Goal: Task Accomplishment & Management: Manage account settings

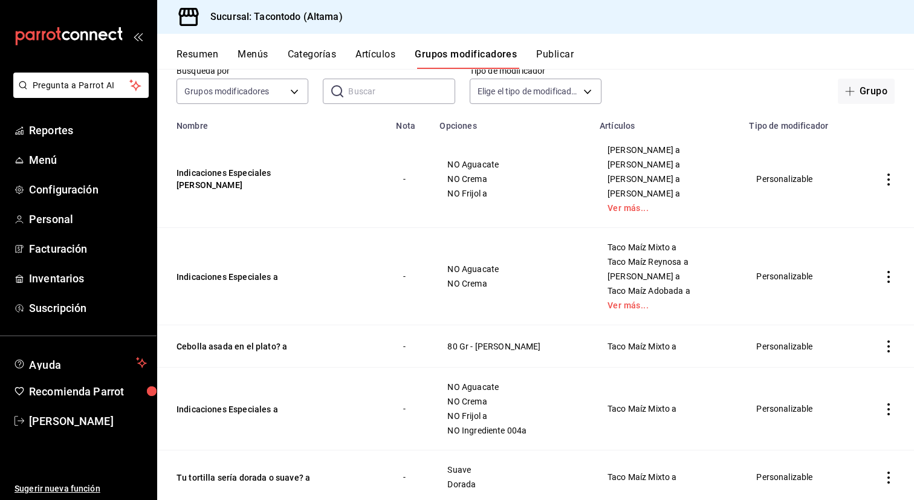
scroll to position [71, 0]
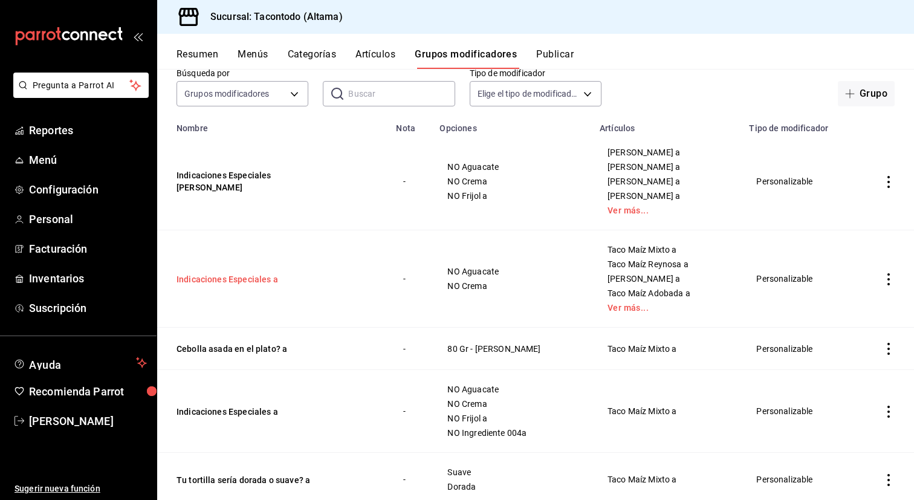
click at [255, 279] on button "Indicaciones Especiales a" at bounding box center [248, 279] width 145 height 12
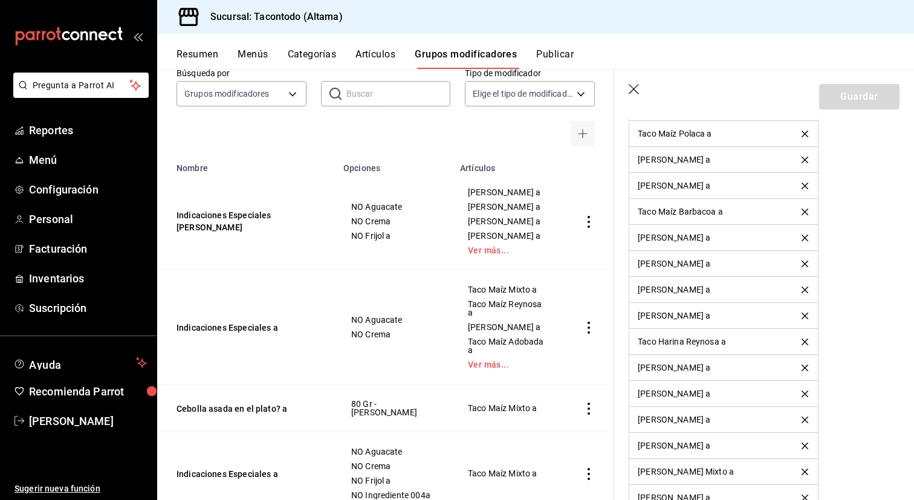
scroll to position [957, 0]
click at [631, 90] on icon "button" at bounding box center [633, 89] width 10 height 10
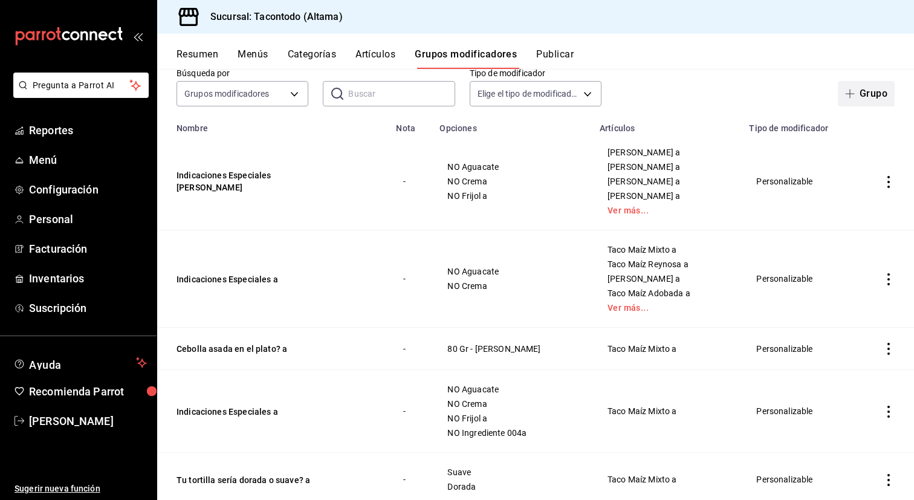
click at [850, 94] on icon "button" at bounding box center [849, 93] width 1 height 9
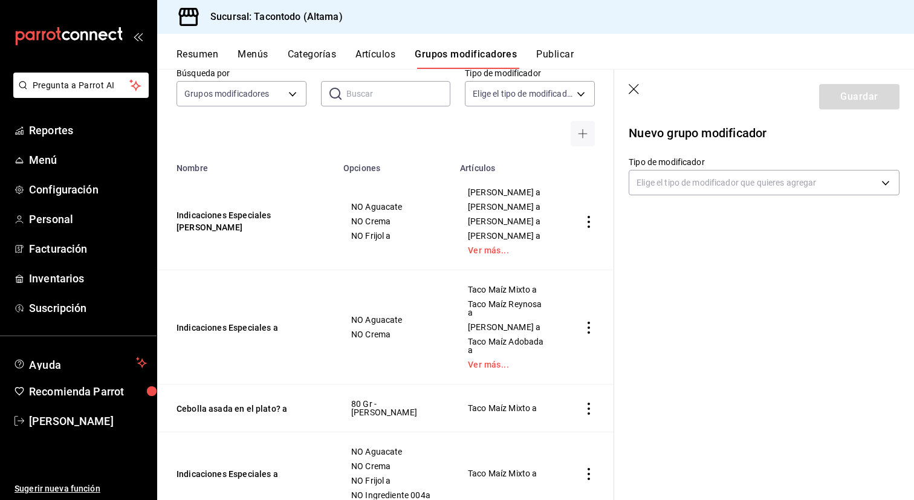
drag, startPoint x: 175, startPoint y: 224, endPoint x: 280, endPoint y: 242, distance: 106.0
click at [280, 242] on td "Indicaciones Especiales [PERSON_NAME]" at bounding box center [246, 221] width 179 height 97
drag, startPoint x: 280, startPoint y: 242, endPoint x: 221, endPoint y: 210, distance: 67.3
click at [221, 210] on td "Indicaciones Especiales [PERSON_NAME]" at bounding box center [246, 221] width 179 height 97
click at [702, 183] on body "Pregunta a Parrot AI Reportes Menú Configuración Personal Facturación Inventari…" at bounding box center [457, 250] width 914 height 500
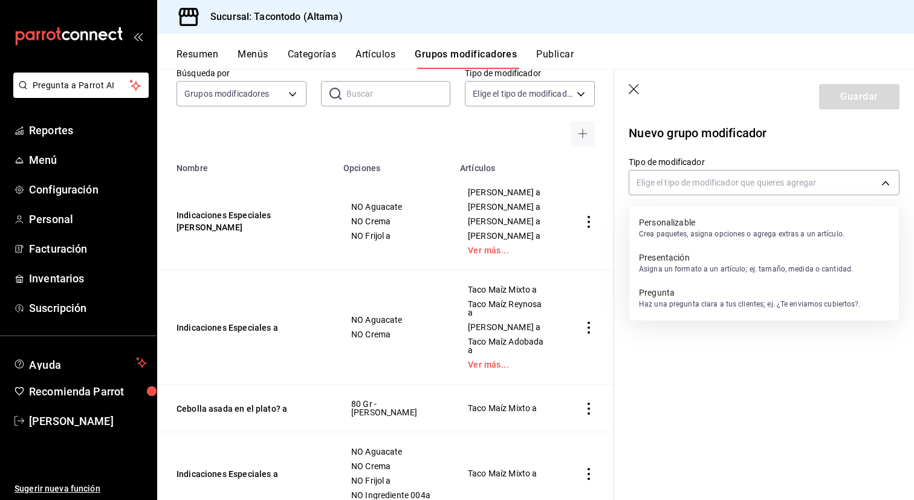
click at [696, 215] on div "Personalizable Crea paquetes, asigna opciones o agrega extras a un artículo." at bounding box center [741, 228] width 205 height 28
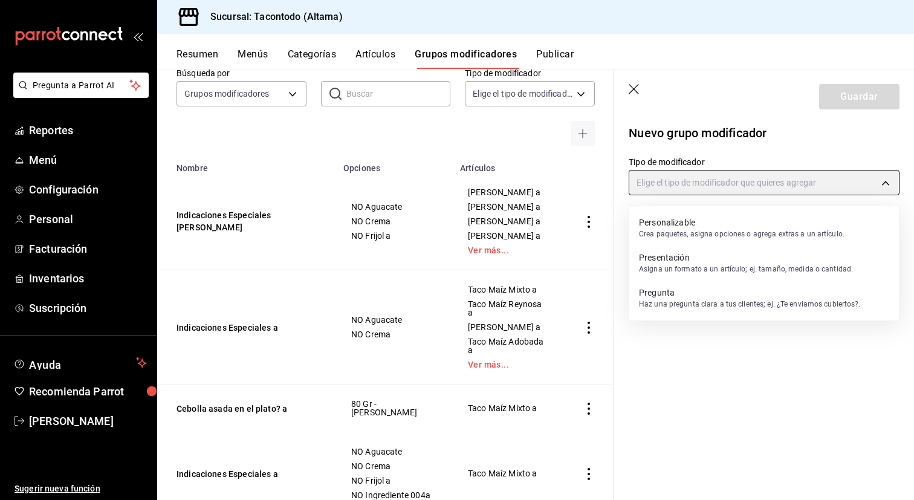
type input "CUSTOMIZABLE"
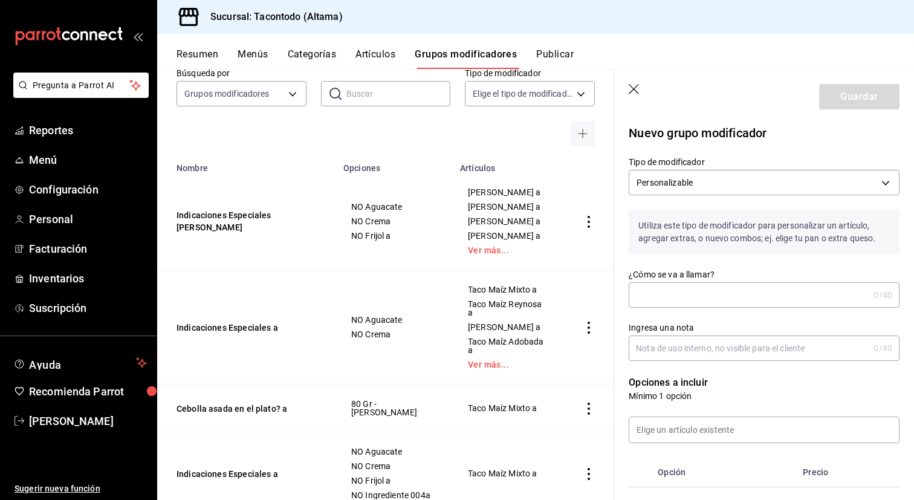
drag, startPoint x: 685, startPoint y: 292, endPoint x: 685, endPoint y: 280, distance: 12.1
click at [685, 292] on input "¿Cómo se va a llamar?" at bounding box center [748, 295] width 240 height 24
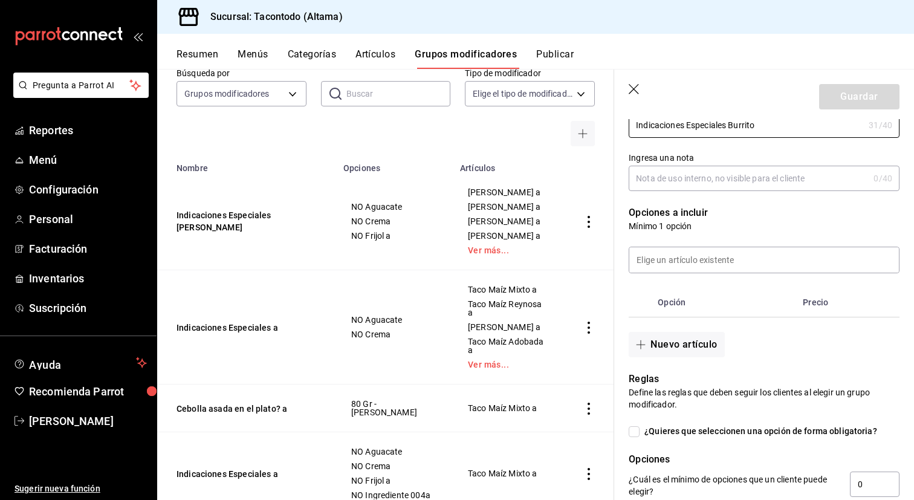
scroll to position [183, 0]
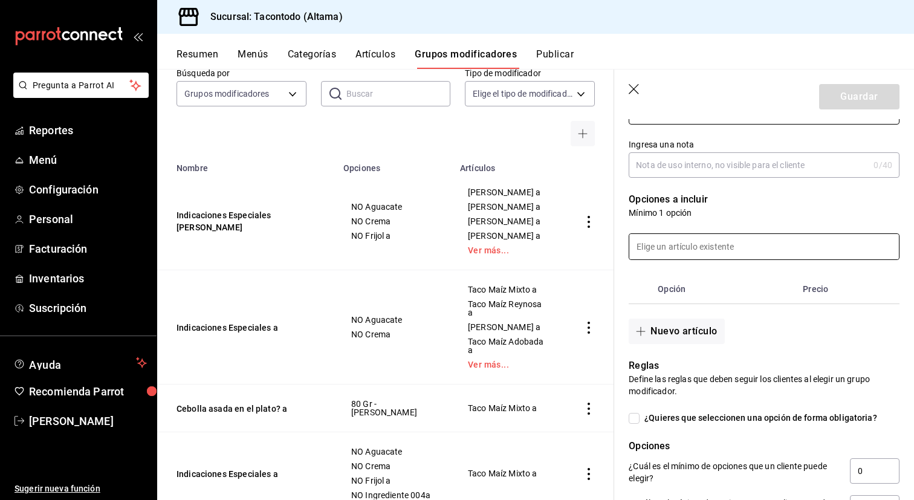
type input "Indicaciones Especiales Burrito"
click at [731, 249] on input at bounding box center [764, 246] width 270 height 25
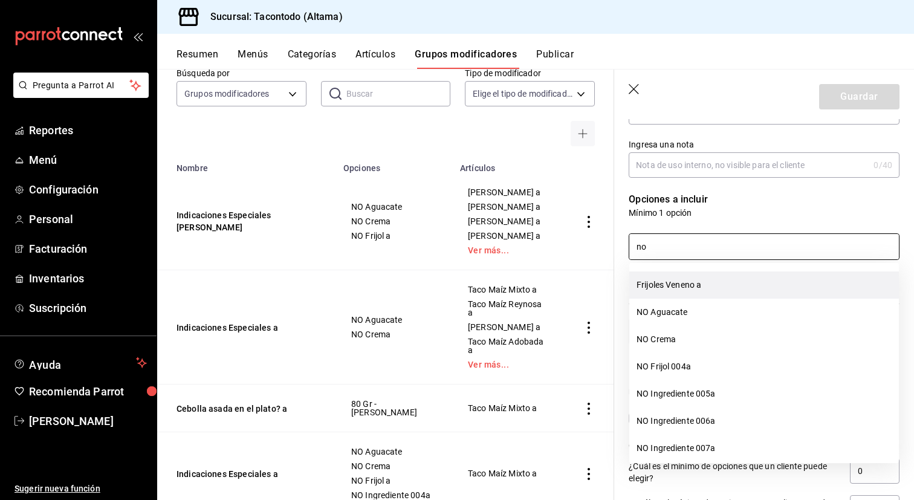
scroll to position [44, 0]
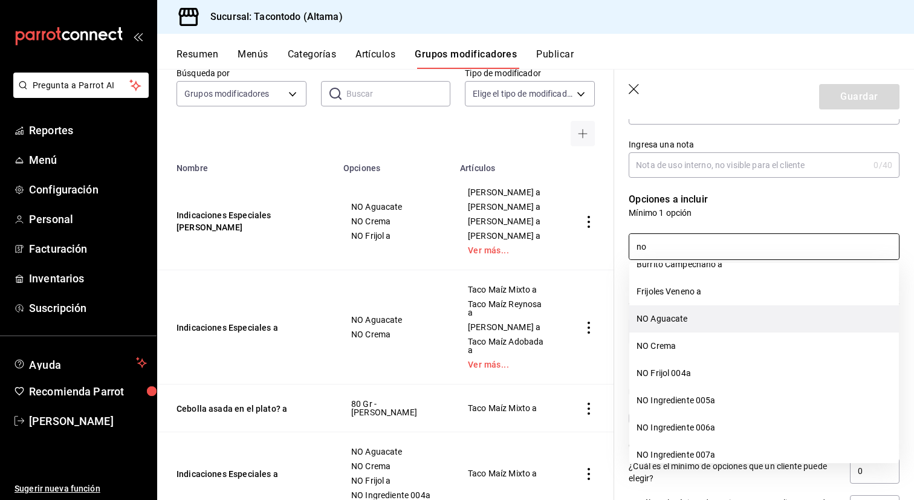
click at [764, 328] on li "NO Aguacate" at bounding box center [764, 318] width 270 height 27
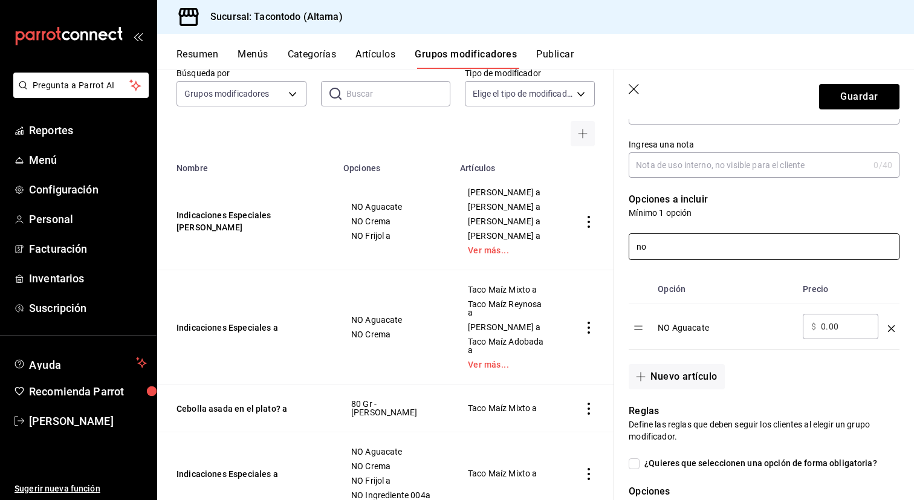
click at [722, 251] on input "no" at bounding box center [764, 246] width 270 height 25
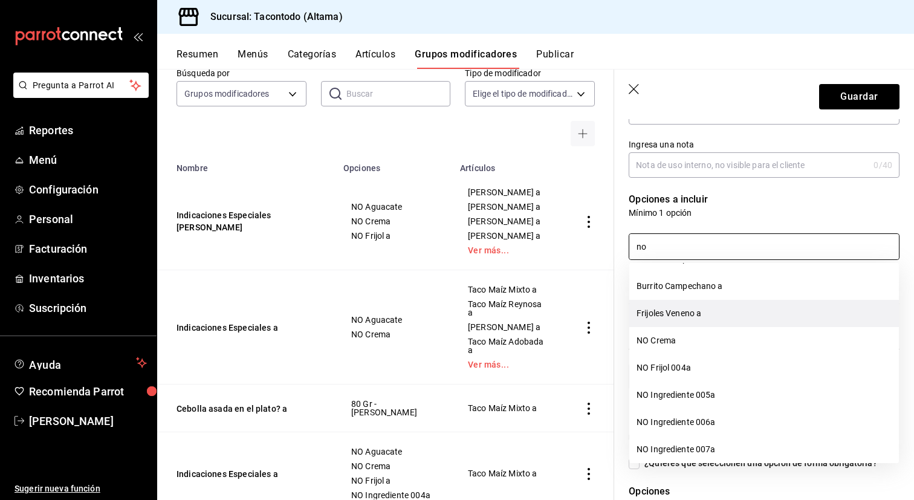
scroll to position [8, 0]
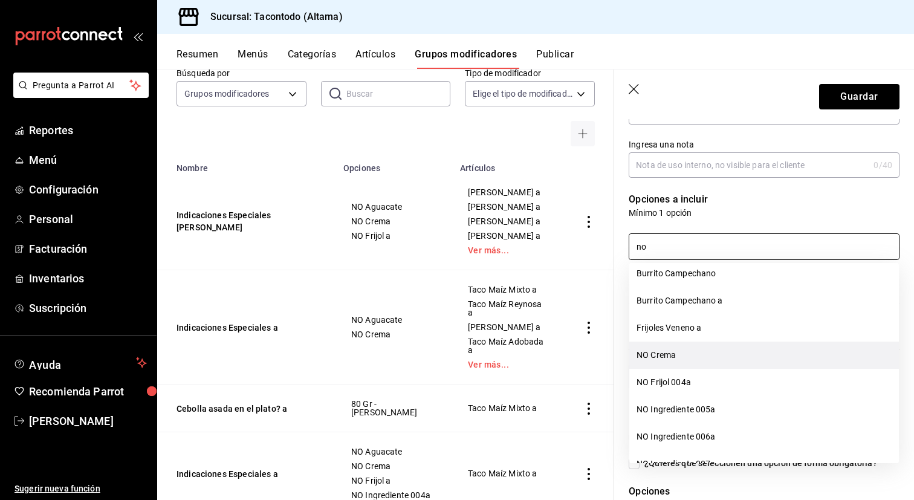
click at [707, 354] on li "NO Crema" at bounding box center [764, 354] width 270 height 27
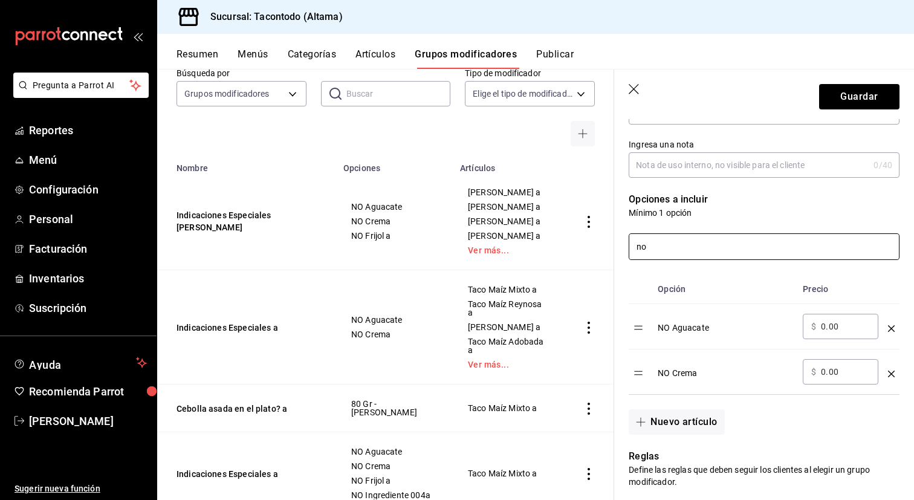
type input "no"
click at [687, 248] on input "no" at bounding box center [764, 246] width 270 height 25
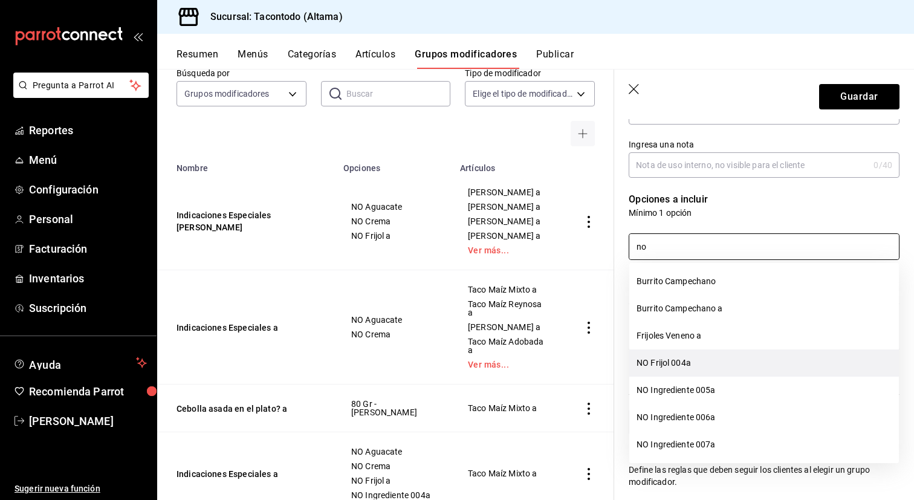
click at [694, 350] on li "NO Frijol 004a" at bounding box center [764, 362] width 270 height 27
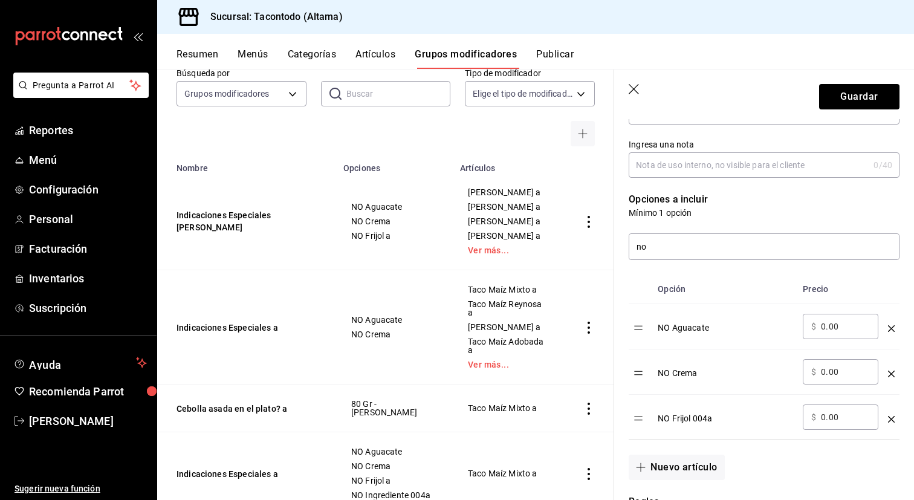
click at [888, 416] on icon "optionsTable" at bounding box center [891, 419] width 7 height 7
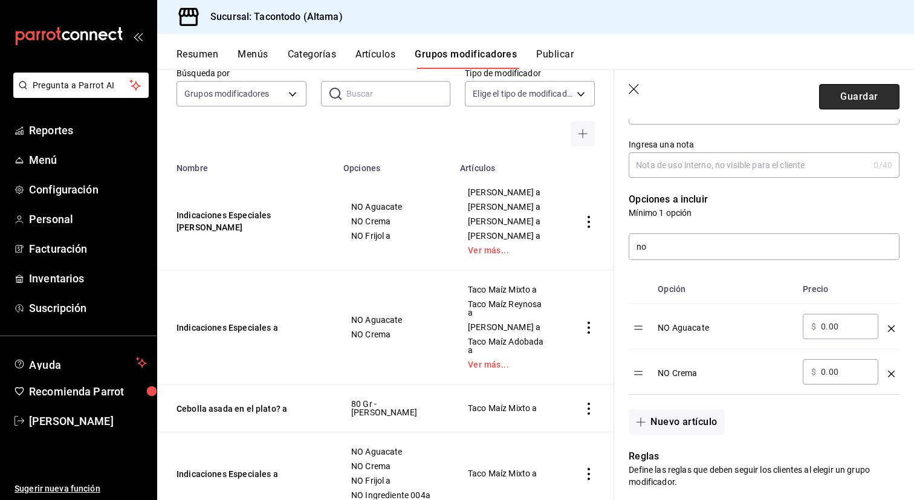
click at [860, 89] on button "Guardar" at bounding box center [859, 96] width 80 height 25
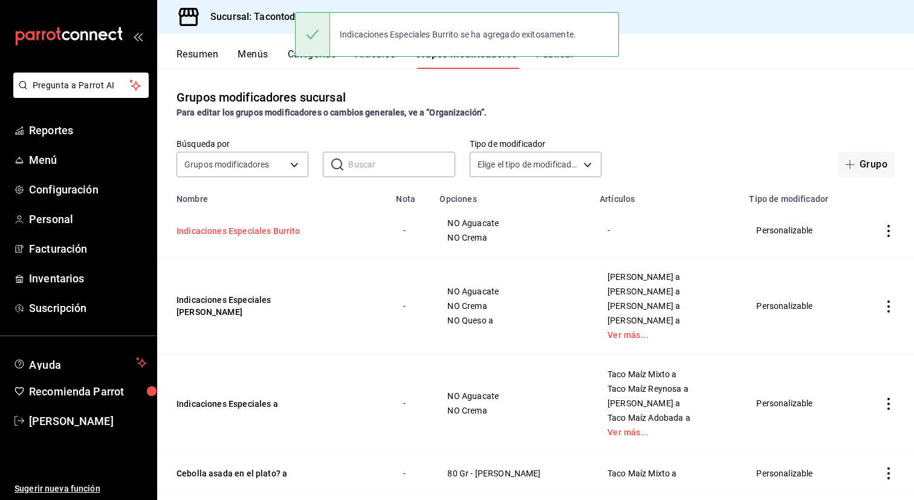
click at [282, 228] on button "Indicaciones Especiales Burrito" at bounding box center [248, 231] width 145 height 12
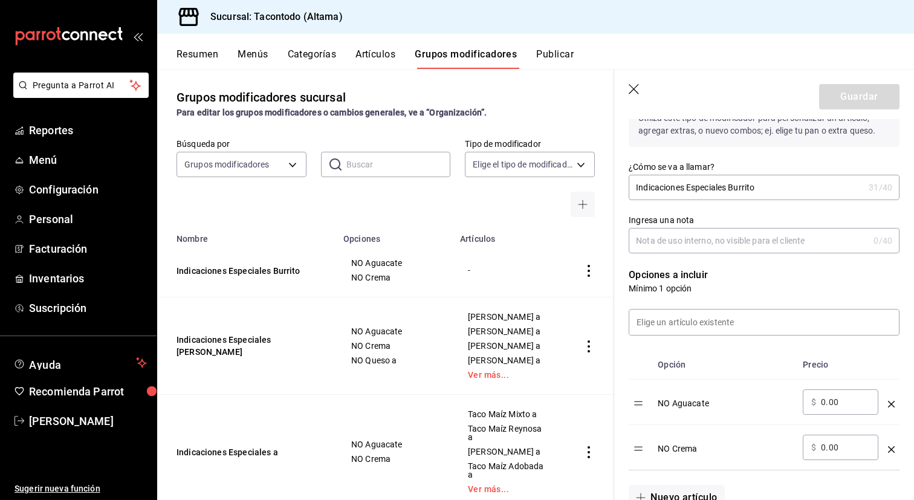
scroll to position [175, 0]
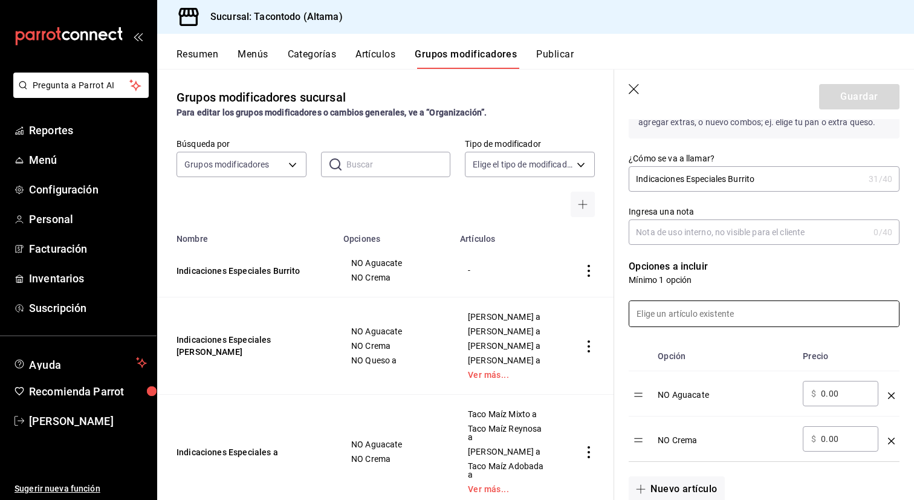
click at [693, 317] on input at bounding box center [764, 313] width 270 height 25
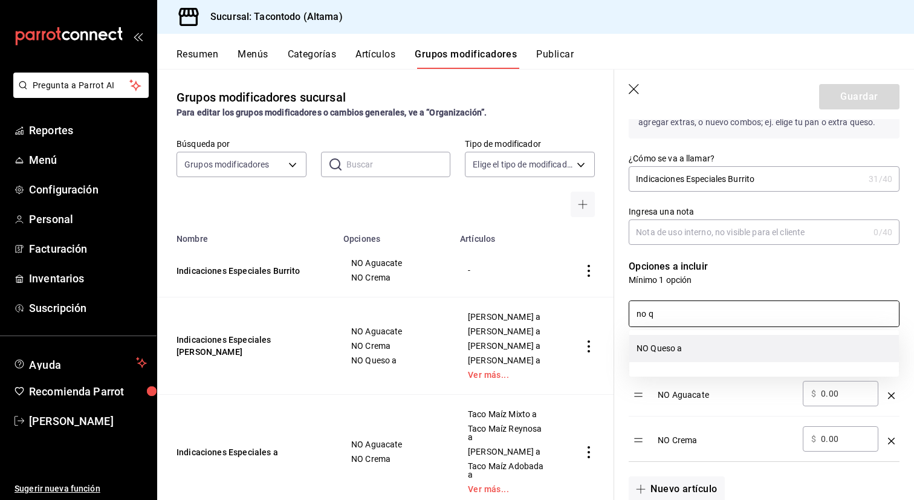
click at [651, 346] on li "NO Queso a" at bounding box center [764, 348] width 270 height 27
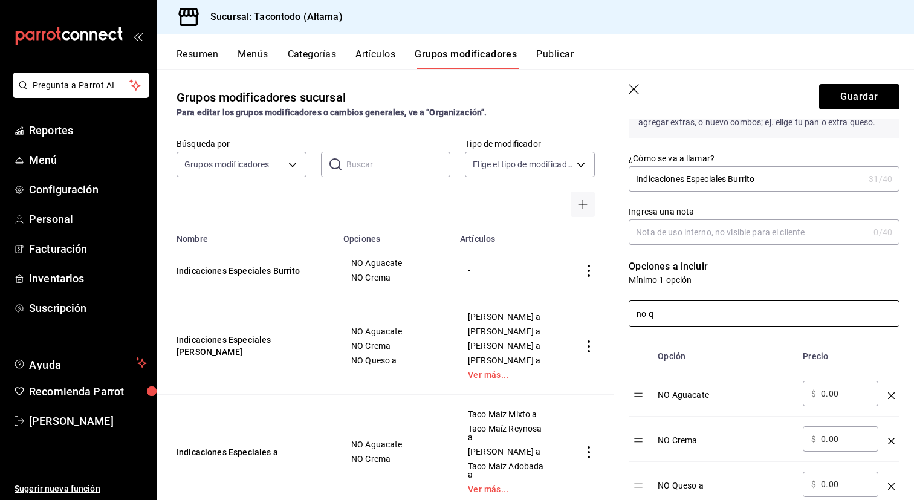
click at [668, 319] on input "no q" at bounding box center [764, 313] width 270 height 25
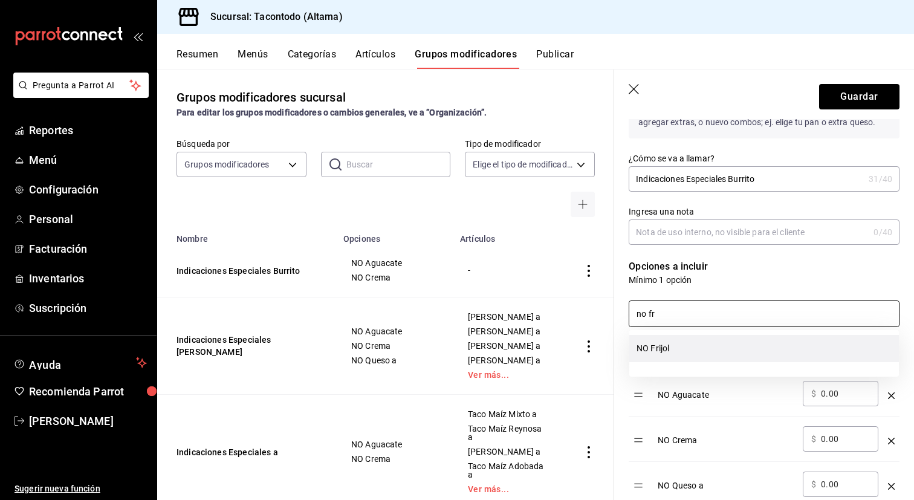
click at [669, 354] on li "NO Frijol" at bounding box center [764, 348] width 270 height 27
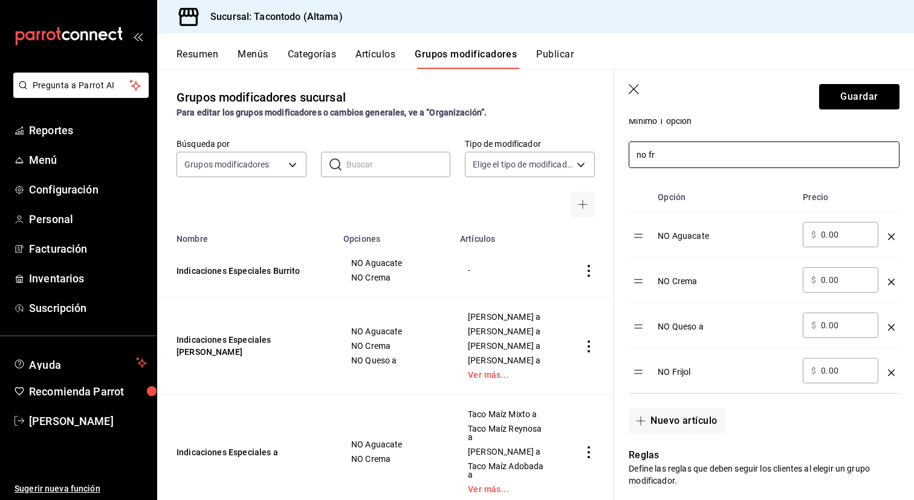
scroll to position [335, 0]
type input "no fr"
click at [841, 107] on button "Guardar" at bounding box center [859, 96] width 80 height 25
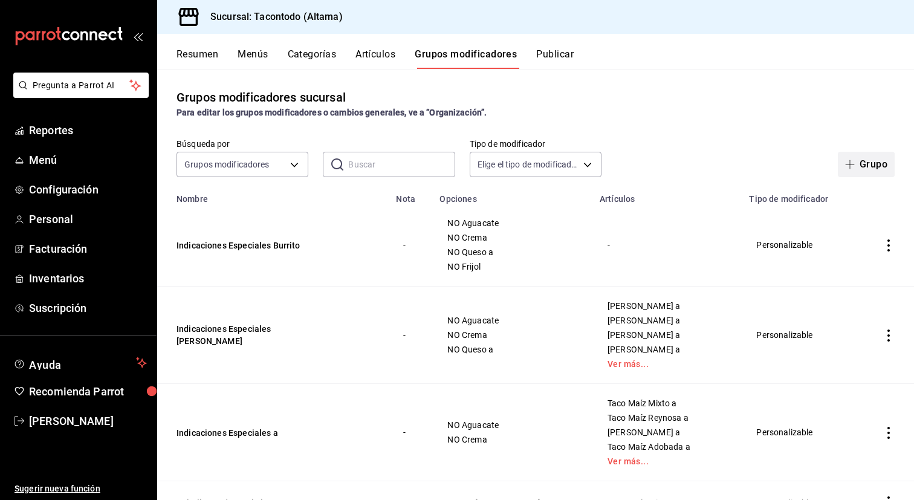
click at [862, 158] on button "Grupo" at bounding box center [866, 164] width 57 height 25
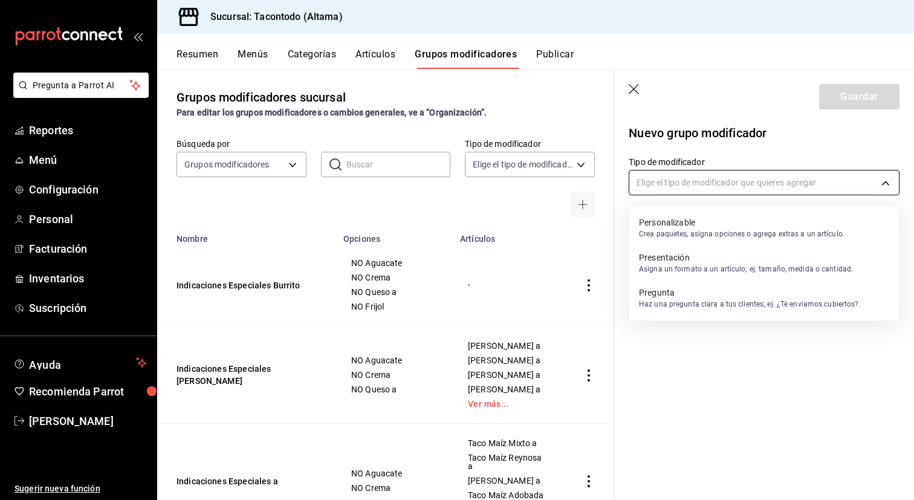
click at [769, 182] on body "Pregunta a Parrot AI Reportes Menú Configuración Personal Facturación Inventari…" at bounding box center [457, 250] width 914 height 500
click at [720, 224] on p "Personalizable" at bounding box center [741, 222] width 205 height 12
type input "CUSTOMIZABLE"
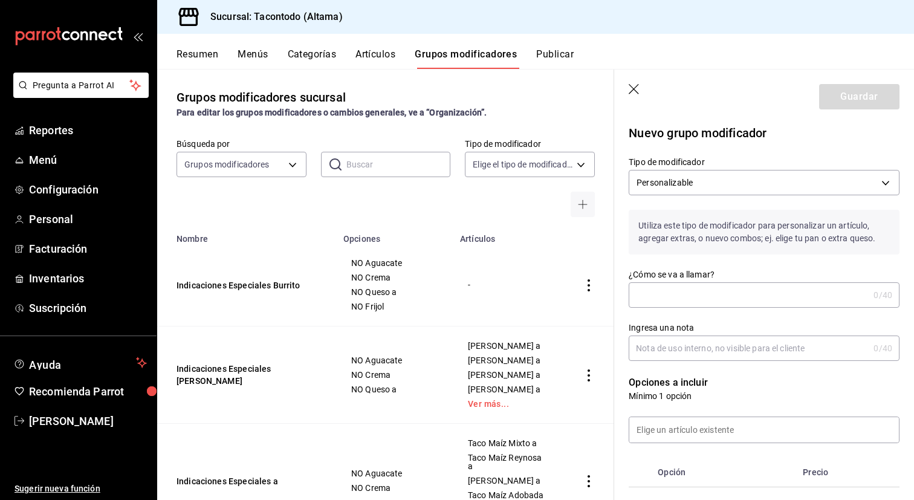
click at [706, 293] on input "¿Cómo se va a llamar?" at bounding box center [748, 295] width 240 height 24
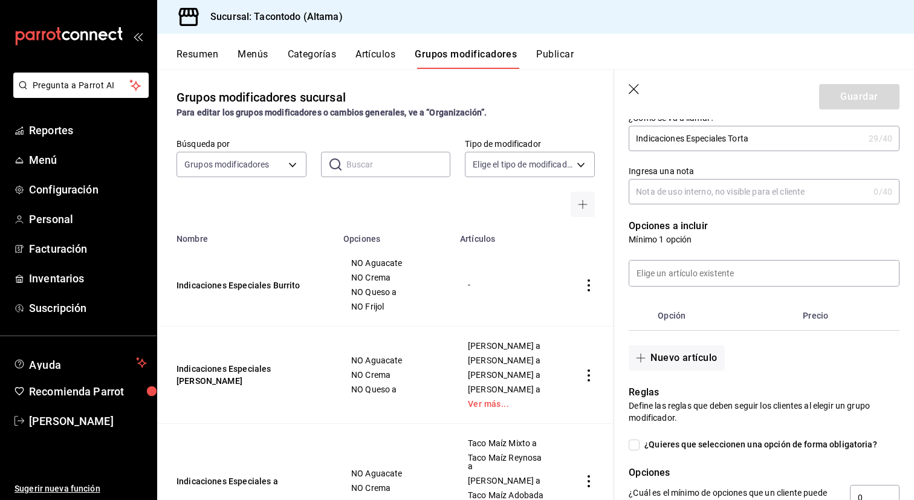
scroll to position [162, 0]
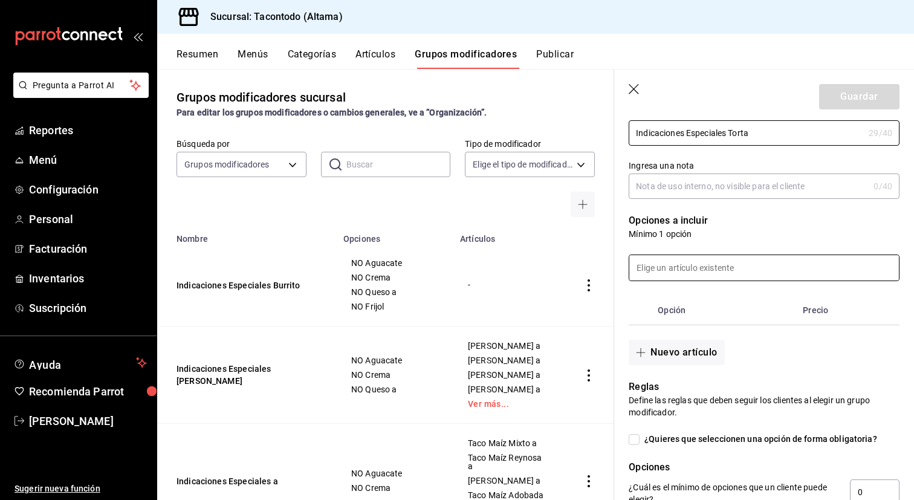
type input "Indicaciones Especiales Torta"
click at [760, 273] on input at bounding box center [764, 267] width 270 height 25
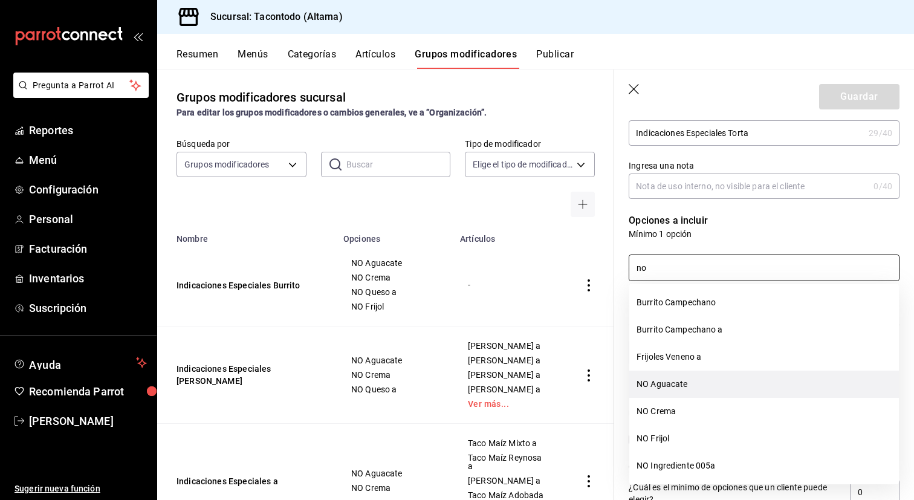
click at [746, 387] on li "NO Aguacate" at bounding box center [764, 383] width 270 height 27
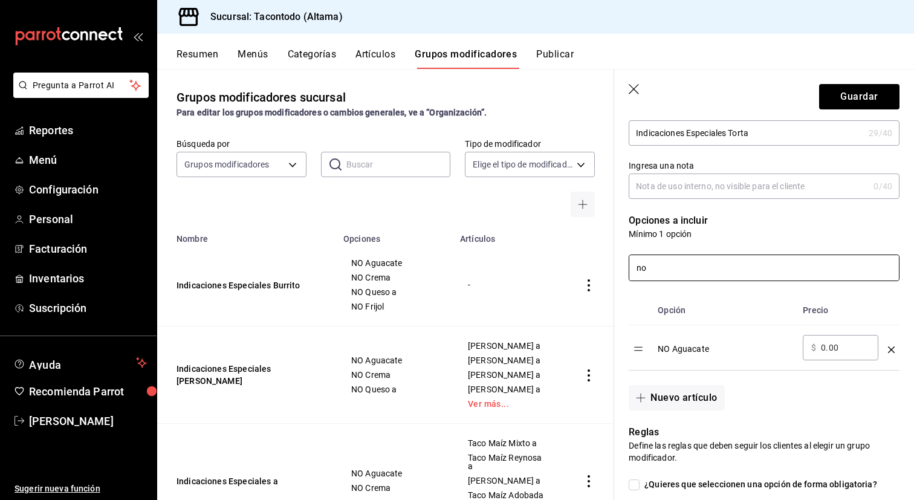
click at [773, 269] on input "no" at bounding box center [764, 267] width 270 height 25
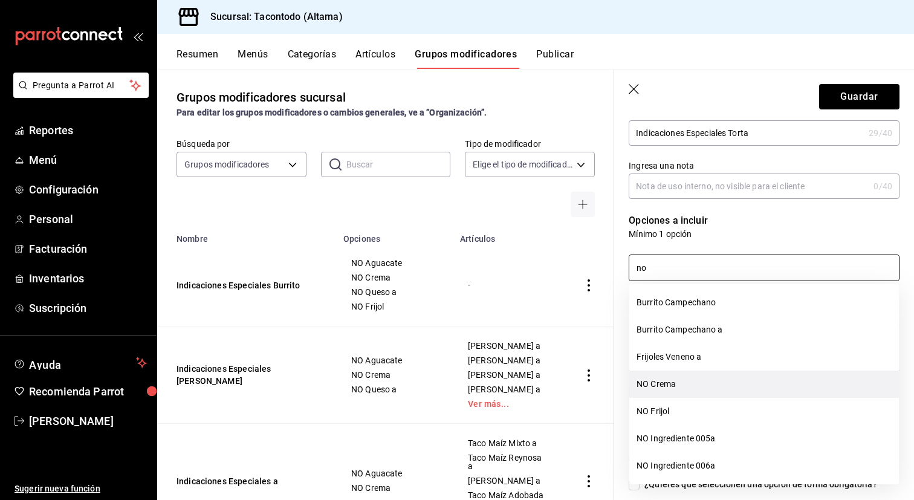
click at [747, 386] on li "NO Crema" at bounding box center [764, 383] width 270 height 27
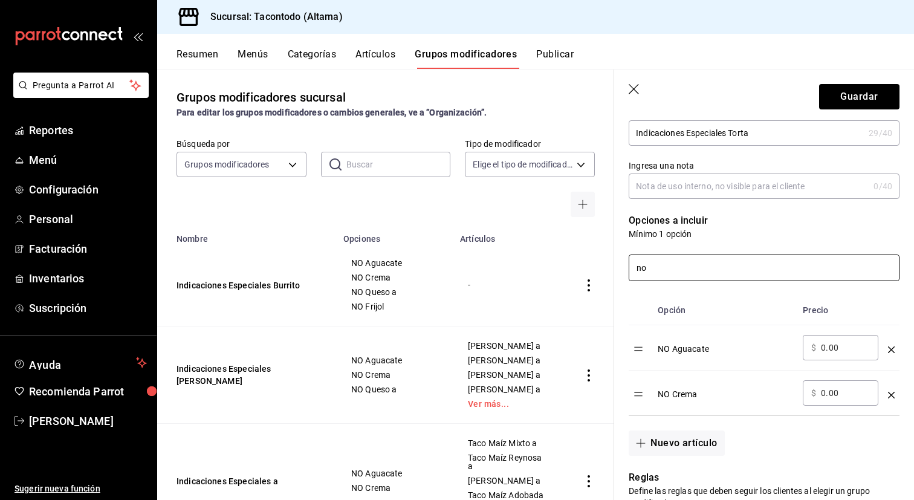
click at [760, 265] on input "no" at bounding box center [764, 267] width 270 height 25
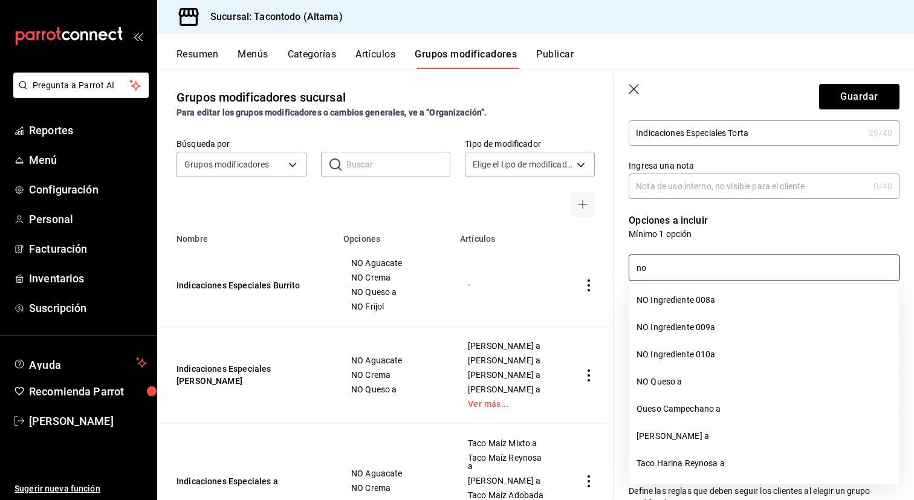
scroll to position [196, 0]
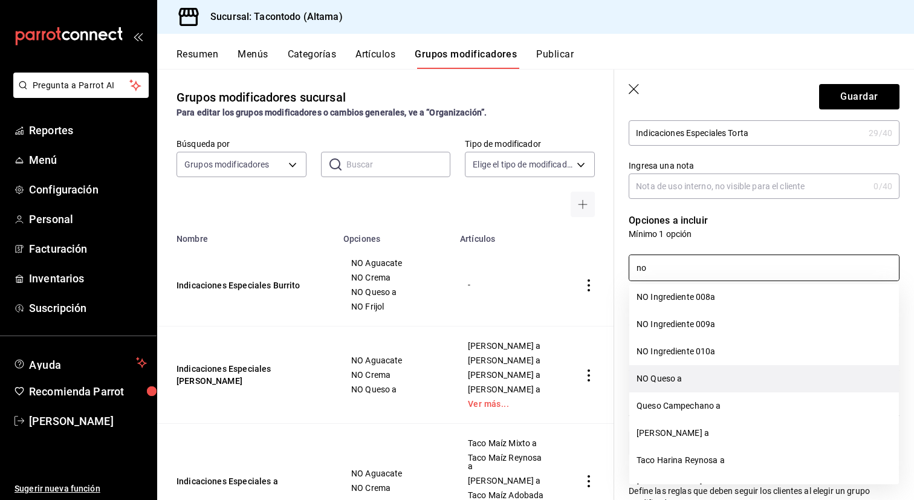
click at [740, 378] on li "NO Queso a" at bounding box center [764, 378] width 270 height 27
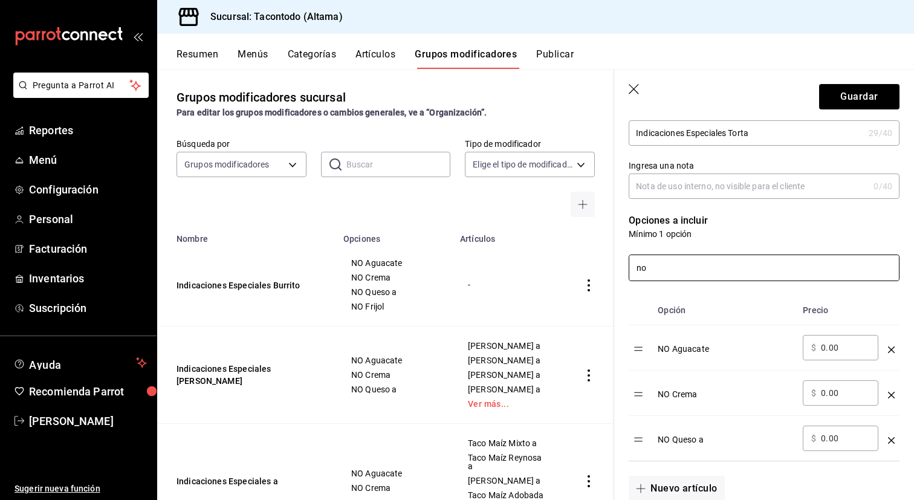
click at [726, 270] on input "no" at bounding box center [764, 267] width 270 height 25
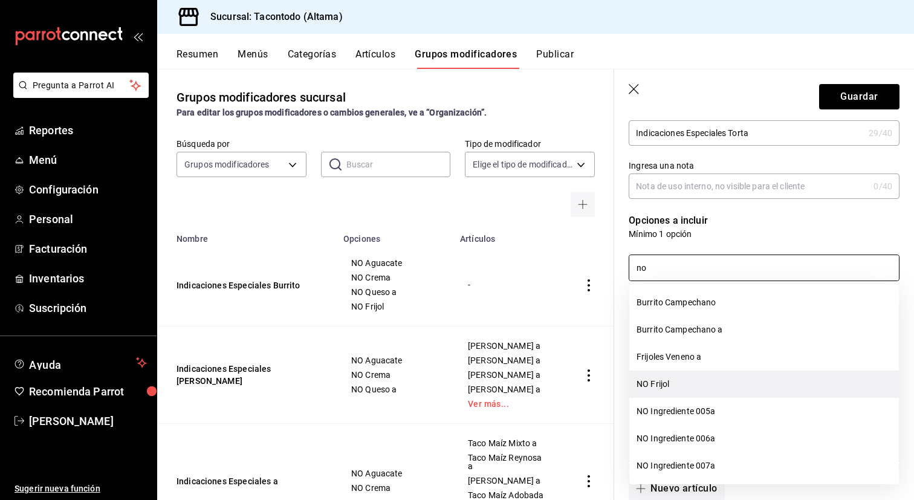
click at [706, 378] on li "NO Frijol" at bounding box center [764, 383] width 270 height 27
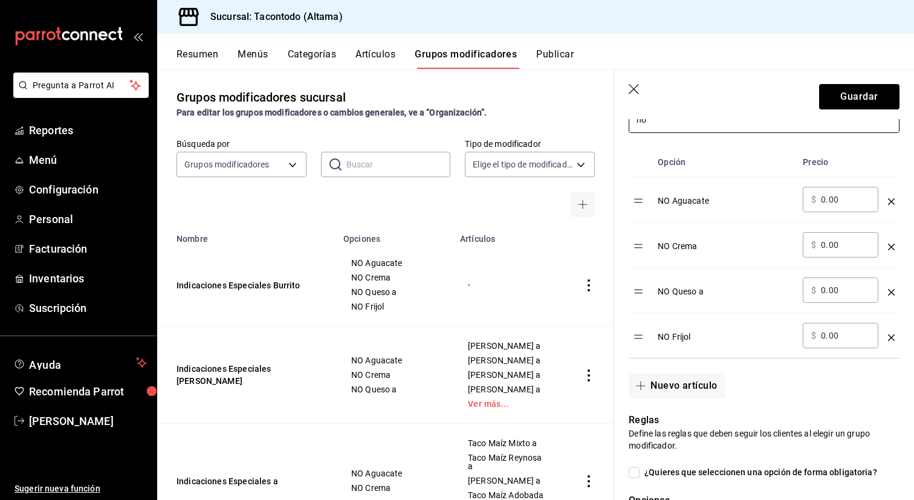
scroll to position [326, 0]
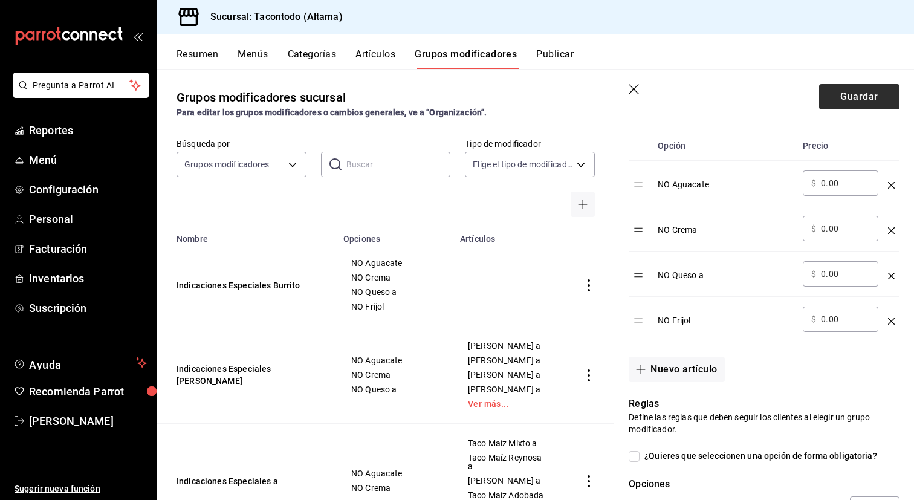
type input "no"
click at [868, 98] on button "Guardar" at bounding box center [859, 96] width 80 height 25
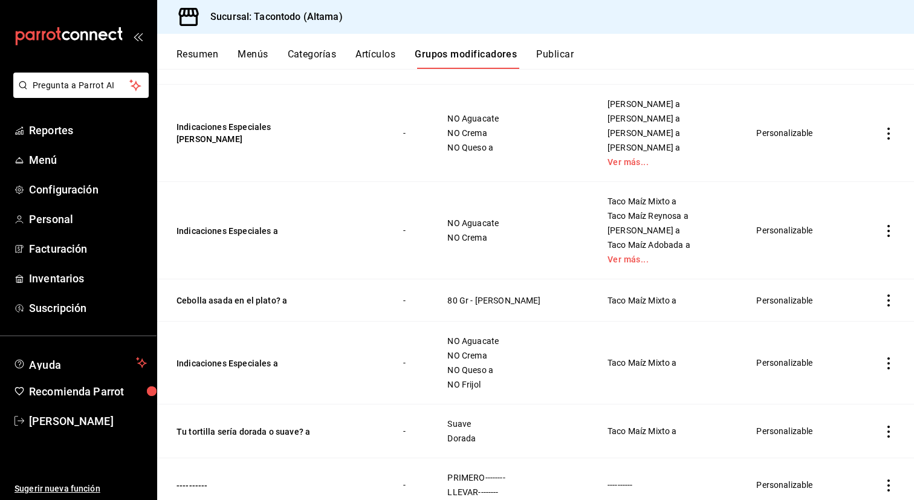
scroll to position [270, 0]
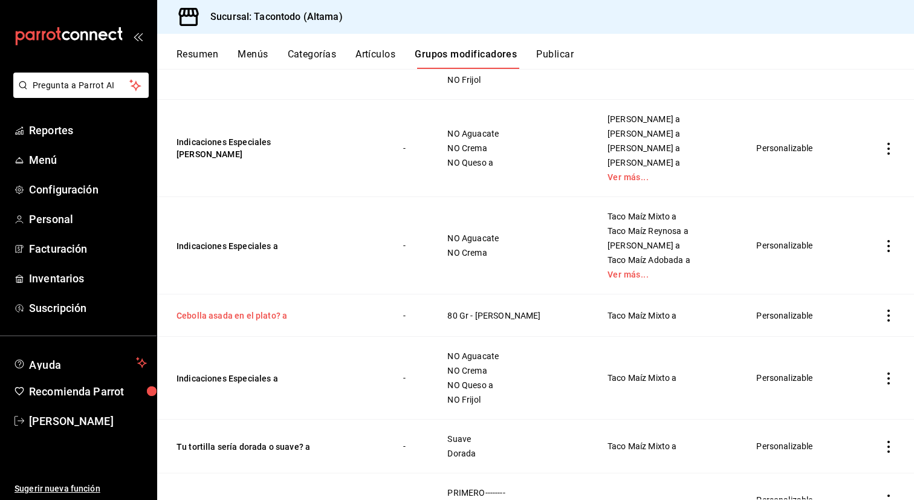
click at [250, 315] on button "Cebolla asada en el plato? a" at bounding box center [248, 315] width 145 height 12
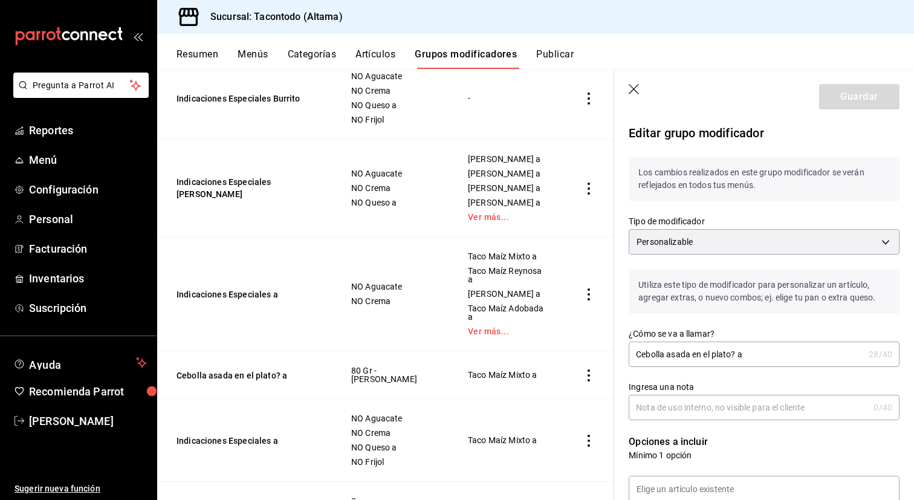
drag, startPoint x: 731, startPoint y: 355, endPoint x: 690, endPoint y: 354, distance: 41.1
click at [690, 354] on input "Cebolla asada en el plato? a" at bounding box center [745, 354] width 235 height 24
type input "Cebolla asada? a"
click at [840, 100] on button "Guardar" at bounding box center [859, 96] width 80 height 25
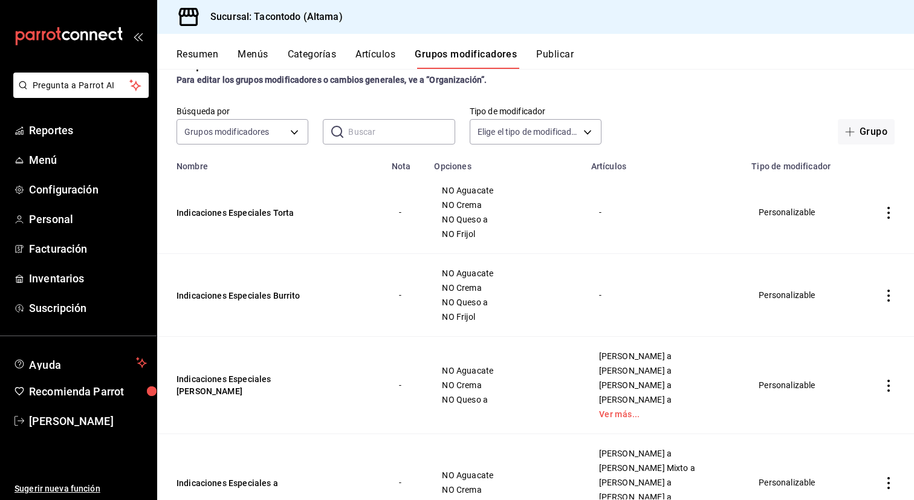
scroll to position [45, 0]
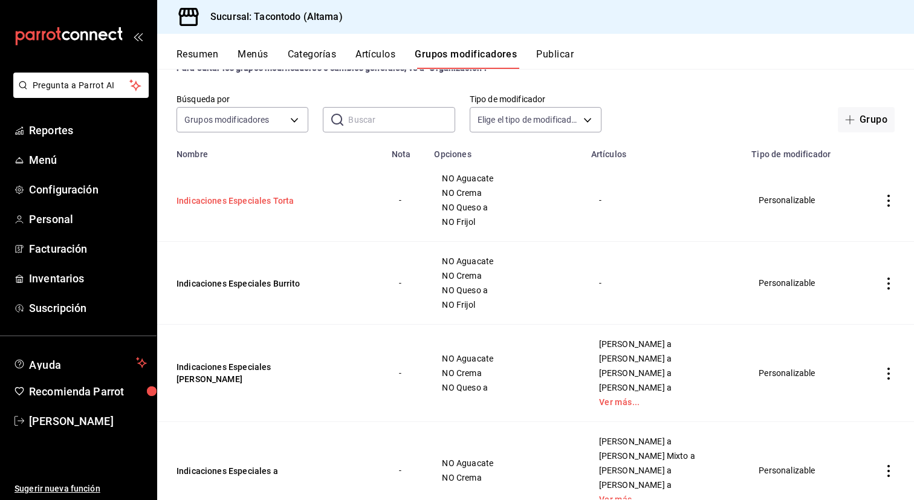
click at [290, 201] on button "Indicaciones Especiales Torta" at bounding box center [248, 201] width 145 height 12
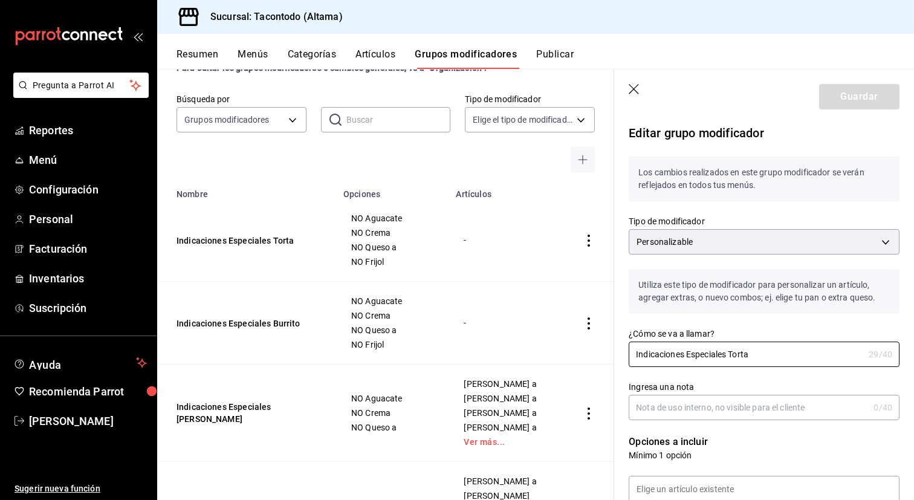
drag, startPoint x: 731, startPoint y: 354, endPoint x: 585, endPoint y: 350, distance: 145.7
click at [585, 350] on main "Grupos modificadores sucursal Para editar los grupos modificadores o cambios ge…" at bounding box center [535, 284] width 757 height 431
click at [587, 164] on icon "button" at bounding box center [583, 160] width 10 height 10
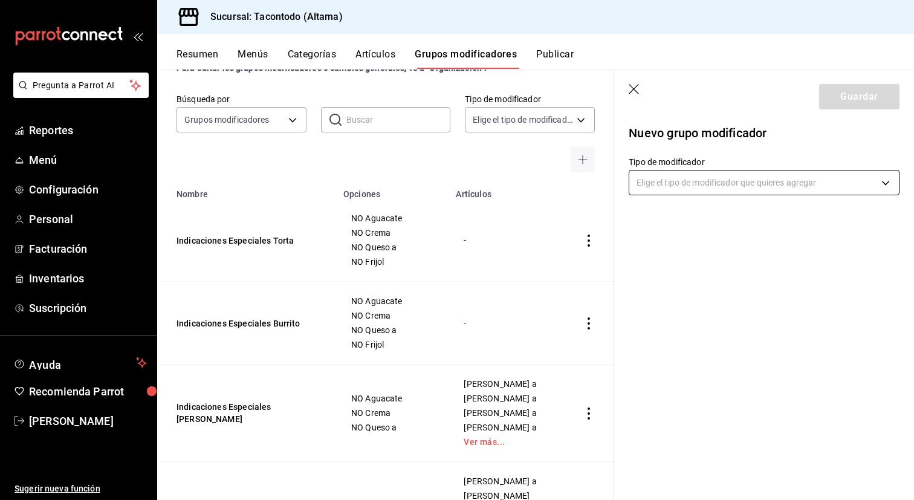
click at [736, 193] on body "Pregunta a Parrot AI Reportes Menú Configuración Personal Facturación Inventari…" at bounding box center [457, 250] width 914 height 500
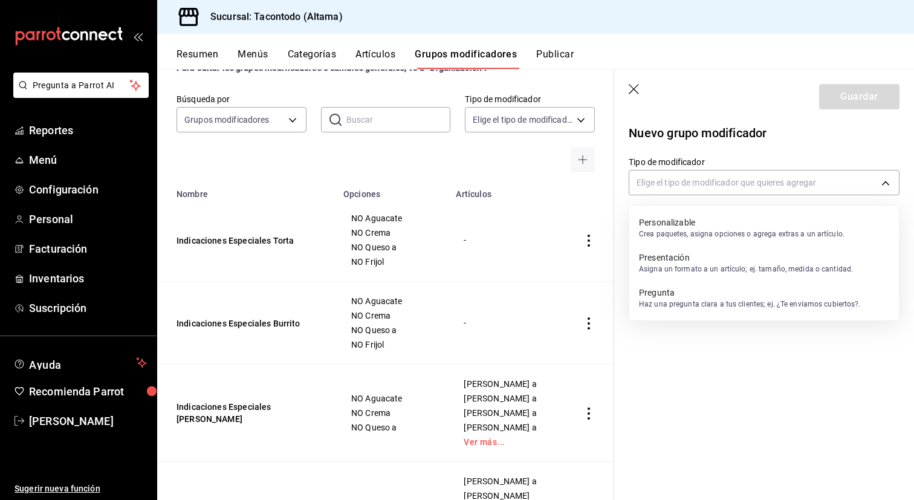
click at [720, 228] on p "Personalizable" at bounding box center [741, 222] width 205 height 12
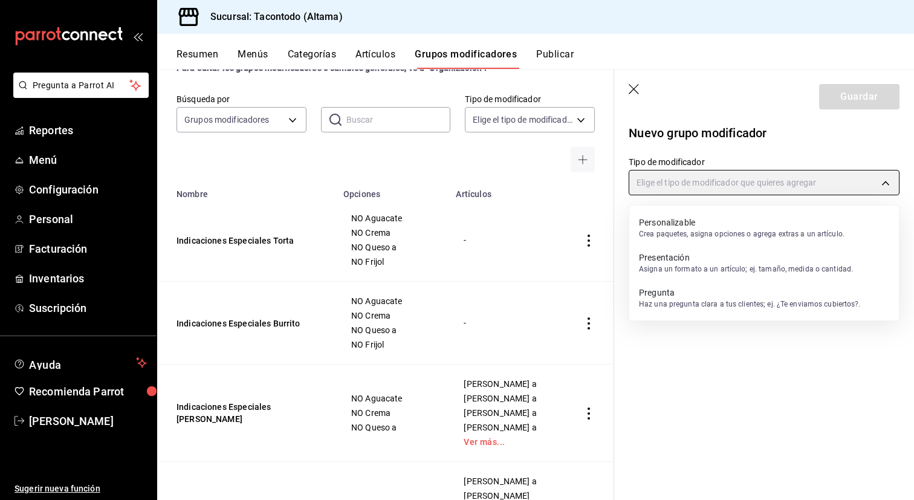
type input "CUSTOMIZABLE"
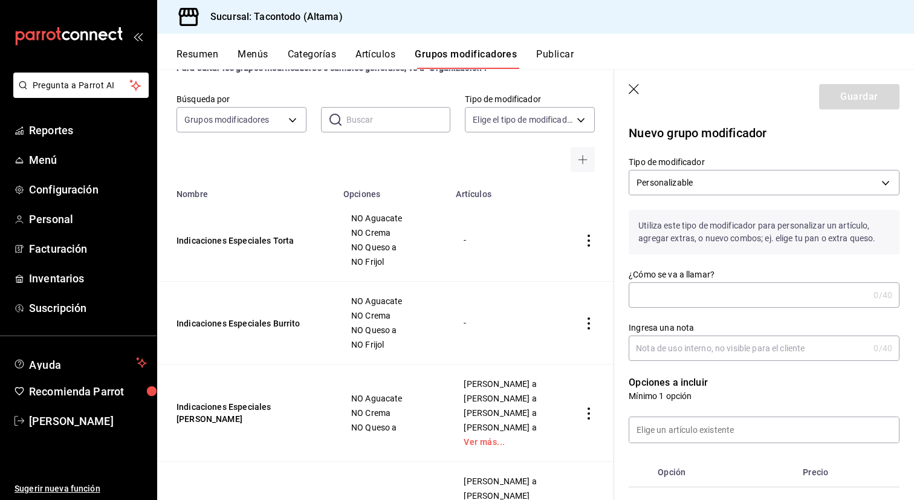
click at [705, 293] on input "¿Cómo se va a llamar?" at bounding box center [748, 295] width 240 height 24
paste input "Indicaciones Especiales"
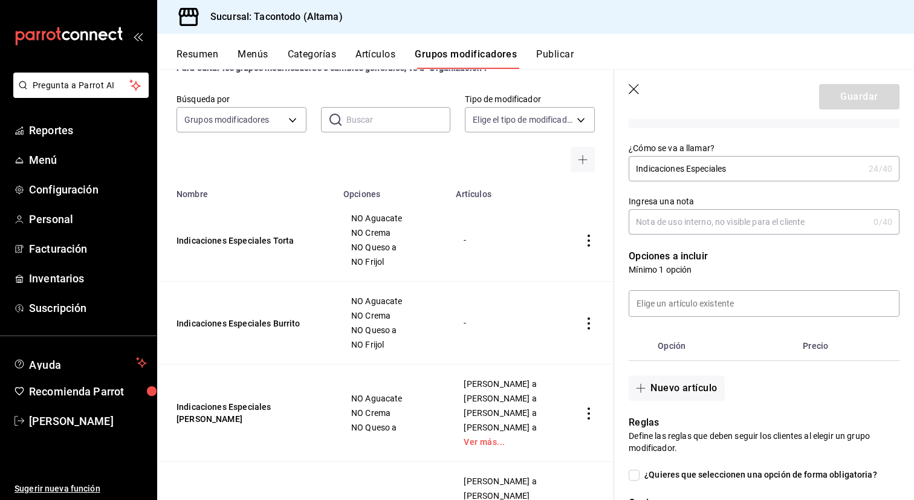
scroll to position [137, 0]
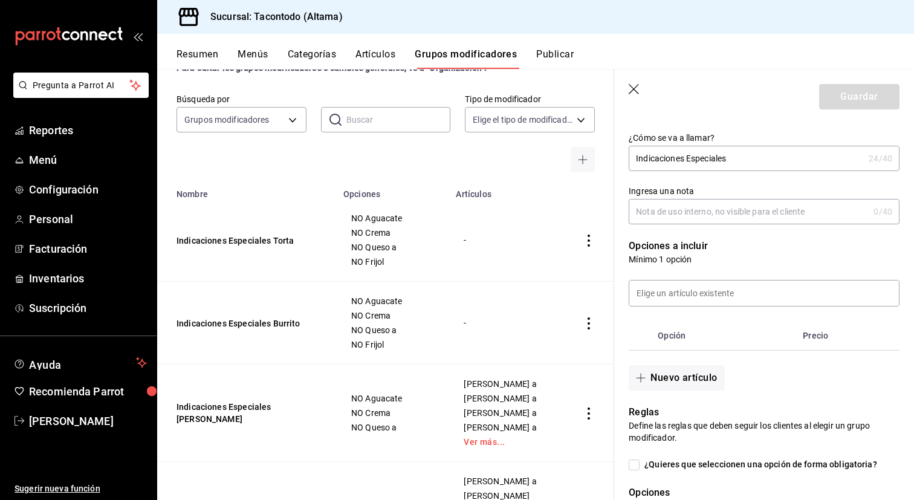
click at [705, 293] on input at bounding box center [764, 292] width 270 height 25
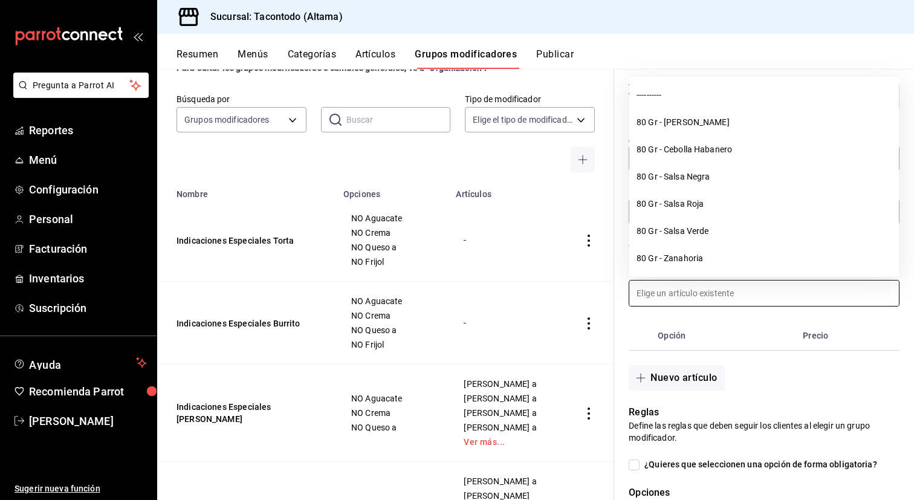
click at [616, 192] on div "Ingresa una nota 0 /40 Ingresa una nota" at bounding box center [756, 197] width 285 height 53
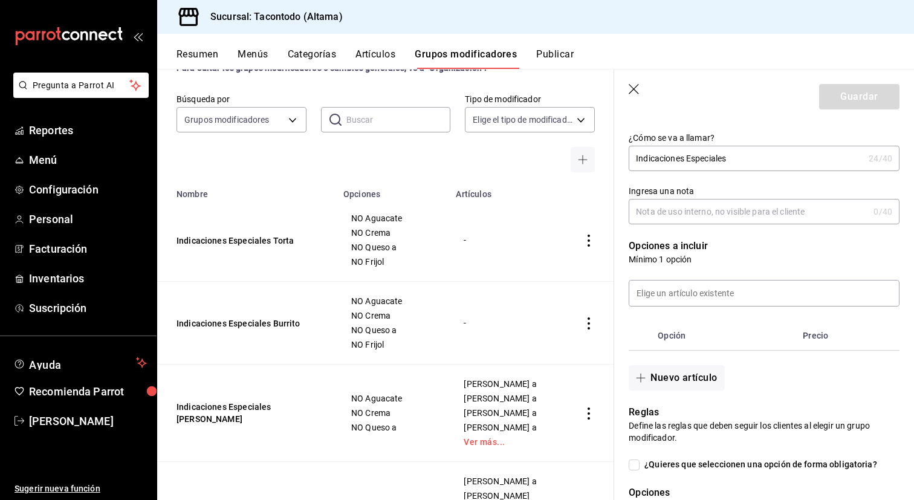
click at [749, 164] on input "Indicaciones Especiales" at bounding box center [745, 158] width 235 height 24
type input "Indicaciones Especiales Papas Asadas"
click at [782, 289] on input at bounding box center [764, 292] width 270 height 25
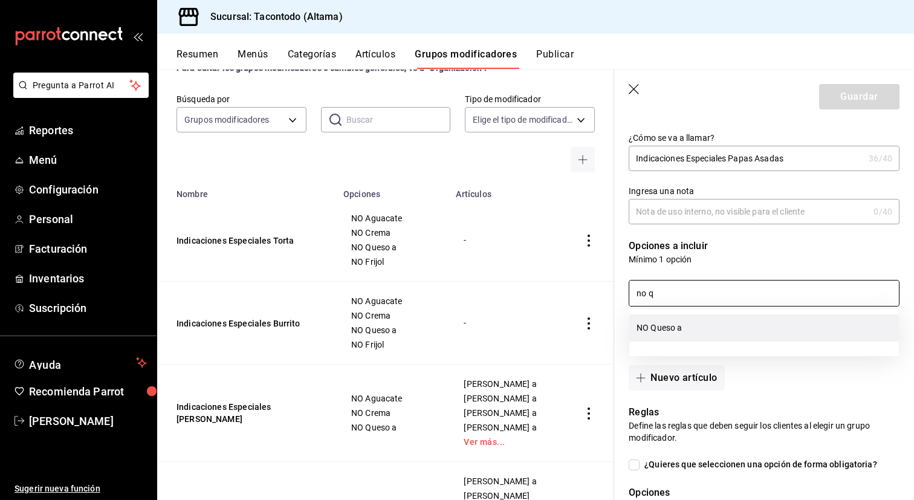
click at [722, 340] on li "NO Queso a" at bounding box center [764, 327] width 270 height 27
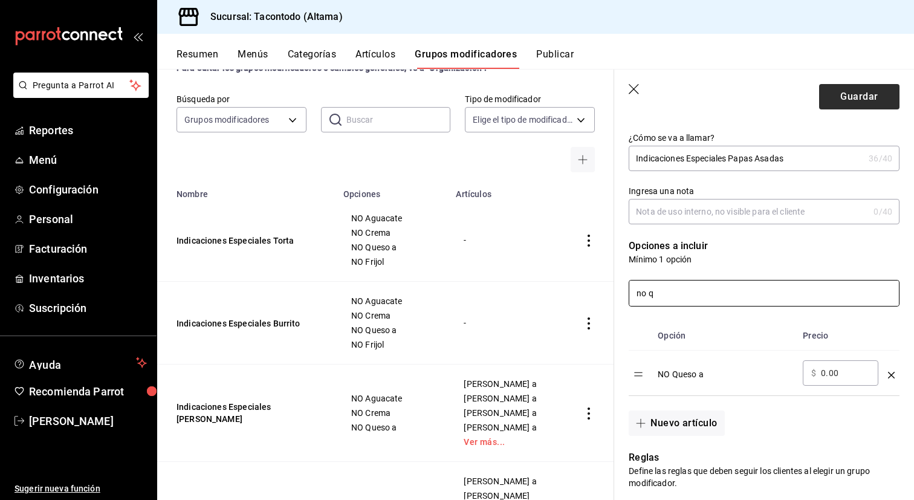
type input "no q"
click at [867, 108] on button "Guardar" at bounding box center [859, 96] width 80 height 25
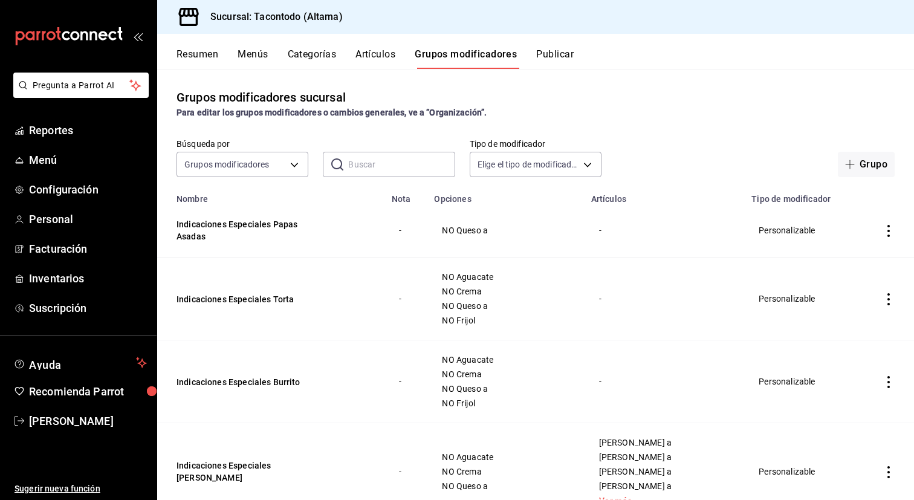
click at [259, 53] on button "Menús" at bounding box center [252, 58] width 30 height 21
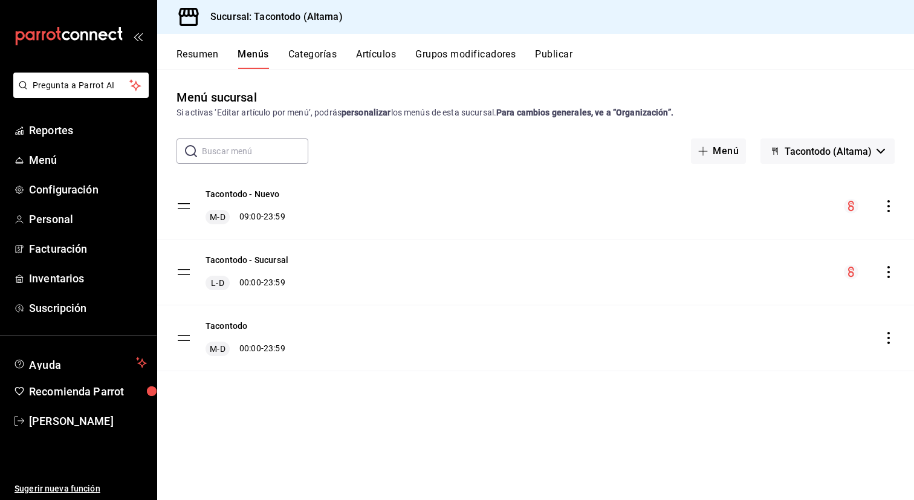
click at [894, 204] on div "Tacontodo - Nuevo M-D 09:00 - 23:59" at bounding box center [535, 205] width 757 height 65
click at [889, 204] on icon "actions" at bounding box center [888, 206] width 12 height 12
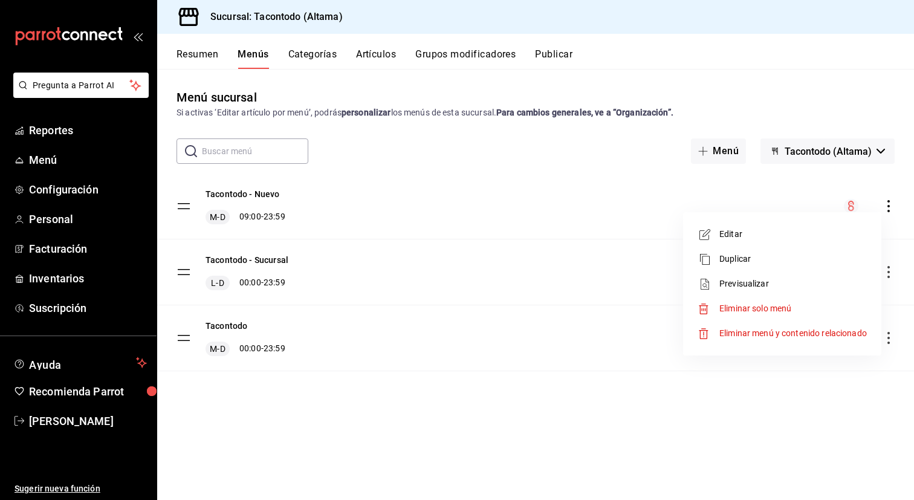
click at [786, 291] on li "Previsualizar" at bounding box center [782, 283] width 189 height 25
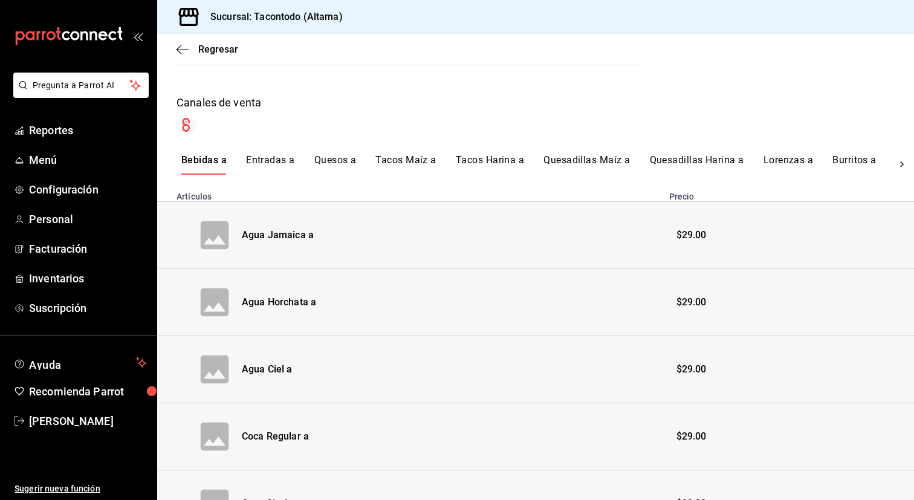
scroll to position [161, 0]
click at [272, 160] on button "Entradas a" at bounding box center [270, 165] width 49 height 21
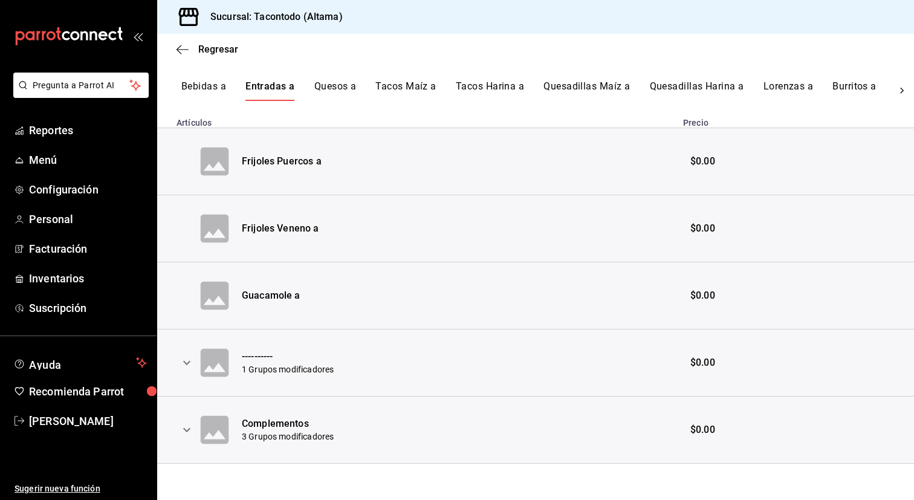
scroll to position [238, 0]
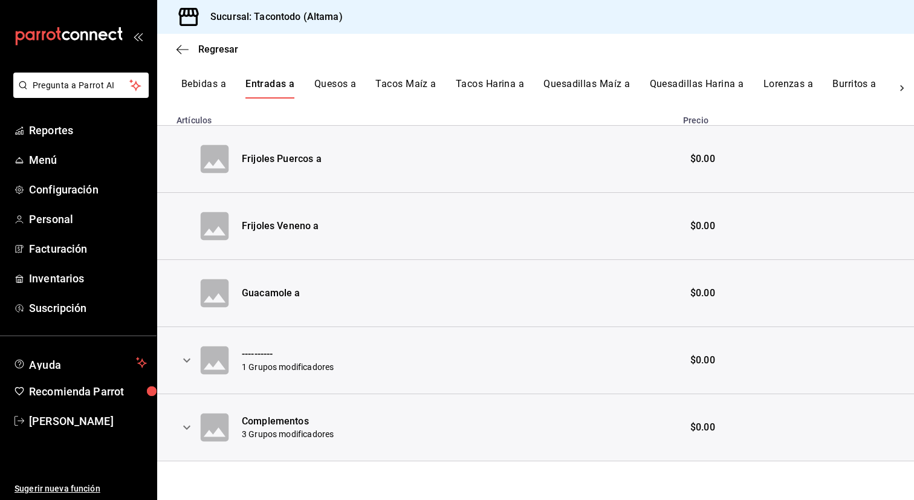
click at [343, 86] on button "Quesos a" at bounding box center [335, 88] width 42 height 21
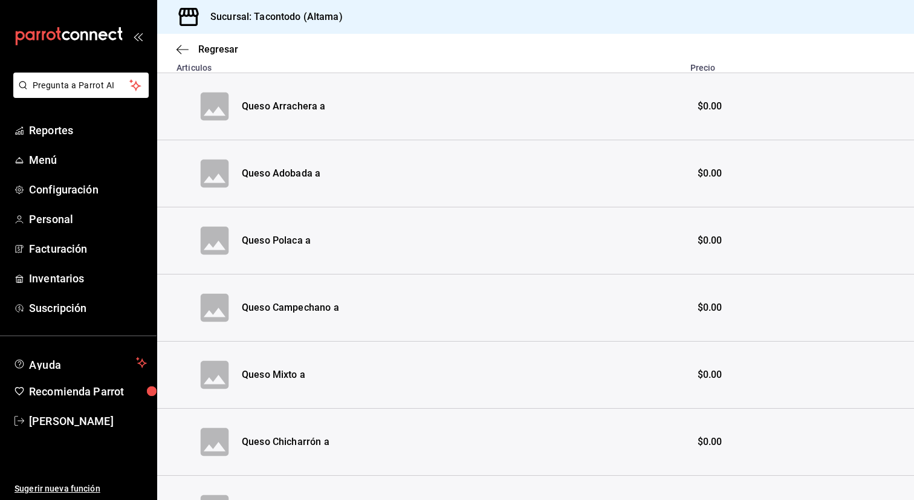
scroll to position [0, 0]
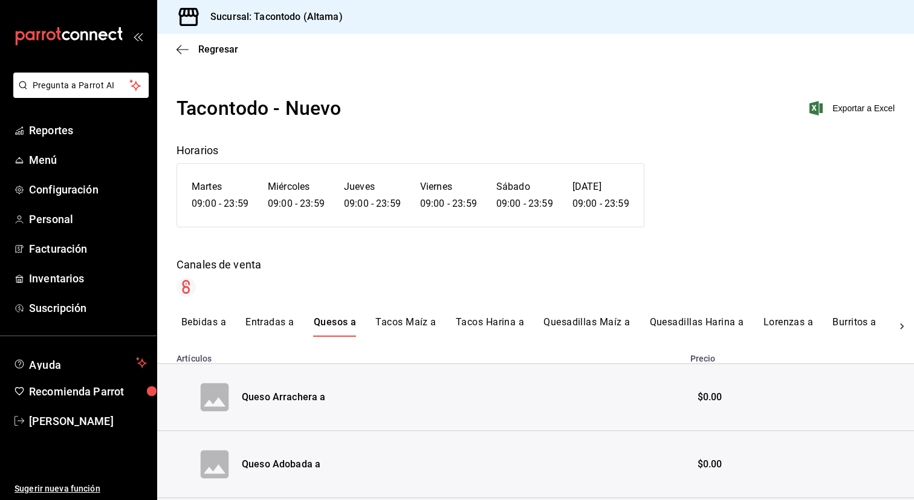
click at [415, 325] on button "Tacos Maíz a" at bounding box center [405, 326] width 61 height 21
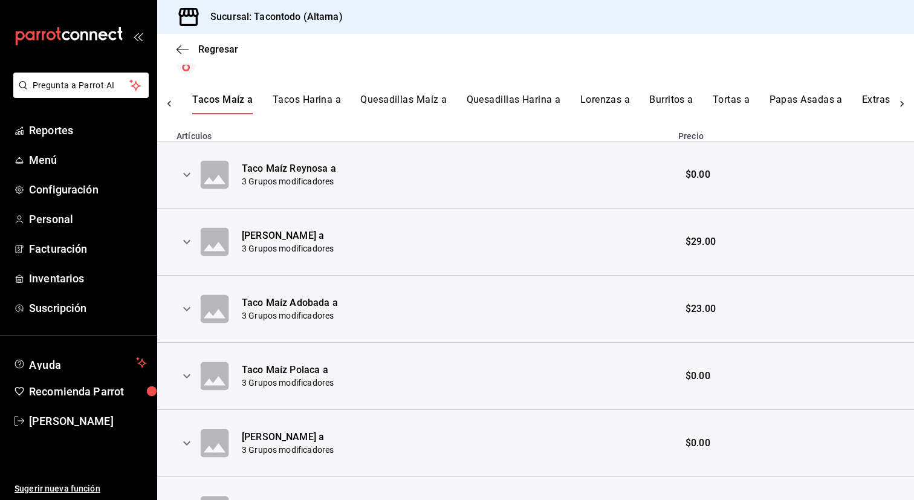
scroll to position [0, 183]
click at [667, 102] on button "Burritos a" at bounding box center [670, 104] width 44 height 21
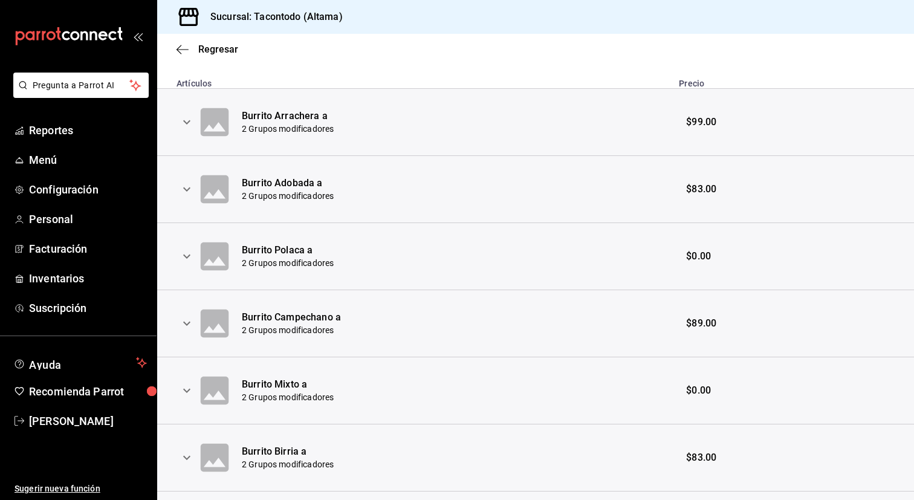
scroll to position [251, 0]
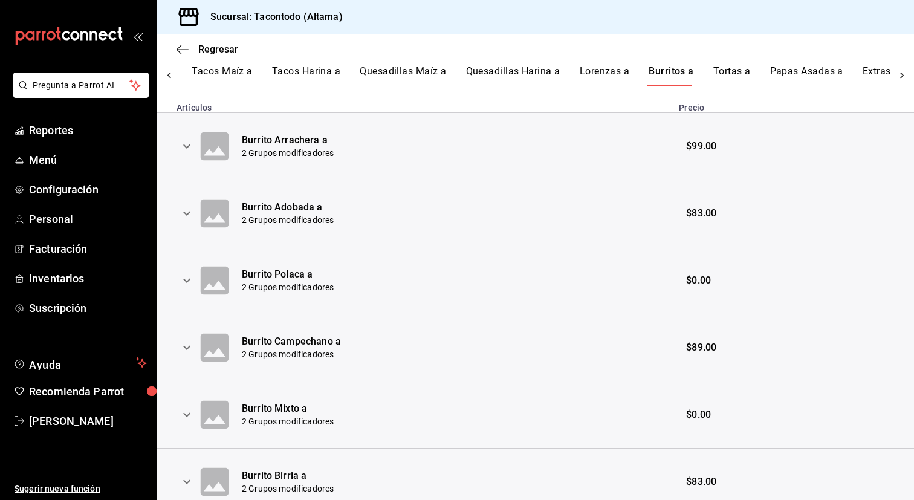
click at [187, 144] on icon "expand row" at bounding box center [186, 146] width 15 height 15
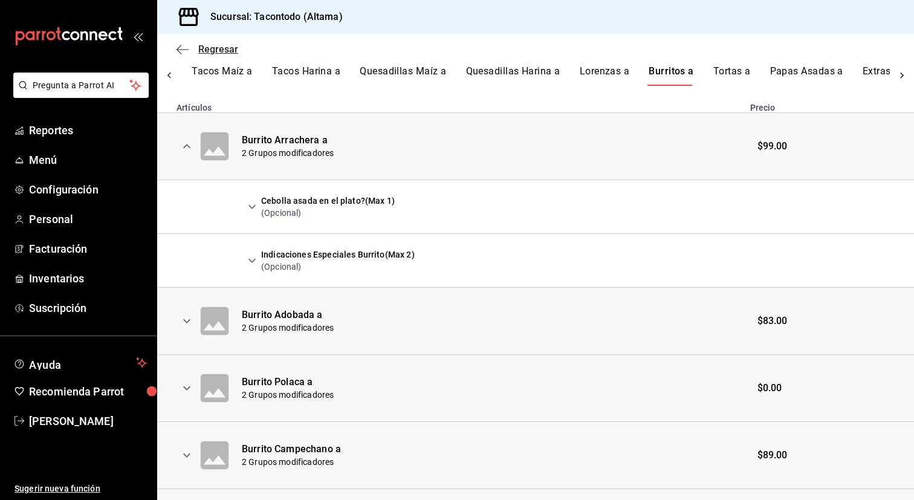
click at [214, 53] on span "Regresar" at bounding box center [218, 49] width 40 height 11
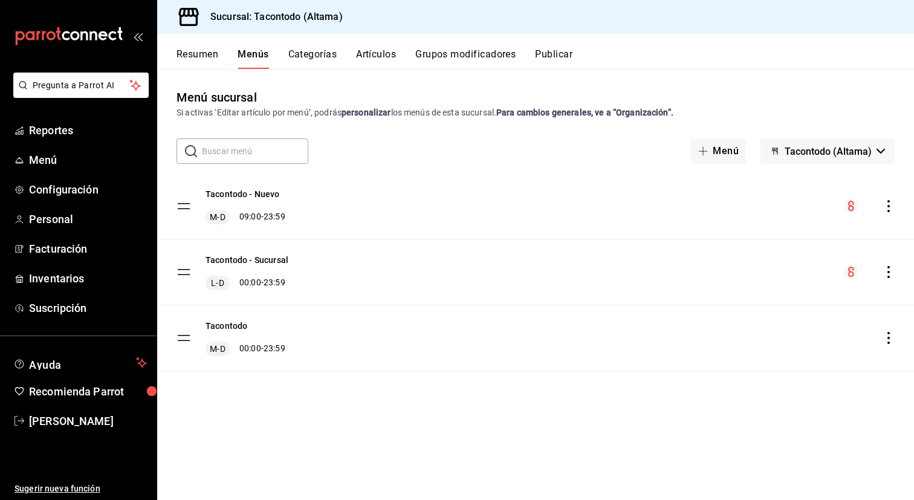
click at [366, 58] on button "Artículos" at bounding box center [376, 58] width 40 height 21
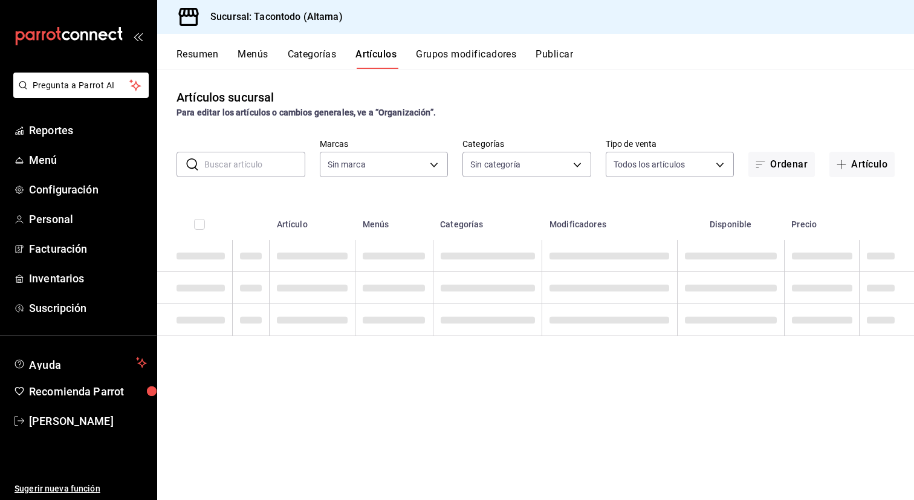
type input "56f755ab-7396-4f10-bb3c-049bffdbebb5"
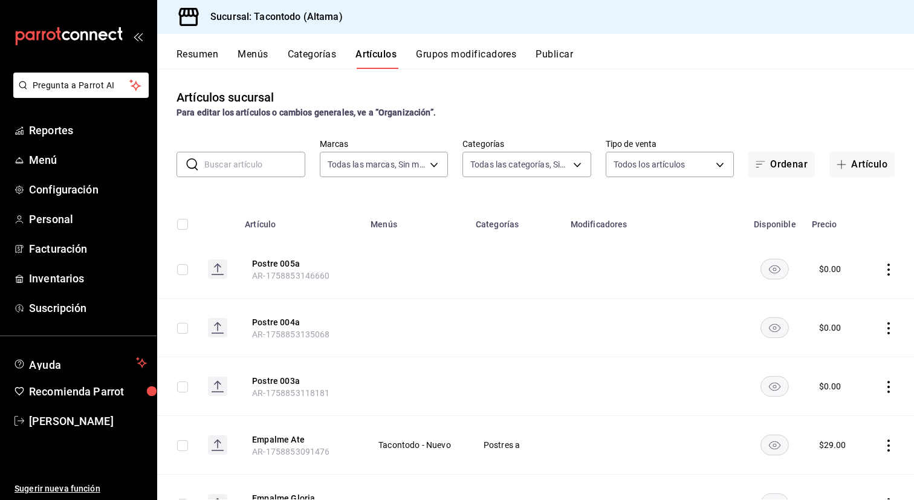
type input "b6b20e4e-2b02-44db-96d9-36fe6830ced0,ea7f118b-53d1-4281-a9de-b1bc2d85afad,d6f6d…"
click at [278, 169] on input "text" at bounding box center [254, 164] width 101 height 24
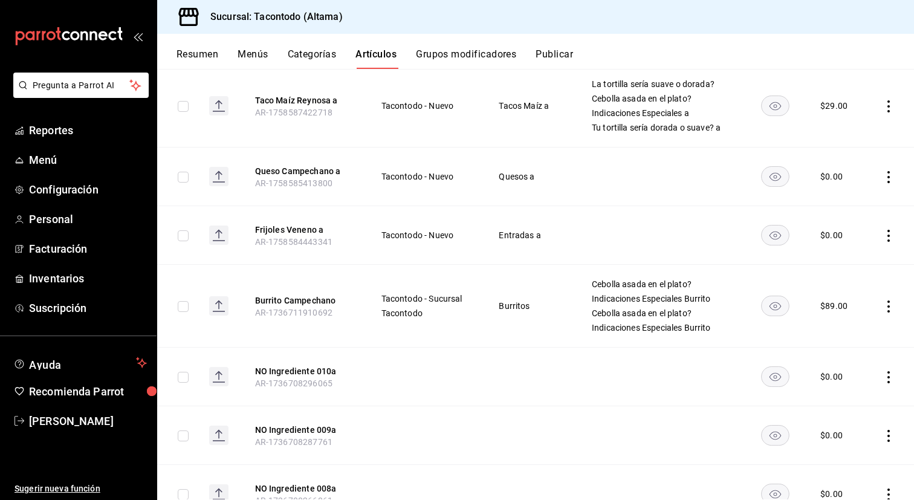
scroll to position [914, 0]
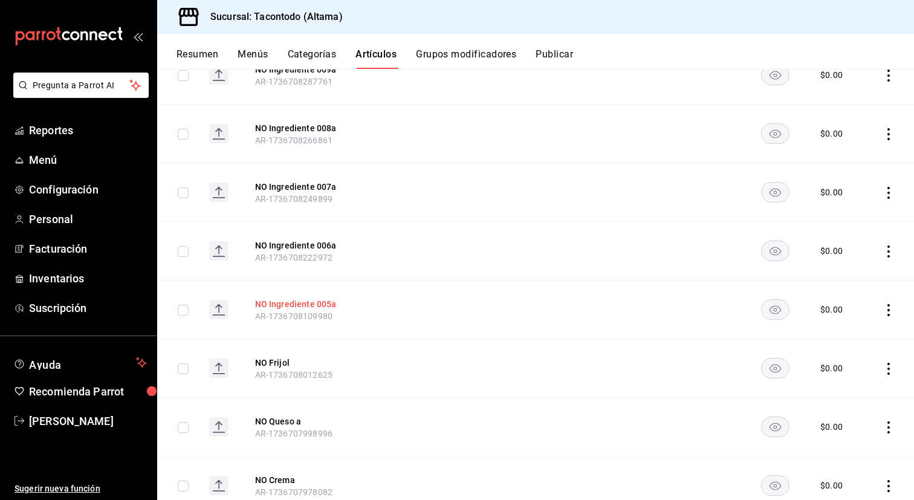
type input "no"
click at [313, 310] on button "NO Ingrediente 005a" at bounding box center [303, 304] width 97 height 12
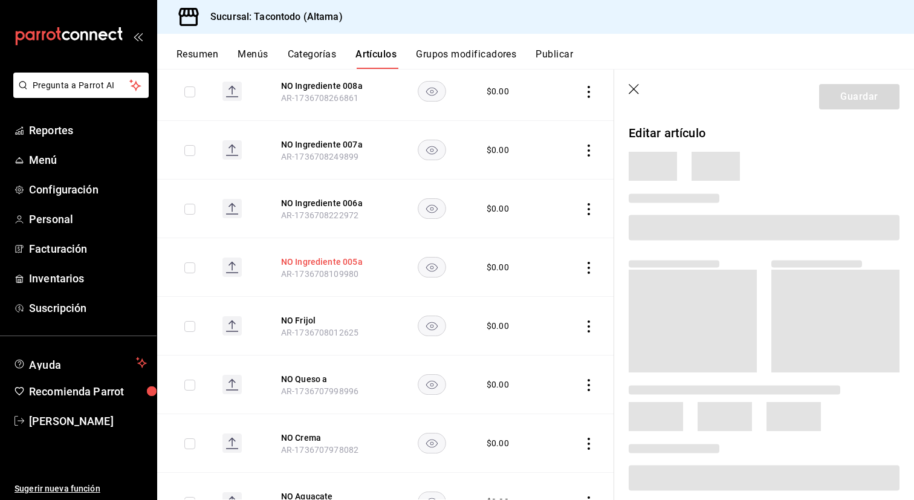
scroll to position [729, 0]
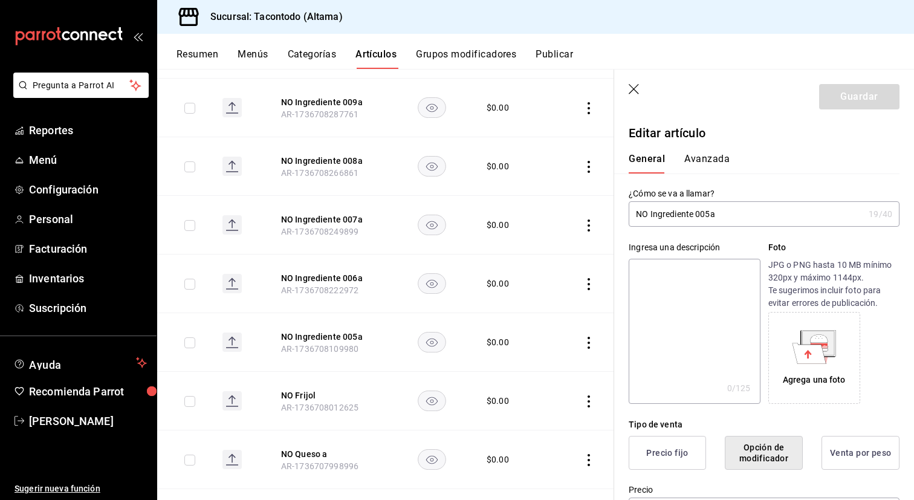
drag, startPoint x: 727, startPoint y: 217, endPoint x: 651, endPoint y: 218, distance: 76.1
click at [651, 218] on input "NO Ingrediente 005a" at bounding box center [745, 214] width 235 height 24
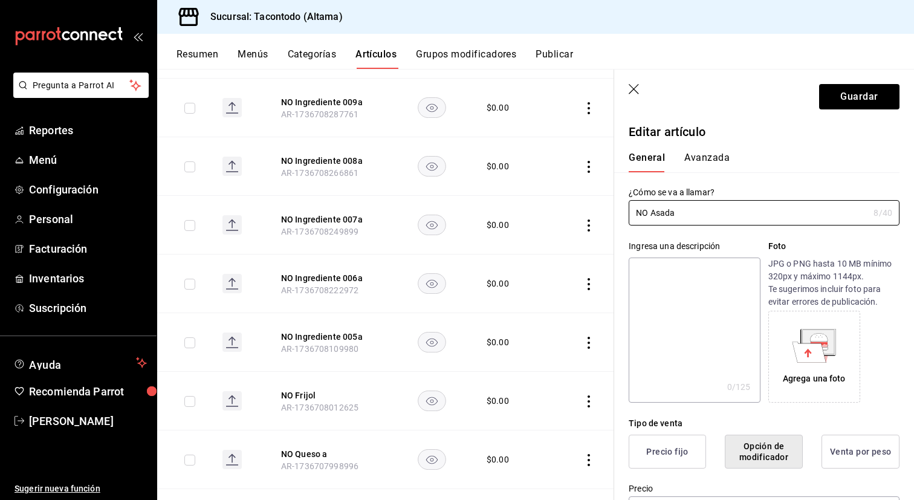
scroll to position [0, 0]
type input "NO Asada"
click at [853, 102] on button "Guardar" at bounding box center [859, 96] width 80 height 25
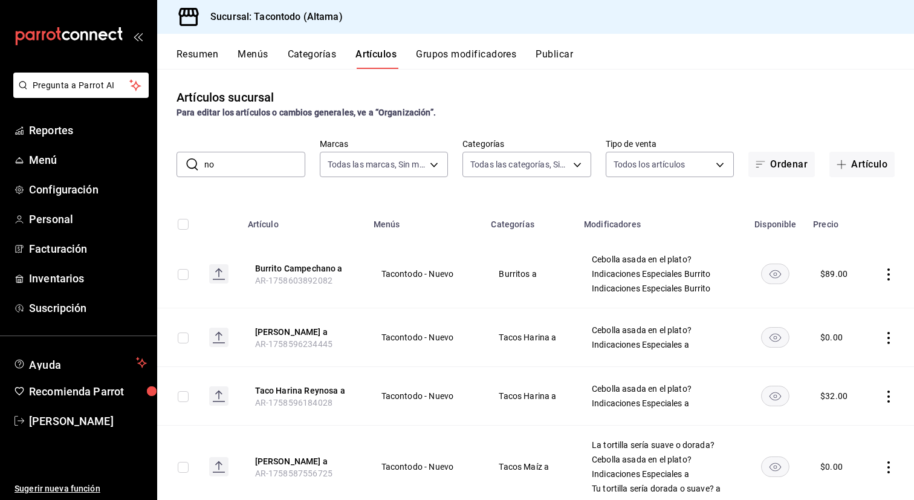
click at [271, 164] on input "no" at bounding box center [254, 164] width 101 height 24
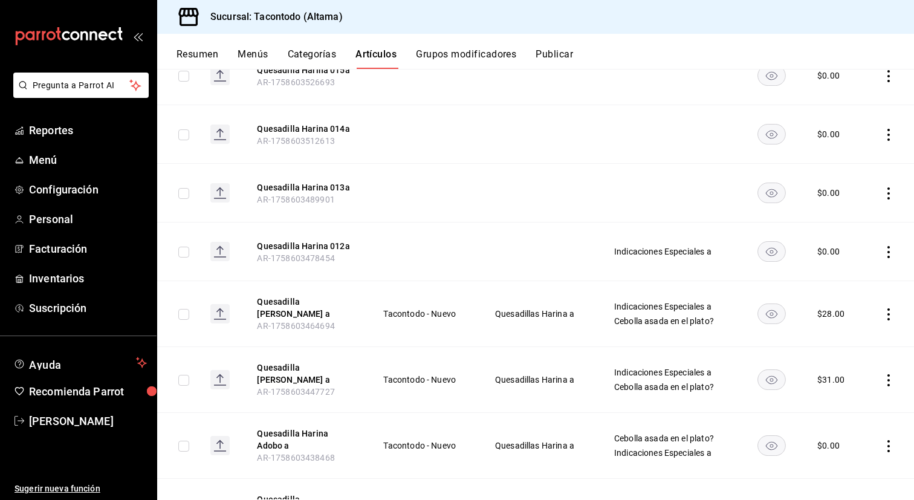
scroll to position [201, 0]
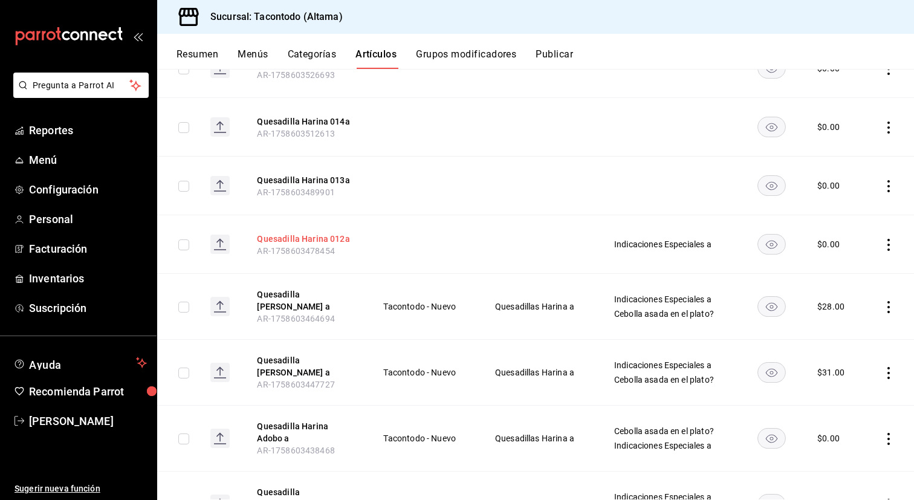
type input "quesadilla ha"
click at [313, 240] on button "Quesadilla Harina 012a" at bounding box center [305, 239] width 97 height 12
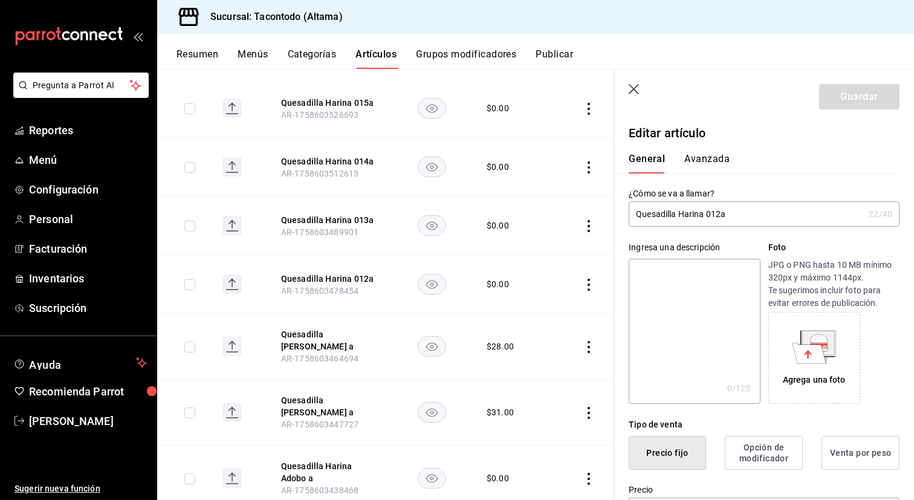
drag, startPoint x: 734, startPoint y: 214, endPoint x: 705, endPoint y: 214, distance: 29.0
click at [705, 214] on input "Quesadilla Harina 012a" at bounding box center [745, 214] width 235 height 24
type input "Quesadilla Harina"
click at [717, 164] on button "Avanzada" at bounding box center [706, 163] width 45 height 21
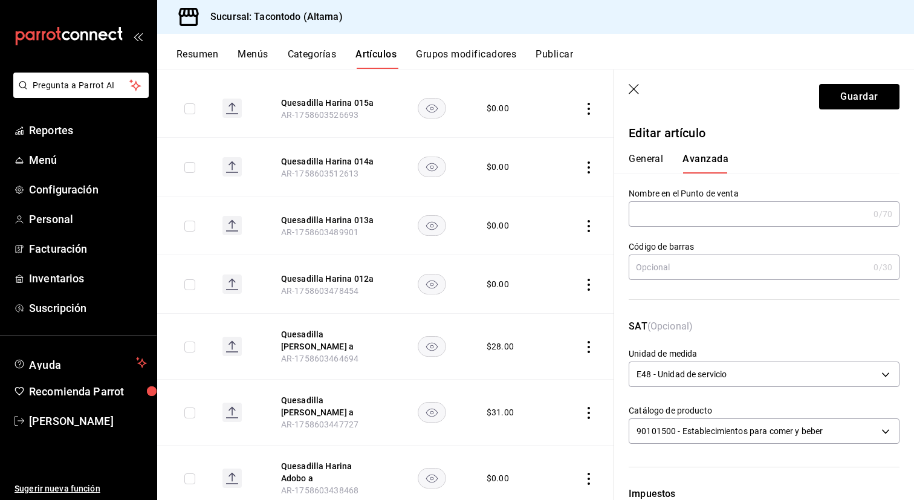
click at [668, 214] on input "text" at bounding box center [748, 214] width 240 height 24
type input "q"
click at [350, 334] on button "Quesadilla [PERSON_NAME] a" at bounding box center [329, 340] width 97 height 24
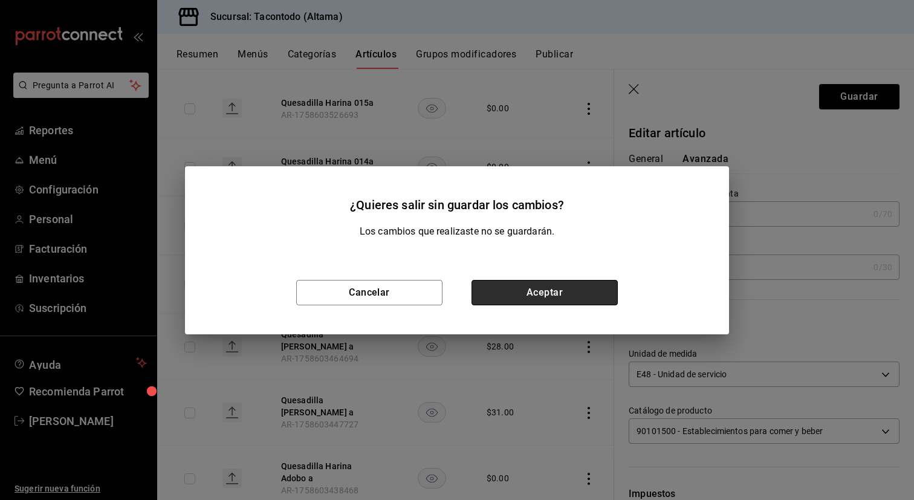
click at [551, 288] on button "Aceptar" at bounding box center [544, 292] width 146 height 25
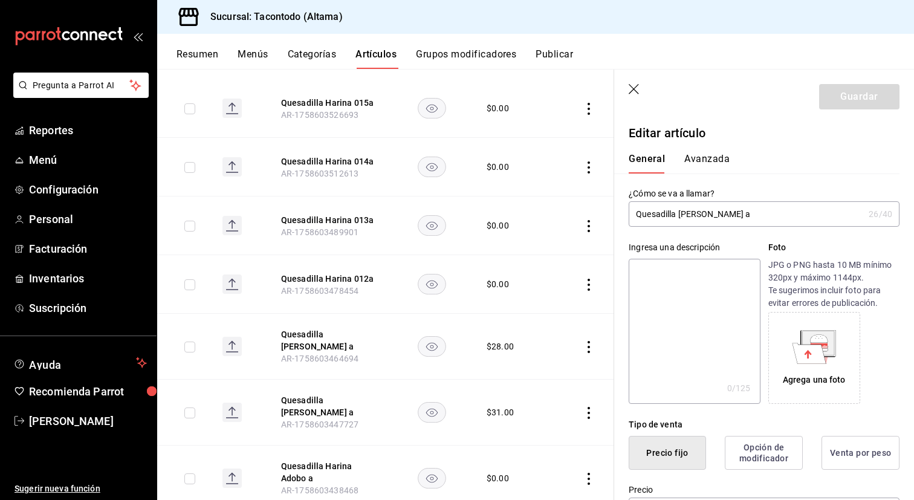
type input "$28.00"
type input "E48"
type input "90101500"
radio input "true"
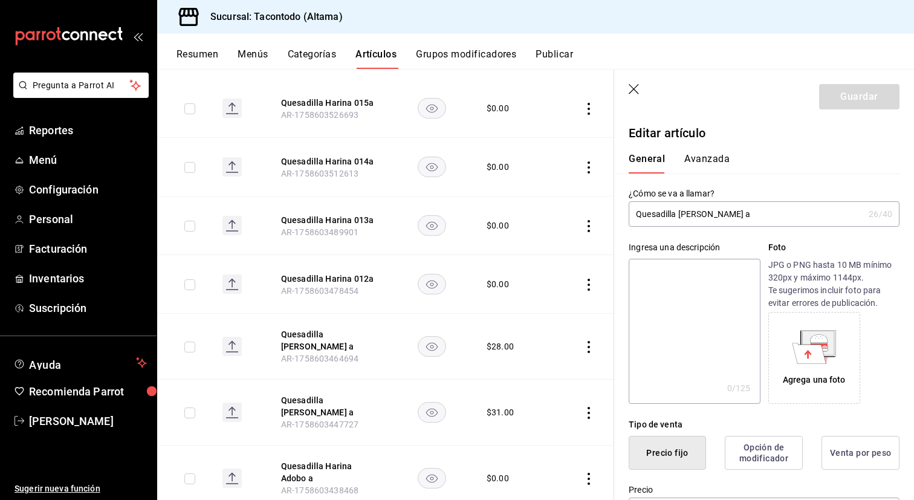
type input "f2d47fc5-286b-482c-91d1-f6277f6f141a"
click at [709, 160] on button "Avanzada" at bounding box center [706, 163] width 45 height 21
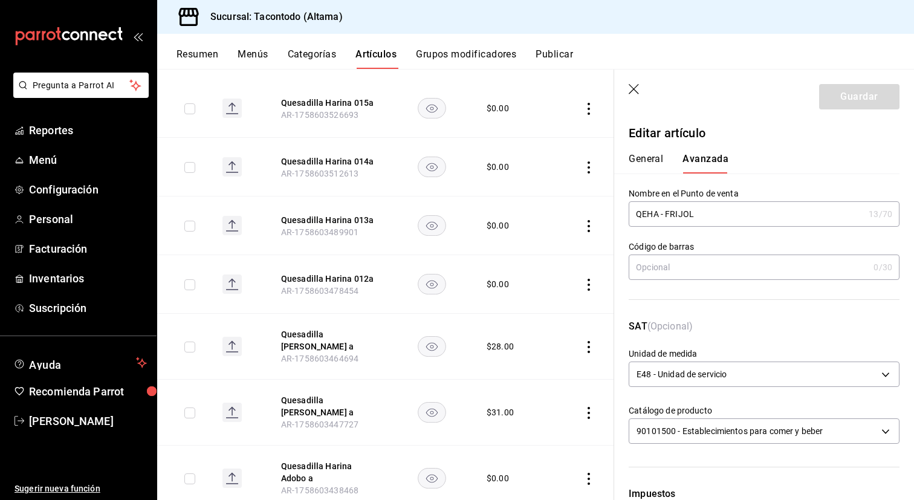
click at [679, 218] on input "QEHA - FRIJOL" at bounding box center [745, 214] width 235 height 24
click at [665, 217] on input "QEHA - FRIJOL" at bounding box center [745, 214] width 235 height 24
drag, startPoint x: 665, startPoint y: 216, endPoint x: 613, endPoint y: 212, distance: 52.7
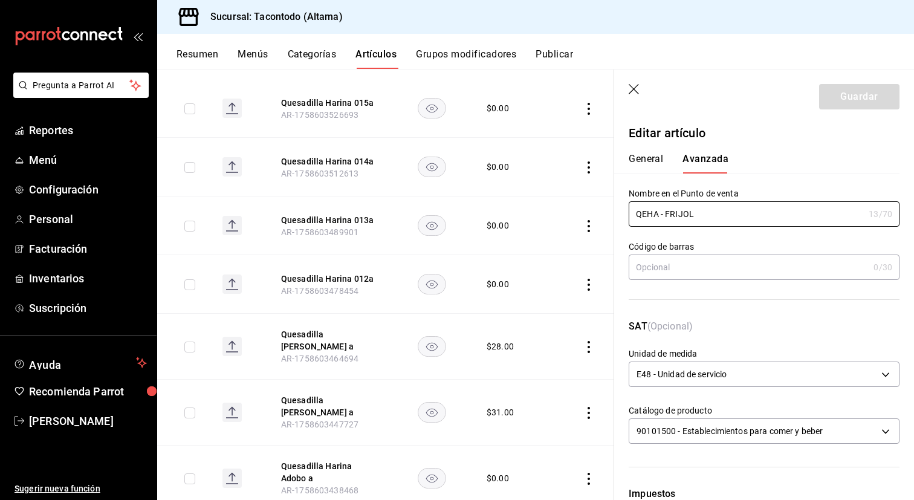
click at [613, 212] on div "Guardar Editar artículo General Avanzada ¿Cómo se va a llamar? Quesadilla Harin…" at bounding box center [763, 319] width 300 height 500
click at [333, 276] on button "Quesadilla Harina 012a" at bounding box center [329, 279] width 97 height 12
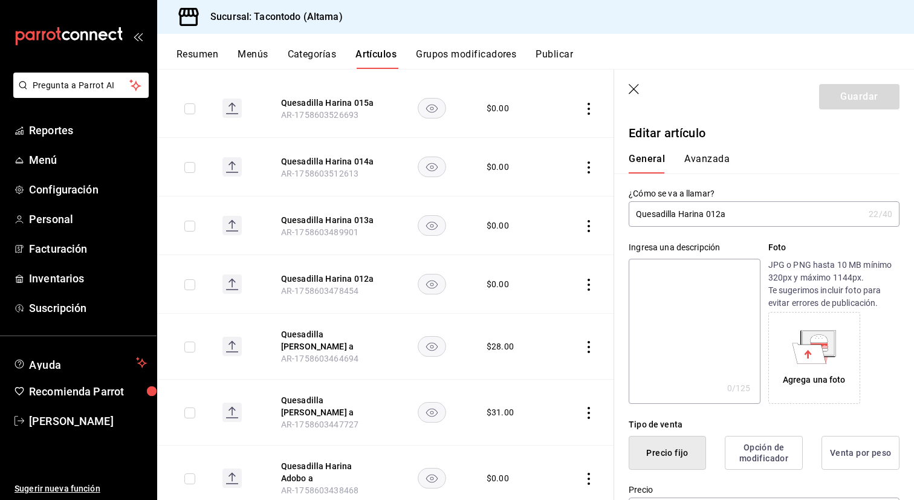
drag, startPoint x: 735, startPoint y: 209, endPoint x: 702, endPoint y: 209, distance: 32.6
click at [702, 209] on input "Quesadilla Harina 012a" at bounding box center [745, 214] width 235 height 24
type input "Quesadilla Harina"
click at [699, 157] on button "Avanzada" at bounding box center [706, 163] width 45 height 21
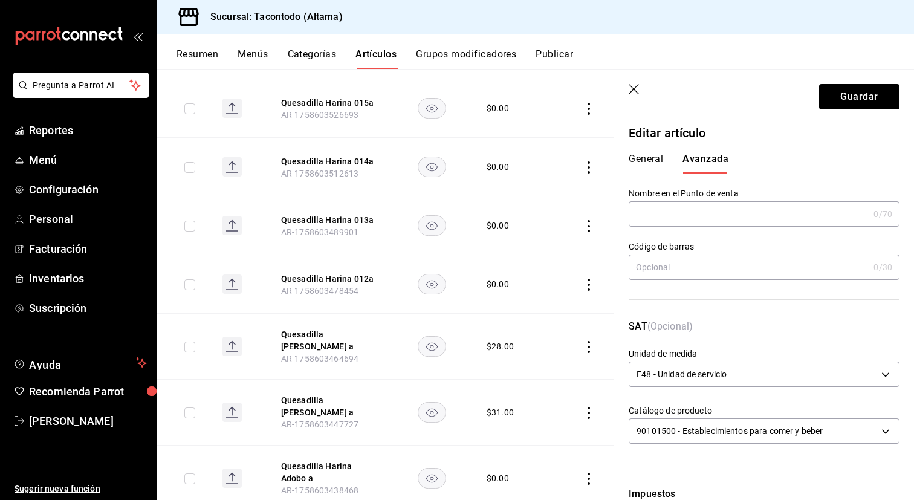
click at [691, 210] on input "text" at bounding box center [748, 214] width 240 height 24
paste input "QEHA -"
type input "QEHA - QUESO"
click at [859, 98] on button "Guardar" at bounding box center [859, 96] width 80 height 25
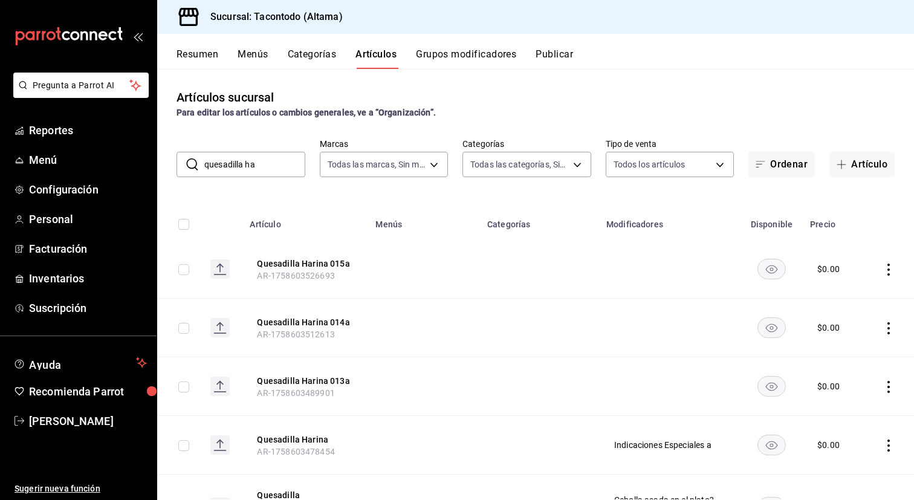
click at [279, 162] on input "quesadilla ha" at bounding box center [254, 164] width 101 height 24
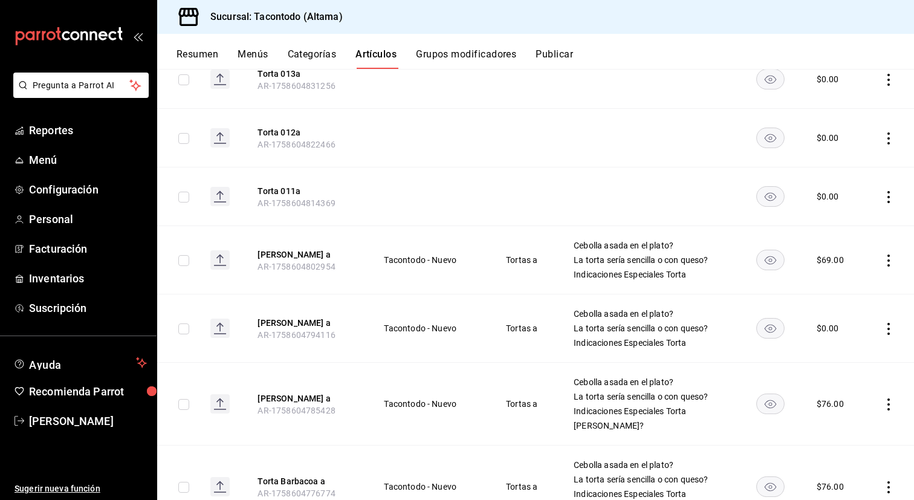
scroll to position [303, 0]
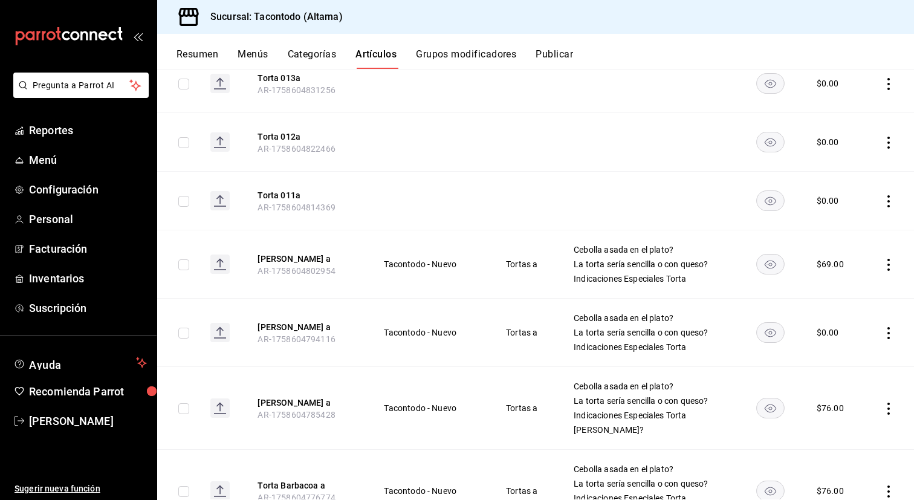
type input "torta"
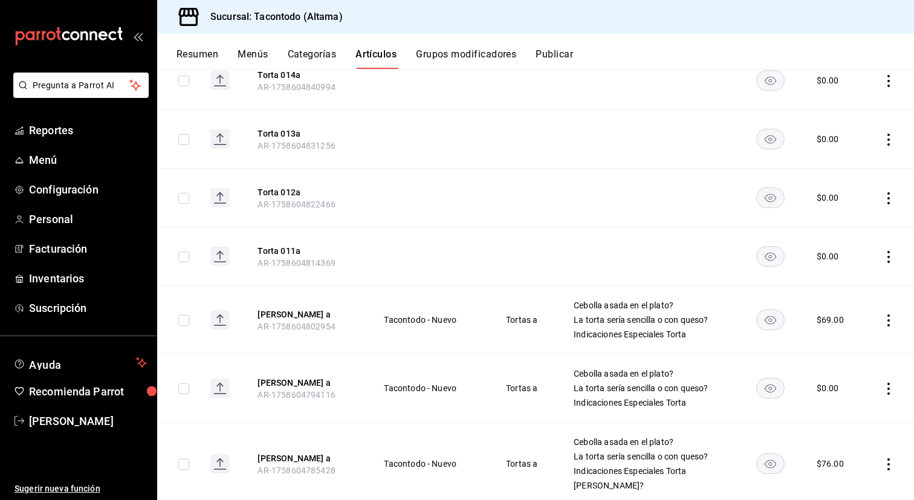
scroll to position [0, 0]
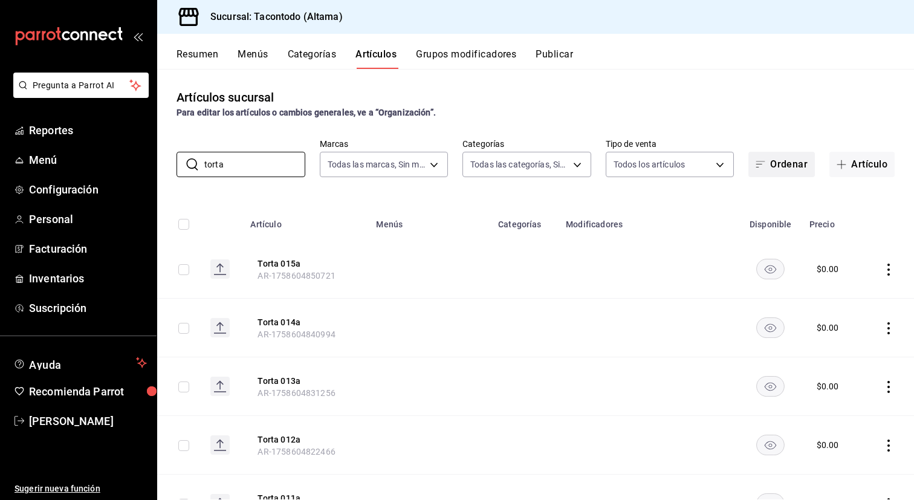
click at [765, 160] on icon "button" at bounding box center [760, 165] width 10 height 10
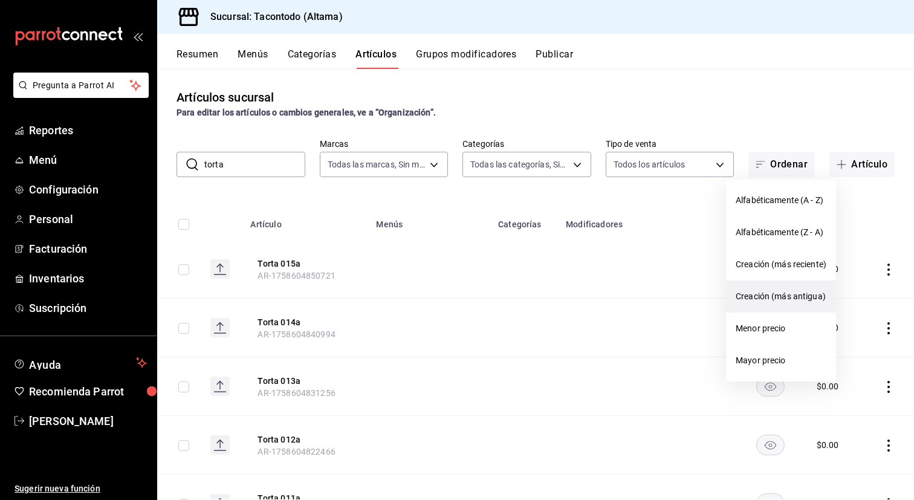
click at [784, 307] on li "Creación (más antigua)" at bounding box center [781, 296] width 110 height 32
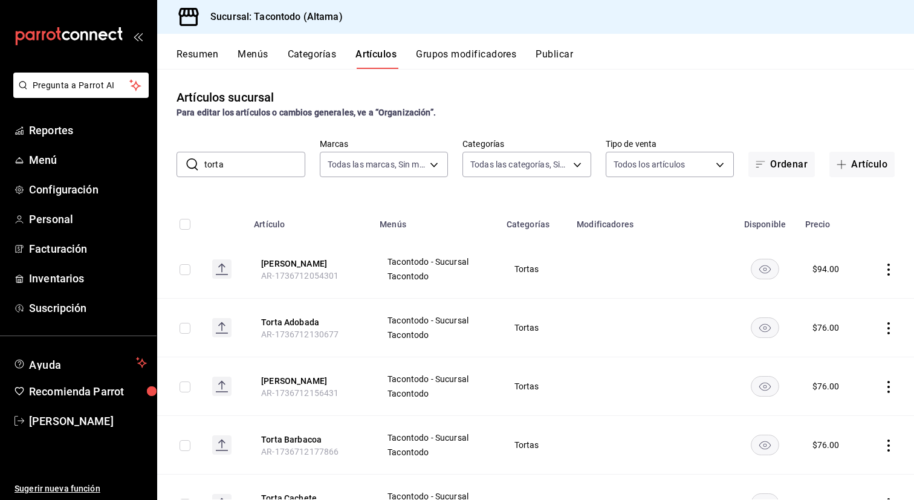
click at [283, 173] on input "torta" at bounding box center [254, 164] width 101 height 24
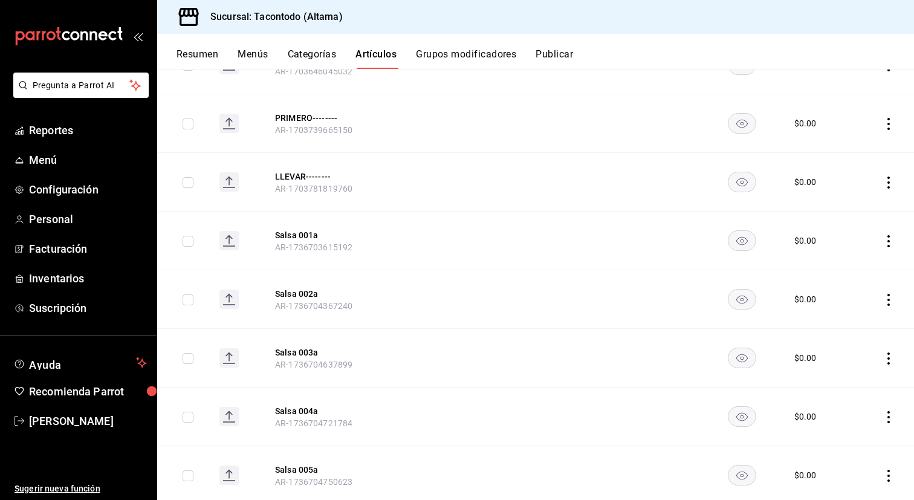
scroll to position [1021, 0]
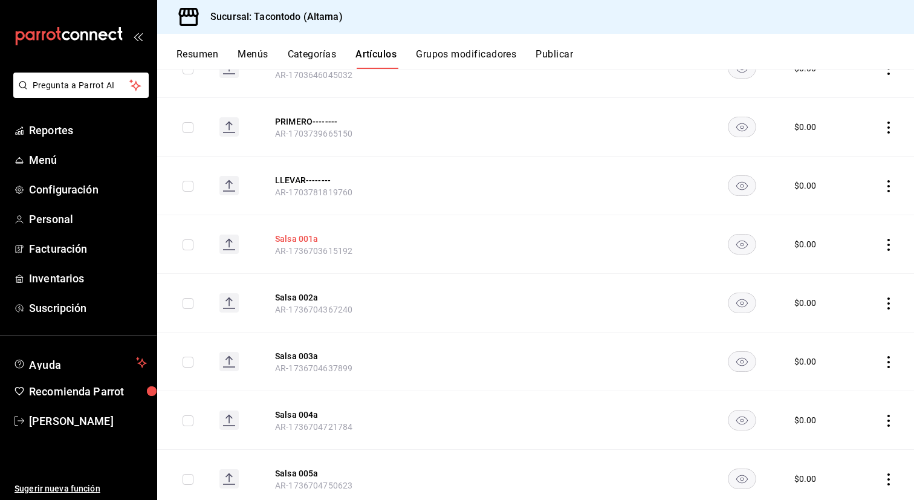
click at [307, 238] on button "Salsa 001a" at bounding box center [323, 239] width 97 height 12
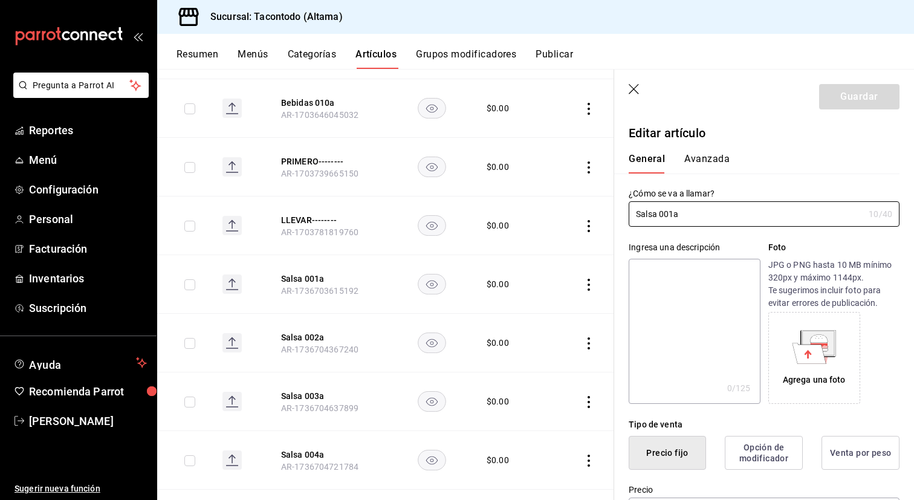
drag, startPoint x: 674, startPoint y: 215, endPoint x: 605, endPoint y: 205, distance: 69.6
click at [605, 205] on main "Artículos sucursal Para editar los artículos o cambios generales, ve a “Organiz…" at bounding box center [535, 284] width 757 height 431
type input "Verde a"
click at [853, 94] on button "Guardar" at bounding box center [859, 96] width 80 height 25
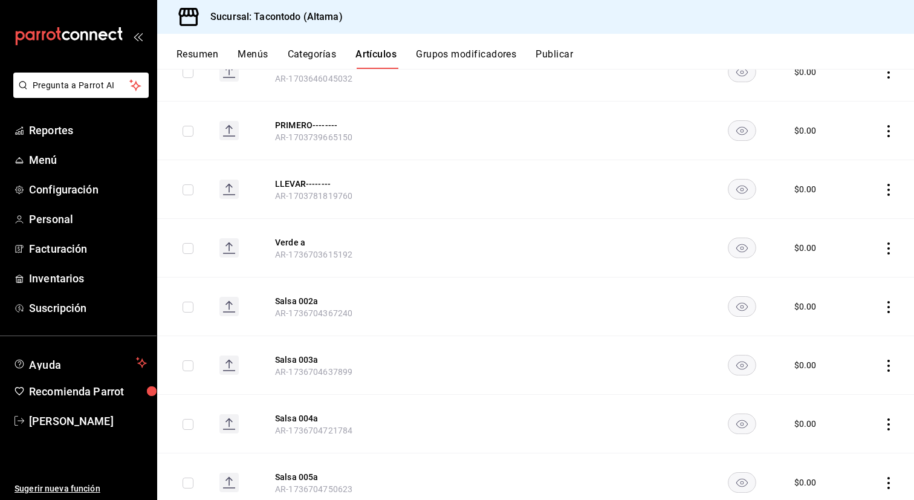
scroll to position [1035, 0]
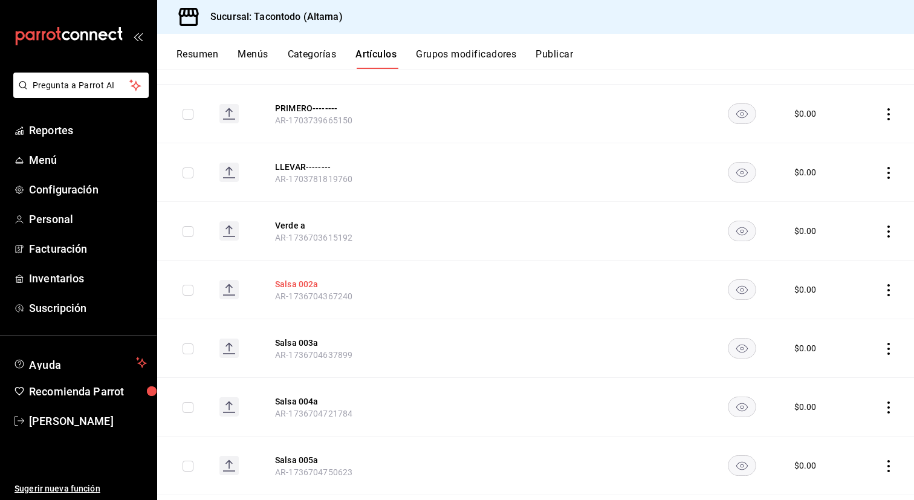
click at [302, 284] on button "Salsa 002a" at bounding box center [323, 284] width 97 height 12
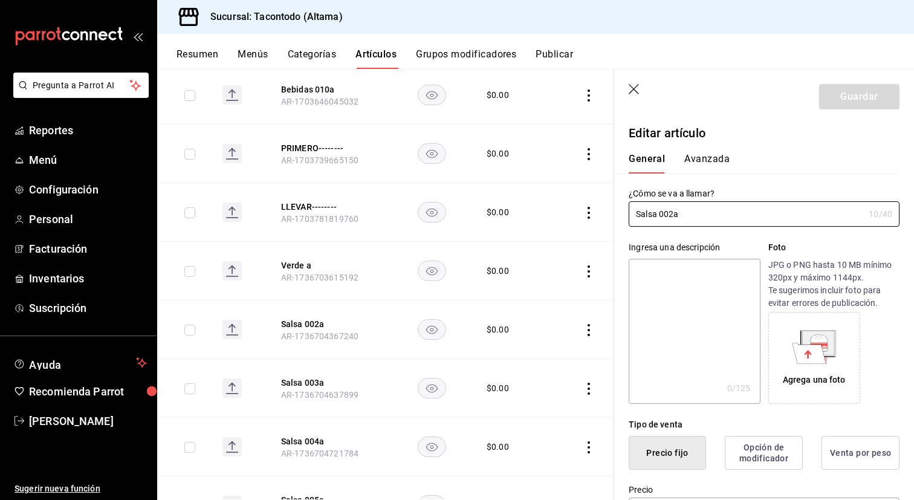
type input "$0.00"
radio input "false"
radio input "true"
drag, startPoint x: 671, startPoint y: 216, endPoint x: 604, endPoint y: 216, distance: 67.1
click at [604, 216] on main "Artículos sucursal Para editar los artículos o cambios generales, ve a “Organiz…" at bounding box center [535, 284] width 757 height 431
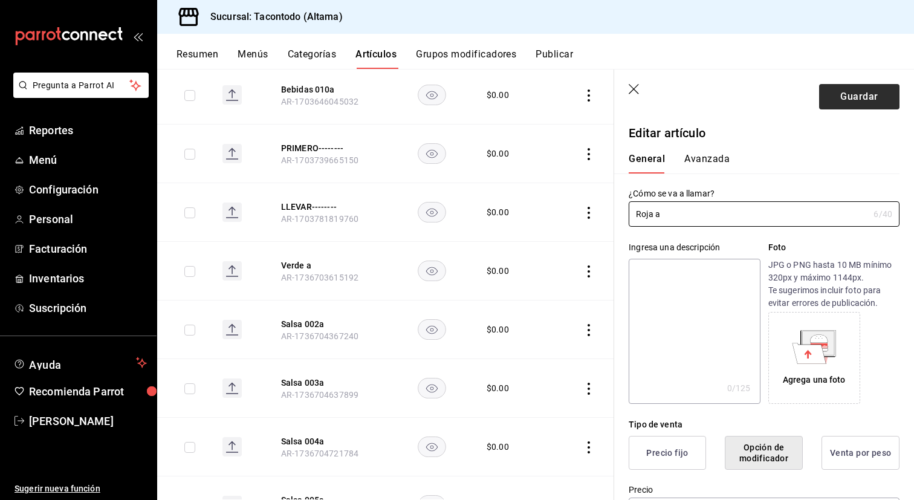
type input "Roja a"
click at [850, 94] on button "Guardar" at bounding box center [859, 96] width 80 height 25
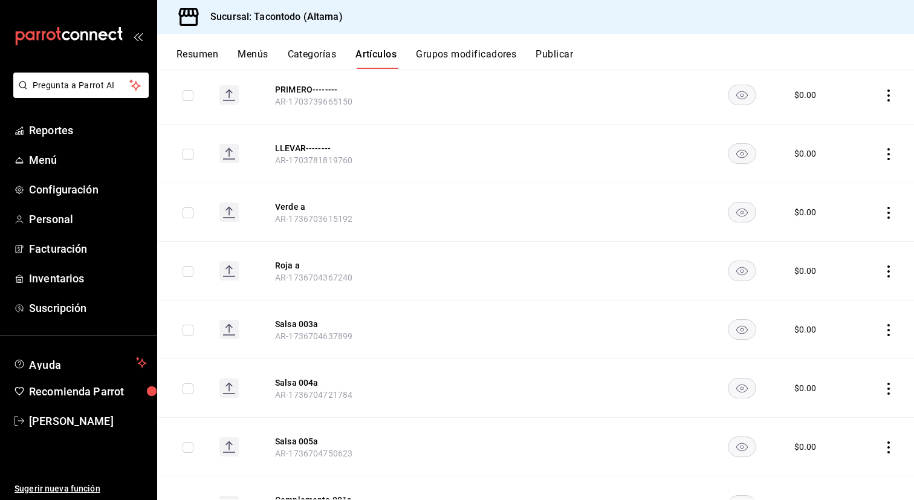
scroll to position [1058, 0]
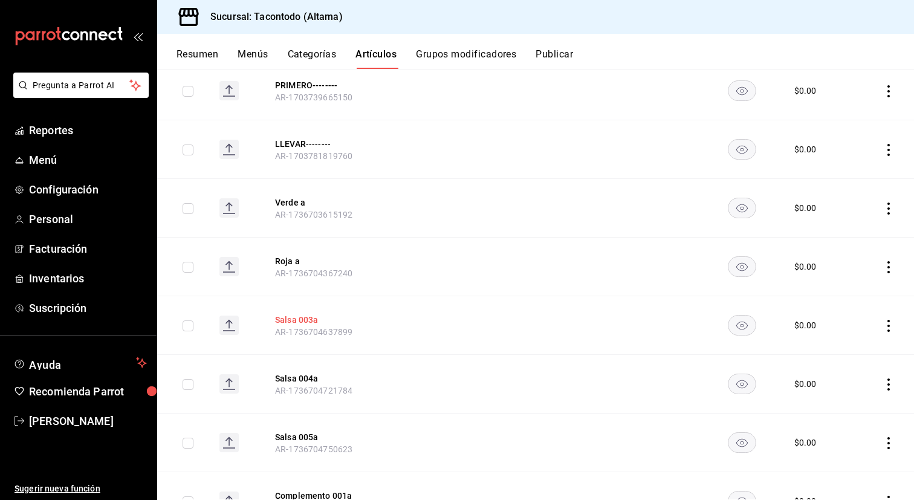
click at [296, 318] on button "Salsa 003a" at bounding box center [323, 320] width 97 height 12
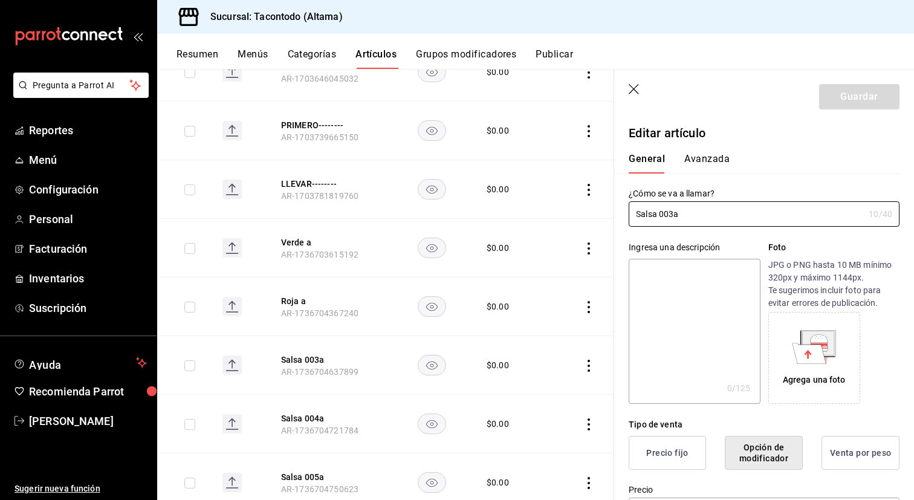
drag, startPoint x: 674, startPoint y: 213, endPoint x: 593, endPoint y: 213, distance: 81.0
click at [593, 213] on main "Artículos sucursal Para editar los artículos o cambios generales, ve a “Organiz…" at bounding box center [535, 284] width 757 height 431
type input "Negra a"
click at [863, 90] on button "Guardar" at bounding box center [859, 96] width 80 height 25
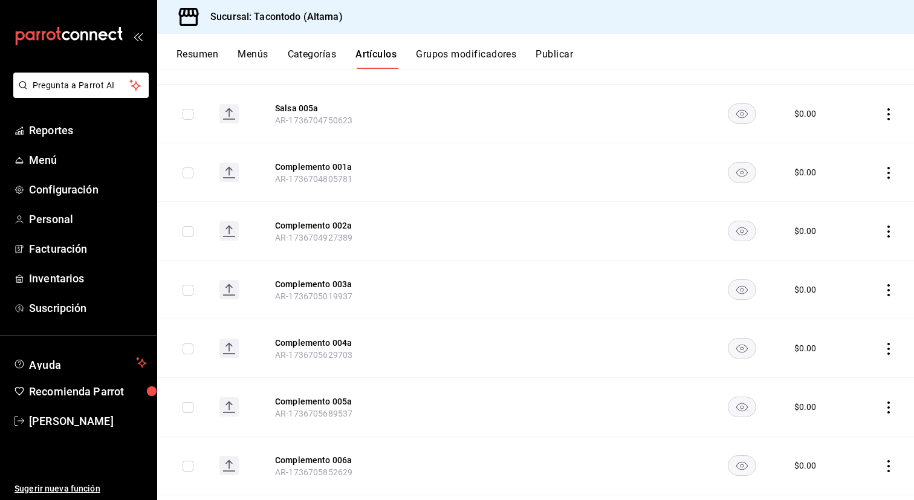
scroll to position [1354, 0]
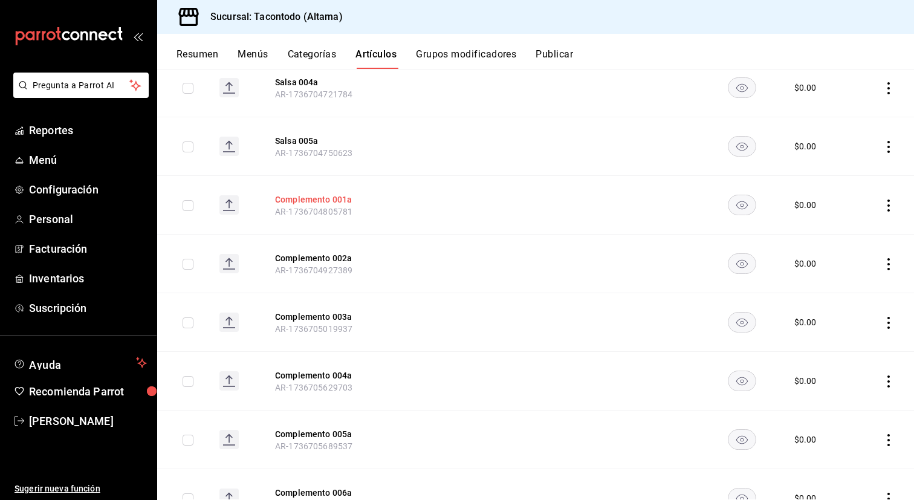
click at [327, 198] on button "Complemento 001a" at bounding box center [323, 199] width 97 height 12
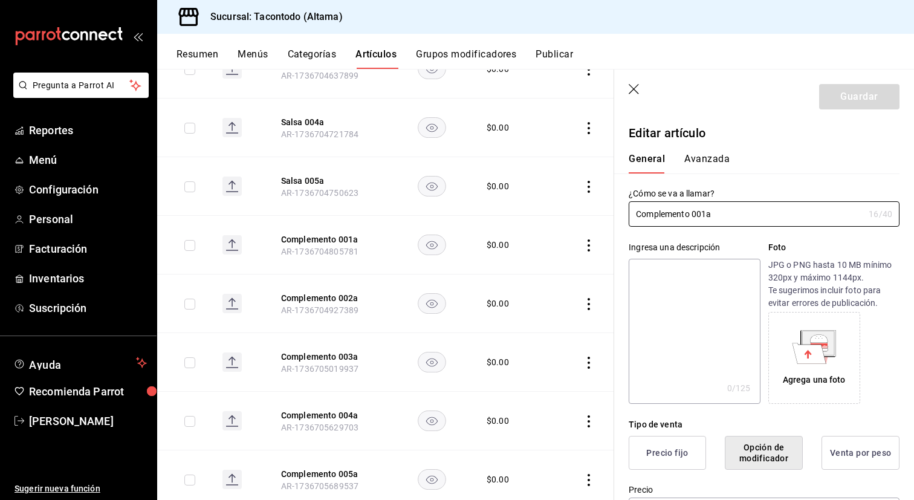
click at [357, 270] on th "Complemento 001a AR-1736704805781" at bounding box center [329, 245] width 126 height 59
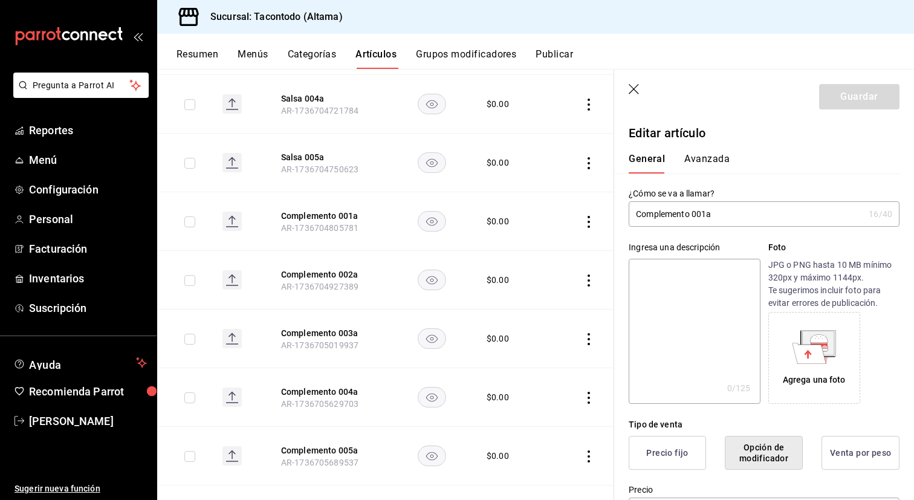
scroll to position [1378, 0]
drag, startPoint x: 706, startPoint y: 215, endPoint x: 605, endPoint y: 213, distance: 100.9
click at [605, 213] on main "Artículos sucursal Para editar los artículos o cambios generales, ve a “Organiz…" at bounding box center [535, 284] width 757 height 431
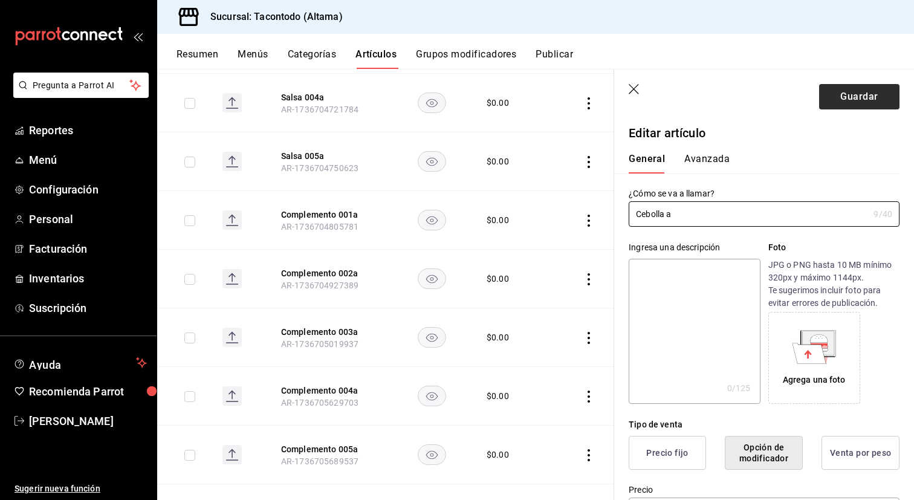
type input "Cebolla a"
click at [850, 101] on button "Guardar" at bounding box center [859, 96] width 80 height 25
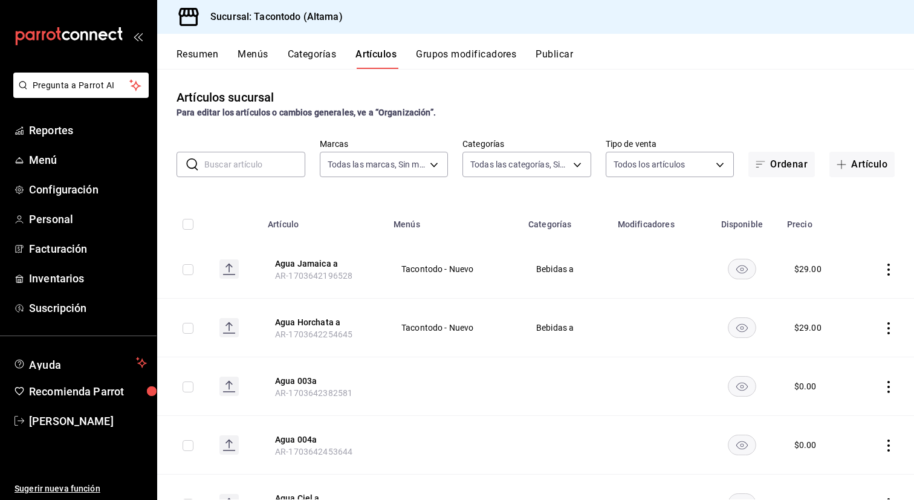
click at [363, 279] on th "Agua Jamaica a AR-1703642196528" at bounding box center [323, 269] width 126 height 59
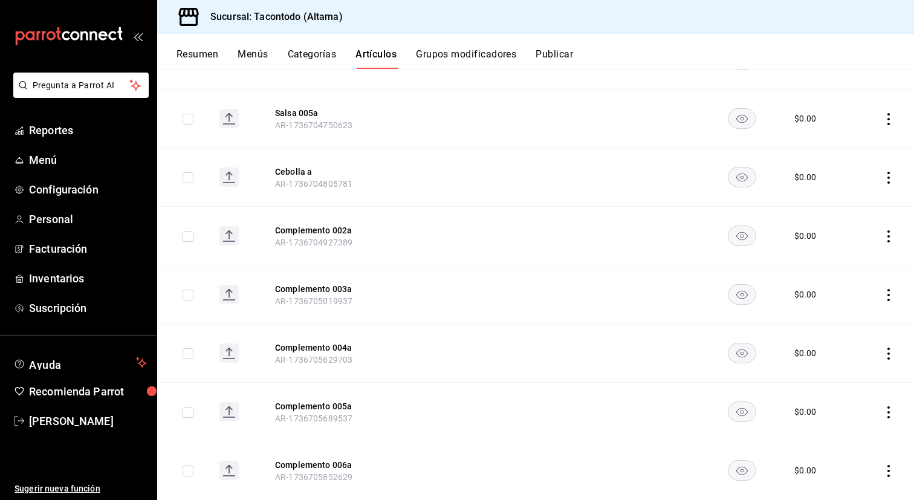
scroll to position [1388, 0]
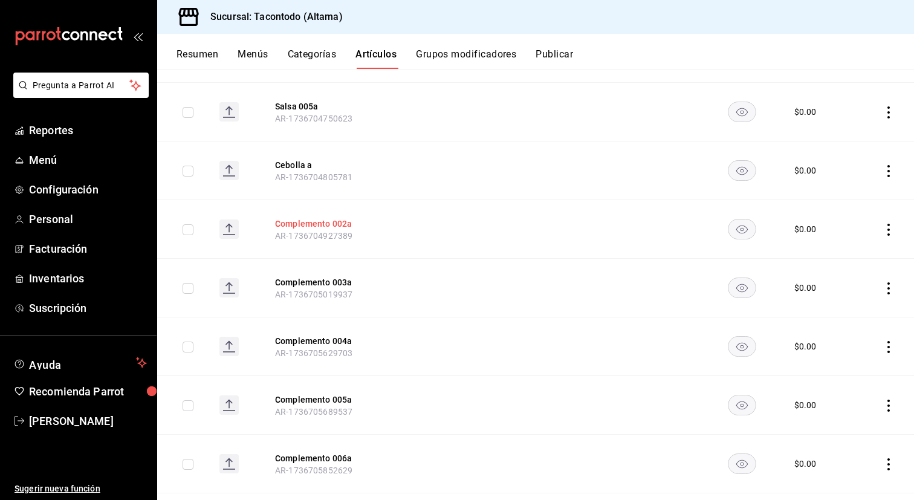
click at [321, 226] on button "Complemento 002a" at bounding box center [323, 224] width 97 height 12
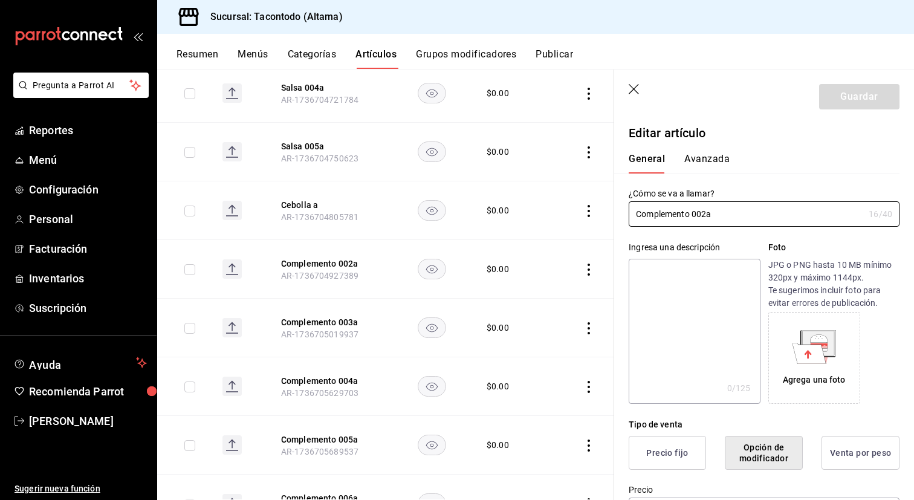
drag, startPoint x: 705, startPoint y: 217, endPoint x: 616, endPoint y: 217, distance: 88.8
click at [616, 217] on div "¿Cómo se va a llamar? Complemento 002a 16 /40 ¿Cómo se va a llamar?" at bounding box center [756, 199] width 285 height 53
type input "Cilantro a"
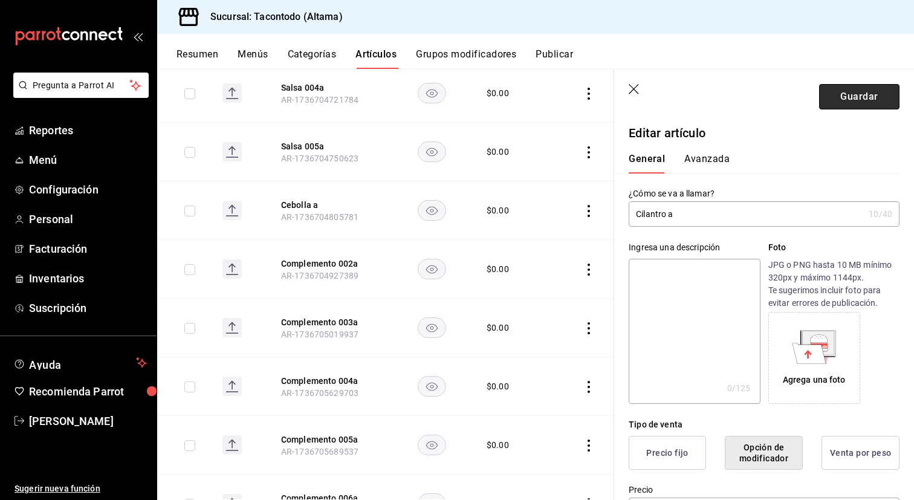
click at [851, 100] on button "Guardar" at bounding box center [859, 96] width 80 height 25
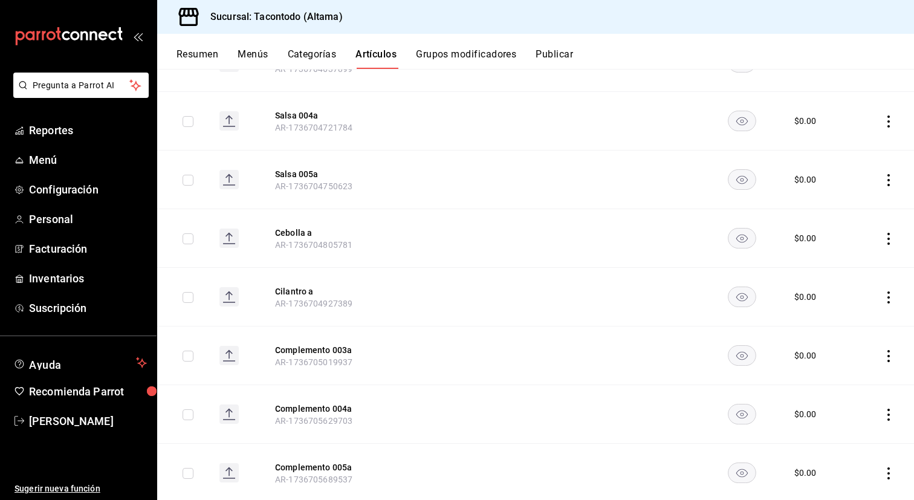
scroll to position [1334, 0]
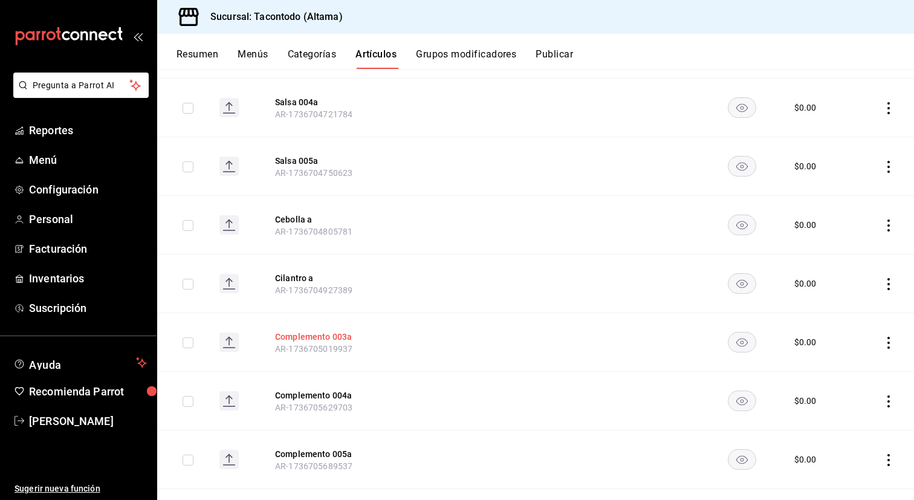
click at [325, 338] on button "Complemento 003a" at bounding box center [323, 337] width 97 height 12
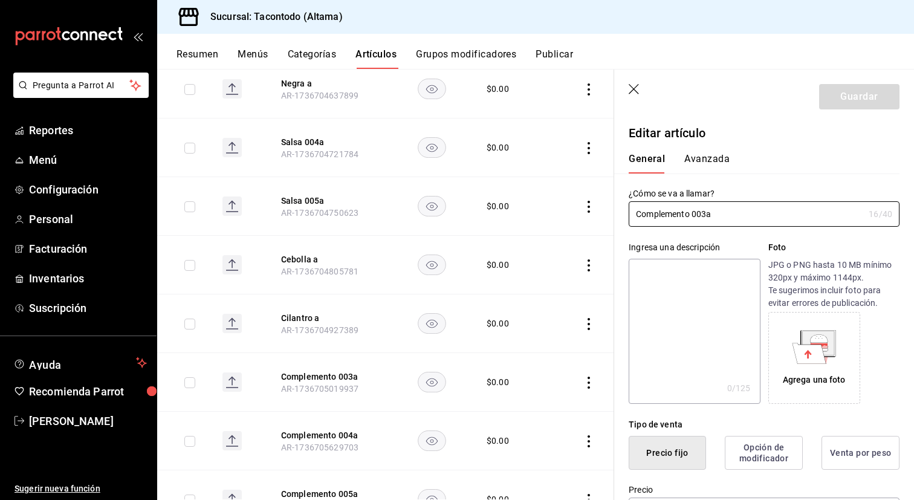
type input "$0.00"
drag, startPoint x: 707, startPoint y: 214, endPoint x: 560, endPoint y: 204, distance: 147.8
click at [560, 204] on main "Artículos sucursal Para editar los artículos o cambios generales, ve a “Organiz…" at bounding box center [535, 284] width 757 height 431
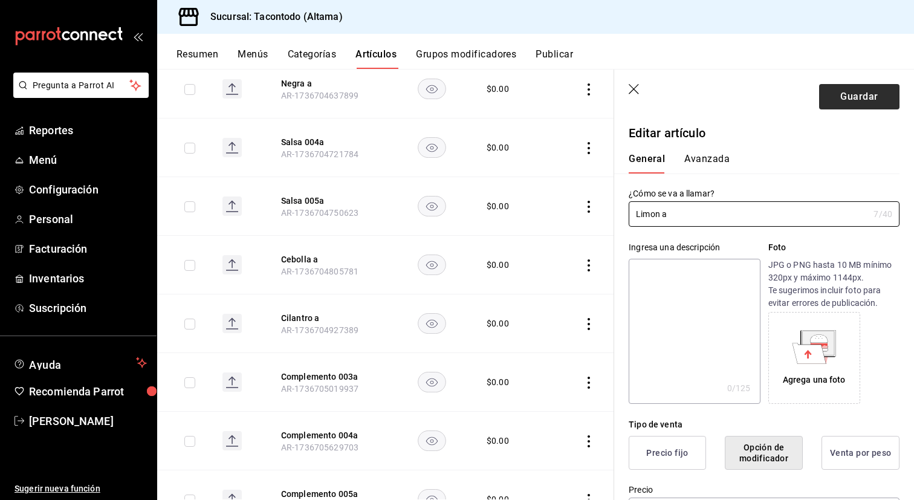
type input "Limon a"
click at [841, 92] on button "Guardar" at bounding box center [859, 96] width 80 height 25
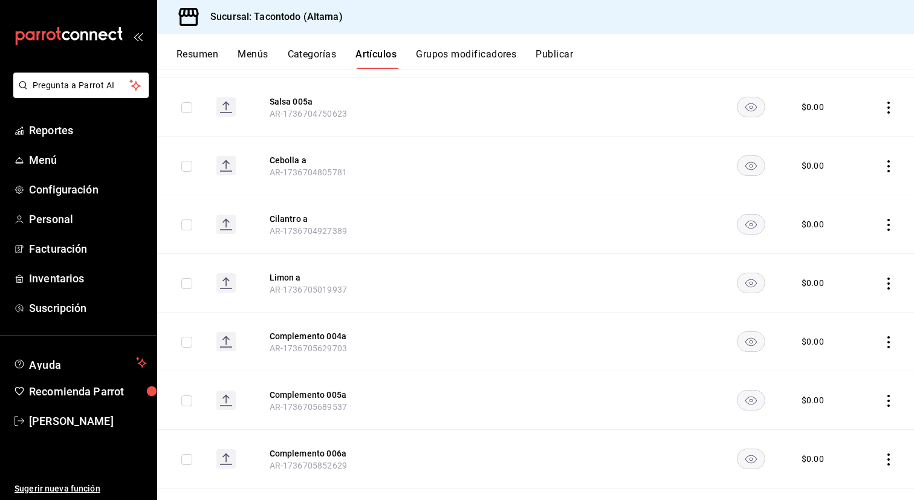
scroll to position [1392, 0]
click at [311, 335] on button "Complemento 004a" at bounding box center [318, 337] width 97 height 12
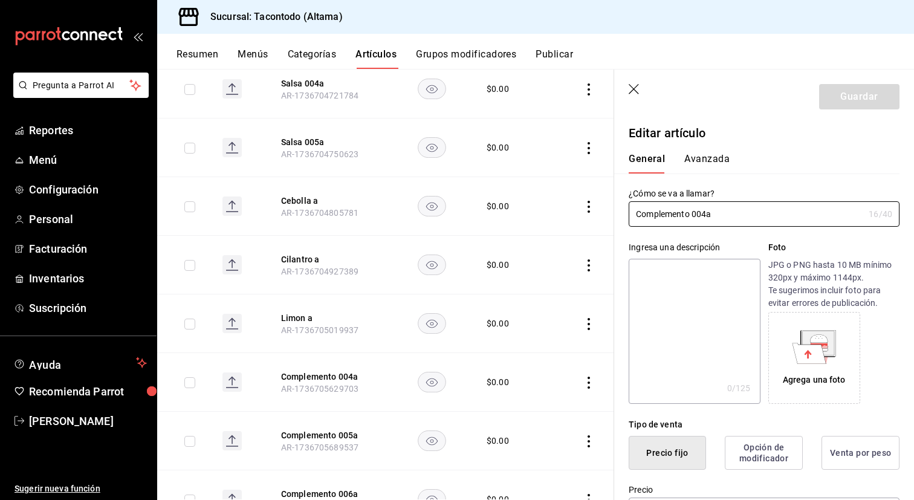
type input "$0.00"
radio input "false"
radio input "true"
drag, startPoint x: 706, startPoint y: 216, endPoint x: 622, endPoint y: 215, distance: 84.0
click at [622, 215] on div "¿Cómo se va a llamar? Complemento 004a 16 /40 ¿Cómo se va a llamar?" at bounding box center [756, 199] width 285 height 53
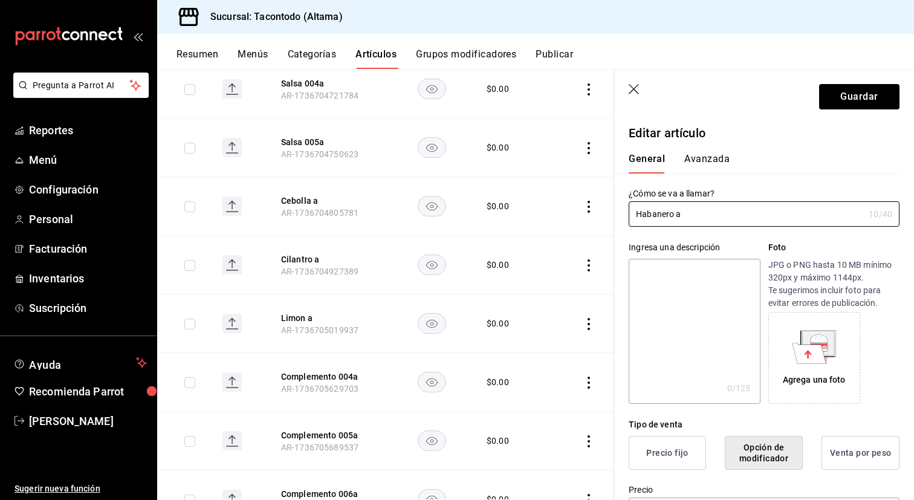
type input "Habanero a"
click at [844, 81] on header "Guardar" at bounding box center [764, 94] width 300 height 50
click at [838, 86] on button "Guardar" at bounding box center [859, 96] width 80 height 25
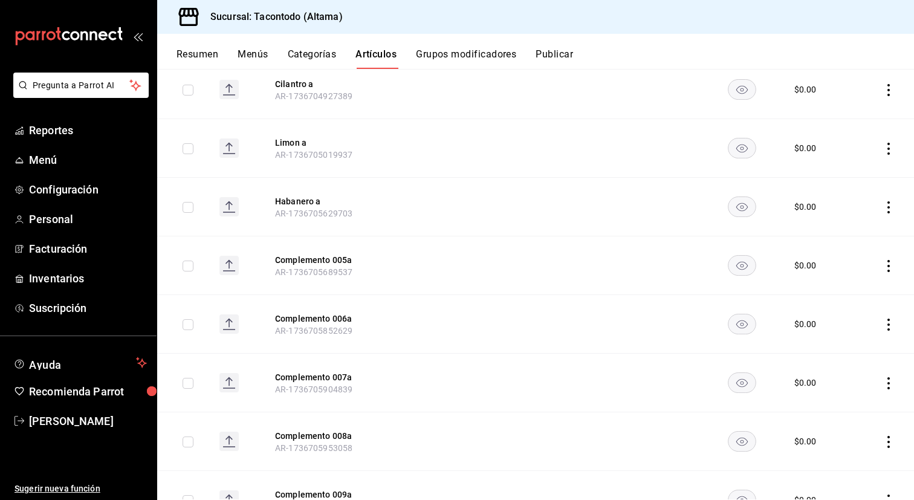
scroll to position [1528, 0]
click at [326, 253] on button "Complemento 005a" at bounding box center [323, 259] width 97 height 12
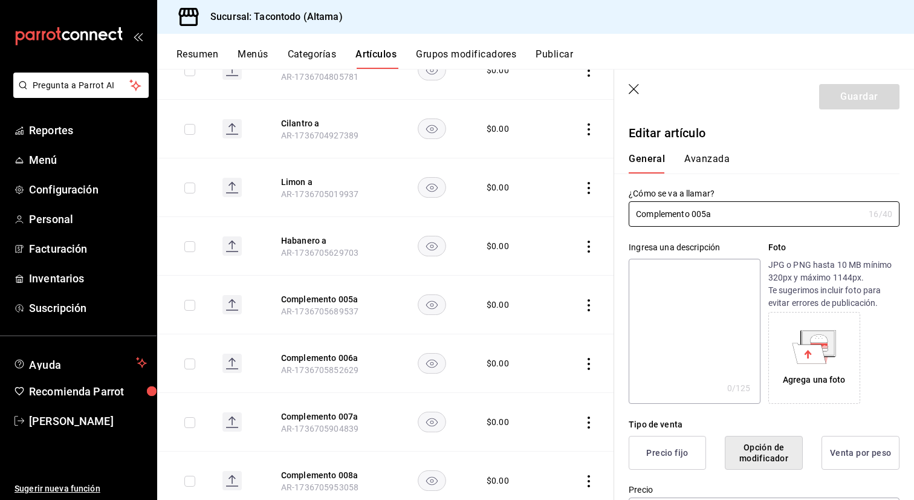
drag, startPoint x: 707, startPoint y: 215, endPoint x: 552, endPoint y: 213, distance: 154.7
click at [552, 213] on main "Artículos sucursal Para editar los artículos o cambios generales, ve a “Organiz…" at bounding box center [535, 284] width 757 height 431
type input "Zanahoria a"
click at [872, 97] on button "Guardar" at bounding box center [859, 96] width 80 height 25
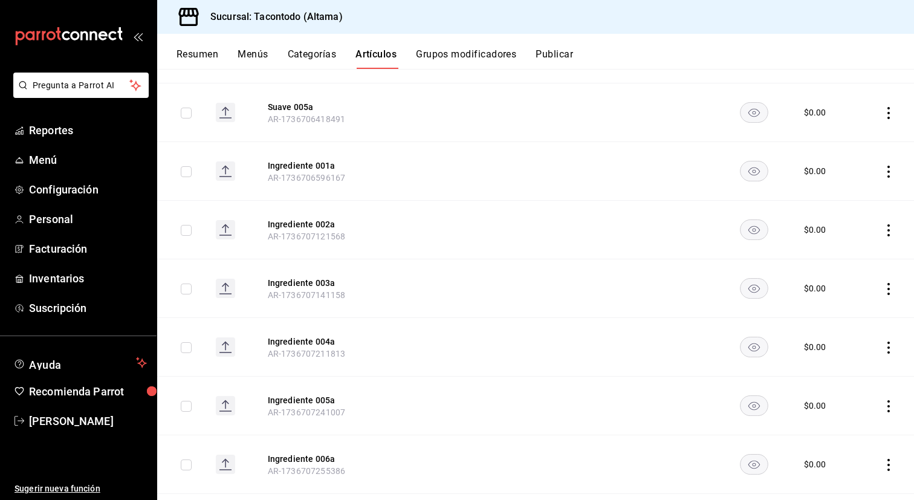
scroll to position [2262, 0]
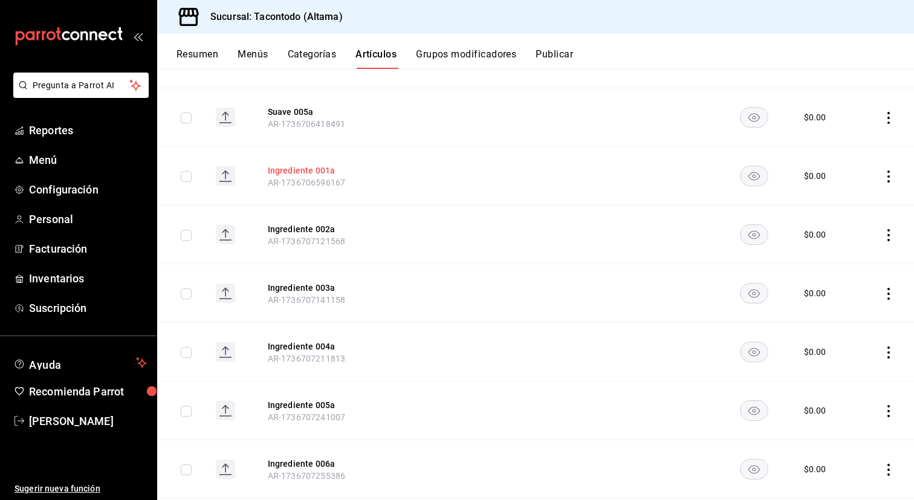
click at [320, 173] on button "Ingrediente 001a" at bounding box center [316, 170] width 97 height 12
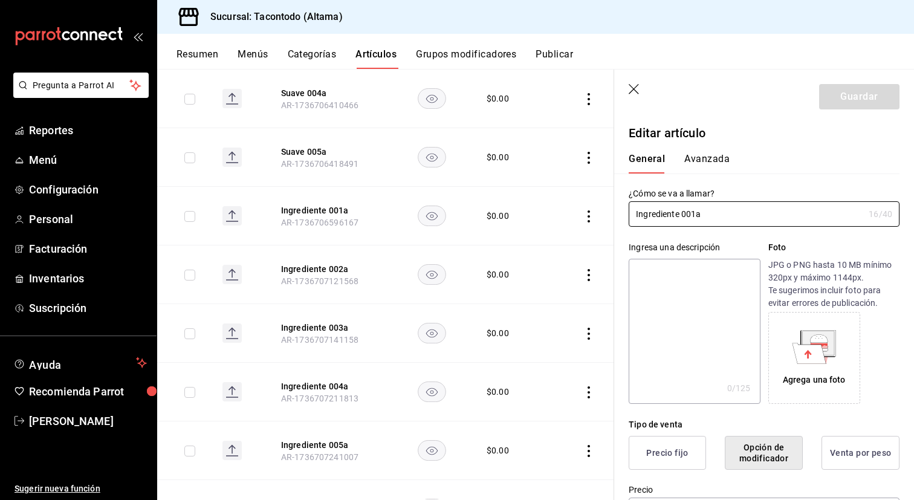
drag, startPoint x: 696, startPoint y: 218, endPoint x: 615, endPoint y: 212, distance: 81.8
click at [615, 211] on div "¿Cómo se va a llamar? Ingrediente 001a 16 /40 ¿Cómo se va a llamar?" at bounding box center [756, 199] width 285 height 53
type input "Aguacate a"
click at [835, 103] on button "Guardar" at bounding box center [859, 96] width 80 height 25
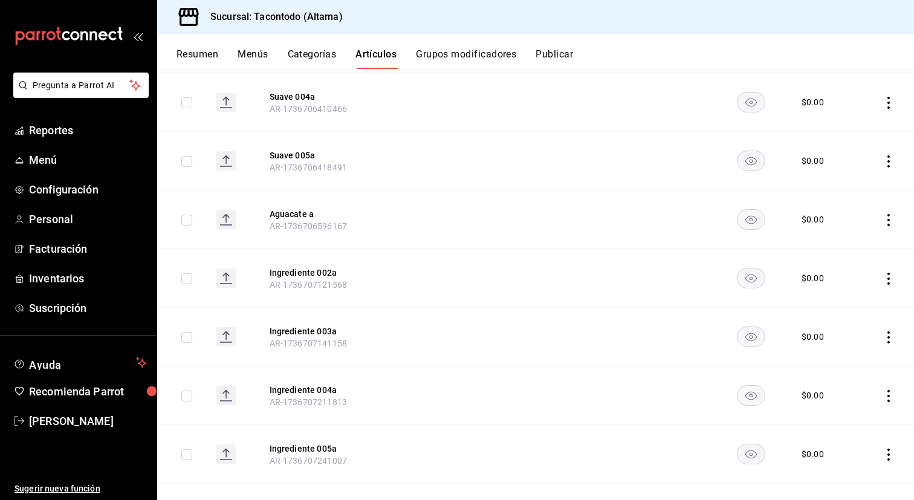
scroll to position [2219, 0]
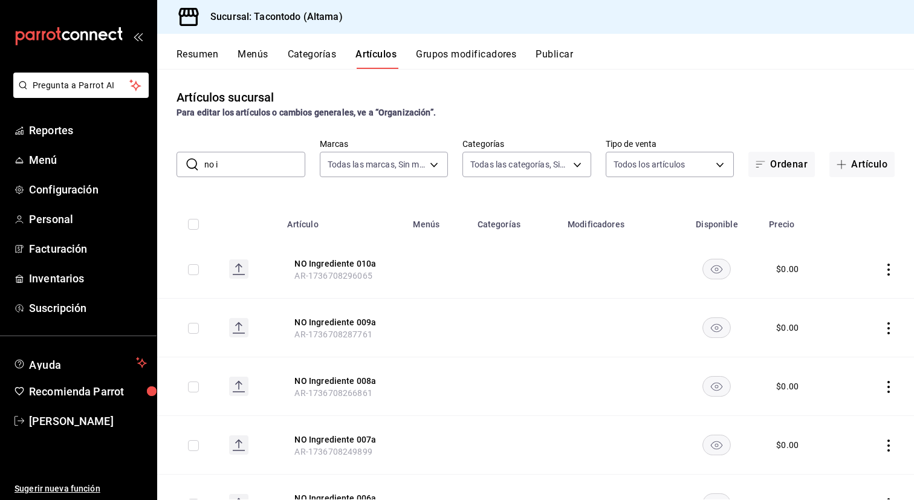
click at [254, 158] on input "no i" at bounding box center [254, 164] width 101 height 24
drag, startPoint x: 262, startPoint y: 162, endPoint x: 265, endPoint y: 146, distance: 16.0
click at [262, 163] on input "no i" at bounding box center [254, 164] width 101 height 24
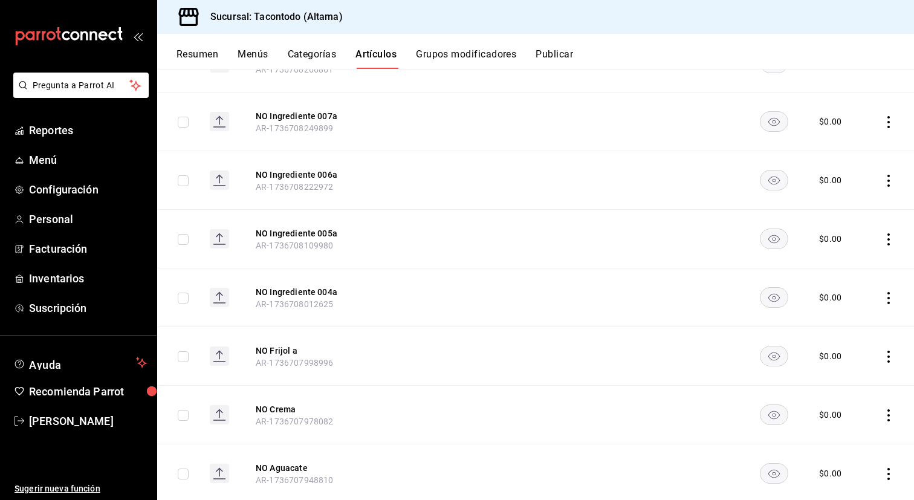
scroll to position [875, 0]
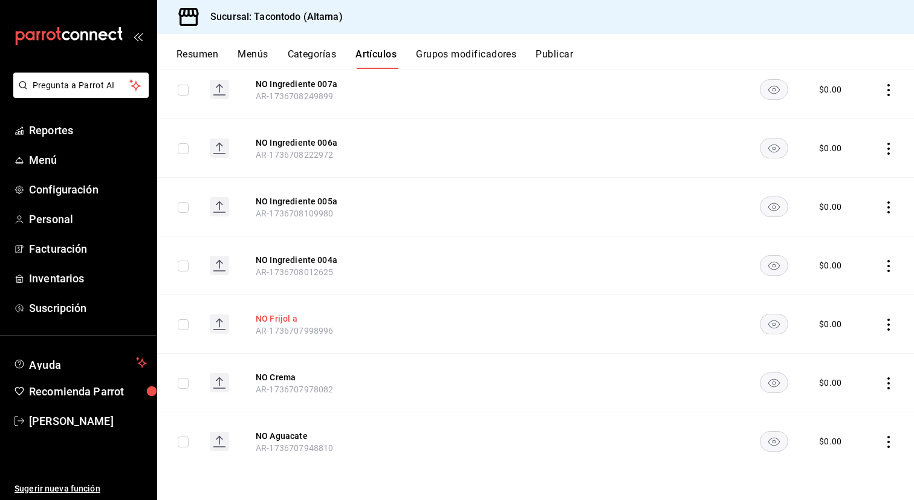
type input "no"
click at [282, 318] on button "NO Frijol a" at bounding box center [304, 318] width 97 height 12
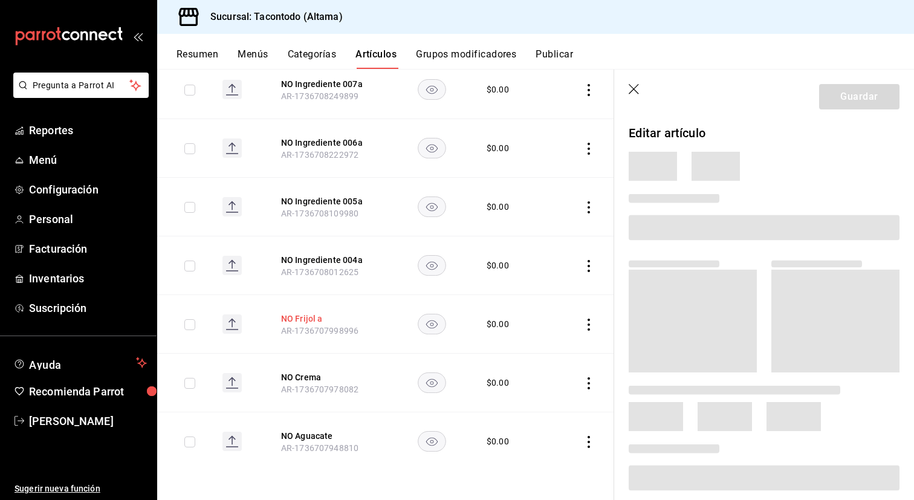
scroll to position [839, 0]
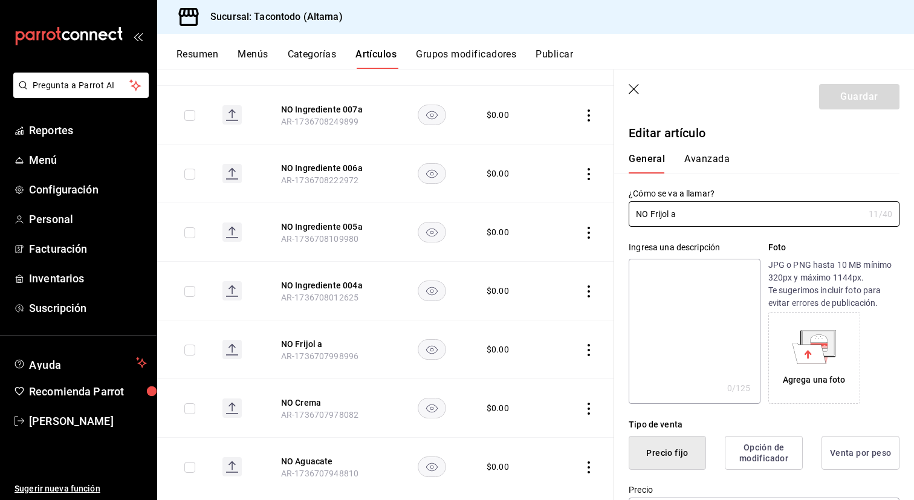
type input "$0.00"
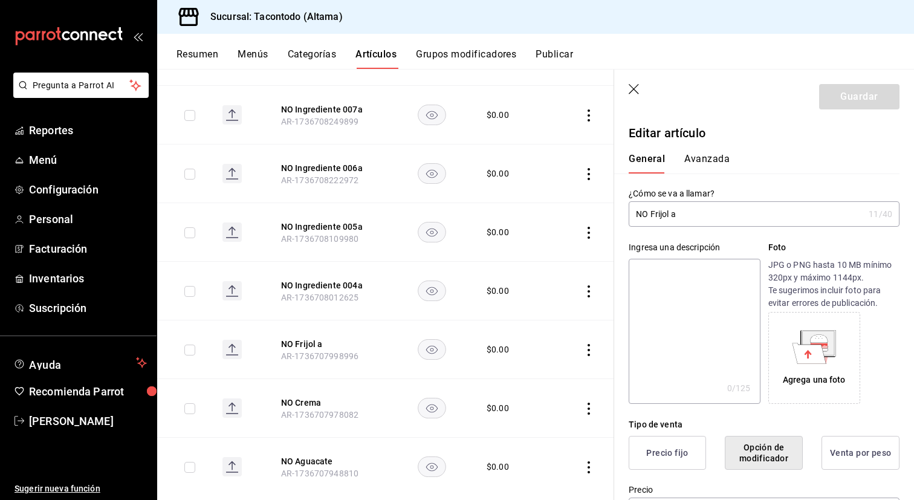
click at [665, 219] on input "NO Frijol a" at bounding box center [745, 214] width 235 height 24
click at [655, 203] on input "NO Frijol a" at bounding box center [745, 214] width 235 height 24
click at [655, 219] on input "NO Frijol a" at bounding box center [745, 214] width 235 height 24
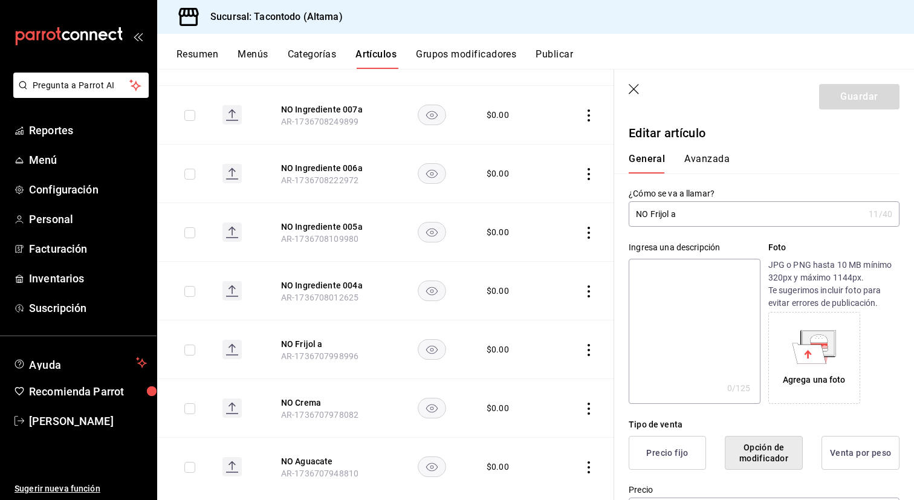
click at [659, 215] on input "NO Frijol a" at bounding box center [745, 214] width 235 height 24
type input "NO Queso a"
click at [886, 98] on button "Guardar" at bounding box center [859, 96] width 80 height 25
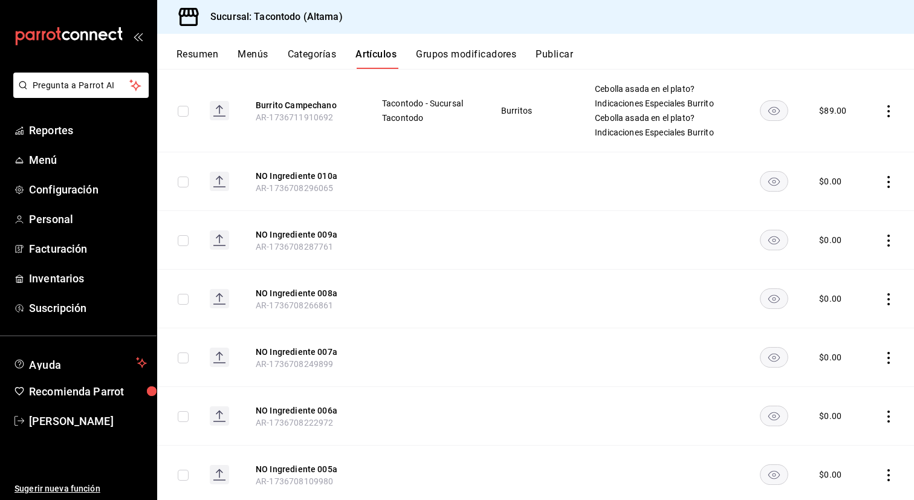
scroll to position [875, 0]
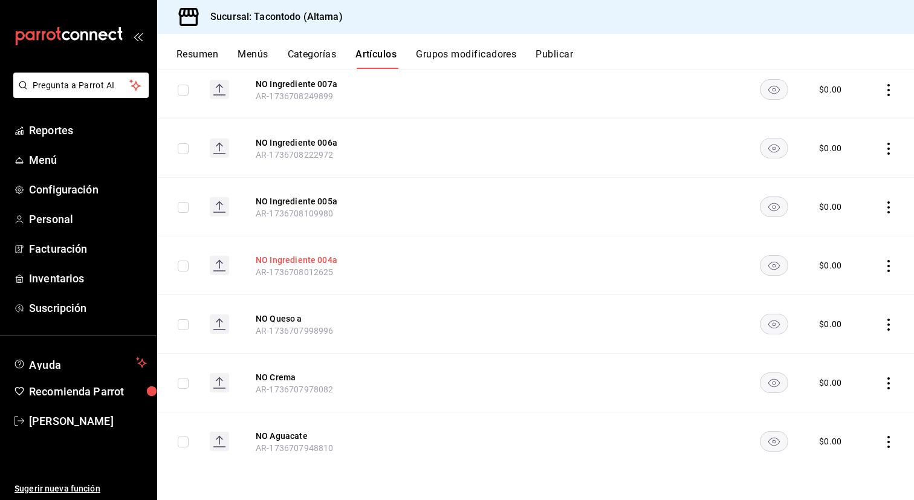
click at [308, 261] on button "NO Ingrediente 004a" at bounding box center [304, 260] width 97 height 12
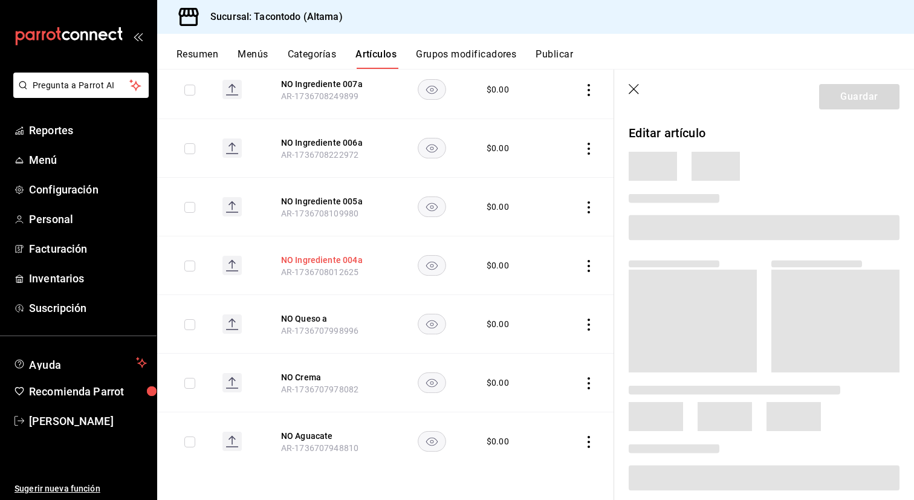
scroll to position [839, 0]
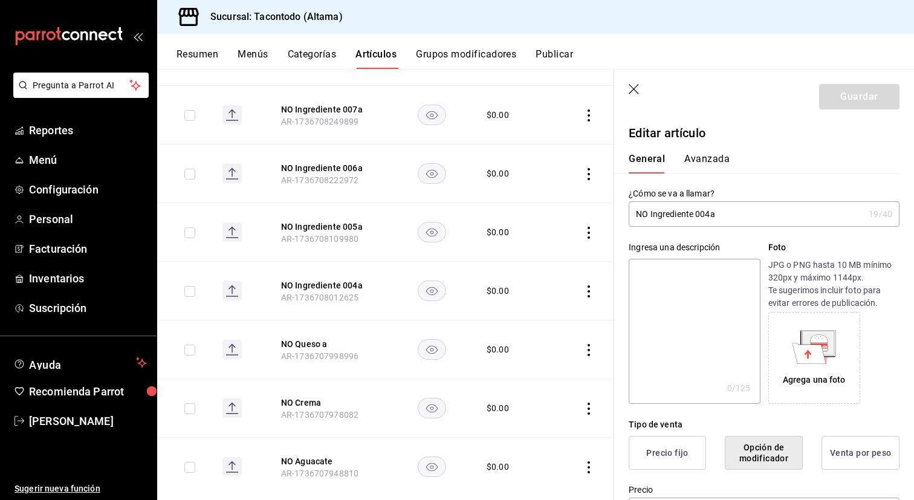
click at [677, 218] on input "NO Ingrediente 004a" at bounding box center [745, 214] width 235 height 24
type input "NO Frijol 004a"
click at [847, 93] on button "Guardar" at bounding box center [859, 96] width 80 height 25
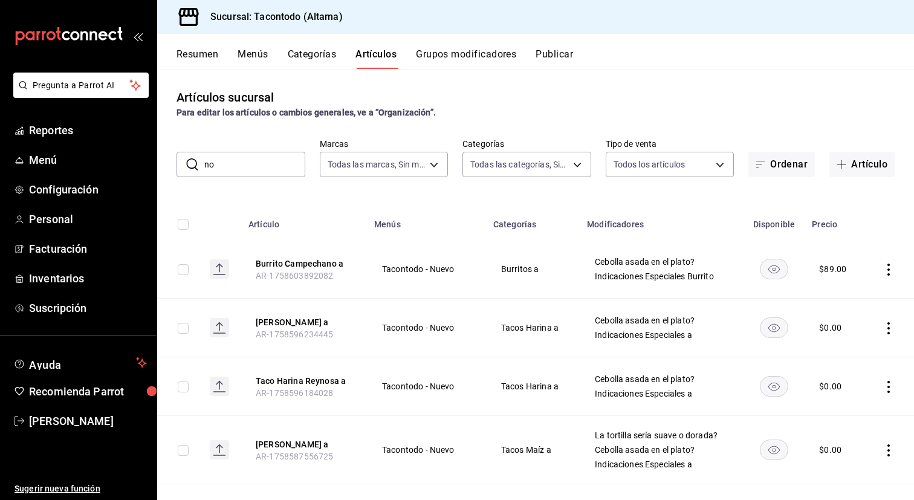
click at [268, 159] on input "no" at bounding box center [254, 164] width 101 height 24
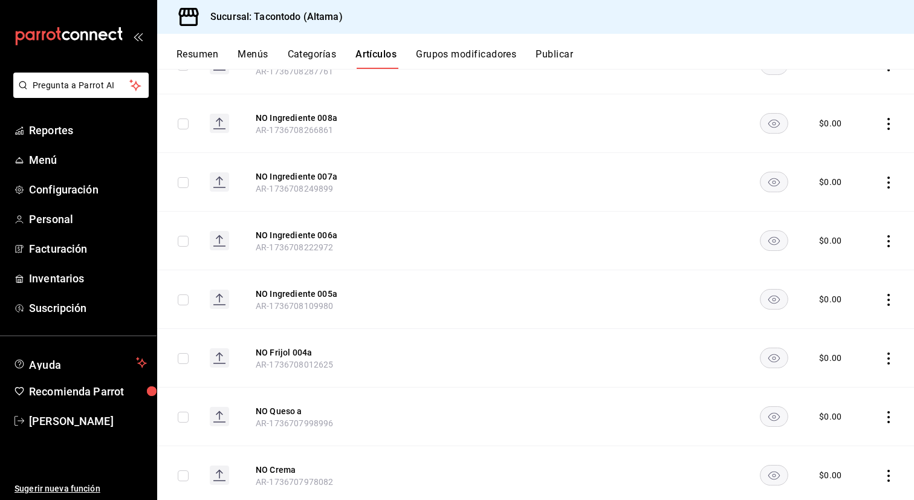
scroll to position [875, 0]
click at [303, 300] on button "NO Frijol 004a" at bounding box center [304, 294] width 97 height 12
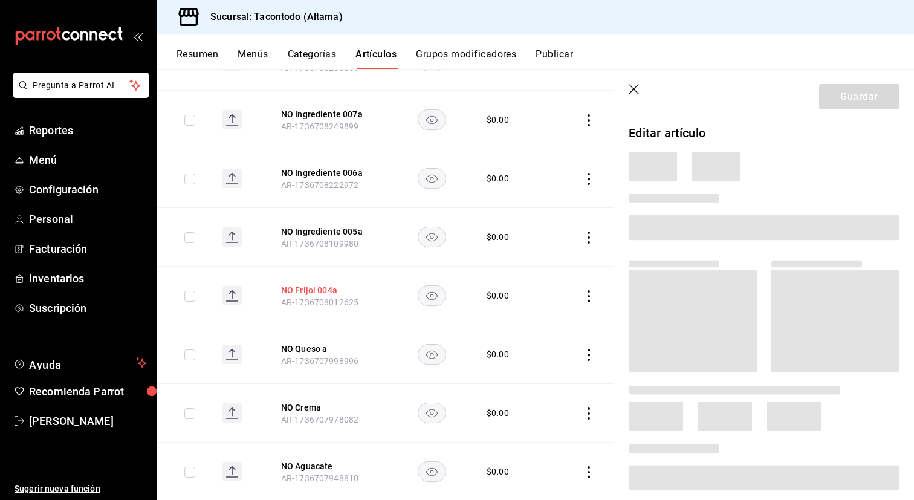
scroll to position [798, 0]
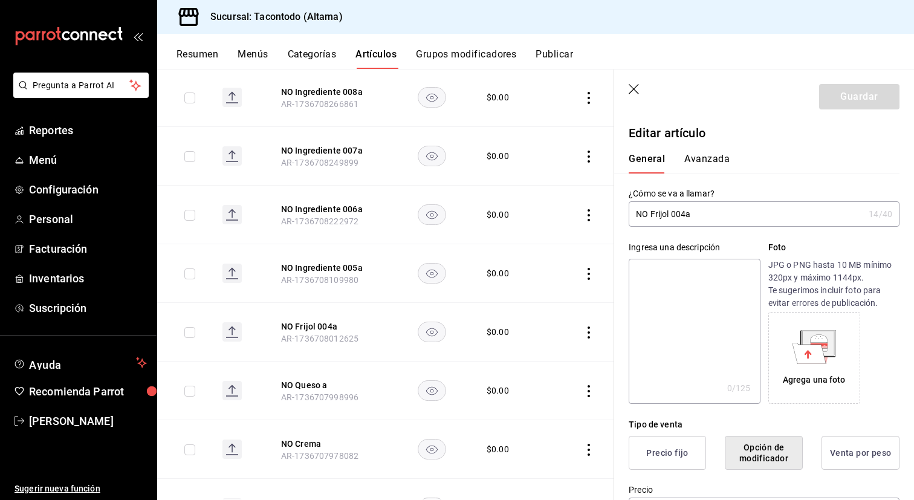
click at [707, 222] on input "NO Frijol 004a" at bounding box center [745, 214] width 235 height 24
type input "NO Frijol"
click at [882, 97] on button "Guardar" at bounding box center [859, 96] width 80 height 25
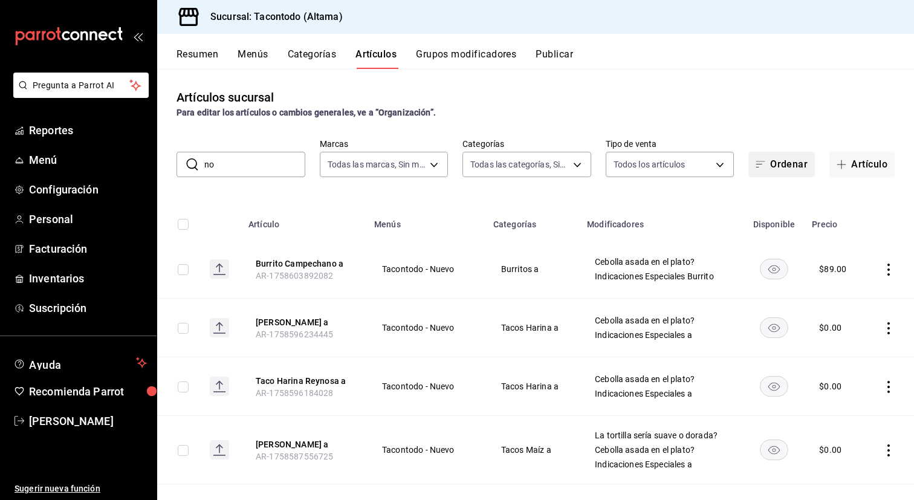
click at [778, 172] on button "Ordenar" at bounding box center [781, 164] width 66 height 25
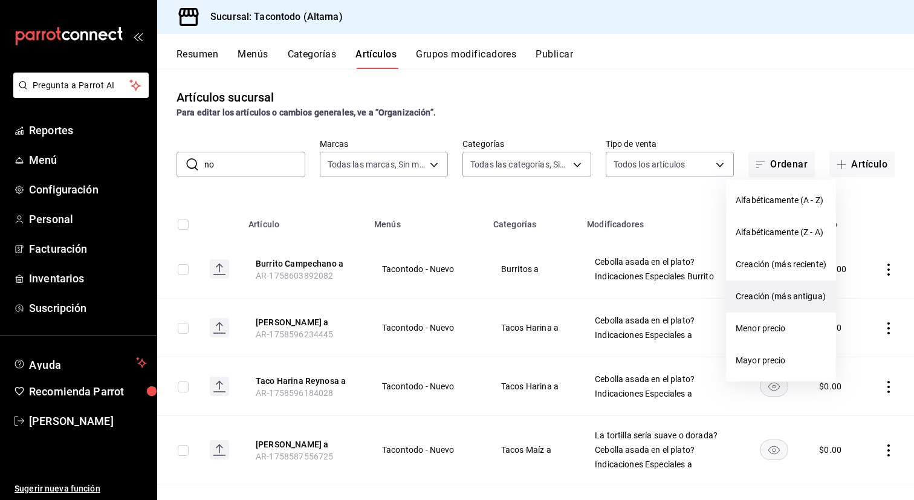
click at [798, 308] on li "Creación (más antigua)" at bounding box center [781, 296] width 110 height 32
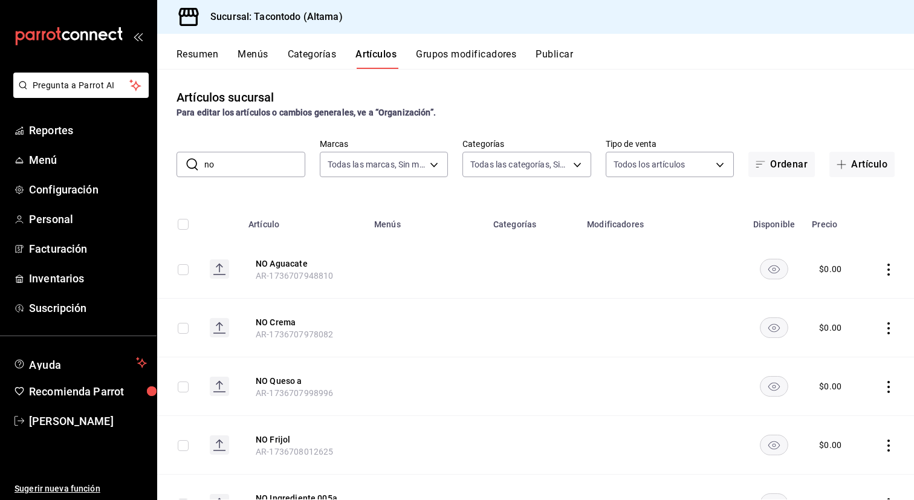
click at [265, 172] on input "no" at bounding box center [254, 164] width 101 height 24
type input "n"
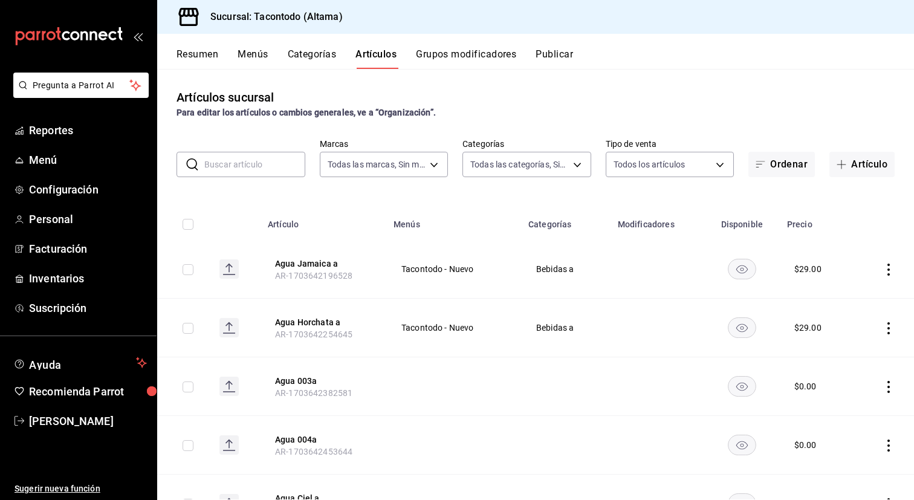
click at [275, 172] on input "text" at bounding box center [254, 164] width 101 height 24
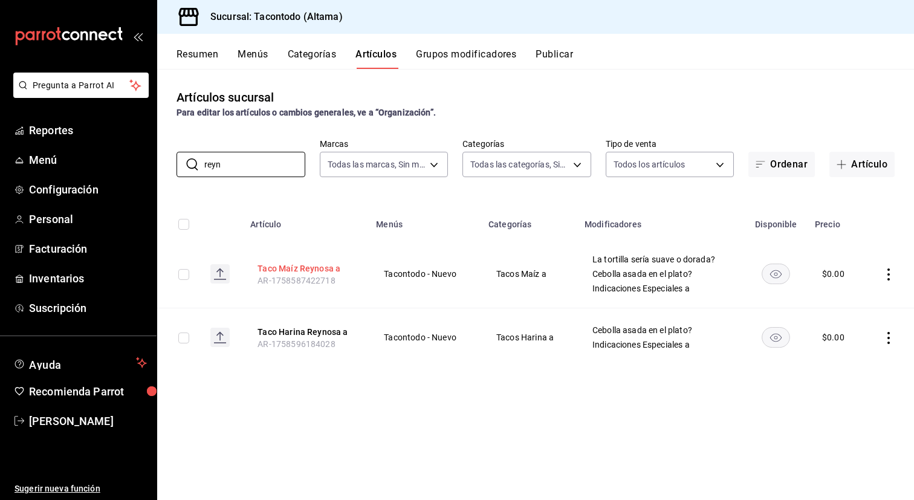
type input "reyn"
click at [325, 269] on button "Taco Maíz Reynosa a" at bounding box center [305, 268] width 97 height 12
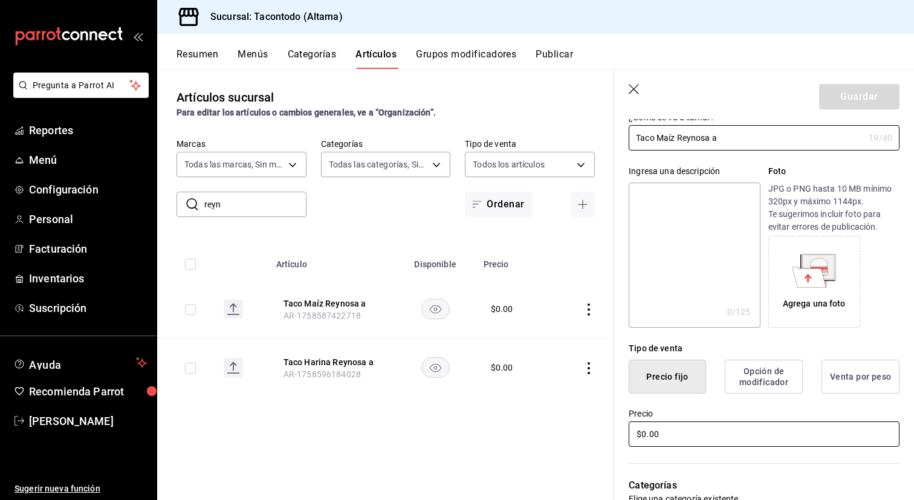
scroll to position [75, 0]
click at [696, 430] on input "$0.00" at bounding box center [763, 434] width 271 height 25
type input "$29.00"
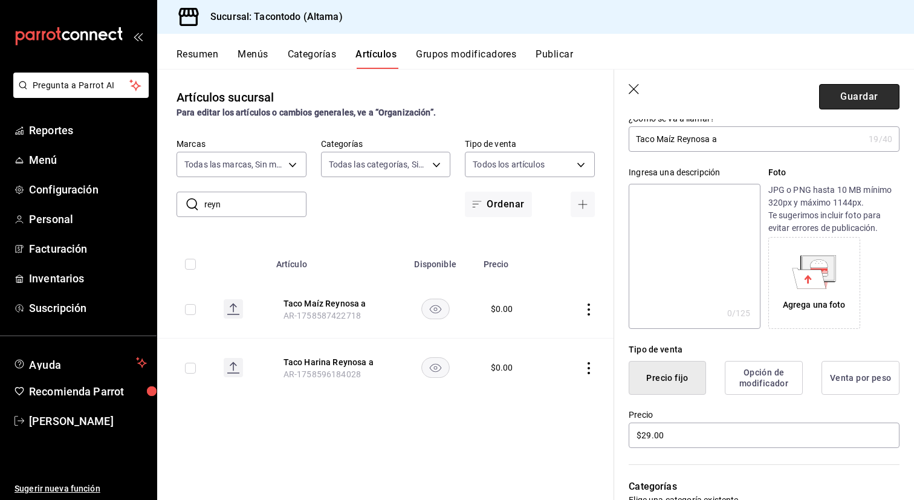
click at [830, 103] on button "Guardar" at bounding box center [859, 96] width 80 height 25
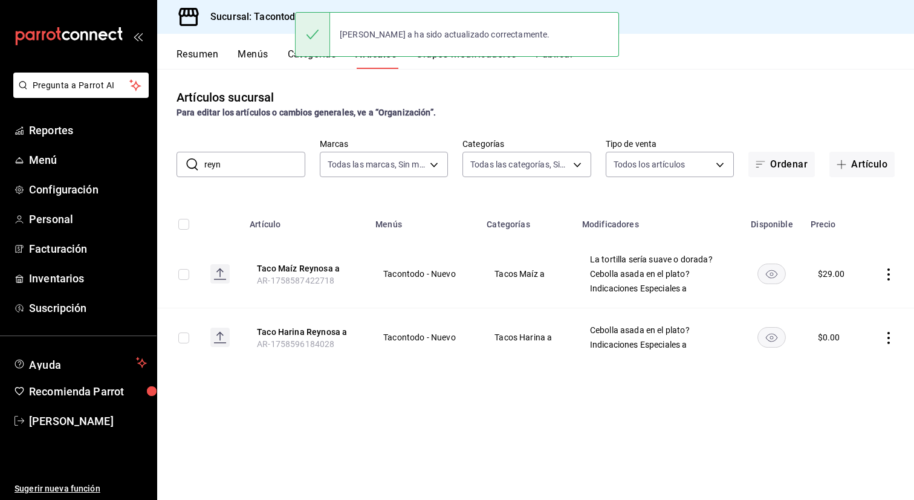
click at [245, 178] on div "Artículos sucursal Para editar los artículos o cambios generales, ve a “Organiz…" at bounding box center [535, 284] width 757 height 430
click at [245, 169] on input "reyn" at bounding box center [254, 164] width 101 height 24
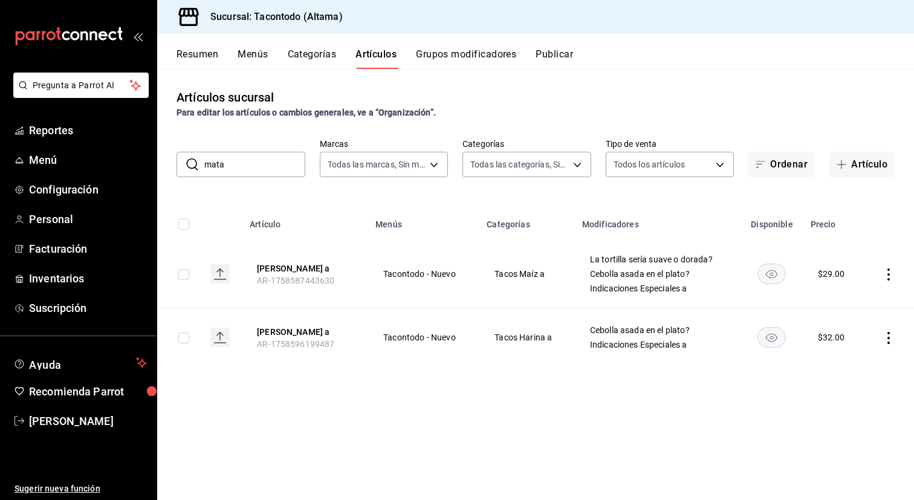
click at [259, 167] on input "mata" at bounding box center [254, 164] width 101 height 24
type input "reyn"
click at [328, 332] on button "Taco Harina Reynosa a" at bounding box center [305, 332] width 97 height 12
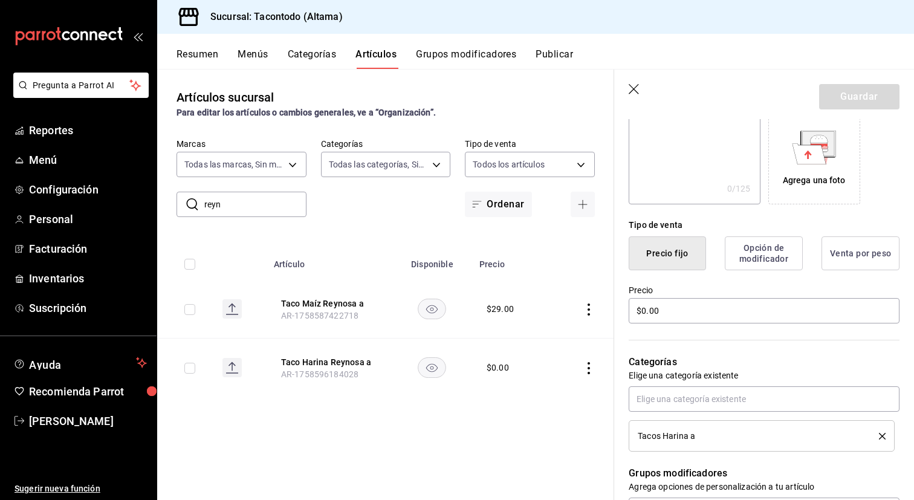
scroll to position [233, 0]
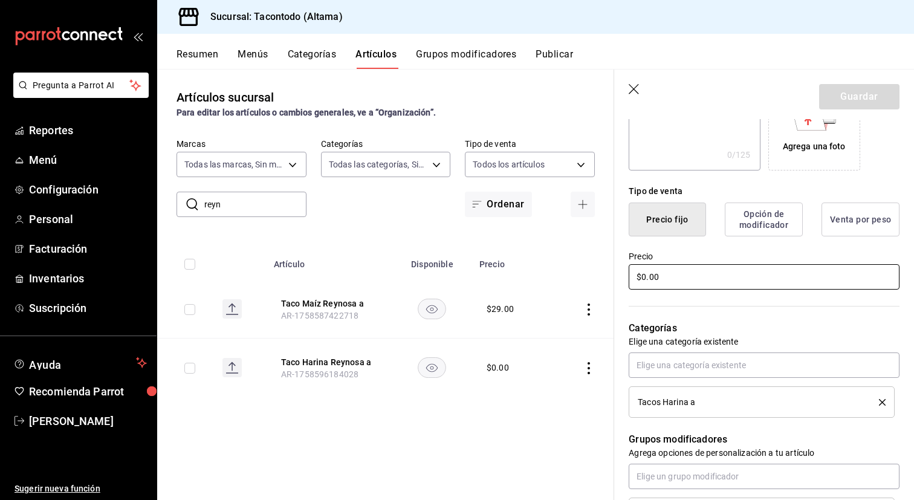
click at [694, 279] on input "$0.00" at bounding box center [763, 276] width 271 height 25
type input "$32.00"
click at [847, 88] on button "Guardar" at bounding box center [859, 96] width 80 height 25
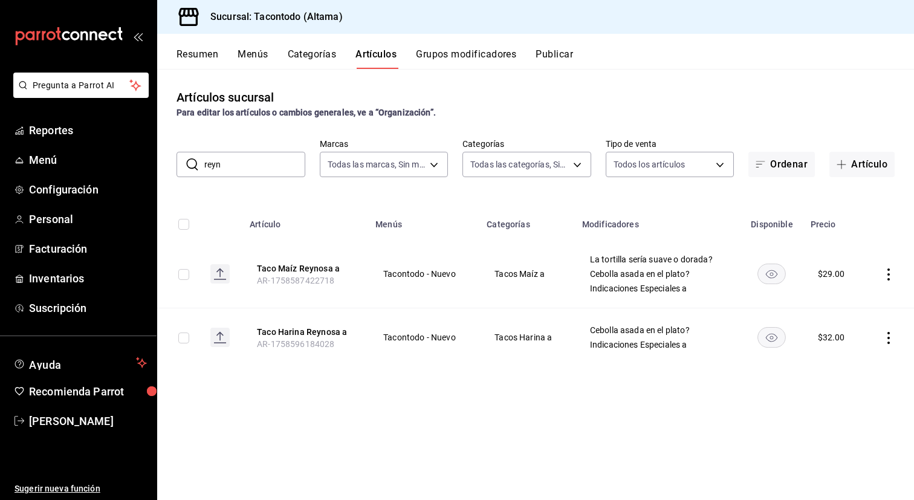
click at [490, 56] on button "Grupos modificadores" at bounding box center [466, 58] width 100 height 21
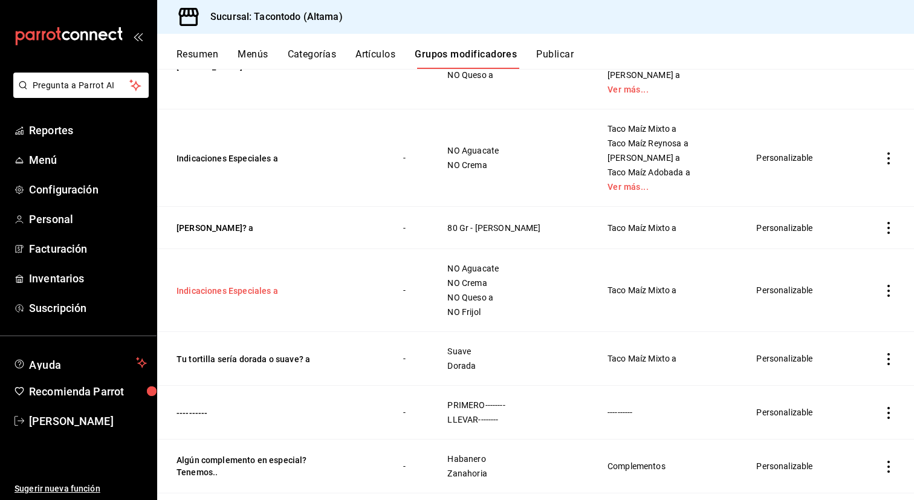
scroll to position [428, 0]
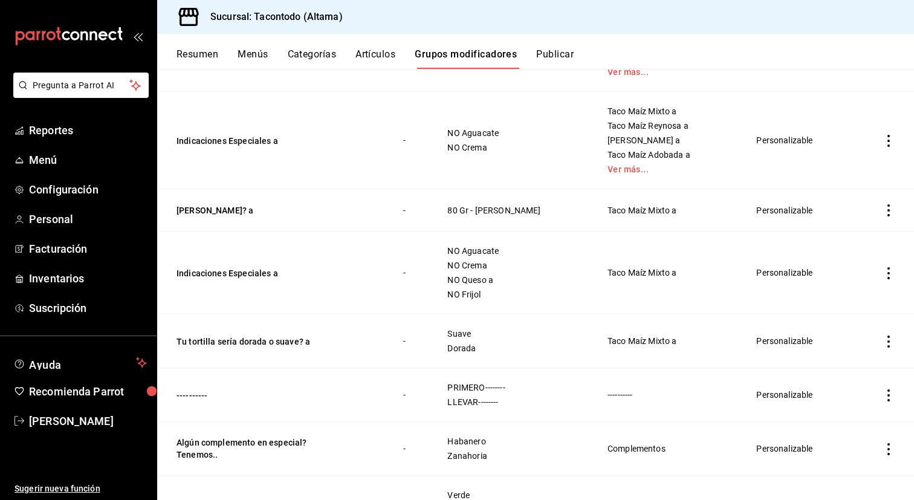
click at [888, 274] on icon "actions" at bounding box center [888, 273] width 12 height 12
click at [850, 352] on span "Eliminar" at bounding box center [851, 351] width 31 height 10
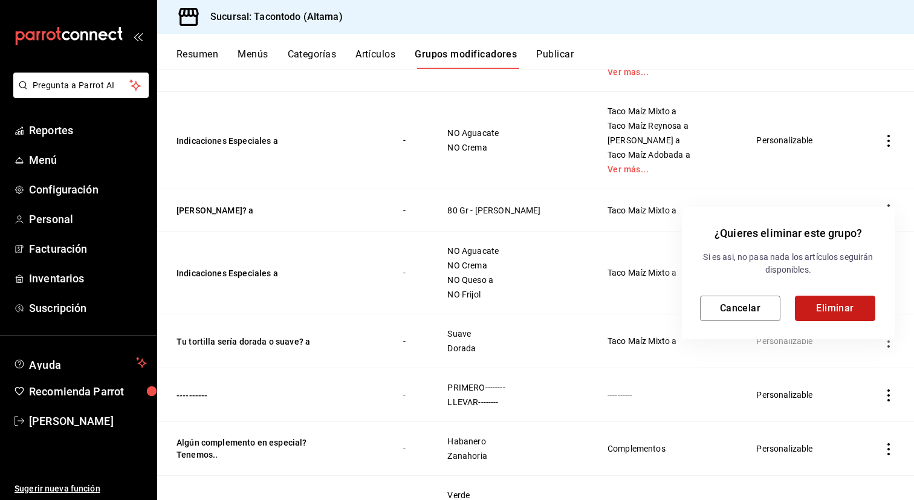
click at [842, 301] on button "Eliminar" at bounding box center [835, 307] width 80 height 25
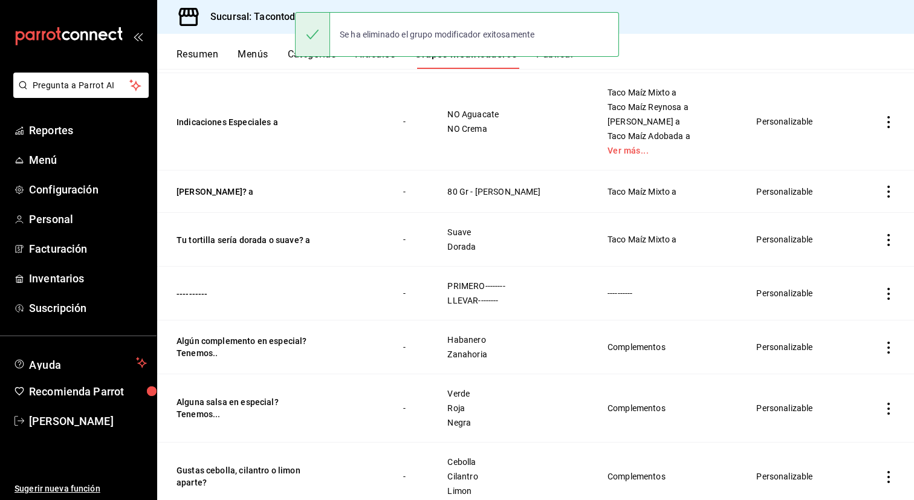
scroll to position [428, 0]
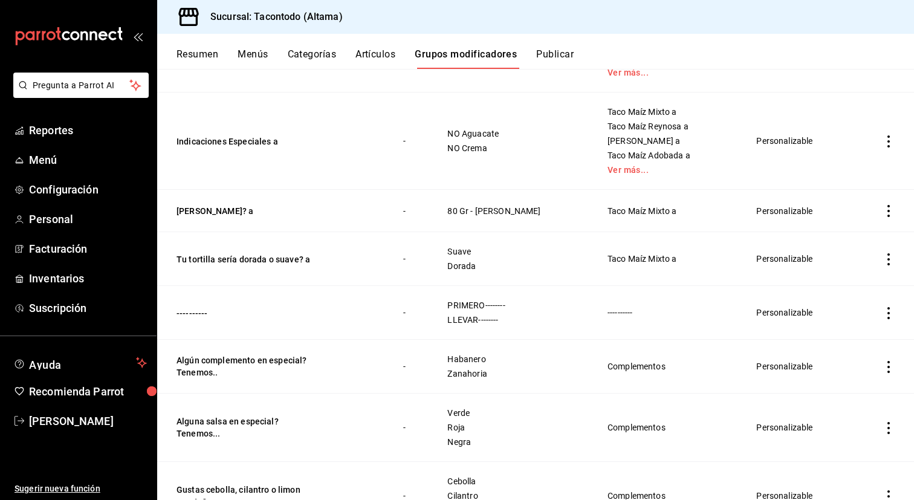
click at [891, 208] on icon "actions" at bounding box center [888, 211] width 12 height 12
click at [853, 288] on span "Eliminar" at bounding box center [851, 288] width 31 height 10
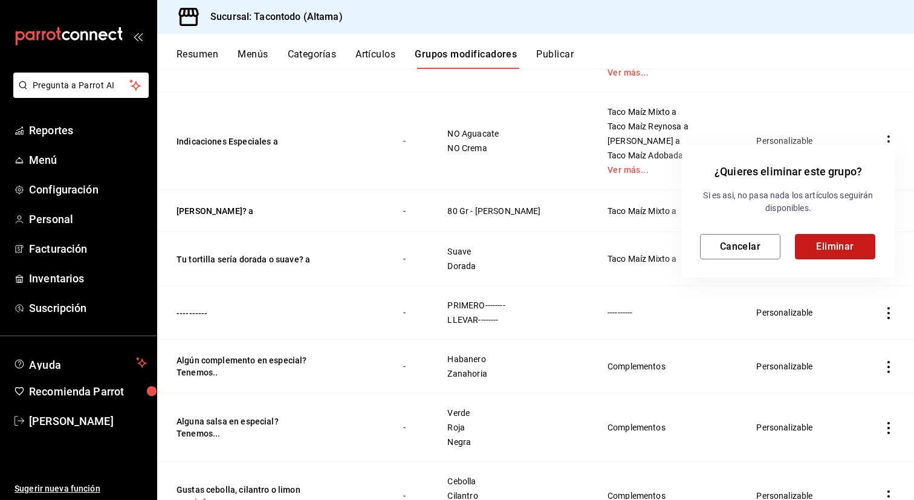
click at [816, 250] on button "Eliminar" at bounding box center [835, 246] width 80 height 25
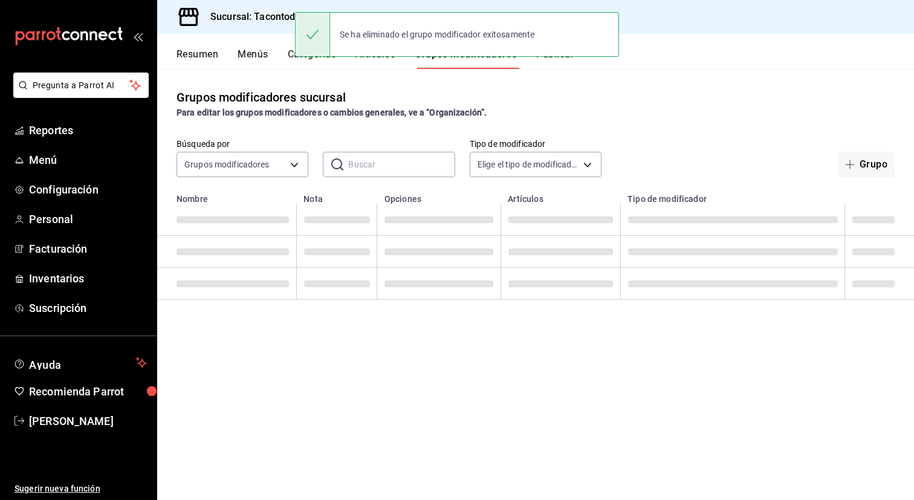
scroll to position [0, 0]
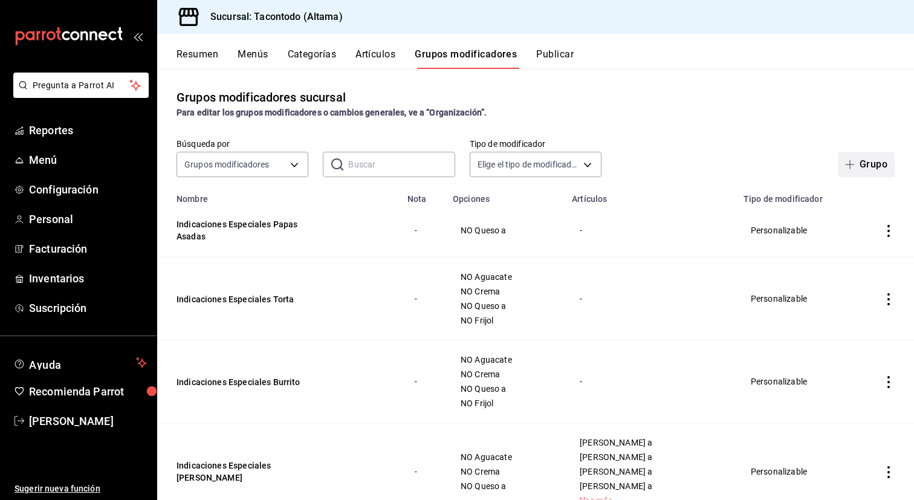
click at [857, 168] on span "button" at bounding box center [852, 165] width 15 height 10
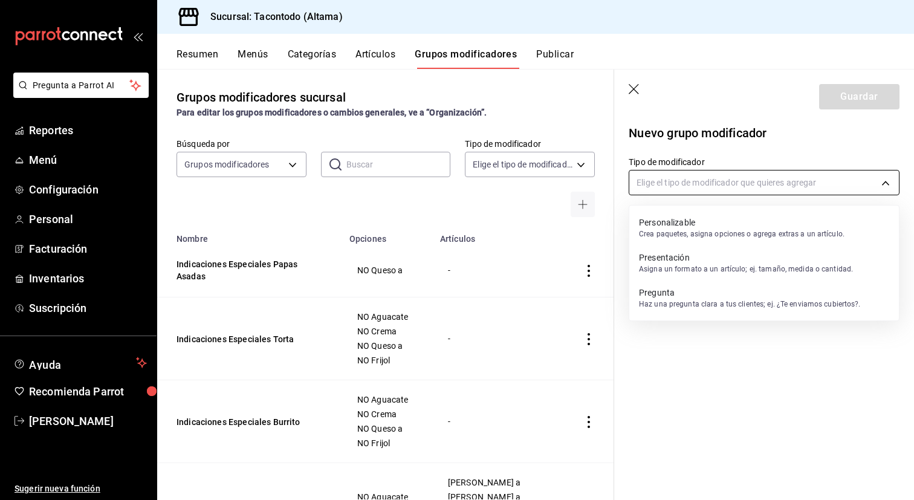
click at [695, 186] on body "Pregunta a Parrot AI Reportes Menú Configuración Personal Facturación Inventari…" at bounding box center [457, 250] width 914 height 500
click at [683, 218] on p "Personalizable" at bounding box center [741, 222] width 205 height 12
type input "CUSTOMIZABLE"
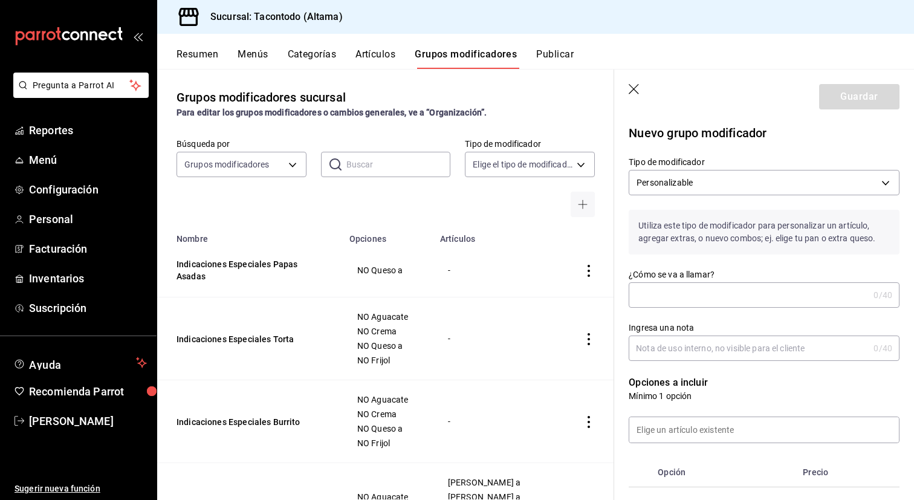
click at [671, 302] on input "¿Cómo se va a llamar?" at bounding box center [748, 295] width 240 height 24
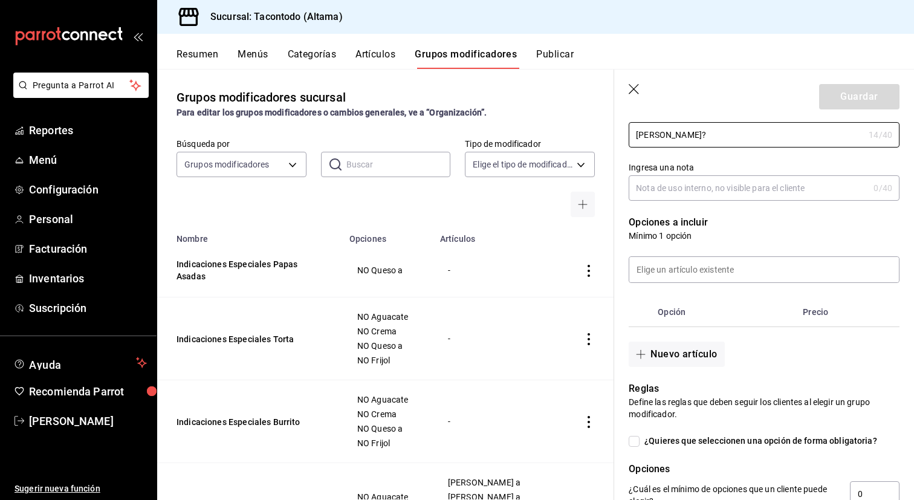
scroll to position [168, 0]
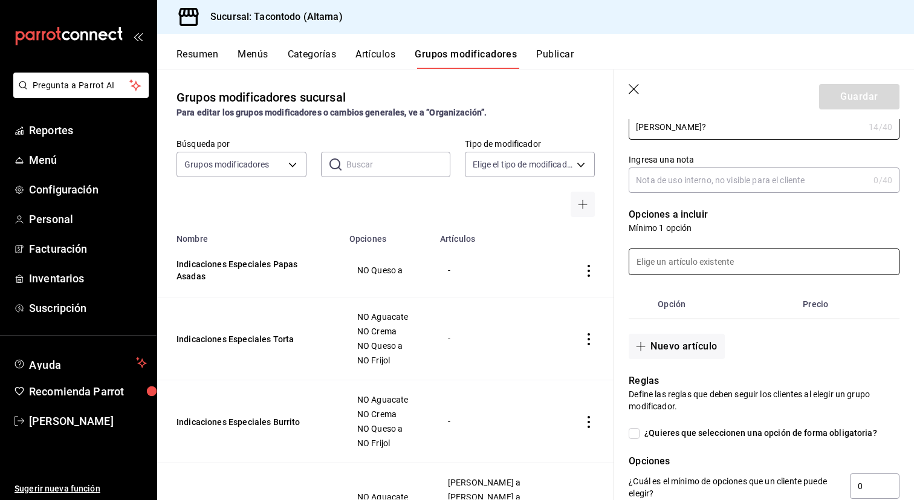
type input "[PERSON_NAME]?"
click at [726, 254] on input at bounding box center [764, 261] width 270 height 25
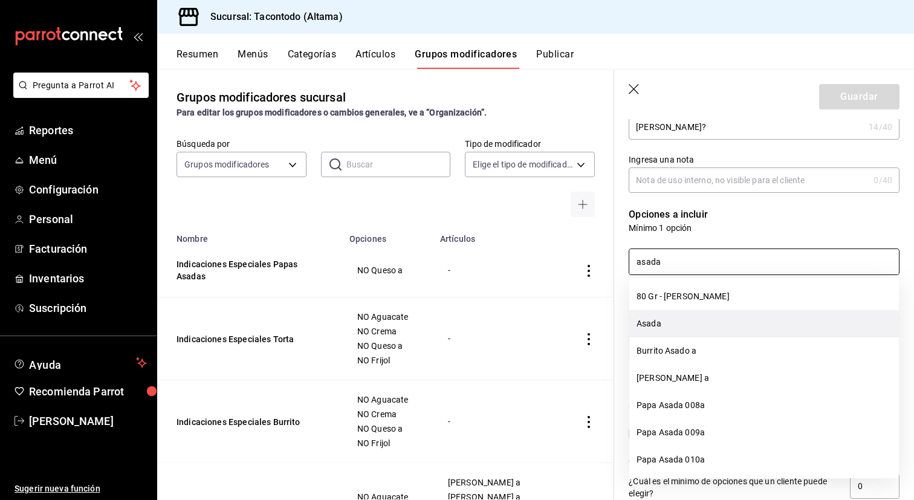
click at [729, 325] on li "Asada" at bounding box center [764, 323] width 270 height 27
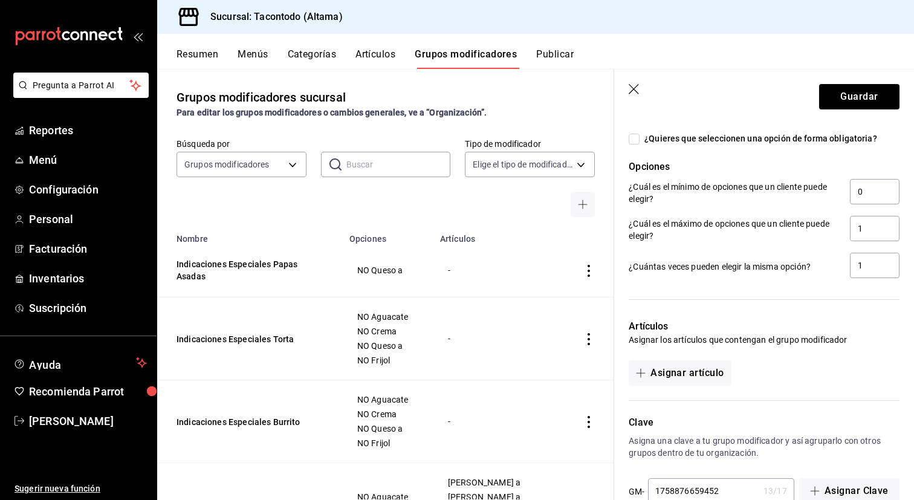
scroll to position [537, 0]
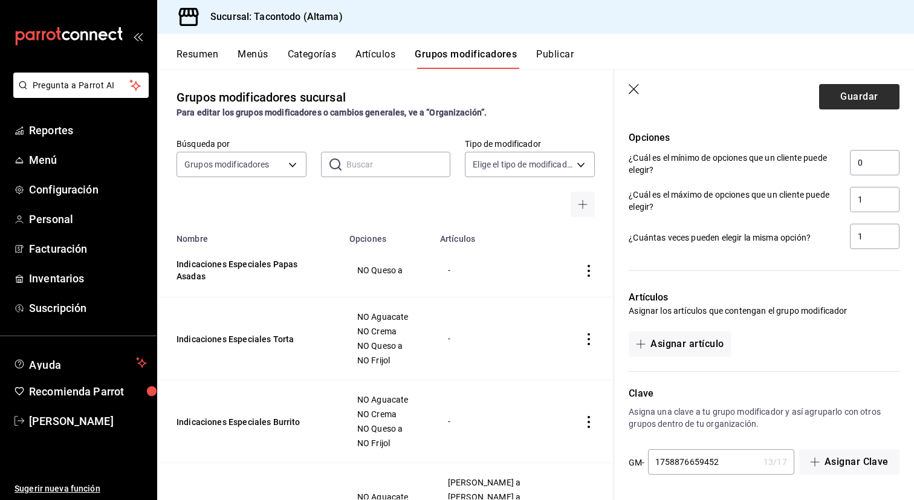
type input "asada"
click at [842, 102] on button "Guardar" at bounding box center [859, 96] width 80 height 25
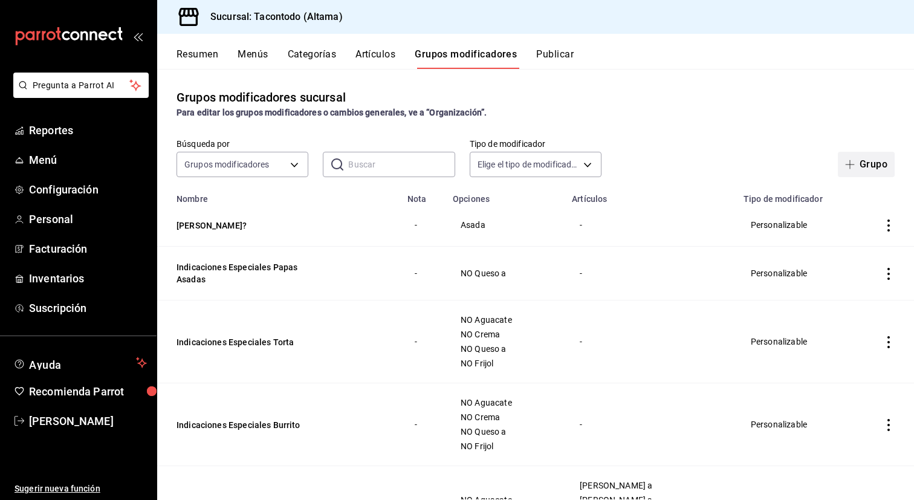
click at [866, 171] on button "Grupo" at bounding box center [866, 164] width 57 height 25
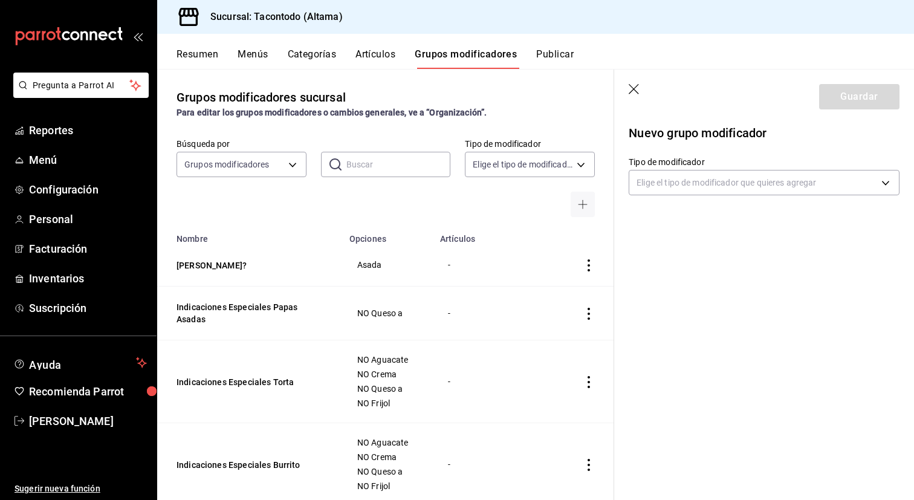
click at [723, 195] on div "Nuevo grupo modificador Tipo de modificador Elige el tipo de modificador que qu…" at bounding box center [764, 169] width 300 height 100
click at [726, 192] on body "Pregunta a Parrot AI Reportes Menú Configuración Personal Facturación Inventari…" at bounding box center [457, 250] width 914 height 500
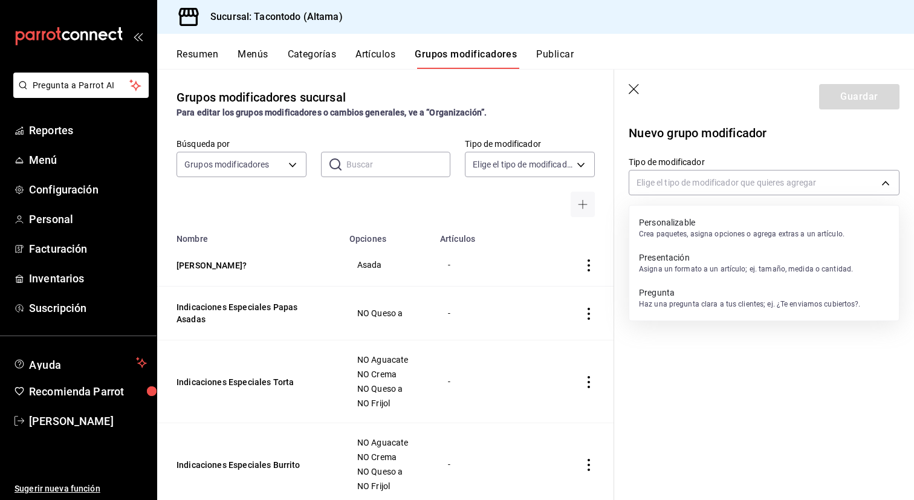
click at [709, 231] on p "Crea paquetes, asigna opciones o agrega extras a un artículo." at bounding box center [741, 233] width 205 height 11
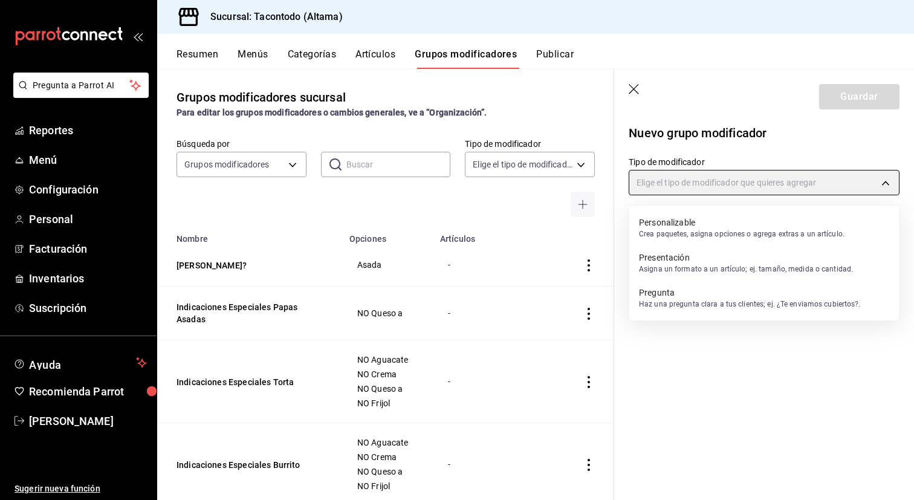
type input "CUSTOMIZABLE"
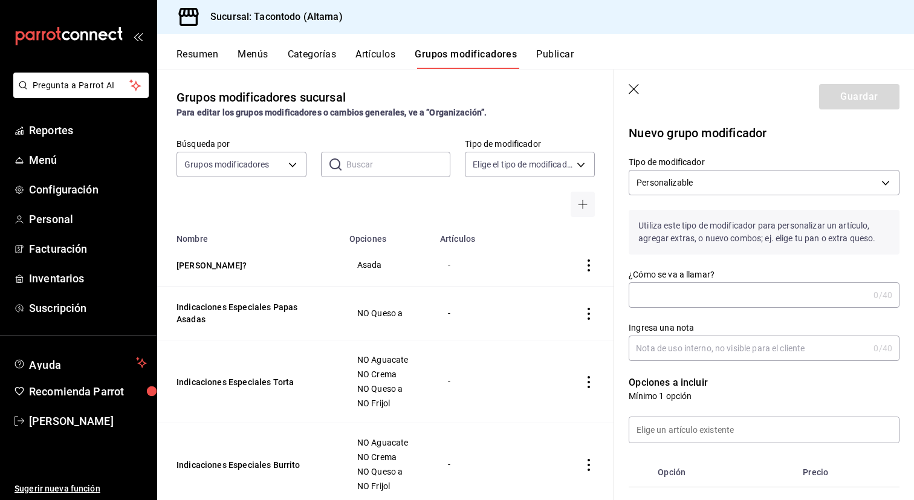
click at [693, 294] on input "¿Cómo se va a llamar?" at bounding box center [748, 295] width 240 height 24
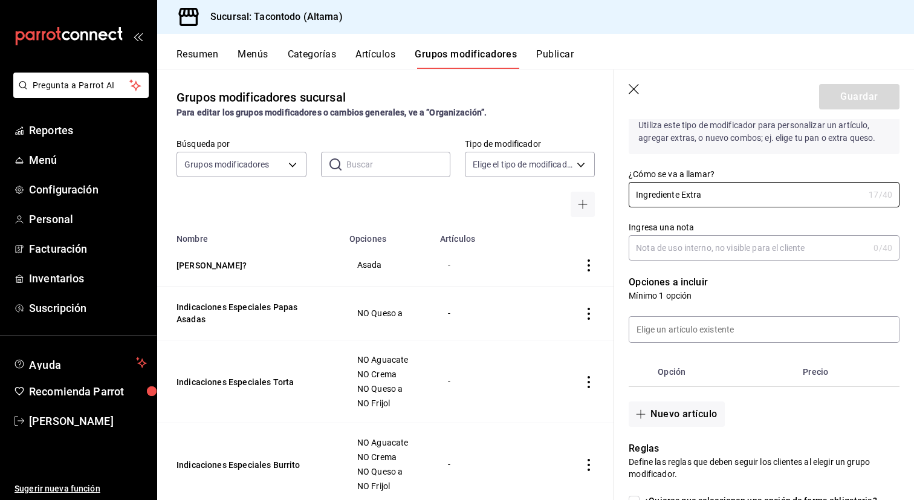
scroll to position [188, 0]
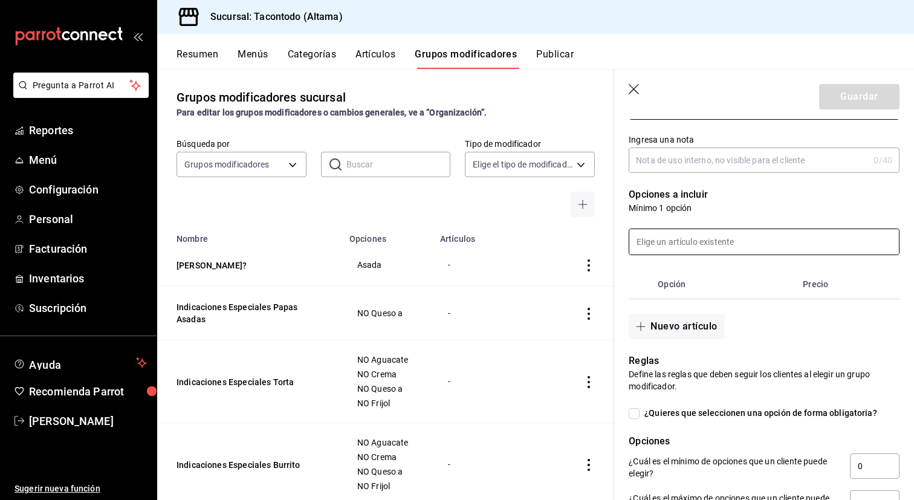
type input "Ingrediente Extra"
click at [755, 247] on input at bounding box center [764, 241] width 270 height 25
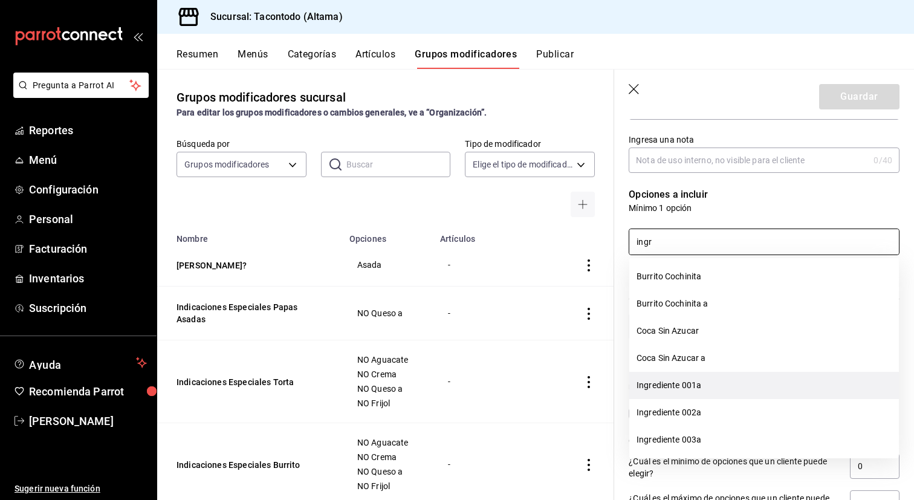
click at [731, 385] on li "Ingrediente 001a" at bounding box center [764, 385] width 270 height 27
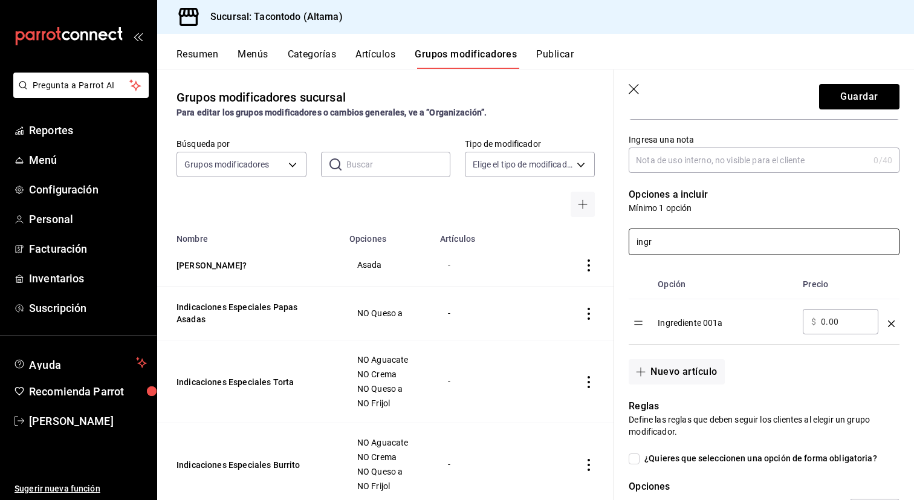
click at [763, 247] on input "ingr" at bounding box center [764, 241] width 270 height 25
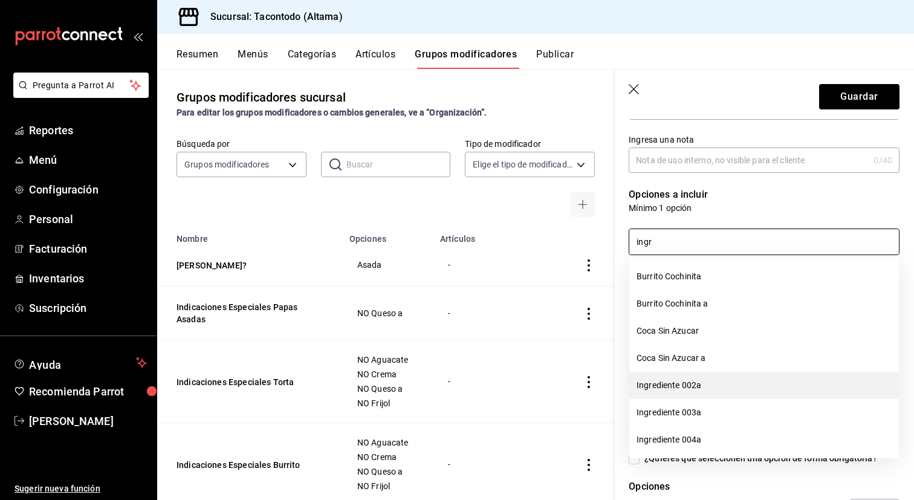
click at [717, 394] on li "Ingrediente 002a" at bounding box center [764, 385] width 270 height 27
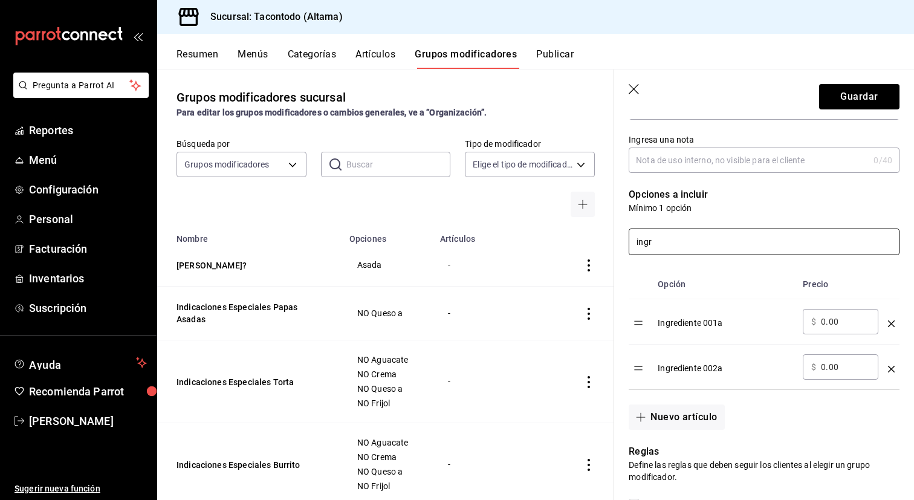
click at [742, 250] on input "ingr" at bounding box center [764, 241] width 270 height 25
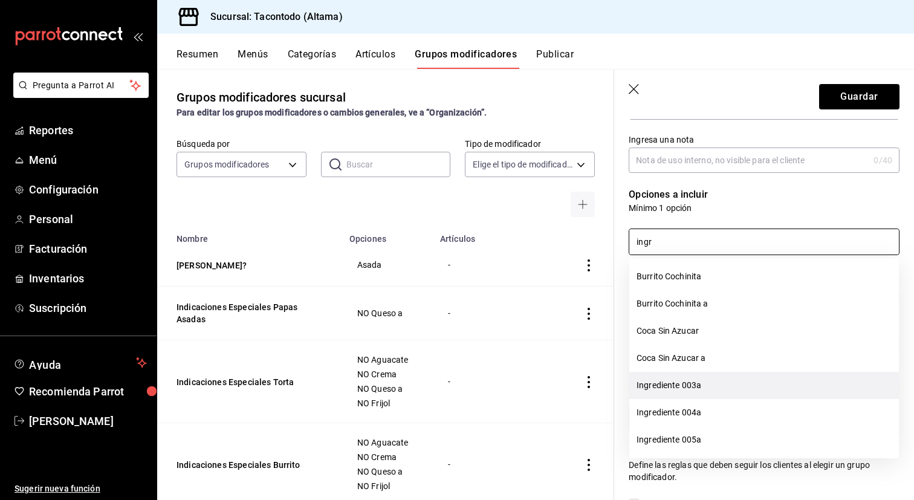
click at [705, 387] on li "Ingrediente 003a" at bounding box center [764, 385] width 270 height 27
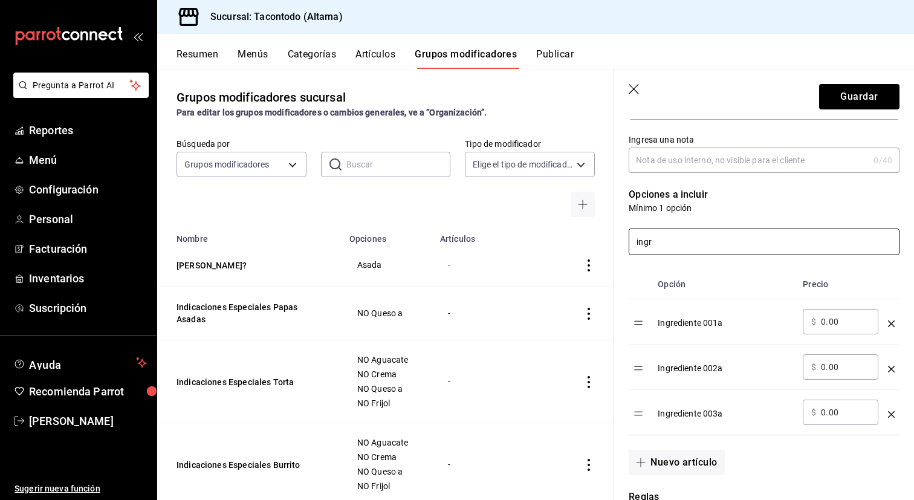
click at [725, 248] on input "ingr" at bounding box center [764, 241] width 270 height 25
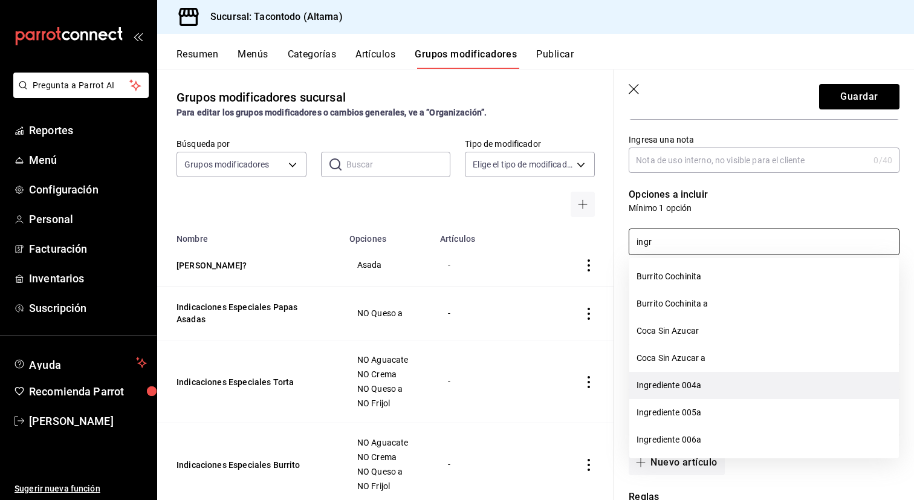
click at [697, 392] on li "Ingrediente 004a" at bounding box center [764, 385] width 270 height 27
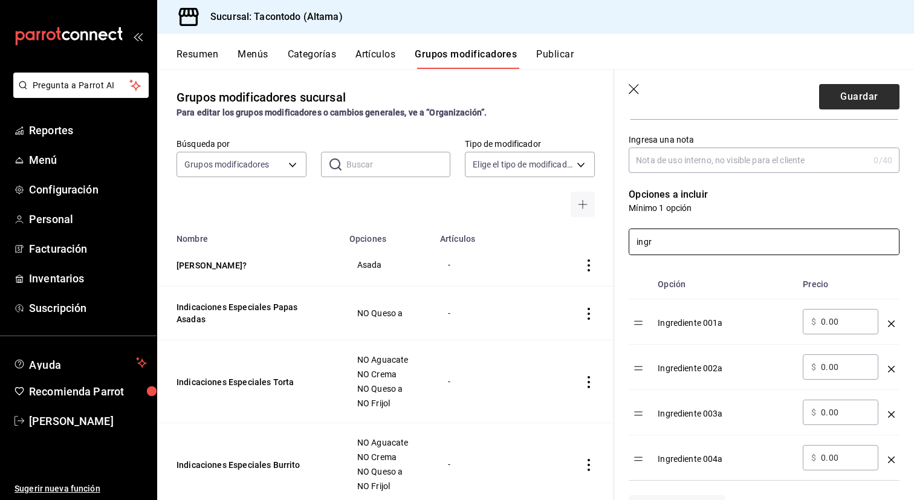
type input "ingr"
click at [845, 105] on button "Guardar" at bounding box center [859, 96] width 80 height 25
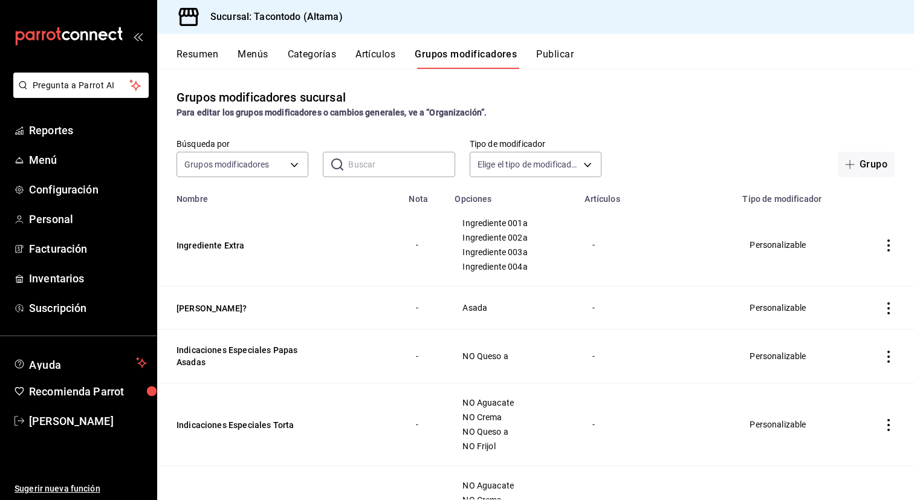
click at [377, 49] on button "Artículos" at bounding box center [375, 58] width 40 height 21
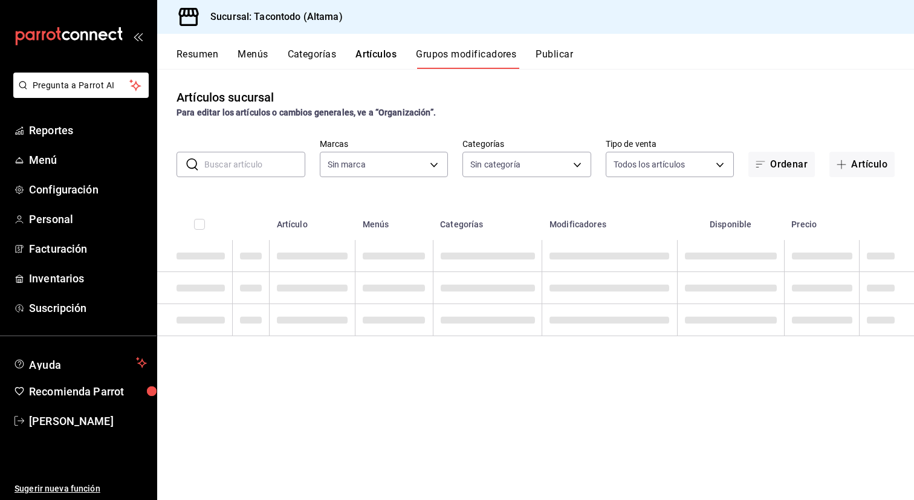
type input "56f755ab-7396-4f10-bb3c-049bffdbebb5"
type input "b6b20e4e-2b02-44db-96d9-36fe6830ced0,ea7f118b-53d1-4281-a9de-b1bc2d85afad,d6f6d…"
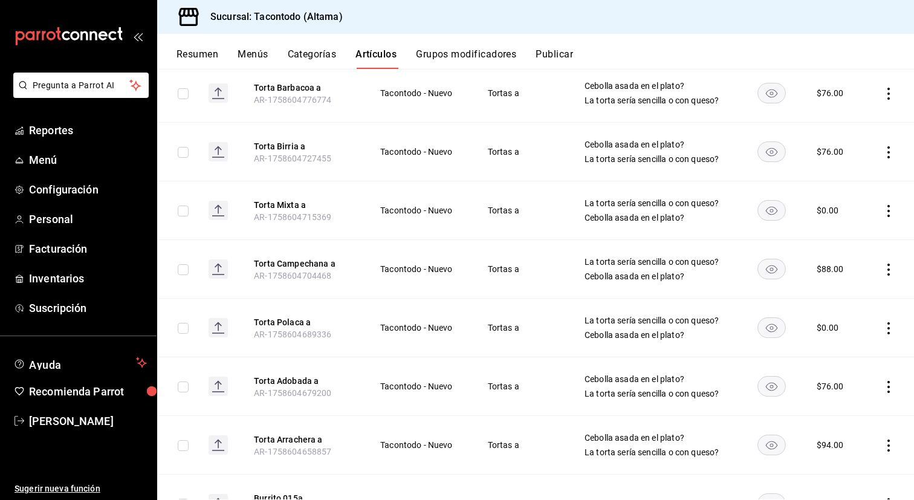
scroll to position [1836, 0]
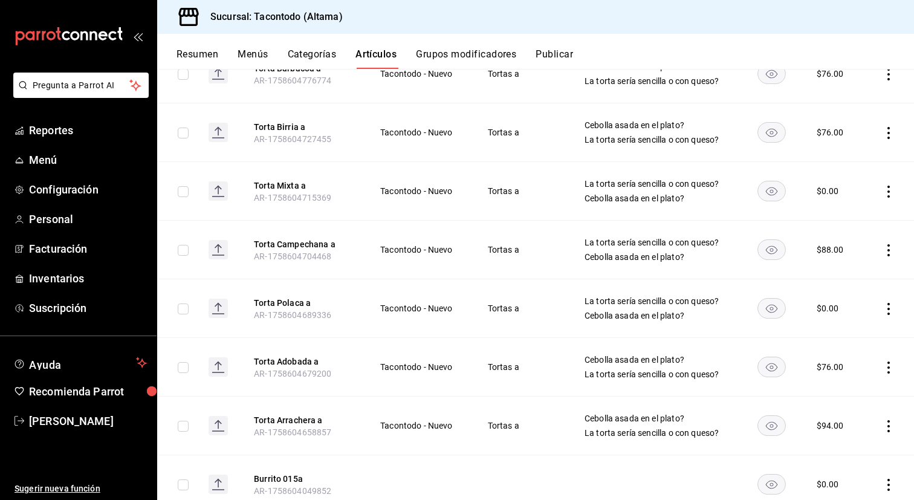
click at [373, 57] on button "Artículos" at bounding box center [375, 58] width 41 height 21
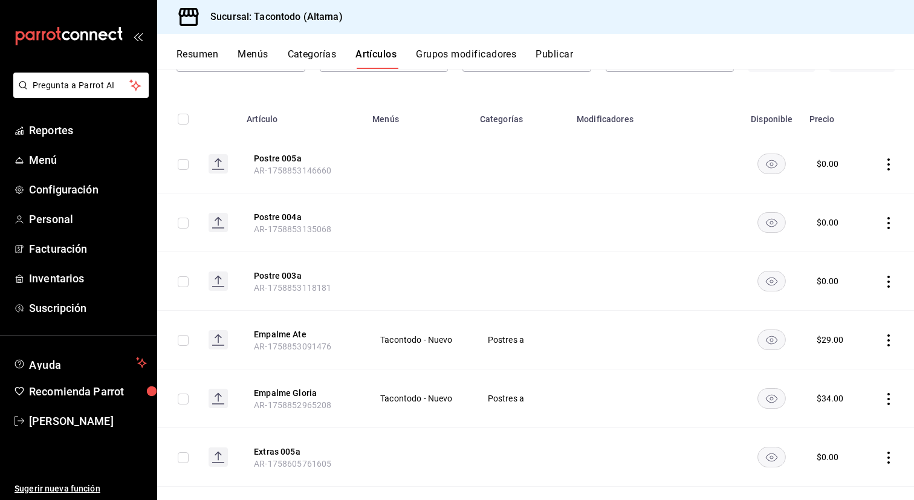
scroll to position [0, 0]
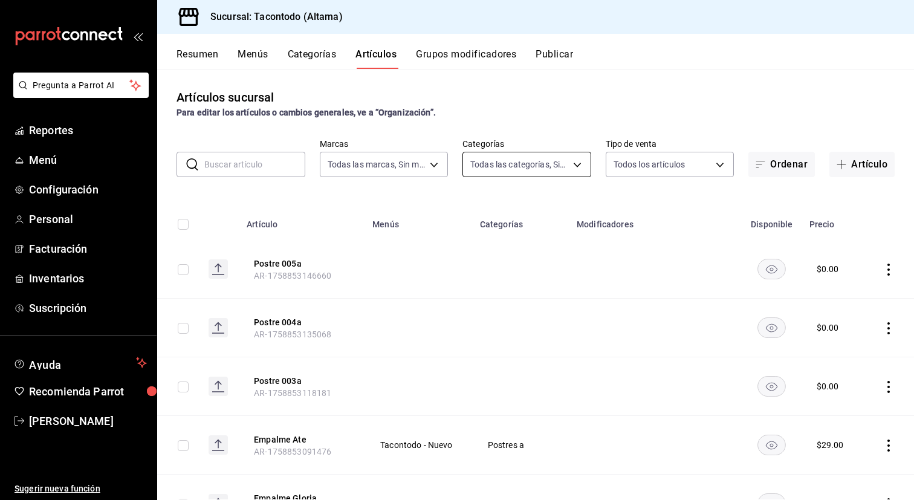
click at [572, 161] on body "Pregunta a Parrot AI Reportes Menú Configuración Personal Facturación Inventari…" at bounding box center [457, 250] width 914 height 500
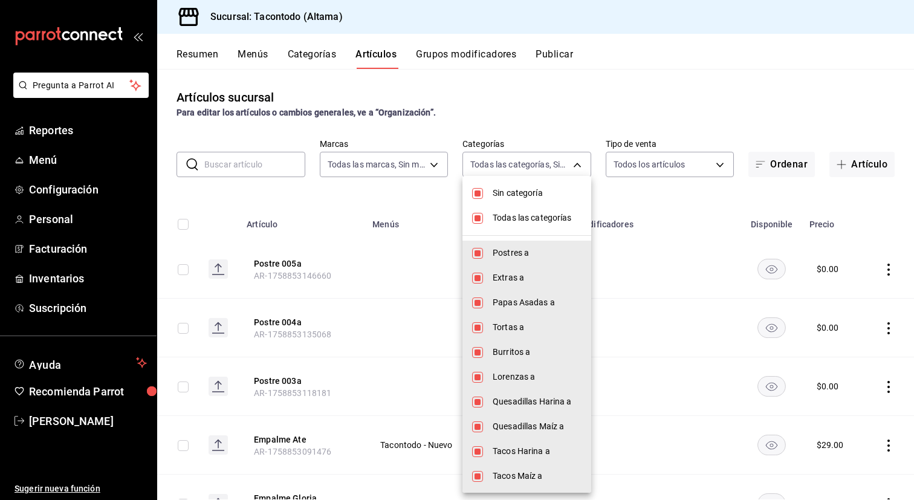
click at [502, 194] on span "Sin categoría" at bounding box center [536, 193] width 89 height 13
click at [502, 203] on li "Sin categoría" at bounding box center [526, 193] width 129 height 25
checkbox input "true"
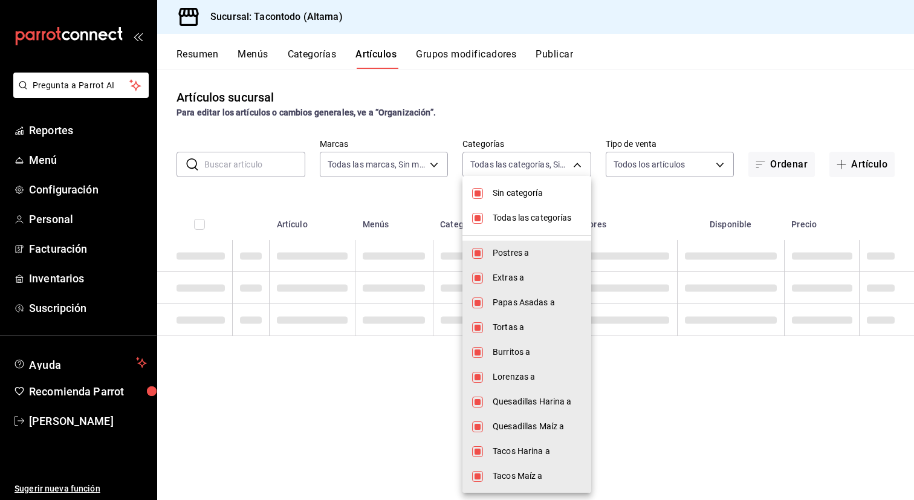
click at [502, 214] on span "Todas las categorías" at bounding box center [536, 218] width 89 height 13
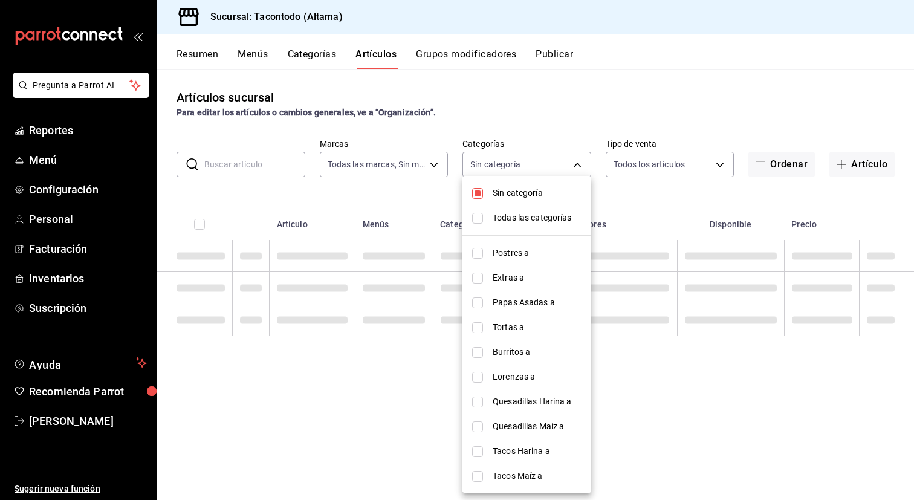
checkbox input "false"
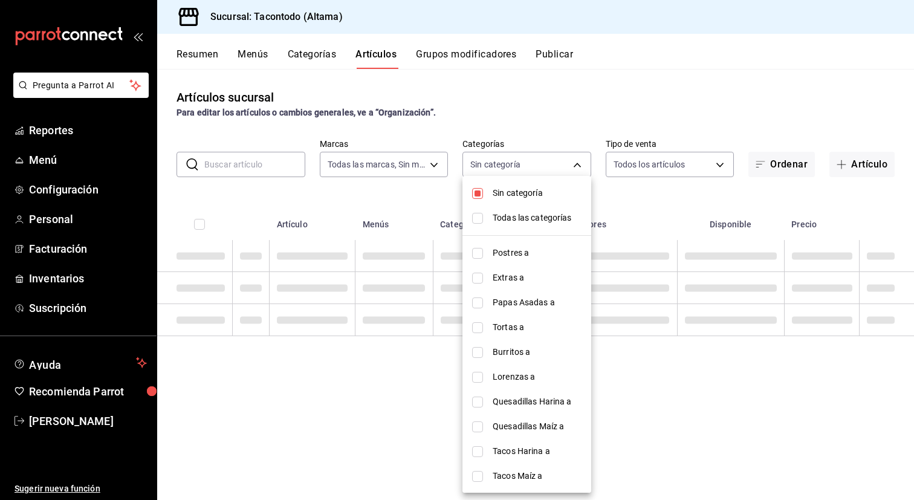
checkbox input "false"
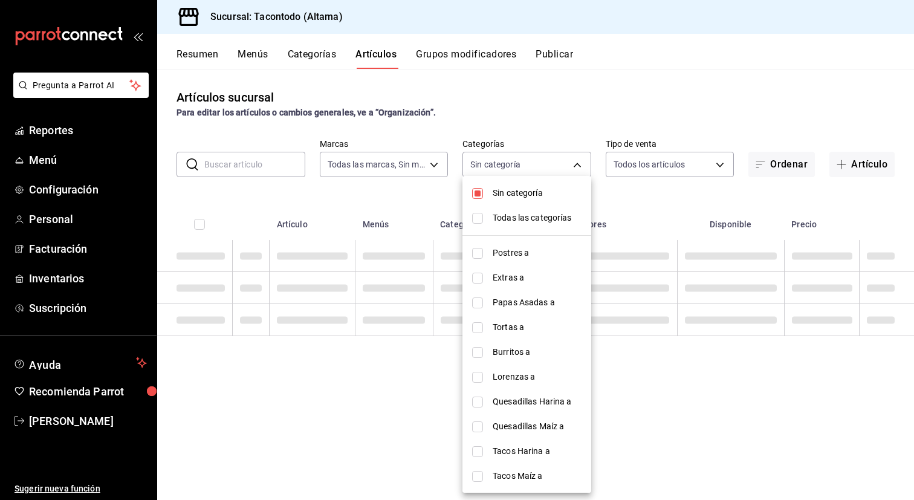
checkbox input "false"
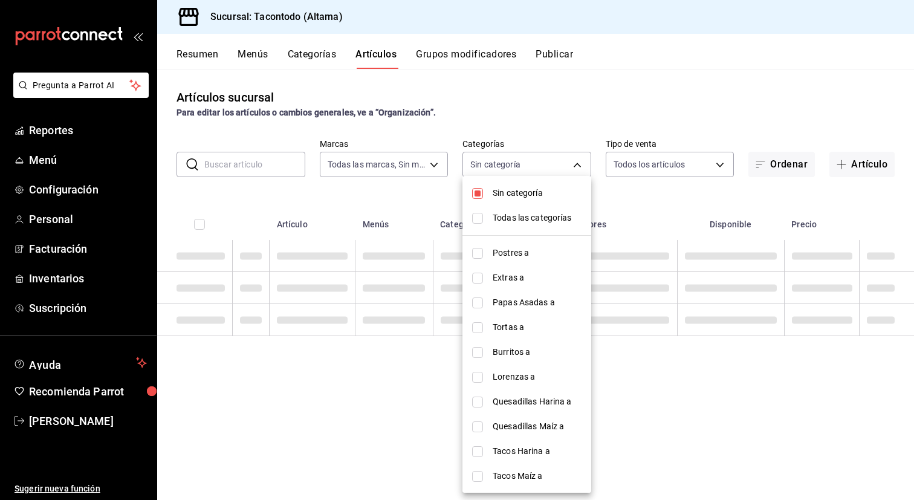
checkbox input "false"
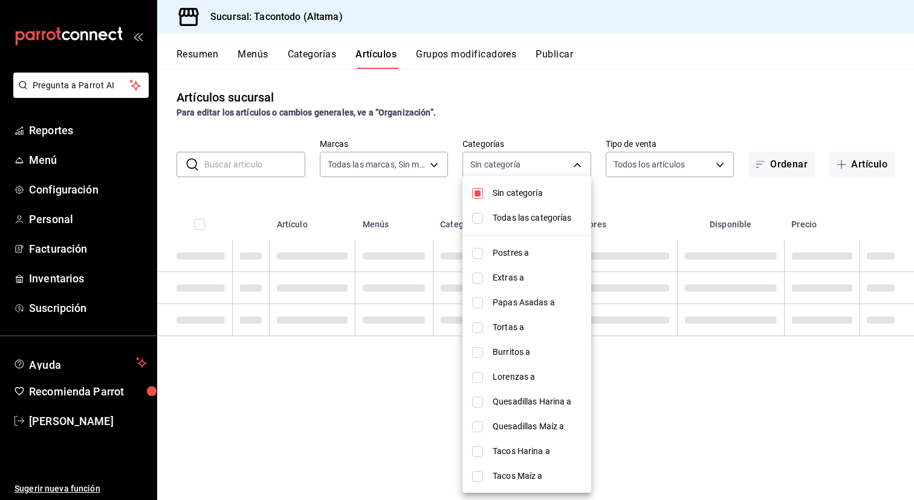
checkbox input "false"
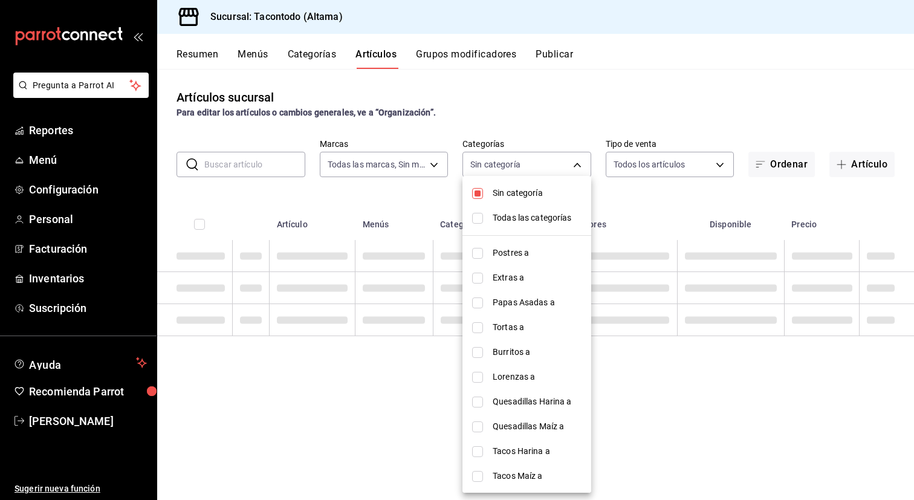
checkbox input "false"
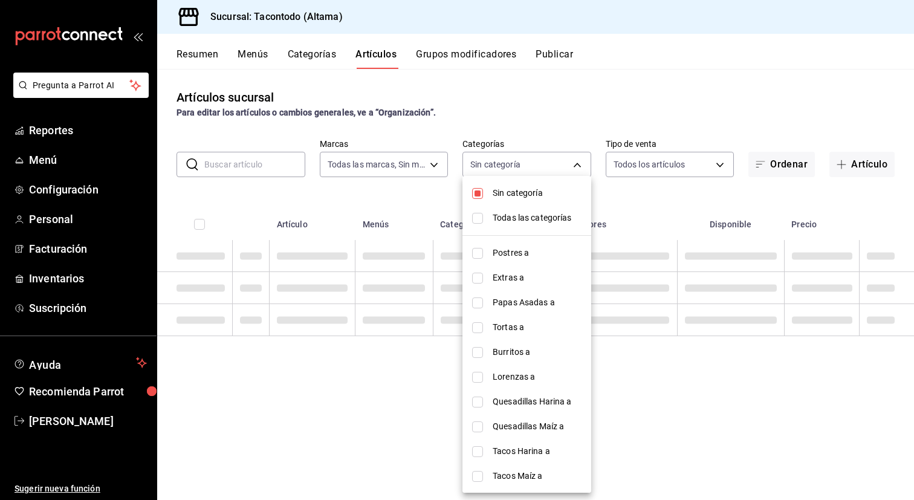
click at [503, 204] on li "Sin categoría" at bounding box center [526, 193] width 129 height 25
checkbox input "false"
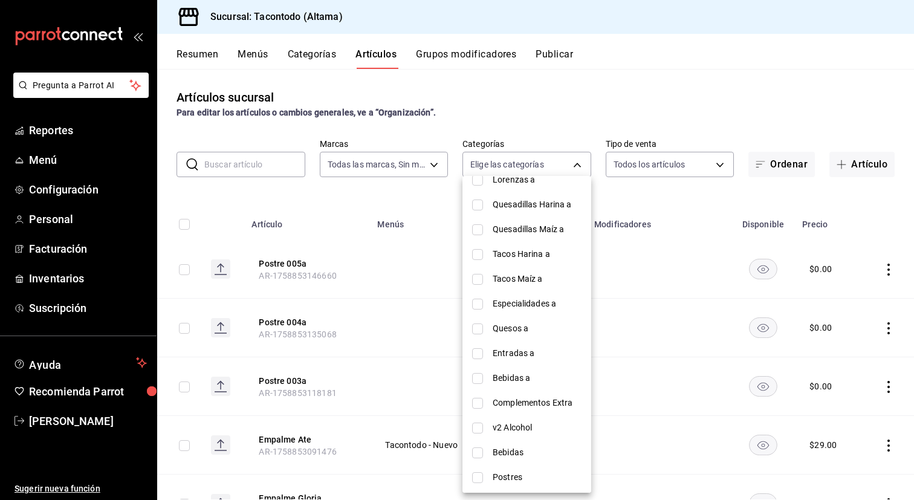
scroll to position [199, 0]
click at [534, 282] on span "Tacos Maíz a" at bounding box center [536, 277] width 89 height 13
type input "7d112033-fc47-4141-9bac-2b1d398da5b5"
checkbox input "true"
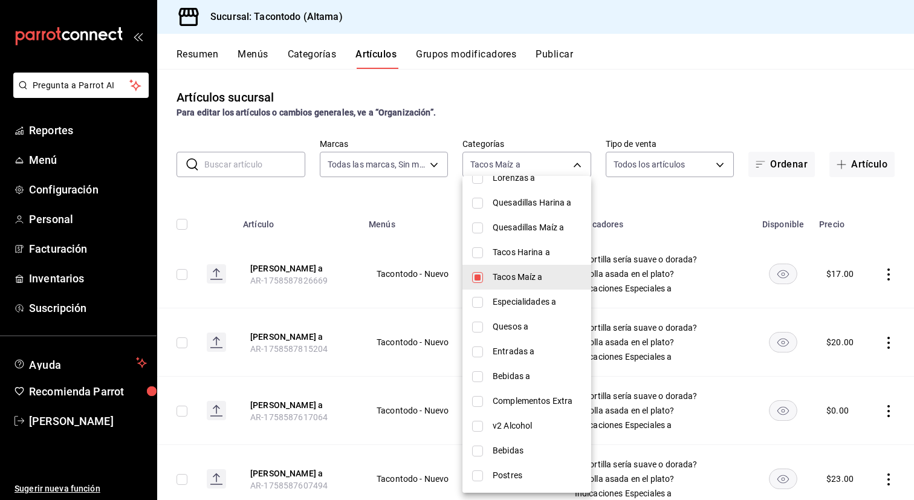
click at [406, 219] on div at bounding box center [457, 250] width 914 height 500
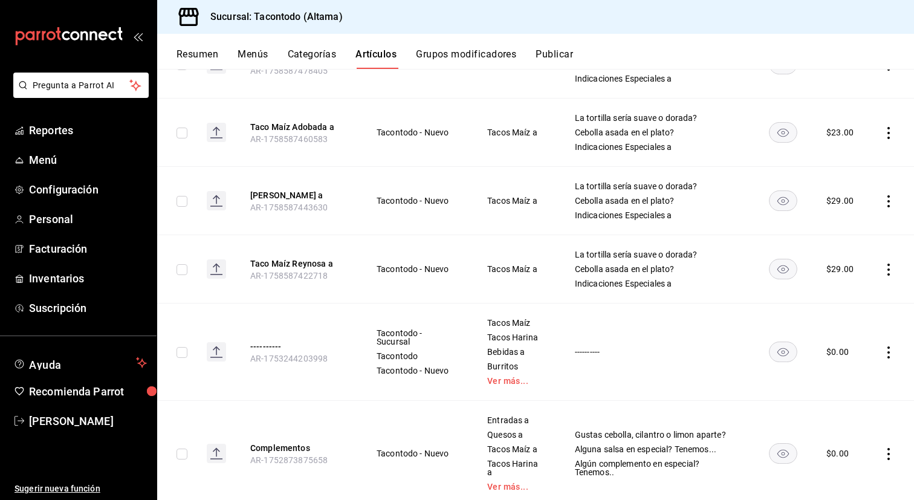
scroll to position [744, 0]
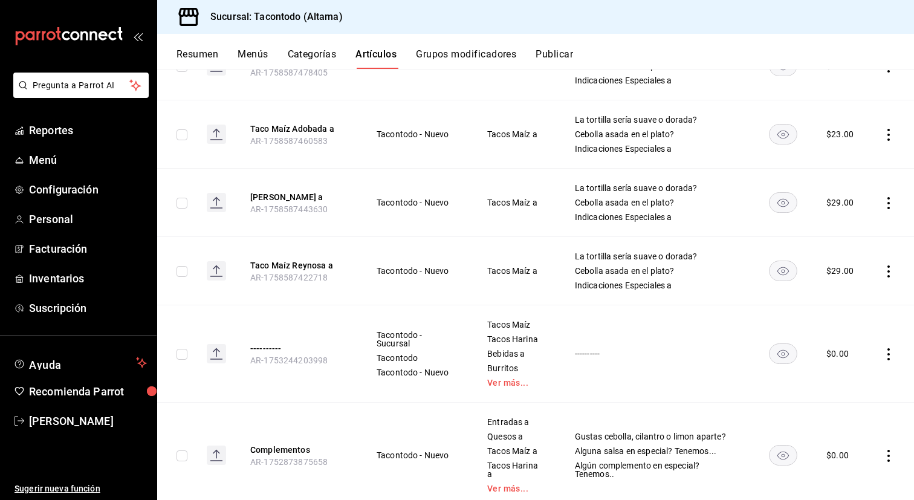
click at [458, 58] on button "Grupos modificadores" at bounding box center [466, 58] width 100 height 21
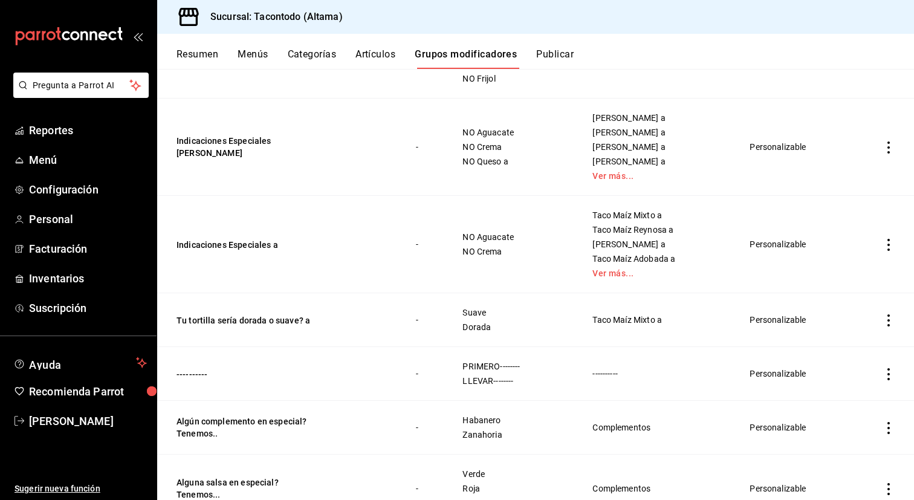
scroll to position [465, 0]
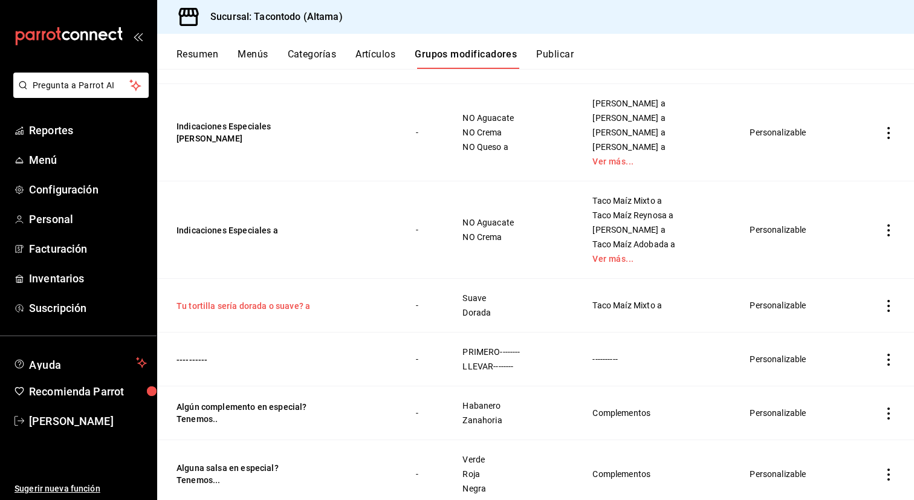
click at [288, 302] on button "Tu tortilla sería dorada o suave? a" at bounding box center [248, 306] width 145 height 12
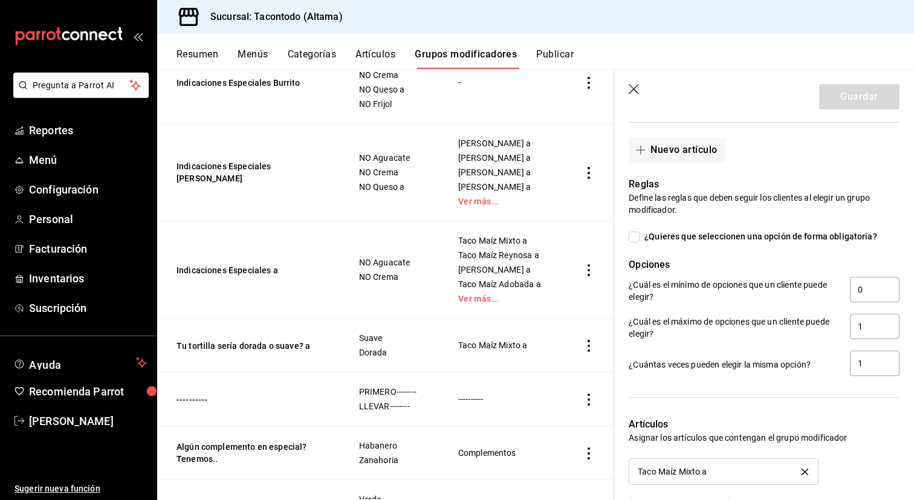
scroll to position [492, 0]
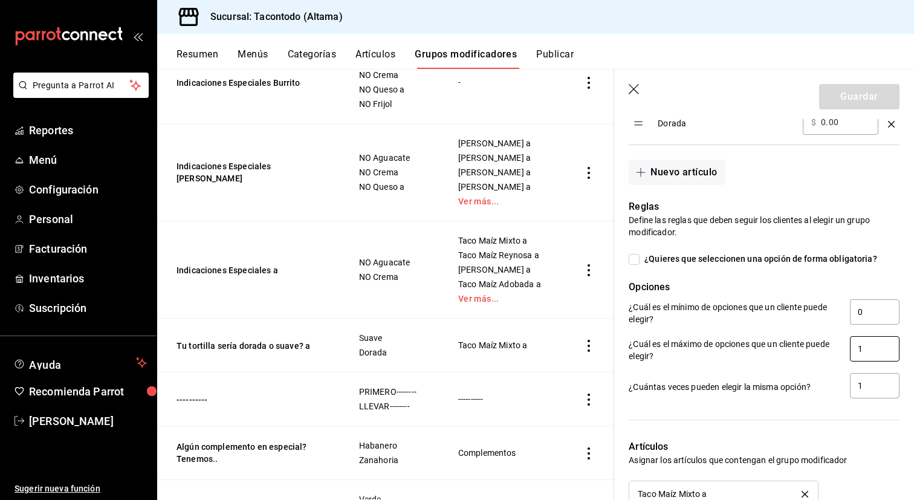
click at [870, 353] on input "1" at bounding box center [875, 348] width 50 height 25
click at [749, 329] on div "¿Cuál es el máximo de opciones que un cliente puede elegir? 1" at bounding box center [759, 344] width 280 height 37
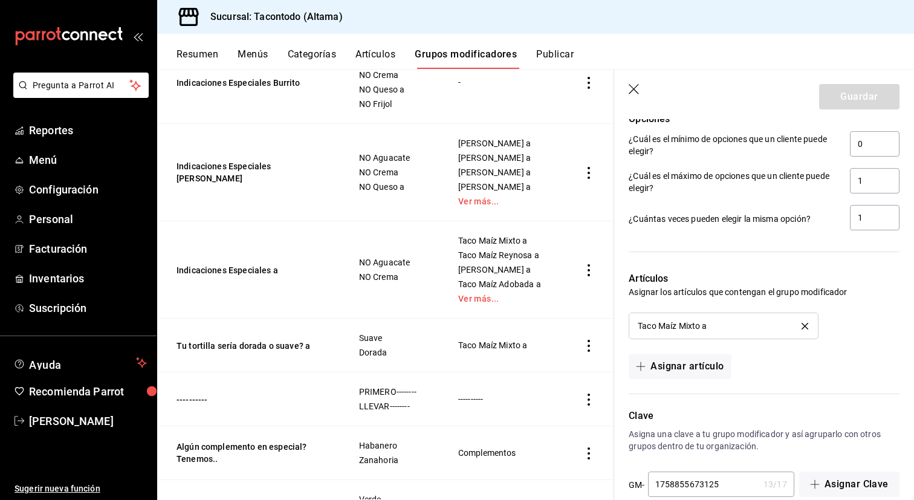
scroll to position [682, 0]
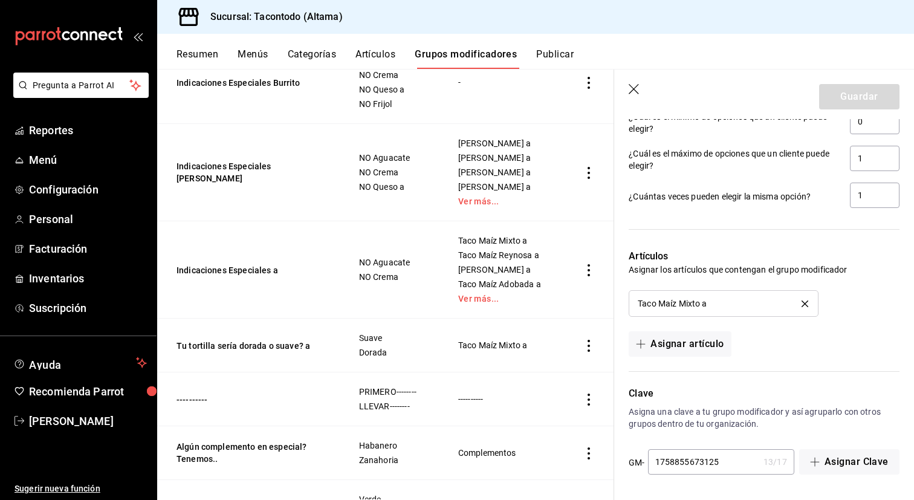
click at [804, 300] on icon "delete" at bounding box center [804, 303] width 7 height 7
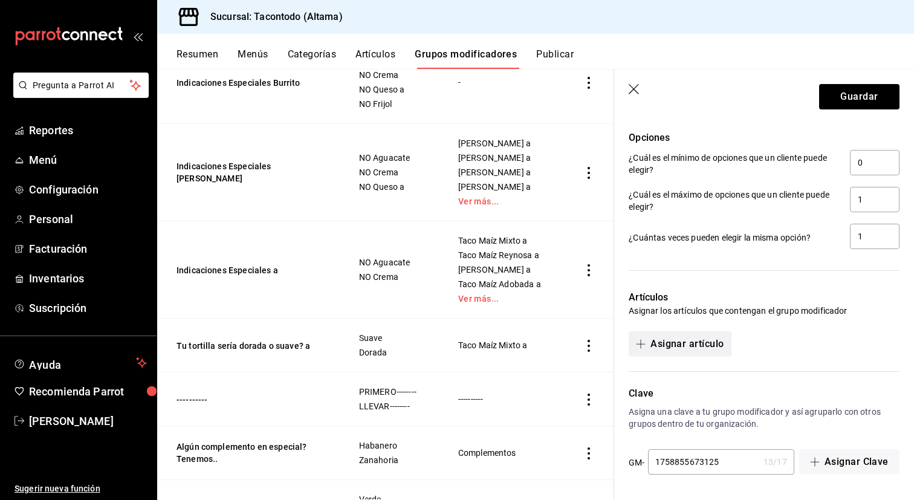
click at [703, 344] on button "Asignar artículo" at bounding box center [679, 343] width 102 height 25
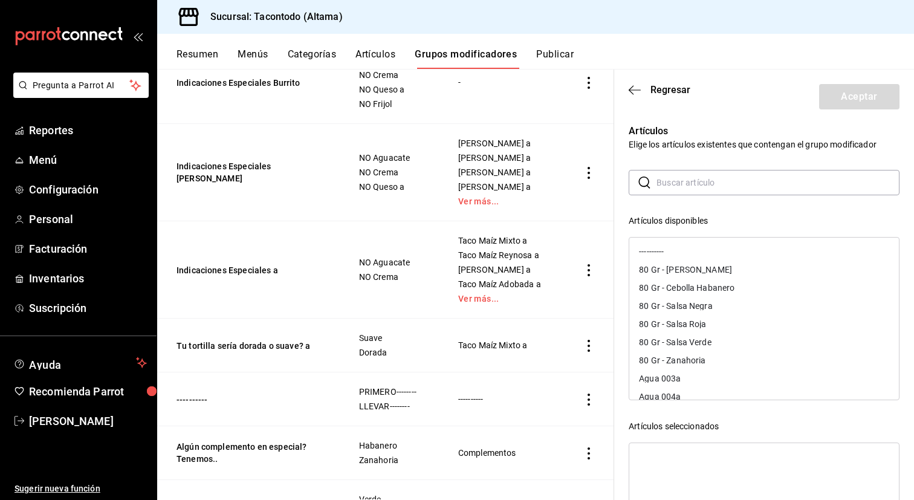
click at [740, 188] on input "text" at bounding box center [777, 182] width 243 height 24
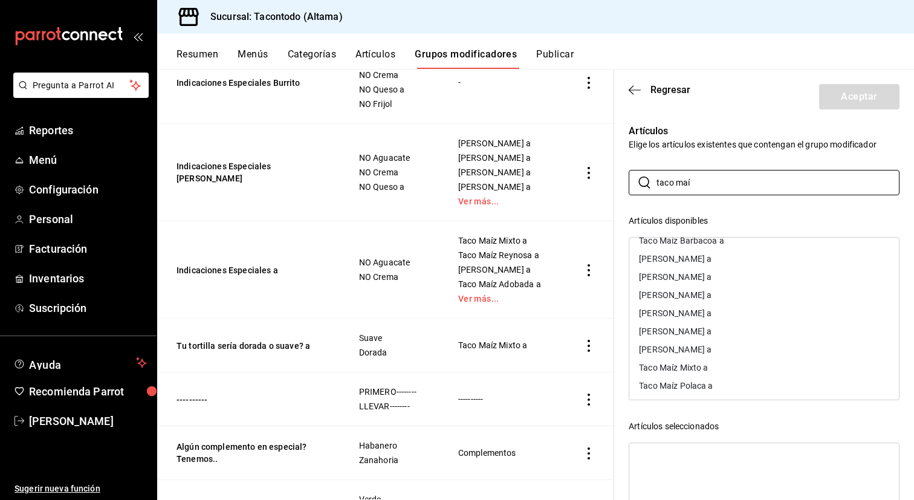
scroll to position [124, 0]
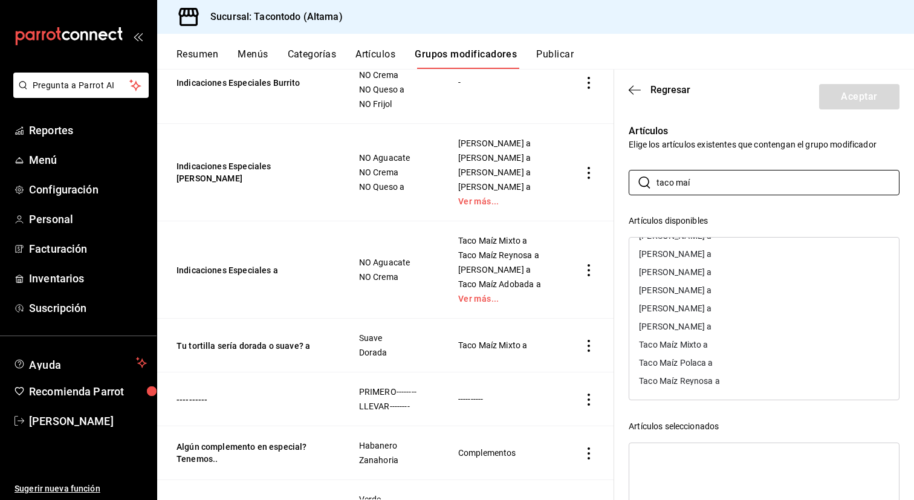
type input "taco maí"
click at [711, 384] on div "Taco Maíz Reynosa a" at bounding box center [679, 380] width 81 height 8
click at [711, 347] on div "[PERSON_NAME] a" at bounding box center [675, 344] width 73 height 8
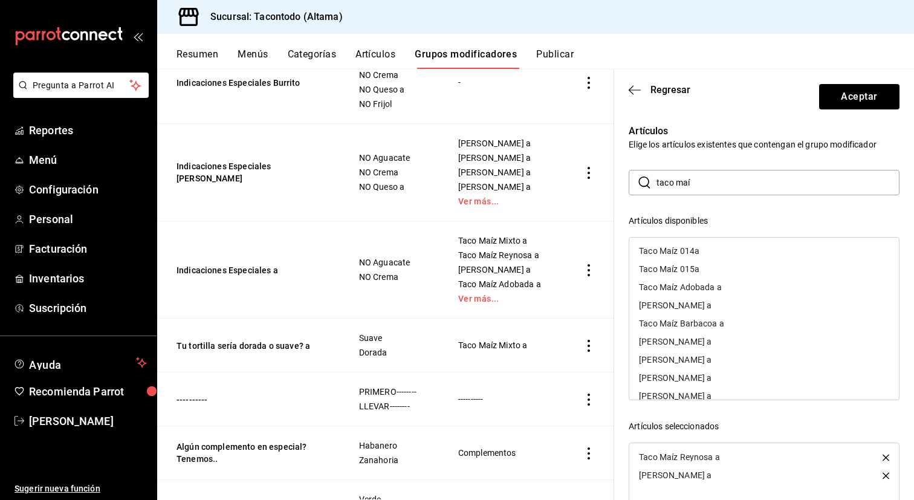
scroll to position [5, 0]
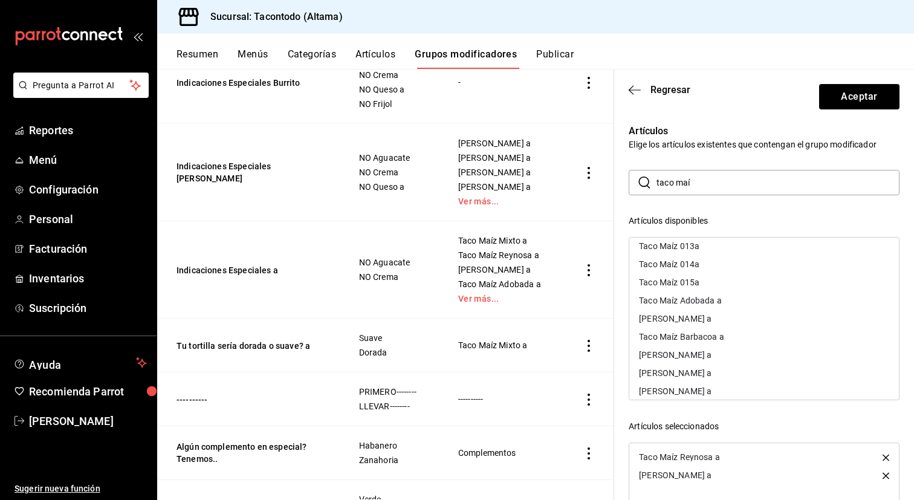
click at [720, 297] on div "Taco Maíz Adobada a" at bounding box center [680, 300] width 83 height 8
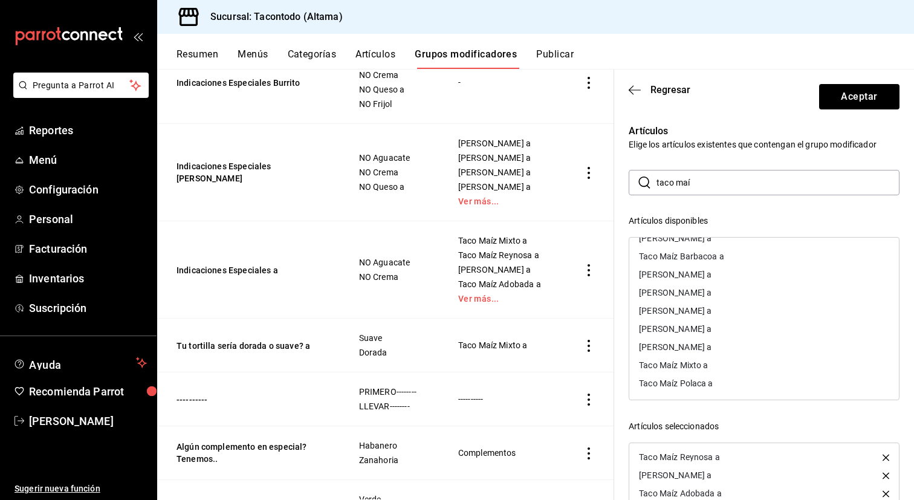
scroll to position [70, 0]
click at [706, 378] on div "Taco Maíz Polaca a" at bounding box center [676, 380] width 74 height 8
click at [711, 311] on div "[PERSON_NAME] a" at bounding box center [675, 308] width 73 height 8
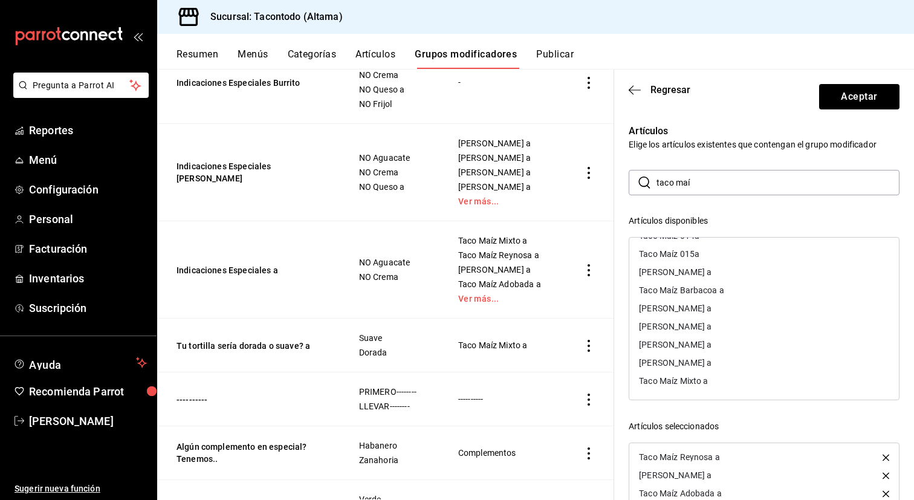
click at [694, 382] on div "Taco Maíz Mixto a" at bounding box center [673, 380] width 69 height 8
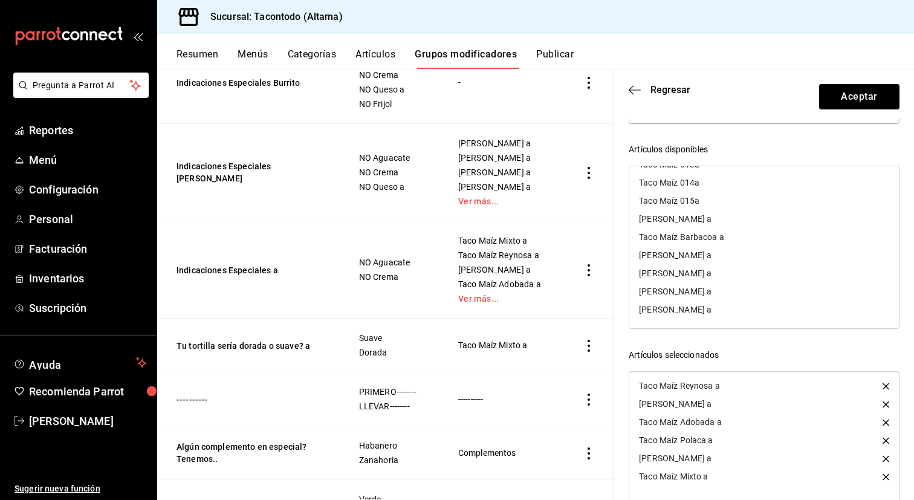
scroll to position [66, 0]
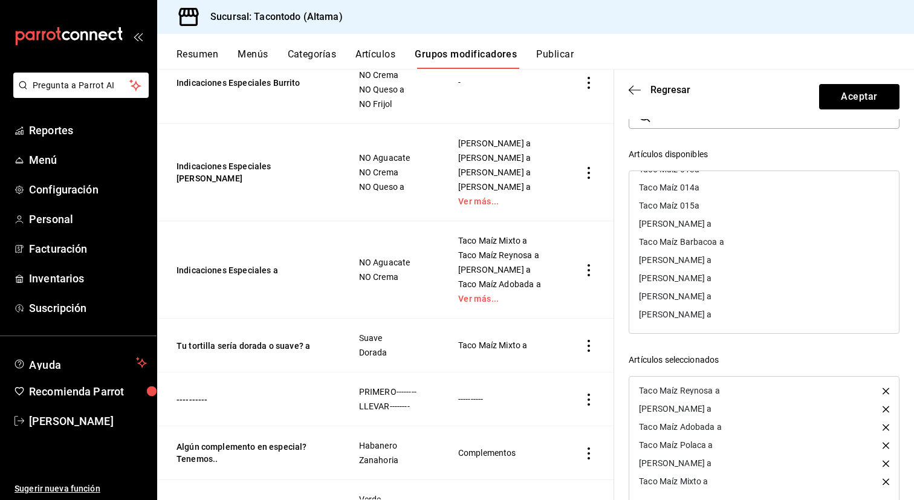
click at [697, 257] on div "[PERSON_NAME] a" at bounding box center [675, 260] width 73 height 8
click at [697, 257] on div "Taco Maíz Barbacoa a" at bounding box center [681, 257] width 85 height 8
click at [697, 257] on div "[PERSON_NAME] a" at bounding box center [675, 257] width 73 height 8
click at [698, 244] on div "[PERSON_NAME] a" at bounding box center [764, 239] width 270 height 18
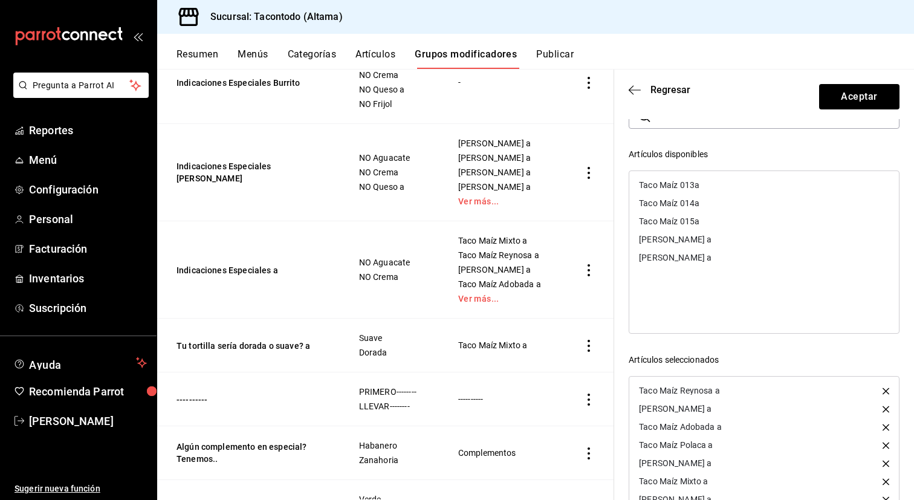
click at [698, 244] on div "[PERSON_NAME] a" at bounding box center [764, 239] width 270 height 18
click at [854, 102] on button "Aceptar" at bounding box center [859, 96] width 80 height 25
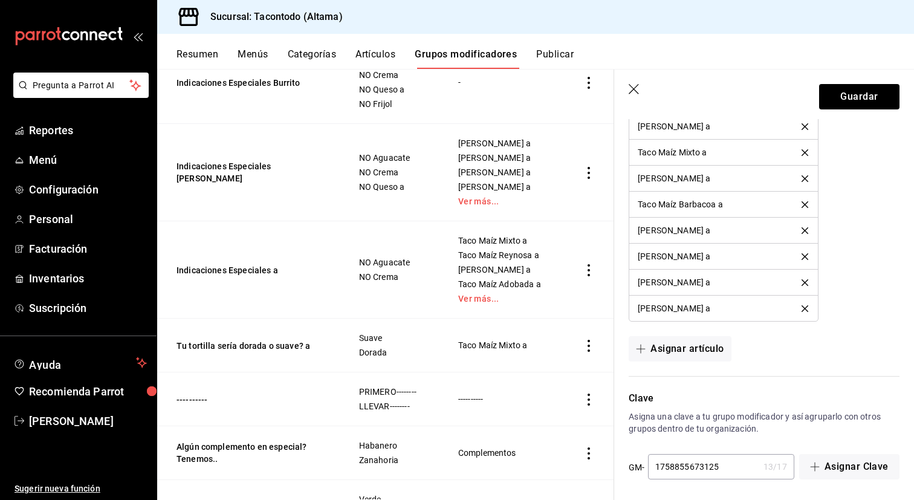
scroll to position [968, 0]
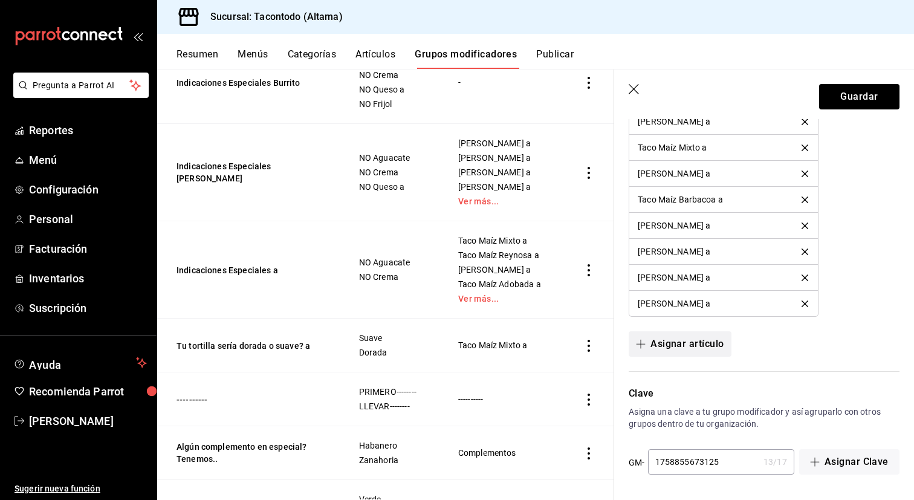
click at [684, 342] on button "Asignar artículo" at bounding box center [679, 343] width 102 height 25
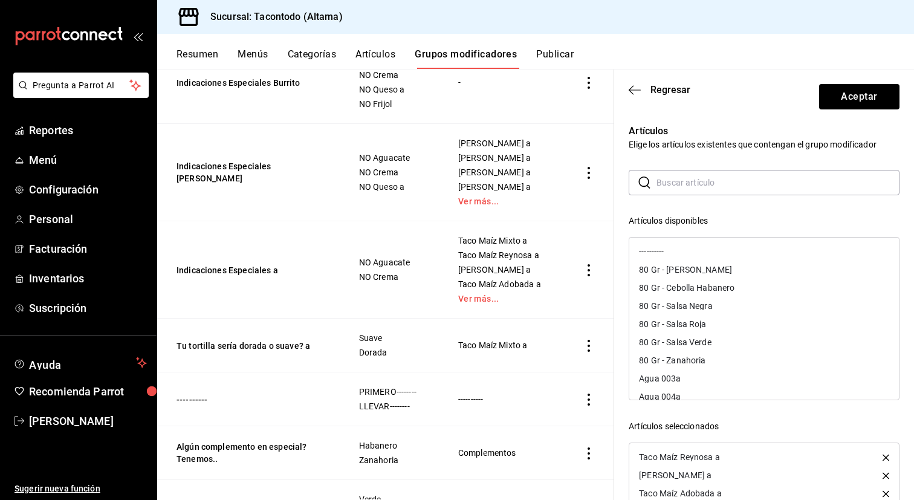
click at [678, 187] on input "text" at bounding box center [777, 182] width 243 height 24
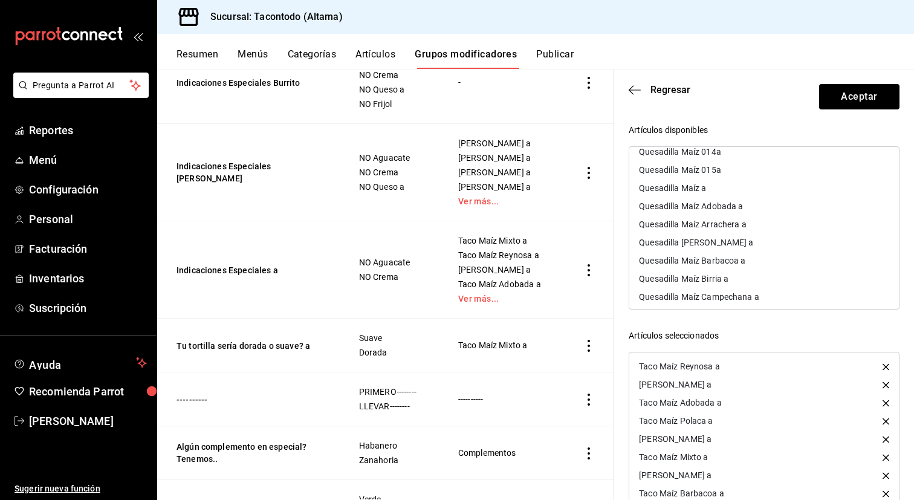
scroll to position [27, 0]
type input "quesadilla maíz"
click at [757, 229] on div "Quesadilla Maíz Arrachera a" at bounding box center [764, 225] width 270 height 18
click at [753, 211] on div "Quesadilla Maíz Adobada a" at bounding box center [764, 207] width 270 height 18
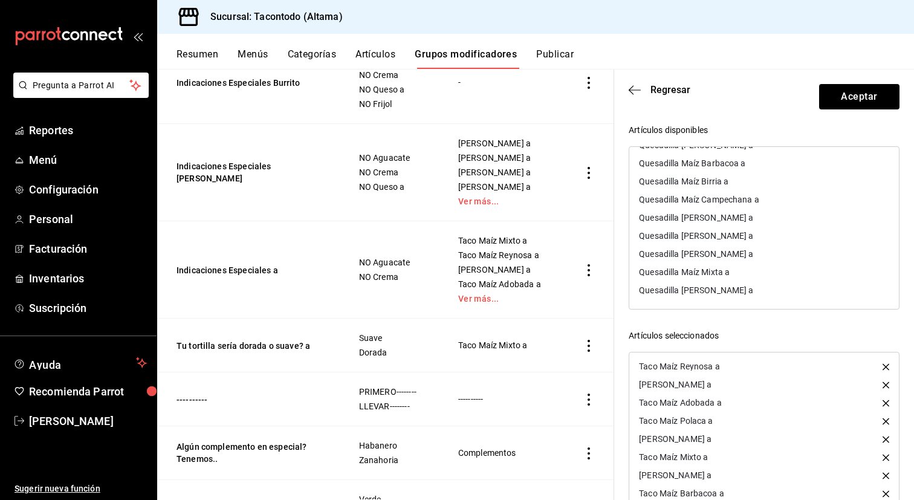
click at [723, 288] on div "Quesadilla [PERSON_NAME] a" at bounding box center [696, 290] width 114 height 8
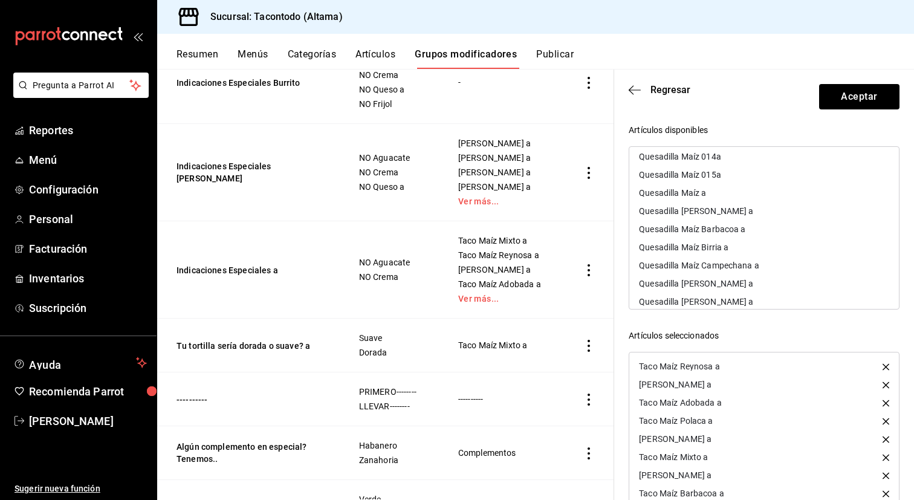
scroll to position [36, 0]
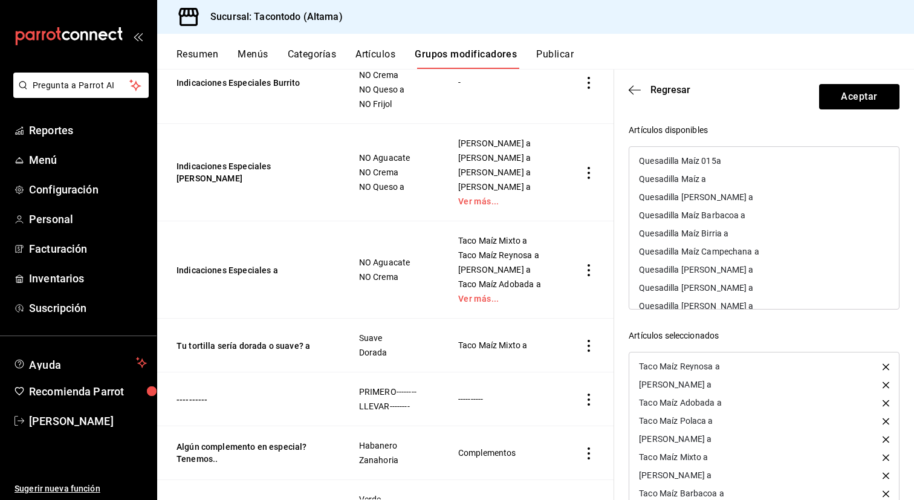
click at [738, 248] on div "Quesadilla Maíz Campechana a" at bounding box center [699, 251] width 120 height 8
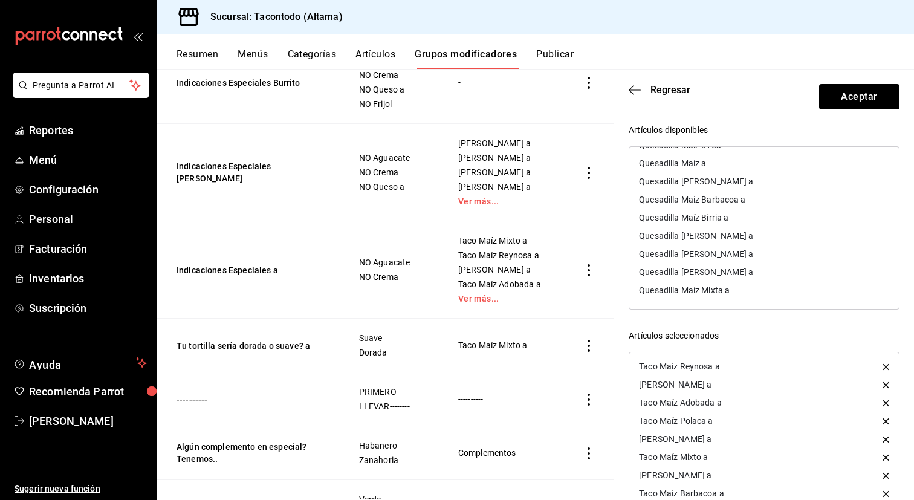
click at [715, 287] on div "Quesadilla Maíz Mixta a" at bounding box center [684, 290] width 91 height 8
click at [737, 239] on div "Quesadilla Maíz Birria a" at bounding box center [764, 236] width 270 height 18
click at [737, 239] on div "Quesadilla Maíz Barbacoa a" at bounding box center [692, 235] width 106 height 8
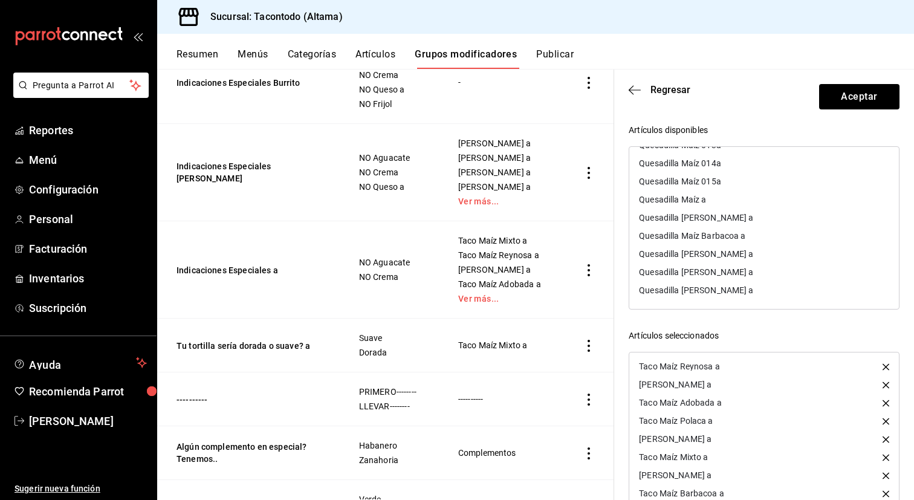
scroll to position [0, 0]
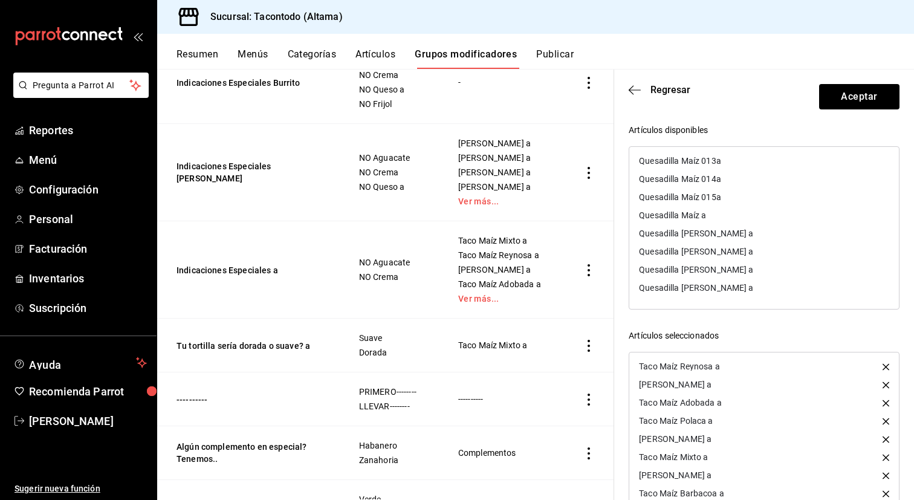
click at [738, 251] on div "Quesadilla [PERSON_NAME] a" at bounding box center [696, 251] width 114 height 8
click at [742, 233] on div "Quesadilla [PERSON_NAME] a" at bounding box center [764, 233] width 270 height 18
click at [742, 233] on div "Quesadilla [PERSON_NAME] a" at bounding box center [696, 233] width 114 height 8
click at [742, 233] on div "Quesadilla [PERSON_NAME] a" at bounding box center [764, 233] width 270 height 18
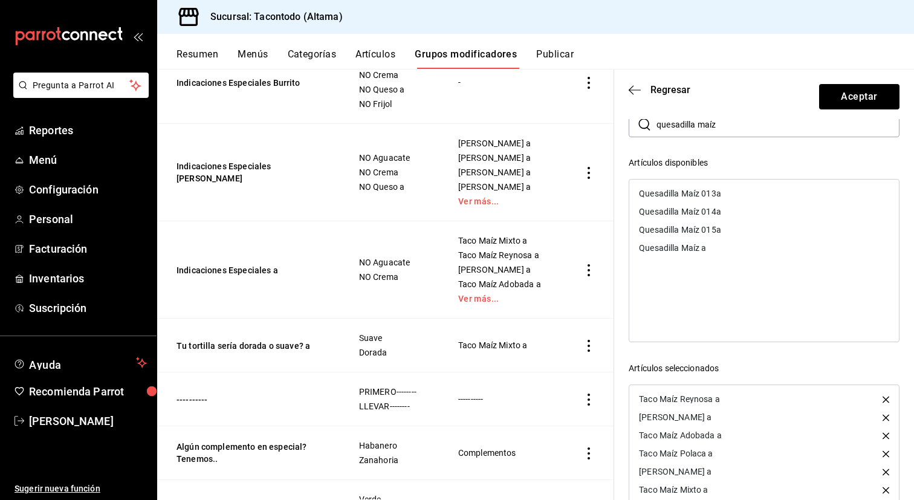
scroll to position [53, 0]
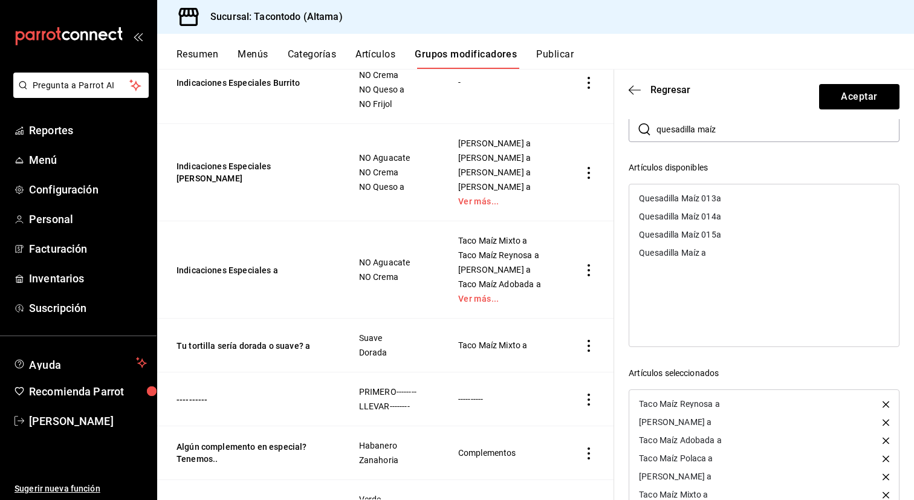
click at [718, 252] on div "Quesadilla Maíz a" at bounding box center [764, 253] width 270 height 18
click at [854, 102] on button "Aceptar" at bounding box center [859, 96] width 80 height 25
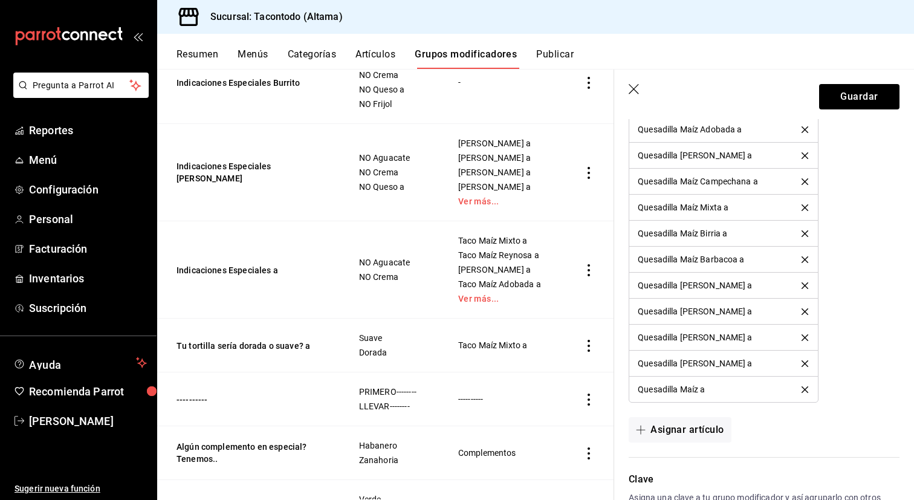
scroll to position [1280, 0]
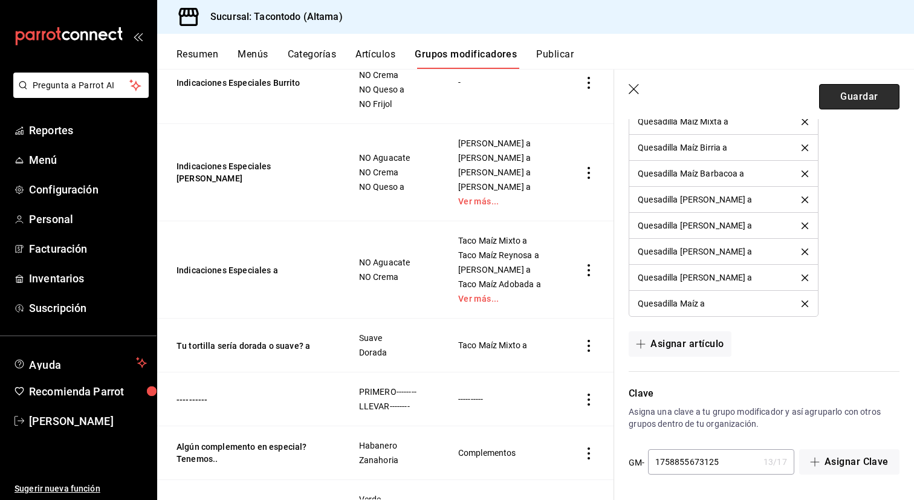
click at [863, 106] on button "Guardar" at bounding box center [859, 96] width 80 height 25
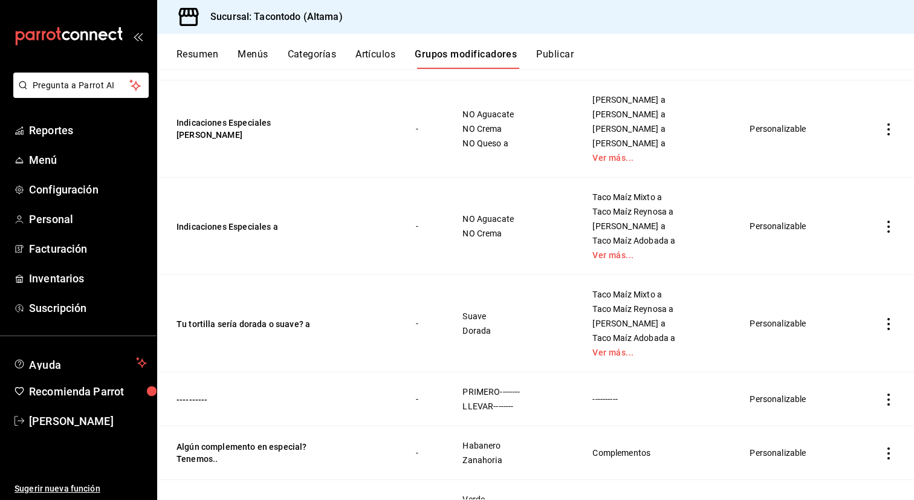
scroll to position [461, 0]
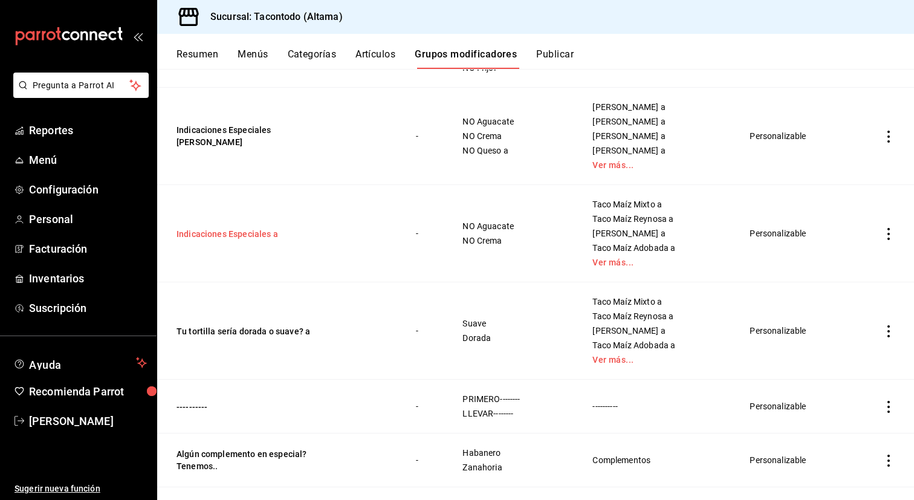
click at [257, 233] on button "Indicaciones Especiales a" at bounding box center [248, 234] width 145 height 12
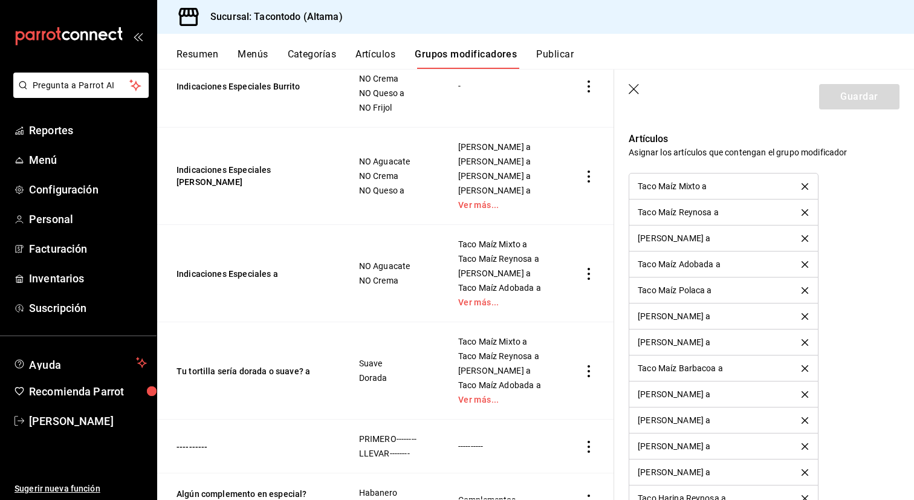
scroll to position [796, 0]
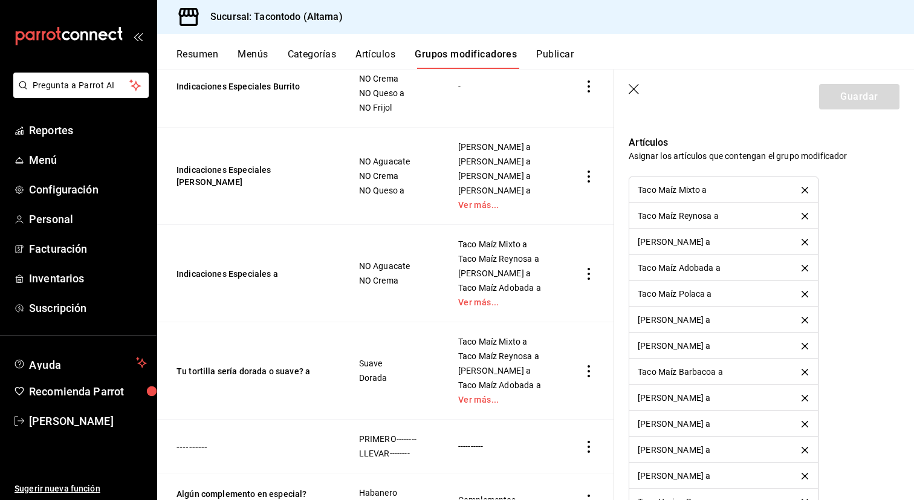
click at [807, 189] on icon "delete" at bounding box center [804, 190] width 7 height 7
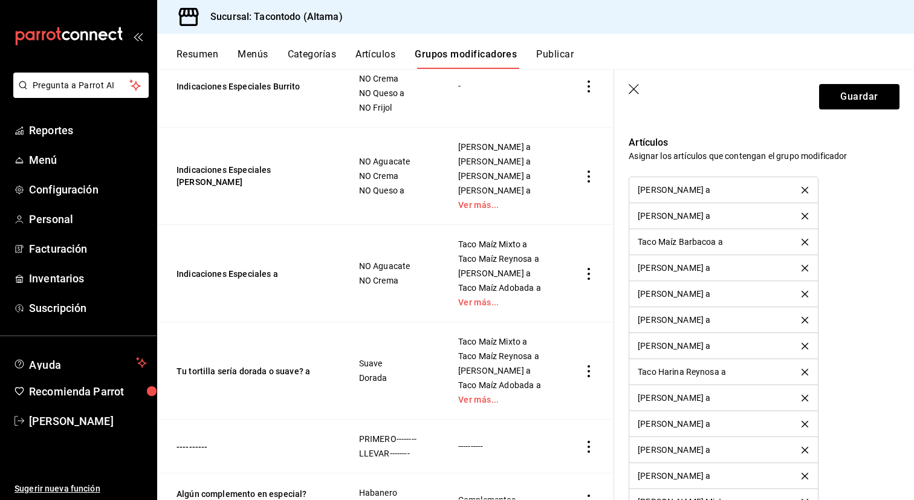
click at [807, 189] on icon "delete" at bounding box center [804, 190] width 7 height 7
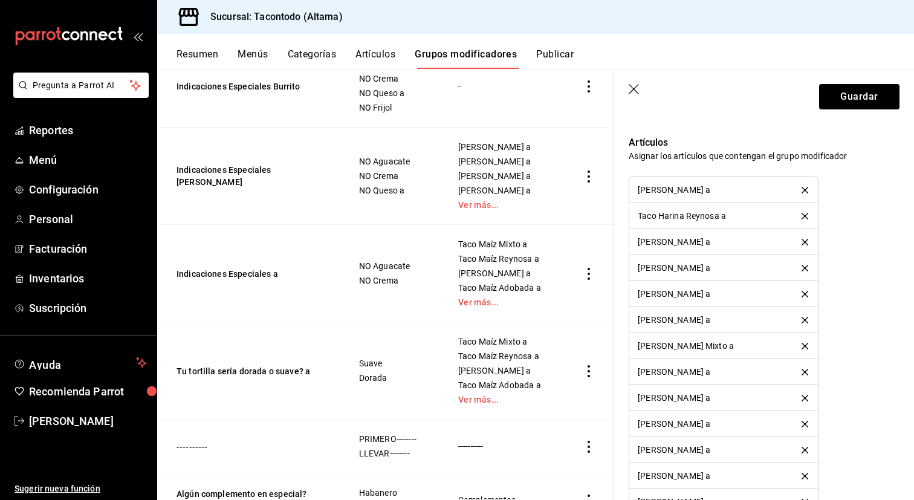
click at [807, 189] on icon "delete" at bounding box center [804, 190] width 7 height 7
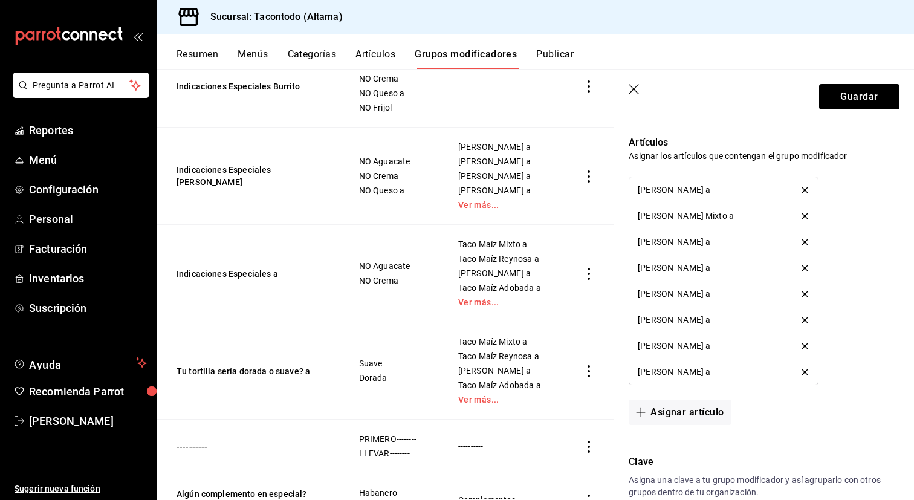
click at [807, 189] on icon "delete" at bounding box center [804, 190] width 7 height 7
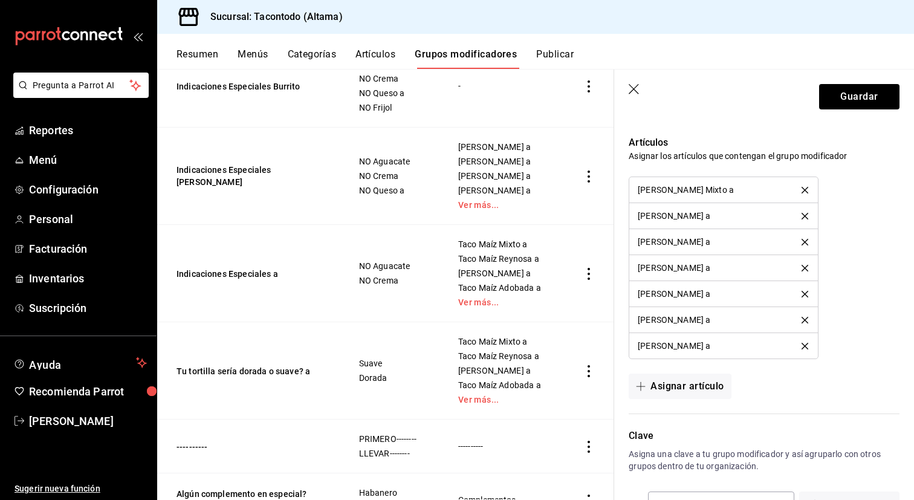
click at [807, 189] on icon "delete" at bounding box center [804, 190] width 7 height 7
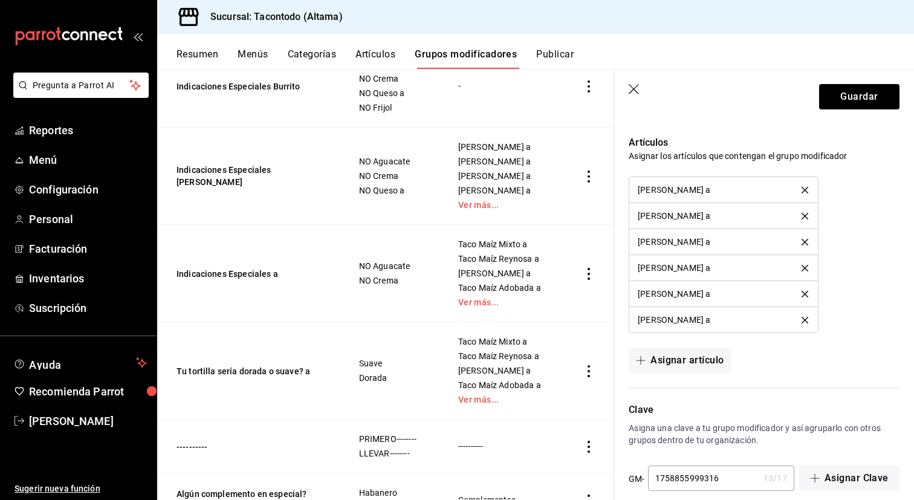
click at [807, 189] on icon "delete" at bounding box center [804, 190] width 7 height 7
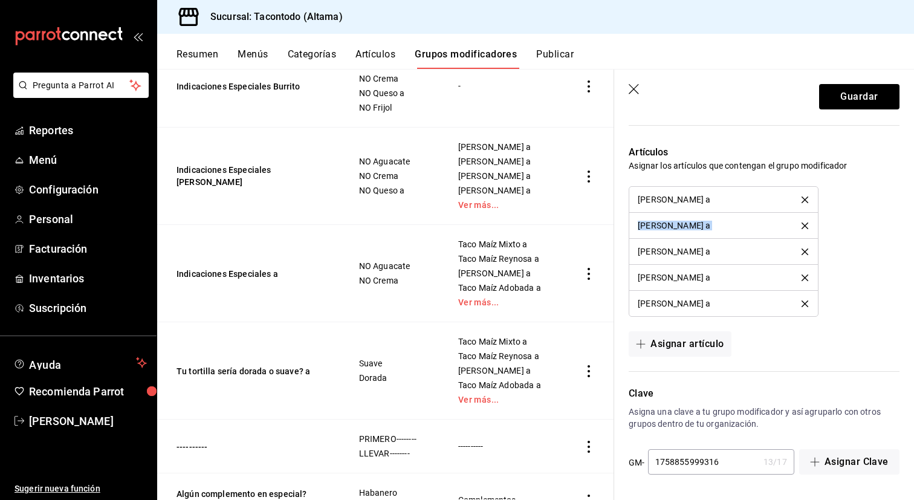
click at [807, 189] on li "[PERSON_NAME] a" at bounding box center [723, 200] width 188 height 26
click at [804, 201] on icon "delete" at bounding box center [804, 199] width 7 height 7
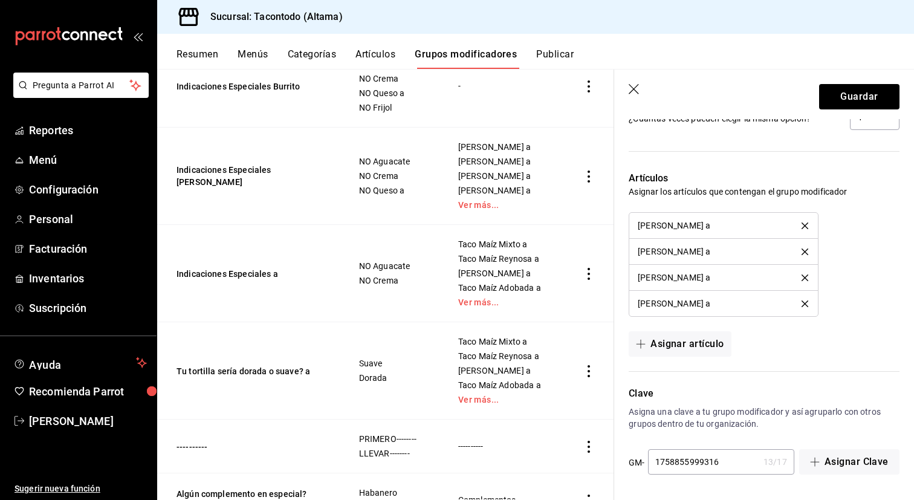
click at [804, 225] on icon "delete" at bounding box center [804, 225] width 7 height 7
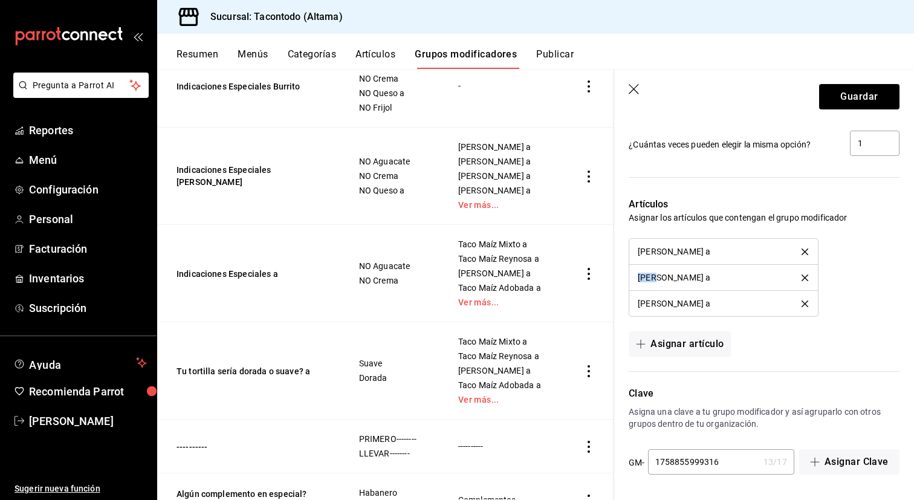
click at [804, 225] on div "Artículos Asignar los artículos que contengan el grupo modificador Taco Harina …" at bounding box center [756, 269] width 285 height 174
click at [804, 247] on div "[PERSON_NAME] a" at bounding box center [723, 251] width 171 height 8
click at [807, 306] on icon "delete" at bounding box center [804, 303] width 7 height 7
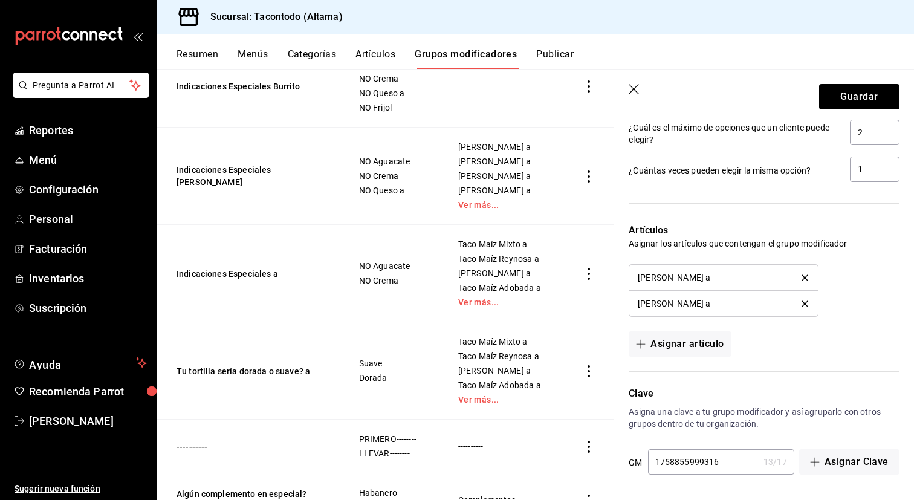
click at [807, 306] on icon "delete" at bounding box center [804, 303] width 7 height 7
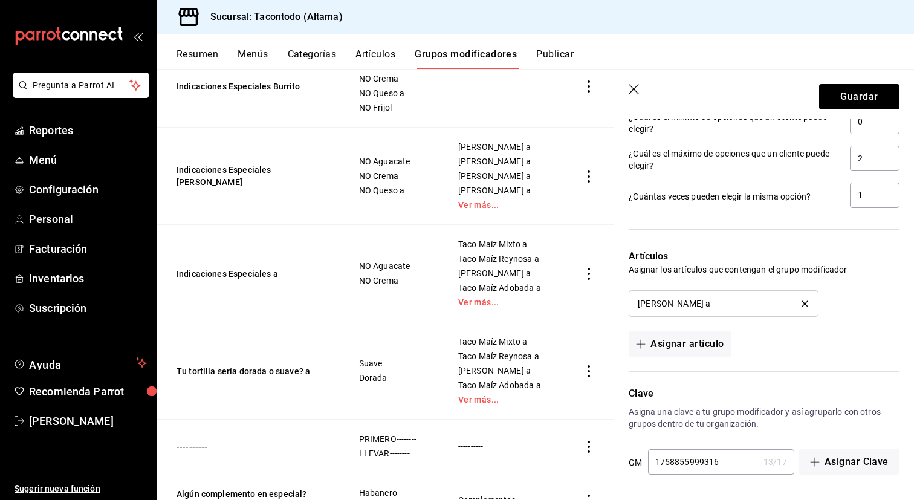
click at [807, 306] on icon "delete" at bounding box center [804, 303] width 7 height 7
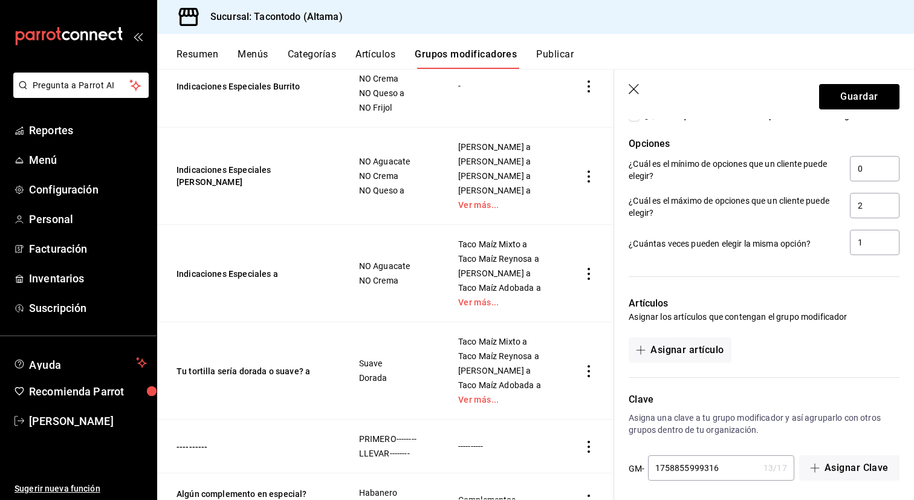
scroll to position [641, 0]
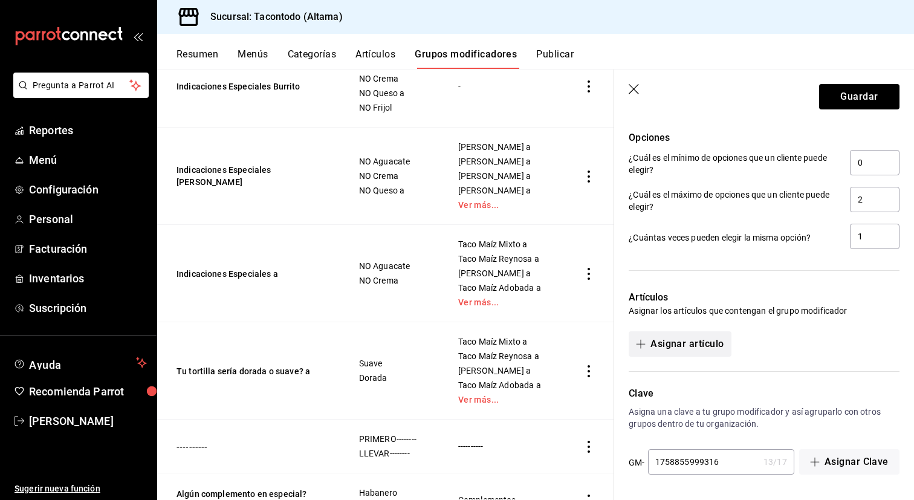
click at [718, 348] on button "Asignar artículo" at bounding box center [679, 343] width 102 height 25
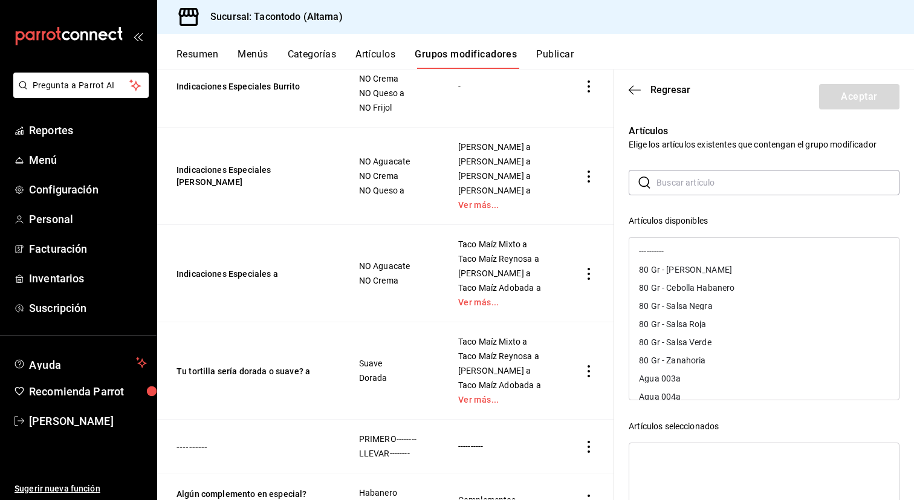
click at [711, 179] on input "text" at bounding box center [777, 182] width 243 height 24
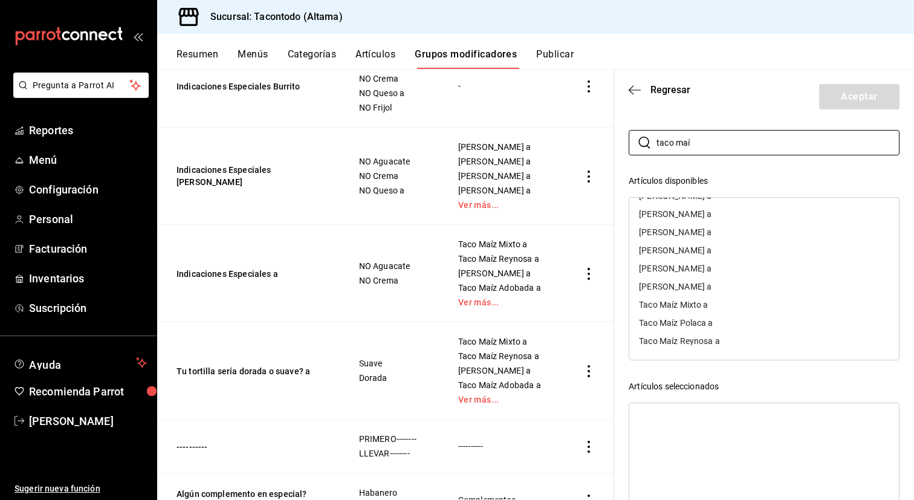
scroll to position [41, 0]
type input "taco maí"
click at [711, 340] on div "Taco Maíz Reynosa a" at bounding box center [679, 339] width 81 height 8
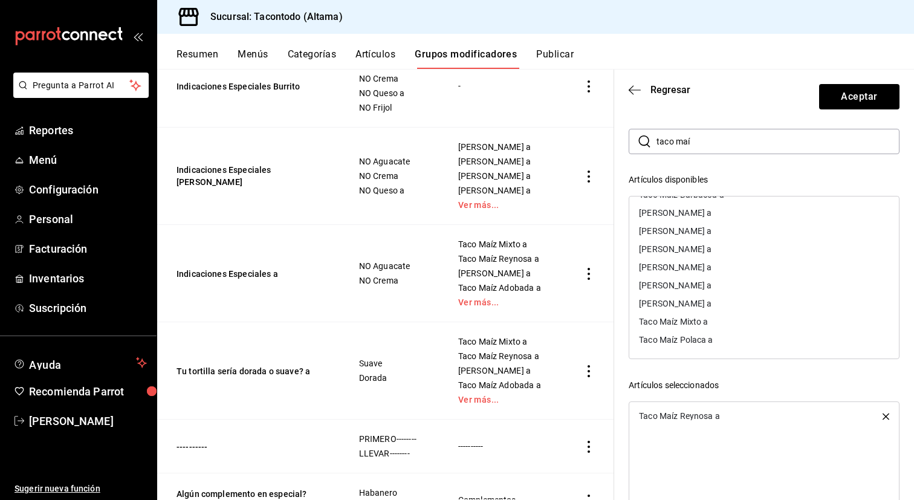
click at [711, 307] on div "[PERSON_NAME] a" at bounding box center [675, 303] width 73 height 8
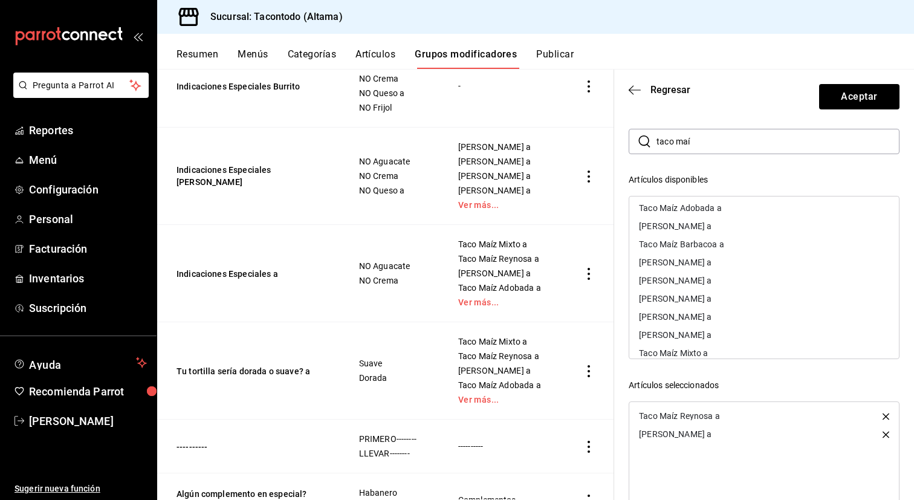
scroll to position [41, 0]
click at [709, 225] on div "Taco Maíz Adobada a" at bounding box center [680, 223] width 83 height 8
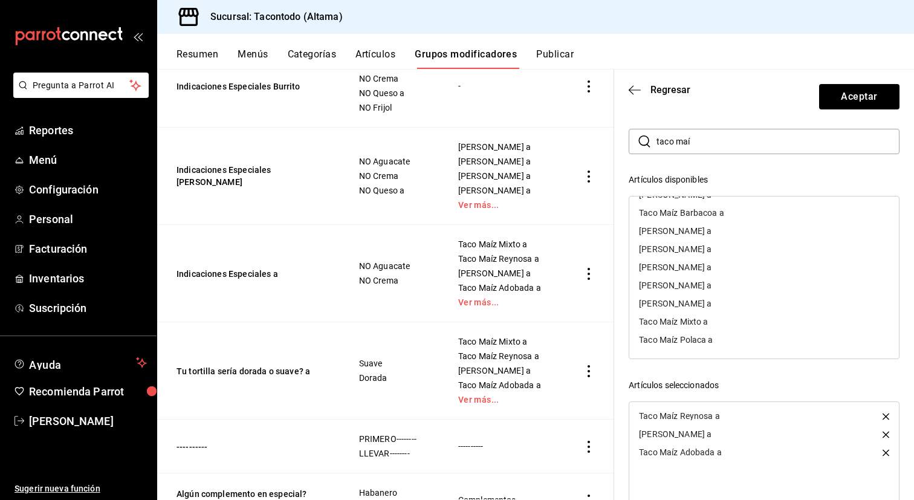
click at [708, 254] on div "[PERSON_NAME] a" at bounding box center [764, 249] width 270 height 18
click at [697, 318] on div "Taco Maíz Mixto a" at bounding box center [673, 321] width 69 height 8
click at [699, 273] on div "[PERSON_NAME] a" at bounding box center [764, 267] width 270 height 18
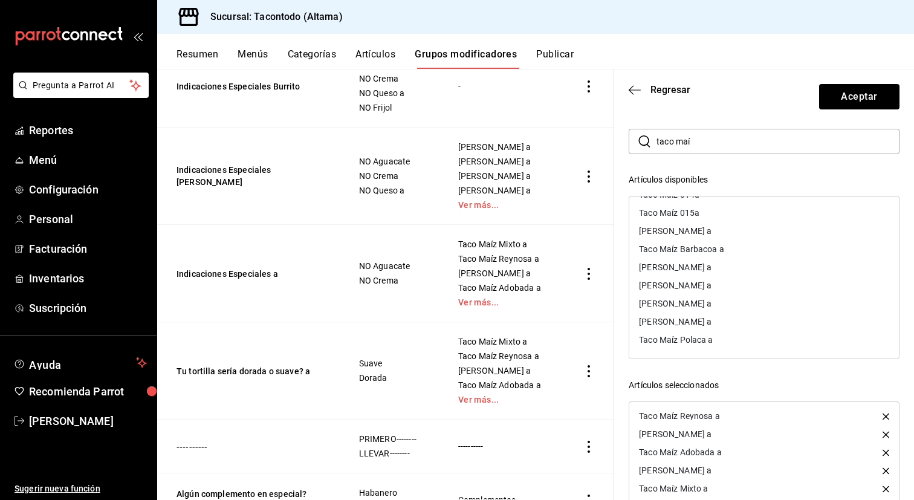
scroll to position [16, 0]
click at [699, 273] on div "Taco Maíz Barbacoa a" at bounding box center [764, 267] width 270 height 18
click at [699, 285] on div "[PERSON_NAME] a" at bounding box center [675, 283] width 73 height 8
click at [699, 264] on div "[PERSON_NAME] a" at bounding box center [675, 264] width 73 height 8
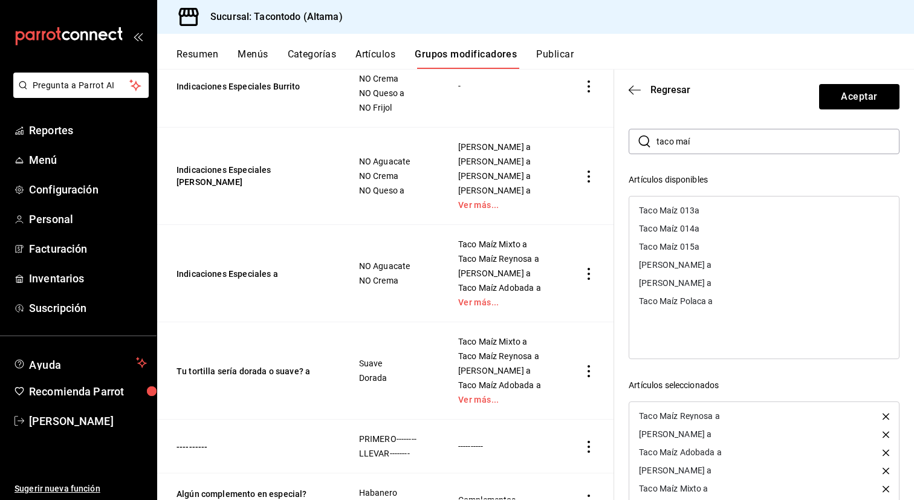
click at [699, 264] on div "[PERSON_NAME] a" at bounding box center [675, 264] width 73 height 8
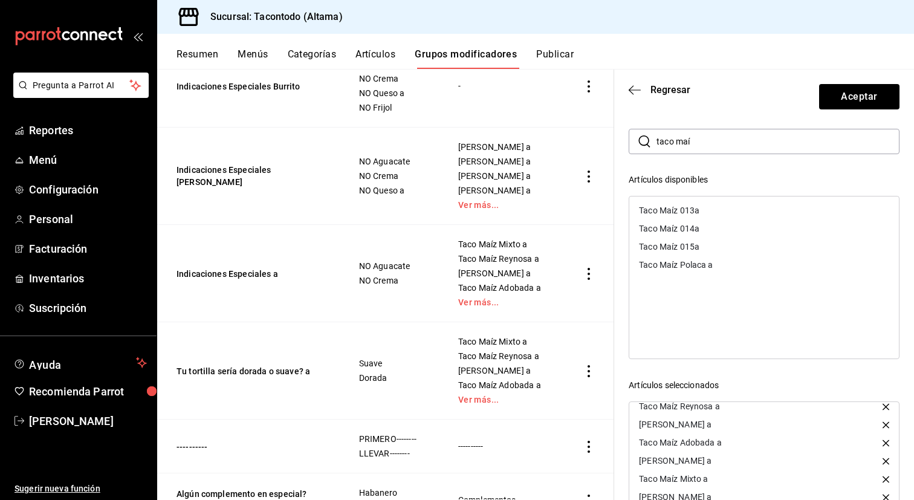
scroll to position [8, 0]
click at [886, 460] on icon "button" at bounding box center [885, 462] width 7 height 7
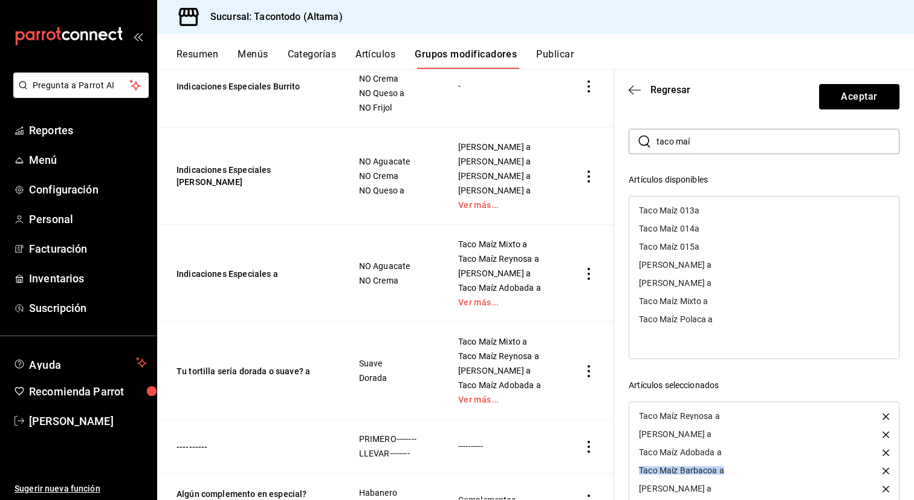
click at [886, 461] on div "Taco Maíz Barbacoa a" at bounding box center [764, 470] width 270 height 18
click at [886, 471] on icon "button" at bounding box center [885, 470] width 7 height 7
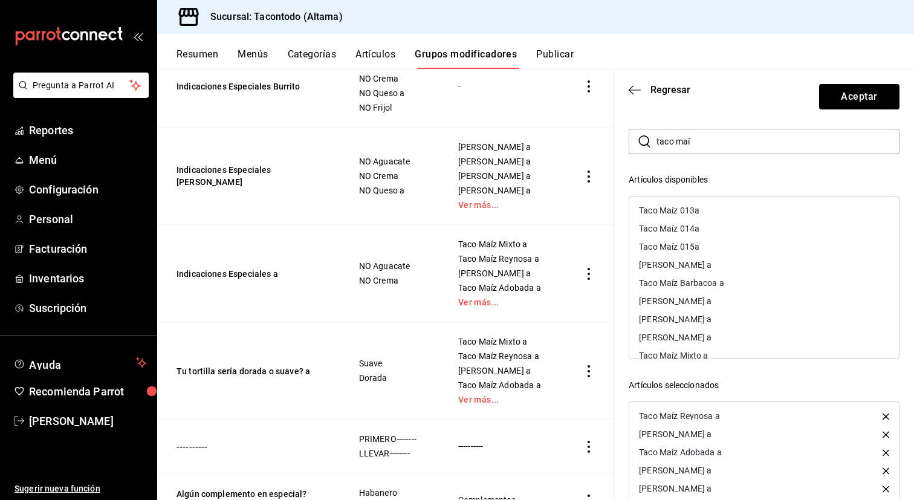
click at [886, 471] on icon "button" at bounding box center [885, 470] width 7 height 7
click at [886, 485] on icon "button" at bounding box center [885, 488] width 7 height 7
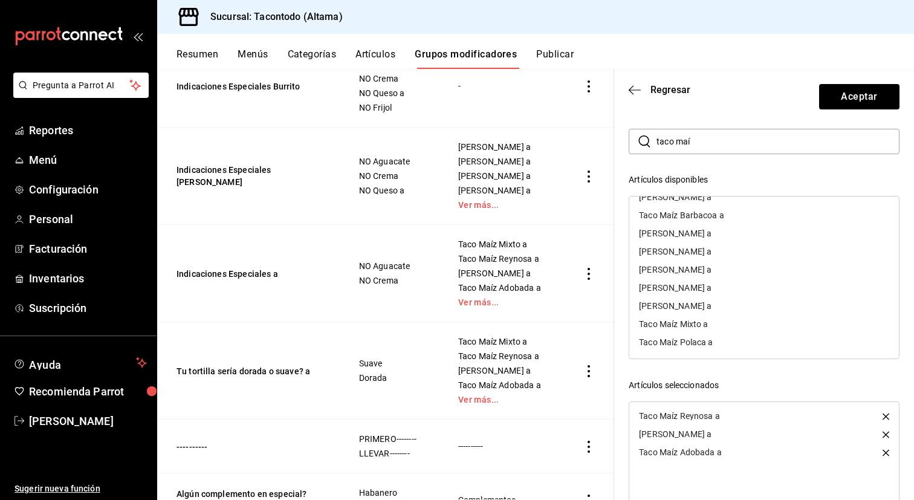
scroll to position [70, 0]
click at [697, 340] on div "Taco Maíz Polaca a" at bounding box center [676, 339] width 74 height 8
click at [711, 270] on div "[PERSON_NAME] a" at bounding box center [675, 267] width 73 height 8
click at [699, 340] on div "Taco Maíz Mixto a" at bounding box center [673, 339] width 69 height 8
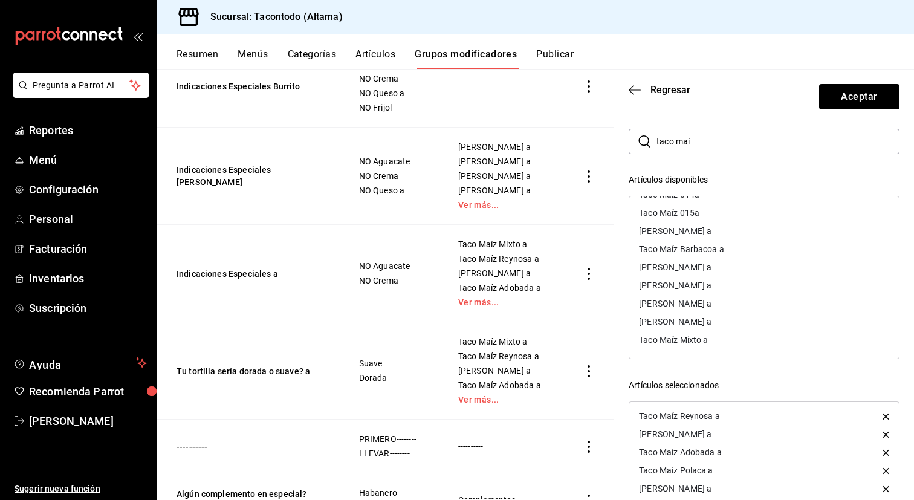
scroll to position [16, 0]
click at [702, 288] on div "[PERSON_NAME] a" at bounding box center [675, 285] width 73 height 8
click at [702, 288] on div "Taco Maíz Barbacoa a" at bounding box center [764, 283] width 270 height 18
click at [703, 285] on div "[PERSON_NAME] a" at bounding box center [675, 283] width 73 height 8
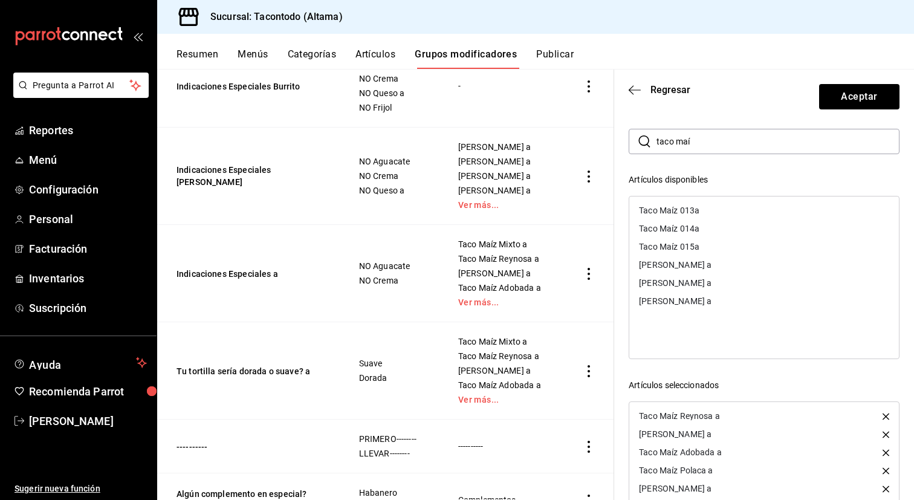
click at [700, 270] on div "[PERSON_NAME] a" at bounding box center [764, 265] width 270 height 18
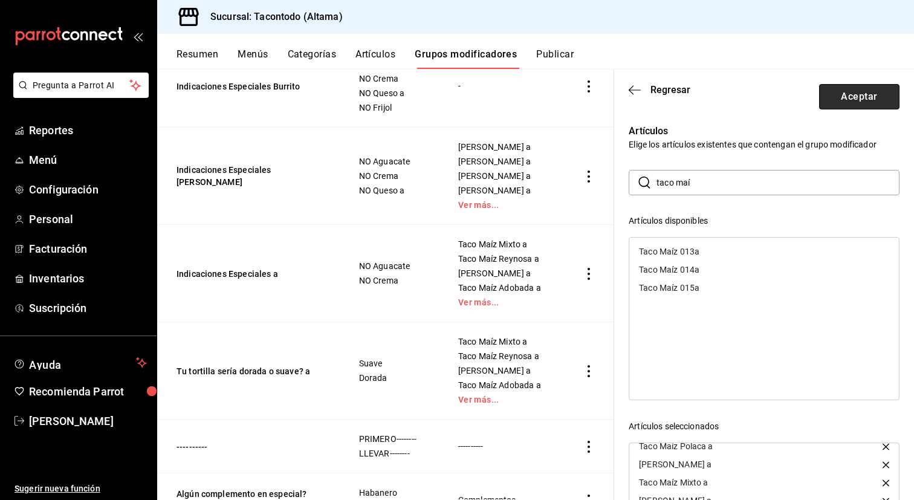
click at [862, 104] on button "Aceptar" at bounding box center [859, 96] width 80 height 25
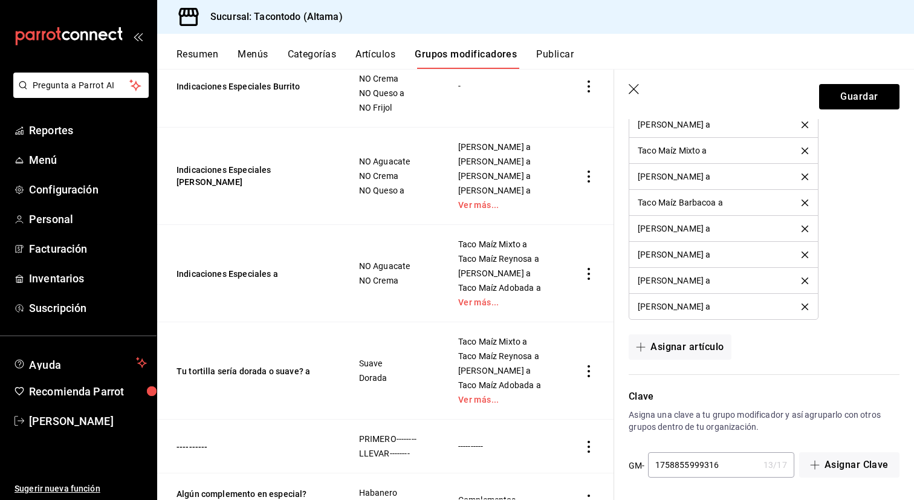
scroll to position [968, 0]
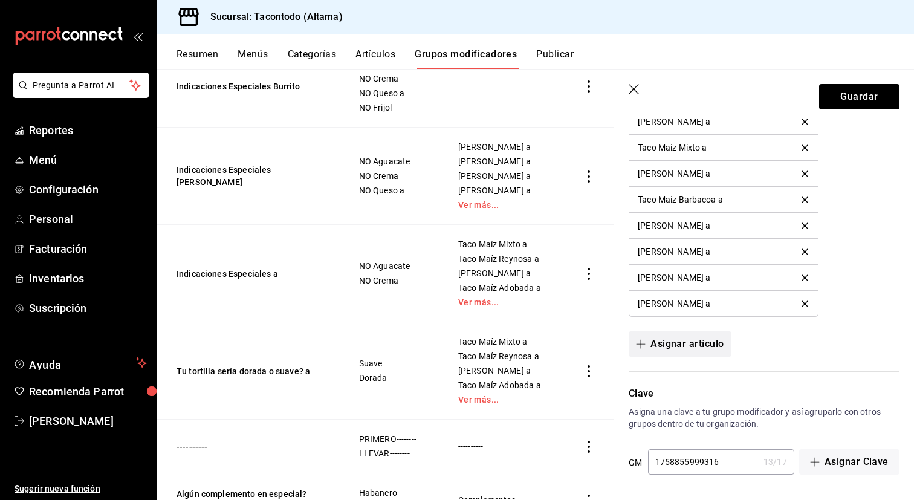
click at [696, 347] on button "Asignar artículo" at bounding box center [679, 343] width 102 height 25
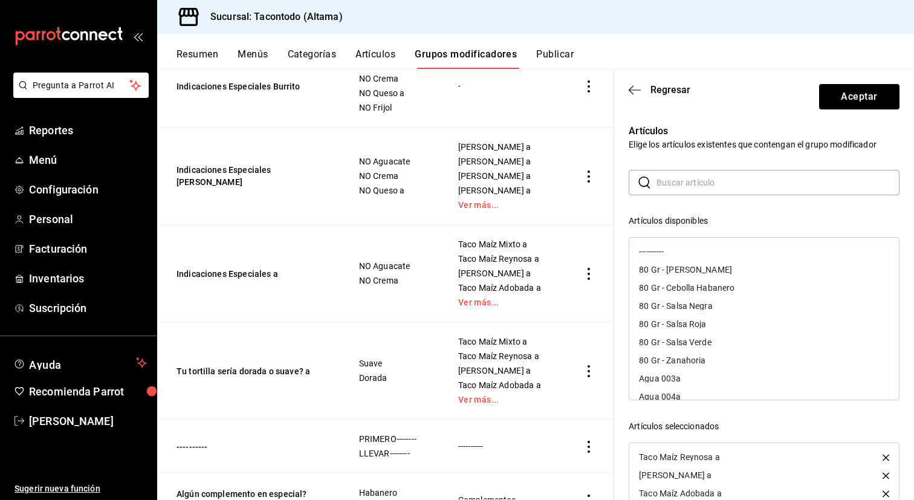
click at [739, 184] on input "text" at bounding box center [777, 182] width 243 height 24
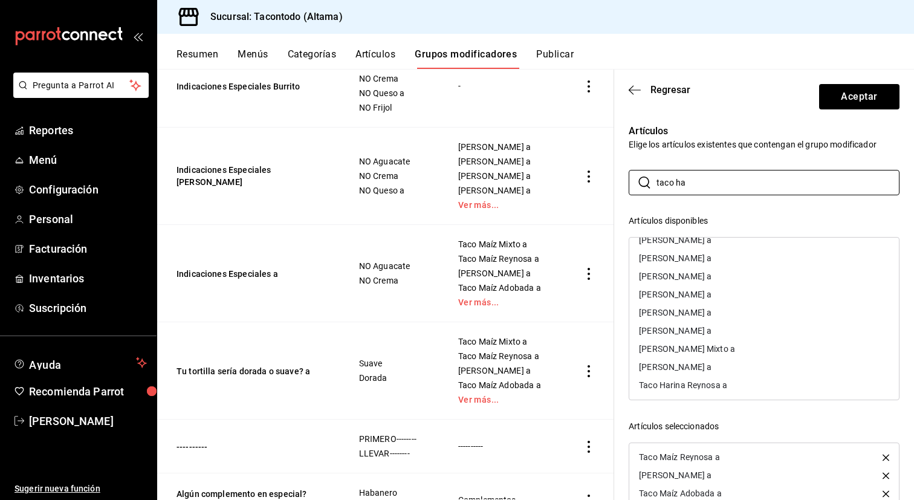
scroll to position [124, 0]
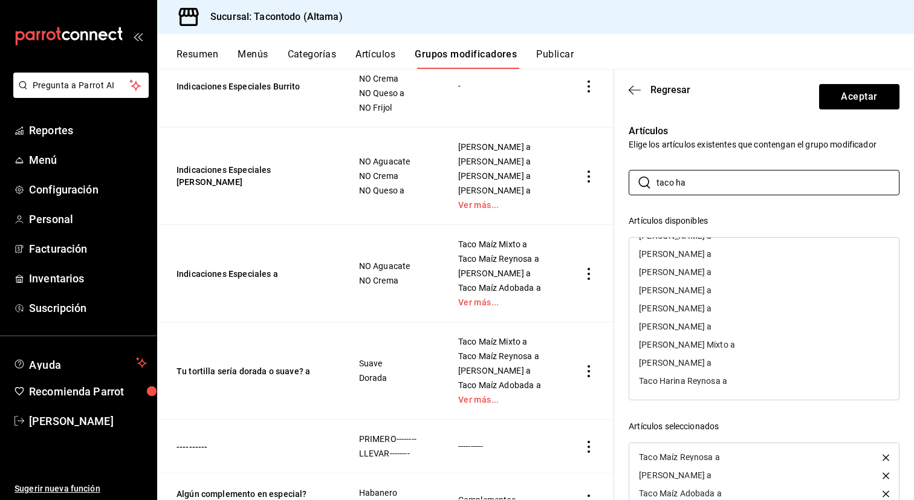
click at [760, 380] on div "Taco Harina Reynosa a" at bounding box center [764, 381] width 270 height 18
click at [755, 344] on div "[PERSON_NAME] a" at bounding box center [764, 344] width 270 height 18
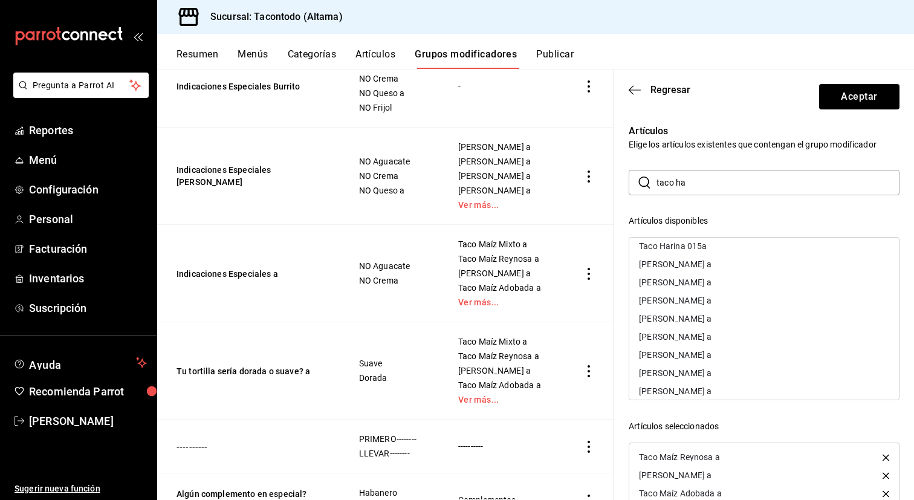
scroll to position [37, 0]
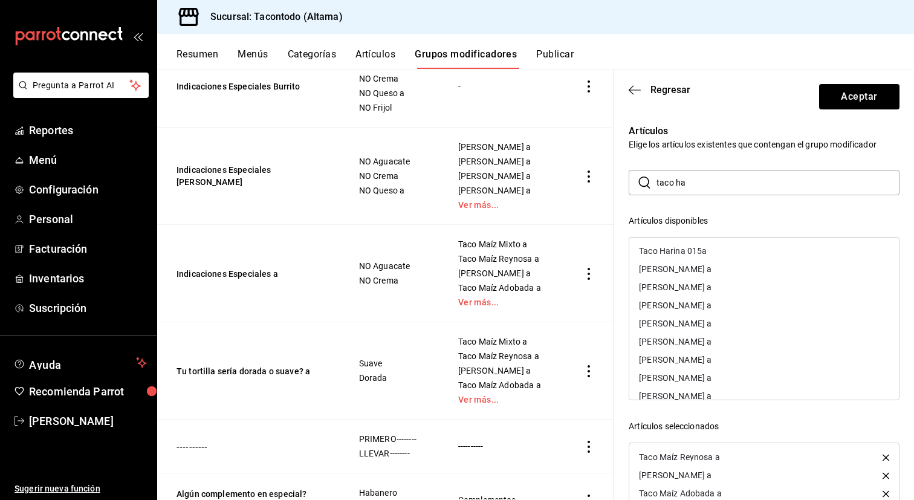
click at [730, 264] on div "[PERSON_NAME] a" at bounding box center [764, 269] width 270 height 18
click at [706, 379] on div "[PERSON_NAME] a" at bounding box center [675, 380] width 73 height 8
click at [711, 310] on div "[PERSON_NAME] a" at bounding box center [675, 308] width 73 height 8
click at [708, 379] on div "[PERSON_NAME] Mixto a" at bounding box center [687, 380] width 96 height 8
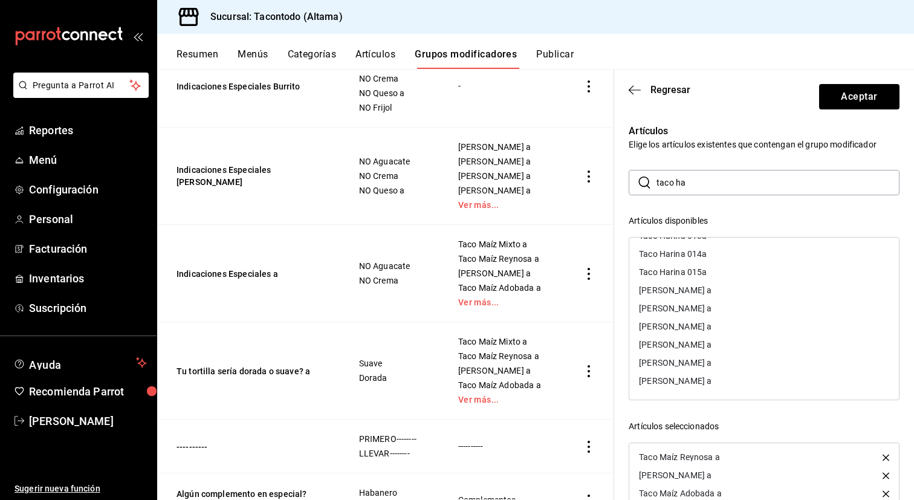
scroll to position [16, 0]
click at [713, 331] on div "[PERSON_NAME] a" at bounding box center [764, 326] width 270 height 18
click at [713, 331] on div "[PERSON_NAME] a" at bounding box center [764, 324] width 270 height 18
click at [714, 328] on div "[PERSON_NAME] a" at bounding box center [764, 324] width 270 height 18
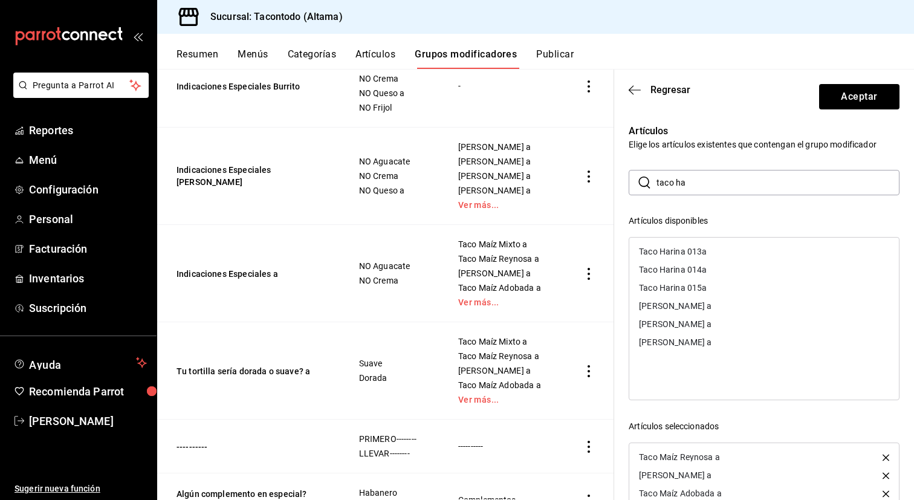
click at [712, 313] on div "[PERSON_NAME] a" at bounding box center [764, 306] width 270 height 18
click at [708, 311] on div "[PERSON_NAME] a" at bounding box center [764, 306] width 270 height 18
click at [754, 187] on input "taco ha" at bounding box center [777, 182] width 243 height 24
type input "t"
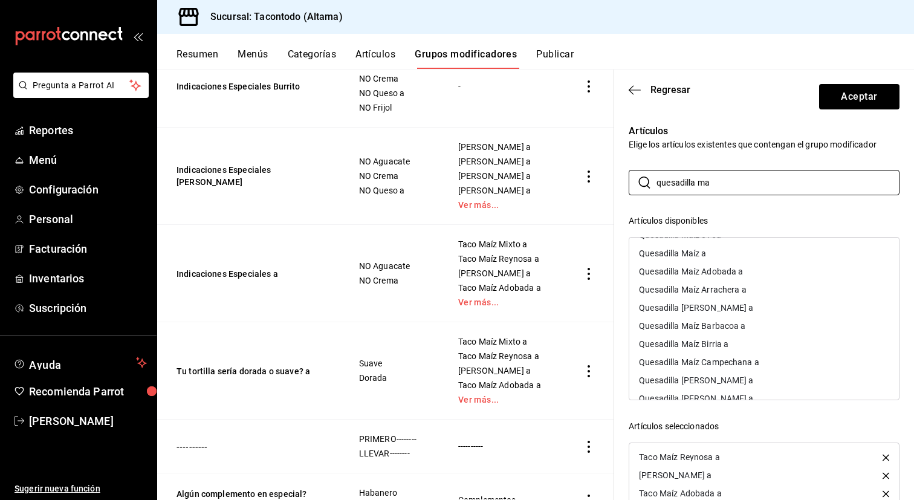
scroll to position [54, 0]
click at [746, 292] on div "Quesadilla Maíz Arrachera a" at bounding box center [764, 288] width 270 height 18
click at [740, 273] on div "Quesadilla Maíz Adobada a" at bounding box center [691, 269] width 104 height 8
click at [714, 384] on div "Quesadilla [PERSON_NAME] a" at bounding box center [696, 380] width 114 height 8
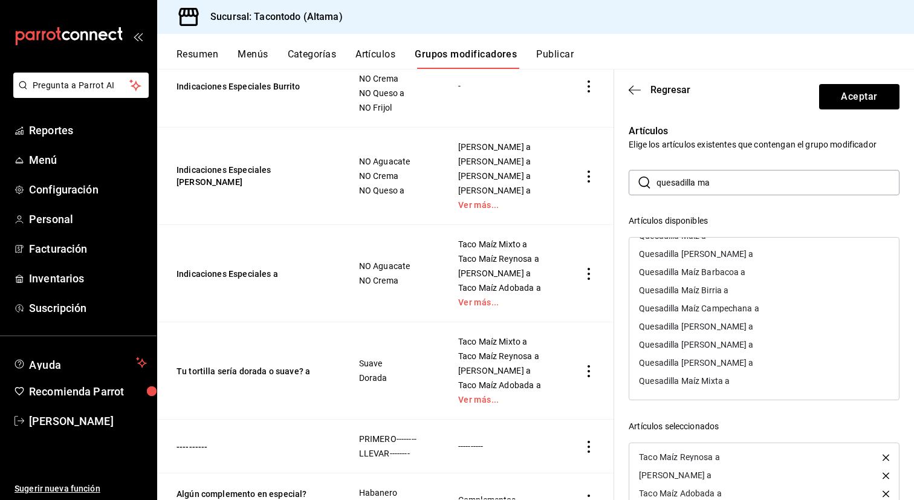
click at [744, 308] on div "Quesadilla Maíz Campechana a" at bounding box center [699, 308] width 120 height 8
click at [720, 378] on div "Quesadilla Maíz Mixta a" at bounding box center [684, 380] width 91 height 8
click at [726, 328] on div "Quesadilla Maíz Birria a" at bounding box center [683, 326] width 89 height 8
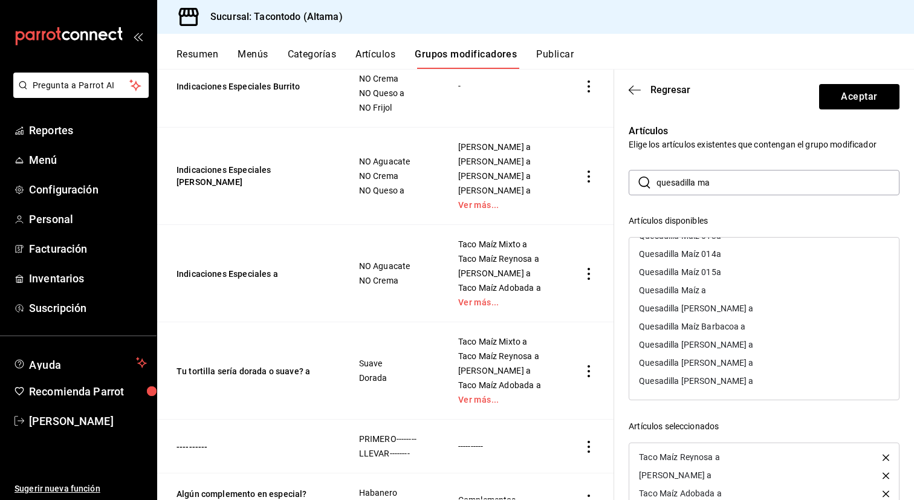
scroll to position [16, 0]
click at [726, 328] on div "Quesadilla Maíz Barbacoa a" at bounding box center [692, 326] width 106 height 8
click at [726, 344] on div "Quesadilla [PERSON_NAME] a" at bounding box center [696, 342] width 114 height 8
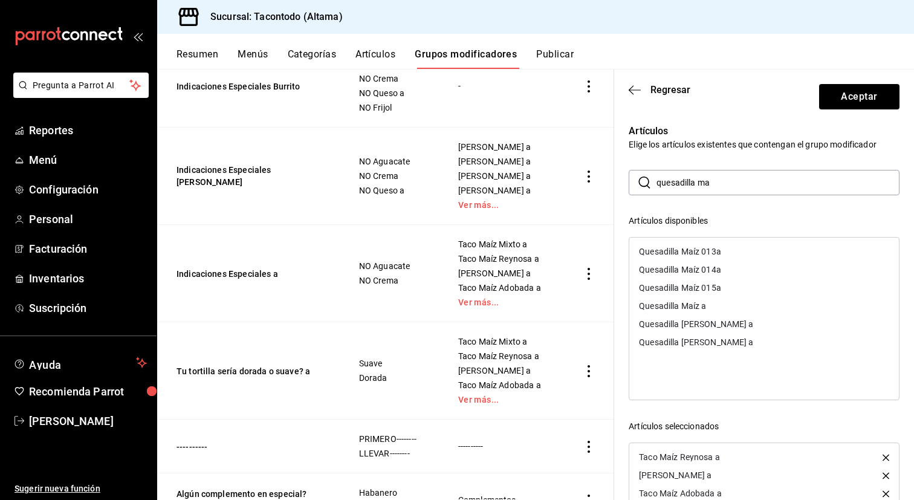
click at [727, 328] on div "Quesadilla [PERSON_NAME] a" at bounding box center [696, 324] width 114 height 8
click at [728, 306] on div "Quesadilla Maíz a" at bounding box center [764, 306] width 270 height 18
click at [743, 193] on input "quesadilla ma" at bounding box center [777, 182] width 243 height 24
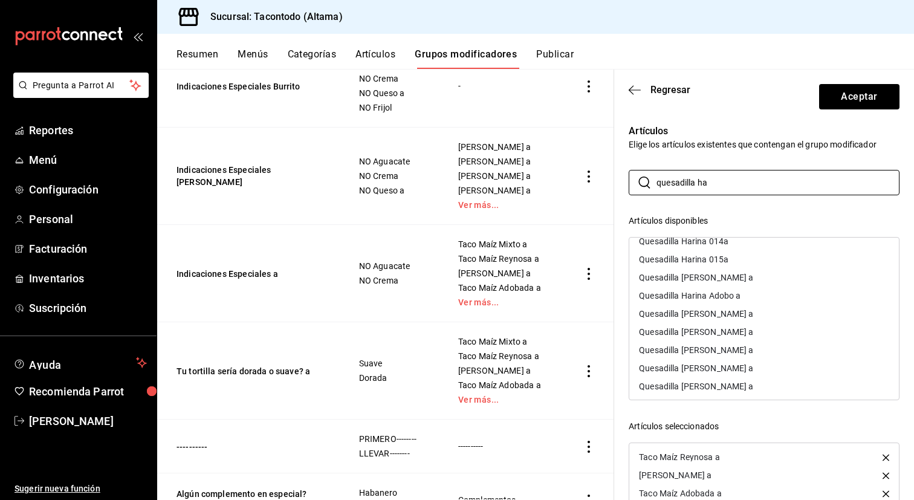
scroll to position [48, 0]
type input "quesadilla ha"
click at [727, 312] on div "Quesadilla [PERSON_NAME] a" at bounding box center [696, 312] width 114 height 8
click at [732, 279] on div "Quesadilla [PERSON_NAME] a" at bounding box center [696, 276] width 114 height 8
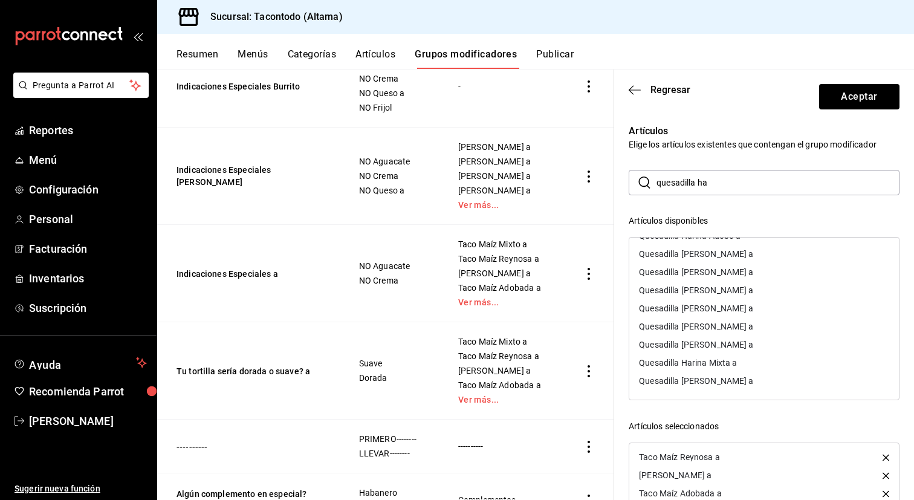
click at [713, 379] on div "Quesadilla [PERSON_NAME] a" at bounding box center [696, 380] width 114 height 8
click at [736, 306] on div "Quesadilla [PERSON_NAME] a" at bounding box center [696, 308] width 114 height 8
click at [722, 381] on div "Quesadilla Harina Mixta a" at bounding box center [688, 380] width 98 height 8
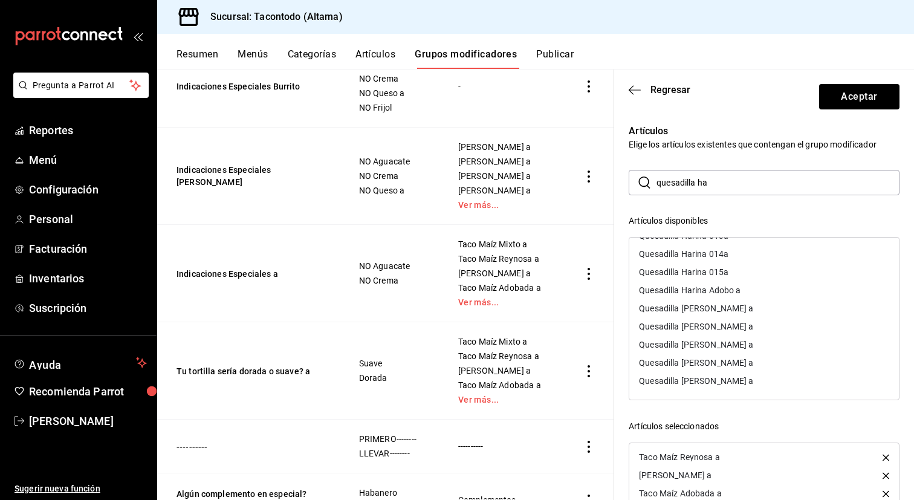
scroll to position [34, 0]
click at [733, 326] on div "Quesadilla [PERSON_NAME] a" at bounding box center [696, 326] width 114 height 8
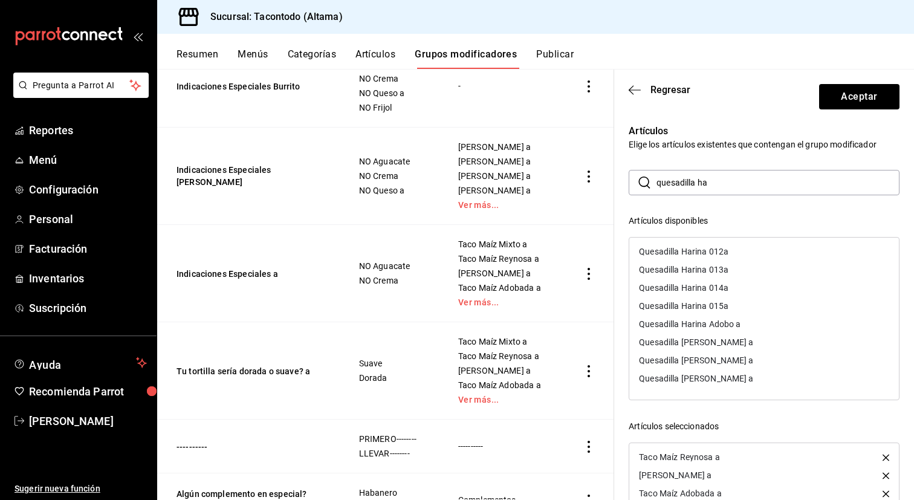
click at [734, 346] on div "Quesadilla [PERSON_NAME] a" at bounding box center [696, 342] width 114 height 8
click at [734, 323] on div "Quesadilla Harina Adobo a" at bounding box center [690, 324] width 102 height 8
click at [734, 323] on div "Quesadilla [PERSON_NAME] a" at bounding box center [696, 324] width 114 height 8
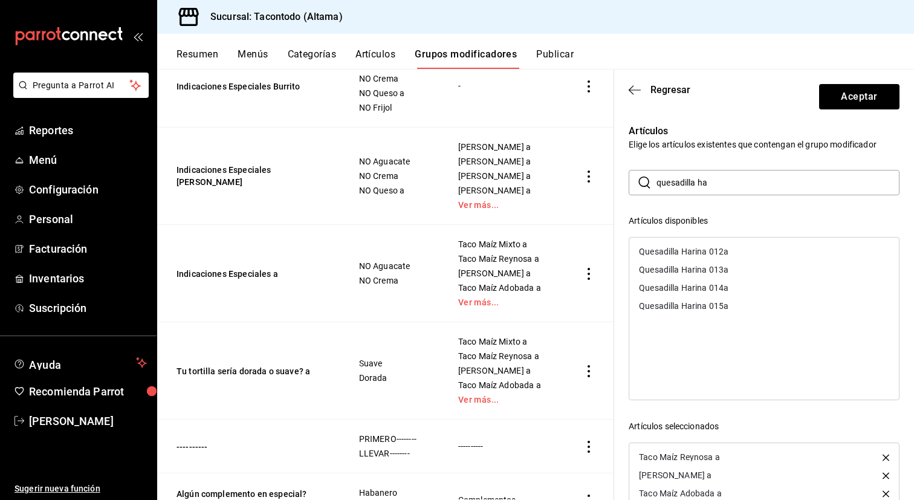
click at [727, 310] on div "Quesadilla Harina 015a" at bounding box center [764, 306] width 270 height 18
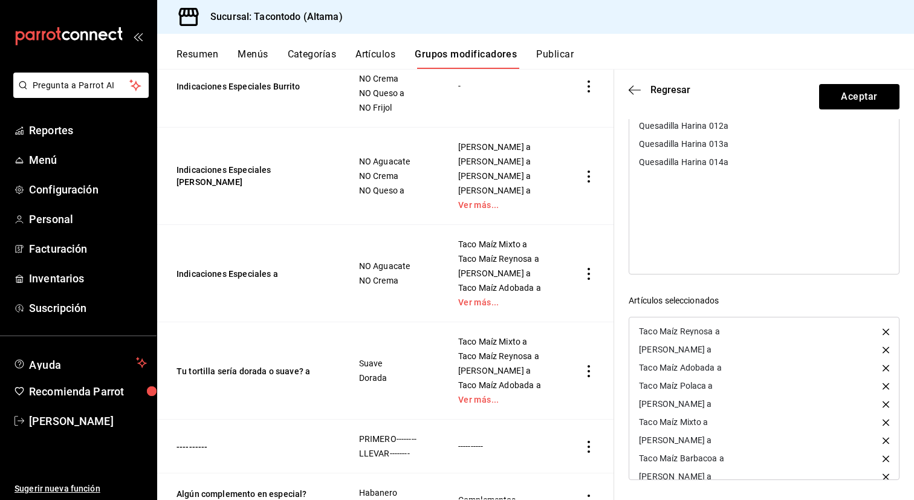
scroll to position [718, 0]
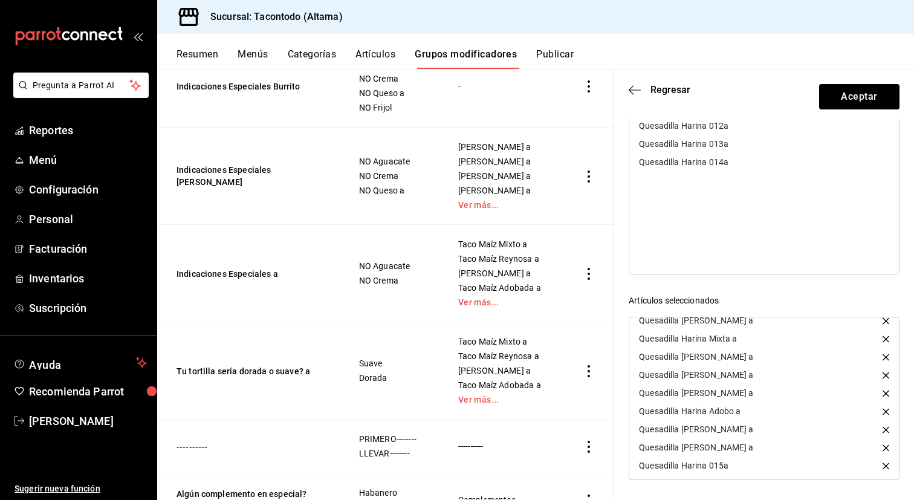
click at [883, 468] on icon "button" at bounding box center [885, 465] width 7 height 7
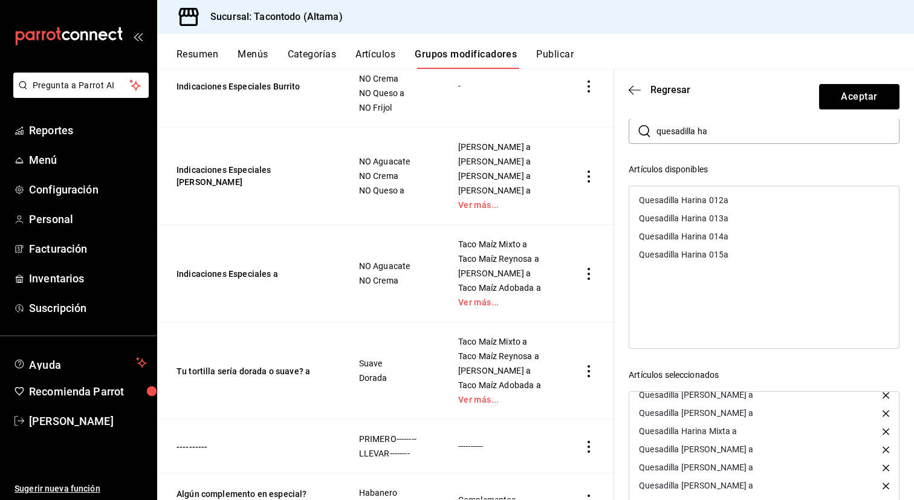
scroll to position [41, 0]
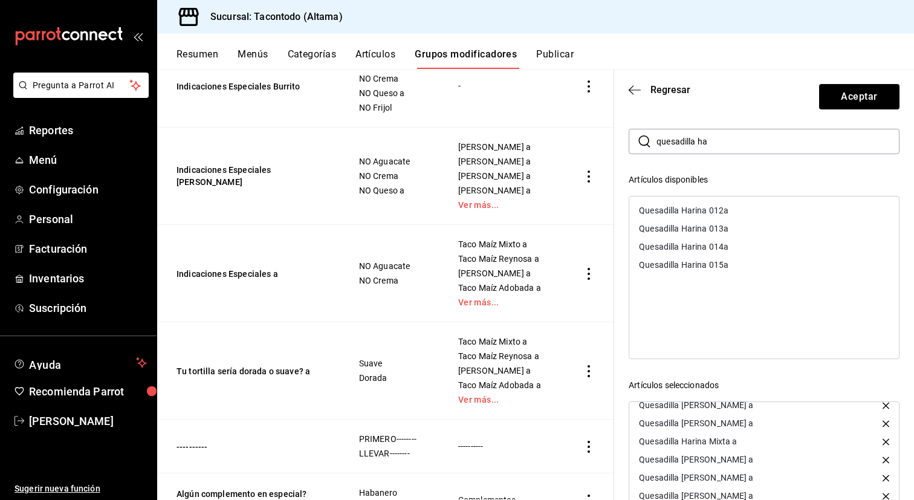
click at [720, 209] on div "Quesadilla Harina 012a" at bounding box center [683, 210] width 89 height 8
click at [868, 97] on button "Aceptar" at bounding box center [859, 96] width 80 height 25
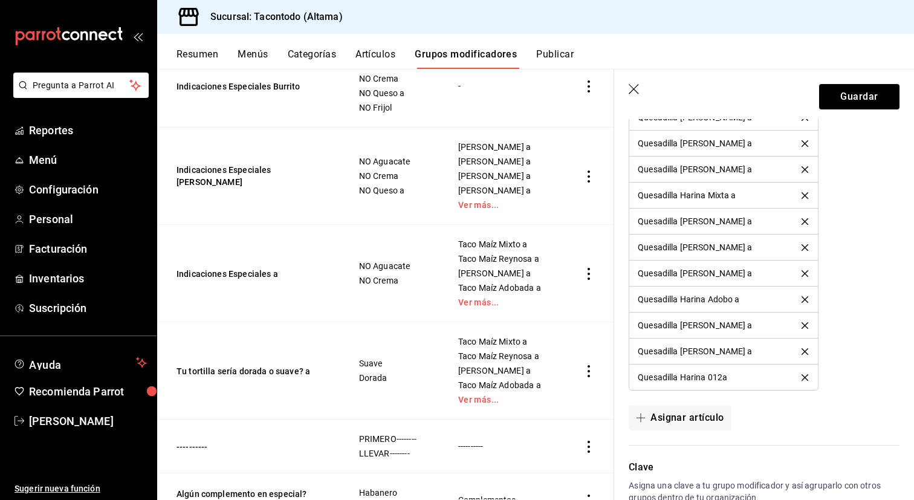
scroll to position [1849, 0]
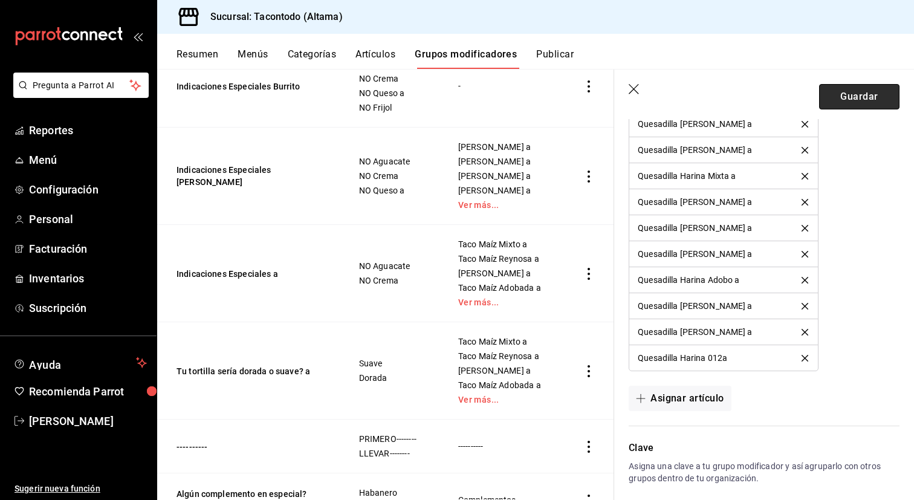
click at [857, 103] on button "Guardar" at bounding box center [859, 96] width 80 height 25
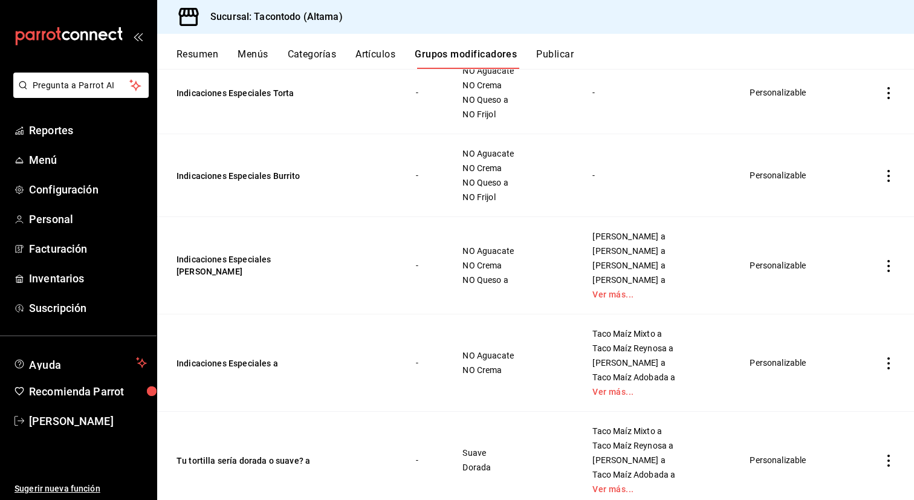
scroll to position [331, 0]
click at [277, 173] on button "Indicaciones Especiales Burrito" at bounding box center [248, 176] width 145 height 12
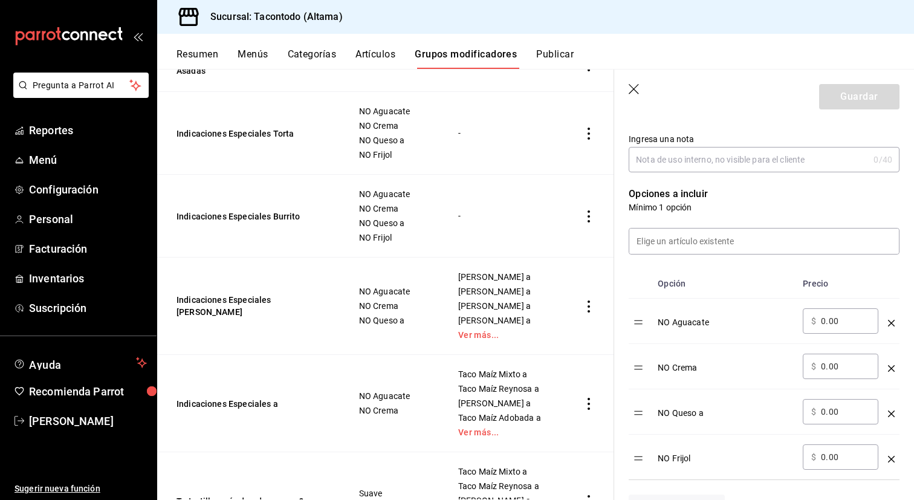
scroll to position [312, 0]
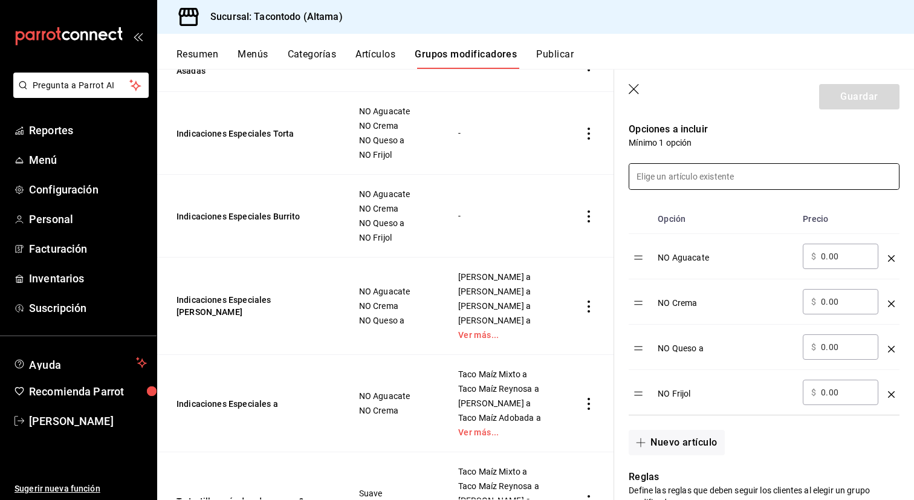
click at [731, 176] on input at bounding box center [764, 176] width 270 height 25
click at [747, 144] on p "Mínimo 1 opción" at bounding box center [763, 143] width 271 height 12
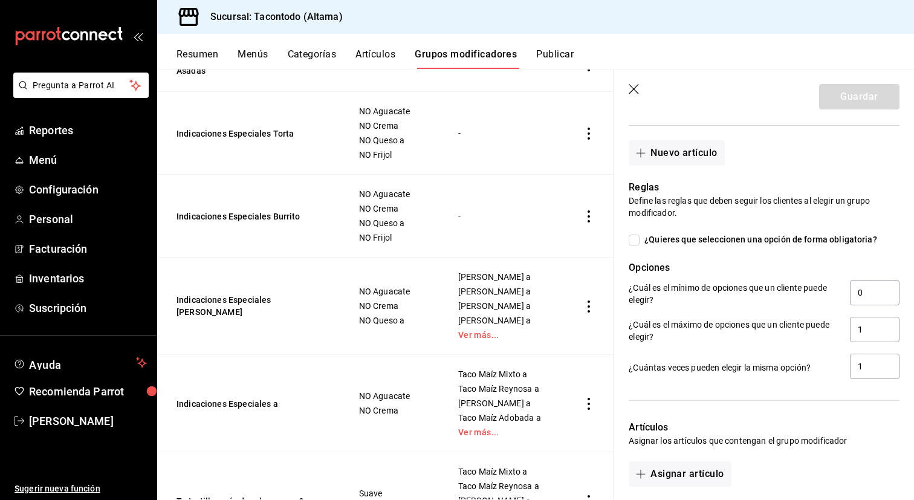
scroll to position [434, 0]
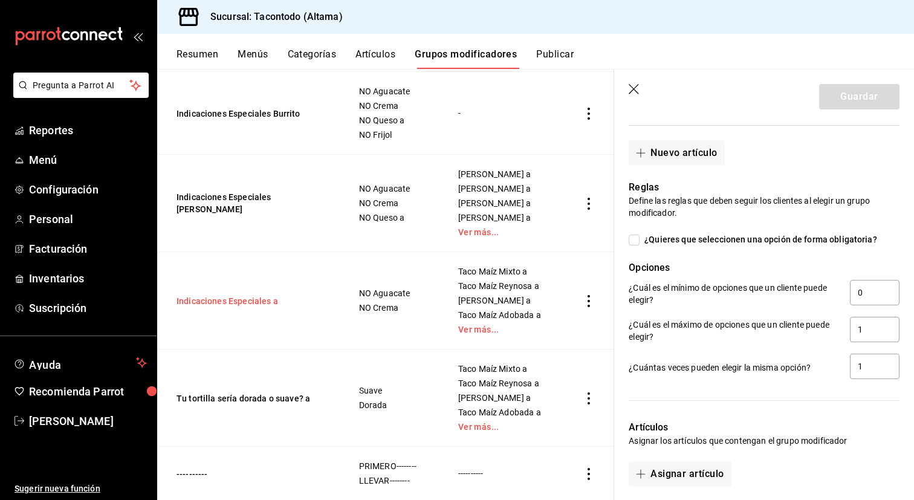
click at [263, 297] on button "Indicaciones Especiales a" at bounding box center [248, 301] width 145 height 12
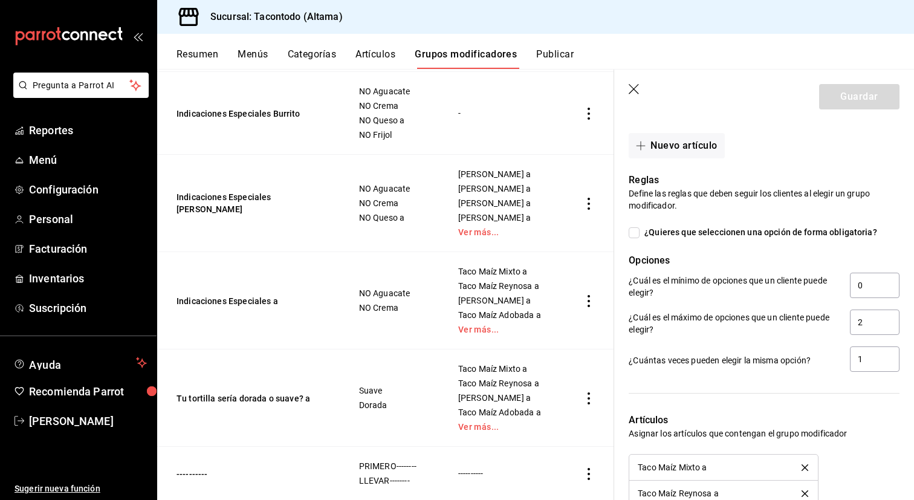
scroll to position [525, 0]
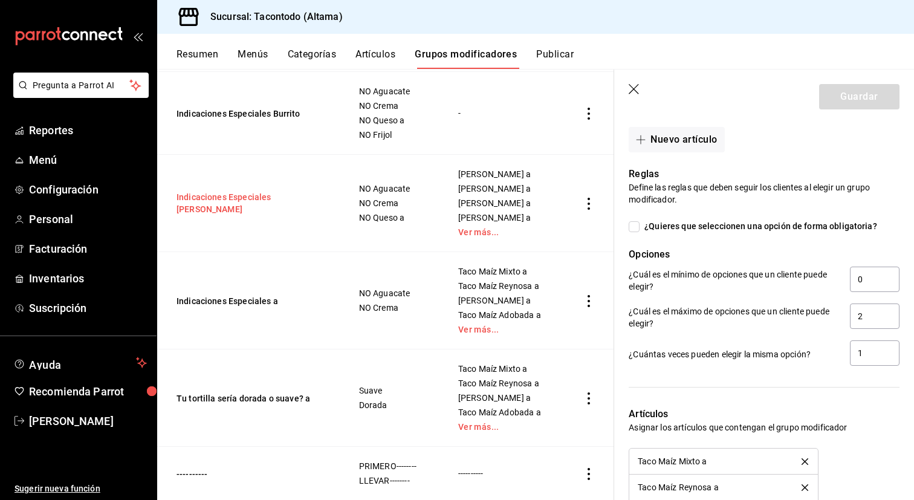
click at [271, 205] on button "Indicaciones Especiales [PERSON_NAME]" at bounding box center [248, 203] width 145 height 24
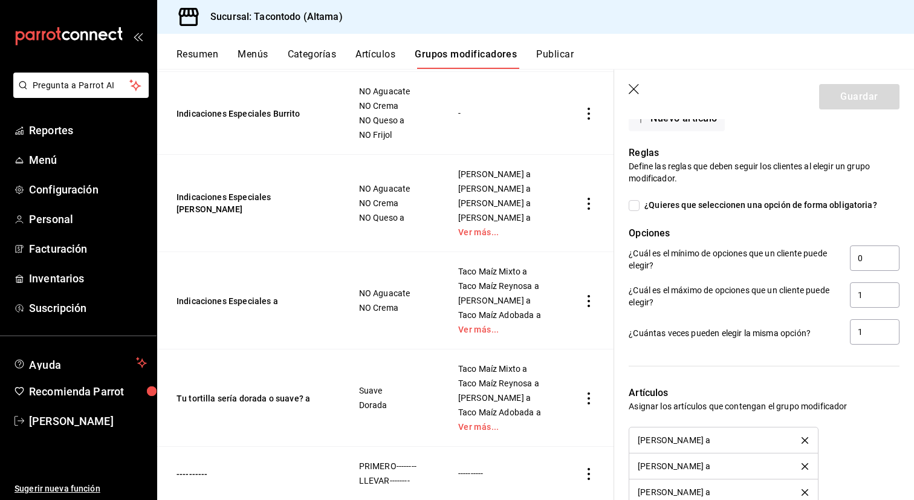
scroll to position [602, 0]
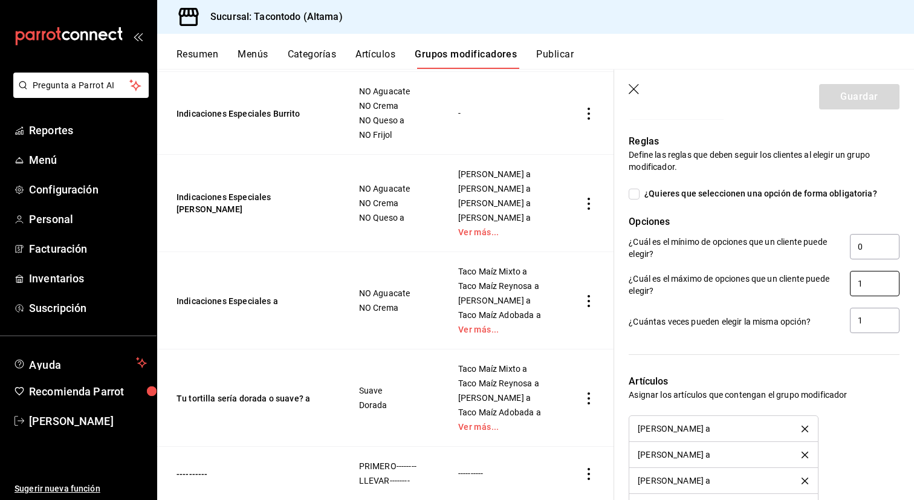
click at [882, 286] on input "1" at bounding box center [875, 283] width 50 height 25
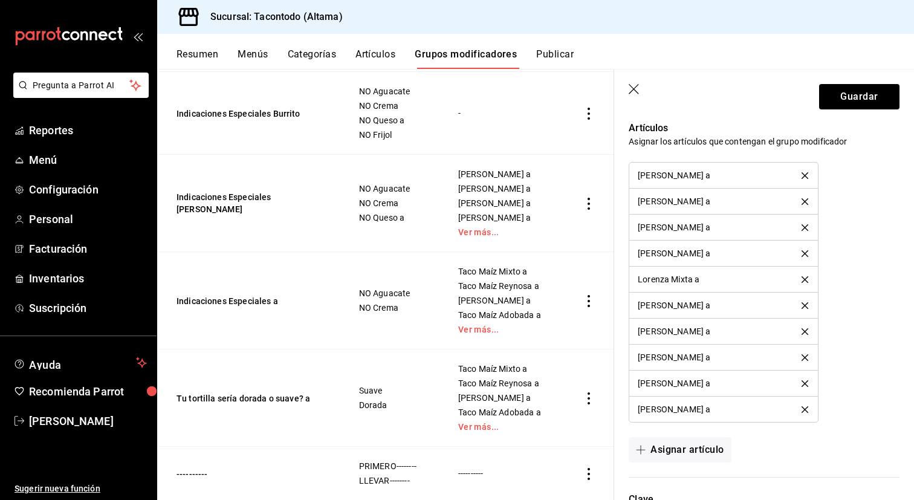
scroll to position [864, 0]
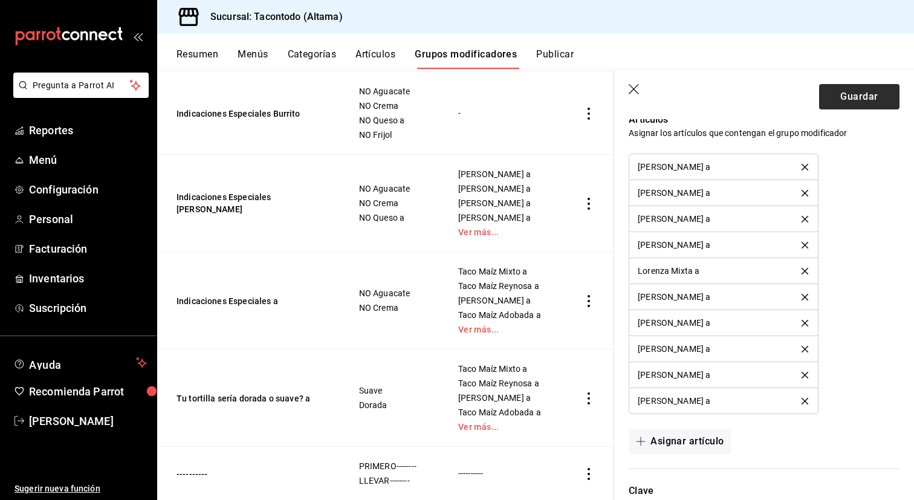
type input "3"
click at [851, 97] on button "Guardar" at bounding box center [859, 96] width 80 height 25
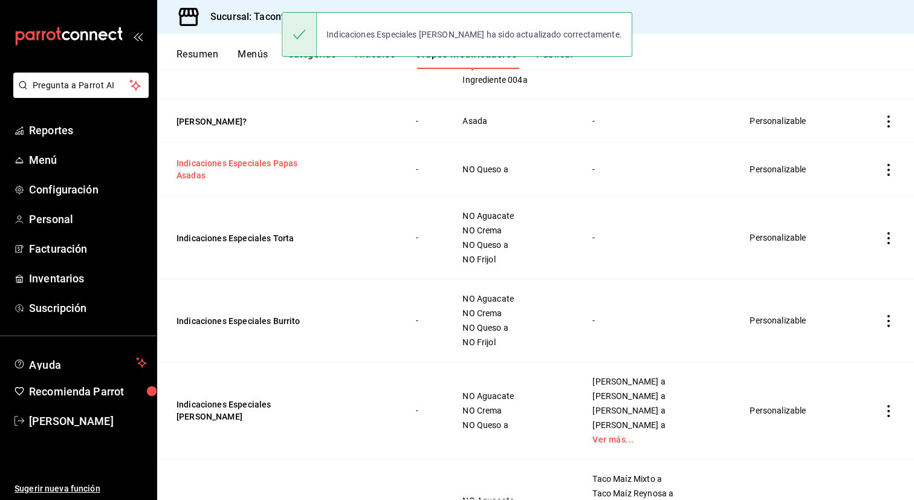
scroll to position [189, 0]
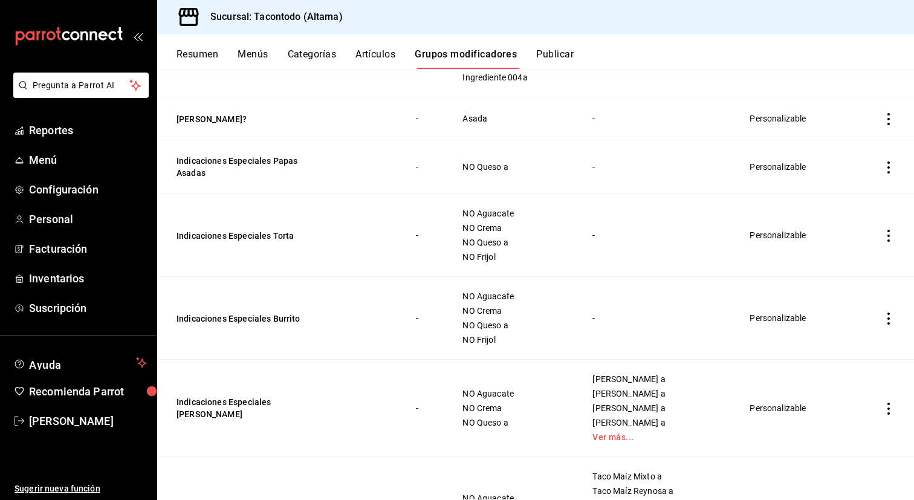
click at [268, 308] on td "Indicaciones Especiales Burrito" at bounding box center [279, 318] width 244 height 83
click at [268, 317] on button "Indicaciones Especiales Burrito" at bounding box center [248, 318] width 145 height 12
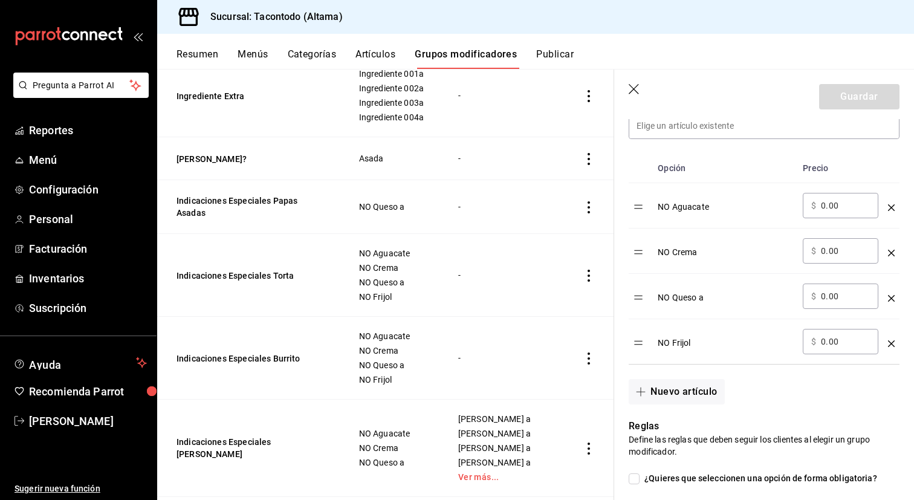
scroll to position [732, 0]
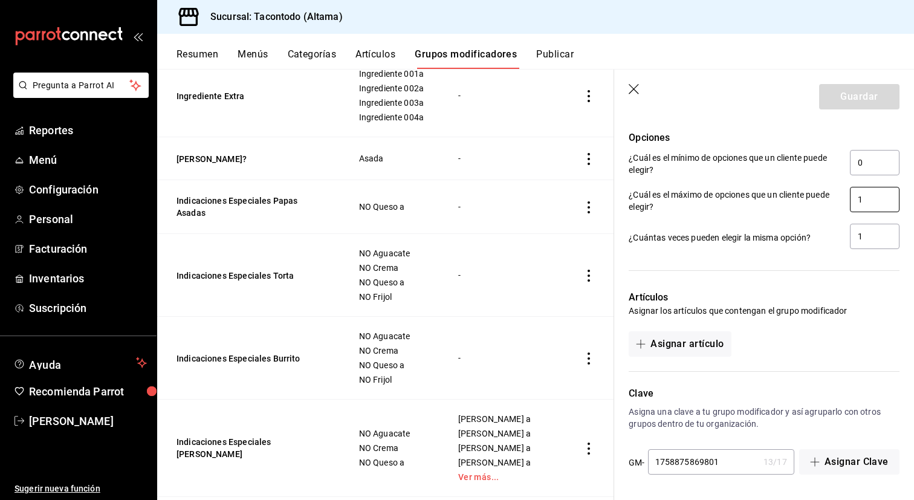
click at [866, 205] on input "1" at bounding box center [875, 199] width 50 height 25
type input "4"
click at [699, 346] on button "Asignar artículo" at bounding box center [679, 343] width 102 height 25
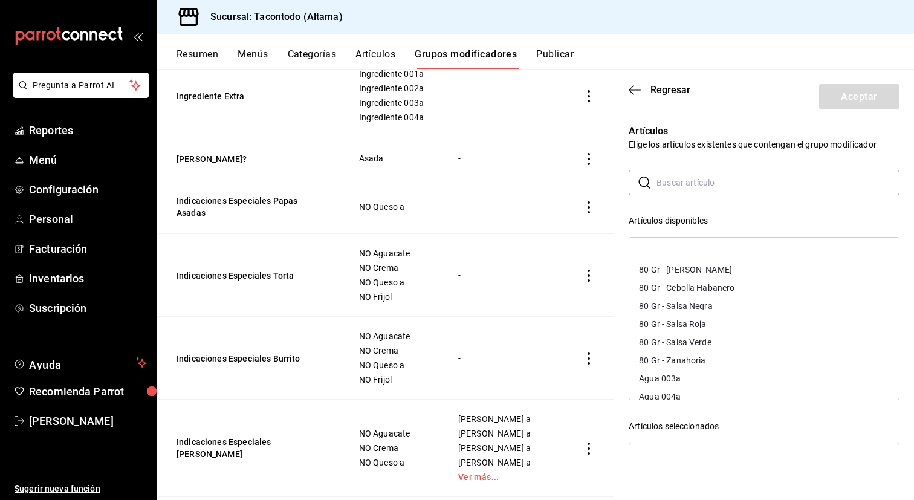
click at [708, 189] on input "text" at bounding box center [777, 182] width 243 height 24
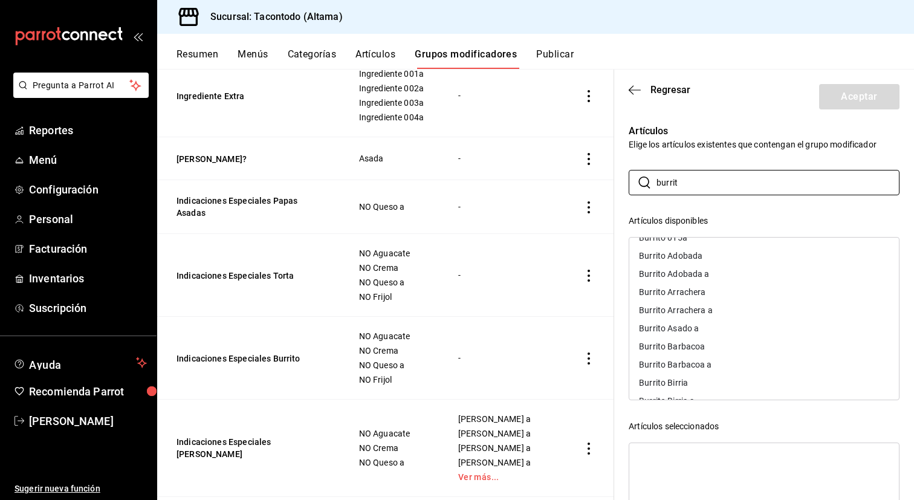
scroll to position [86, 0]
type input "burrit"
click at [714, 311] on div "Burrito Arrachera a" at bounding box center [764, 311] width 270 height 18
click at [712, 278] on div "Burrito Adobada a" at bounding box center [764, 274] width 270 height 18
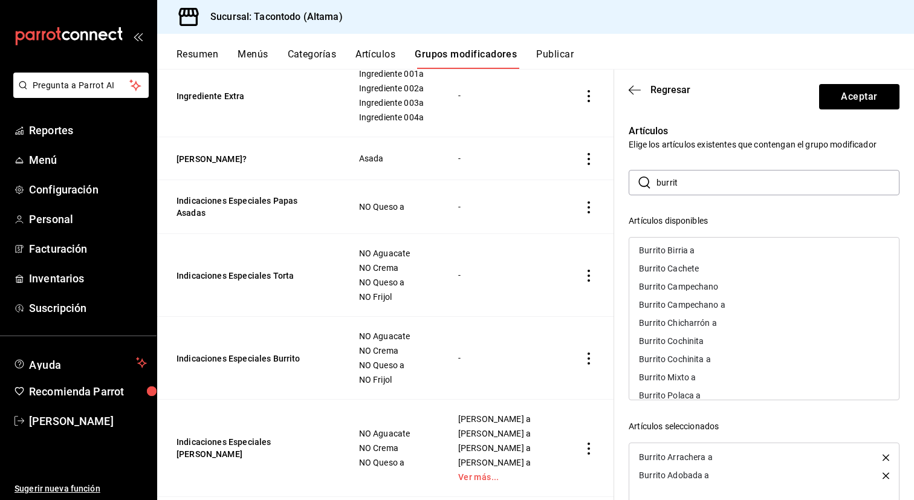
scroll to position [270, 0]
click at [705, 326] on div "Burrito Polaca a" at bounding box center [764, 326] width 270 height 18
click at [702, 344] on div "Burrito Birria a" at bounding box center [764, 343] width 270 height 18
click at [705, 303] on div "Burrito Barbacoa a" at bounding box center [675, 307] width 73 height 8
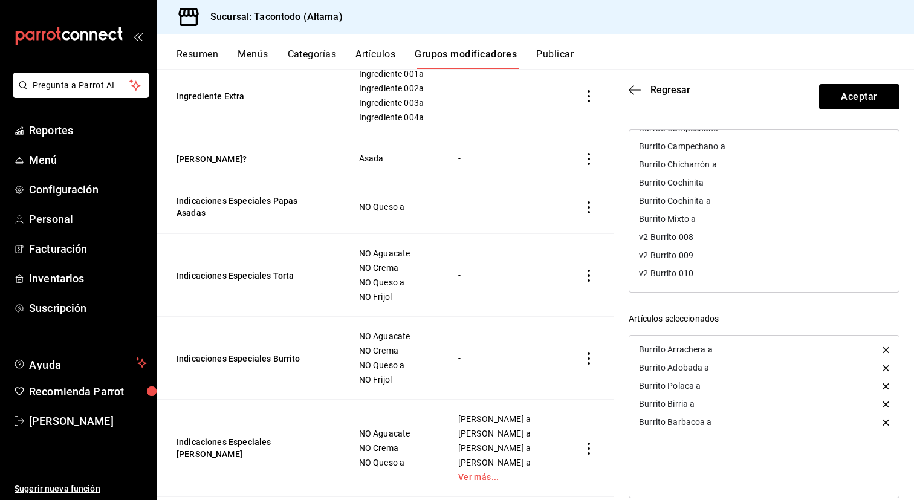
scroll to position [126, 0]
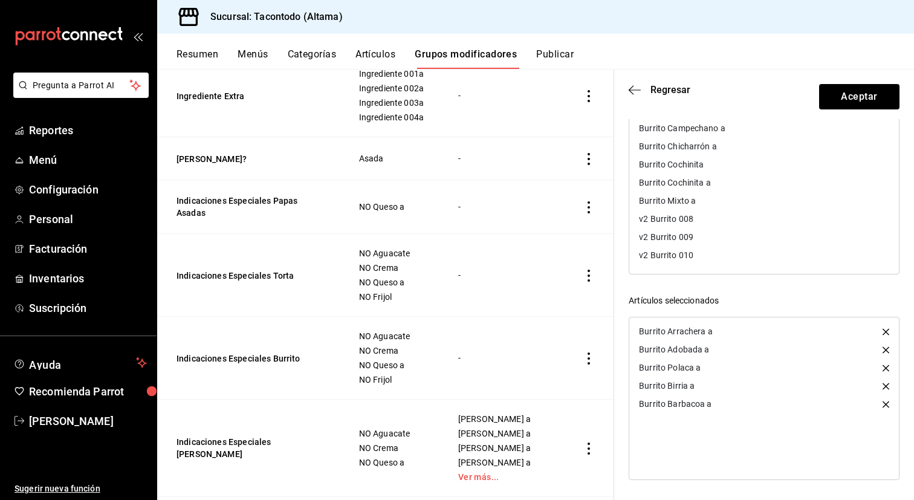
click at [885, 387] on icon "button" at bounding box center [885, 386] width 7 height 7
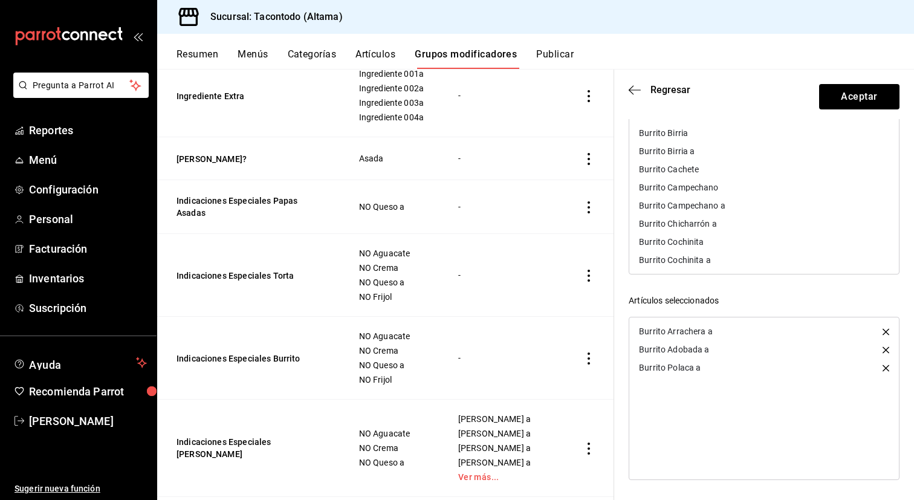
scroll to position [175, 0]
click at [748, 208] on div "Burrito Campechano a" at bounding box center [764, 204] width 270 height 18
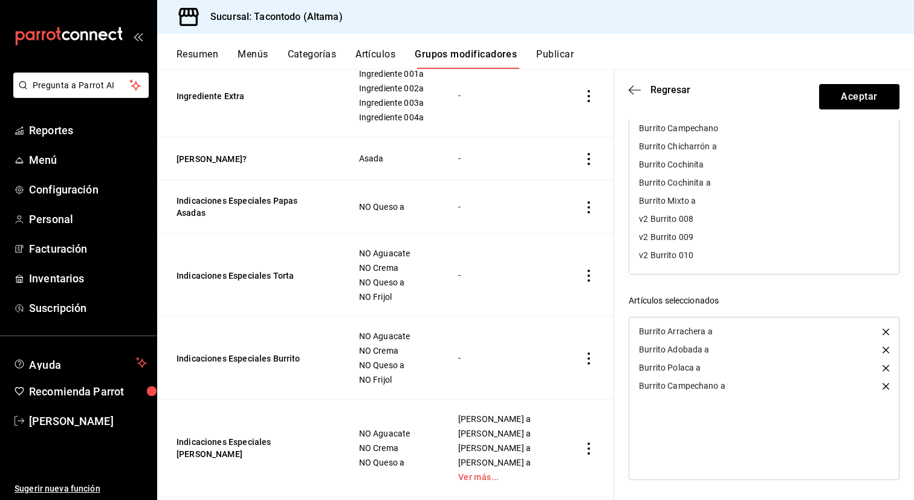
click at [731, 203] on div "Burrito Mixto a" at bounding box center [764, 201] width 270 height 18
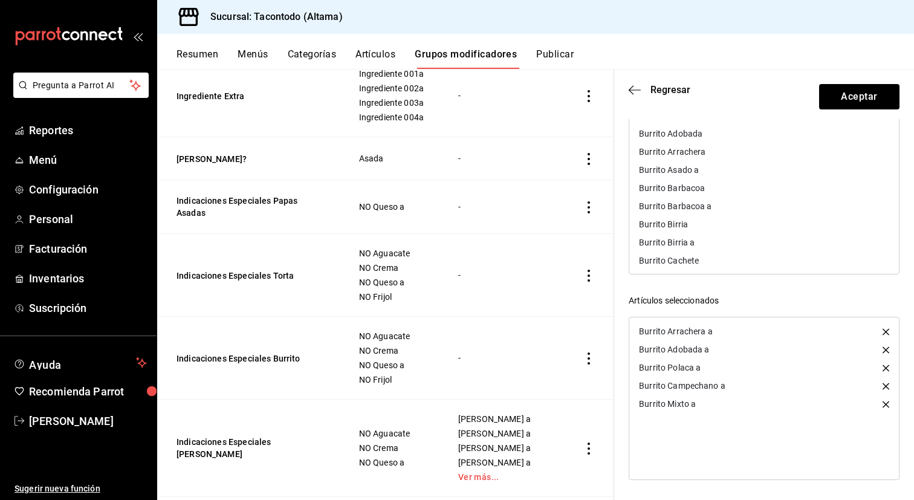
scroll to position [82, 0]
click at [705, 244] on div "Burrito Birria a" at bounding box center [764, 243] width 270 height 18
click at [705, 210] on div "Burrito Barbacoa a" at bounding box center [675, 206] width 73 height 8
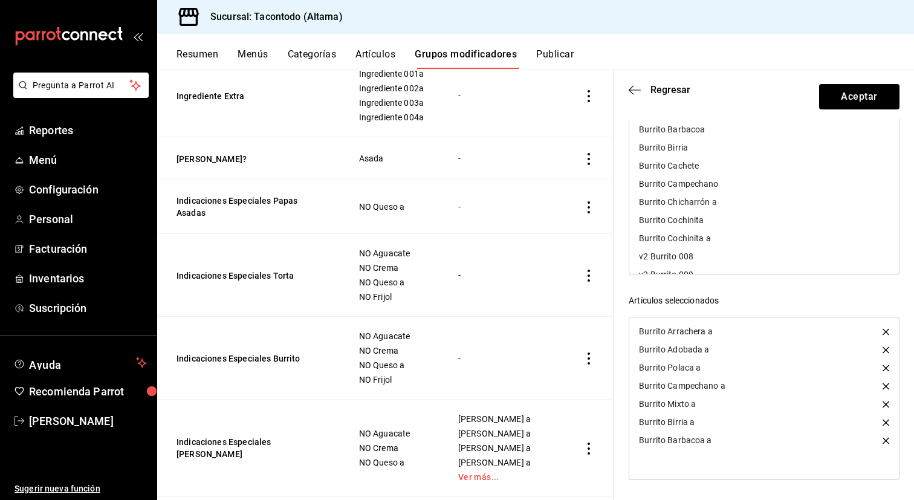
scroll to position [143, 0]
click at [707, 204] on div "Burrito Chicharrón a" at bounding box center [678, 200] width 78 height 8
click at [696, 206] on div "Burrito Asado a" at bounding box center [669, 203] width 60 height 8
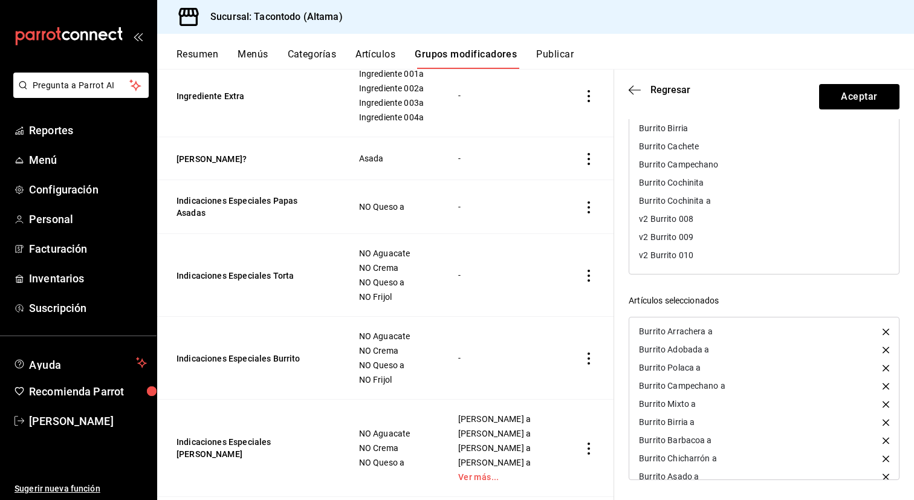
click at [697, 204] on div "Burrito Cochinita a" at bounding box center [675, 200] width 72 height 8
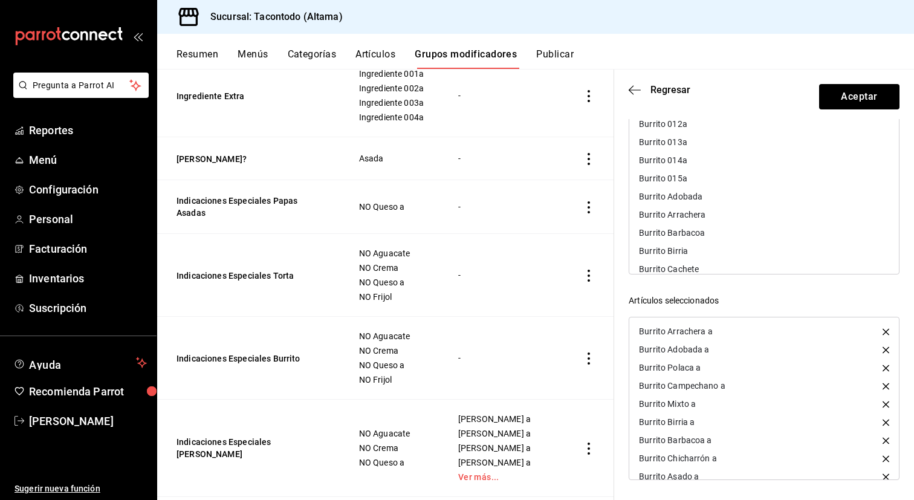
scroll to position [0, 0]
click at [839, 102] on button "Aceptar" at bounding box center [859, 96] width 80 height 25
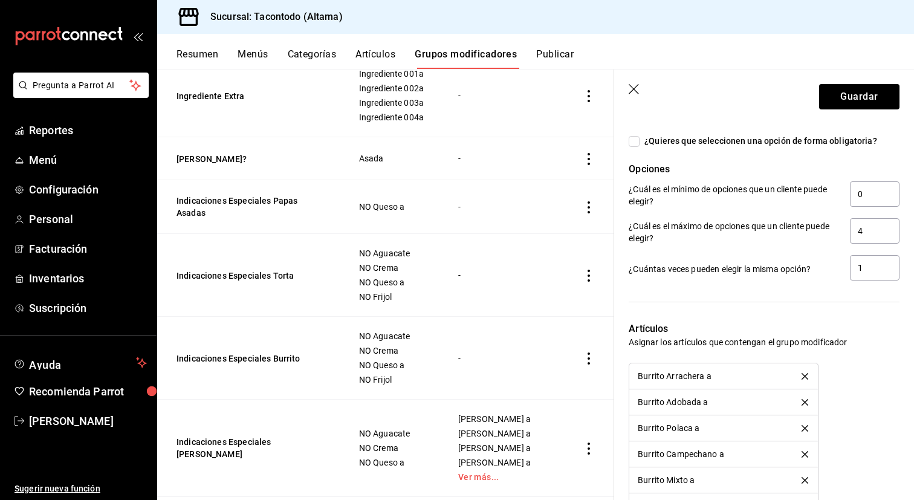
scroll to position [592, 0]
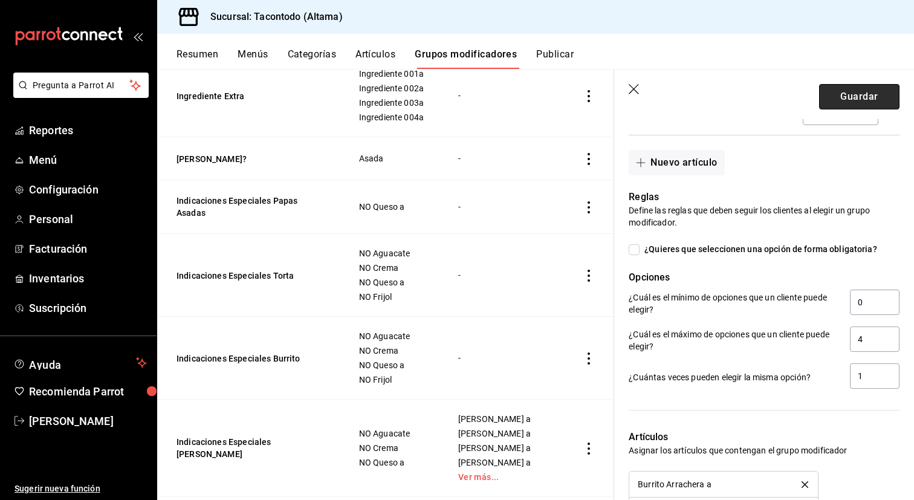
click at [850, 103] on button "Guardar" at bounding box center [859, 96] width 80 height 25
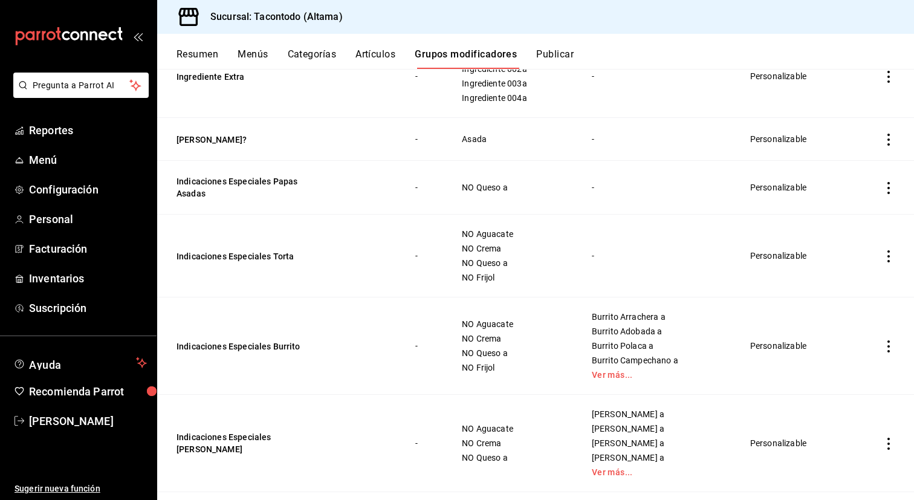
scroll to position [177, 0]
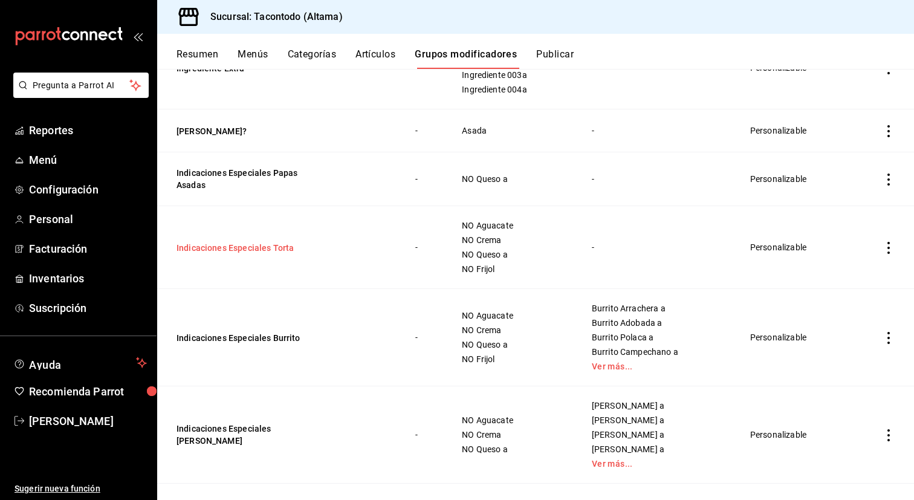
click at [279, 246] on button "Indicaciones Especiales Torta" at bounding box center [248, 248] width 145 height 12
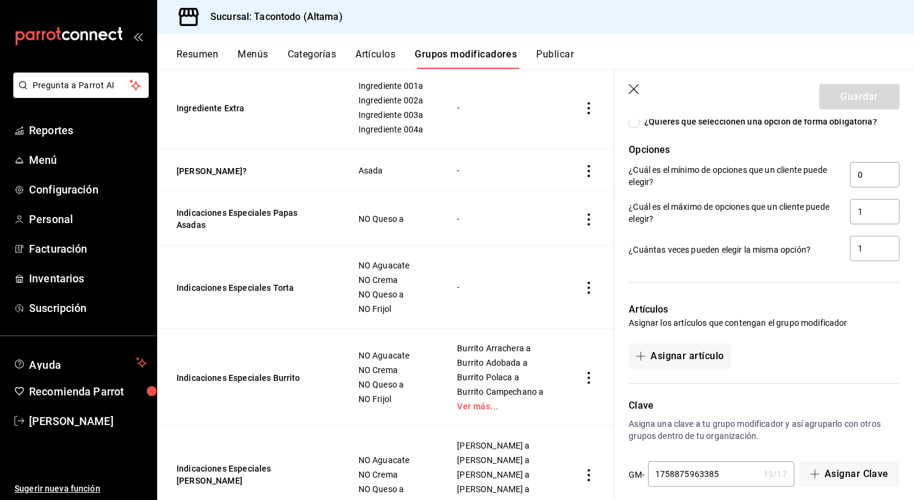
scroll to position [732, 0]
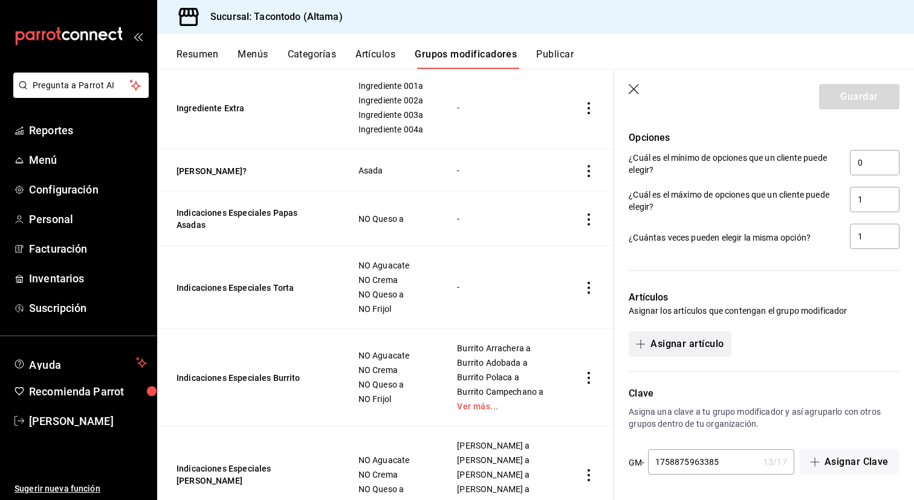
click at [699, 346] on button "Asignar artículo" at bounding box center [679, 343] width 102 height 25
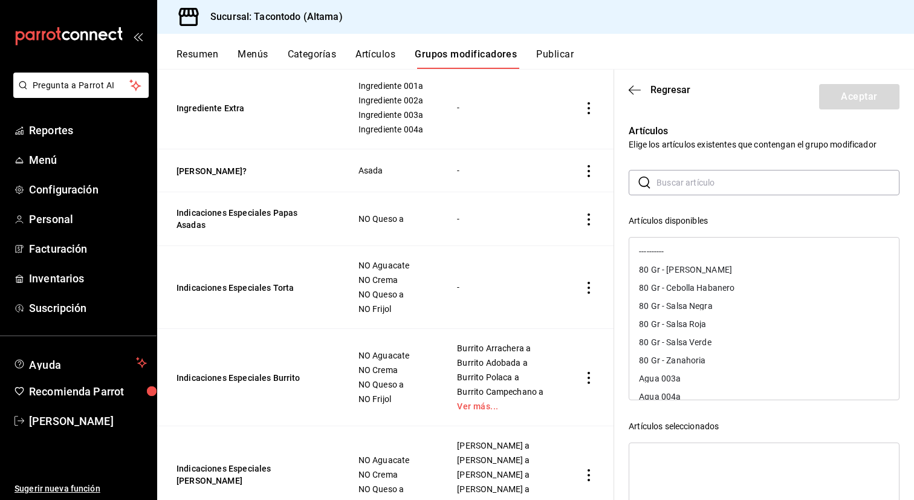
click at [732, 181] on input "text" at bounding box center [777, 182] width 243 height 24
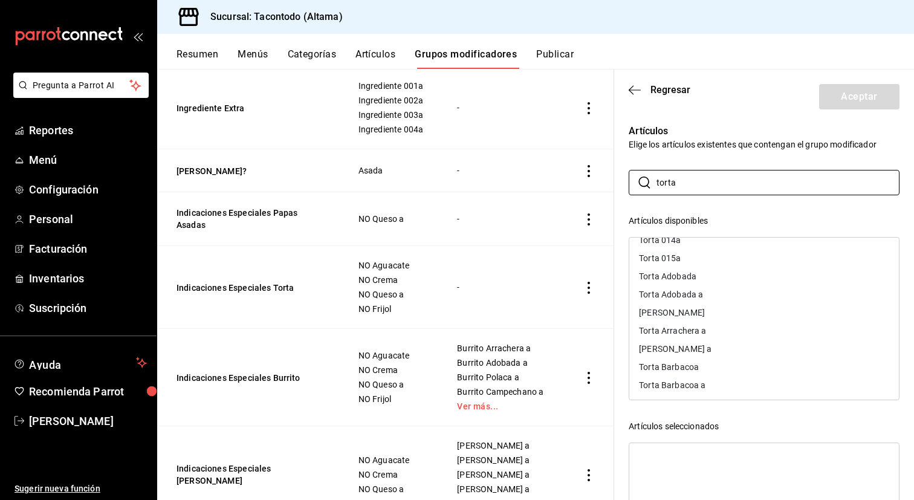
scroll to position [76, 0]
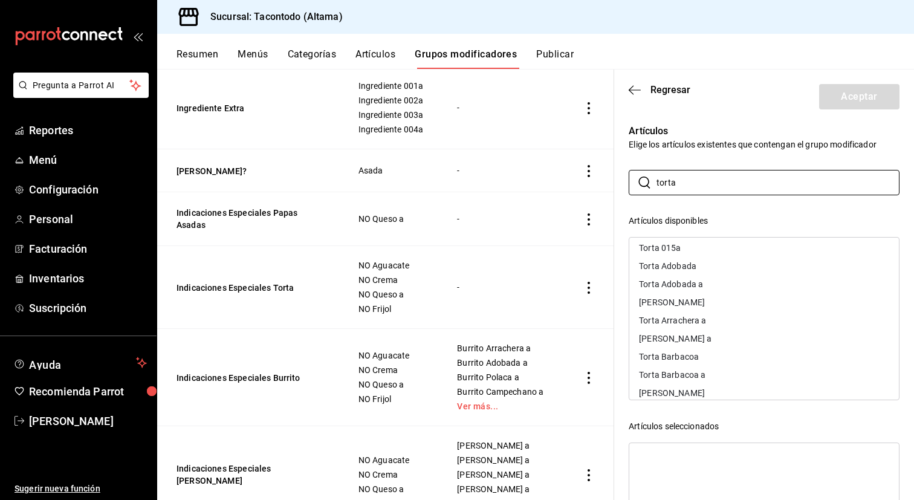
type input "torta"
click at [723, 321] on div "Torta Arrachera a" at bounding box center [764, 320] width 270 height 18
click at [713, 285] on div "Torta Adobada a" at bounding box center [764, 284] width 270 height 18
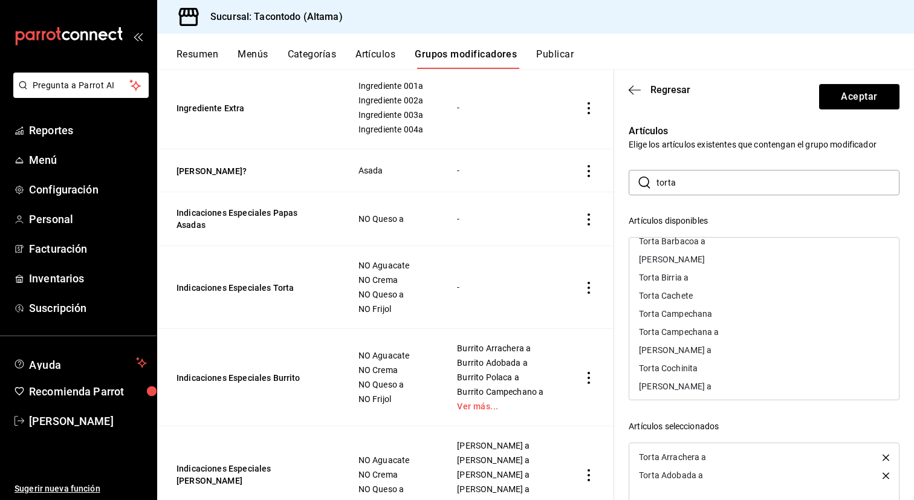
scroll to position [270, 0]
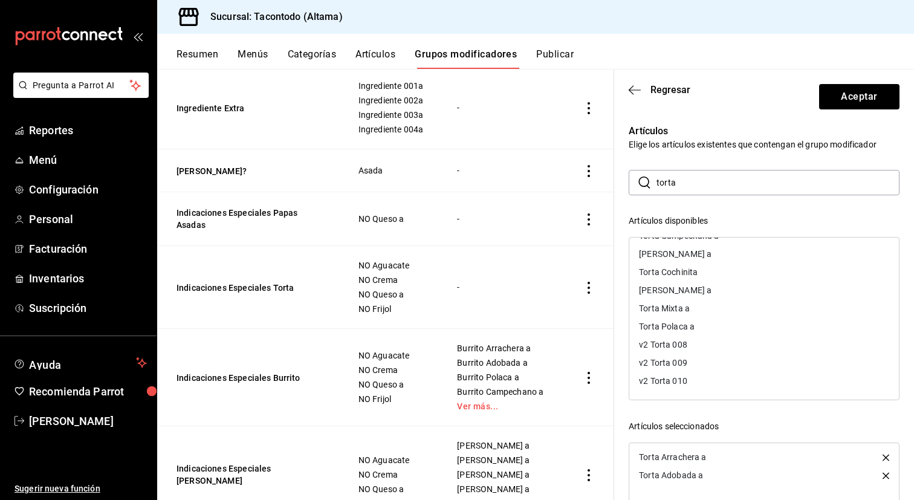
click at [703, 331] on div "Torta Polaca a" at bounding box center [764, 326] width 270 height 18
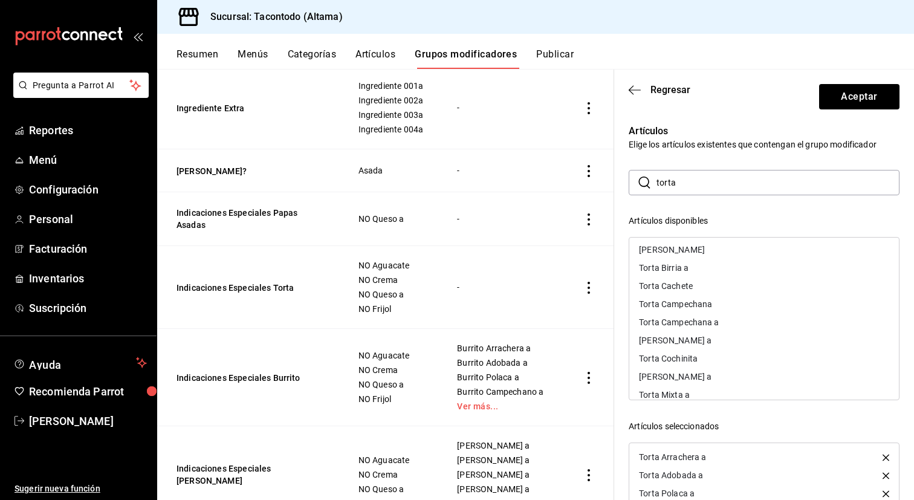
scroll to position [176, 0]
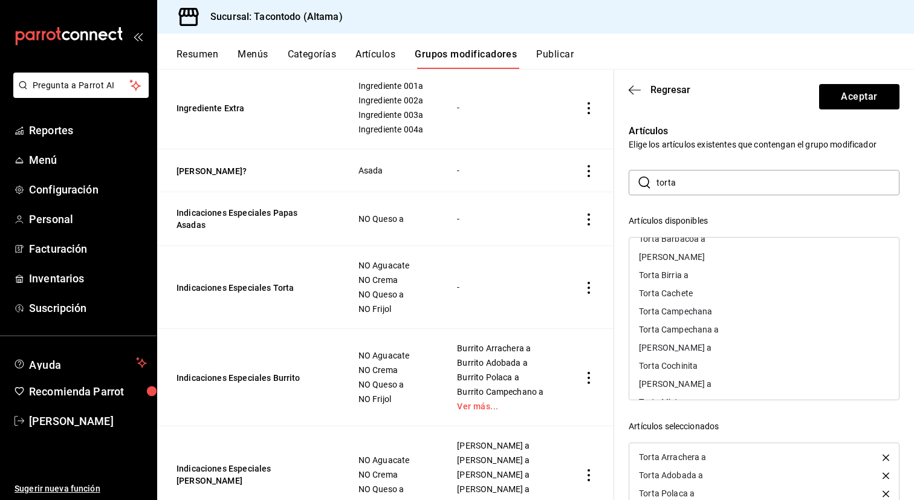
click at [703, 331] on div "Torta Campechana a" at bounding box center [679, 329] width 80 height 8
click at [688, 386] on div "Torta Mixta a" at bounding box center [664, 383] width 51 height 8
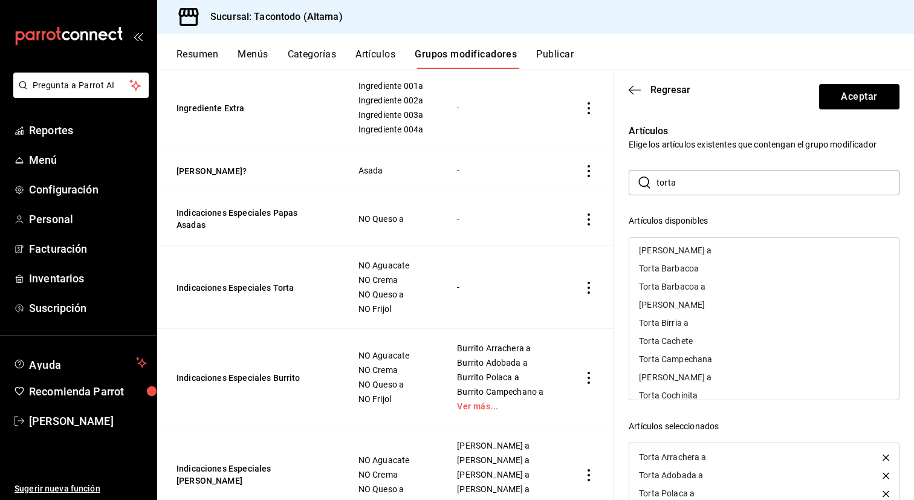
click at [698, 326] on div "Torta Birria a" at bounding box center [764, 323] width 270 height 18
click at [702, 292] on div "Torta Barbacoa a" at bounding box center [764, 286] width 270 height 18
click at [703, 345] on div "[PERSON_NAME] a" at bounding box center [764, 341] width 270 height 18
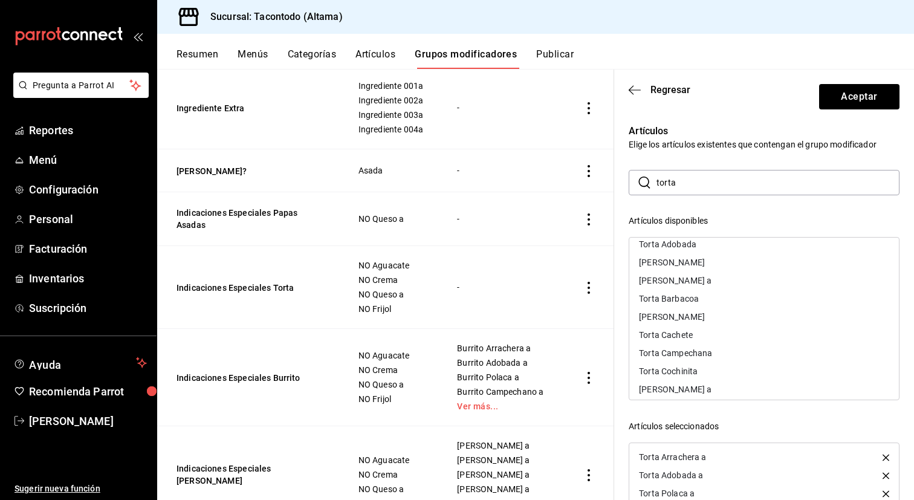
scroll to position [92, 0]
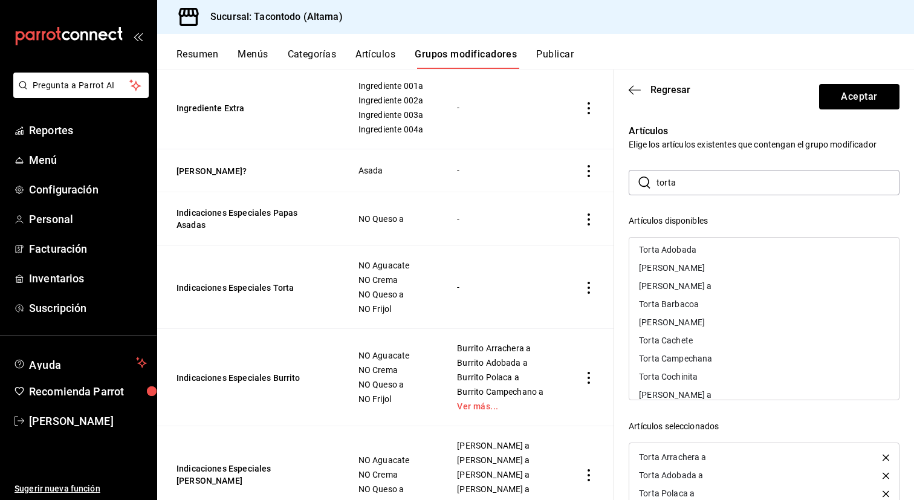
click at [703, 291] on div "[PERSON_NAME] a" at bounding box center [764, 286] width 270 height 18
click at [693, 373] on div "[PERSON_NAME] a" at bounding box center [675, 376] width 73 height 8
click at [867, 104] on button "Aceptar" at bounding box center [859, 96] width 80 height 25
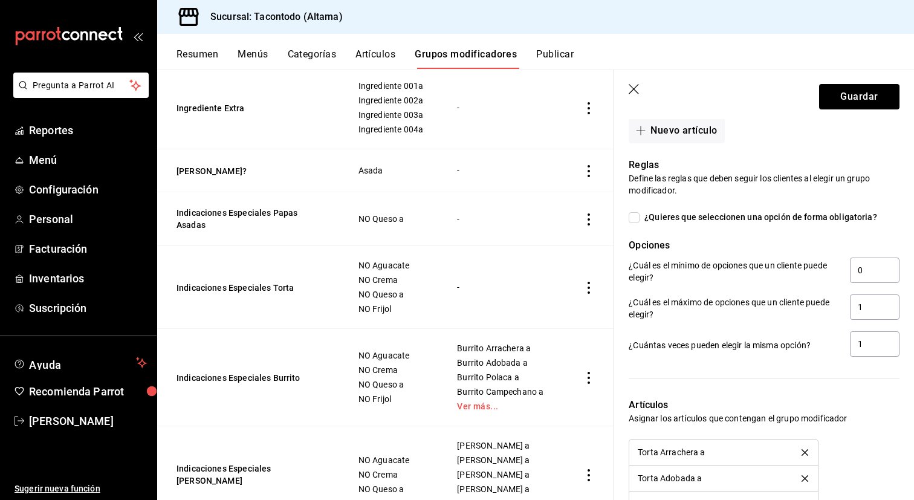
scroll to position [627, 0]
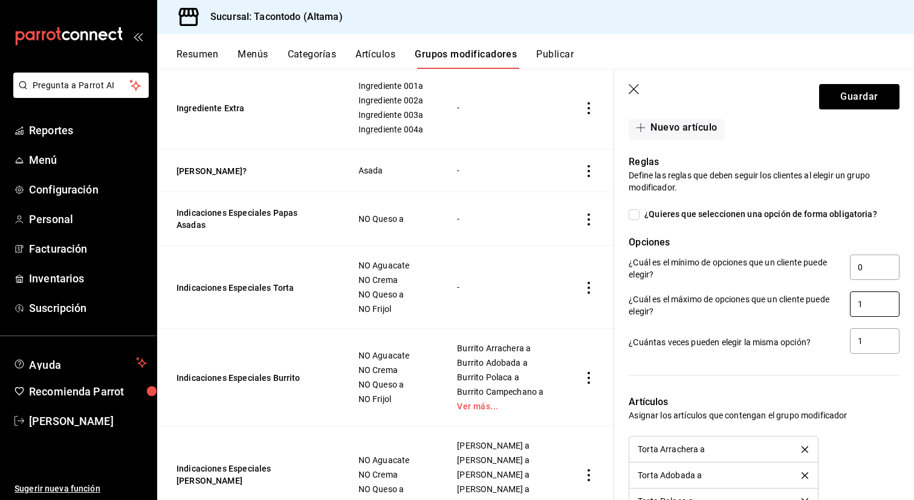
click at [876, 309] on input "1" at bounding box center [875, 303] width 50 height 25
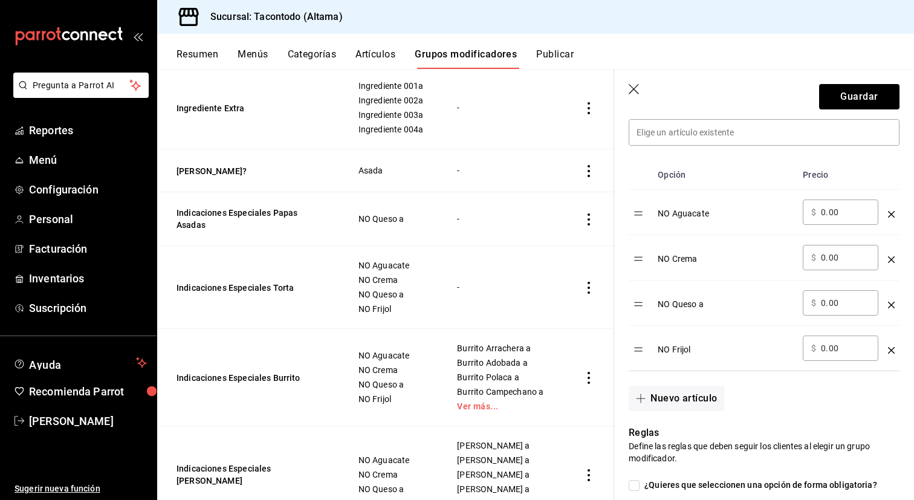
scroll to position [349, 0]
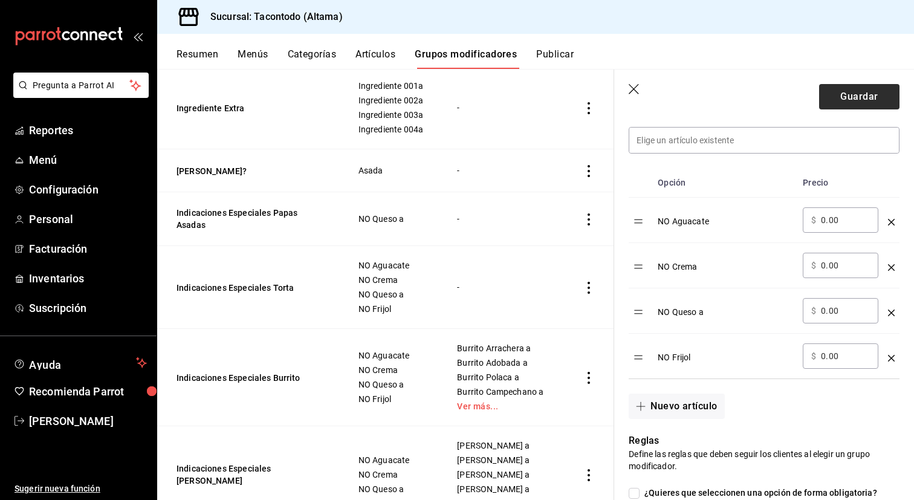
type input "4"
click at [840, 97] on button "Guardar" at bounding box center [859, 96] width 80 height 25
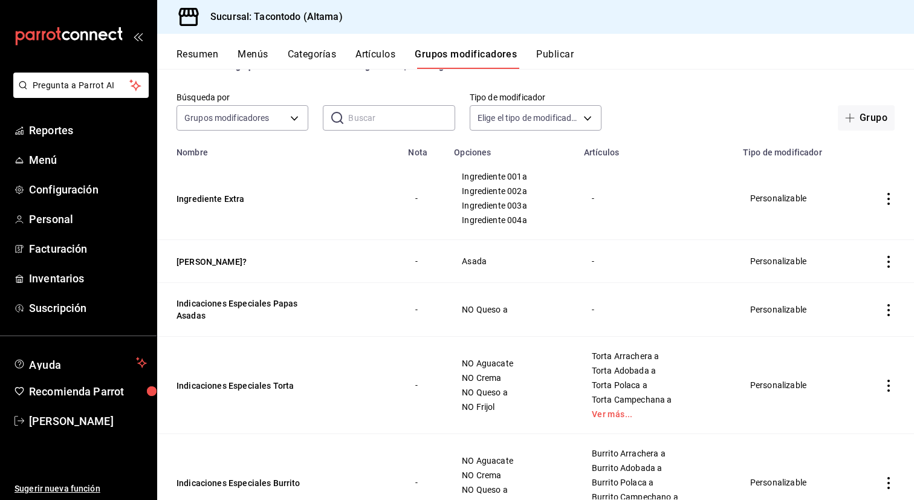
scroll to position [48, 0]
click at [255, 303] on button "Indicaciones Especiales Papas Asadas" at bounding box center [248, 308] width 145 height 24
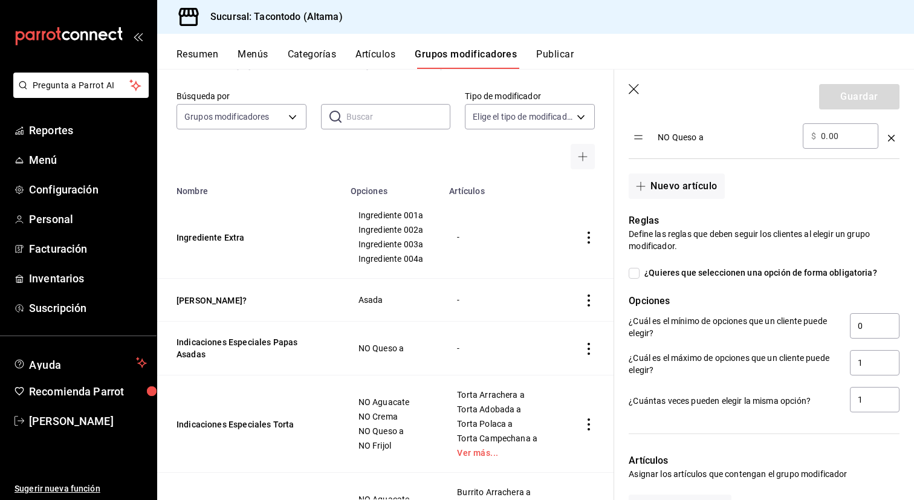
scroll to position [596, 0]
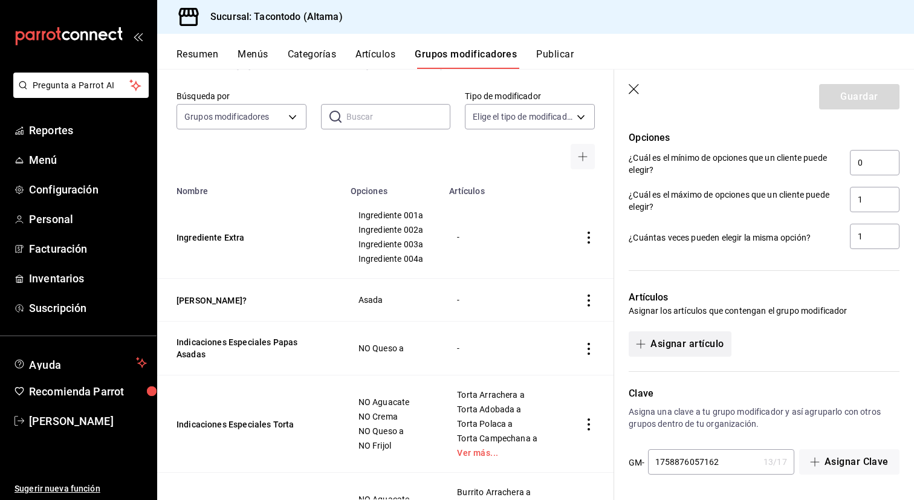
click at [705, 336] on button "Asignar artículo" at bounding box center [679, 343] width 102 height 25
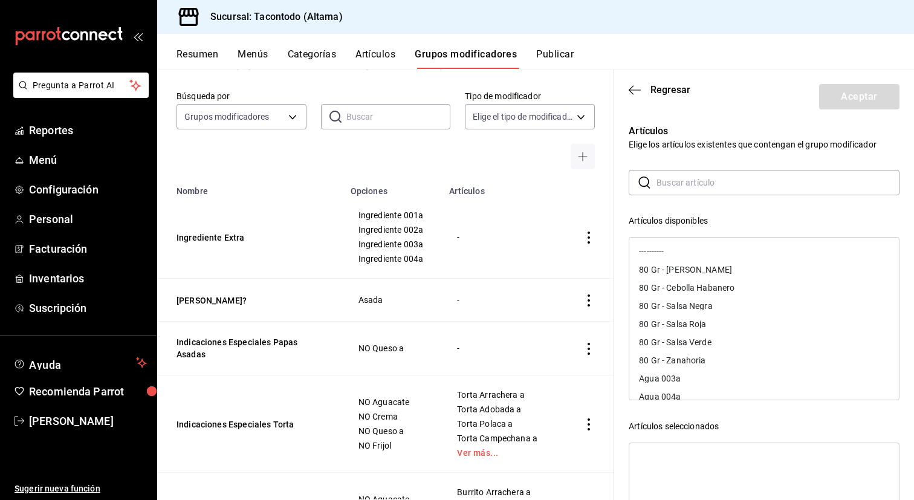
click at [699, 186] on input "text" at bounding box center [777, 182] width 243 height 24
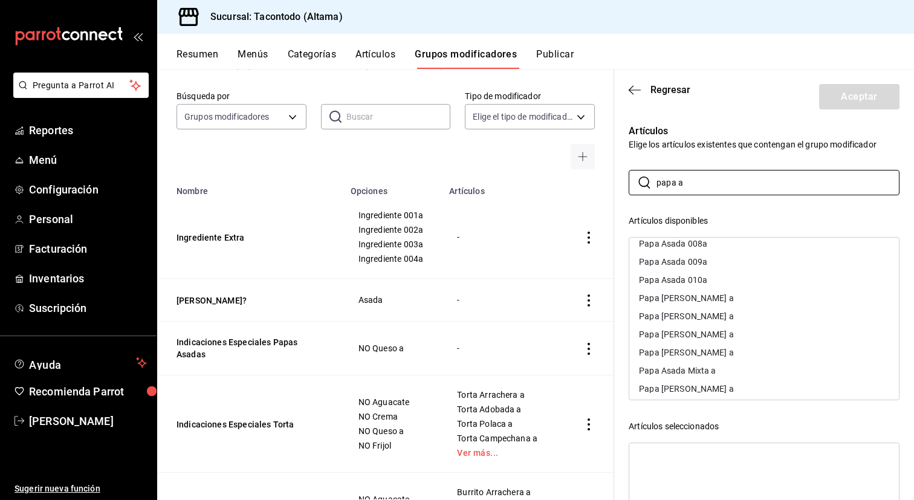
scroll to position [45, 0]
type input "papa a"
click at [750, 314] on div "Papa [PERSON_NAME] a" at bounding box center [764, 315] width 270 height 18
click at [748, 301] on div "Papa [PERSON_NAME] a" at bounding box center [764, 297] width 270 height 18
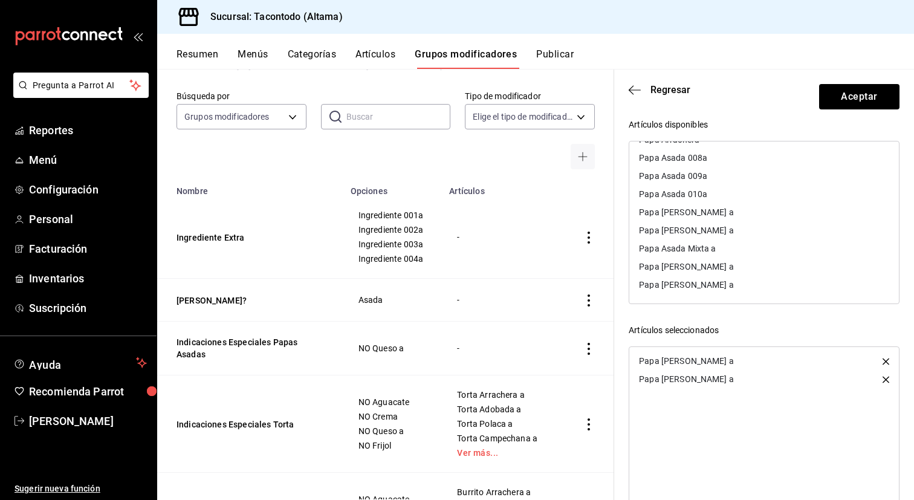
scroll to position [126, 0]
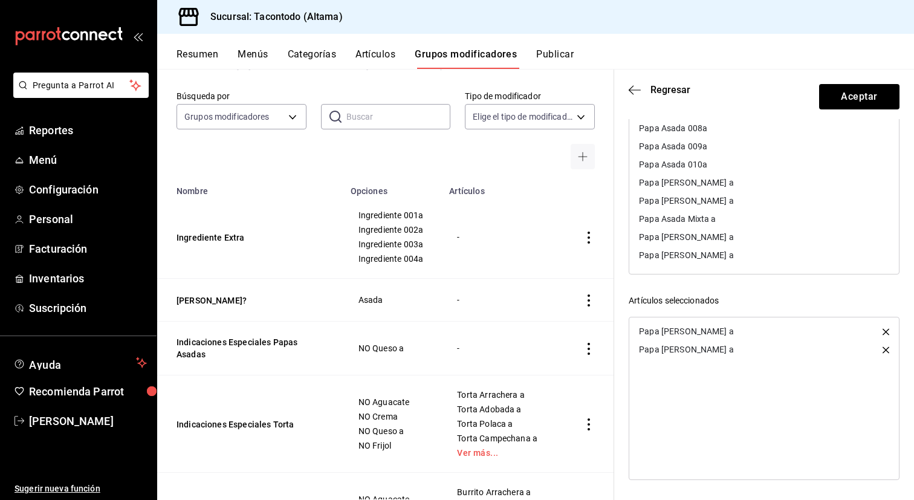
click at [749, 237] on div "Papa [PERSON_NAME] a" at bounding box center [764, 237] width 270 height 18
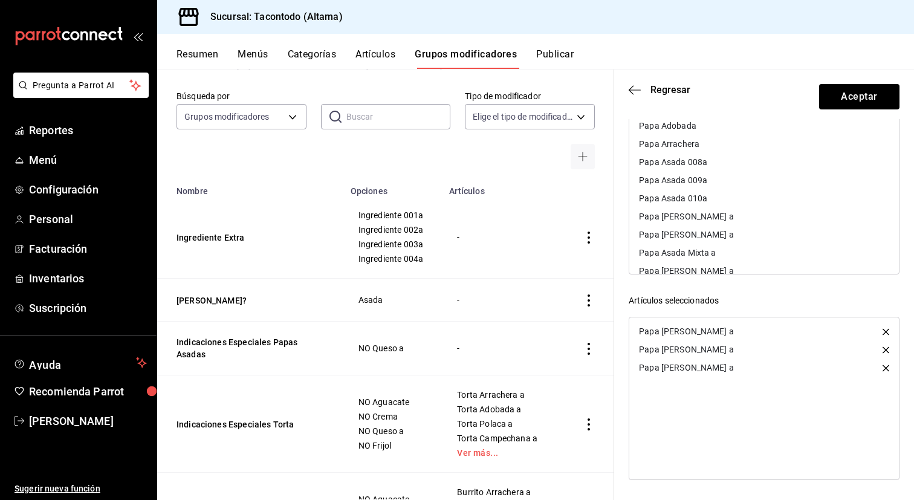
click at [744, 234] on div "Papa [PERSON_NAME] a" at bounding box center [764, 234] width 270 height 18
click at [744, 234] on div "Papa Asada Mixta a" at bounding box center [764, 234] width 270 height 18
click at [741, 219] on div "Papa [PERSON_NAME] a" at bounding box center [764, 216] width 270 height 18
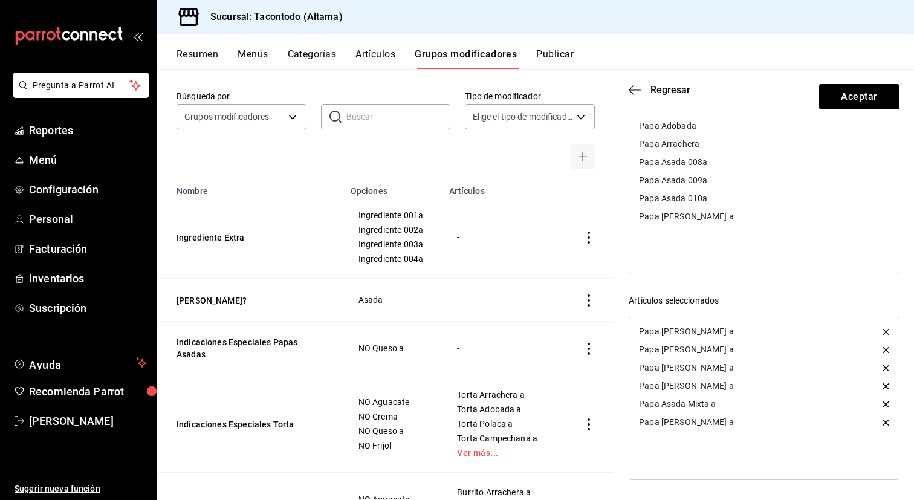
click at [741, 219] on div "Papa [PERSON_NAME] a" at bounding box center [764, 216] width 270 height 18
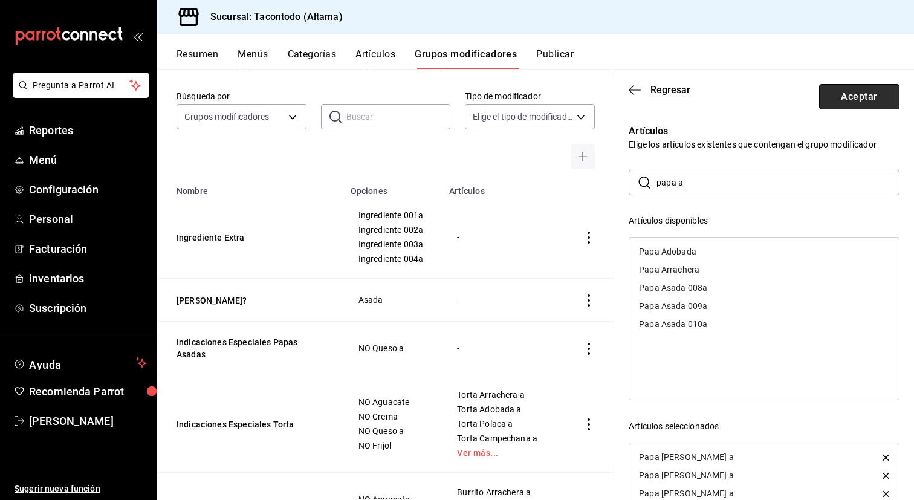
click at [844, 96] on button "Aceptar" at bounding box center [859, 96] width 80 height 25
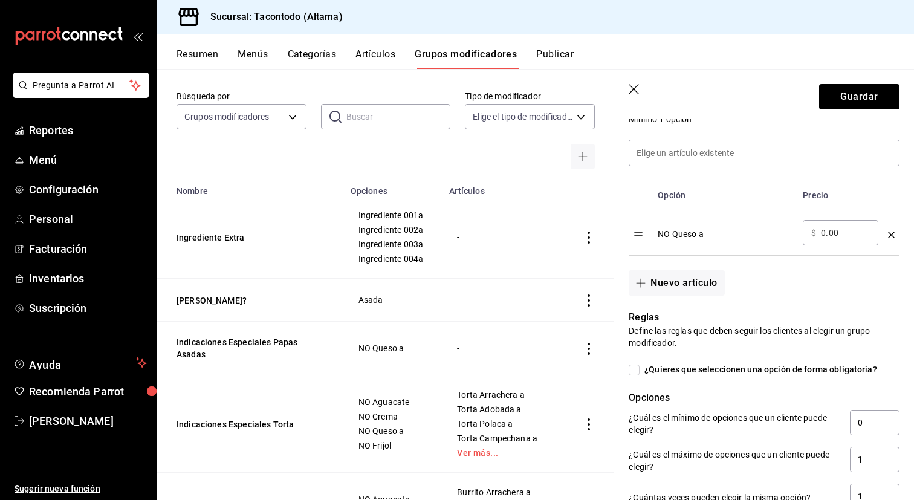
scroll to position [335, 0]
click at [851, 94] on button "Guardar" at bounding box center [859, 96] width 80 height 25
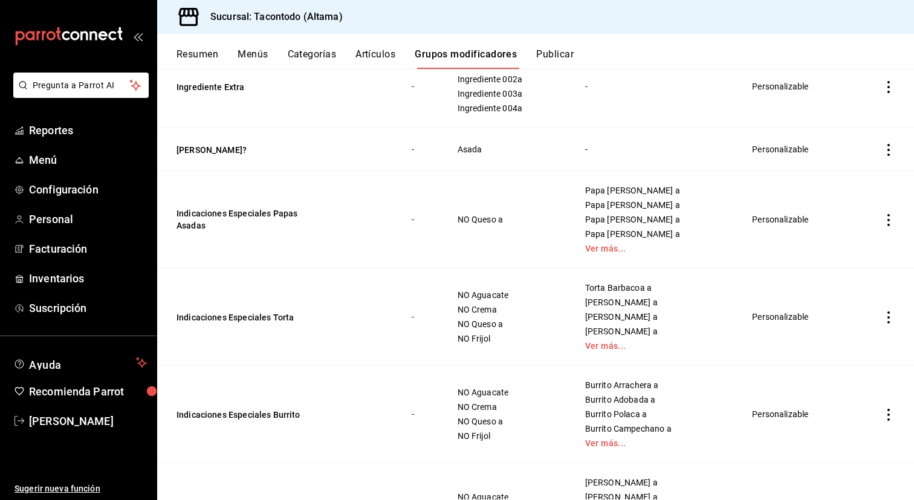
scroll to position [162, 0]
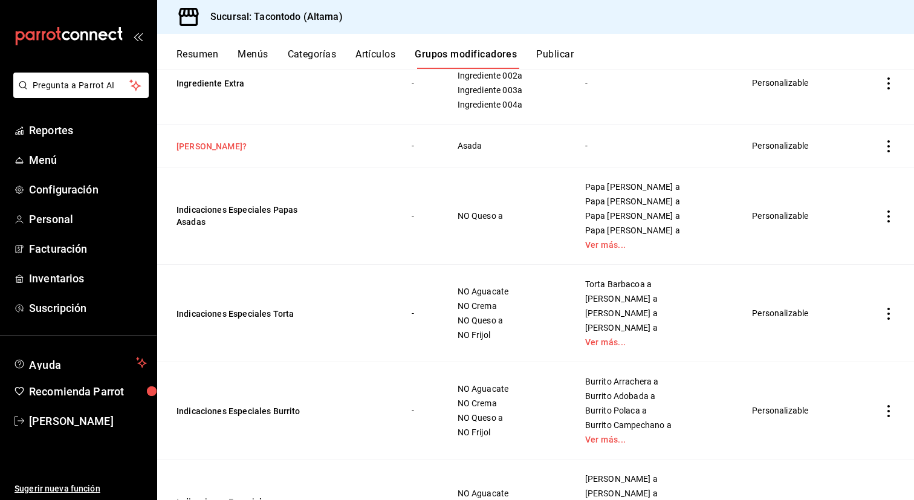
click at [209, 149] on button "[PERSON_NAME]?" at bounding box center [248, 146] width 145 height 12
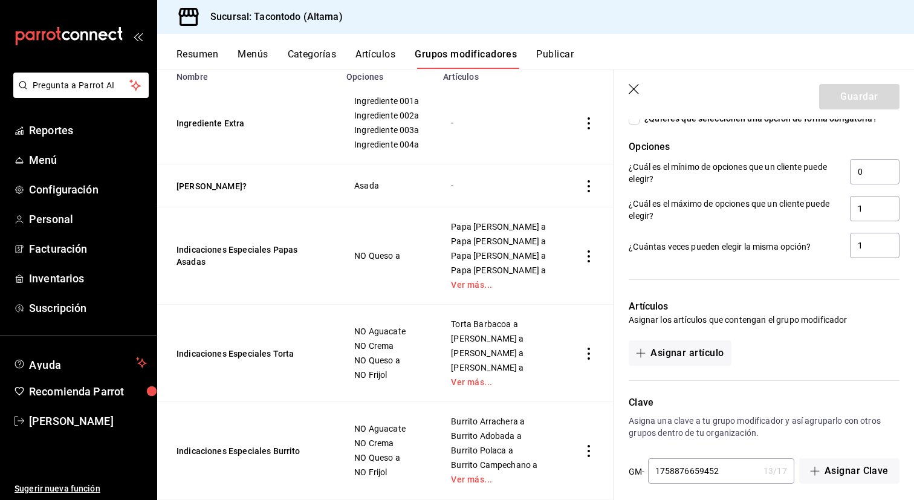
scroll to position [596, 0]
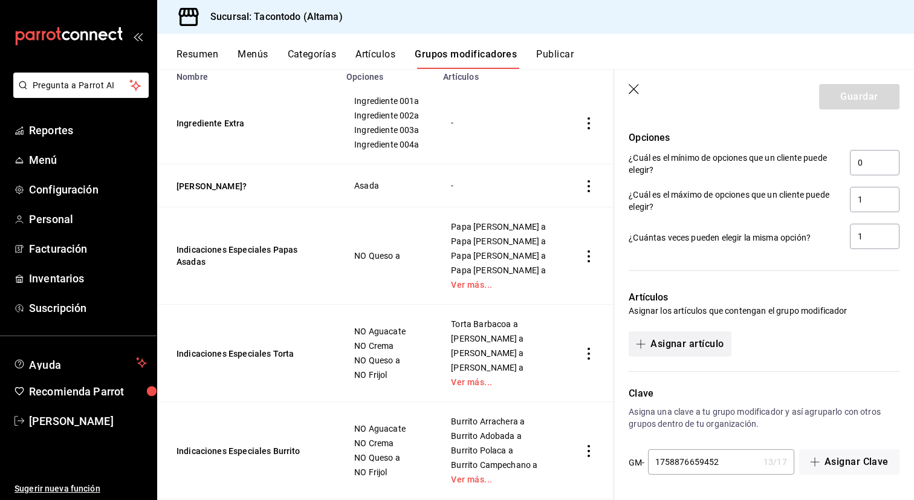
click at [704, 340] on button "Asignar artículo" at bounding box center [679, 343] width 102 height 25
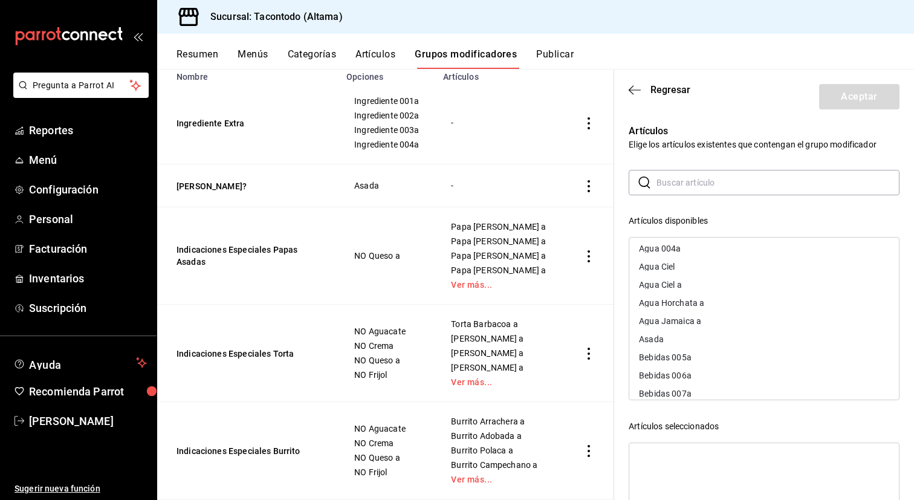
scroll to position [152, 0]
click at [739, 182] on input "text" at bounding box center [777, 182] width 243 height 24
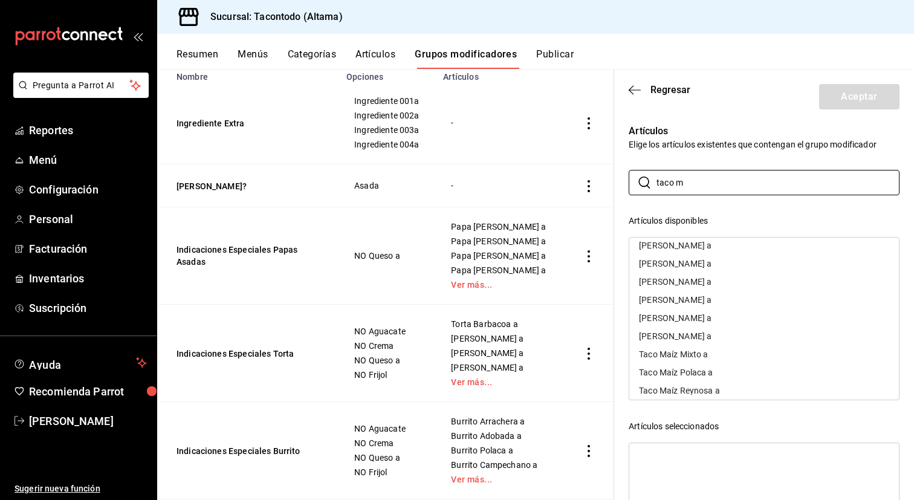
scroll to position [124, 0]
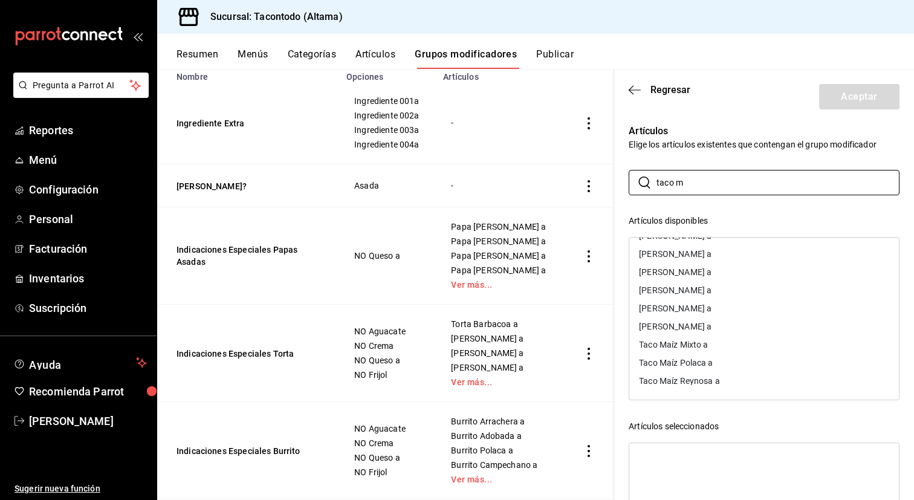
click at [737, 379] on div "Taco Maíz Reynosa a" at bounding box center [764, 381] width 270 height 18
click at [738, 345] on div "[PERSON_NAME] a" at bounding box center [764, 344] width 270 height 18
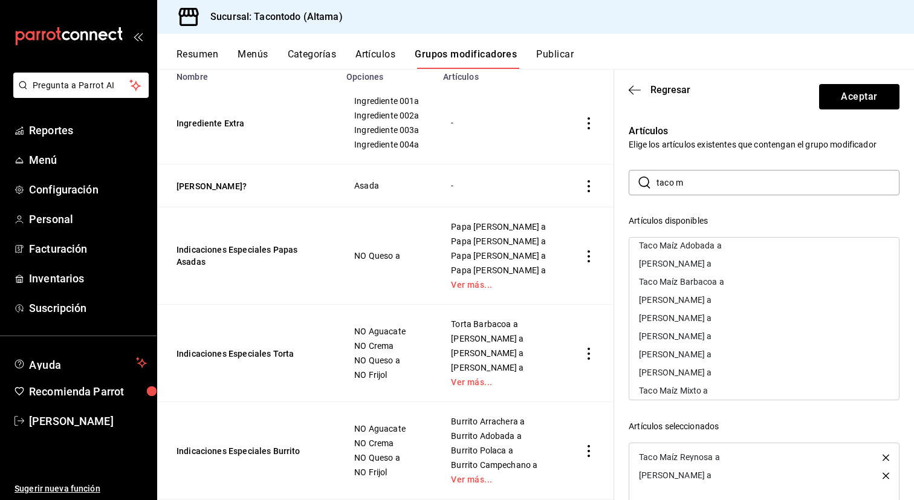
scroll to position [60, 0]
click at [731, 248] on div "Taco Maíz Adobada a" at bounding box center [764, 246] width 270 height 18
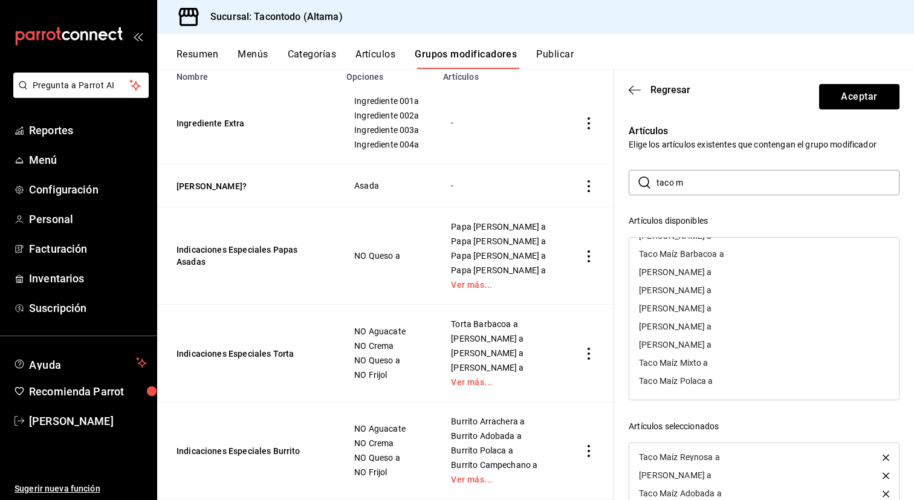
click at [711, 291] on div "[PERSON_NAME] a" at bounding box center [675, 290] width 73 height 8
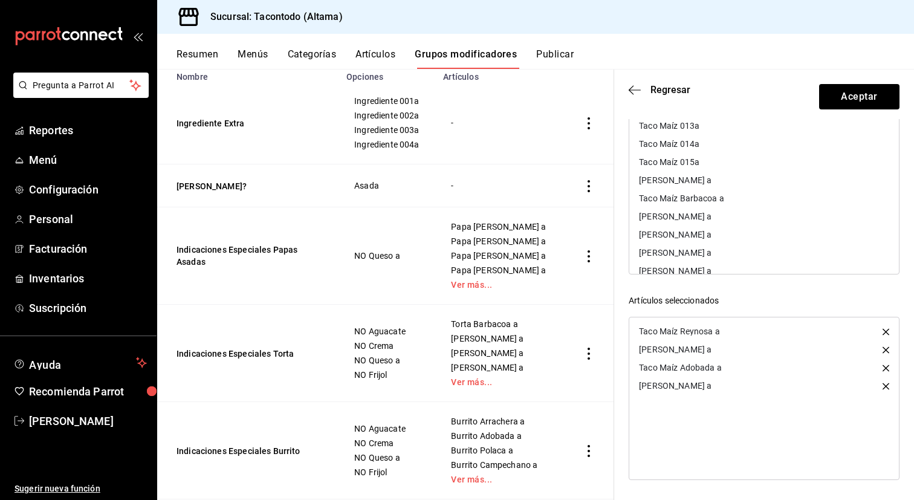
scroll to position [52, 0]
click at [883, 384] on icon "button" at bounding box center [885, 386] width 7 height 7
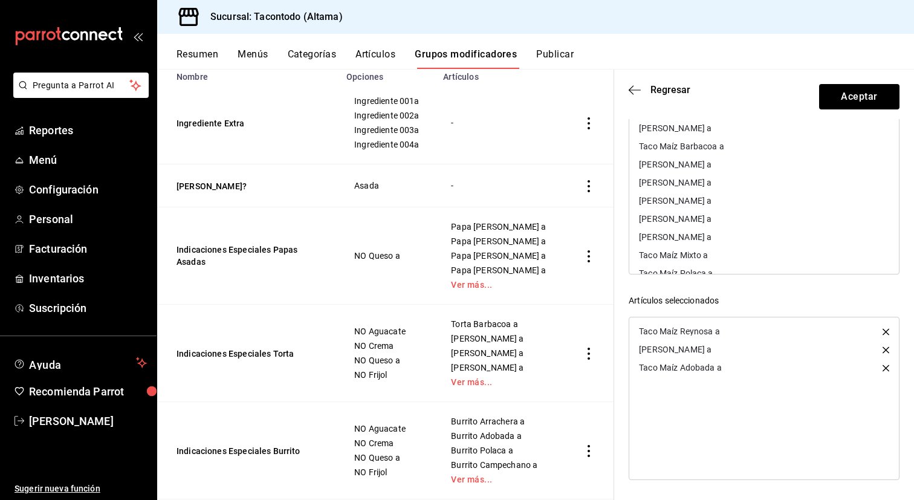
scroll to position [70, 0]
click at [721, 257] on div "Taco Maíz Polaca a" at bounding box center [764, 255] width 270 height 18
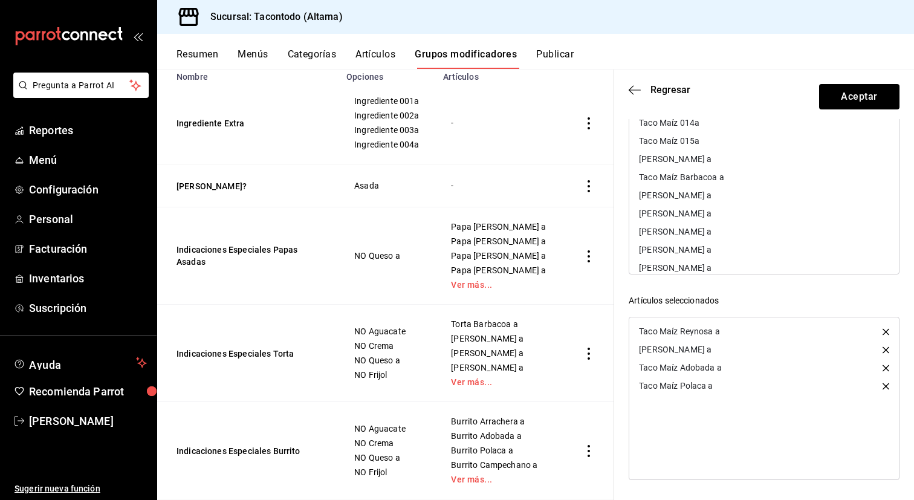
scroll to position [52, 0]
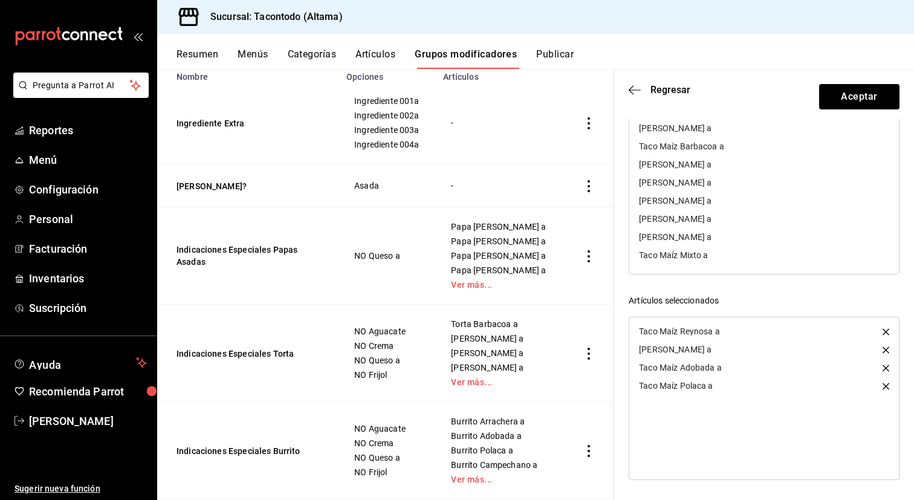
click at [711, 186] on div "[PERSON_NAME] a" at bounding box center [675, 182] width 73 height 8
click at [700, 254] on div "Taco Maíz Mixto a" at bounding box center [673, 255] width 69 height 8
click at [704, 204] on div "[PERSON_NAME] a" at bounding box center [675, 200] width 73 height 8
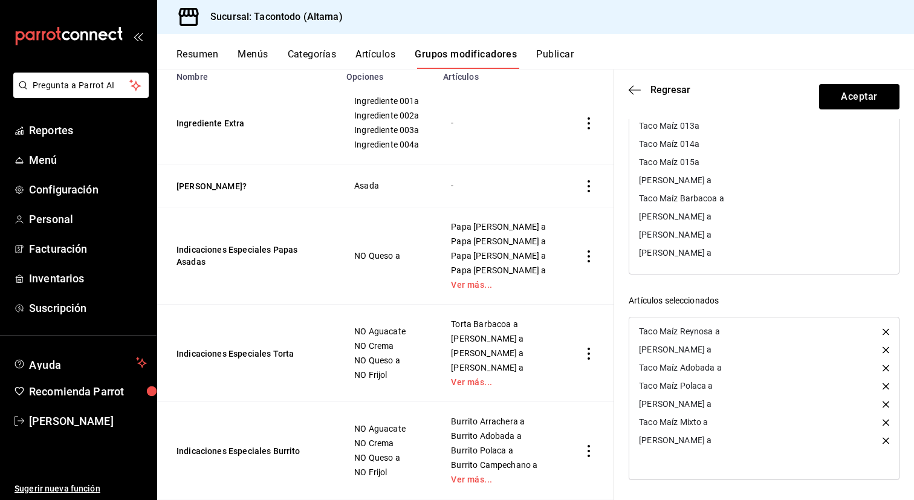
scroll to position [0, 0]
click at [704, 204] on div "Taco Maíz Barbacoa a" at bounding box center [764, 198] width 270 height 18
click at [704, 204] on div "[PERSON_NAME] a" at bounding box center [764, 198] width 270 height 18
click at [705, 179] on div "[PERSON_NAME] a" at bounding box center [675, 180] width 73 height 8
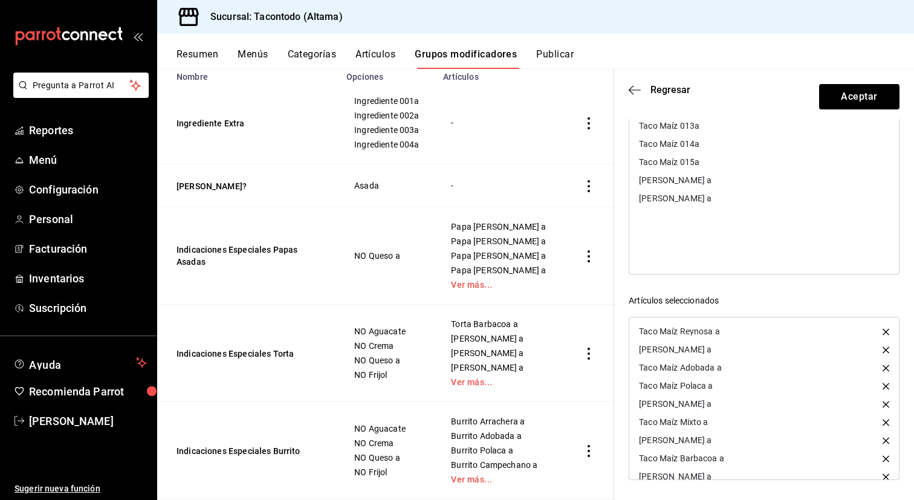
click at [704, 182] on div "[PERSON_NAME] a" at bounding box center [675, 180] width 73 height 8
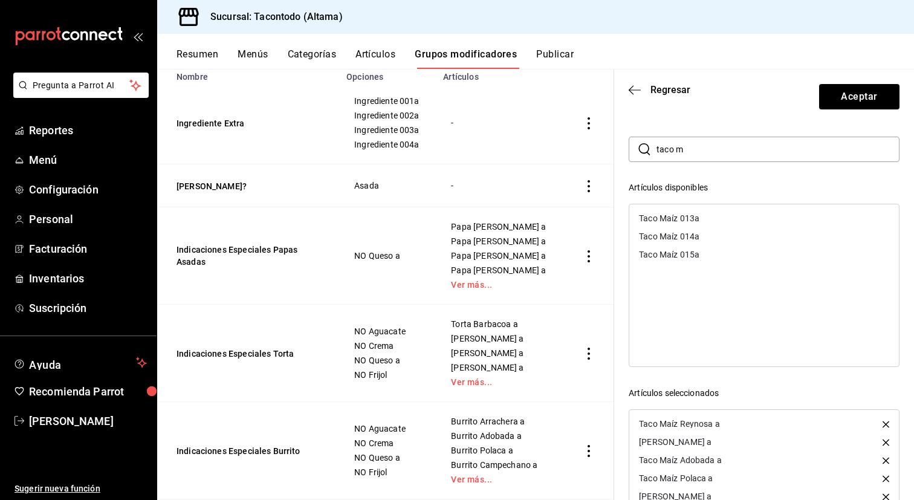
scroll to position [19, 0]
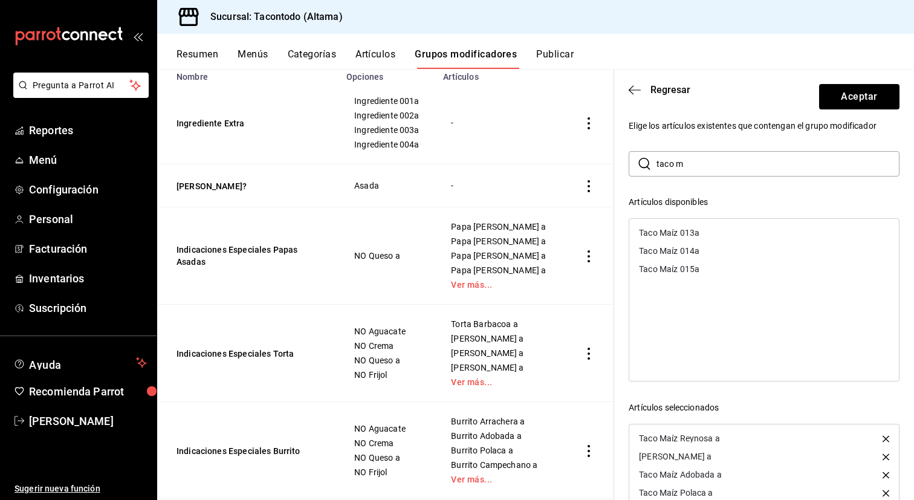
click at [756, 163] on input "taco m" at bounding box center [777, 164] width 243 height 24
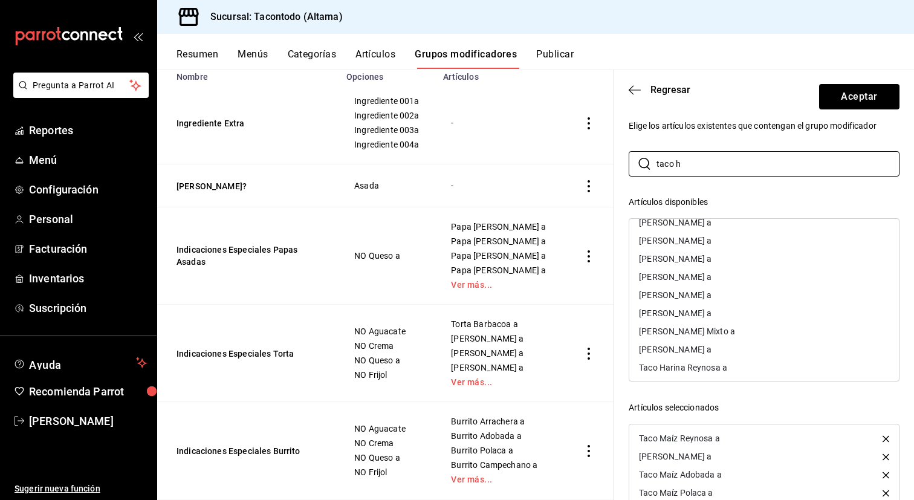
scroll to position [124, 0]
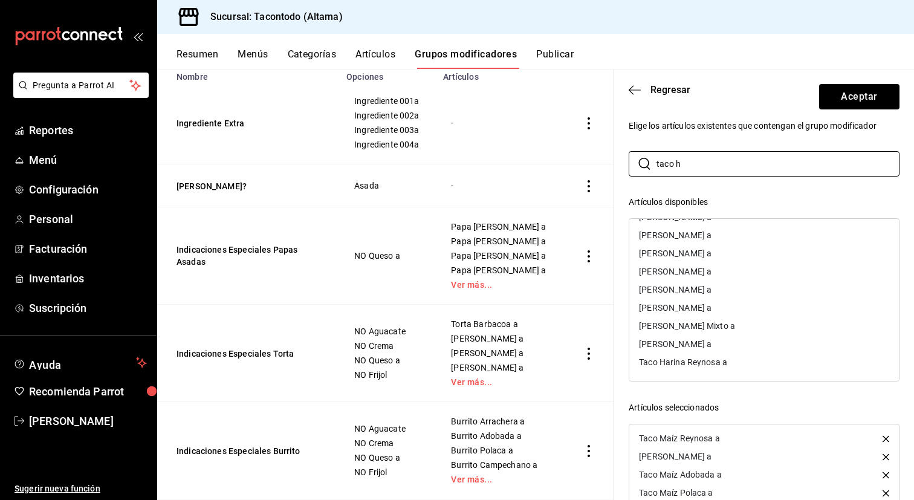
click at [711, 360] on div "Taco Harina Reynosa a" at bounding box center [683, 362] width 88 height 8
click at [719, 331] on div "[PERSON_NAME] a" at bounding box center [764, 326] width 270 height 18
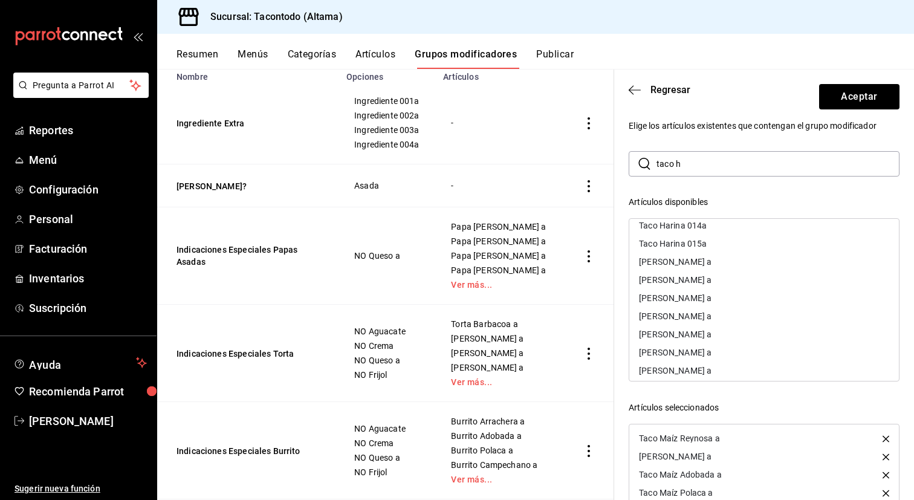
scroll to position [18, 0]
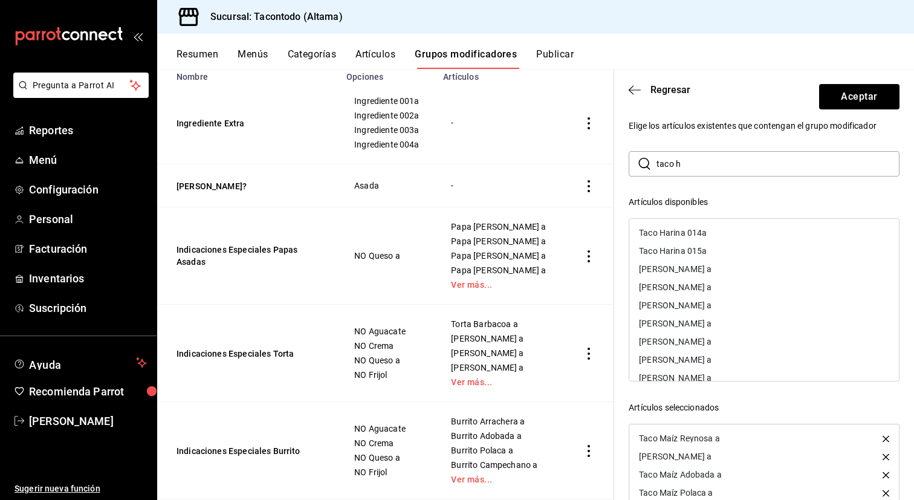
click at [728, 263] on div "[PERSON_NAME] a" at bounding box center [764, 269] width 270 height 18
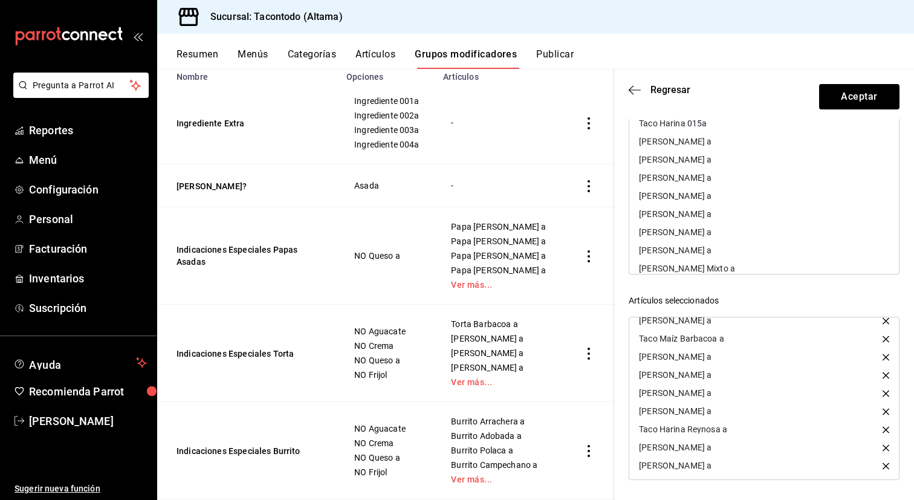
scroll to position [36, 0]
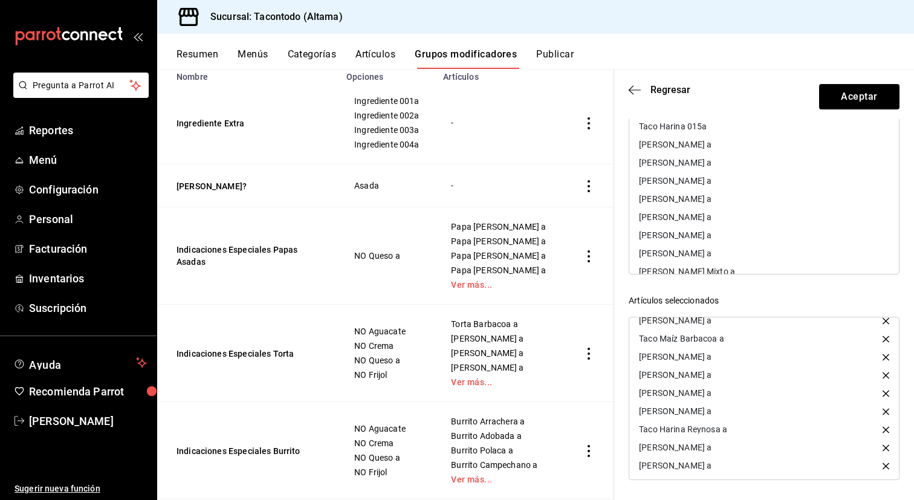
click at [711, 199] on div "[PERSON_NAME] a" at bounding box center [675, 199] width 73 height 8
click at [885, 467] on icon "button" at bounding box center [885, 465] width 7 height 7
click at [681, 251] on div "[PERSON_NAME] a" at bounding box center [675, 255] width 73 height 8
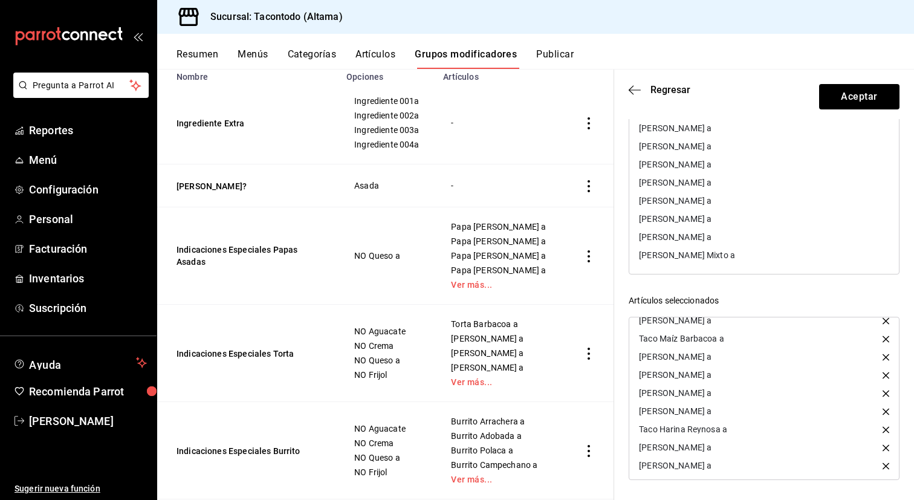
scroll to position [138, 0]
click at [711, 179] on div "[PERSON_NAME] a" at bounding box center [675, 182] width 73 height 8
click at [705, 254] on div "[PERSON_NAME] Mixto a" at bounding box center [687, 255] width 96 height 8
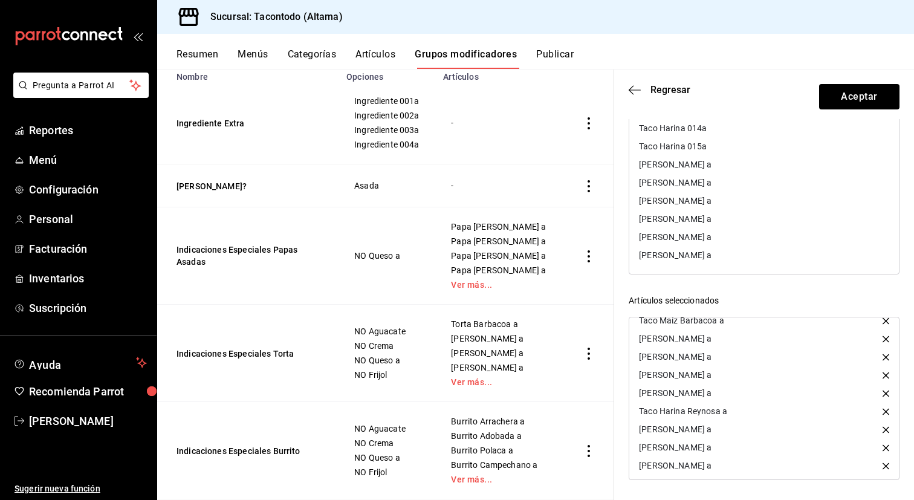
click at [705, 199] on div "[PERSON_NAME] a" at bounding box center [675, 200] width 73 height 8
click at [705, 199] on div "[PERSON_NAME] a" at bounding box center [675, 198] width 73 height 8
click at [709, 181] on div "[PERSON_NAME] a" at bounding box center [675, 180] width 73 height 8
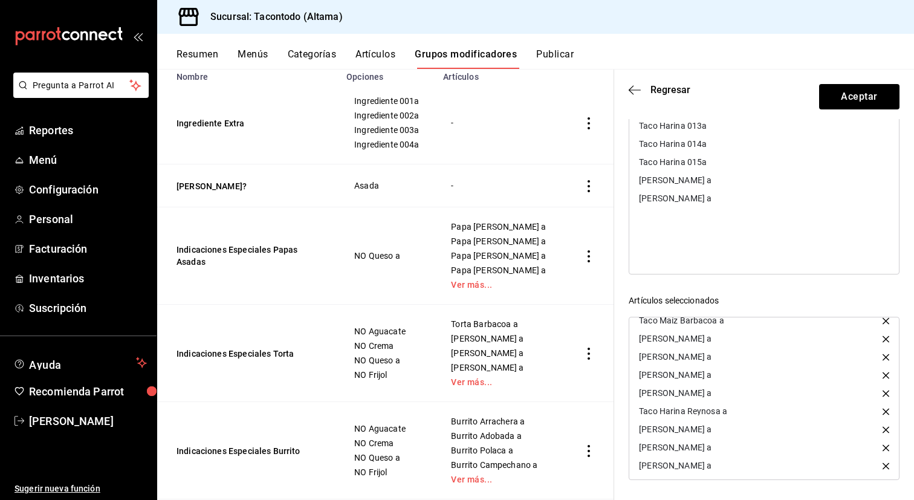
click at [709, 181] on div "[PERSON_NAME] a" at bounding box center [675, 180] width 73 height 8
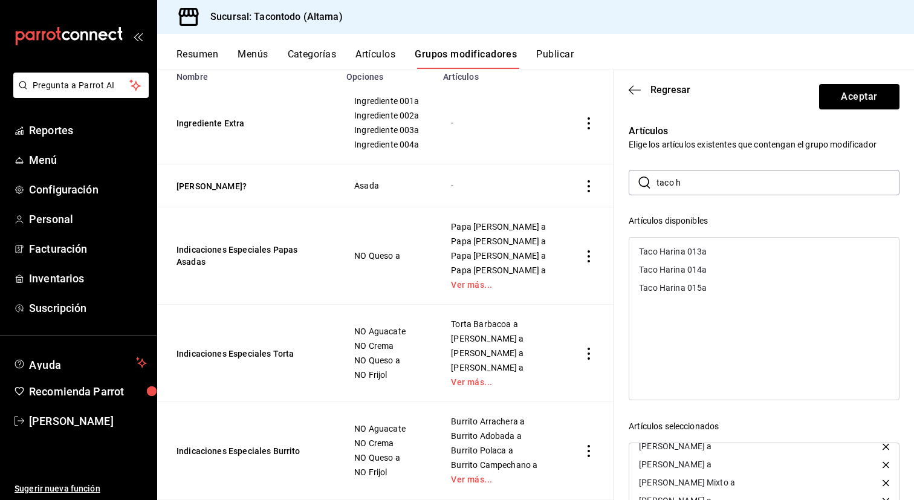
click at [723, 187] on input "taco h" at bounding box center [777, 182] width 243 height 24
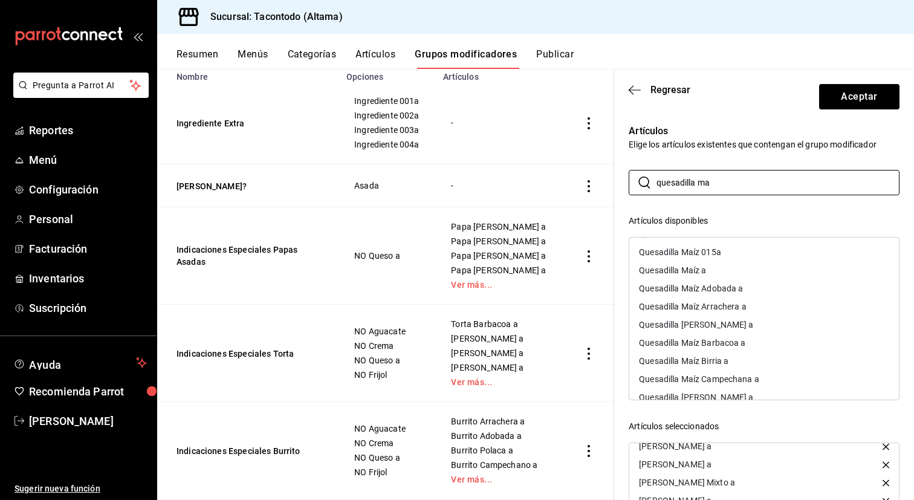
scroll to position [44, 0]
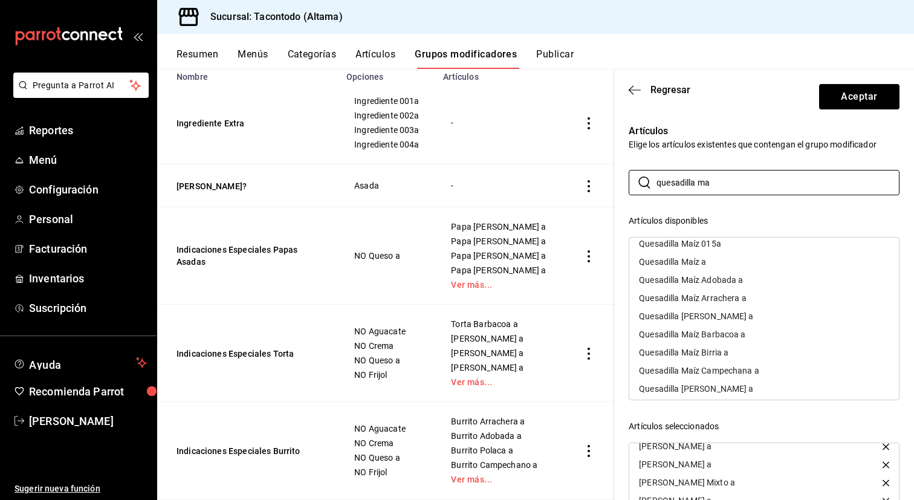
type input "quesadilla ma"
click at [745, 296] on div "Quesadilla Maíz Arrachera a" at bounding box center [693, 298] width 108 height 8
click at [748, 283] on div "Quesadilla Maíz Adobada a" at bounding box center [764, 280] width 270 height 18
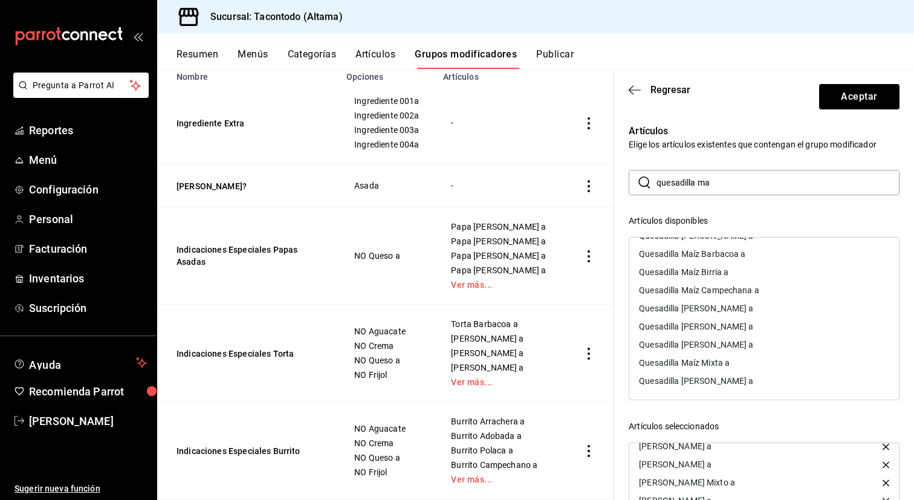
click at [730, 386] on div "Quesadilla [PERSON_NAME] a" at bounding box center [764, 381] width 270 height 18
click at [748, 311] on div "Quesadilla Maíz Campechana a" at bounding box center [699, 308] width 120 height 8
click at [728, 383] on div "Quesadilla Maíz Mixta a" at bounding box center [684, 380] width 91 height 8
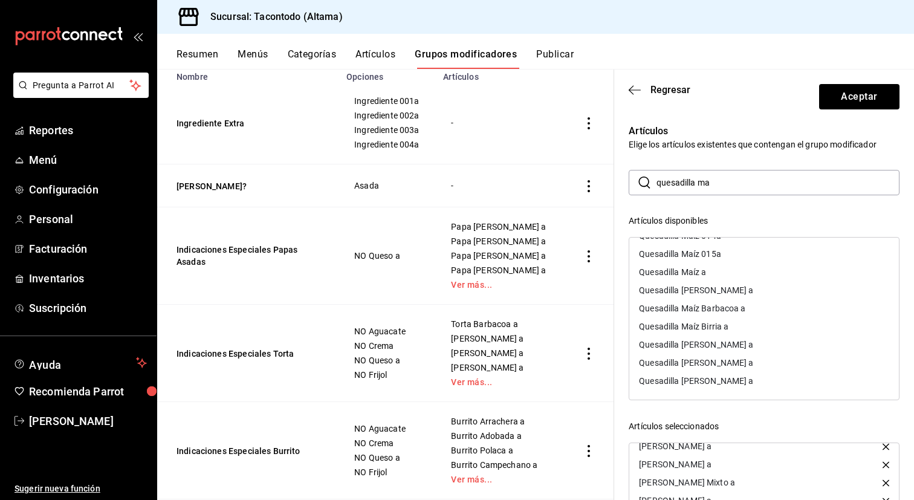
click at [735, 331] on div "Quesadilla Maíz Birria a" at bounding box center [764, 326] width 270 height 18
click at [735, 331] on div "Quesadilla Maíz Barbacoa a" at bounding box center [764, 326] width 270 height 18
click at [735, 340] on div "Quesadilla [PERSON_NAME] a" at bounding box center [696, 342] width 114 height 8
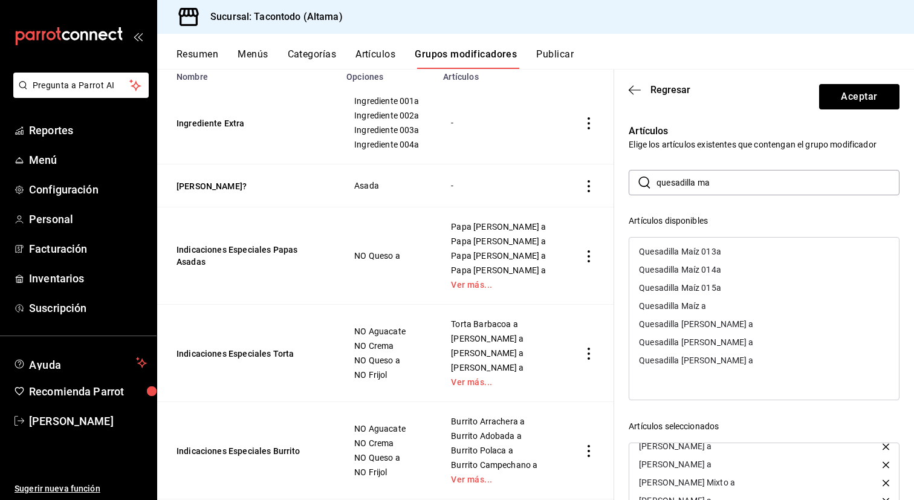
click at [736, 345] on div "Quesadilla [PERSON_NAME] a" at bounding box center [696, 342] width 114 height 8
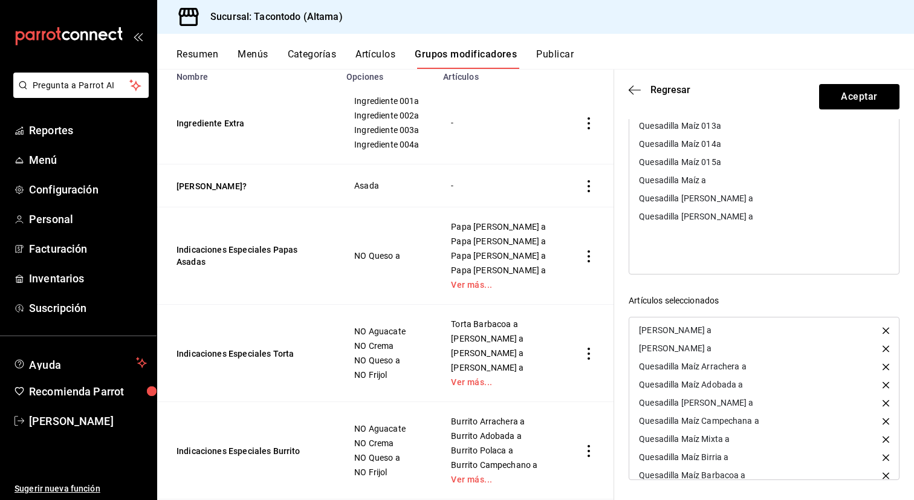
scroll to position [446, 0]
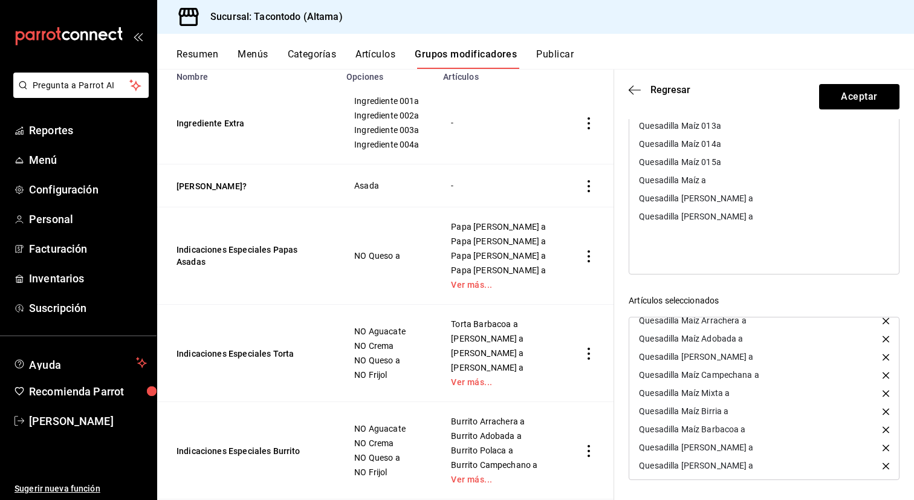
click at [886, 467] on icon "button" at bounding box center [885, 465] width 7 height 7
click at [735, 195] on div "Quesadilla [PERSON_NAME] a" at bounding box center [764, 198] width 270 height 18
click at [735, 195] on div "Quesadilla [PERSON_NAME] a" at bounding box center [696, 198] width 114 height 8
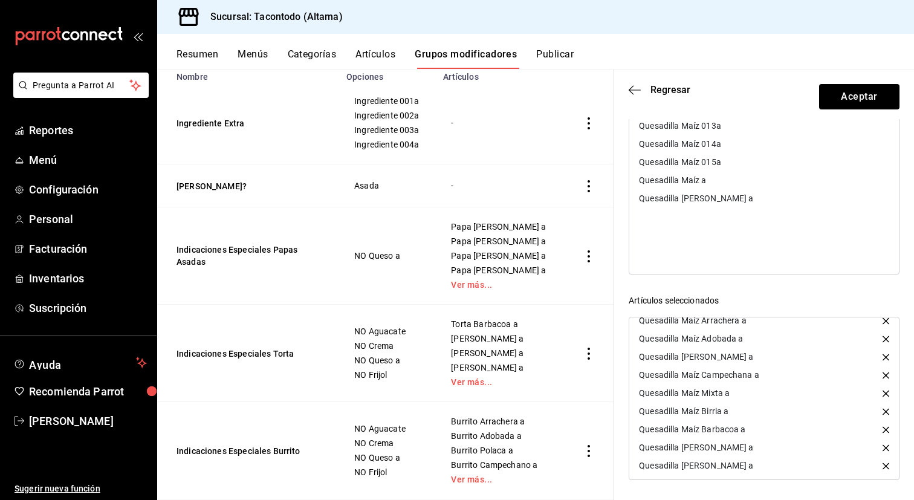
click at [735, 195] on div "Quesadilla [PERSON_NAME] a" at bounding box center [764, 198] width 270 height 18
click at [735, 184] on div "Quesadilla Maíz a" at bounding box center [764, 180] width 270 height 18
click at [879, 100] on button "Aceptar" at bounding box center [859, 96] width 80 height 25
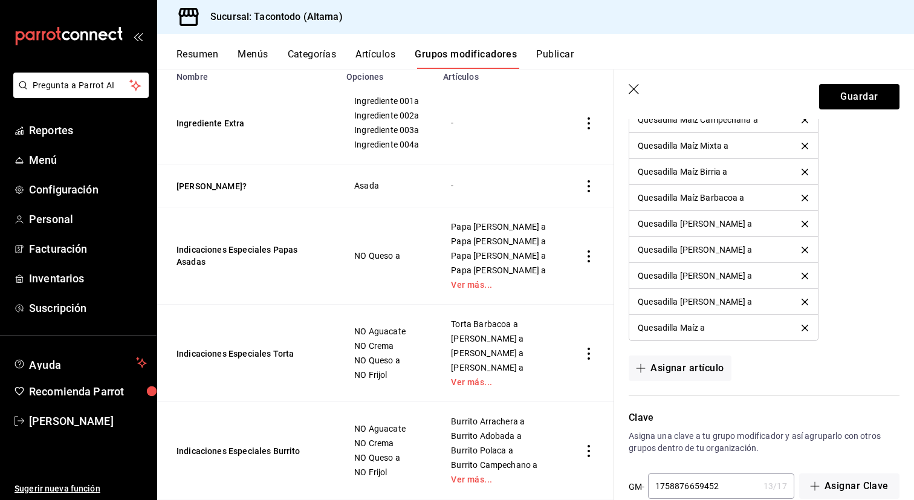
scroll to position [1546, 0]
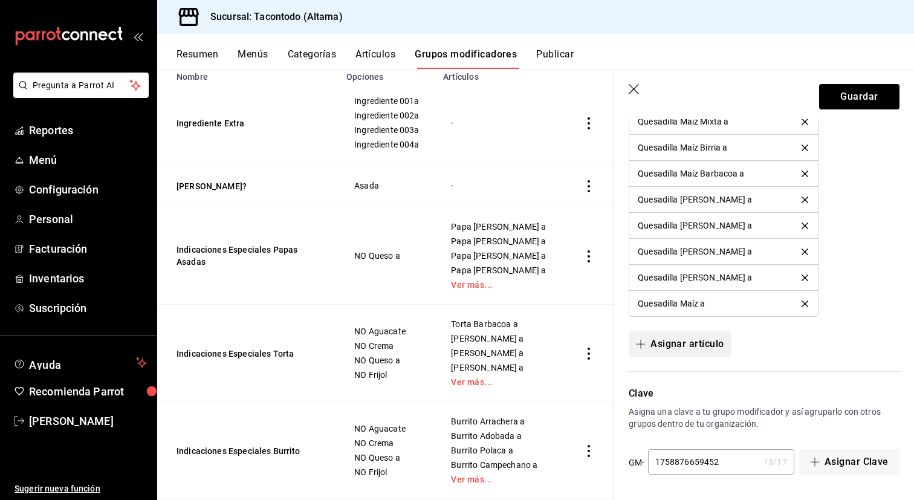
click at [688, 349] on button "Asignar artículo" at bounding box center [679, 343] width 102 height 25
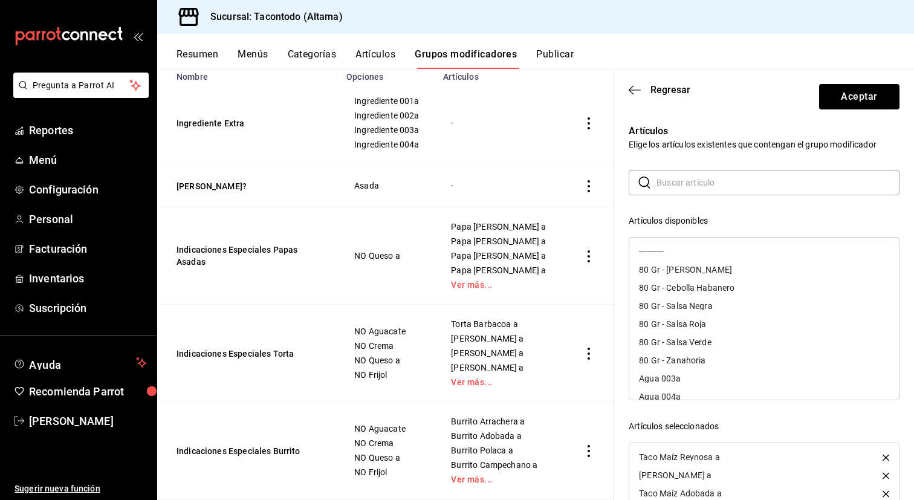
click at [709, 176] on input "text" at bounding box center [777, 182] width 243 height 24
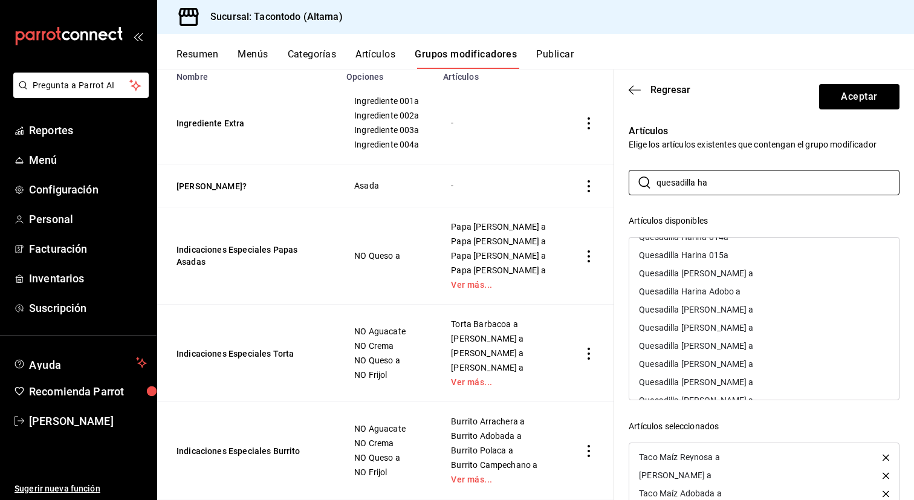
scroll to position [65, 0]
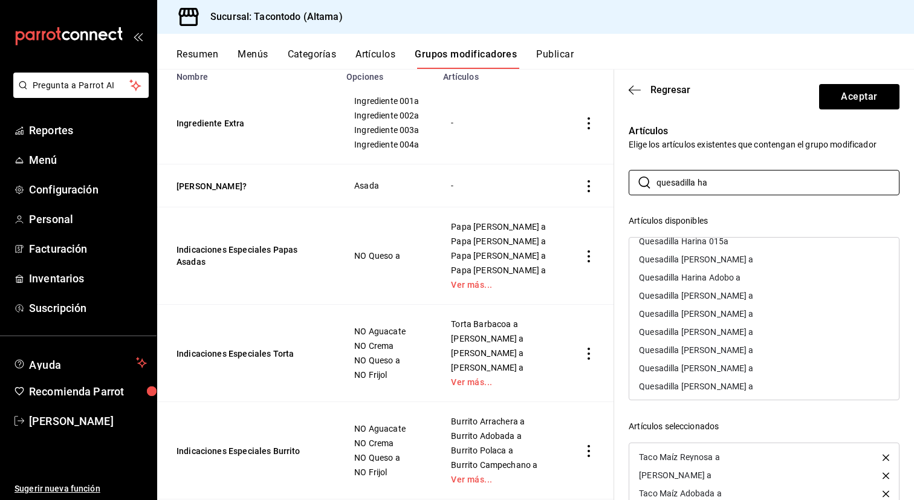
click at [744, 297] on div "Quesadilla [PERSON_NAME] a" at bounding box center [696, 295] width 114 height 8
click at [745, 263] on div "Quesadilla [PERSON_NAME] a" at bounding box center [764, 259] width 270 height 18
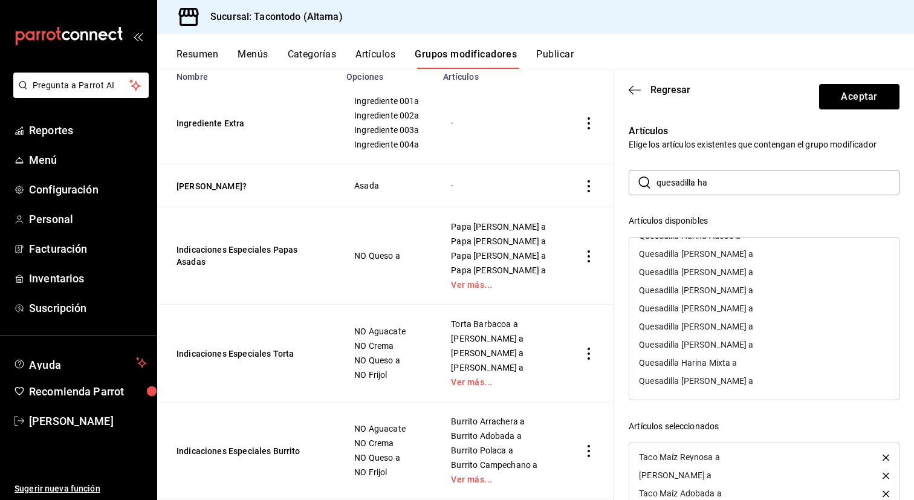
click at [718, 379] on div "Quesadilla [PERSON_NAME] a" at bounding box center [696, 380] width 114 height 8
click at [752, 310] on div "Quesadilla [PERSON_NAME] a" at bounding box center [696, 308] width 114 height 8
click at [731, 382] on div "Quesadilla Harina Mixta a" at bounding box center [688, 380] width 98 height 8
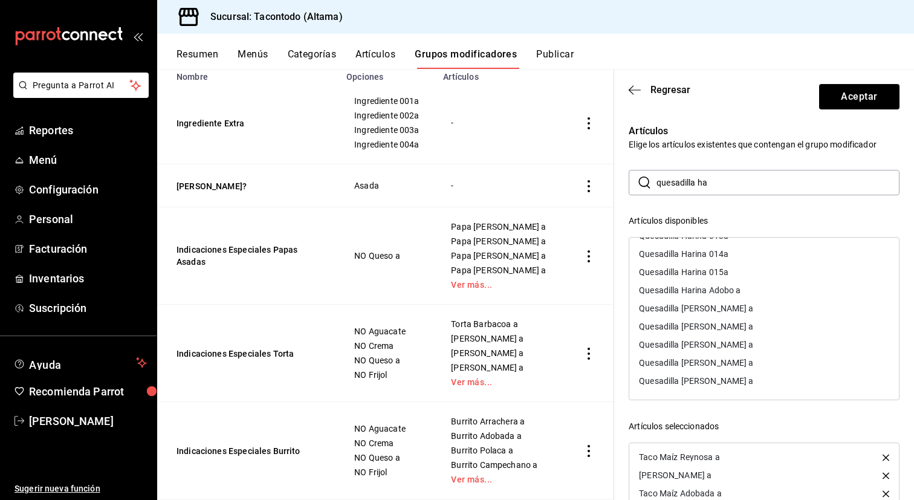
click at [740, 347] on div "Quesadilla [PERSON_NAME] a" at bounding box center [696, 344] width 114 height 8
click at [739, 307] on div "Quesadilla Harina Adobo a" at bounding box center [690, 308] width 102 height 8
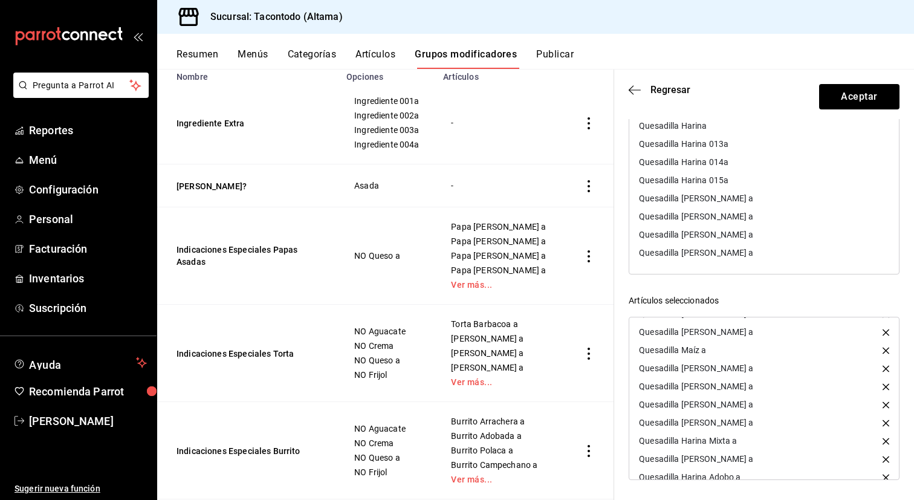
scroll to position [627, 0]
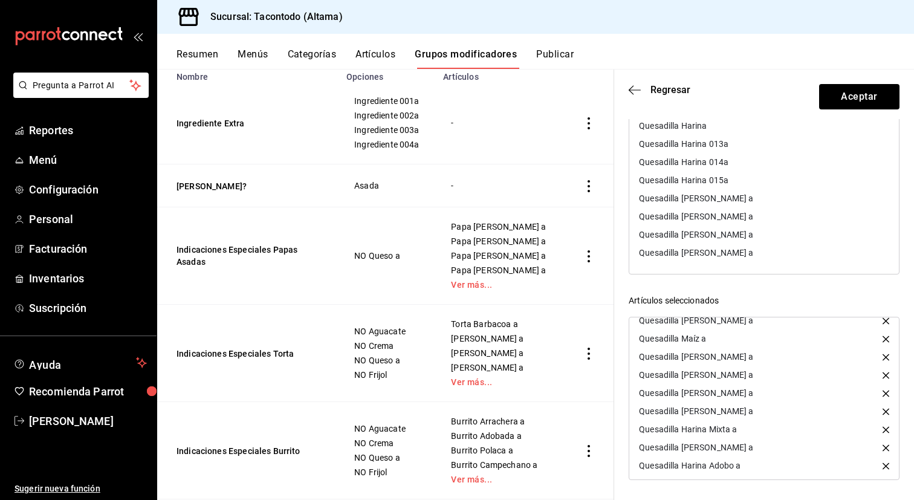
click at [886, 449] on icon "button" at bounding box center [885, 447] width 7 height 7
click at [886, 465] on icon "button" at bounding box center [885, 465] width 7 height 7
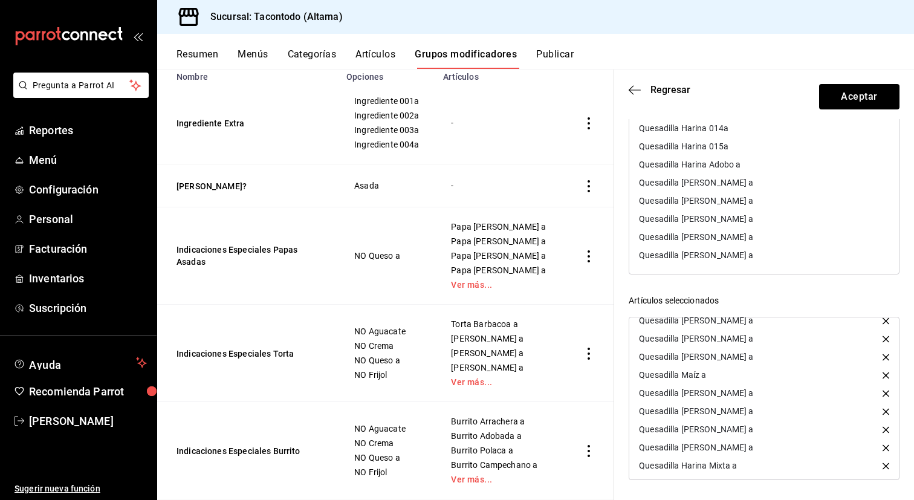
click at [760, 201] on div "Quesadilla [PERSON_NAME] a" at bounding box center [764, 201] width 270 height 18
click at [759, 202] on div "Quesadilla [PERSON_NAME] a" at bounding box center [764, 201] width 270 height 18
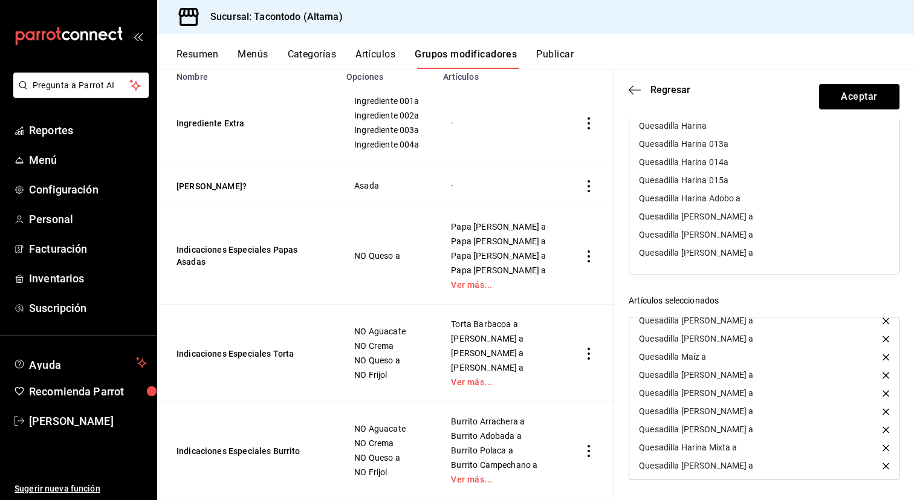
scroll to position [0, 0]
click at [753, 216] on div "Quesadilla [PERSON_NAME] a" at bounding box center [696, 216] width 114 height 8
click at [757, 202] on div "Quesadilla Harina Adobo a" at bounding box center [764, 198] width 270 height 18
click at [757, 202] on div "Quesadilla [PERSON_NAME] a" at bounding box center [764, 198] width 270 height 18
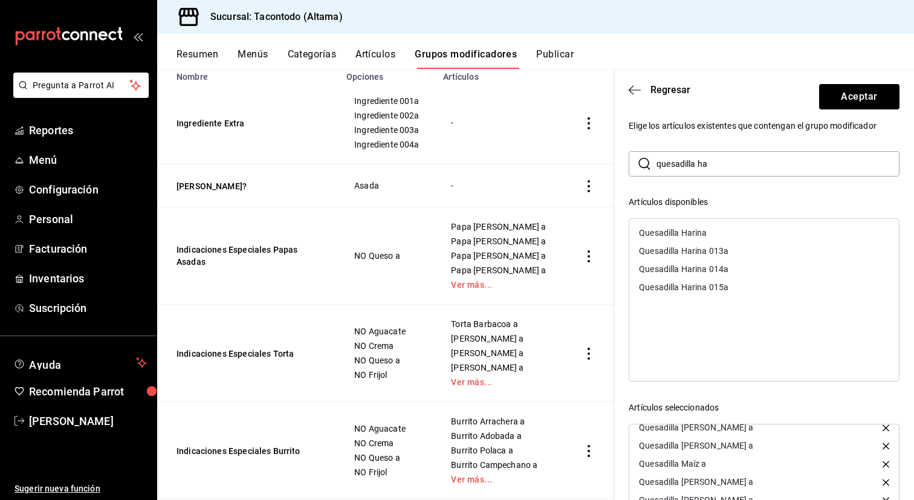
scroll to position [18, 0]
click at [738, 233] on div "Quesadilla Harina" at bounding box center [764, 234] width 270 height 18
click at [808, 169] on input "quesadilla ha" at bounding box center [777, 165] width 243 height 24
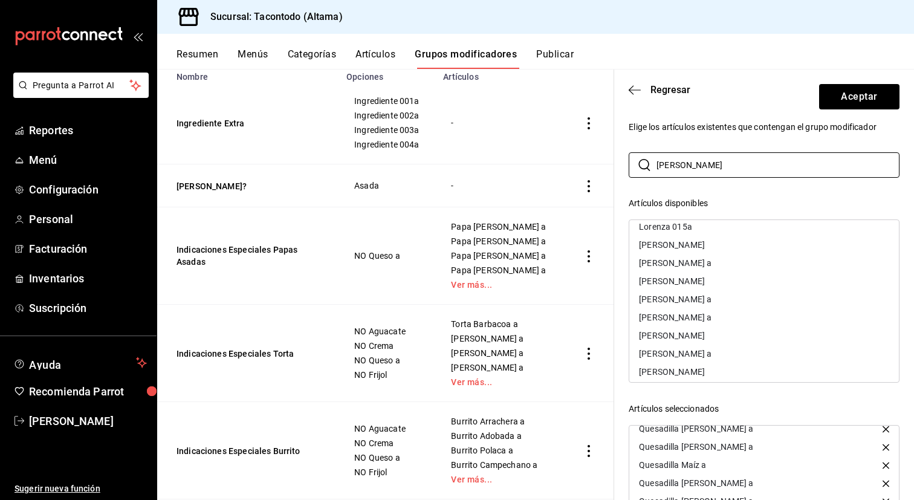
scroll to position [86, 0]
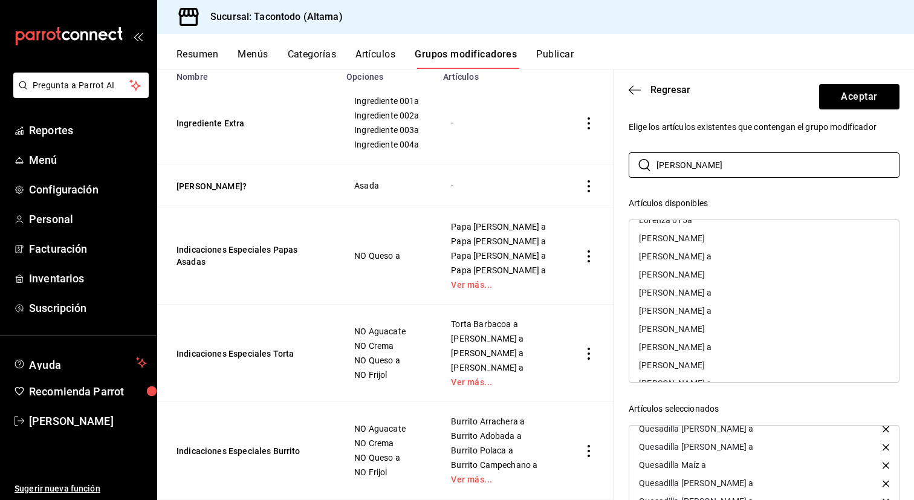
type input "[PERSON_NAME]"
click at [777, 292] on div "[PERSON_NAME] a" at bounding box center [764, 292] width 270 height 18
click at [778, 262] on div "[PERSON_NAME] a" at bounding box center [764, 256] width 270 height 18
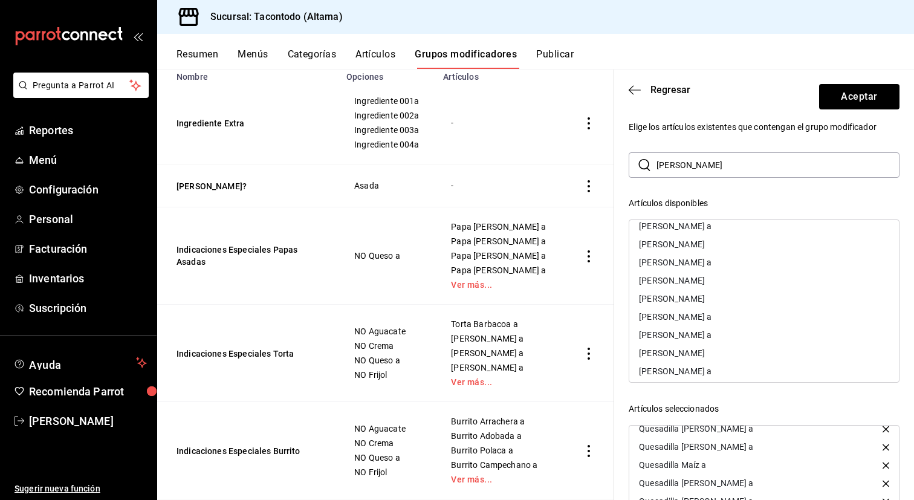
scroll to position [270, 0]
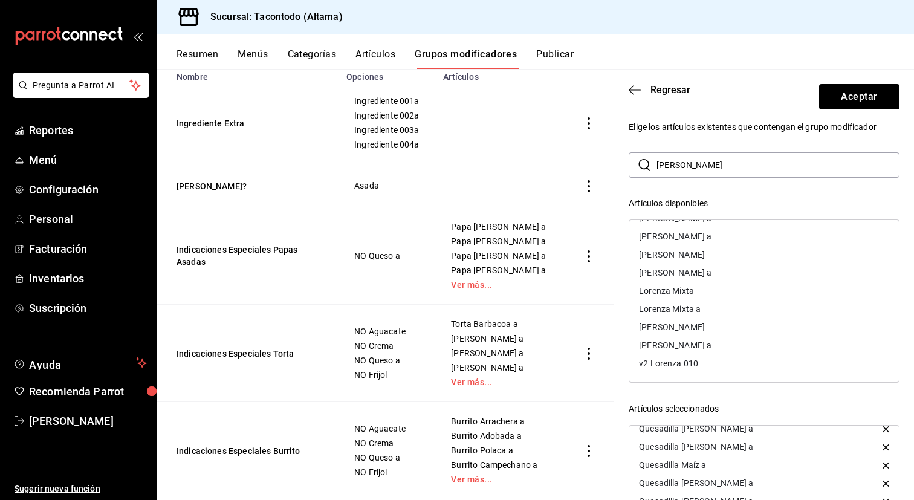
click at [714, 348] on div "[PERSON_NAME] a" at bounding box center [764, 345] width 270 height 18
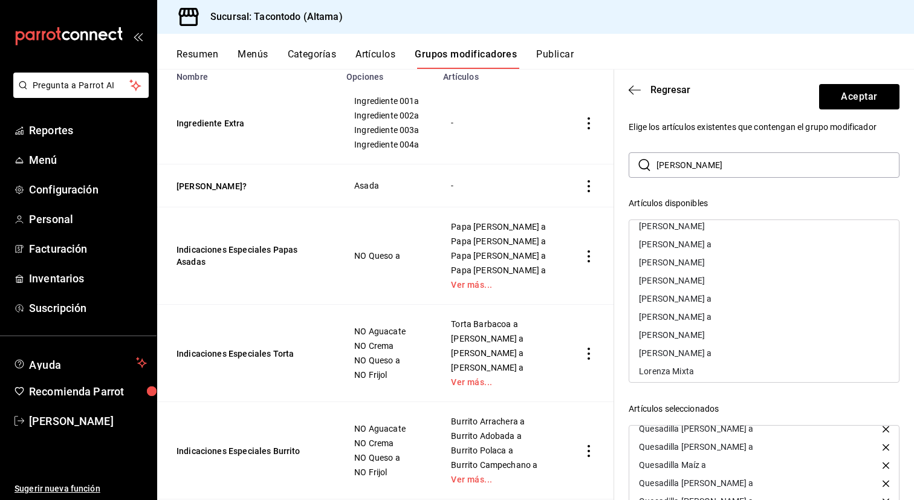
scroll to position [189, 0]
click at [711, 301] on div "[PERSON_NAME] a" at bounding box center [675, 299] width 73 height 8
click at [713, 372] on div "Lorenza Mixta a" at bounding box center [764, 372] width 270 height 18
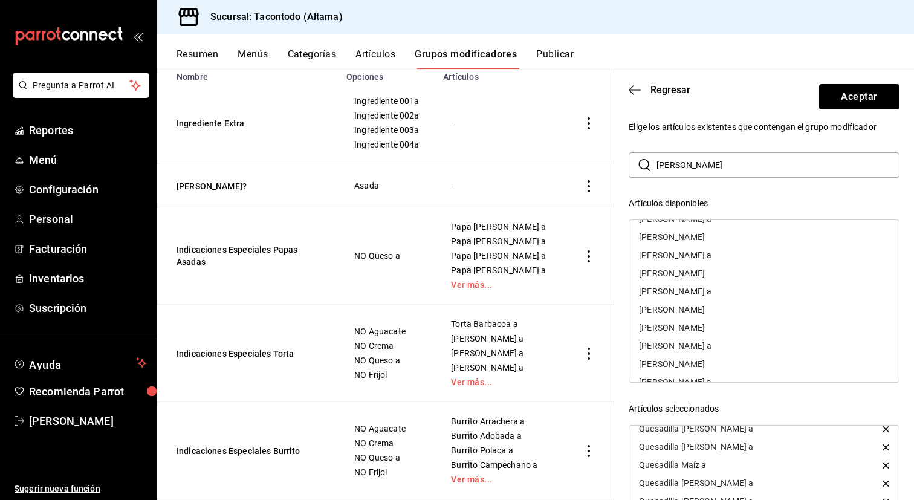
scroll to position [141, 0]
click at [707, 292] on div "[PERSON_NAME] a" at bounding box center [764, 292] width 270 height 18
click at [712, 262] on div "[PERSON_NAME] a" at bounding box center [764, 256] width 270 height 18
click at [720, 314] on div "[PERSON_NAME] a" at bounding box center [764, 311] width 270 height 18
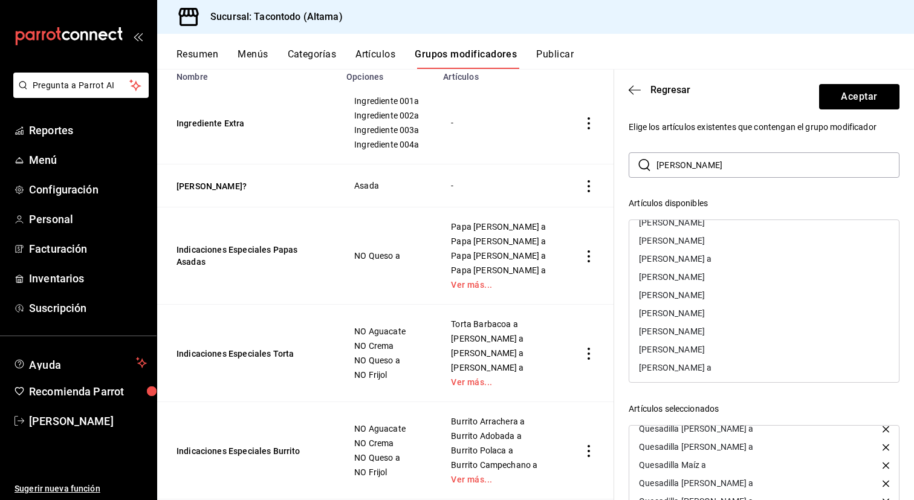
click at [721, 261] on div "[PERSON_NAME] a" at bounding box center [764, 259] width 270 height 18
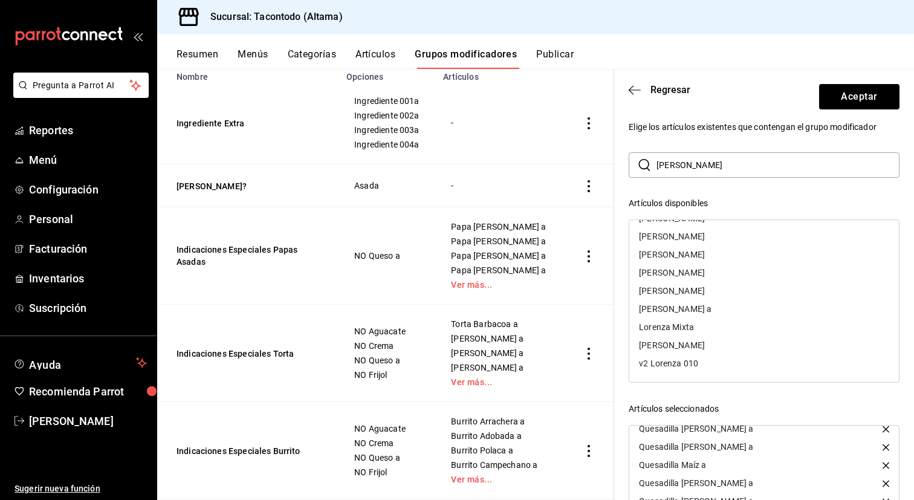
click at [711, 306] on div "[PERSON_NAME] a" at bounding box center [675, 309] width 73 height 8
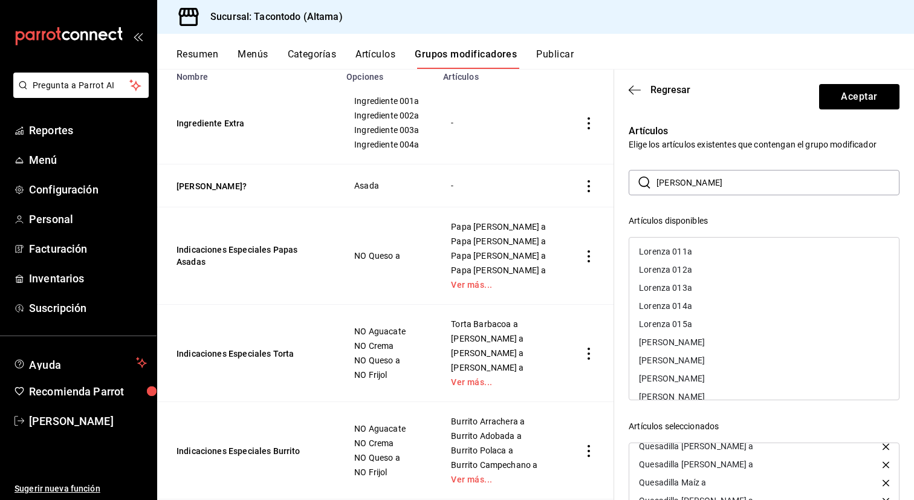
click at [769, 181] on input "[PERSON_NAME]" at bounding box center [777, 182] width 243 height 24
click at [709, 184] on input "[PERSON_NAME]" at bounding box center [777, 182] width 243 height 24
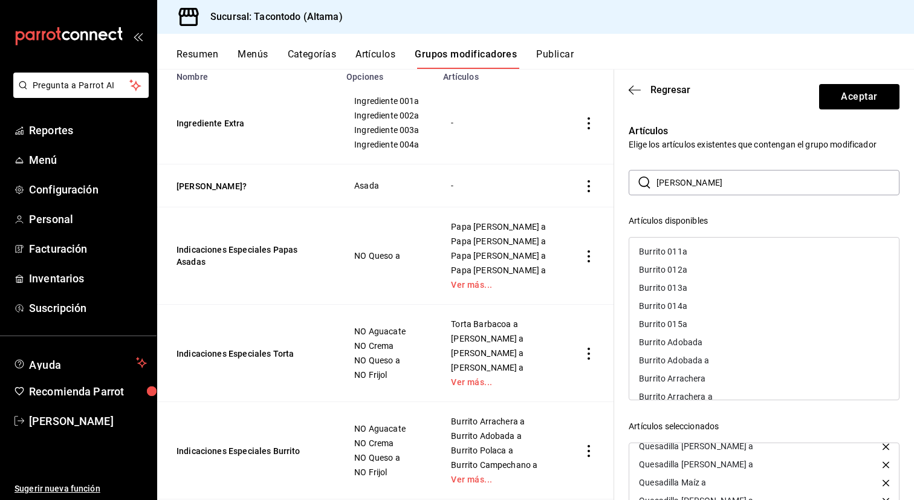
click at [709, 184] on input "[PERSON_NAME]" at bounding box center [777, 182] width 243 height 24
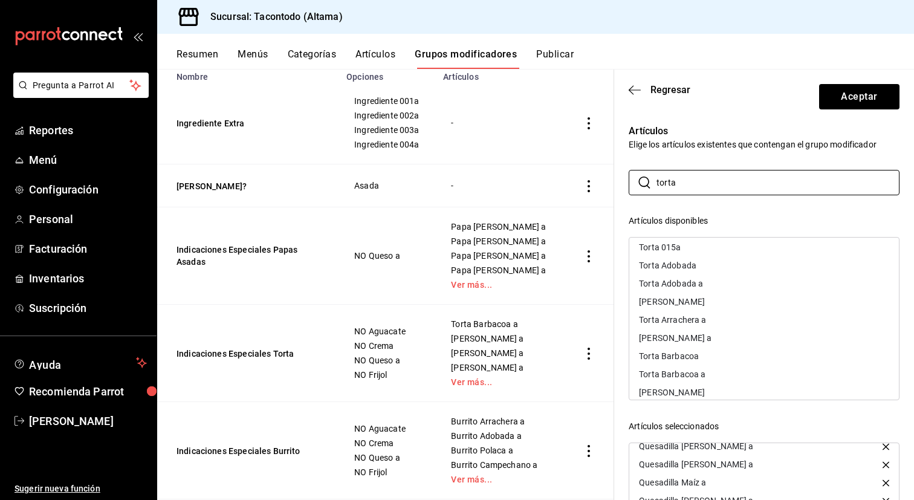
type input "torta"
click at [719, 319] on div "Torta Arrachera a" at bounding box center [764, 320] width 270 height 18
click at [720, 285] on div "Torta Adobada a" at bounding box center [764, 283] width 270 height 18
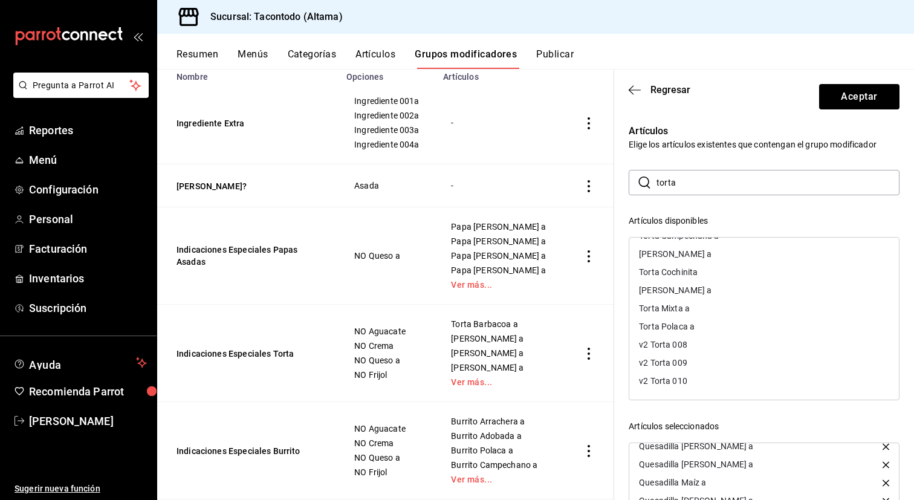
click at [699, 329] on div "Torta Polaca a" at bounding box center [764, 326] width 270 height 18
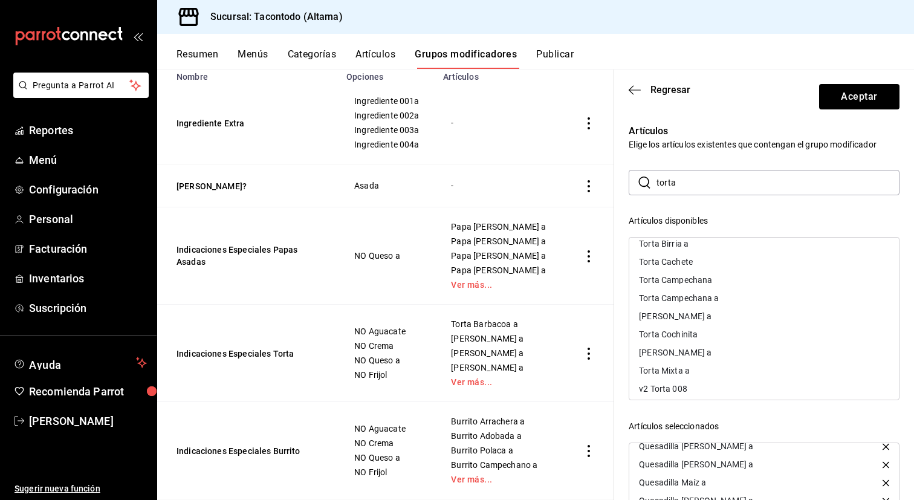
click at [705, 303] on div "Torta Campechana a" at bounding box center [764, 298] width 270 height 18
click at [691, 356] on div "Torta Mixta a" at bounding box center [764, 352] width 270 height 18
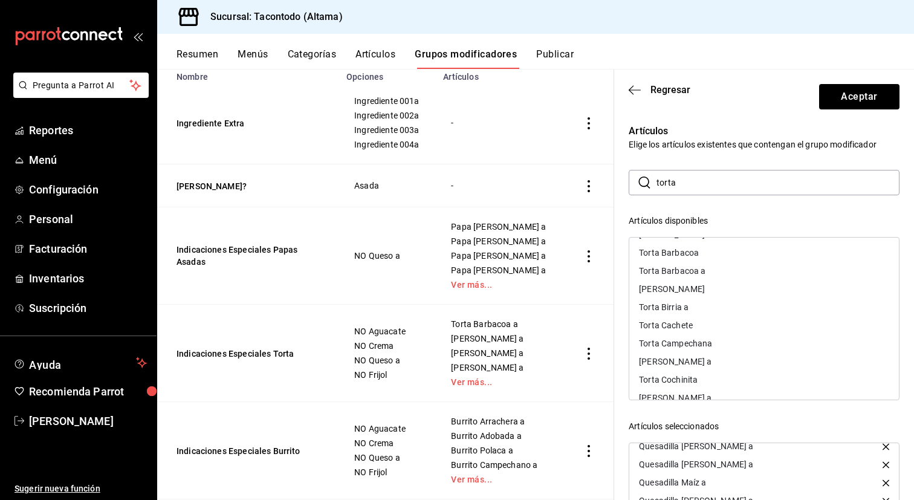
click at [730, 306] on div "Torta Birria a" at bounding box center [764, 307] width 270 height 18
click at [730, 276] on div "Torta Barbacoa a" at bounding box center [764, 271] width 270 height 18
click at [725, 328] on div "[PERSON_NAME] a" at bounding box center [764, 325] width 270 height 18
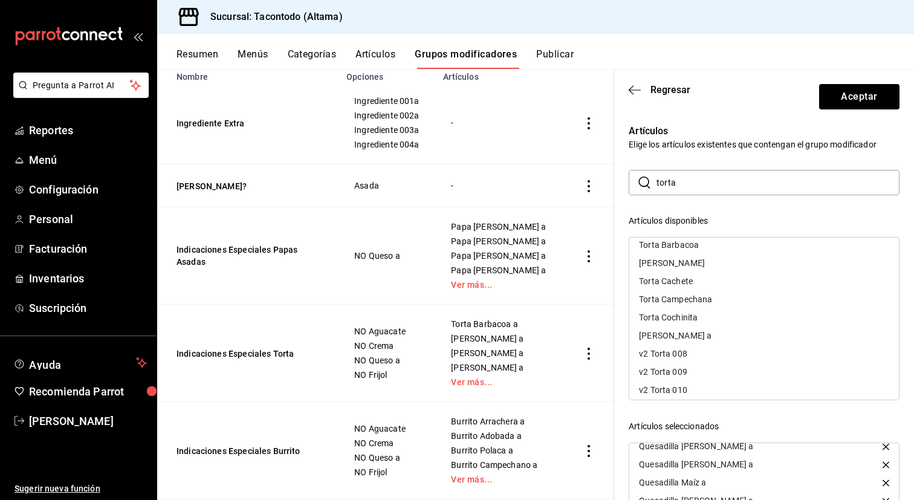
scroll to position [160, 0]
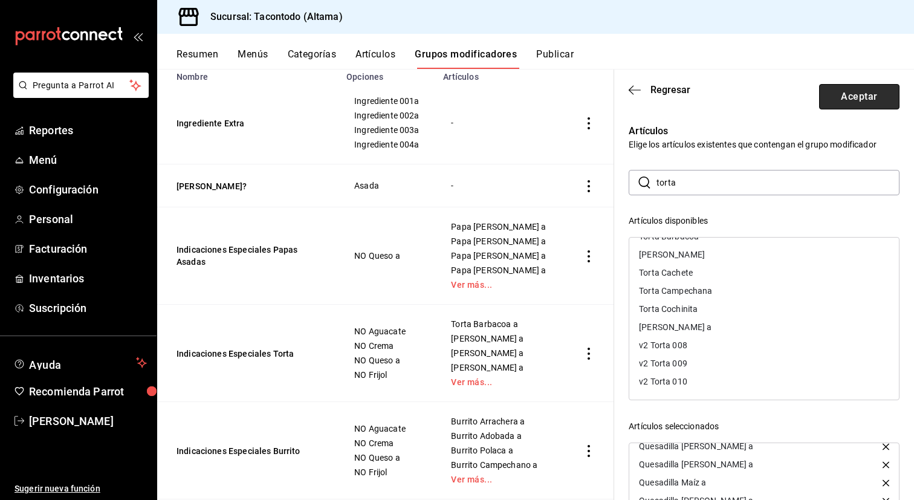
click at [876, 96] on button "Aceptar" at bounding box center [859, 96] width 80 height 25
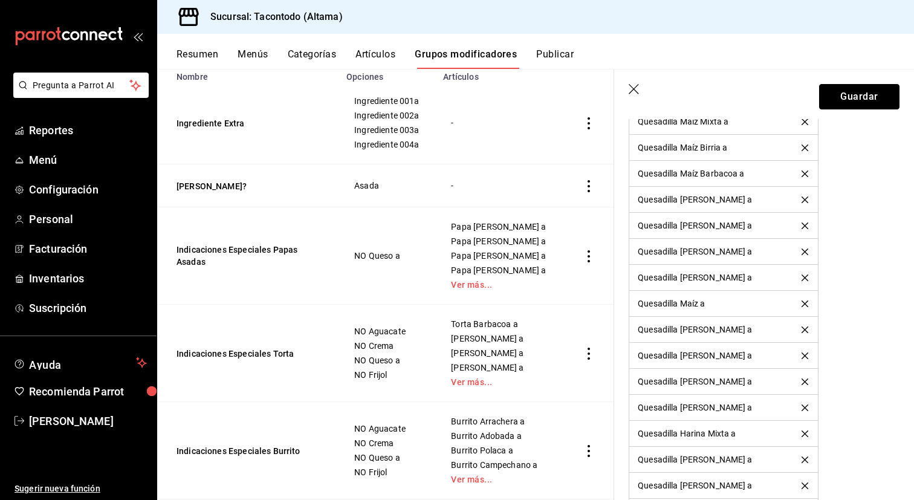
click at [876, 96] on button "Guardar" at bounding box center [859, 96] width 80 height 25
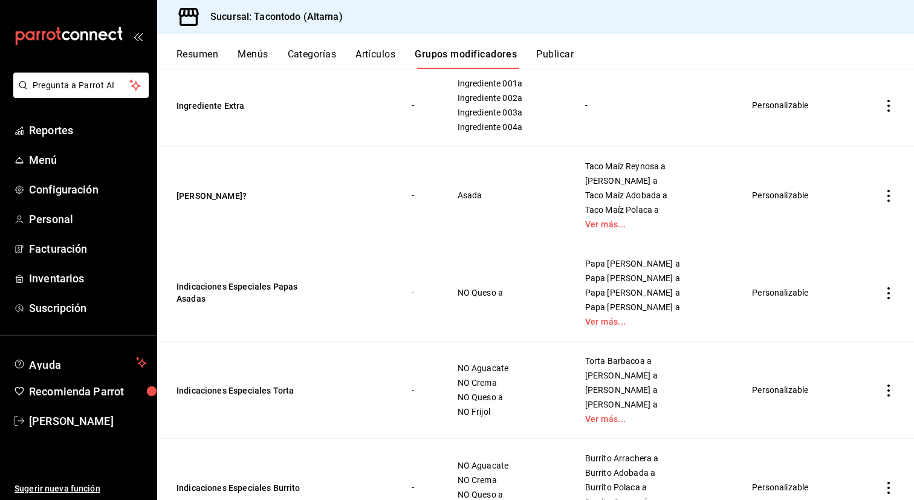
scroll to position [111, 0]
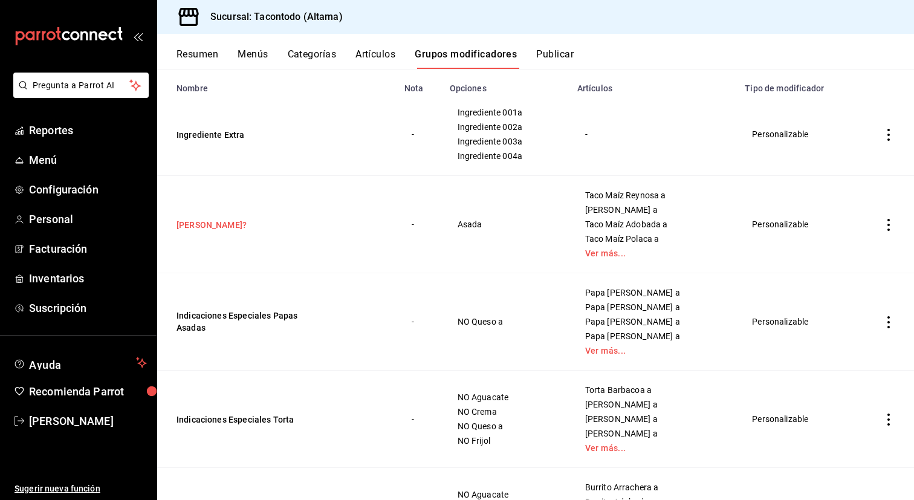
click at [221, 225] on button "[PERSON_NAME]?" at bounding box center [248, 225] width 145 height 12
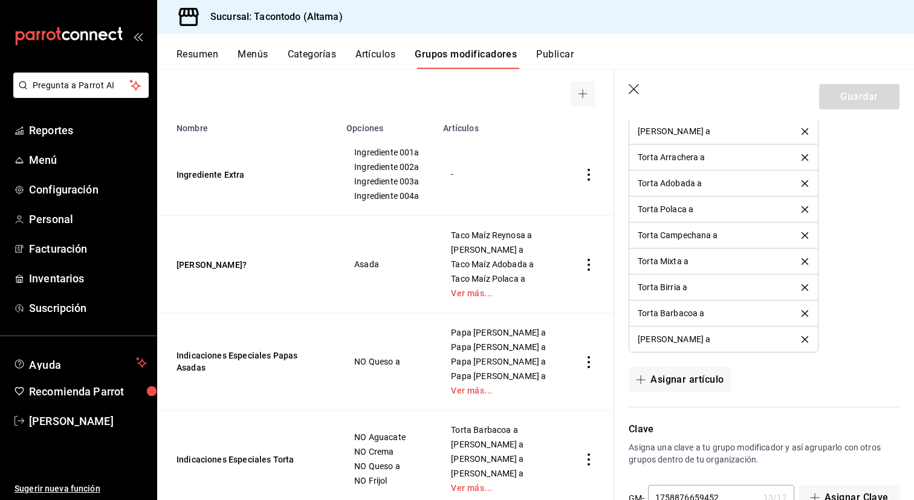
scroll to position [2326, 0]
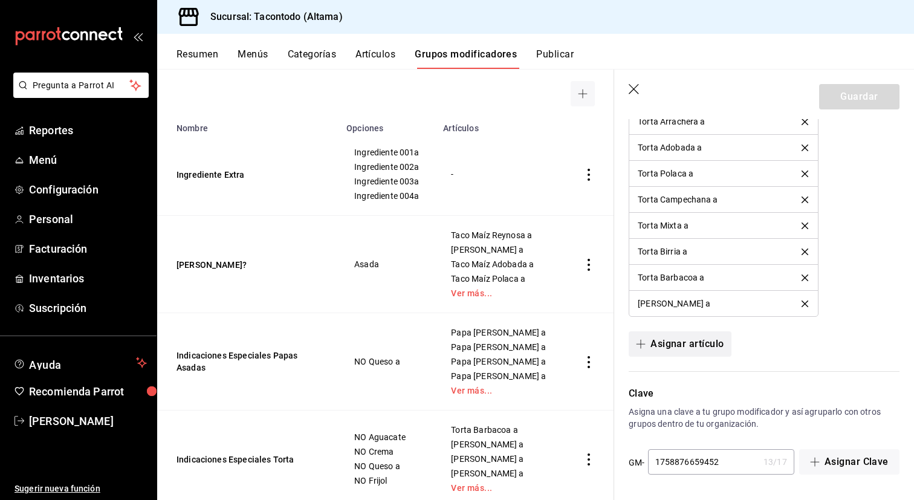
click at [693, 341] on button "Asignar artículo" at bounding box center [679, 343] width 102 height 25
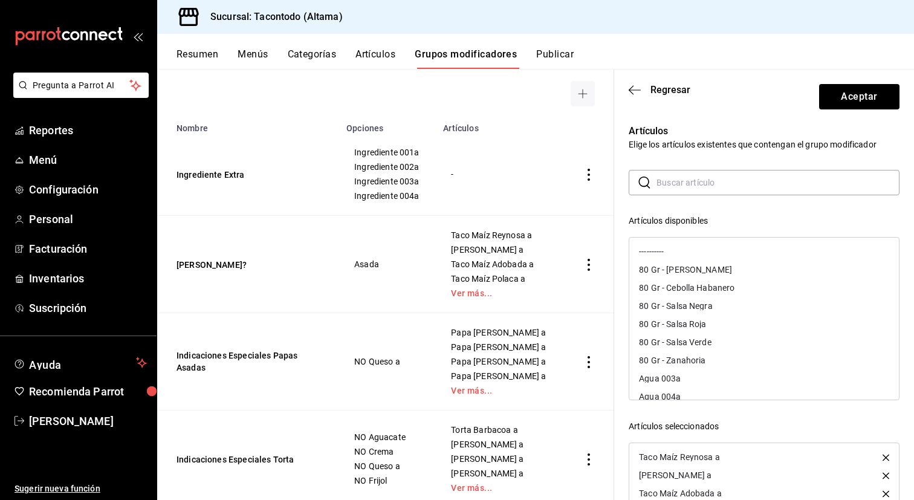
click at [705, 186] on input "text" at bounding box center [777, 182] width 243 height 24
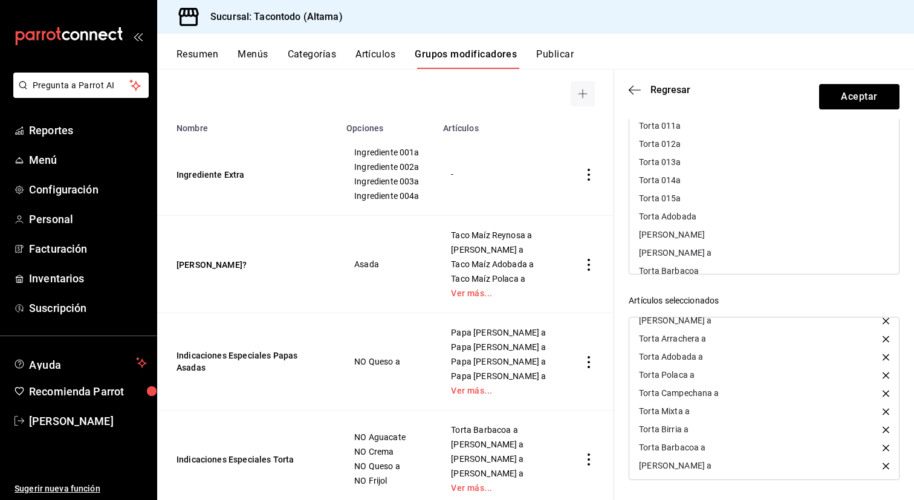
scroll to position [19, 0]
click at [718, 231] on div "[PERSON_NAME] a" at bounding box center [764, 233] width 270 height 18
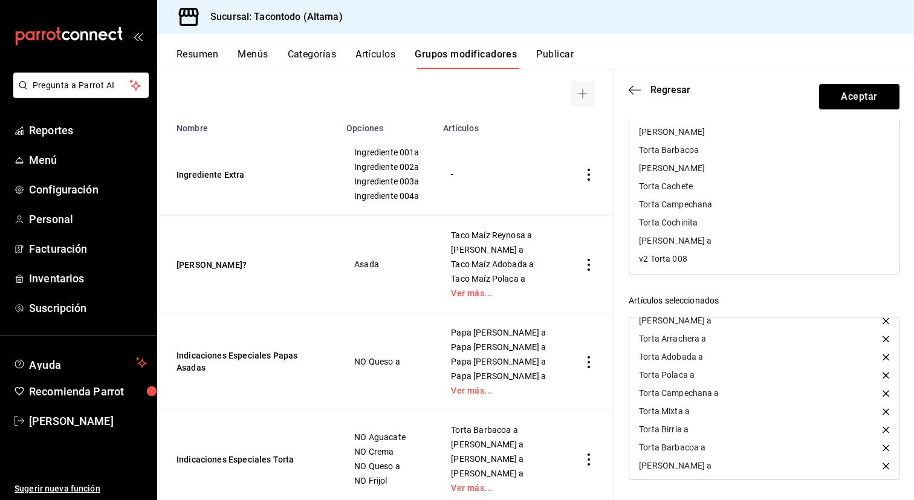
scroll to position [112, 0]
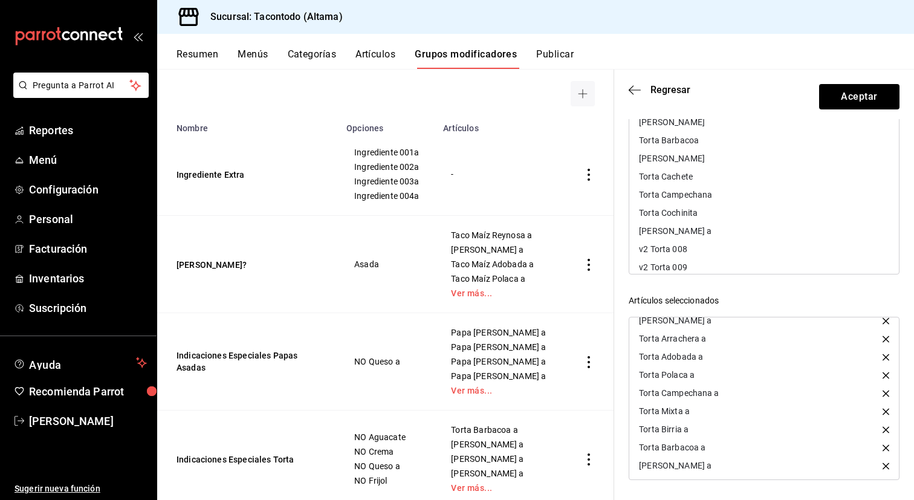
click at [718, 231] on div "[PERSON_NAME] a" at bounding box center [764, 231] width 270 height 18
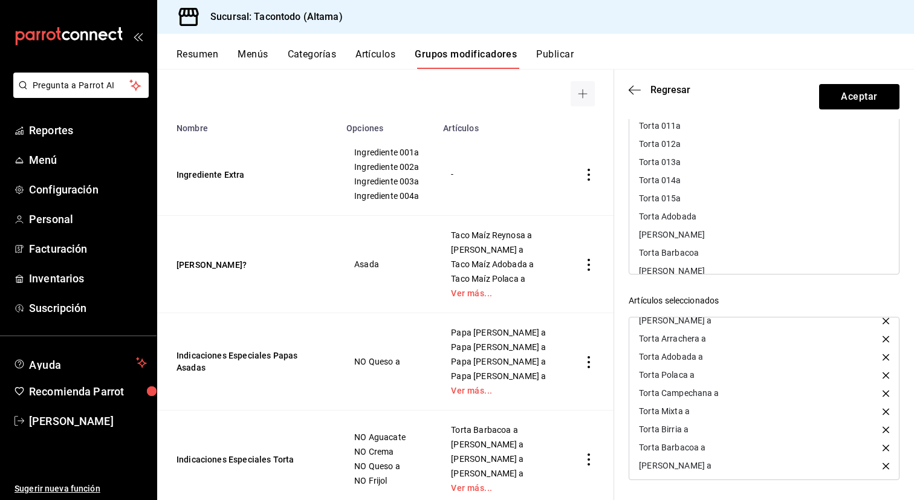
scroll to position [0, 0]
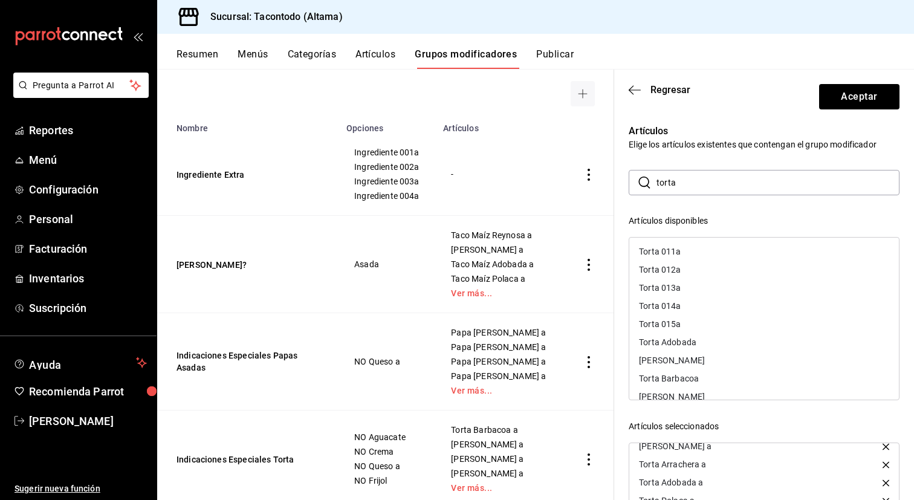
click at [743, 190] on input "torta" at bounding box center [777, 182] width 243 height 24
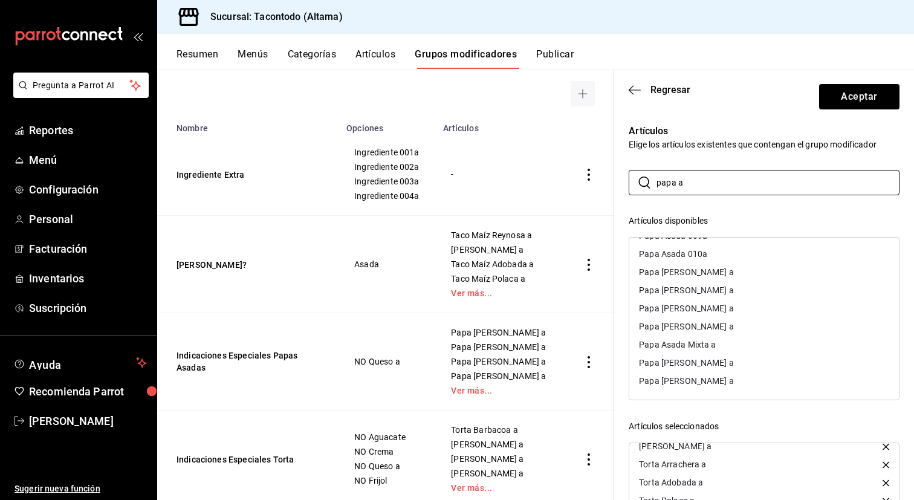
type input "papa a"
click at [751, 293] on div "Papa [PERSON_NAME] a" at bounding box center [764, 290] width 270 height 18
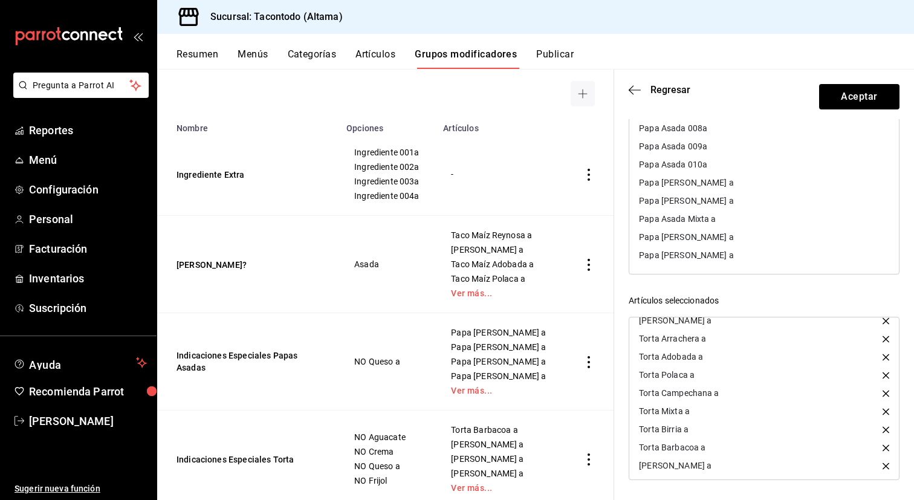
click at [738, 235] on div "Papa [PERSON_NAME] a" at bounding box center [764, 237] width 270 height 18
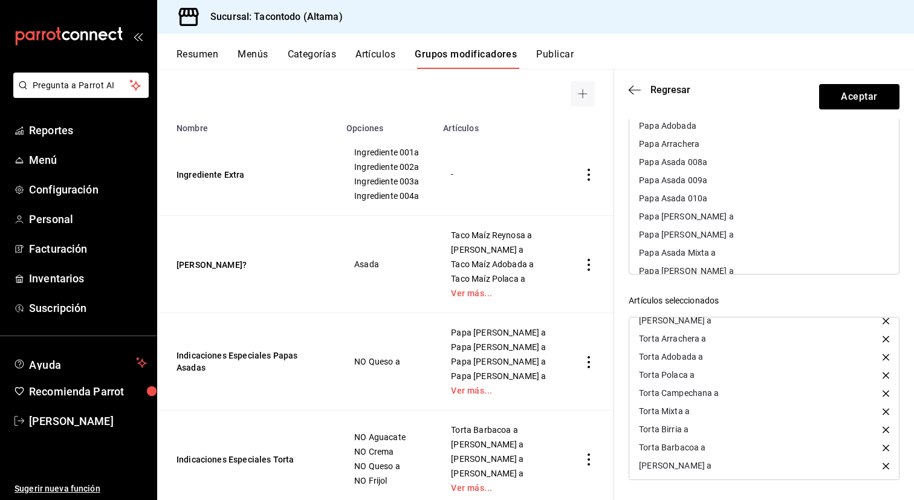
click at [746, 239] on div "Papa [PERSON_NAME] a" at bounding box center [764, 234] width 270 height 18
click at [746, 239] on div "Papa Asada Mixta a" at bounding box center [764, 234] width 270 height 18
click at [744, 221] on div "Papa [PERSON_NAME] a" at bounding box center [764, 216] width 270 height 18
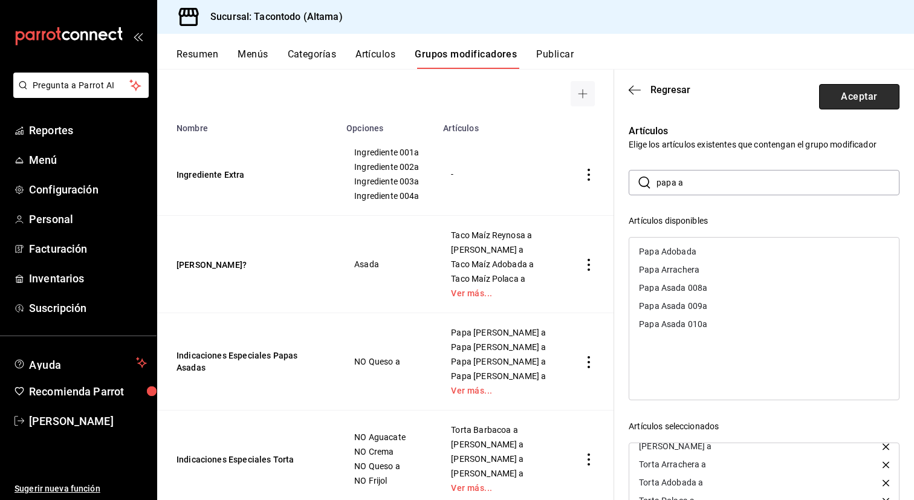
click at [844, 95] on button "Aceptar" at bounding box center [859, 96] width 80 height 25
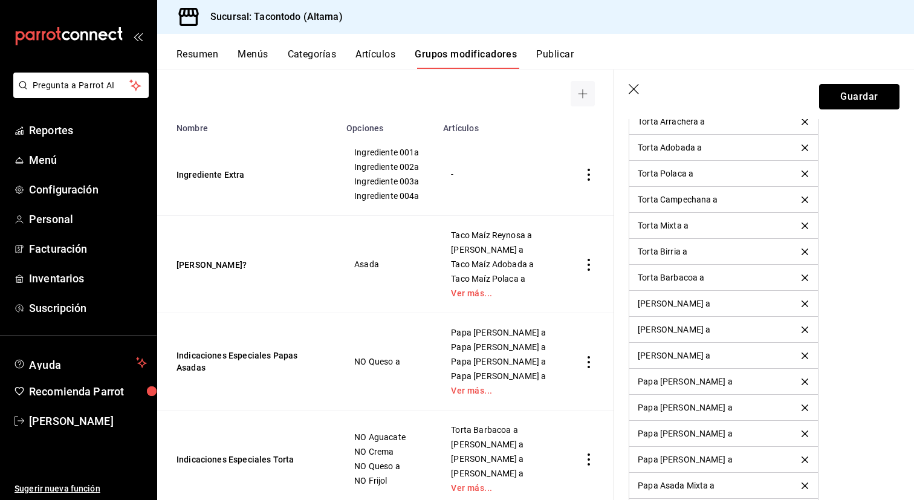
click at [844, 95] on button "Guardar" at bounding box center [859, 96] width 80 height 25
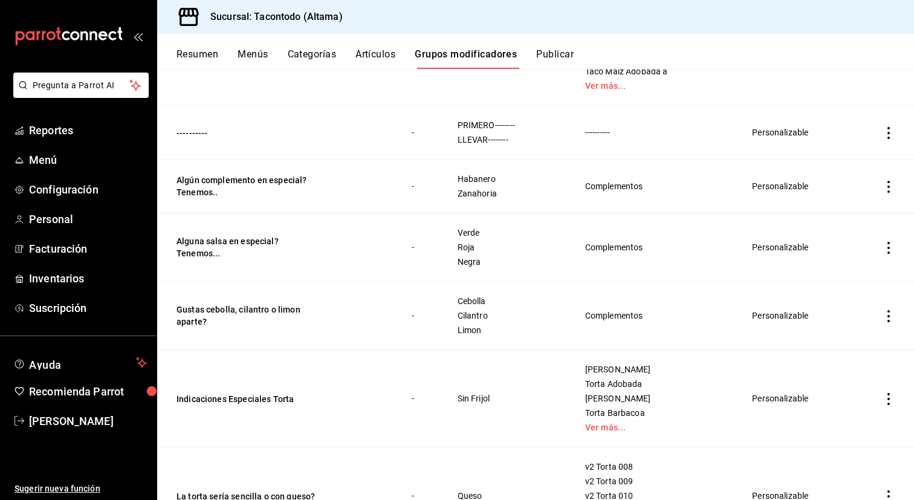
scroll to position [867, 0]
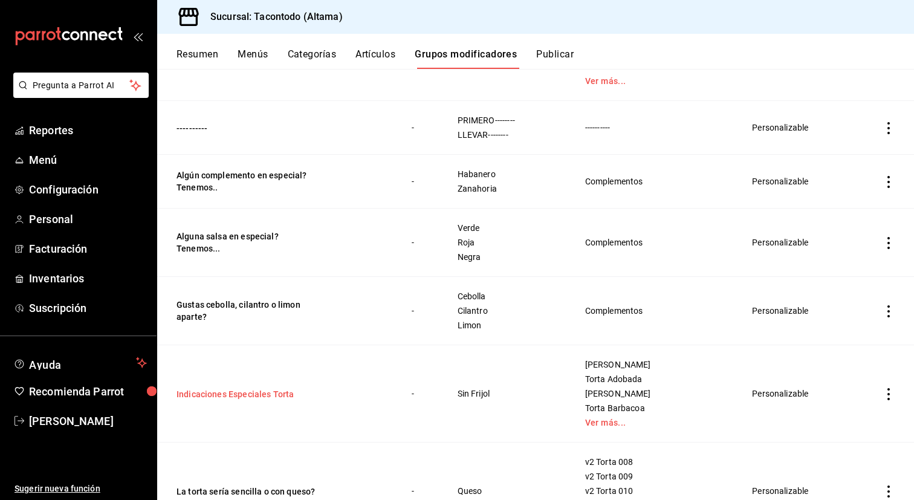
click at [260, 393] on button "Indicaciones Especiales Torta" at bounding box center [248, 394] width 145 height 12
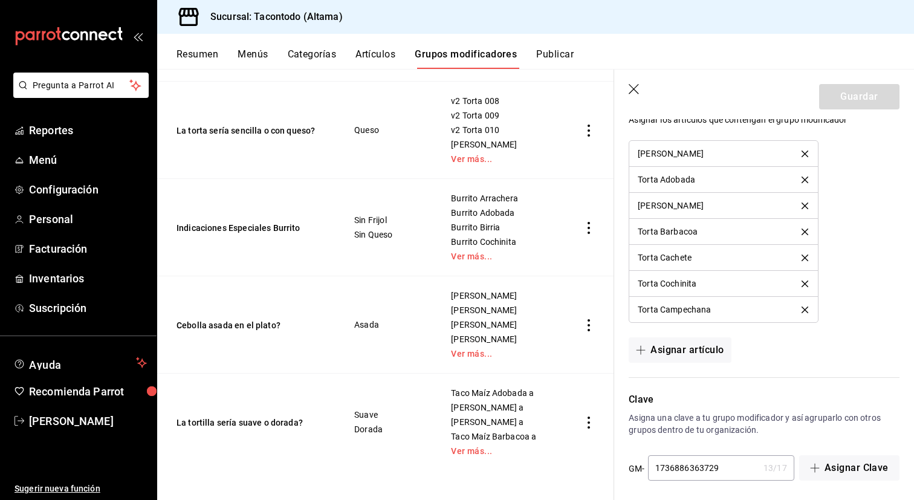
scroll to position [1318, 0]
click at [256, 421] on button "La tortilla sería suave o dorada?" at bounding box center [248, 422] width 145 height 12
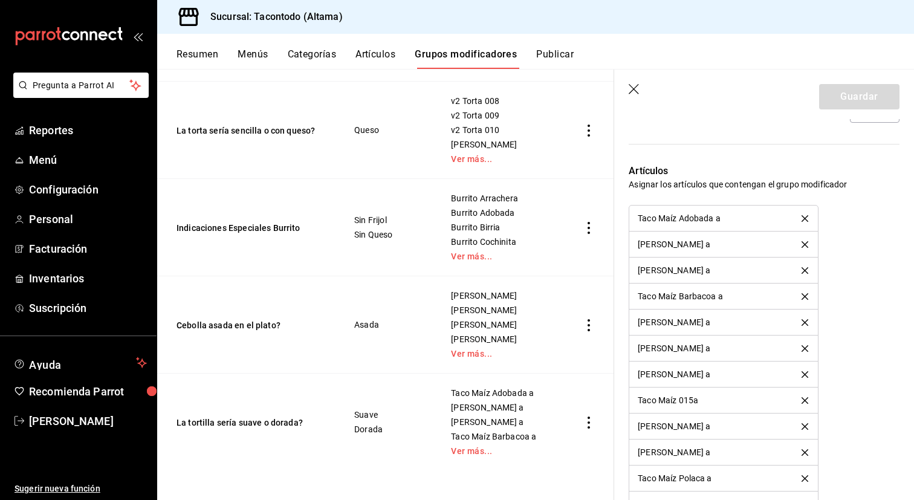
scroll to position [767, 0]
click at [807, 219] on icon "delete" at bounding box center [804, 219] width 7 height 7
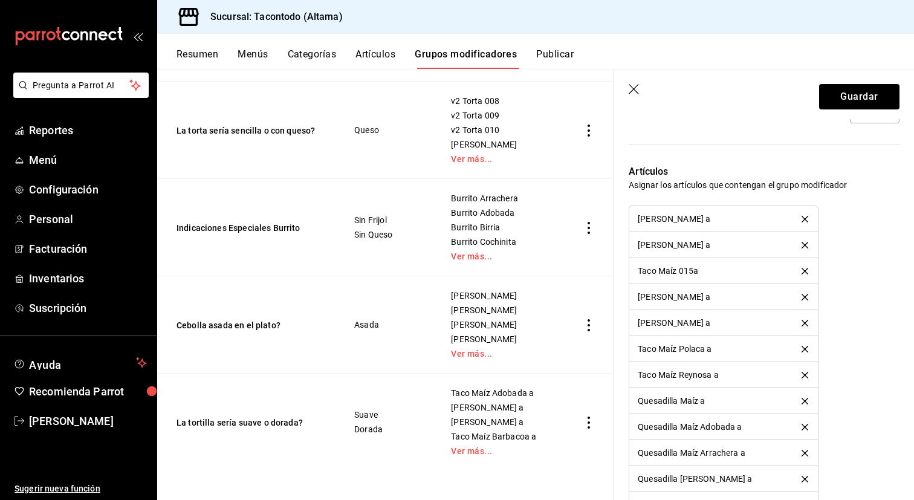
click at [807, 219] on icon "delete" at bounding box center [804, 219] width 7 height 7
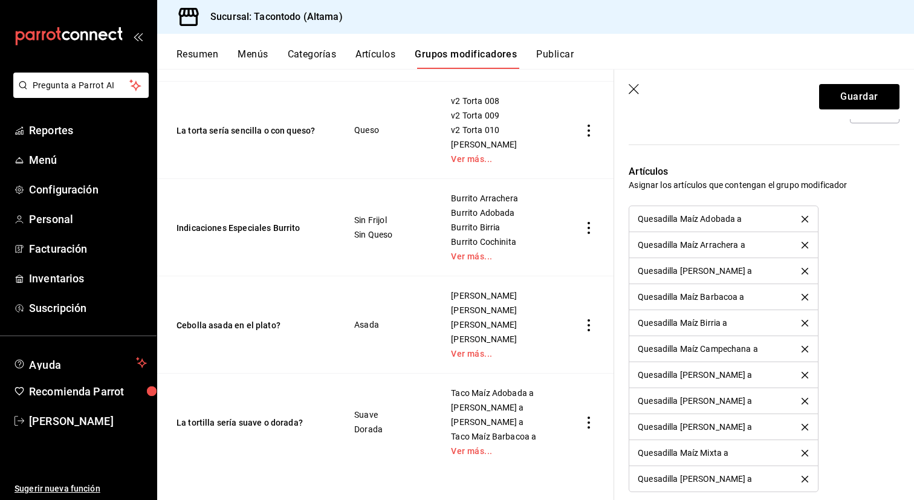
click at [807, 219] on icon "delete" at bounding box center [804, 219] width 7 height 7
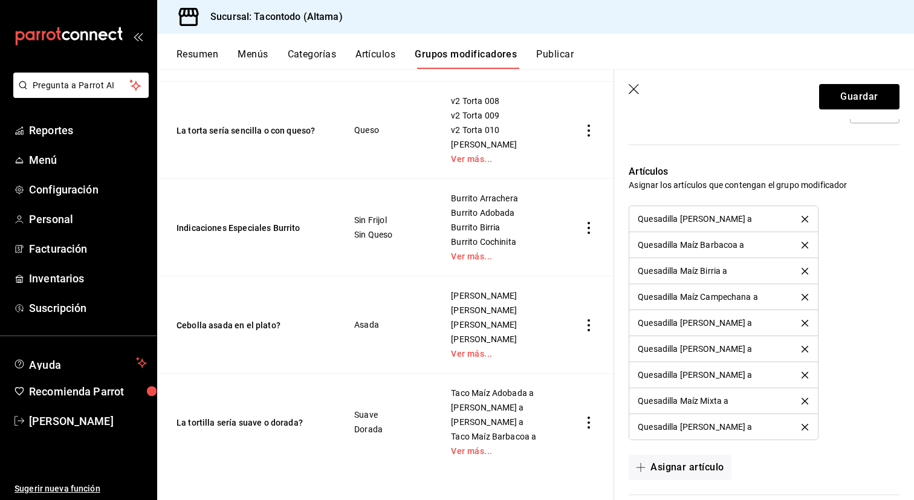
click at [807, 219] on icon "delete" at bounding box center [804, 219] width 7 height 7
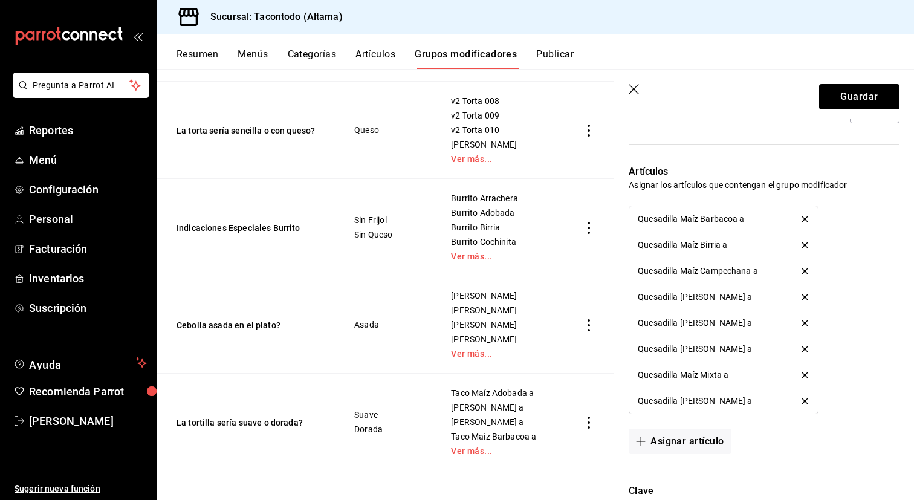
click at [807, 219] on icon "delete" at bounding box center [804, 219] width 7 height 7
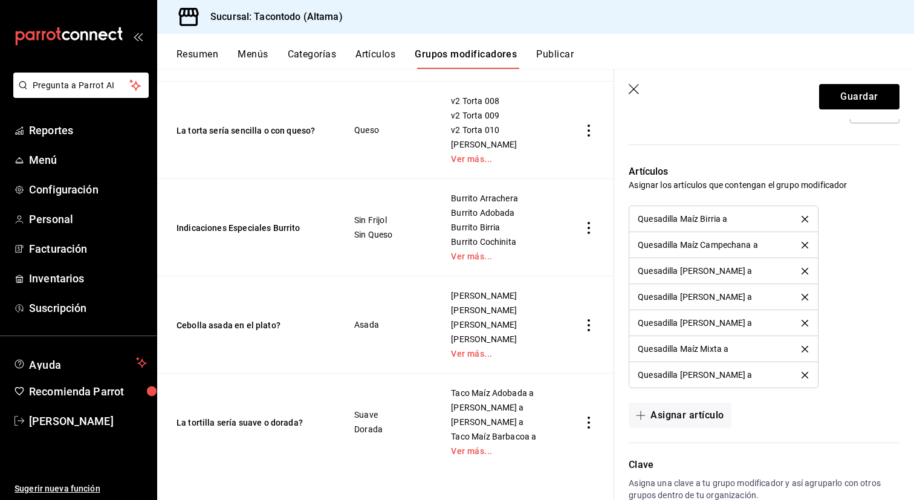
click at [807, 219] on icon "delete" at bounding box center [804, 219] width 7 height 7
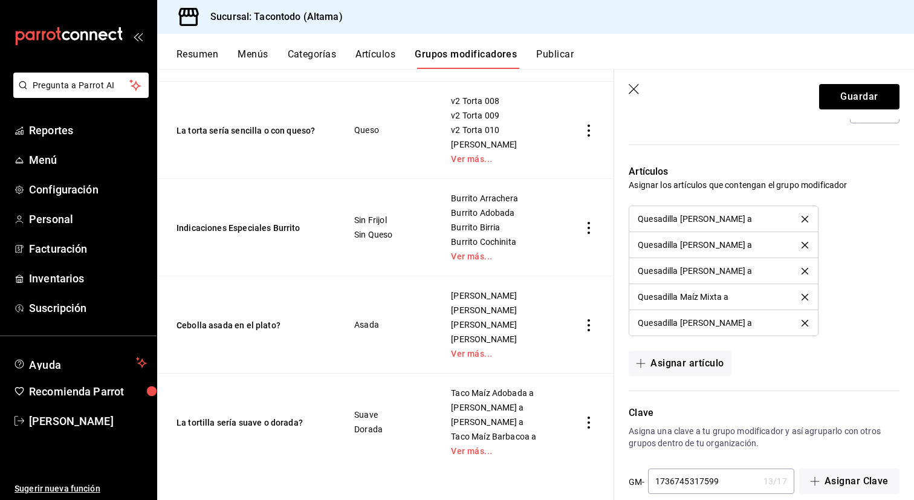
click at [807, 219] on icon "delete" at bounding box center [804, 219] width 7 height 7
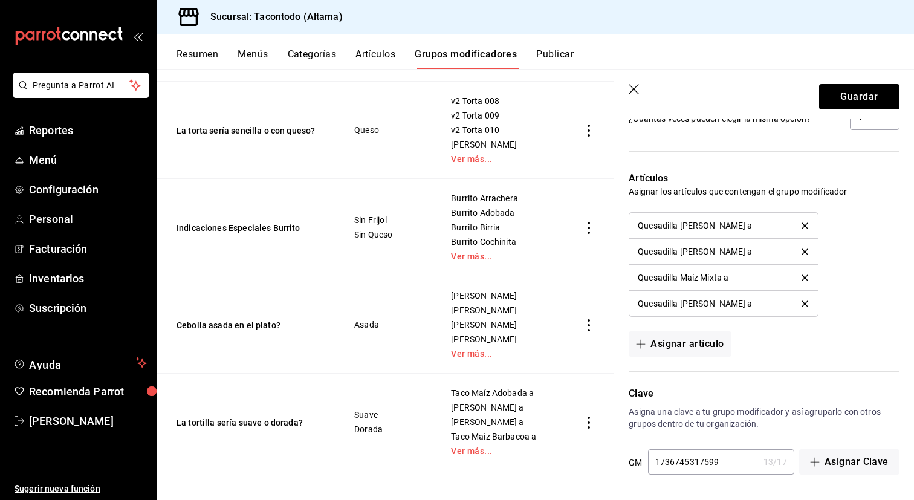
scroll to position [760, 0]
click at [807, 219] on li "Quesadilla [PERSON_NAME] a" at bounding box center [723, 226] width 188 height 26
click at [804, 224] on icon "delete" at bounding box center [804, 225] width 7 height 7
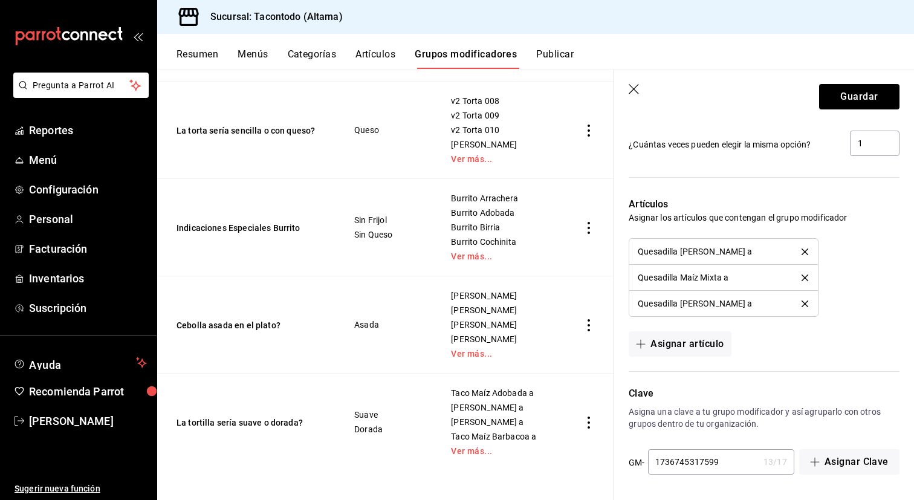
click at [804, 224] on div "Artículos Asignar los artículos que contengan el grupo modificador Quesadilla M…" at bounding box center [756, 269] width 285 height 174
click at [802, 248] on icon "delete" at bounding box center [804, 251] width 7 height 7
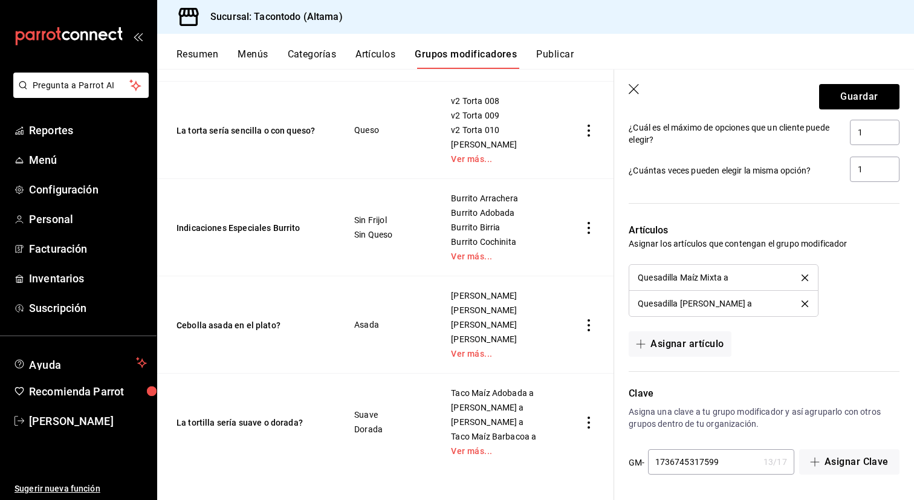
click at [804, 268] on li "Quesadilla Maíz Mixta a" at bounding box center [723, 278] width 188 height 26
click at [804, 276] on icon "delete" at bounding box center [804, 277] width 7 height 7
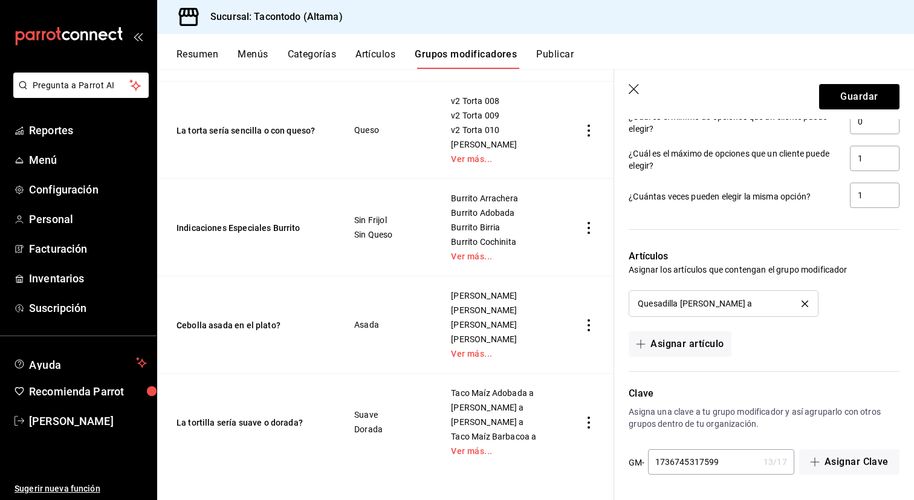
click at [806, 303] on icon "delete" at bounding box center [804, 303] width 7 height 7
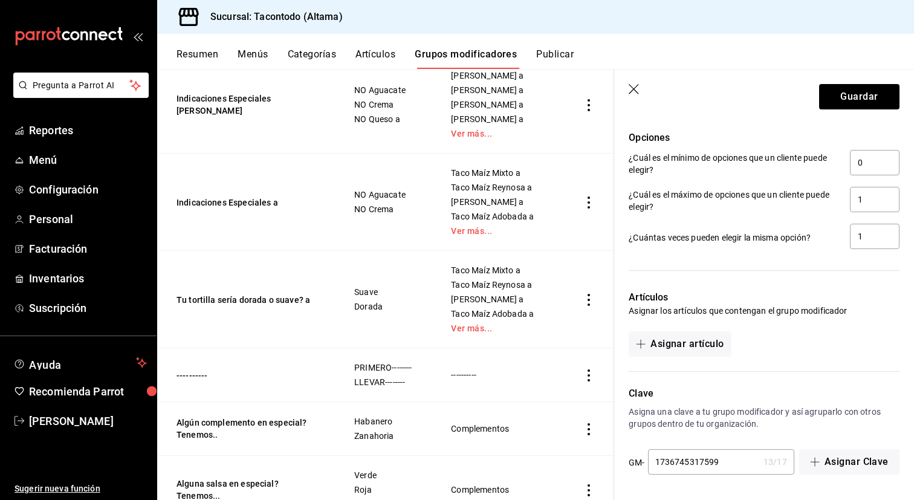
scroll to position [671, 0]
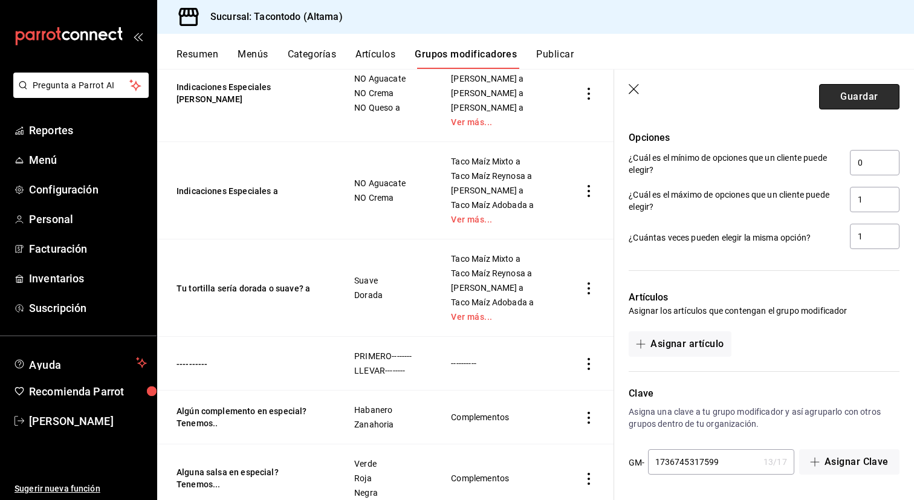
click at [861, 102] on button "Guardar" at bounding box center [859, 96] width 80 height 25
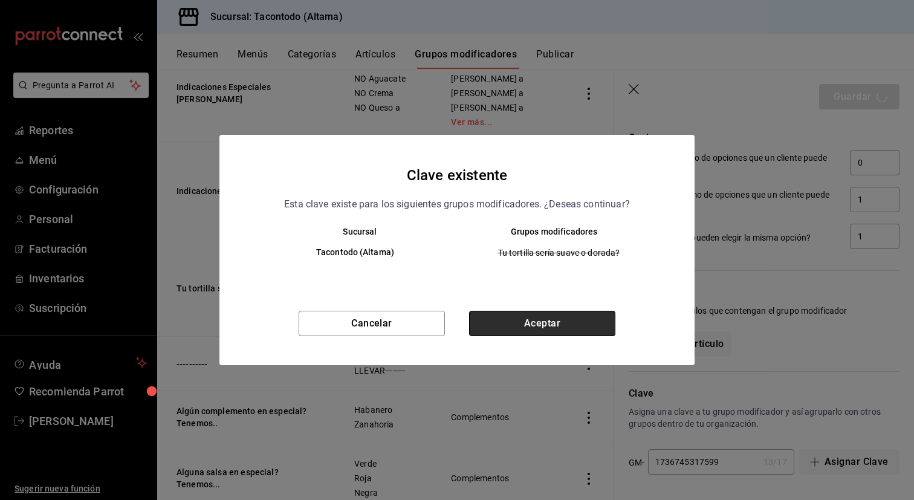
click at [570, 331] on button "Aceptar" at bounding box center [542, 323] width 146 height 25
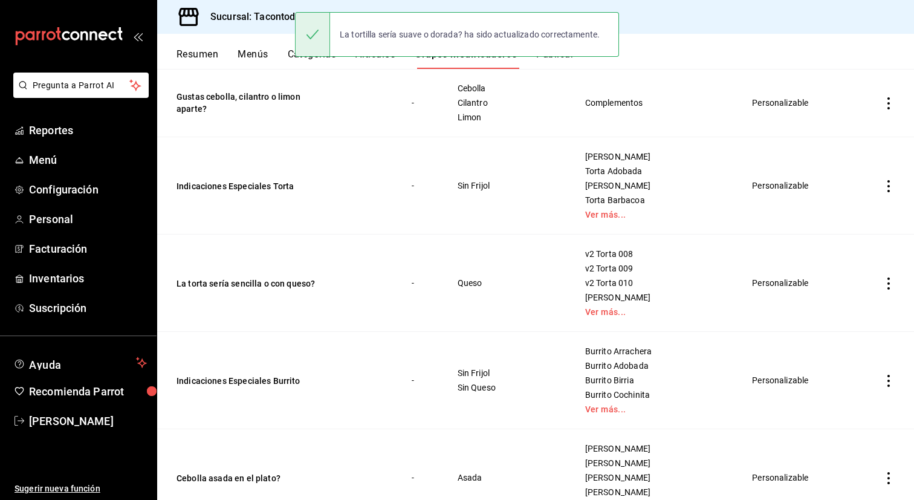
scroll to position [1184, 0]
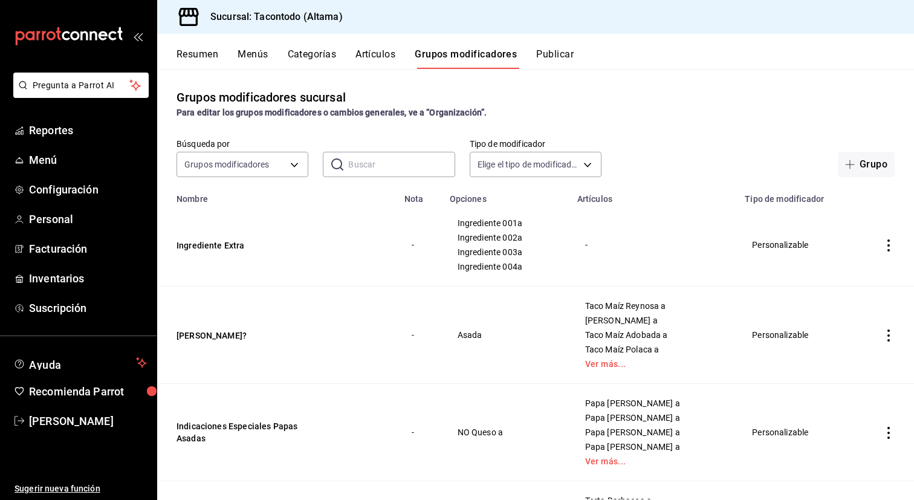
scroll to position [1184, 0]
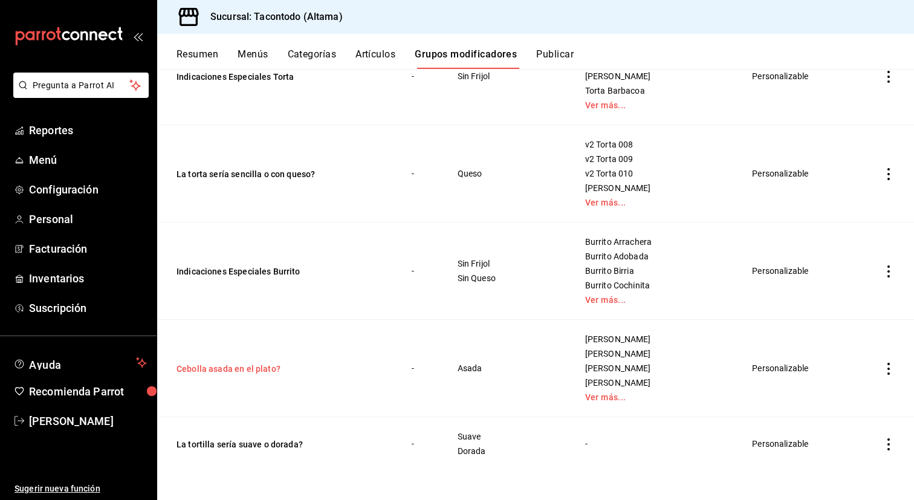
click at [233, 364] on button "Cebolla asada en el plato?" at bounding box center [248, 369] width 145 height 12
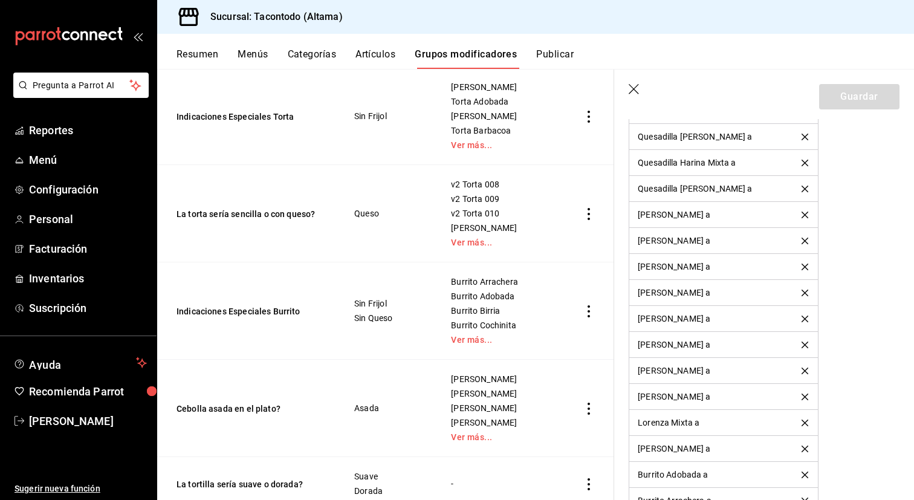
scroll to position [3244, 0]
click at [804, 218] on icon "delete" at bounding box center [804, 216] width 7 height 7
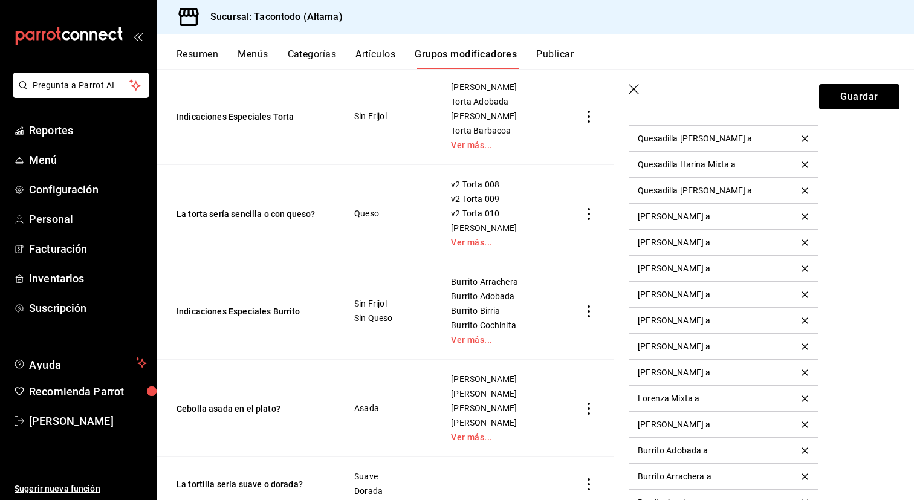
click at [804, 218] on icon "delete" at bounding box center [804, 216] width 7 height 7
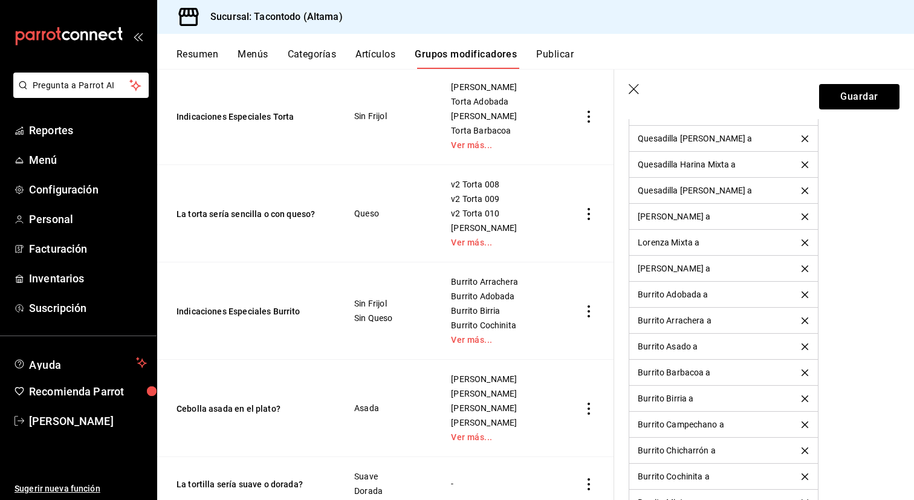
click at [804, 218] on icon "delete" at bounding box center [804, 216] width 7 height 7
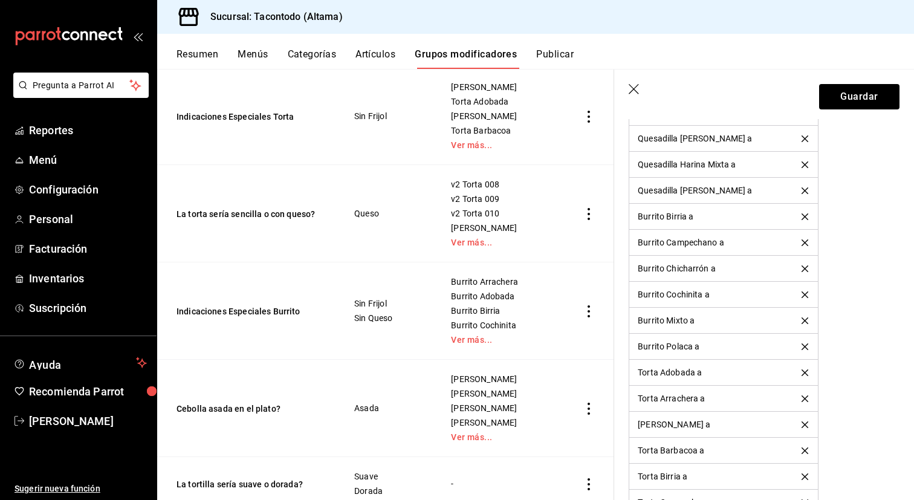
click at [804, 218] on icon "delete" at bounding box center [804, 216] width 7 height 7
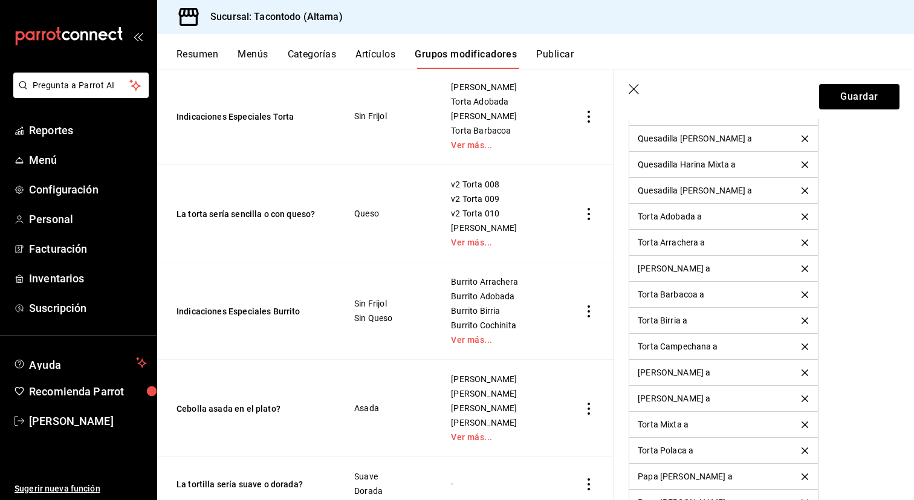
click at [804, 218] on icon "delete" at bounding box center [804, 216] width 7 height 7
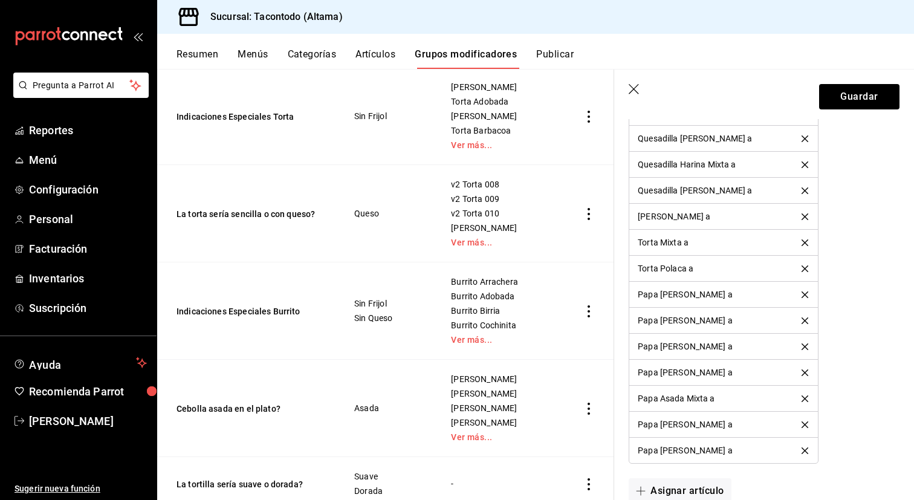
click at [804, 218] on icon "delete" at bounding box center [804, 216] width 7 height 7
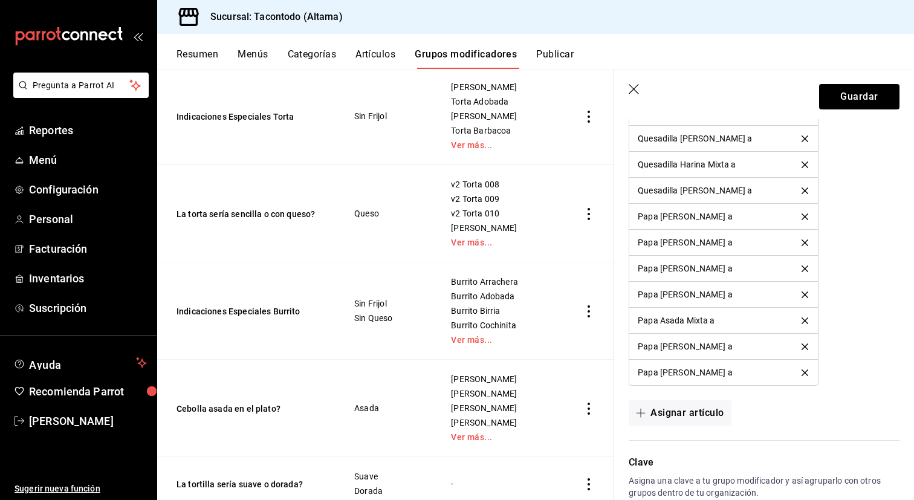
click at [804, 218] on icon "delete" at bounding box center [804, 216] width 7 height 7
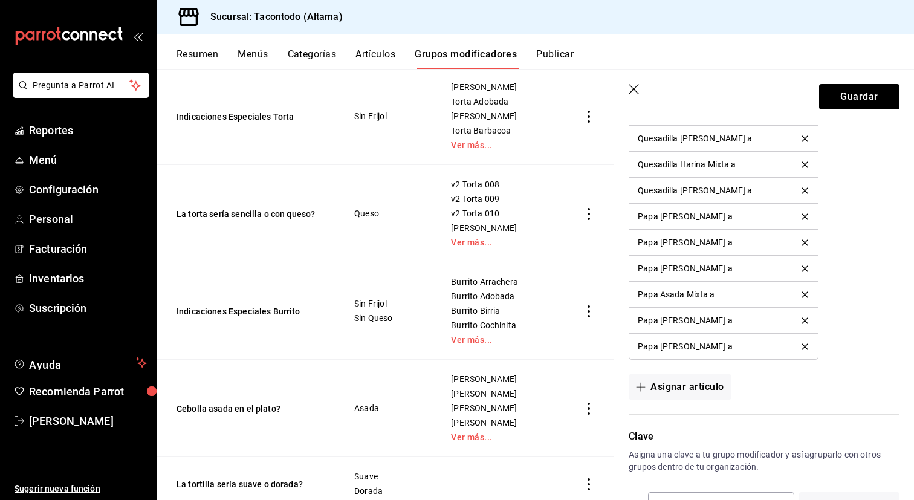
click at [804, 218] on icon "delete" at bounding box center [804, 216] width 7 height 7
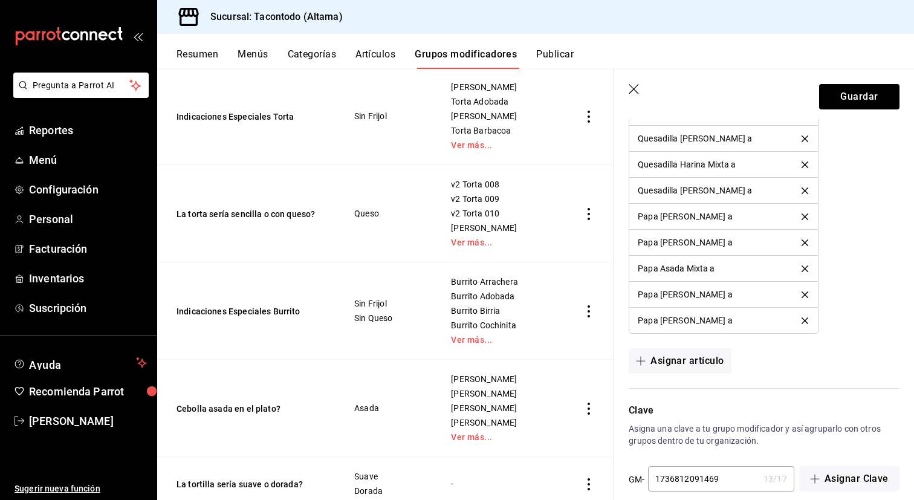
click at [804, 218] on icon "delete" at bounding box center [804, 216] width 7 height 7
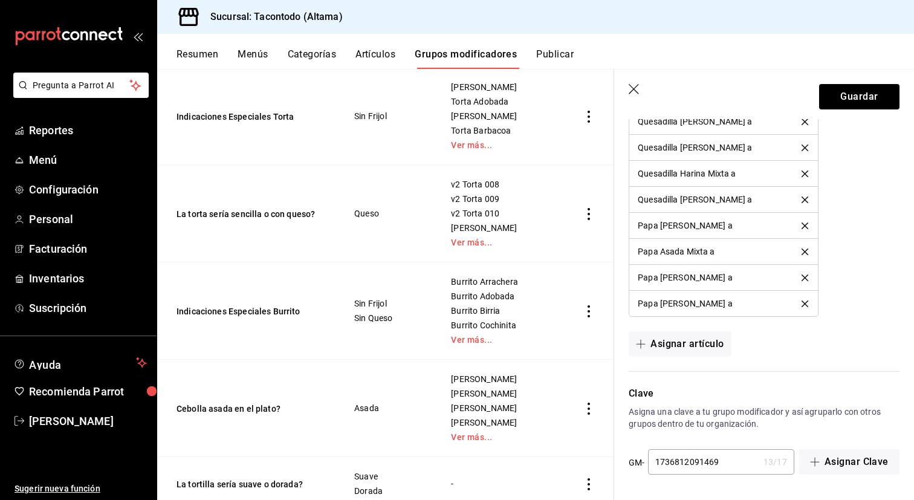
click at [804, 218] on li "Papa [PERSON_NAME] a" at bounding box center [723, 226] width 188 height 26
click at [804, 250] on icon "delete" at bounding box center [804, 251] width 7 height 7
click at [804, 251] on icon "delete" at bounding box center [804, 251] width 7 height 7
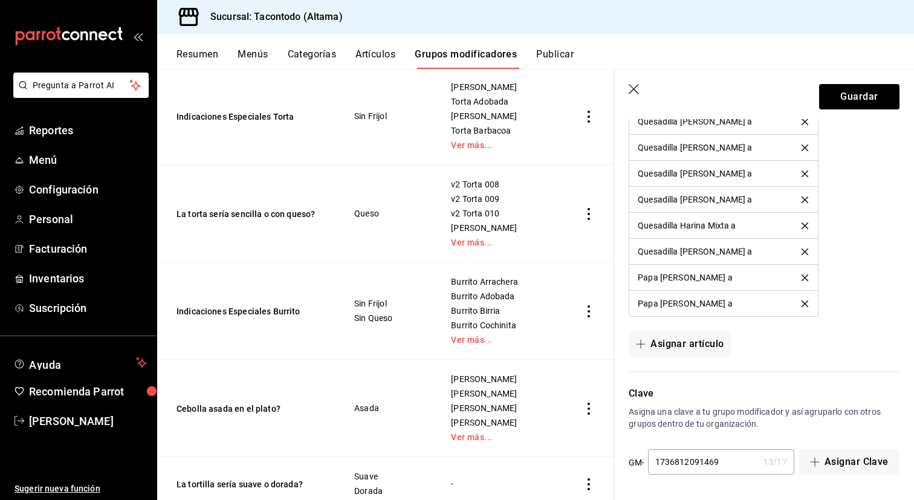
click at [804, 251] on icon "delete" at bounding box center [804, 251] width 7 height 7
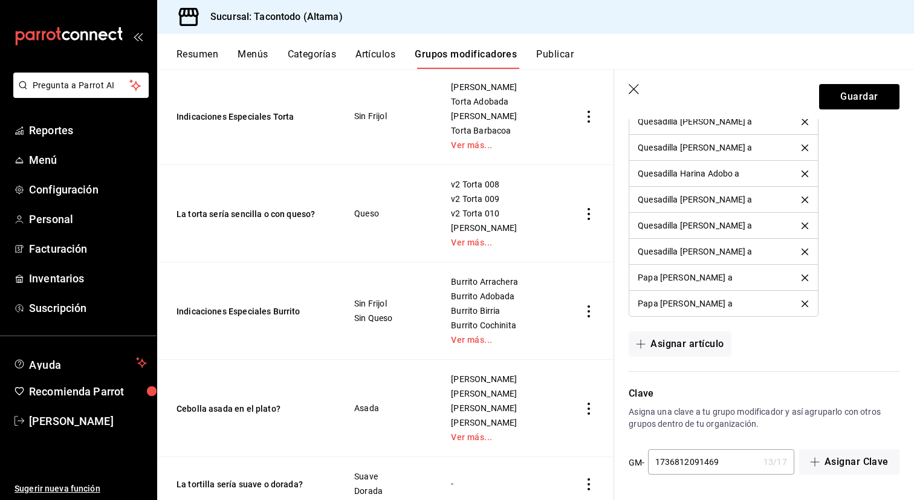
click at [804, 251] on icon "delete" at bounding box center [804, 251] width 7 height 7
click at [801, 300] on icon "delete" at bounding box center [804, 303] width 7 height 7
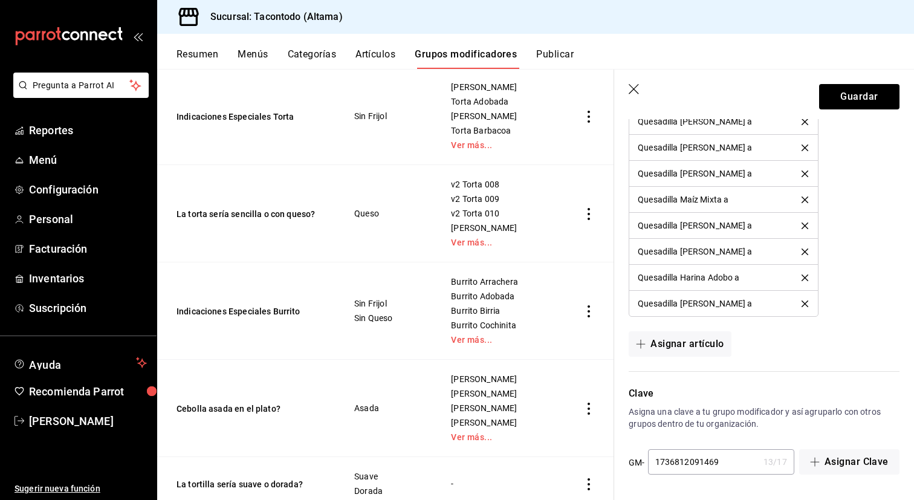
click at [801, 300] on icon "delete" at bounding box center [804, 303] width 7 height 7
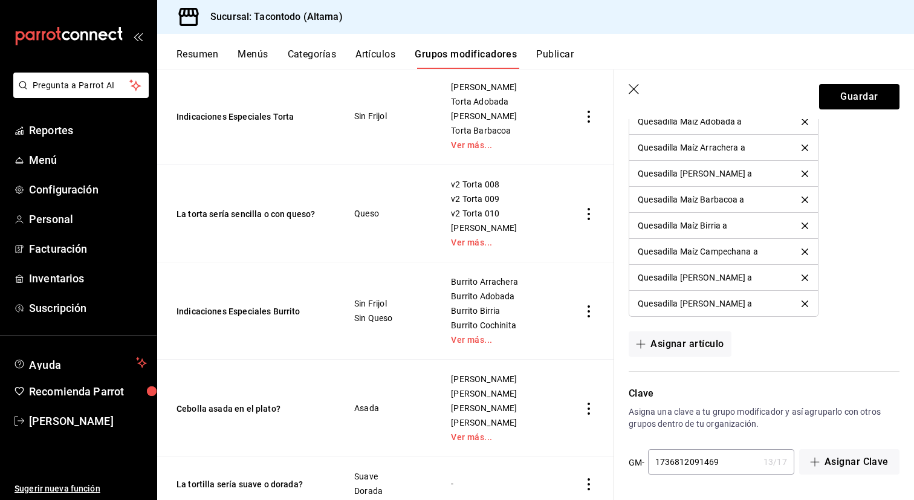
click at [801, 300] on icon "delete" at bounding box center [804, 303] width 7 height 7
click at [801, 304] on icon "delete" at bounding box center [804, 303] width 7 height 7
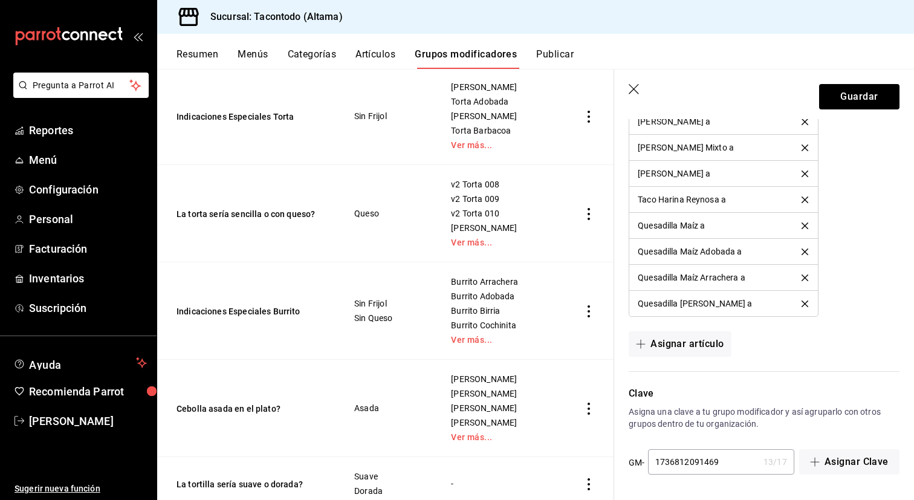
click at [801, 304] on icon "delete" at bounding box center [804, 303] width 7 height 7
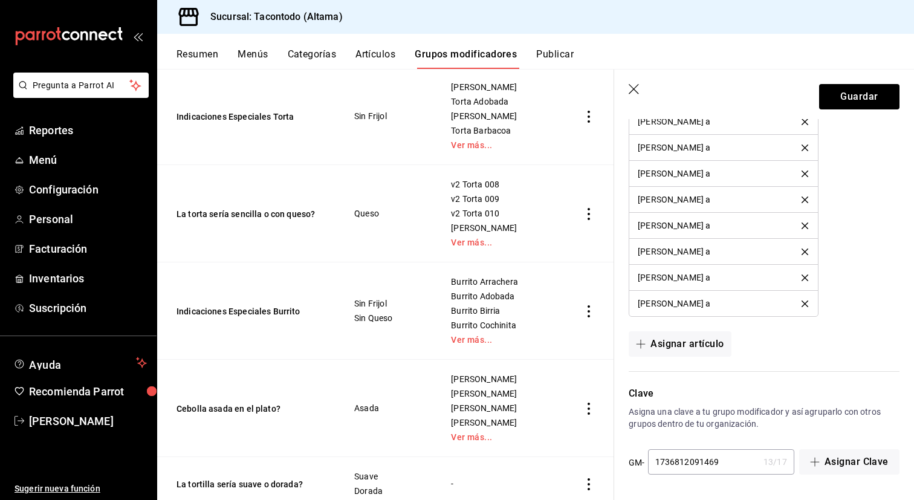
click at [801, 304] on icon "delete" at bounding box center [804, 303] width 7 height 7
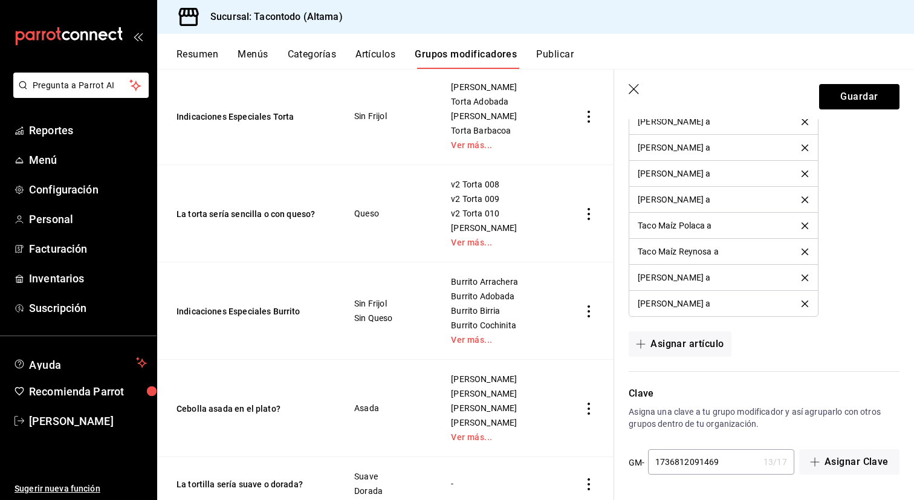
click at [801, 304] on icon "delete" at bounding box center [804, 303] width 7 height 7
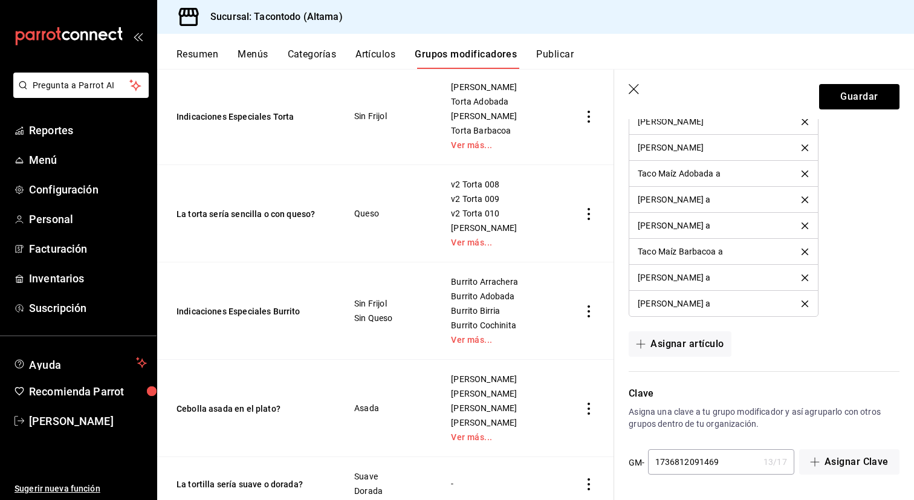
click at [801, 304] on icon "delete" at bounding box center [804, 303] width 7 height 7
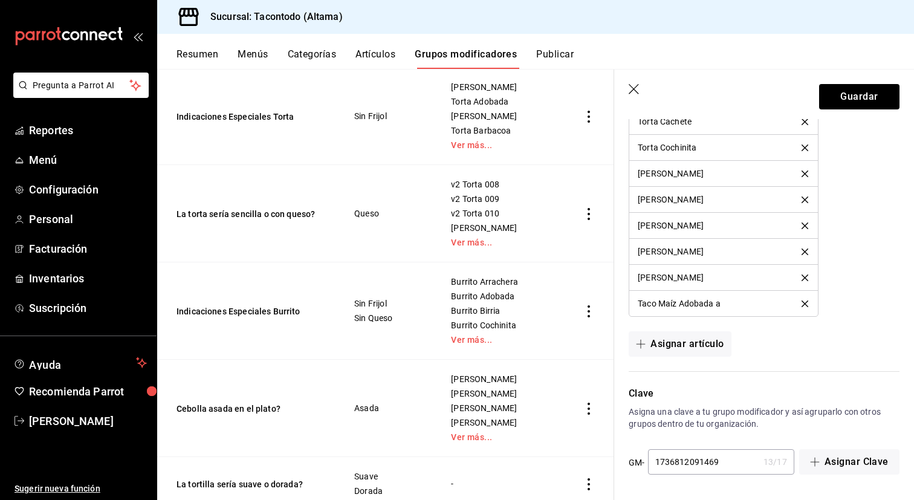
scroll to position [1936, 0]
click at [847, 94] on button "Guardar" at bounding box center [859, 96] width 80 height 25
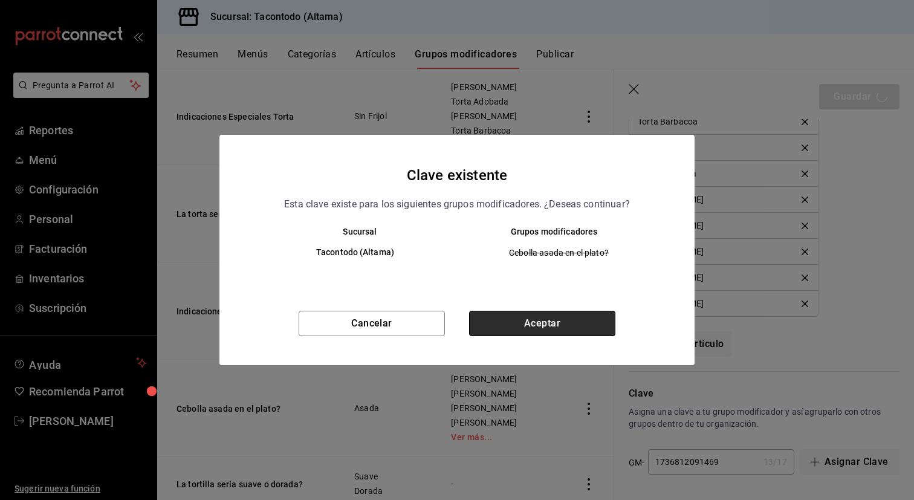
click at [575, 320] on button "Aceptar" at bounding box center [542, 323] width 146 height 25
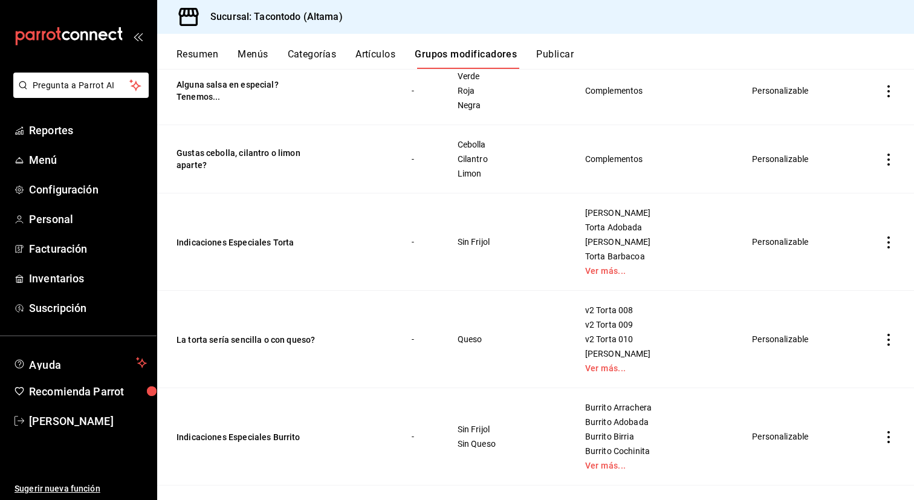
scroll to position [1184, 0]
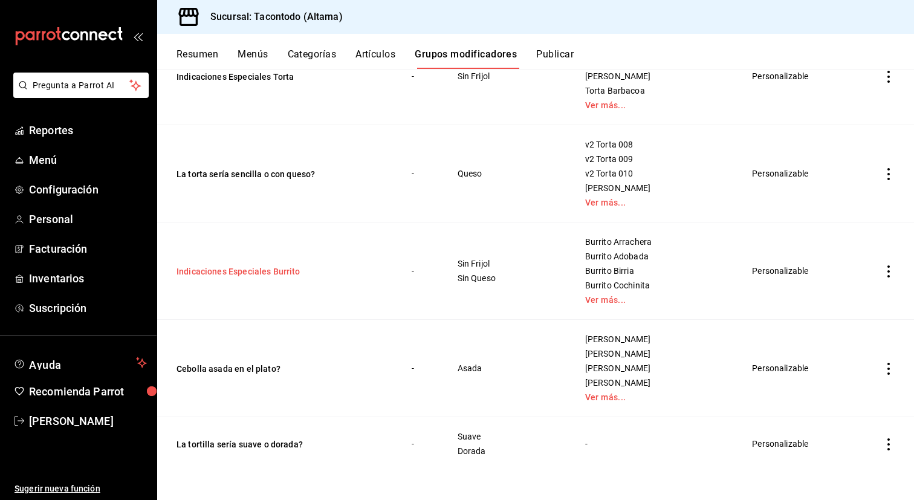
click at [282, 265] on button "Indicaciones Especiales Burrito" at bounding box center [248, 271] width 145 height 12
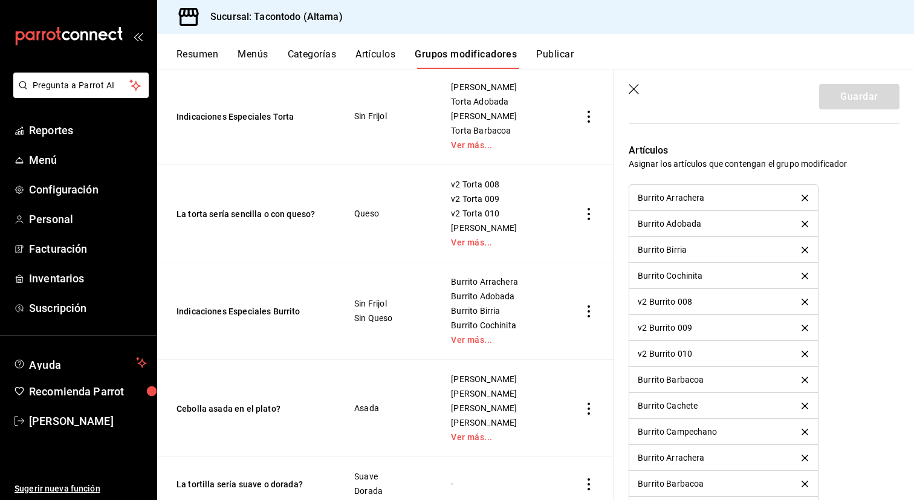
scroll to position [706, 0]
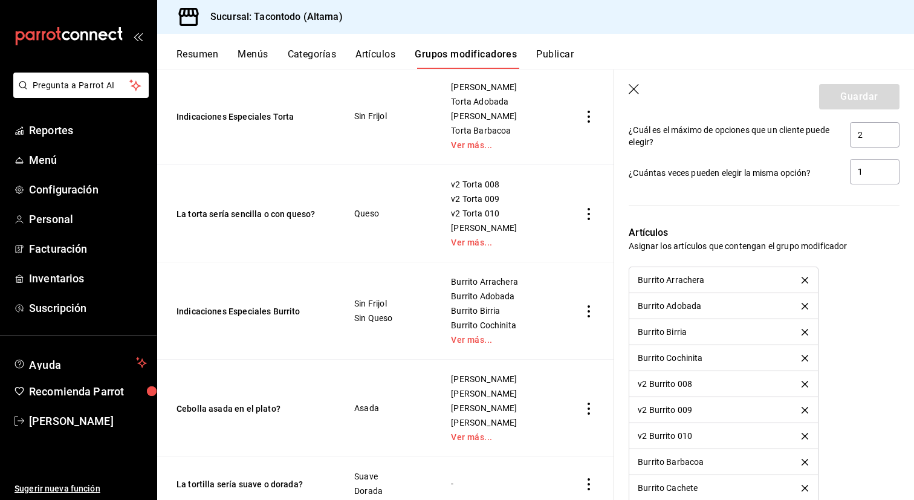
click at [807, 280] on icon "delete" at bounding box center [804, 280] width 7 height 7
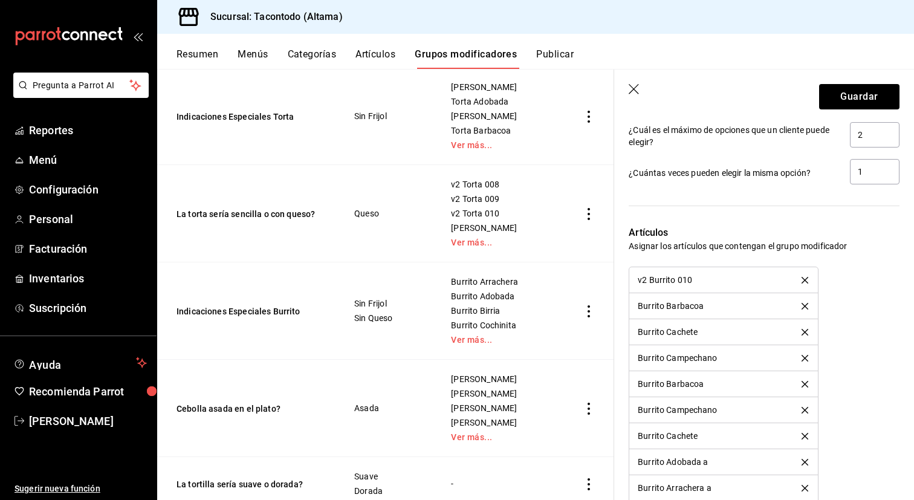
click at [807, 280] on icon "delete" at bounding box center [804, 280] width 7 height 7
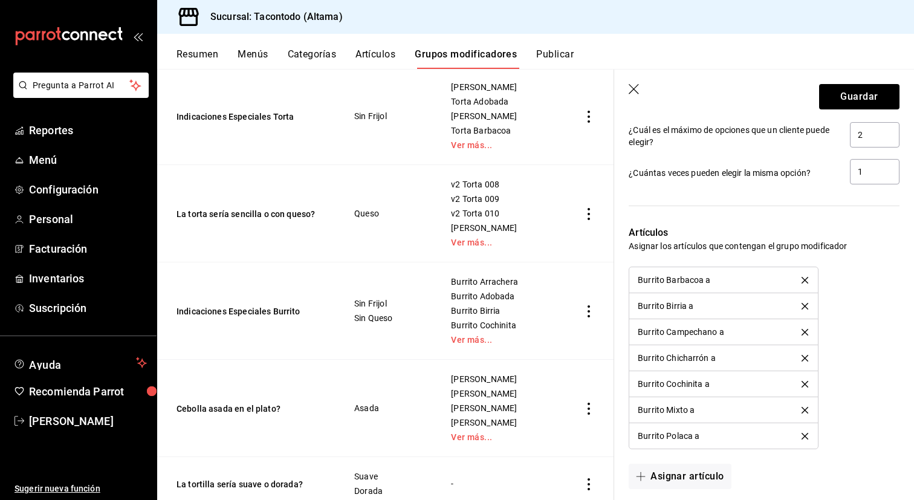
click at [807, 280] on icon "delete" at bounding box center [804, 280] width 7 height 7
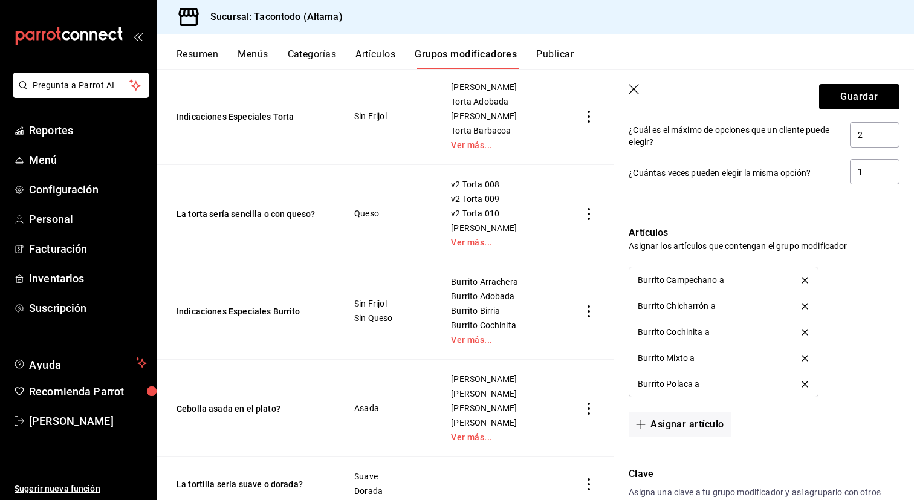
click at [807, 280] on icon "delete" at bounding box center [804, 280] width 7 height 7
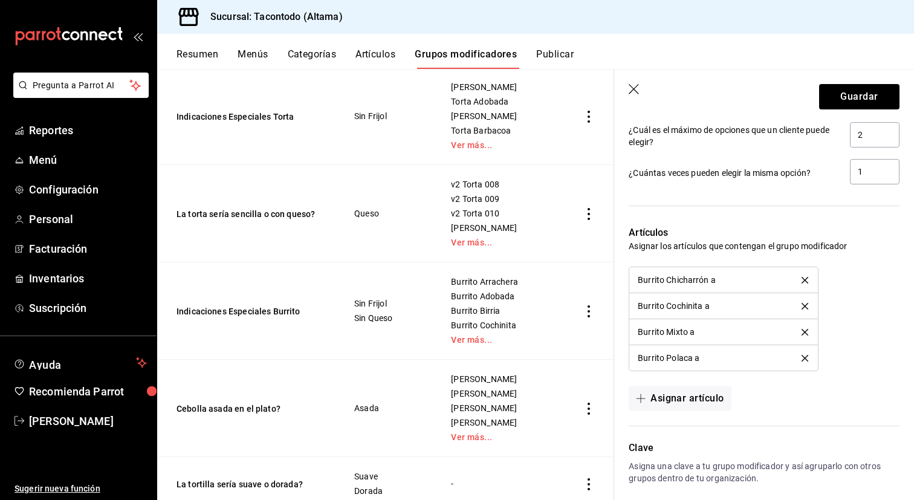
click at [807, 280] on icon "delete" at bounding box center [804, 280] width 7 height 7
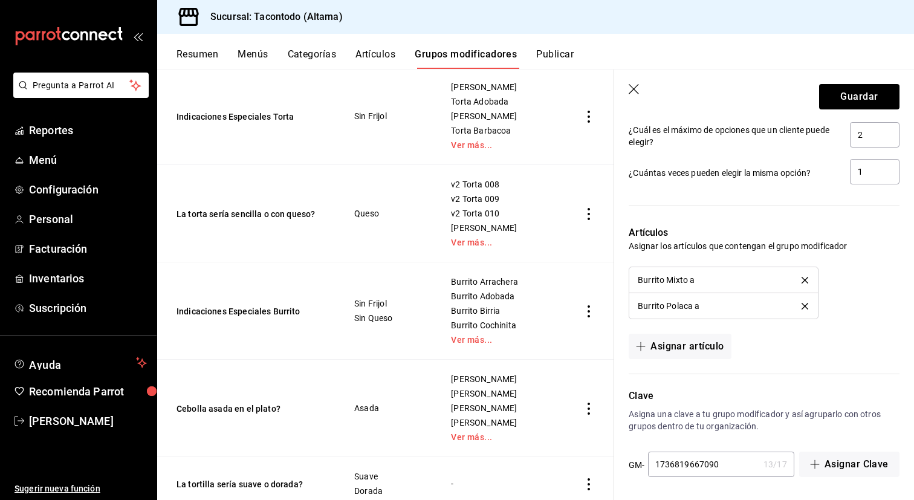
click at [807, 280] on icon "delete" at bounding box center [804, 280] width 7 height 7
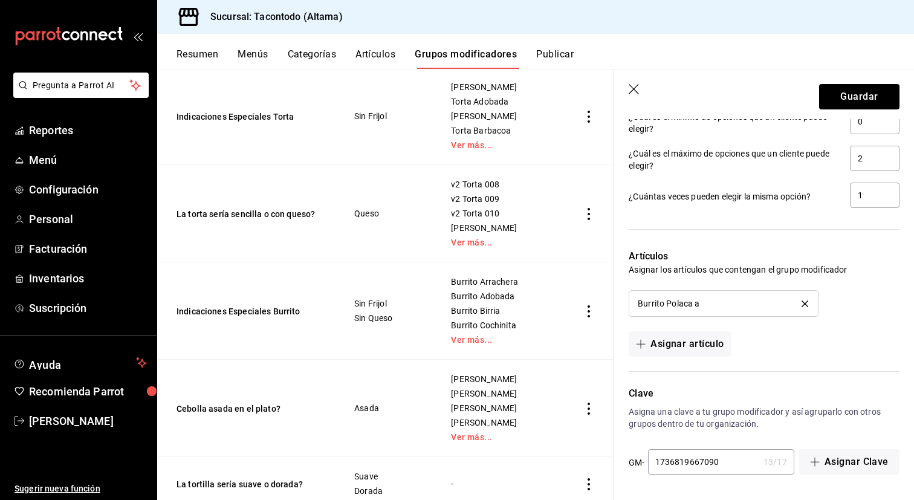
scroll to position [682, 0]
click at [802, 307] on div "Burrito Polaca a" at bounding box center [723, 303] width 171 height 8
click at [806, 303] on icon "delete" at bounding box center [804, 303] width 7 height 7
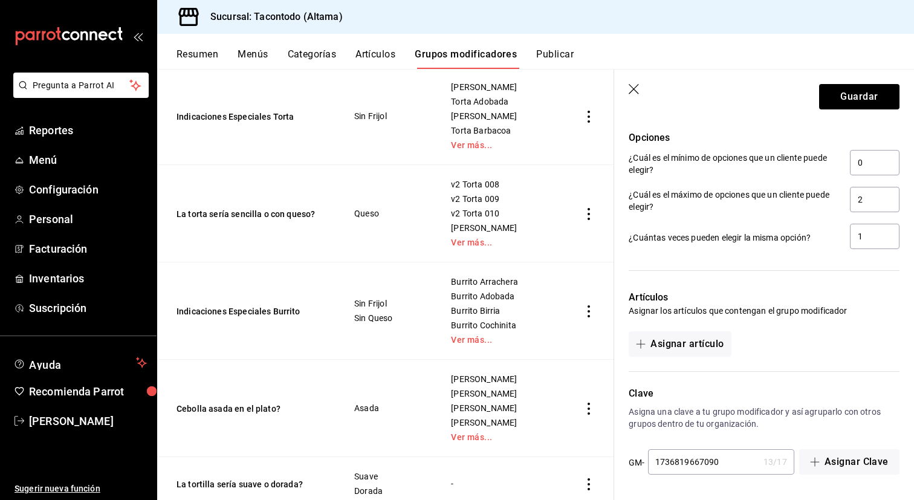
scroll to position [641, 0]
click at [868, 97] on button "Guardar" at bounding box center [859, 96] width 80 height 25
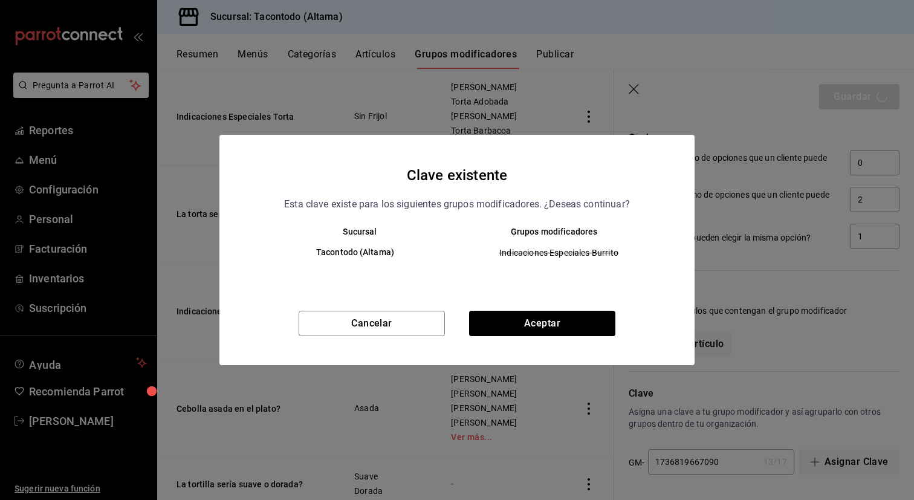
click at [508, 309] on div "Clave existente Esta clave existe para los siguientes grupos modificadores. ¿De…" at bounding box center [456, 250] width 475 height 230
click at [499, 328] on button "Aceptar" at bounding box center [542, 323] width 146 height 25
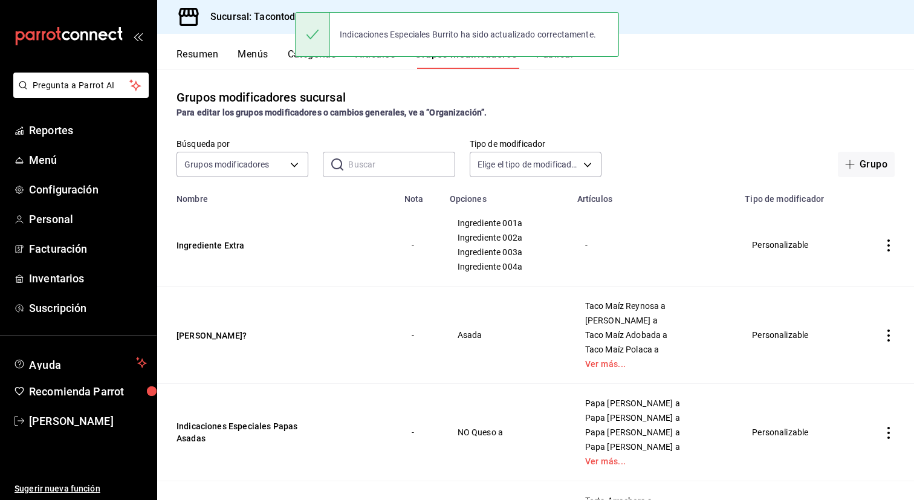
scroll to position [1140, 0]
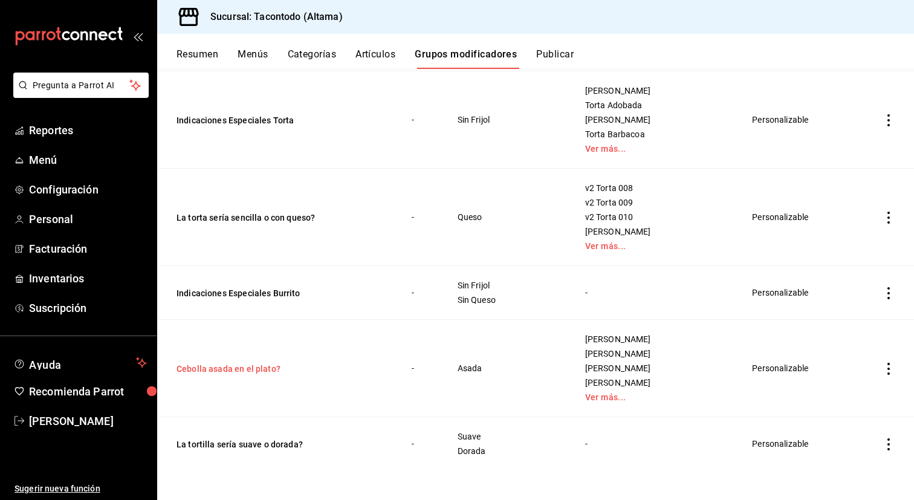
click at [248, 372] on button "Cebolla asada en el plato?" at bounding box center [248, 369] width 145 height 12
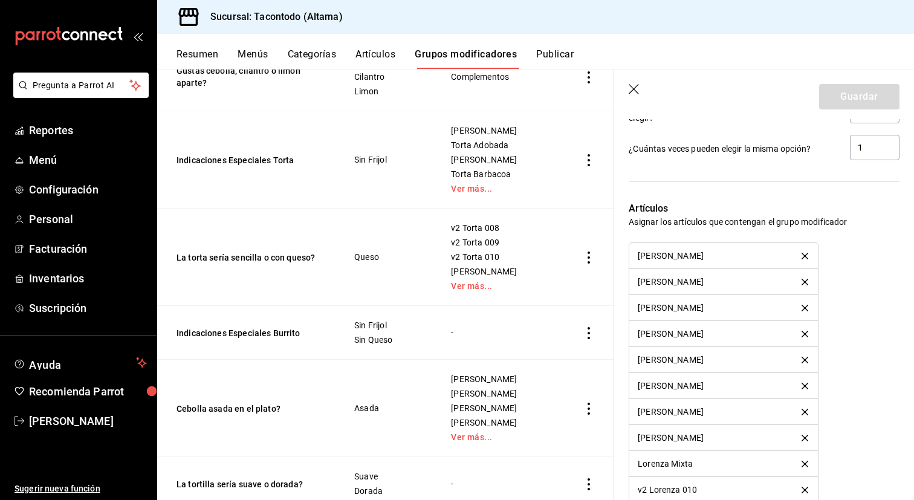
scroll to position [687, 0]
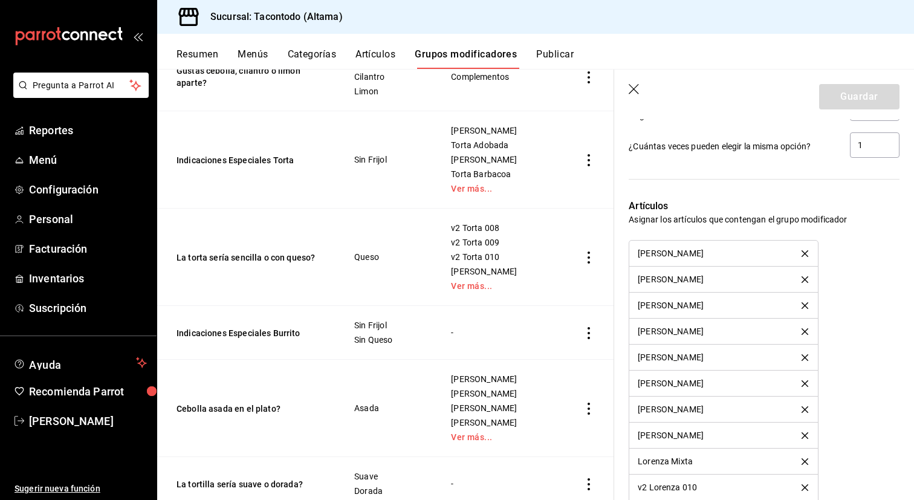
click at [808, 256] on button "delete" at bounding box center [805, 253] width 24 height 7
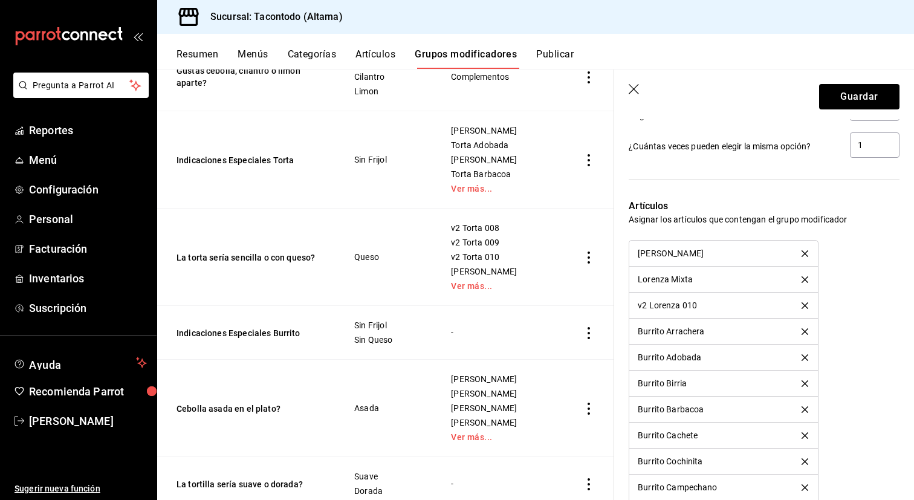
click at [808, 256] on button "delete" at bounding box center [805, 253] width 24 height 7
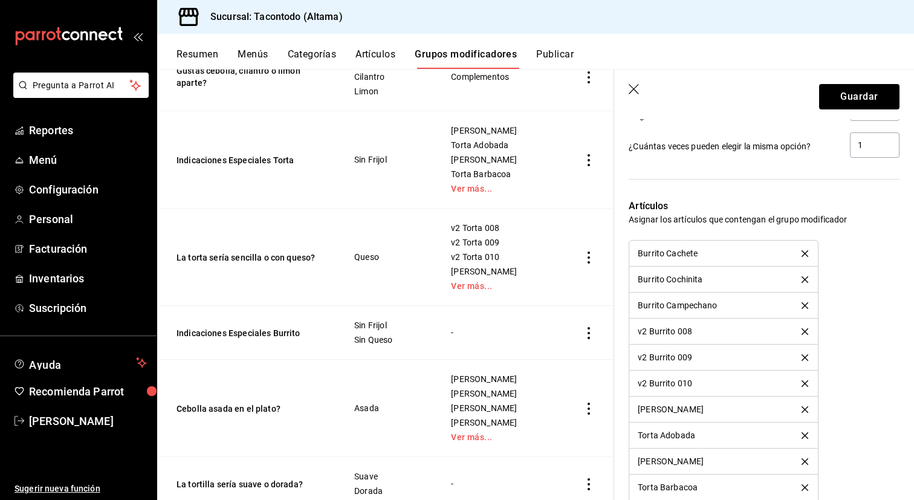
click at [808, 256] on button "delete" at bounding box center [805, 253] width 24 height 7
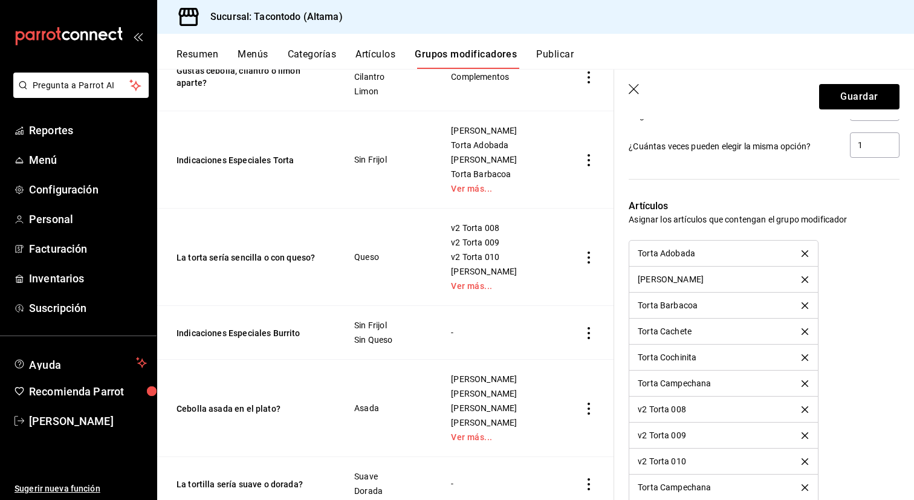
click at [808, 256] on button "delete" at bounding box center [805, 253] width 24 height 7
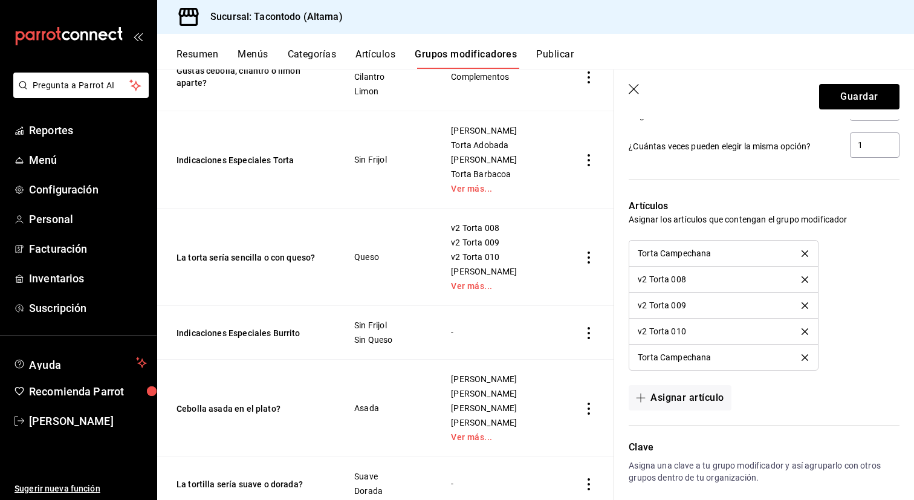
click at [808, 256] on button "delete" at bounding box center [805, 253] width 24 height 7
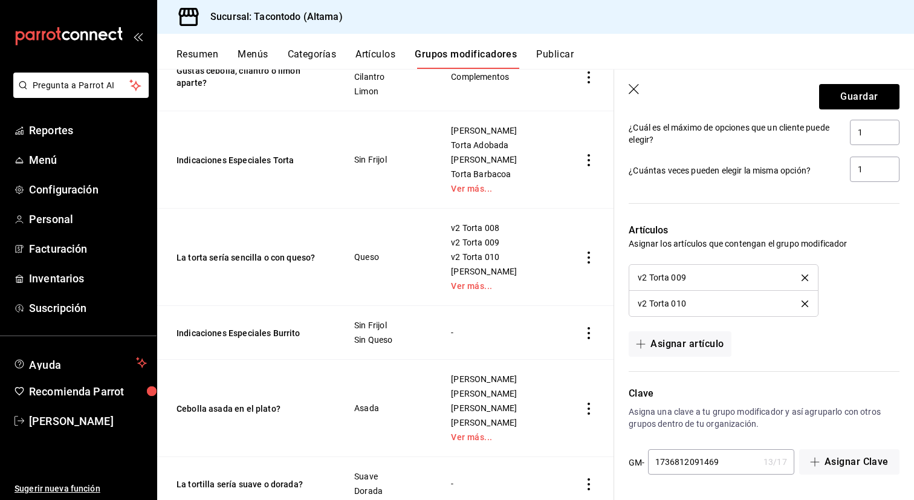
scroll to position [663, 0]
click at [808, 256] on div "Artículos Asignar los artículos que contengan el grupo modificador v2 Torta 009…" at bounding box center [756, 282] width 285 height 148
click at [804, 274] on icon "delete" at bounding box center [804, 277] width 7 height 7
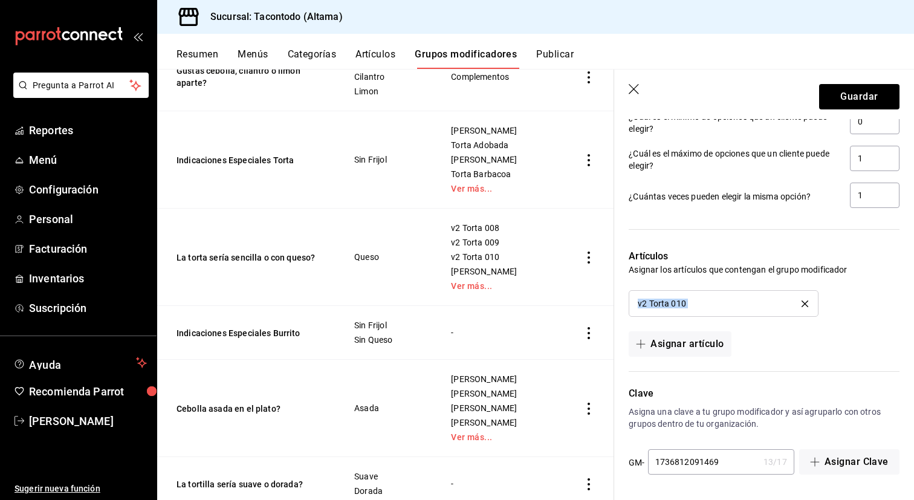
click at [804, 303] on icon "delete" at bounding box center [804, 303] width 7 height 7
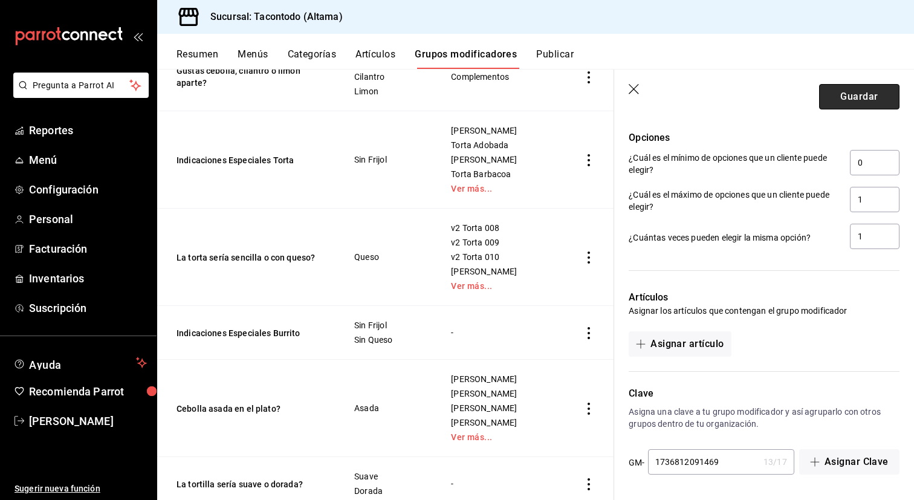
click at [828, 97] on button "Guardar" at bounding box center [859, 96] width 80 height 25
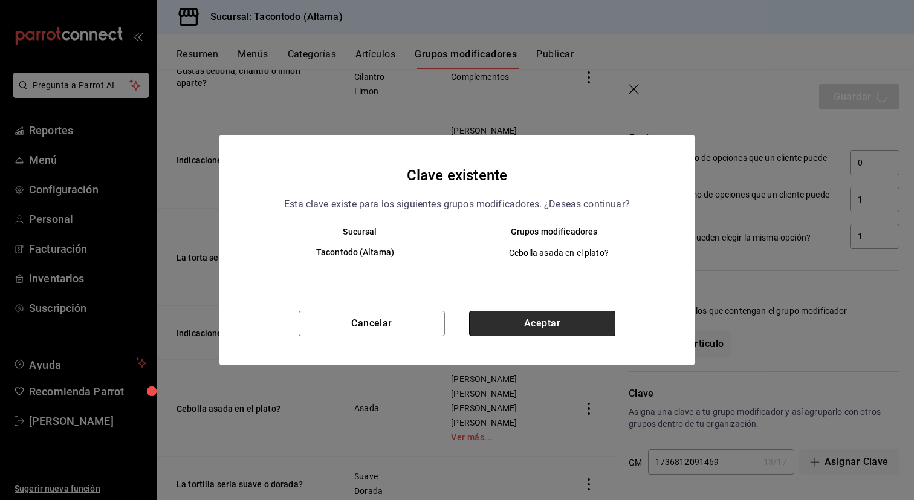
click at [523, 332] on button "Aceptar" at bounding box center [542, 323] width 146 height 25
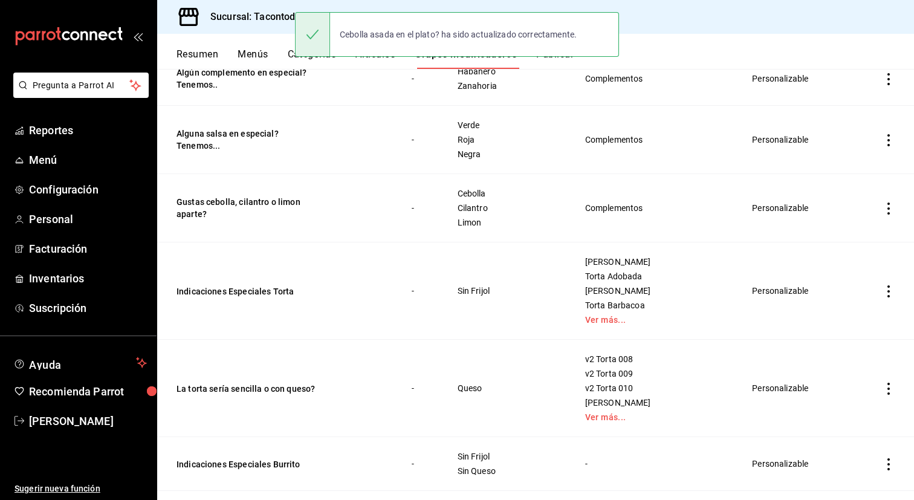
scroll to position [1086, 0]
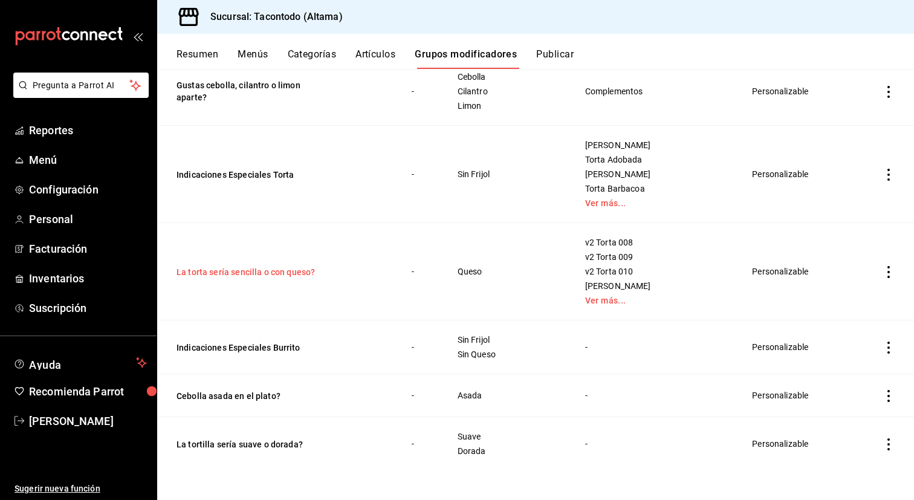
click at [294, 271] on button "La torta sería sencilla o con queso?" at bounding box center [248, 272] width 145 height 12
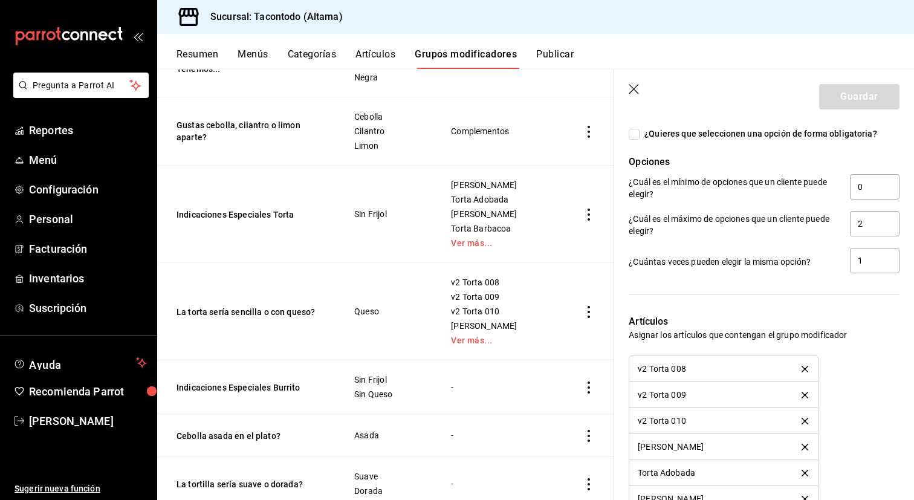
scroll to position [645, 0]
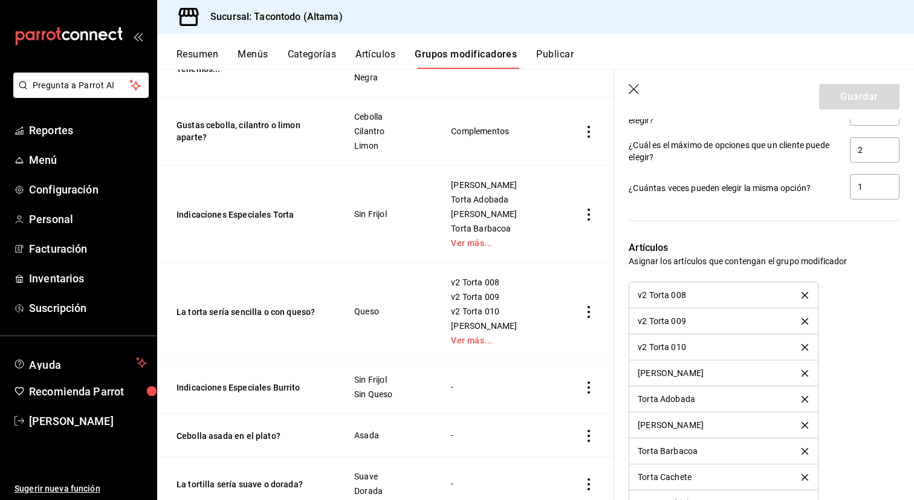
click at [803, 294] on icon "delete" at bounding box center [804, 295] width 7 height 7
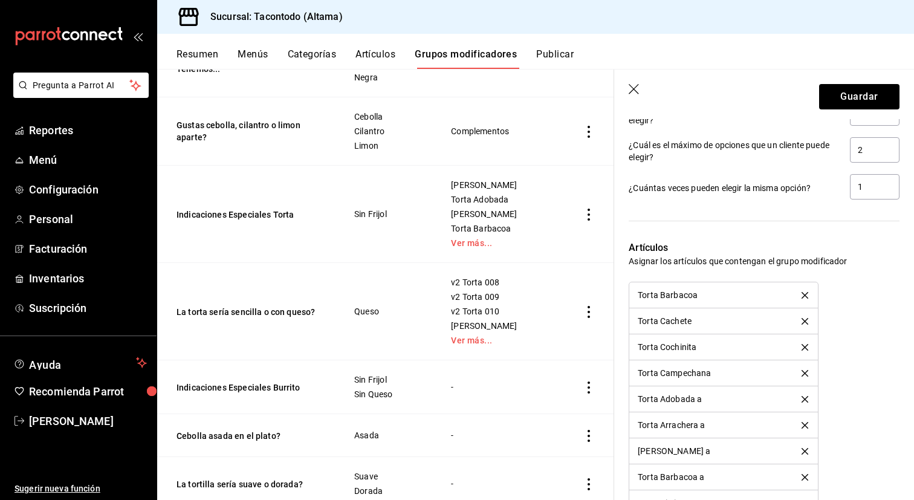
click at [803, 294] on icon "delete" at bounding box center [804, 295] width 7 height 7
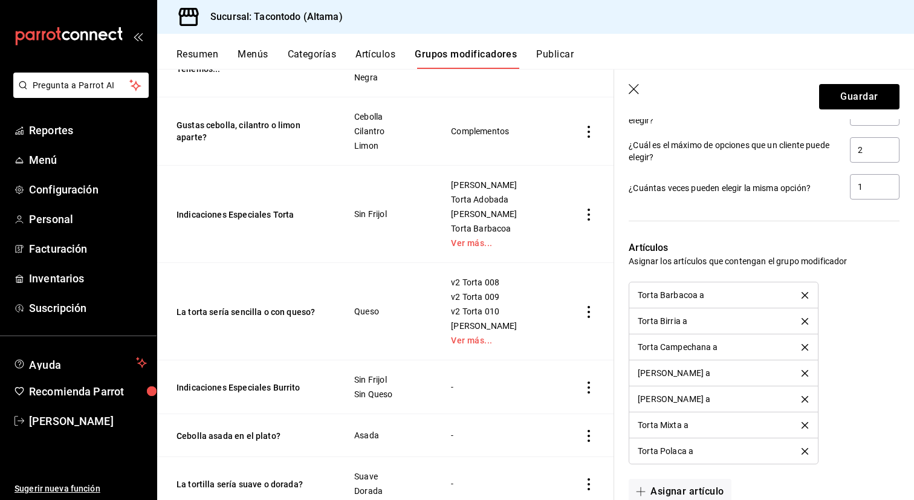
click at [803, 294] on icon "delete" at bounding box center [804, 295] width 7 height 7
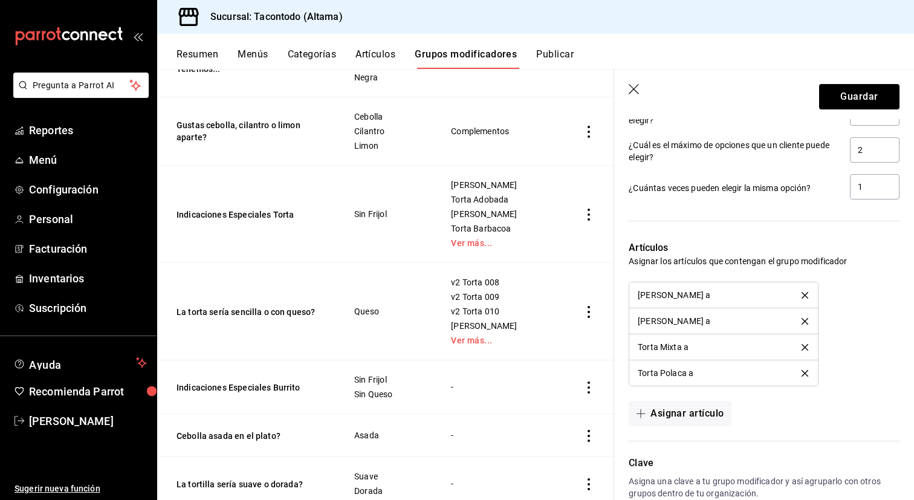
click at [803, 294] on icon "delete" at bounding box center [804, 295] width 7 height 7
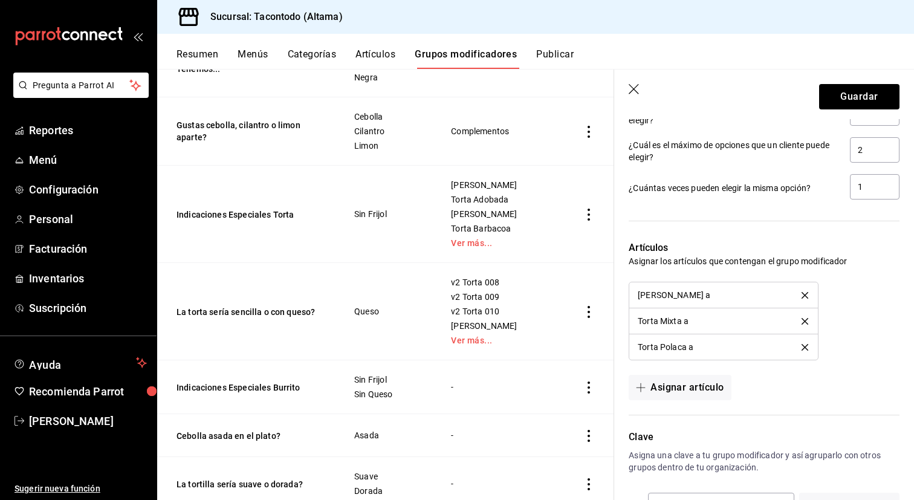
click at [803, 294] on icon "delete" at bounding box center [804, 295] width 7 height 7
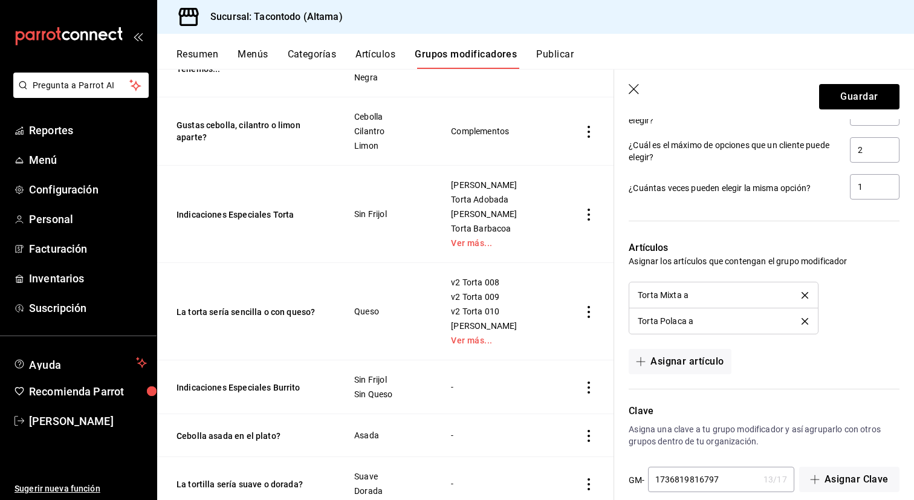
click at [803, 294] on icon "delete" at bounding box center [804, 295] width 7 height 7
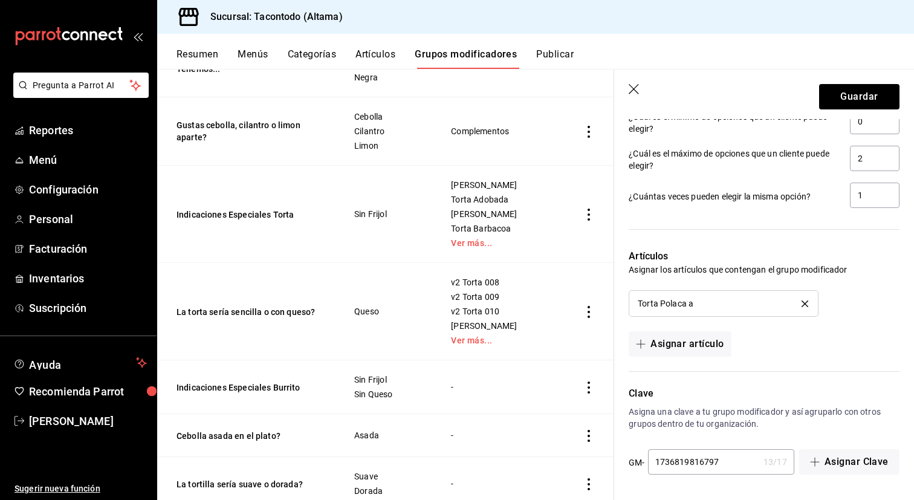
click at [804, 302] on icon "delete" at bounding box center [804, 303] width 7 height 7
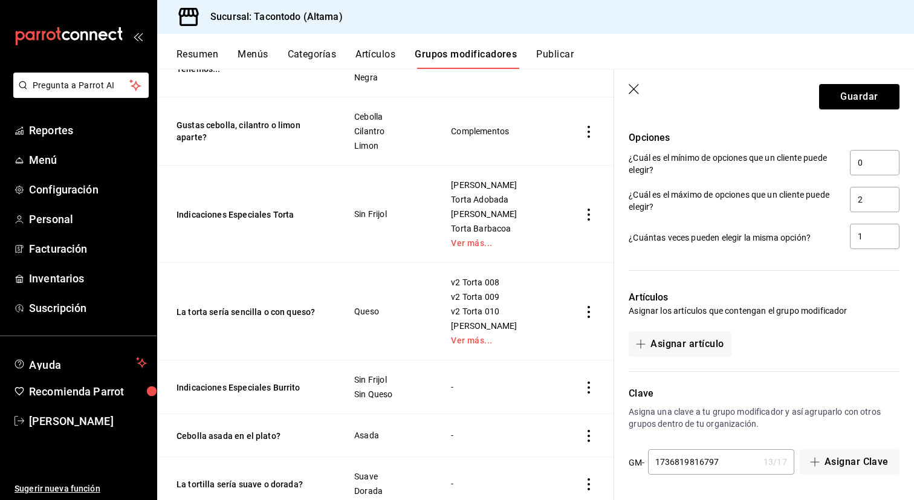
scroll to position [596, 0]
click at [861, 98] on button "Guardar" at bounding box center [859, 96] width 80 height 25
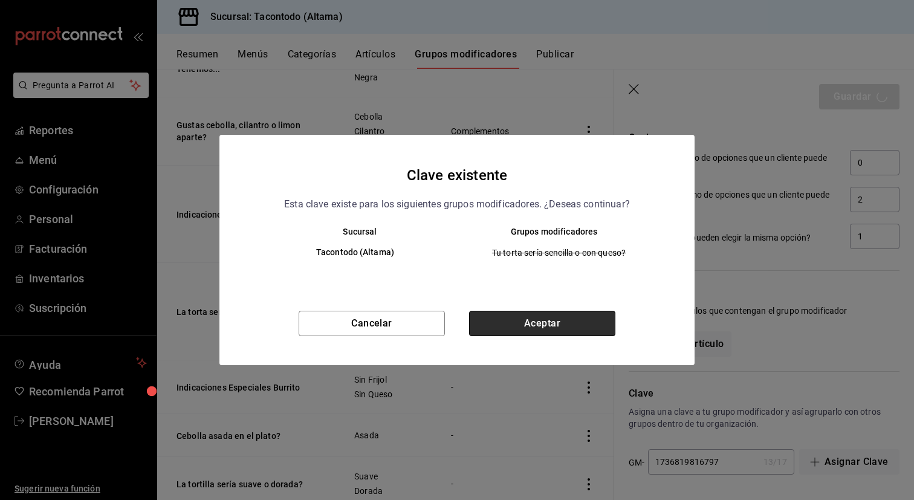
click at [593, 327] on button "Aceptar" at bounding box center [542, 323] width 146 height 25
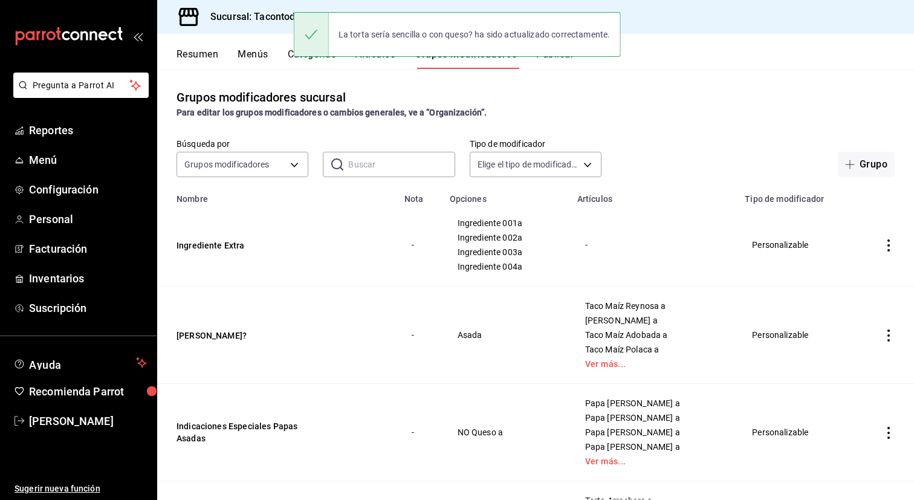
scroll to position [1032, 0]
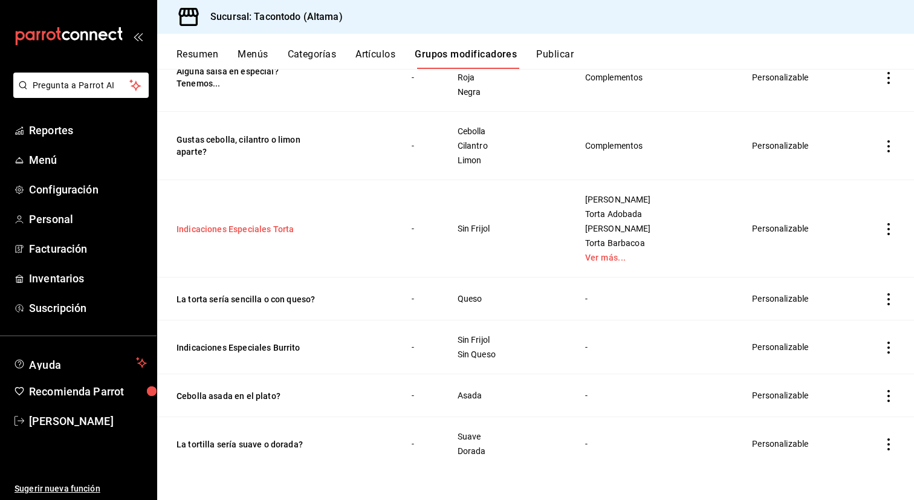
click at [277, 227] on button "Indicaciones Especiales Torta" at bounding box center [248, 229] width 145 height 12
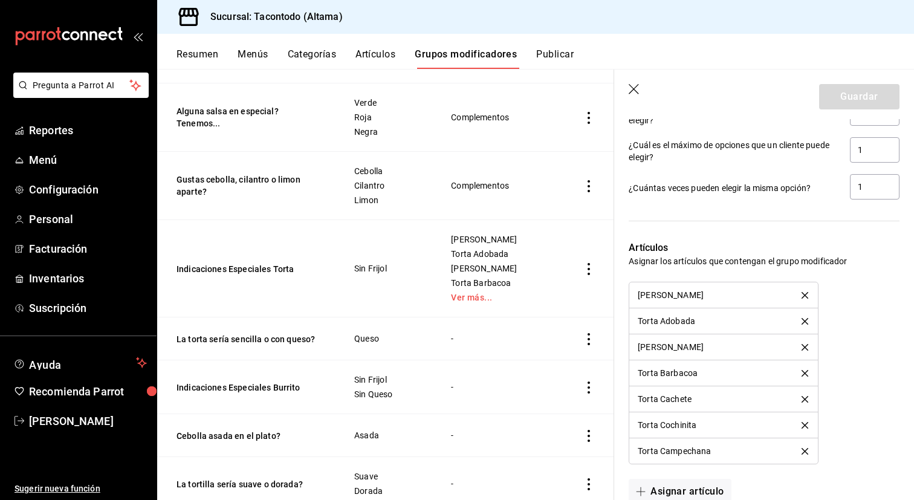
scroll to position [703, 0]
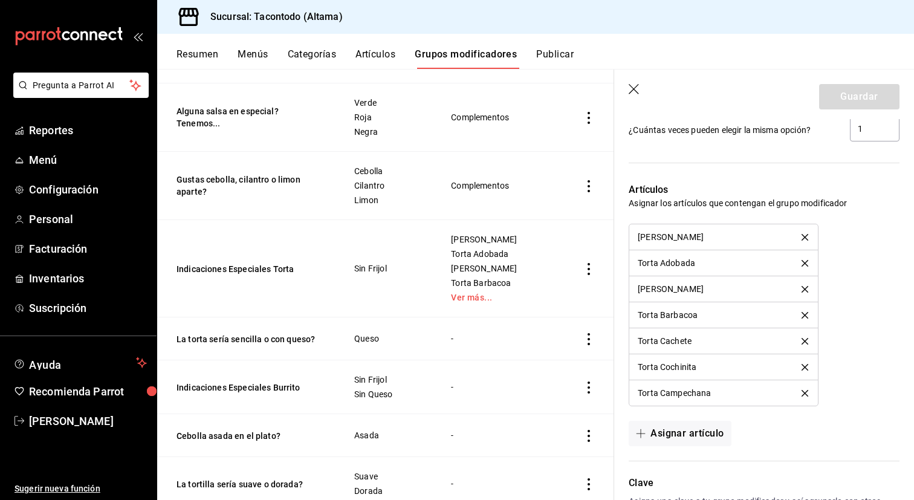
click at [807, 235] on icon "delete" at bounding box center [804, 237] width 7 height 7
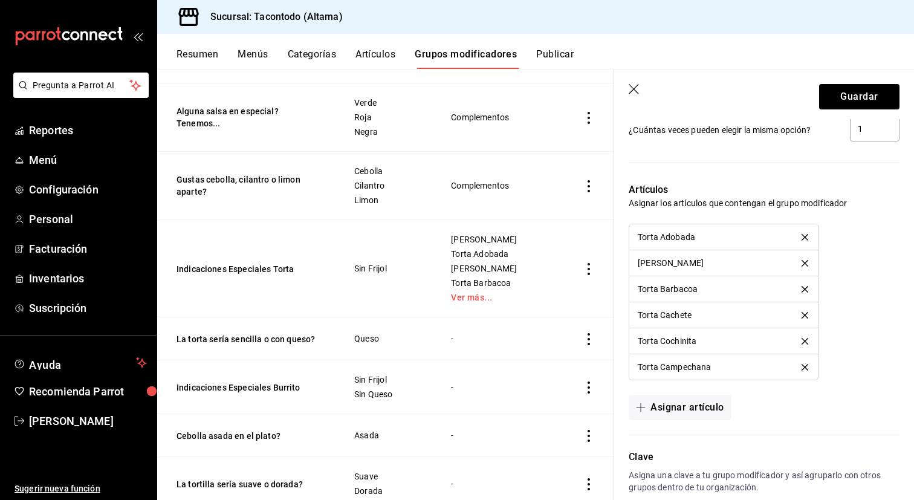
click at [807, 235] on icon "delete" at bounding box center [804, 237] width 7 height 7
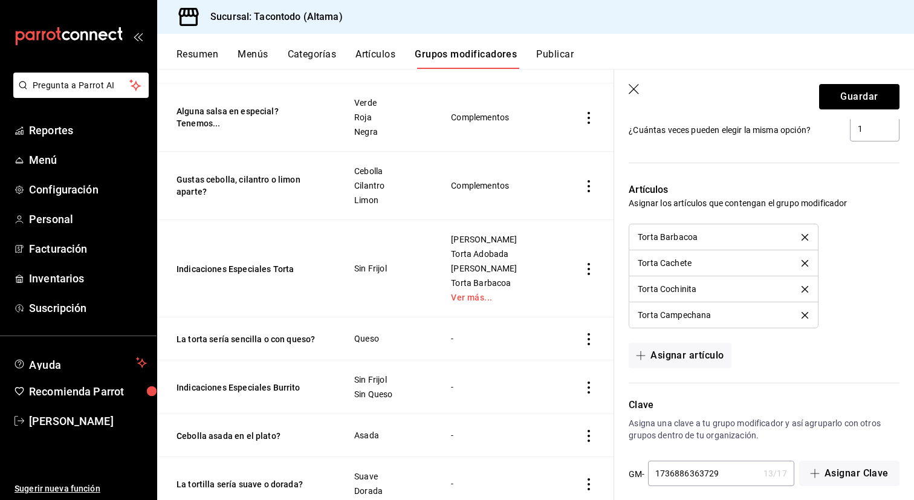
click at [807, 235] on icon "delete" at bounding box center [804, 237] width 7 height 7
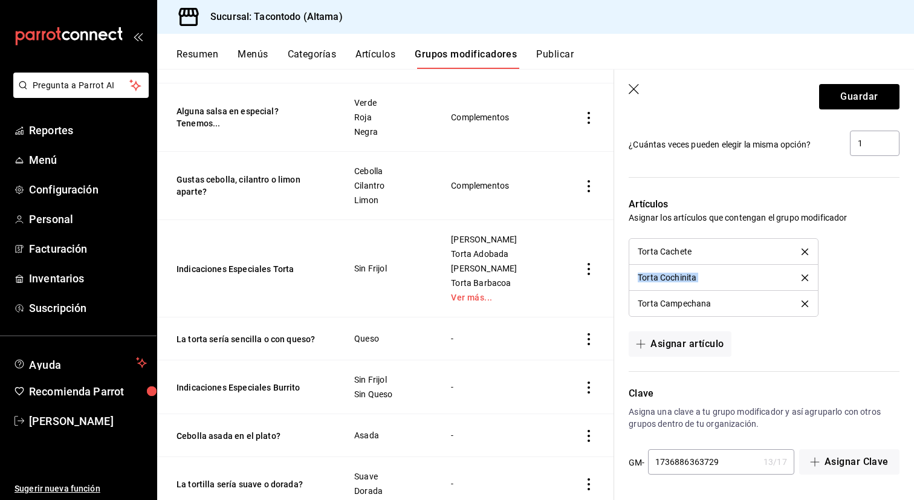
click at [807, 235] on div "Artículos Asignar los artículos que contengan el grupo modificador Torta Cachet…" at bounding box center [756, 269] width 285 height 174
click at [804, 253] on icon "delete" at bounding box center [804, 251] width 7 height 7
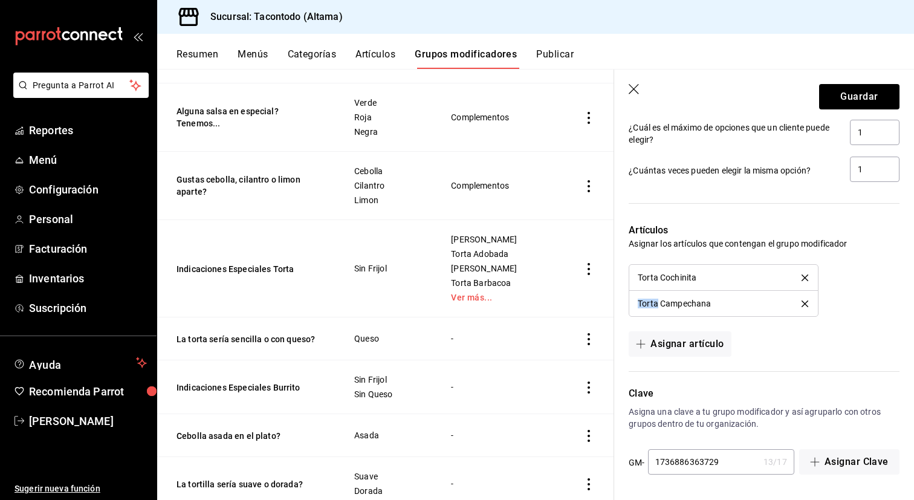
click at [804, 253] on div "Artículos Asignar los artículos que contengan el grupo modificador [PERSON_NAME…" at bounding box center [756, 282] width 285 height 148
click at [804, 270] on li "Torta Cochinita" at bounding box center [723, 278] width 188 height 26
click at [804, 273] on li "Torta Cochinita" at bounding box center [723, 278] width 188 height 26
click at [804, 274] on icon "delete" at bounding box center [804, 277] width 7 height 7
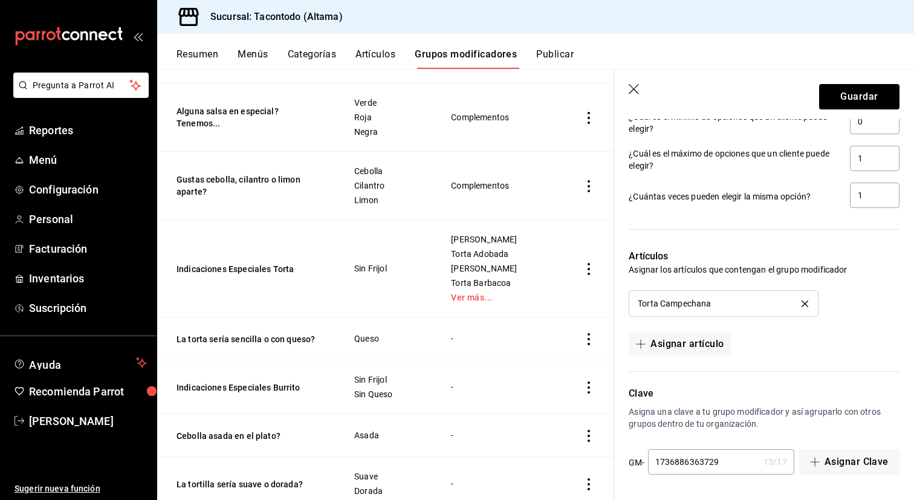
click at [807, 303] on icon "delete" at bounding box center [804, 303] width 7 height 7
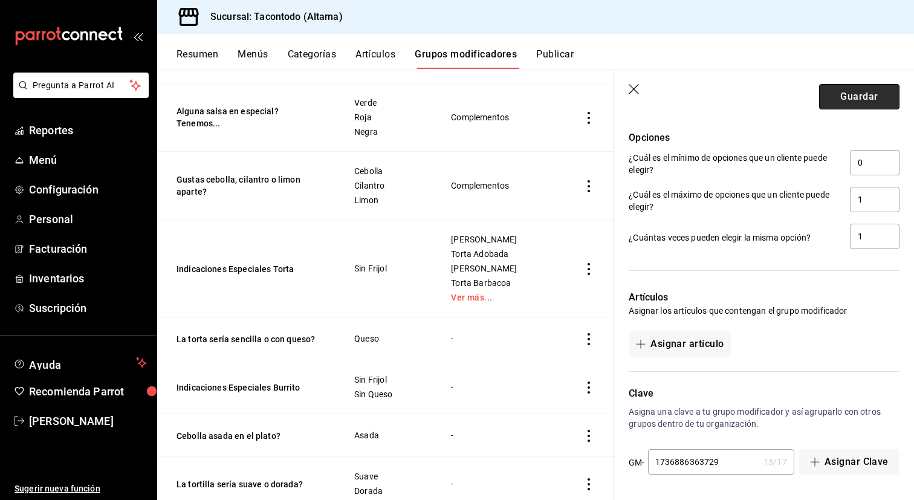
click at [844, 104] on button "Guardar" at bounding box center [859, 96] width 80 height 25
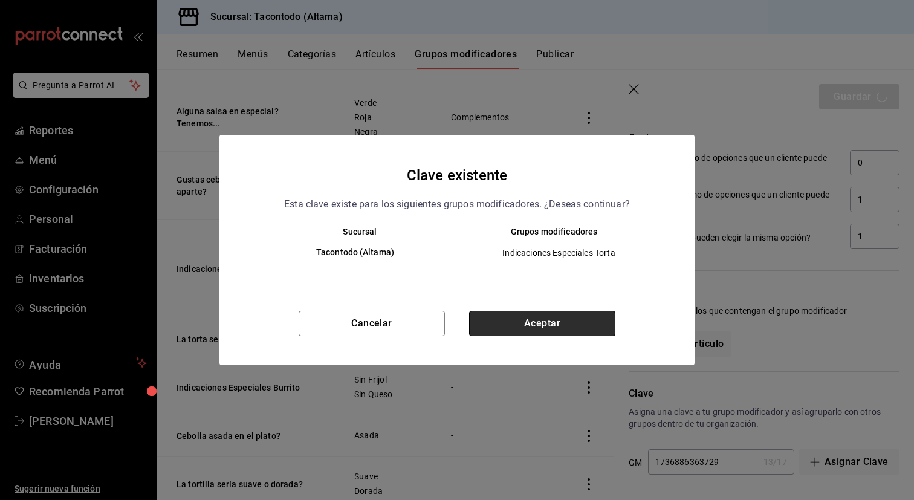
click at [535, 317] on button "Aceptar" at bounding box center [542, 323] width 146 height 25
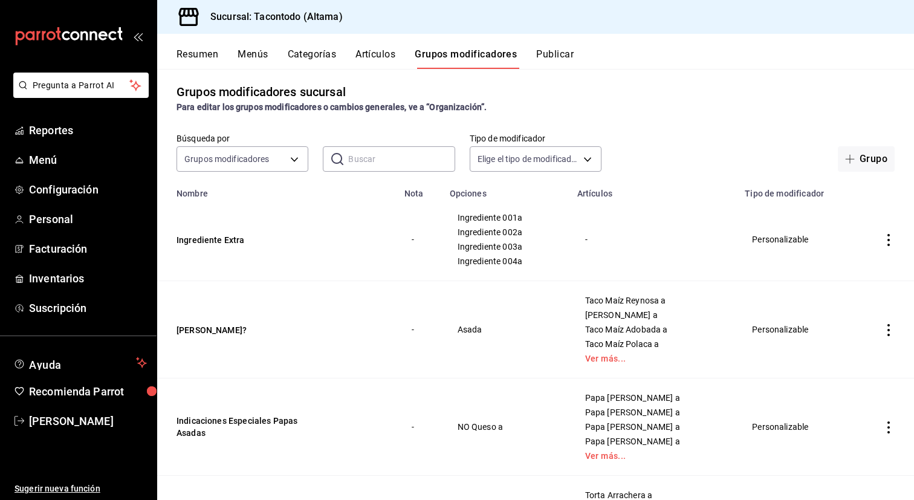
scroll to position [3, 0]
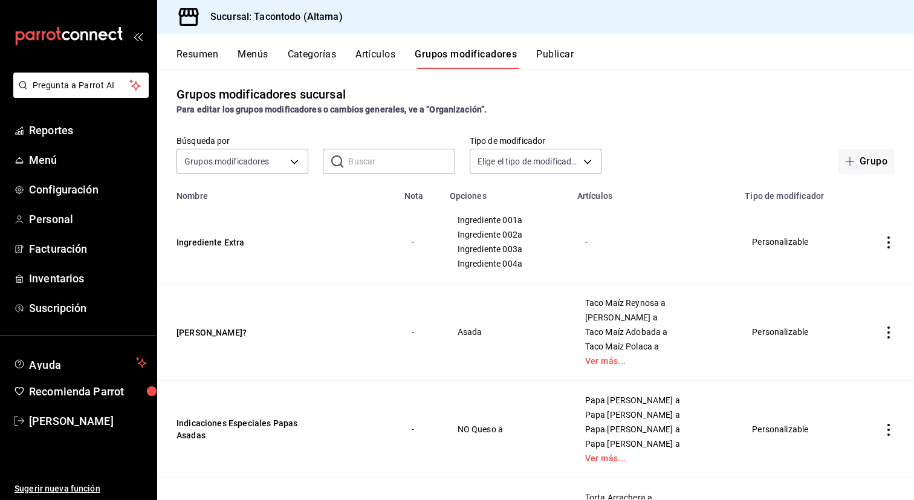
click at [383, 56] on button "Artículos" at bounding box center [375, 58] width 40 height 21
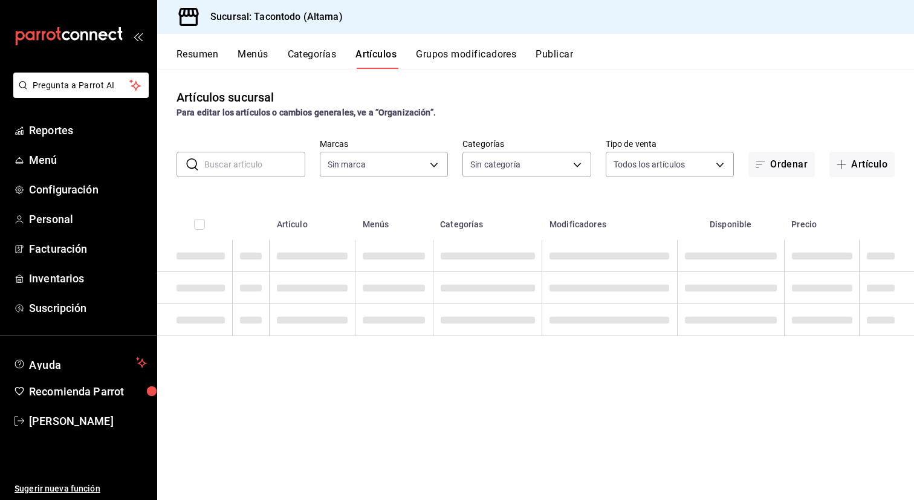
type input "56f755ab-7396-4f10-bb3c-049bffdbebb5"
type input "b6b20e4e-2b02-44db-96d9-36fe6830ced0,ea7f118b-53d1-4281-a9de-b1bc2d85afad,d6f6d…"
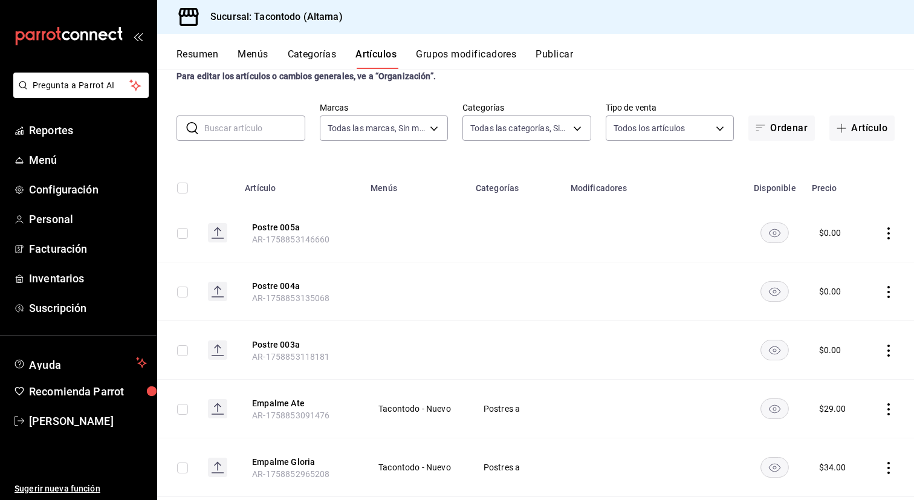
scroll to position [33, 0]
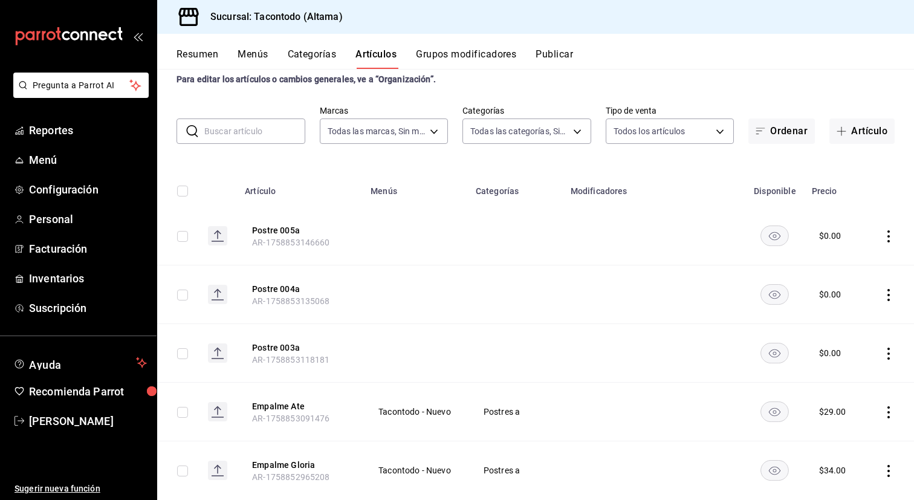
click at [471, 57] on button "Grupos modificadores" at bounding box center [466, 58] width 100 height 21
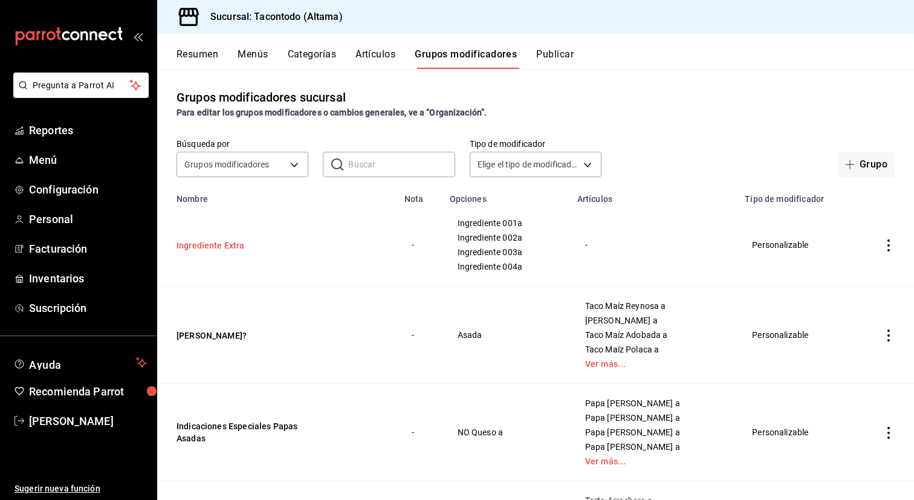
click at [230, 246] on button "Ingrediente Extra" at bounding box center [248, 245] width 145 height 12
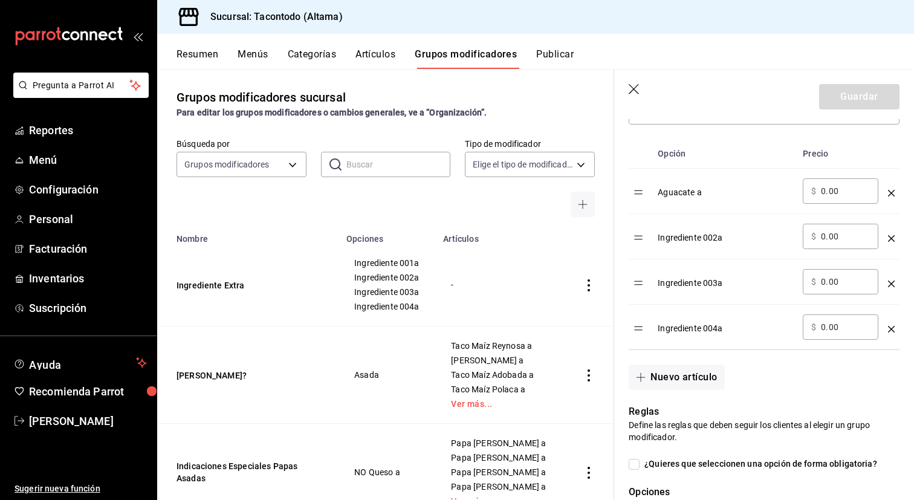
scroll to position [383, 0]
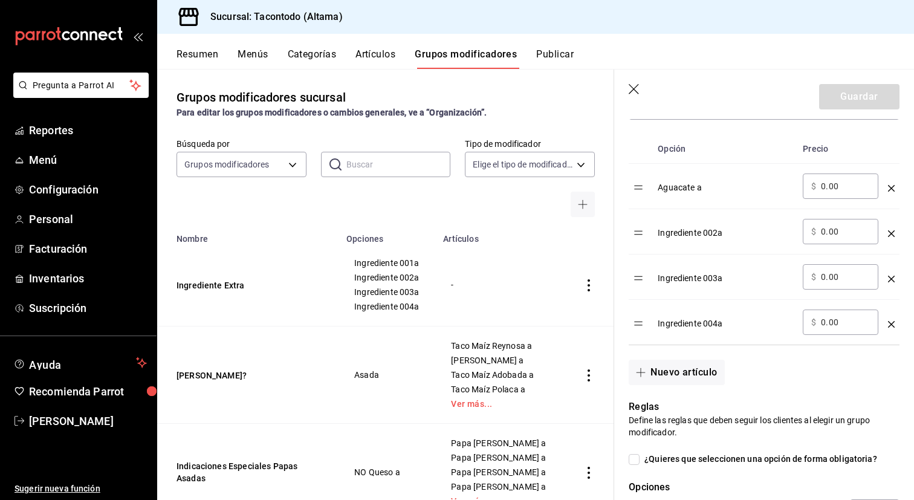
click at [473, 326] on td "-" at bounding box center [500, 285] width 128 height 83
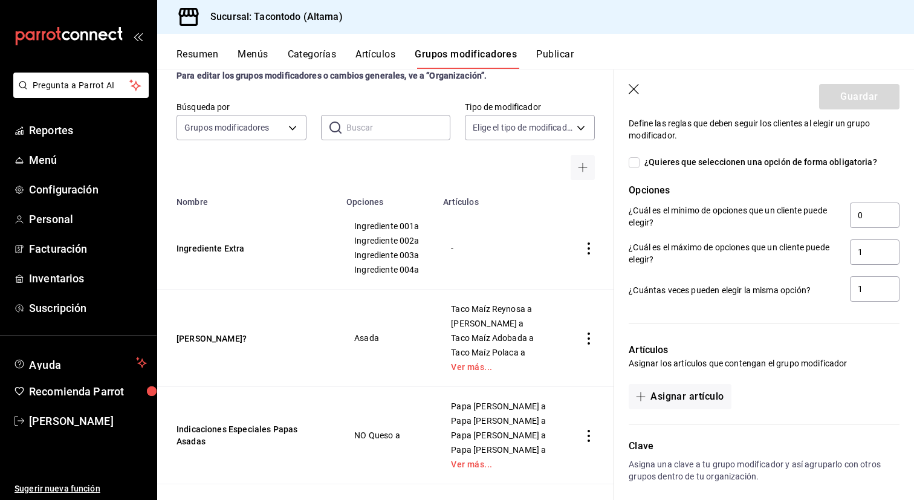
scroll to position [732, 0]
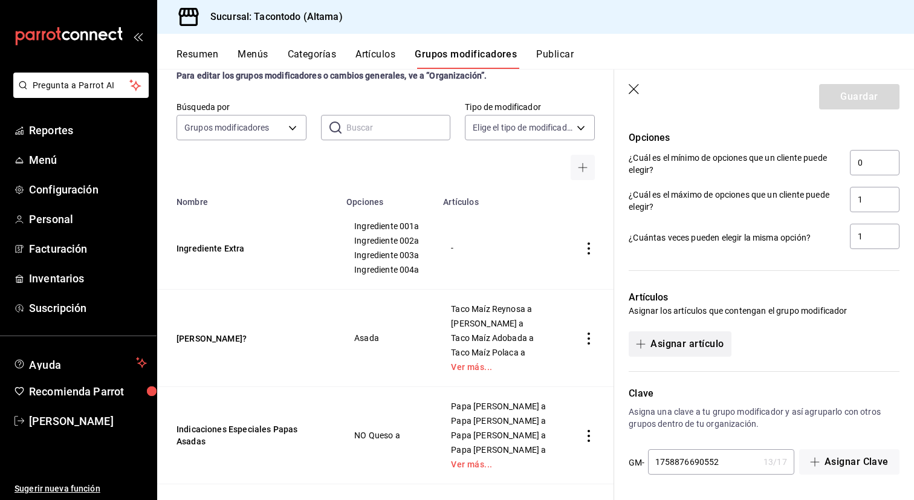
click at [700, 341] on button "Asignar artículo" at bounding box center [679, 343] width 102 height 25
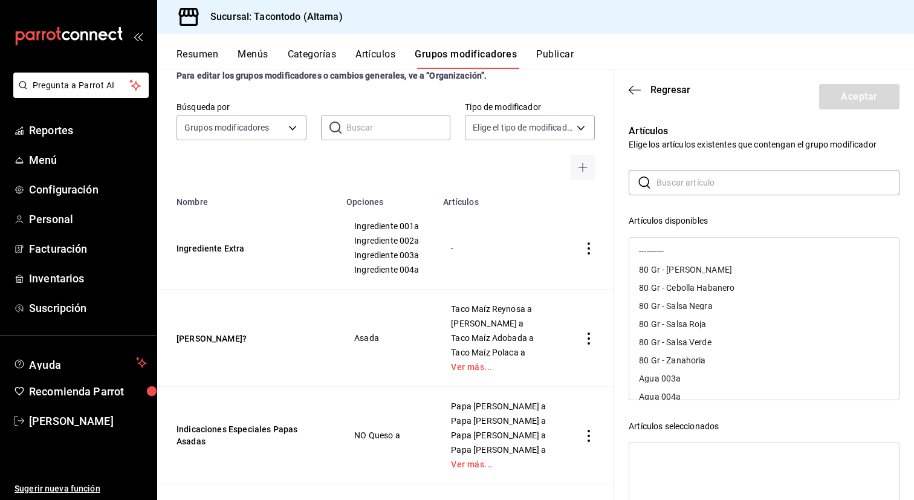
click at [722, 190] on input "text" at bounding box center [777, 182] width 243 height 24
click at [720, 381] on div "Taco Maíz Reynosa a" at bounding box center [764, 381] width 270 height 18
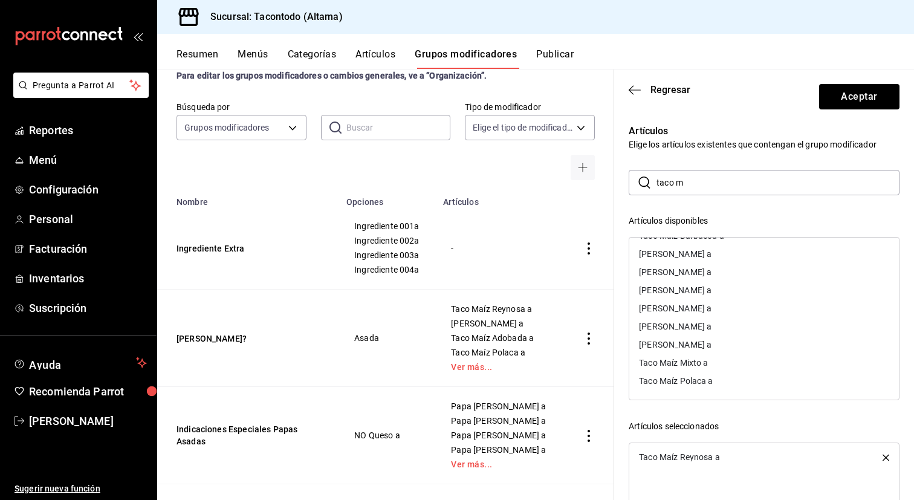
click at [723, 350] on div "[PERSON_NAME] a" at bounding box center [764, 344] width 270 height 18
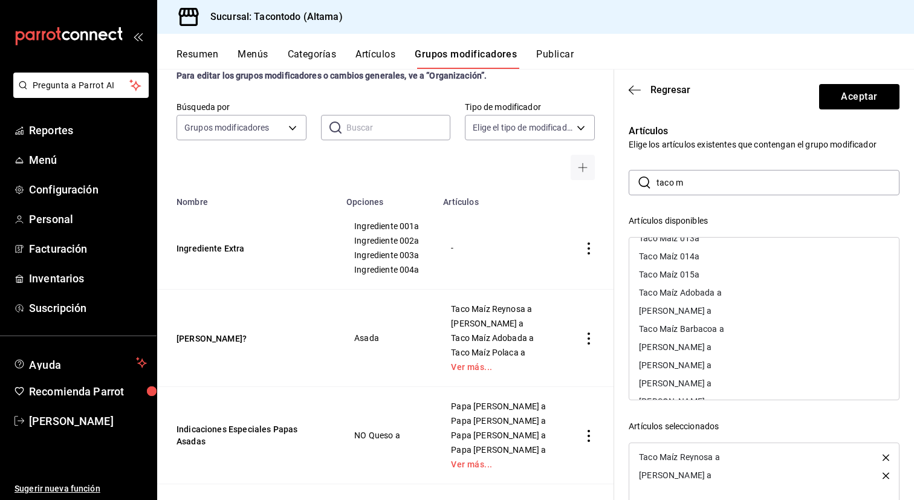
click at [715, 295] on div "Taco Maíz Adobada a" at bounding box center [680, 292] width 83 height 8
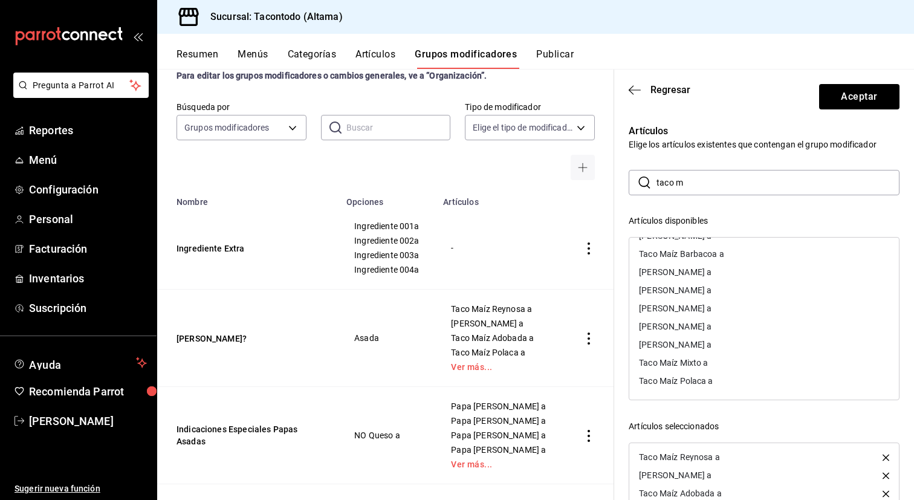
click at [700, 376] on div "Taco Maíz Polaca a" at bounding box center [764, 381] width 270 height 18
click at [711, 311] on div "[PERSON_NAME] a" at bounding box center [675, 308] width 73 height 8
click at [696, 381] on div "Taco Maíz Mixto a" at bounding box center [673, 380] width 69 height 8
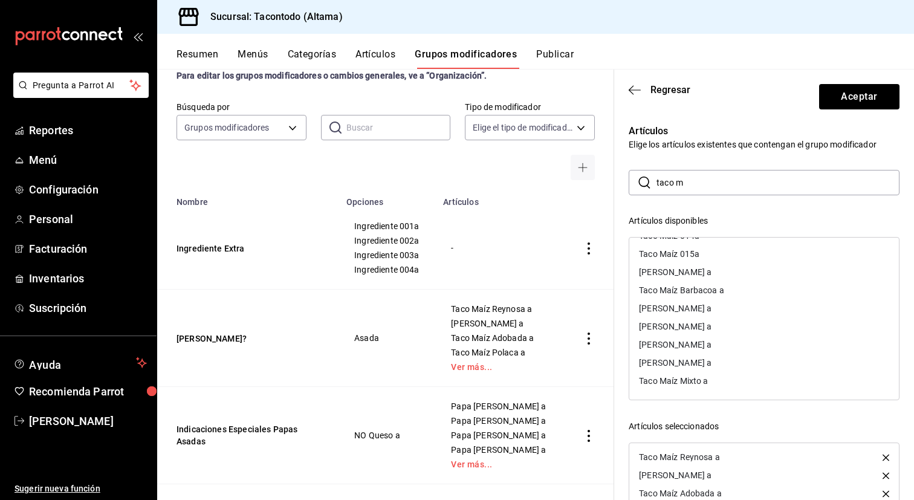
scroll to position [16, 0]
click at [709, 325] on div "[PERSON_NAME] a" at bounding box center [764, 326] width 270 height 18
click at [709, 325] on div "Taco Maíz Barbacoa a" at bounding box center [681, 324] width 85 height 8
click at [710, 325] on div "[PERSON_NAME] a" at bounding box center [675, 324] width 73 height 8
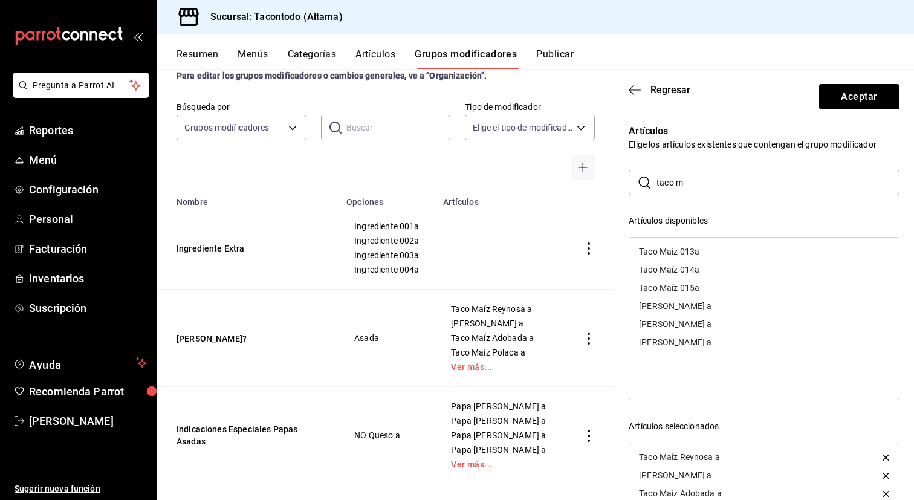
click at [709, 306] on div "[PERSON_NAME] a" at bounding box center [675, 306] width 73 height 8
click at [709, 306] on div "[PERSON_NAME] a" at bounding box center [764, 306] width 270 height 18
click at [724, 185] on input "taco m" at bounding box center [777, 182] width 243 height 24
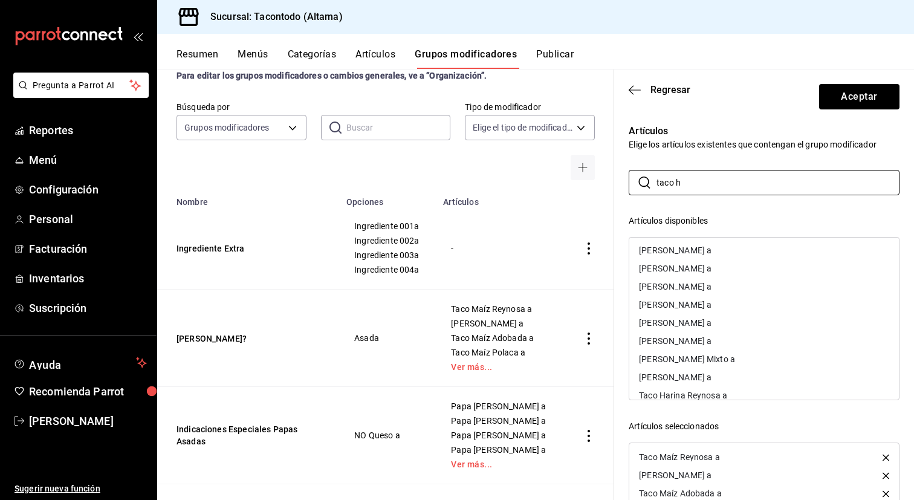
scroll to position [124, 0]
click at [723, 376] on div "Taco Harina Reynosa a" at bounding box center [683, 380] width 88 height 8
click at [726, 349] on div "[PERSON_NAME] a" at bounding box center [764, 344] width 270 height 18
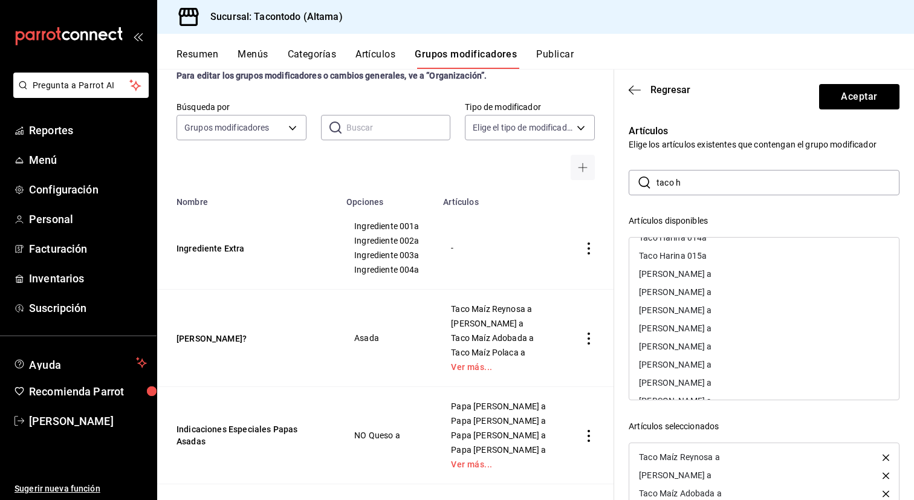
scroll to position [21, 0]
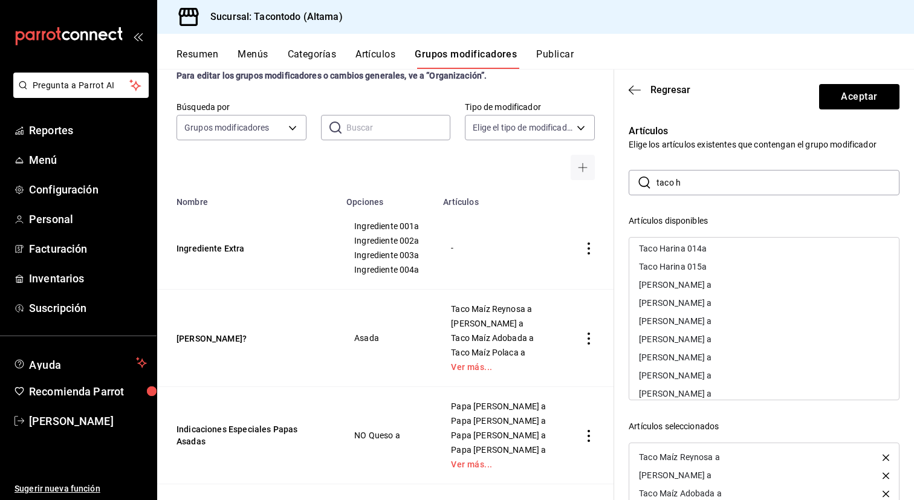
click at [730, 285] on div "[PERSON_NAME] a" at bounding box center [764, 285] width 270 height 18
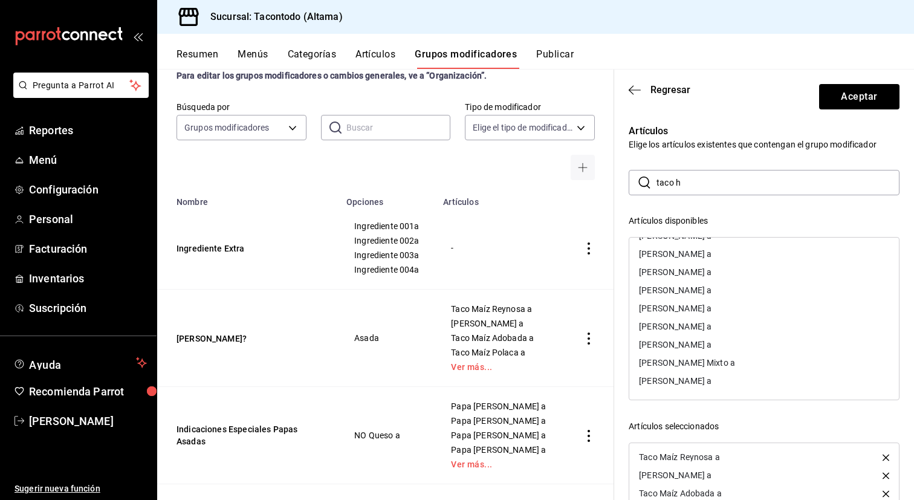
click at [720, 378] on div "[PERSON_NAME] a" at bounding box center [764, 381] width 270 height 18
click at [711, 305] on div "[PERSON_NAME] a" at bounding box center [675, 308] width 73 height 8
click at [713, 386] on div "[PERSON_NAME] Mixto a" at bounding box center [764, 381] width 270 height 18
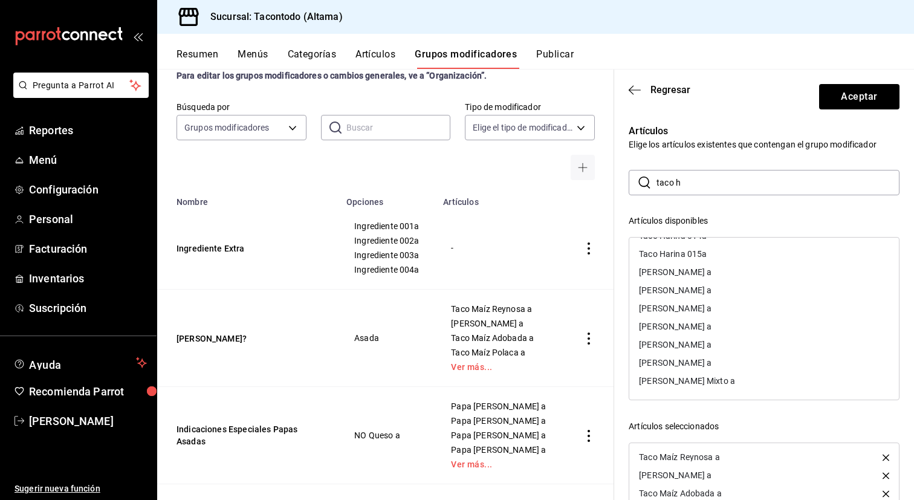
scroll to position [16, 0]
click at [711, 329] on div "[PERSON_NAME] a" at bounding box center [675, 326] width 73 height 8
click at [712, 329] on div "[PERSON_NAME] a" at bounding box center [764, 324] width 270 height 18
click at [711, 327] on div "[PERSON_NAME] a" at bounding box center [675, 324] width 73 height 8
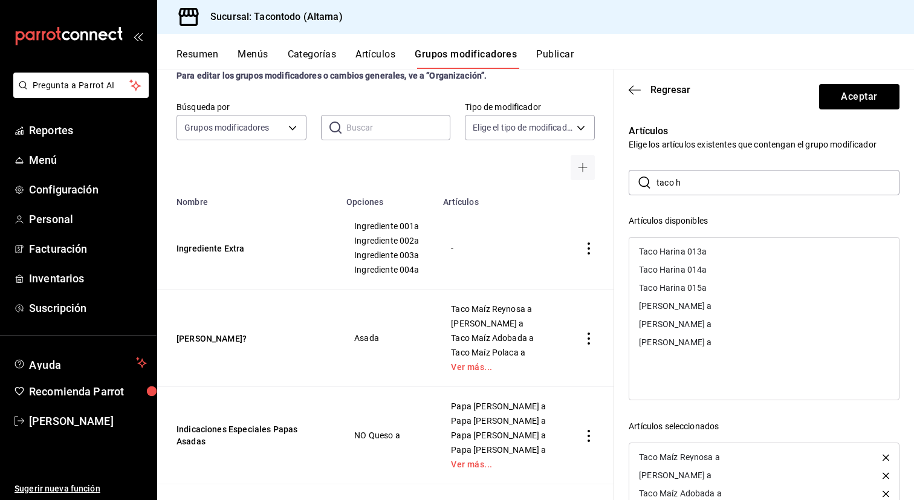
click at [718, 311] on div "[PERSON_NAME] a" at bounding box center [764, 306] width 270 height 18
click at [718, 310] on div "[PERSON_NAME] a" at bounding box center [764, 306] width 270 height 18
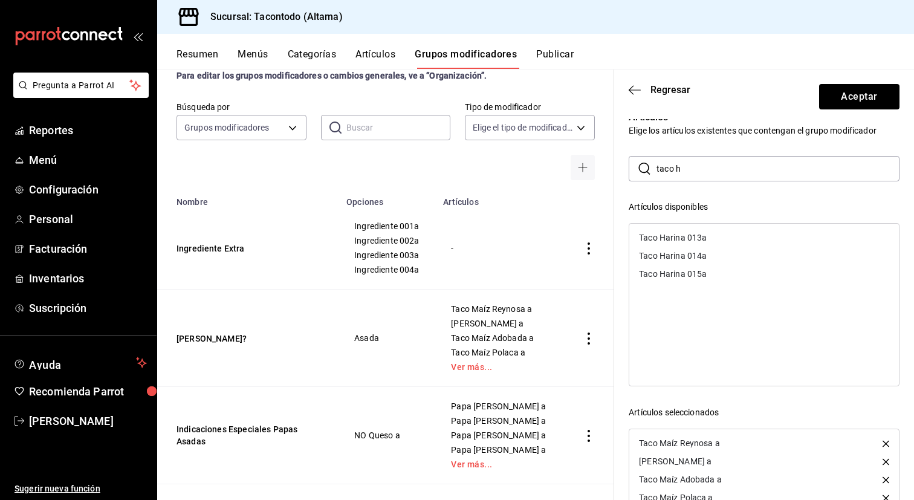
click at [726, 170] on input "taco h" at bounding box center [777, 169] width 243 height 24
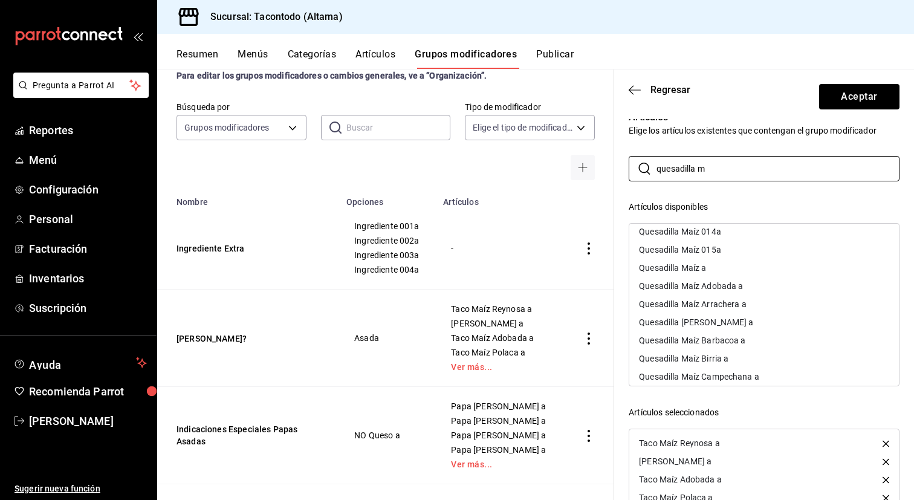
scroll to position [26, 0]
click at [755, 303] on div "Quesadilla Maíz Arrachera a" at bounding box center [764, 302] width 270 height 18
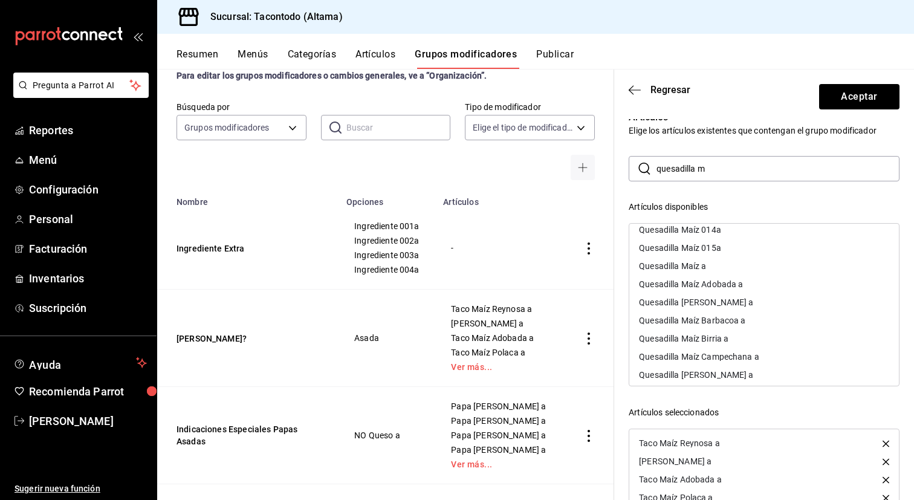
click at [754, 291] on div "Quesadilla Maíz Adobada a" at bounding box center [764, 284] width 270 height 18
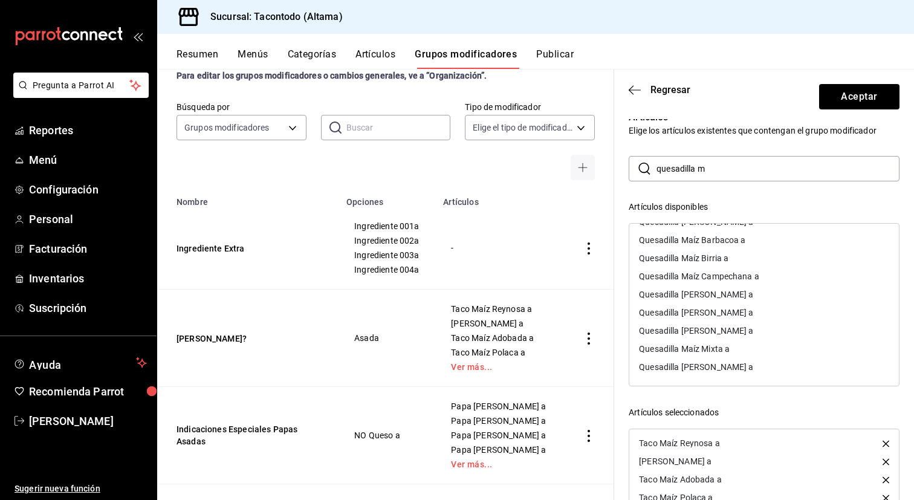
click at [727, 370] on div "Quesadilla [PERSON_NAME] a" at bounding box center [696, 367] width 114 height 8
click at [741, 297] on div "Quesadilla Maíz Campechana a" at bounding box center [699, 294] width 120 height 8
click at [722, 366] on div "Quesadilla Maíz Mixta a" at bounding box center [684, 367] width 91 height 8
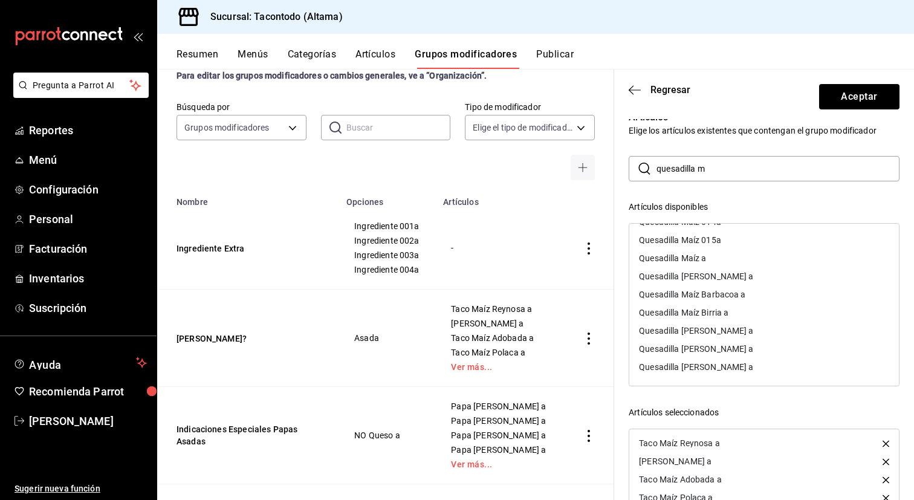
click at [717, 311] on div "Quesadilla Maíz Birria a" at bounding box center [683, 312] width 89 height 8
click at [717, 311] on div "Quesadilla Maíz Barbacoa a" at bounding box center [692, 312] width 106 height 8
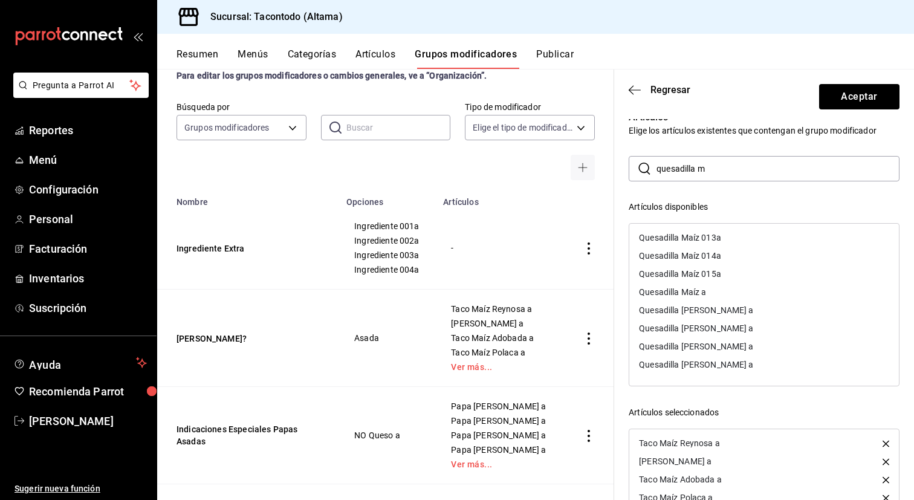
click at [722, 330] on div "Quesadilla [PERSON_NAME] a" at bounding box center [696, 328] width 114 height 8
click at [725, 316] on div "Quesadilla [PERSON_NAME] a" at bounding box center [764, 310] width 270 height 18
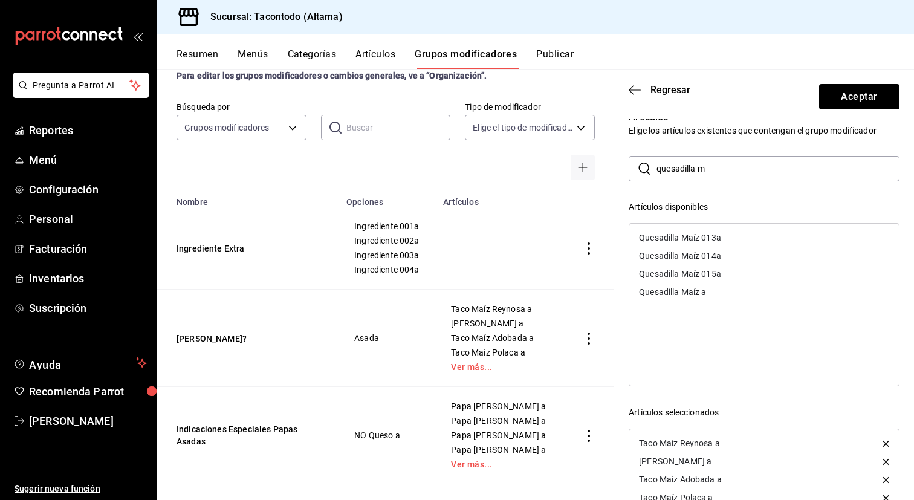
click at [723, 297] on div "Quesadilla Maíz a" at bounding box center [764, 292] width 270 height 18
click at [723, 169] on input "quesadilla m" at bounding box center [777, 169] width 243 height 24
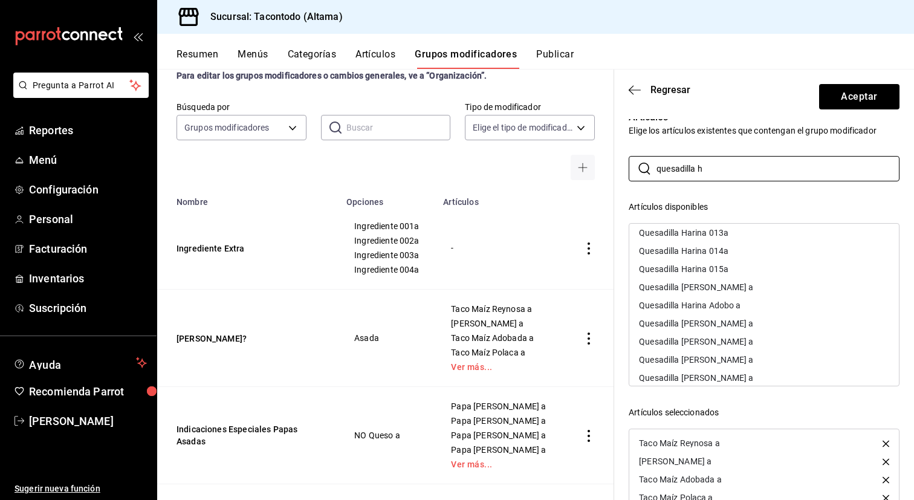
scroll to position [27, 0]
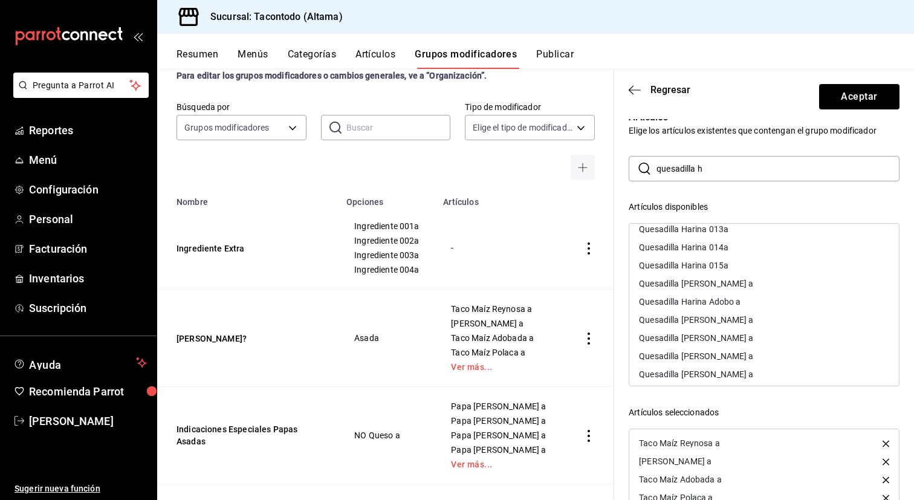
click at [740, 317] on div "Quesadilla [PERSON_NAME] a" at bounding box center [696, 319] width 114 height 8
click at [738, 289] on div "Quesadilla [PERSON_NAME] a" at bounding box center [764, 283] width 270 height 18
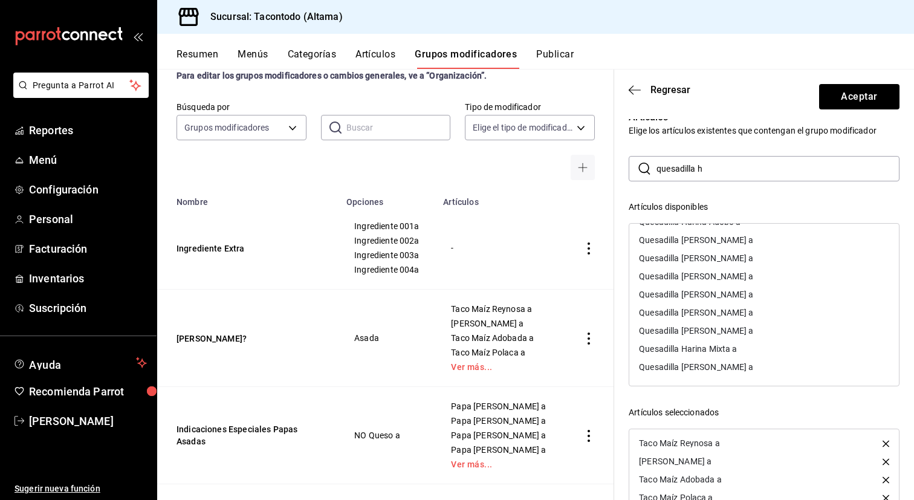
click at [726, 366] on div "Quesadilla [PERSON_NAME] a" at bounding box center [696, 367] width 114 height 8
click at [753, 292] on div "Quesadilla [PERSON_NAME] a" at bounding box center [696, 294] width 114 height 8
click at [725, 368] on div "Quesadilla Harina Mixta a" at bounding box center [688, 367] width 98 height 8
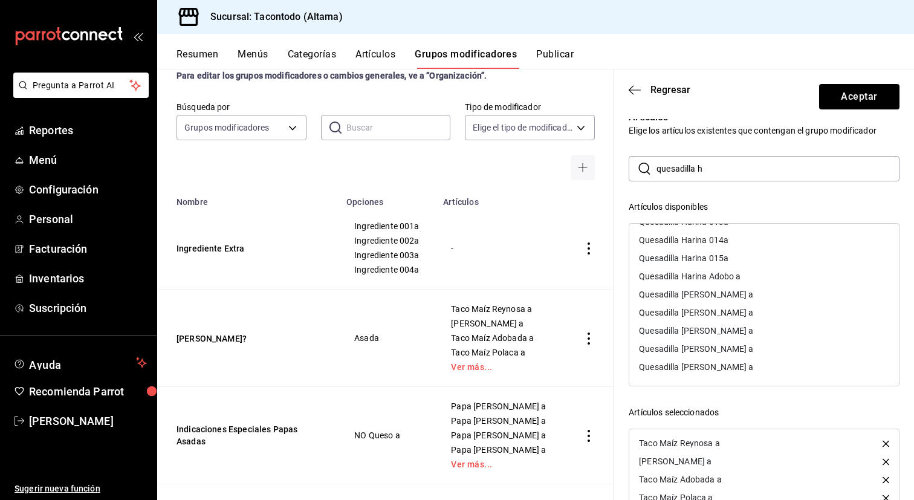
scroll to position [34, 0]
click at [729, 311] on div "Quesadilla [PERSON_NAME] a" at bounding box center [696, 312] width 114 height 8
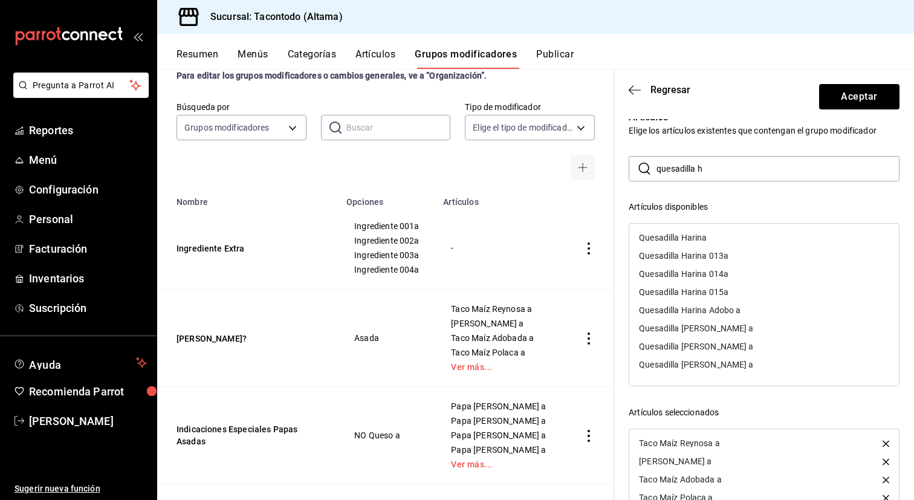
click at [729, 326] on div "Quesadilla [PERSON_NAME] a" at bounding box center [696, 328] width 114 height 8
click at [729, 311] on div "Quesadilla Harina Adobo a" at bounding box center [690, 310] width 102 height 8
click at [729, 311] on div "Quesadilla [PERSON_NAME] a" at bounding box center [696, 310] width 114 height 8
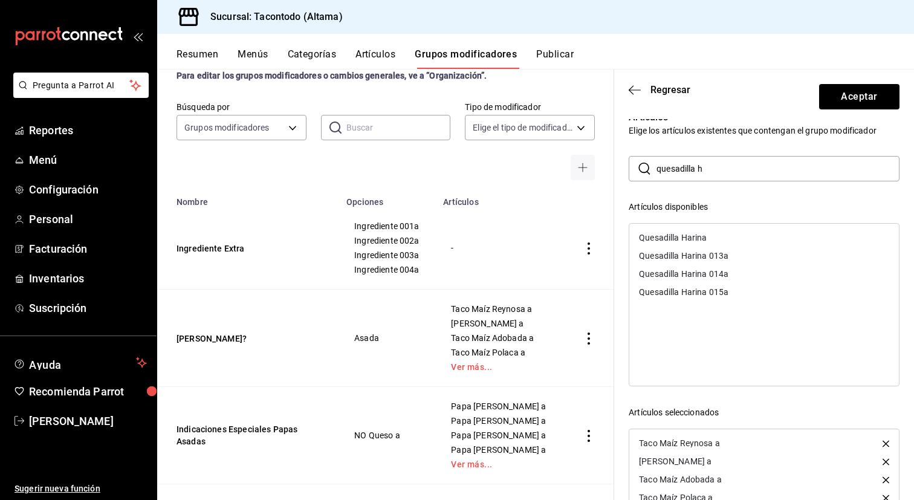
click at [722, 237] on div "Quesadilla Harina" at bounding box center [764, 237] width 270 height 18
click at [781, 170] on input "quesadilla h" at bounding box center [777, 169] width 243 height 24
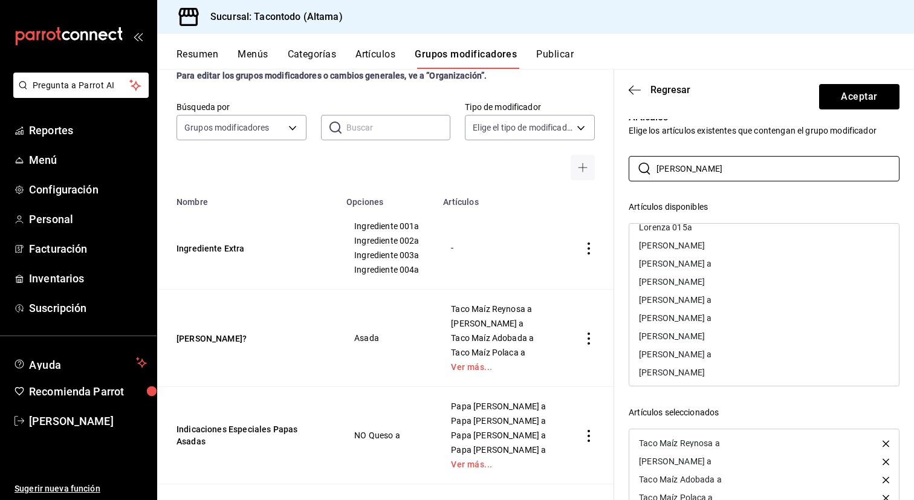
scroll to position [83, 0]
click at [742, 294] on div "[PERSON_NAME] a" at bounding box center [764, 299] width 270 height 18
click at [742, 266] on div "[PERSON_NAME] a" at bounding box center [764, 263] width 270 height 18
click at [713, 337] on div "Lorenza Mixta a" at bounding box center [764, 336] width 270 height 18
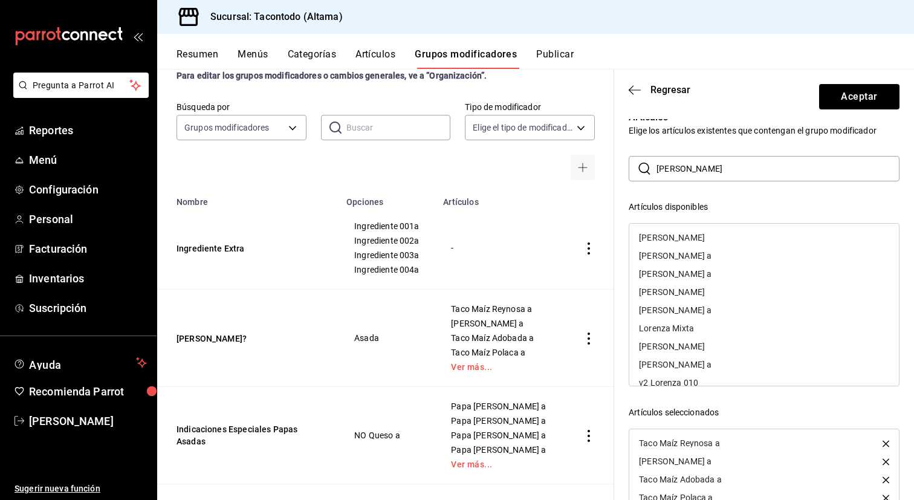
scroll to position [251, 0]
click at [710, 347] on div "[PERSON_NAME] a" at bounding box center [764, 349] width 270 height 18
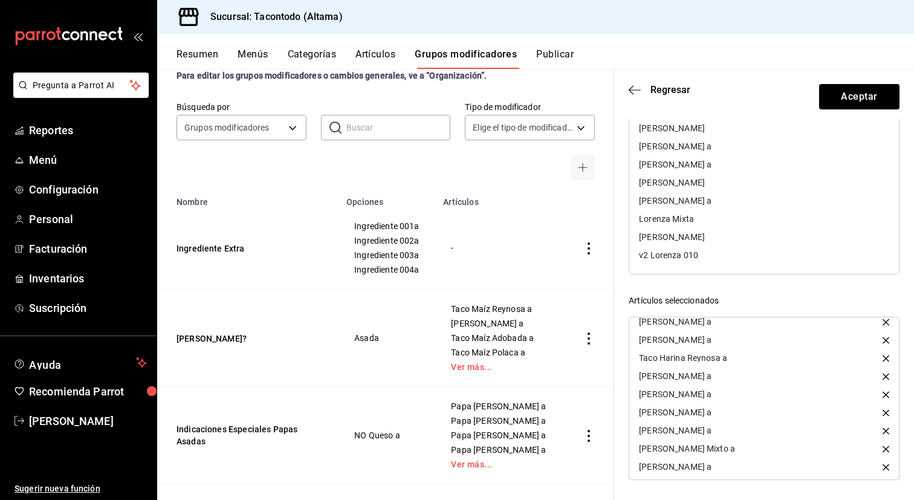
scroll to position [790, 0]
click at [888, 448] on icon "button" at bounding box center [885, 447] width 7 height 7
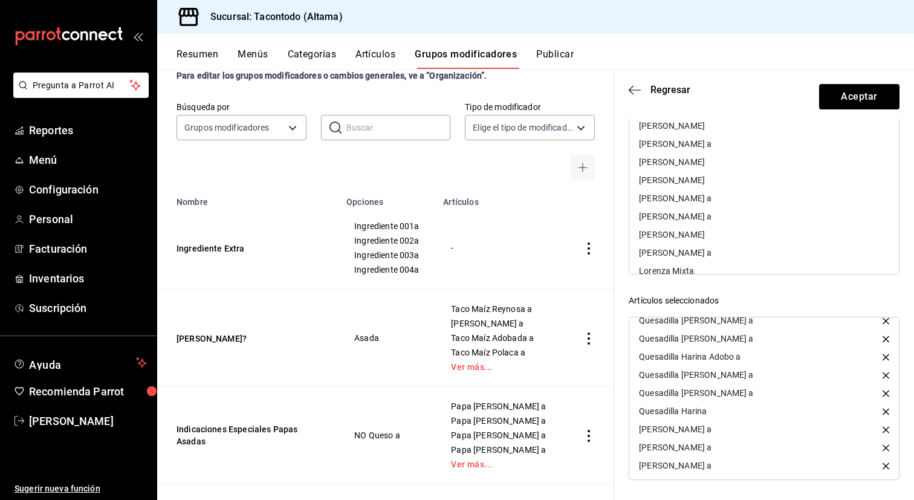
scroll to position [181, 0]
click at [708, 196] on div "[PERSON_NAME] a" at bounding box center [675, 199] width 73 height 8
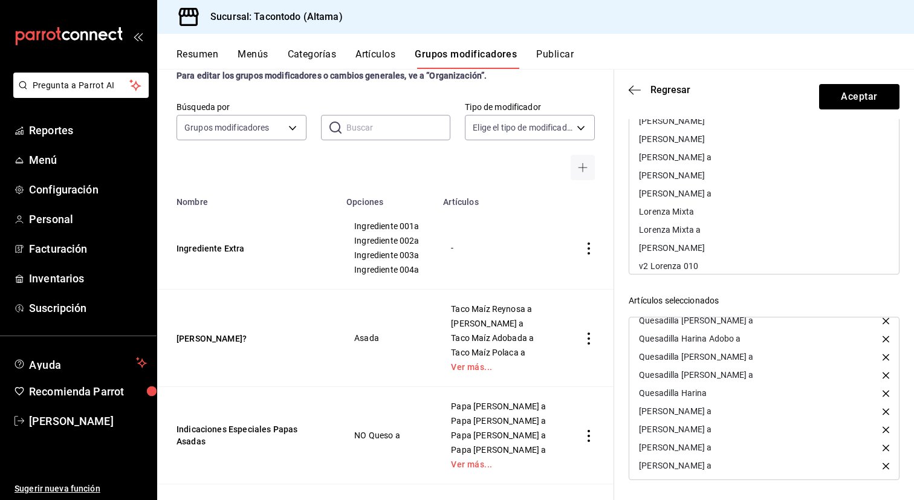
click at [692, 226] on div "Lorenza Mixta a" at bounding box center [670, 229] width 62 height 8
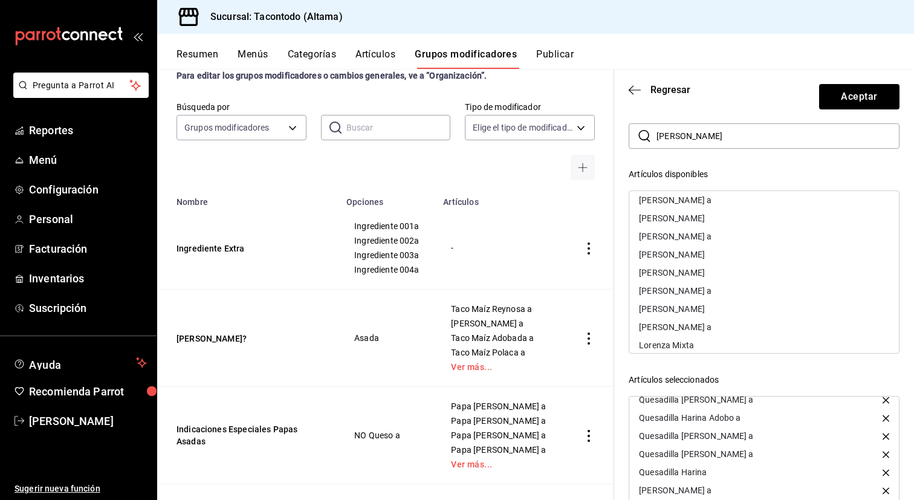
scroll to position [44, 0]
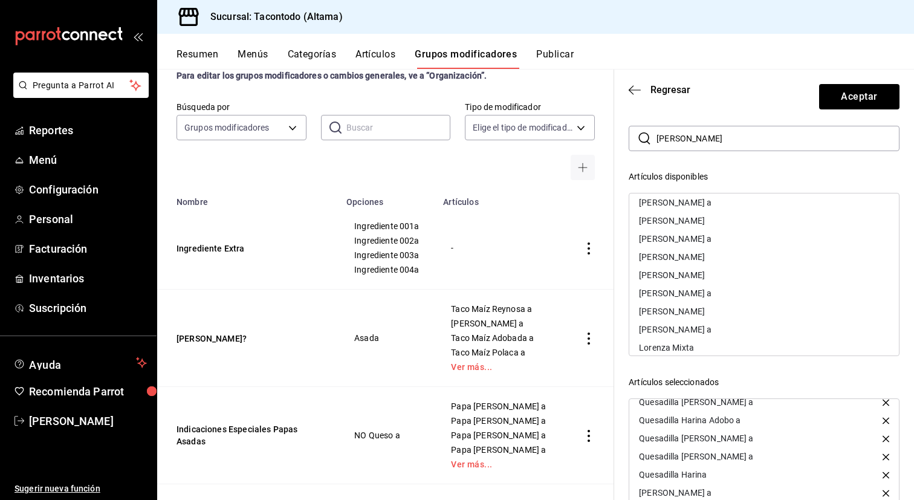
click at [711, 291] on div "[PERSON_NAME] a" at bounding box center [675, 293] width 73 height 8
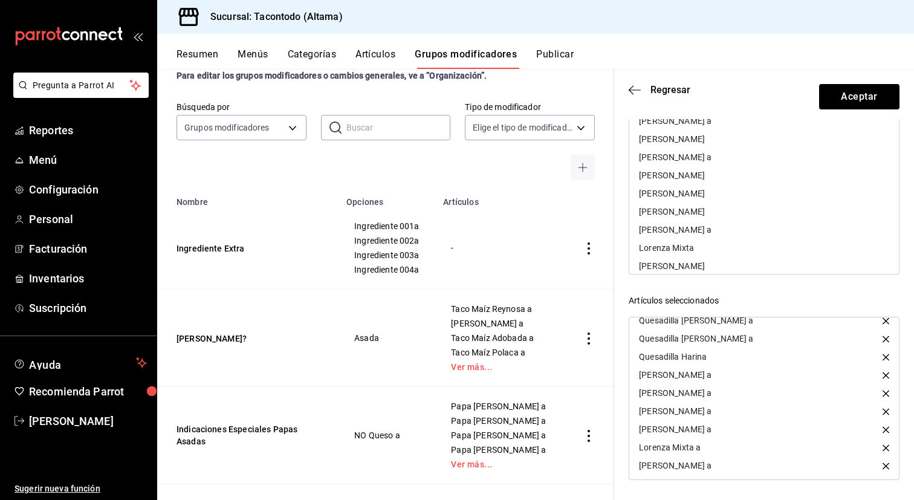
click at [885, 468] on icon "button" at bounding box center [885, 465] width 7 height 7
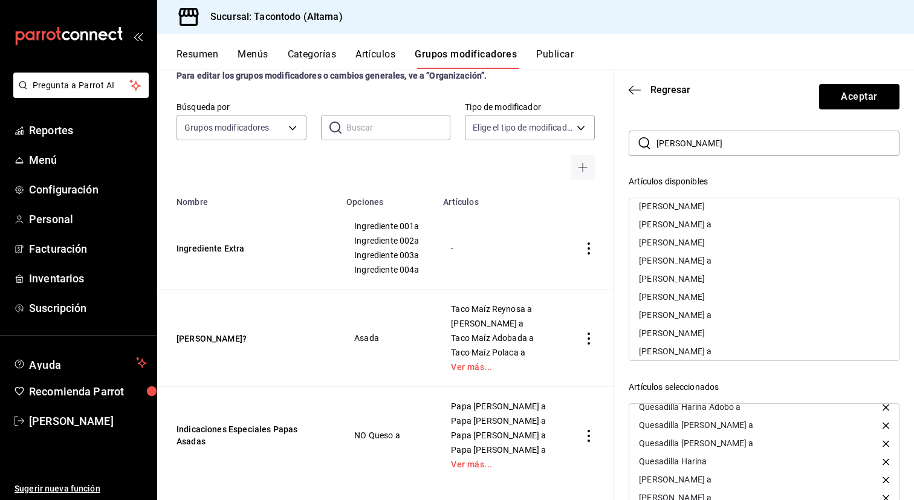
scroll to position [157, 0]
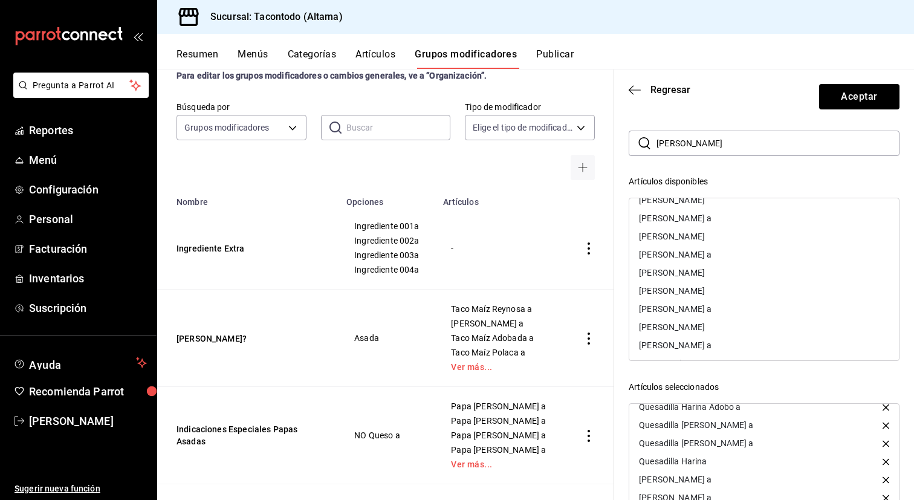
click at [700, 257] on div "[PERSON_NAME] a" at bounding box center [764, 254] width 270 height 18
click at [711, 215] on div "[PERSON_NAME] a" at bounding box center [675, 218] width 73 height 8
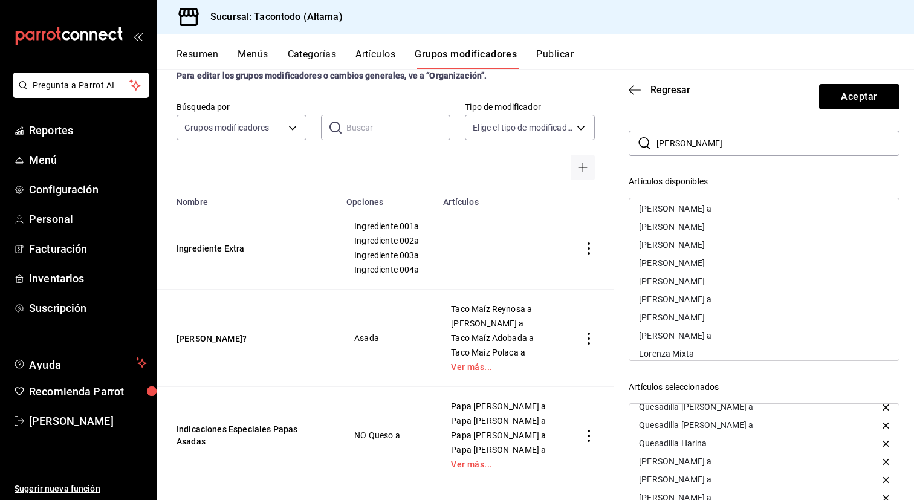
scroll to position [105, 0]
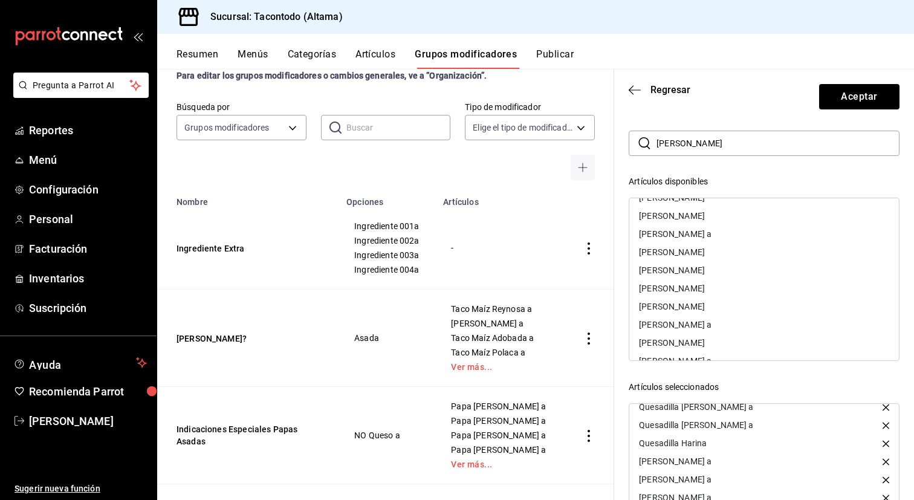
click at [711, 325] on div "[PERSON_NAME] a" at bounding box center [675, 324] width 73 height 8
click at [706, 271] on div "[PERSON_NAME] a" at bounding box center [764, 267] width 270 height 18
click at [700, 285] on div "[PERSON_NAME] a" at bounding box center [675, 287] width 73 height 8
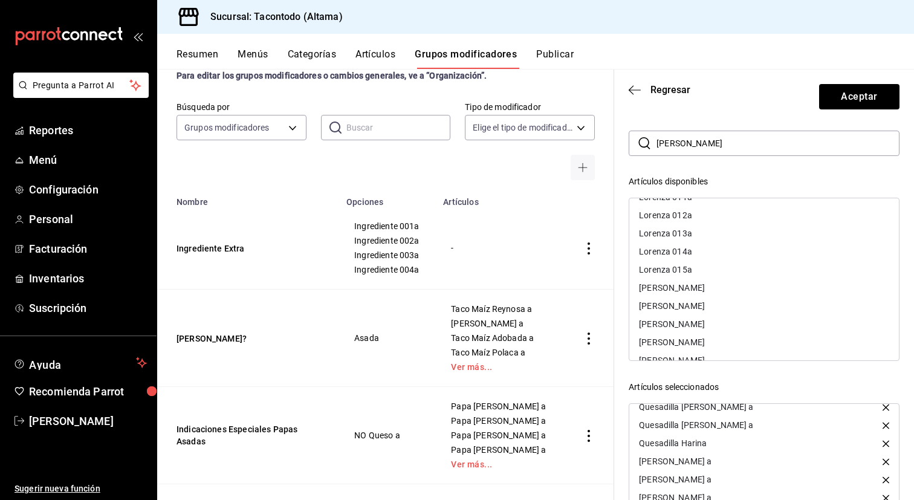
scroll to position [0, 0]
click at [738, 147] on input "[PERSON_NAME]" at bounding box center [777, 143] width 243 height 24
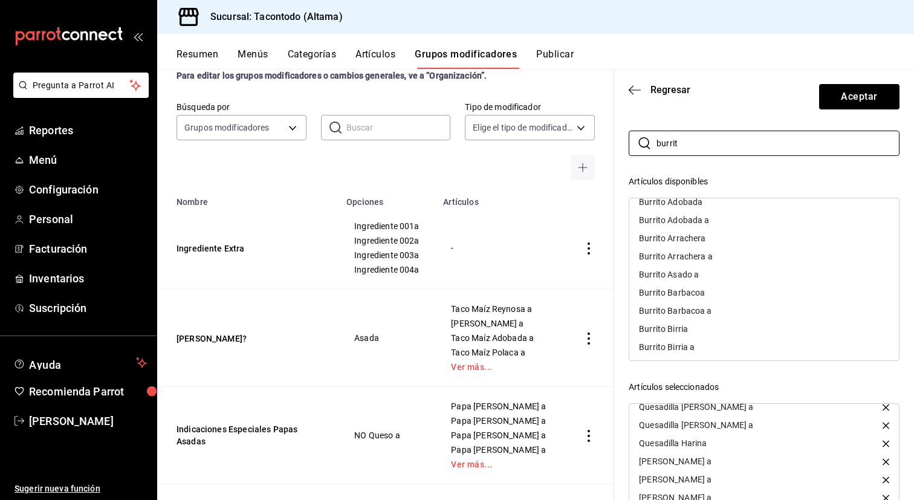
scroll to position [100, 0]
type input "burrit"
click at [733, 258] on div "Burrito Arrachera a" at bounding box center [764, 257] width 270 height 18
click at [720, 227] on div "Burrito Adobada a" at bounding box center [764, 221] width 270 height 18
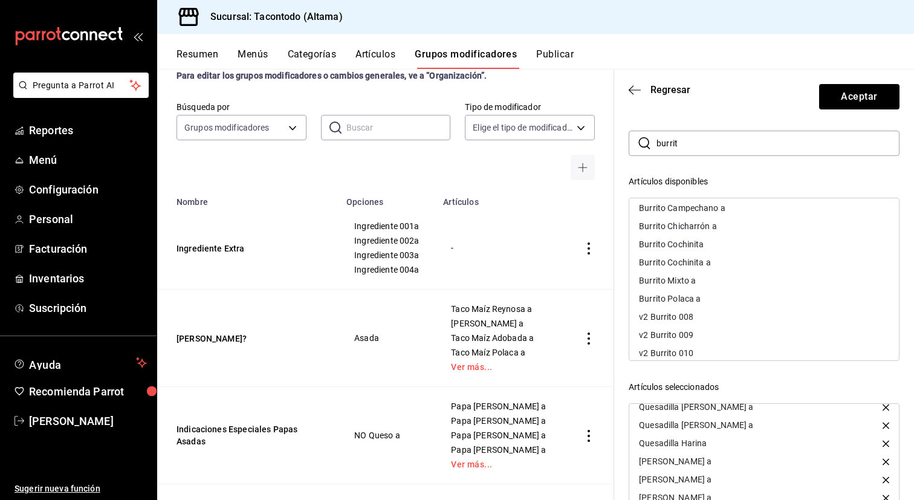
click at [717, 297] on div "Burrito Polaca a" at bounding box center [764, 298] width 270 height 18
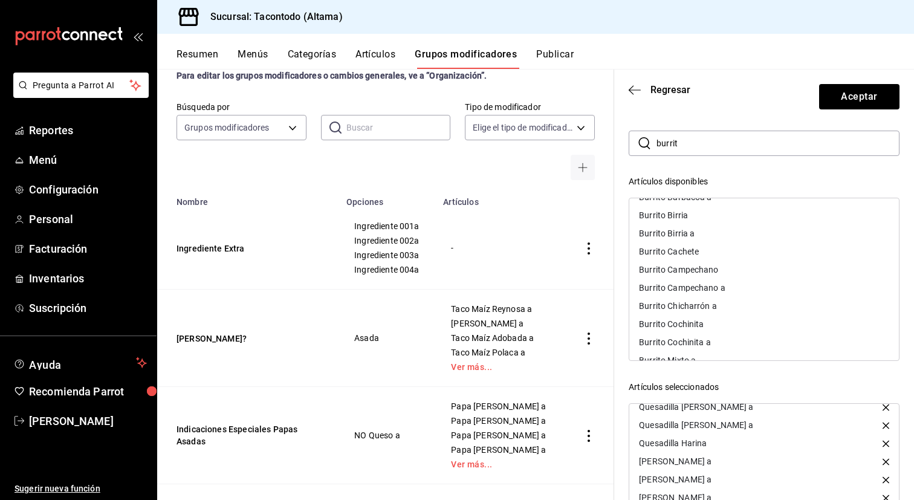
scroll to position [184, 0]
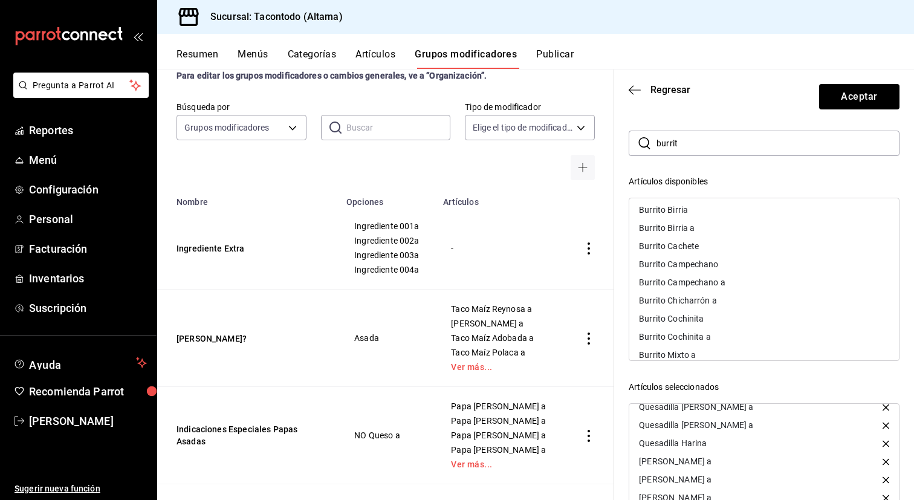
click at [706, 286] on div "Burrito Campechano a" at bounding box center [682, 282] width 86 height 8
click at [686, 336] on div "Burrito Mixto a" at bounding box center [667, 336] width 57 height 8
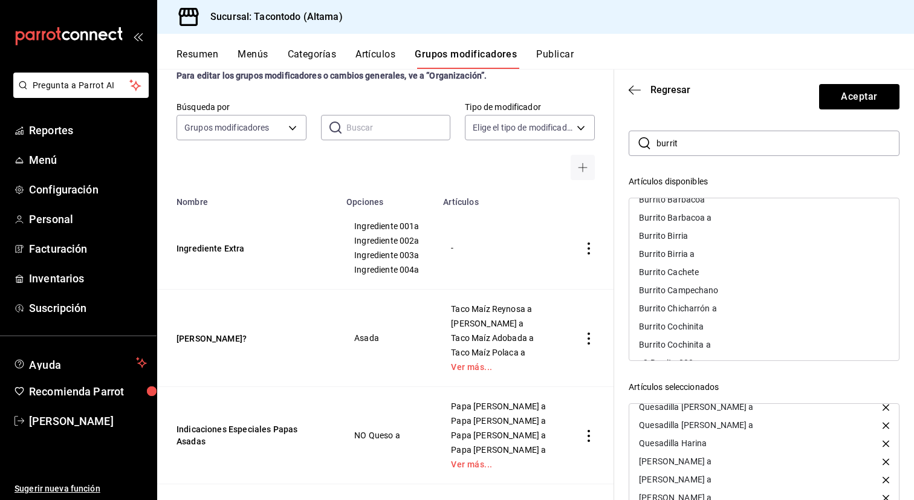
scroll to position [141, 0]
click at [703, 274] on div "Burrito Birria a" at bounding box center [764, 270] width 270 height 18
click at [705, 234] on div "Burrito Barbacoa a" at bounding box center [675, 234] width 73 height 8
click at [704, 294] on div "Burrito Chicharrón a" at bounding box center [764, 288] width 270 height 18
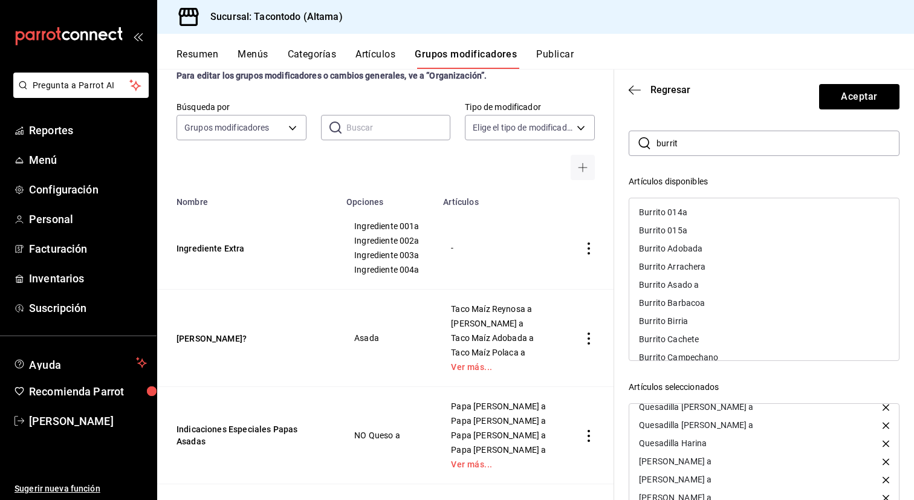
scroll to position [48, 0]
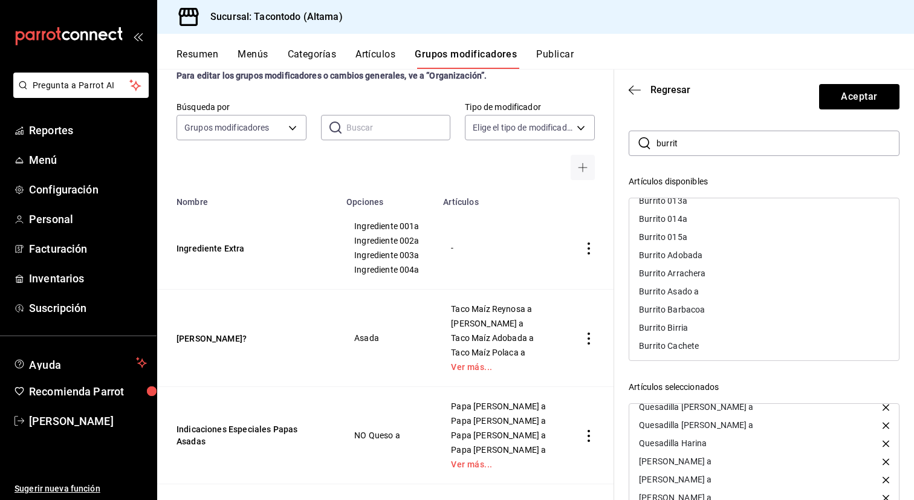
click at [684, 289] on div "Burrito Asado a" at bounding box center [669, 291] width 60 height 8
click at [697, 291] on div "Burrito Cochinita a" at bounding box center [675, 287] width 72 height 8
click at [718, 147] on input "burrit" at bounding box center [777, 143] width 243 height 24
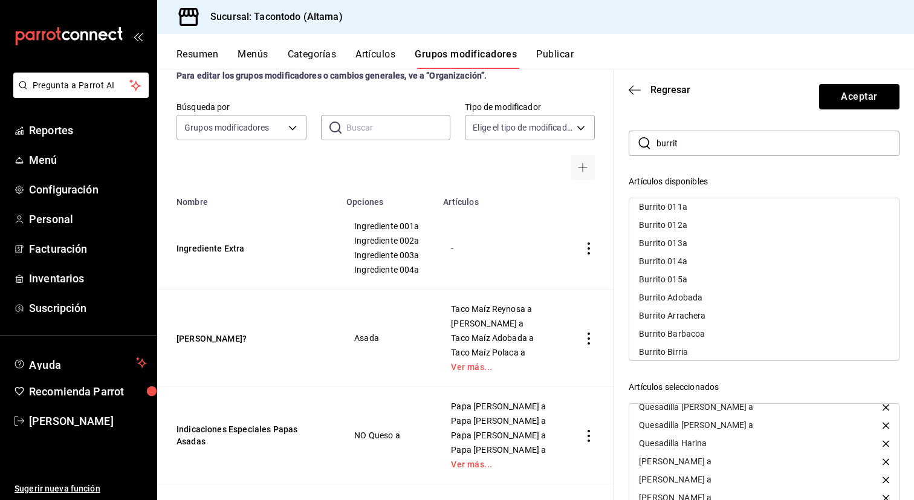
click at [718, 147] on input "burrit" at bounding box center [777, 143] width 243 height 24
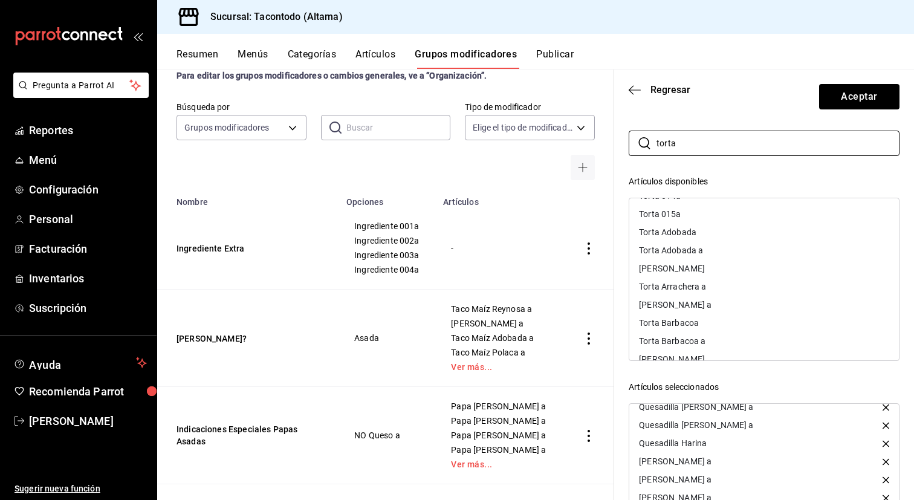
scroll to position [76, 0]
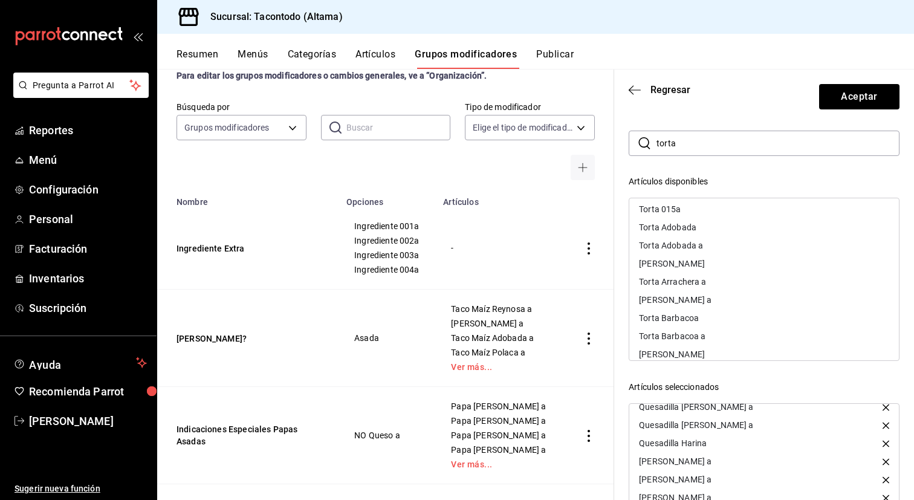
click at [760, 283] on div "Torta Arrachera a" at bounding box center [764, 282] width 270 height 18
click at [731, 247] on div "Torta Adobada a" at bounding box center [764, 245] width 270 height 18
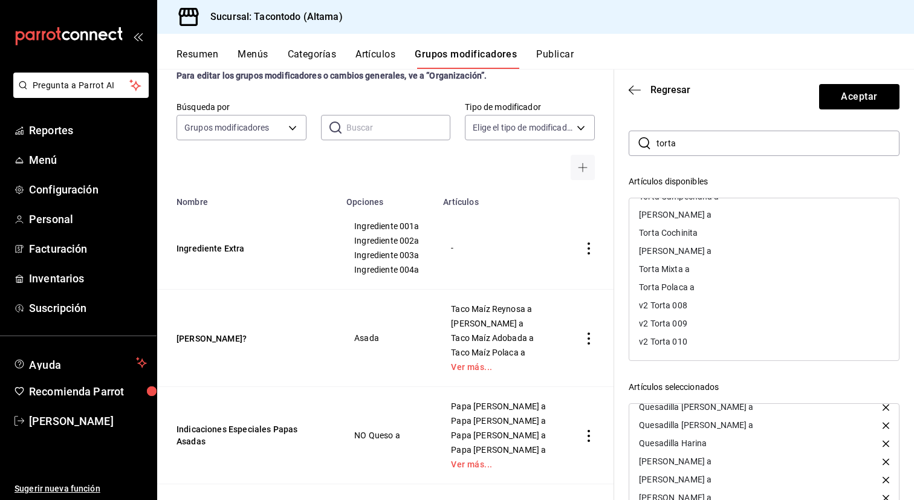
click at [692, 286] on div "Torta Polaca a" at bounding box center [667, 287] width 56 height 8
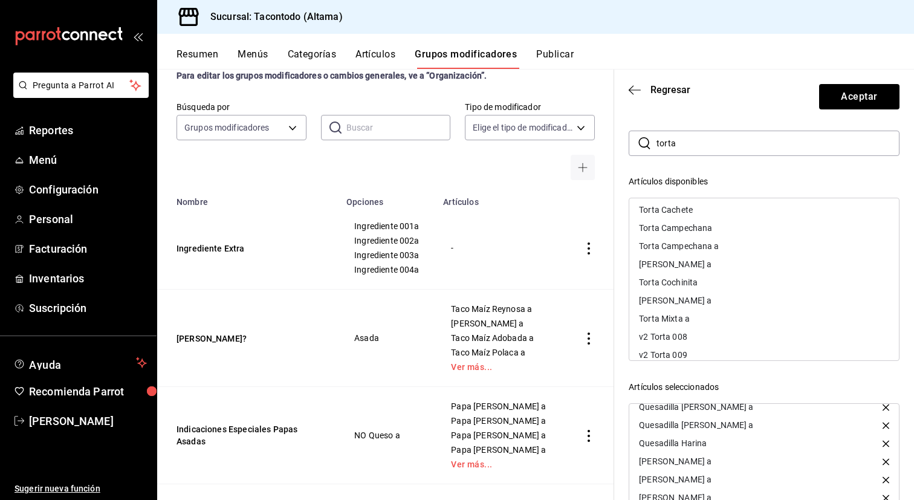
click at [708, 248] on div "Torta Campechana a" at bounding box center [679, 246] width 80 height 8
click at [691, 300] on div "Torta Mixta a" at bounding box center [764, 300] width 270 height 18
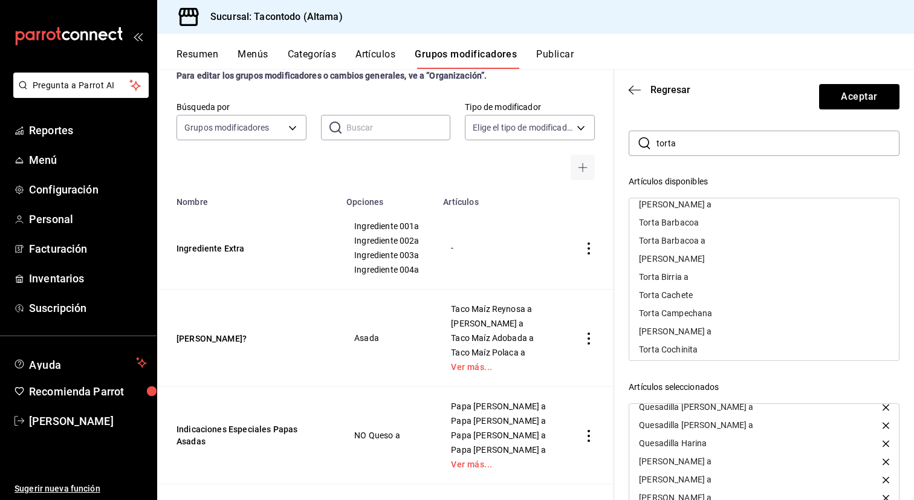
scroll to position [134, 0]
click at [715, 279] on div "Torta Birria a" at bounding box center [764, 278] width 270 height 18
click at [703, 248] on div "Torta Barbacoa a" at bounding box center [764, 242] width 270 height 18
click at [697, 293] on div "[PERSON_NAME] a" at bounding box center [675, 296] width 73 height 8
click at [703, 212] on div "[PERSON_NAME] a" at bounding box center [764, 205] width 270 height 18
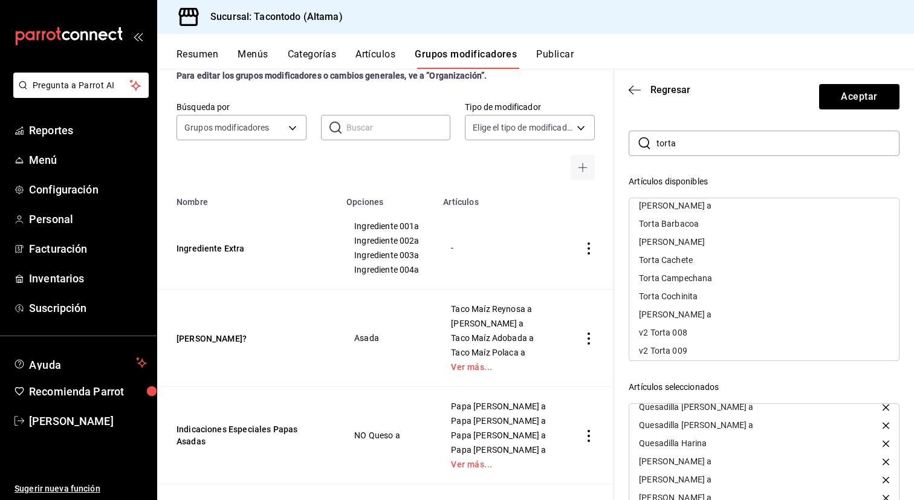
scroll to position [115, 0]
click at [694, 311] on div "[PERSON_NAME] a" at bounding box center [675, 314] width 73 height 8
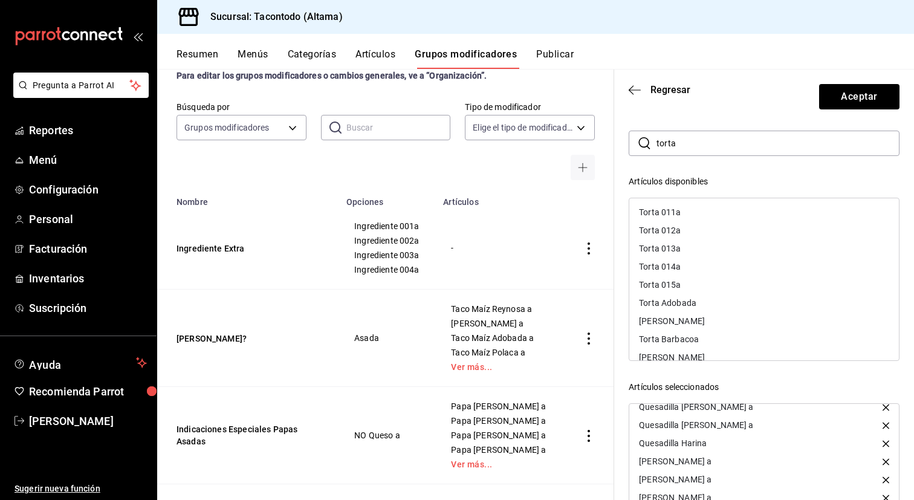
click at [712, 147] on input "torta" at bounding box center [777, 143] width 243 height 24
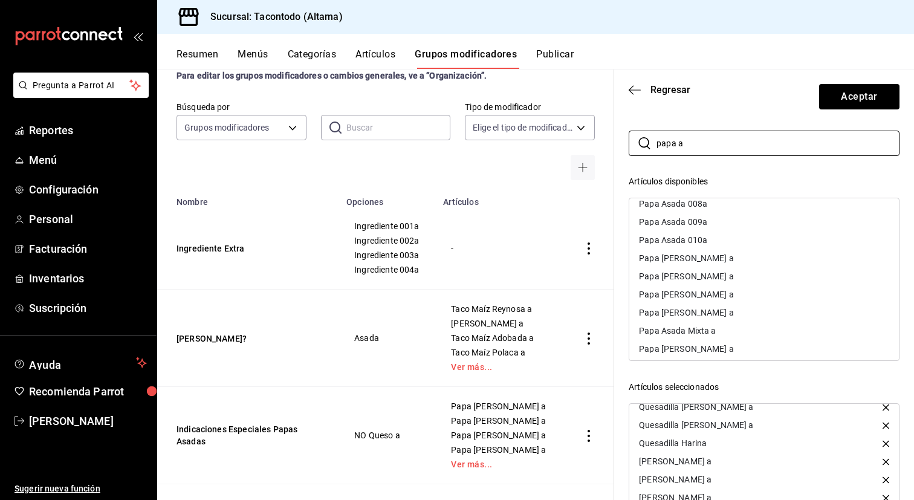
scroll to position [46, 0]
type input "papa a"
click at [765, 277] on div "Papa [PERSON_NAME] a" at bounding box center [764, 275] width 270 height 18
click at [765, 256] on div "Papa [PERSON_NAME] a" at bounding box center [764, 257] width 270 height 18
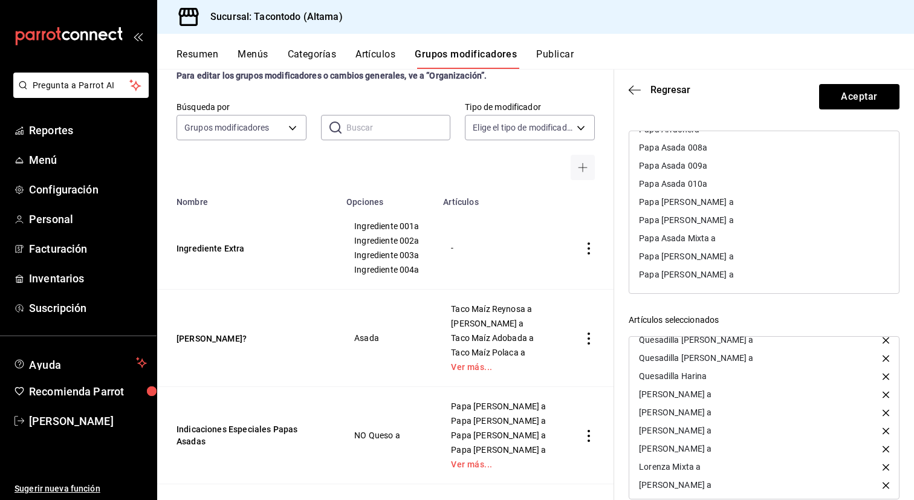
scroll to position [117, 0]
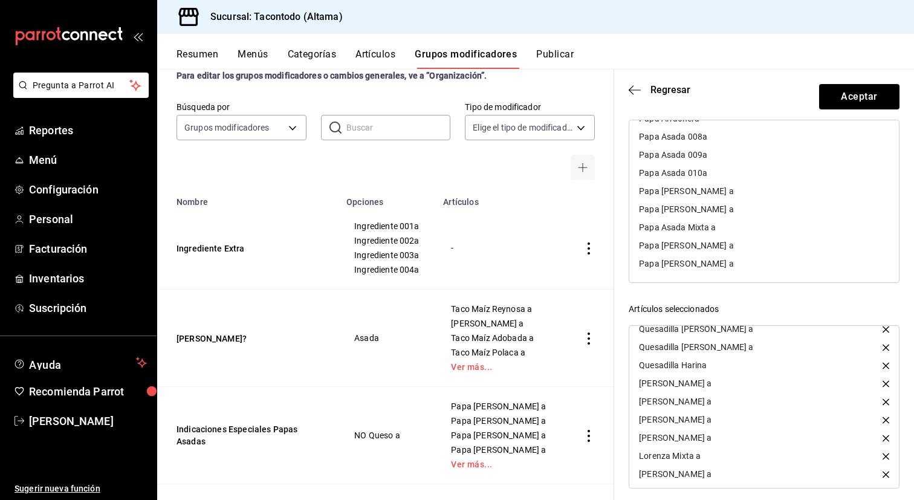
click at [754, 251] on div "Papa [PERSON_NAME] a" at bounding box center [764, 245] width 270 height 18
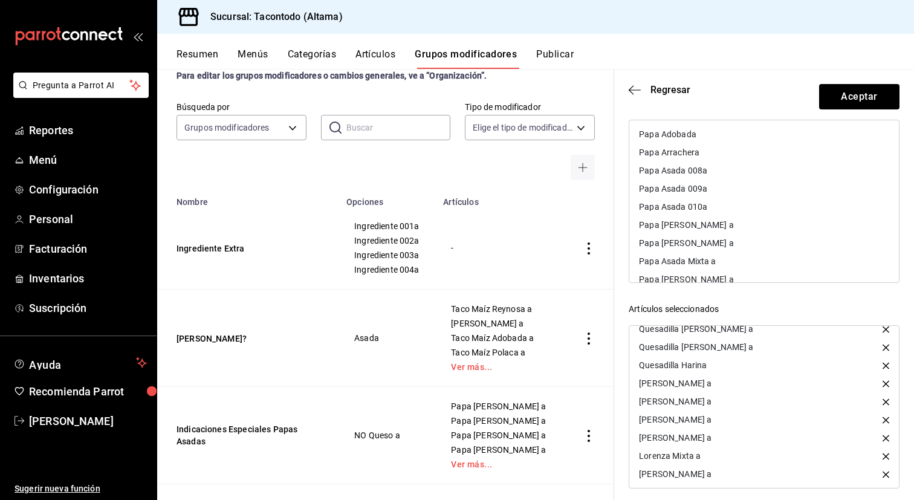
click at [749, 241] on div "Papa [PERSON_NAME] a" at bounding box center [764, 243] width 270 height 18
click at [749, 241] on div "Papa Asada Mixta a" at bounding box center [764, 243] width 270 height 18
click at [735, 223] on div "Papa [PERSON_NAME] a" at bounding box center [764, 225] width 270 height 18
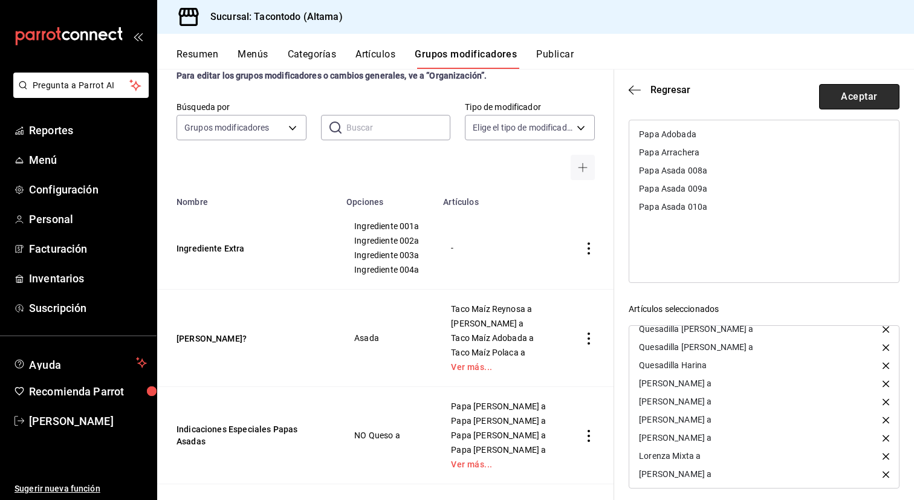
click at [846, 98] on button "Aceptar" at bounding box center [859, 96] width 80 height 25
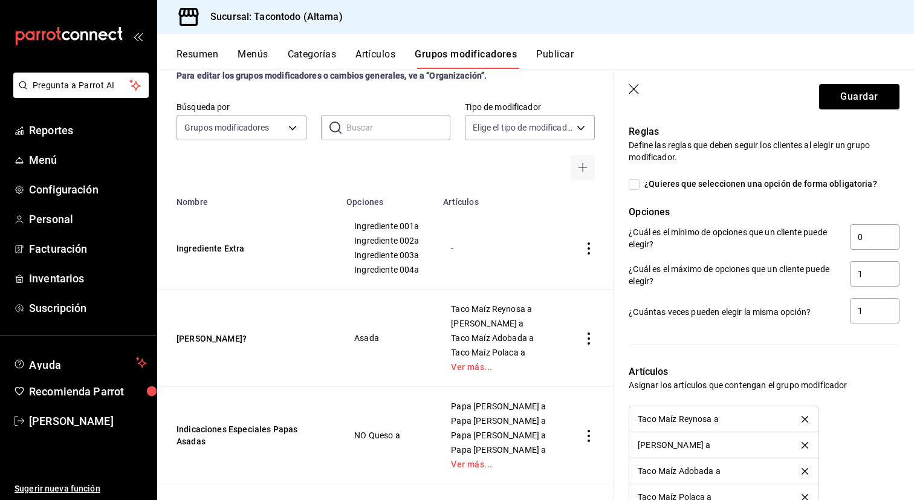
scroll to position [666, 0]
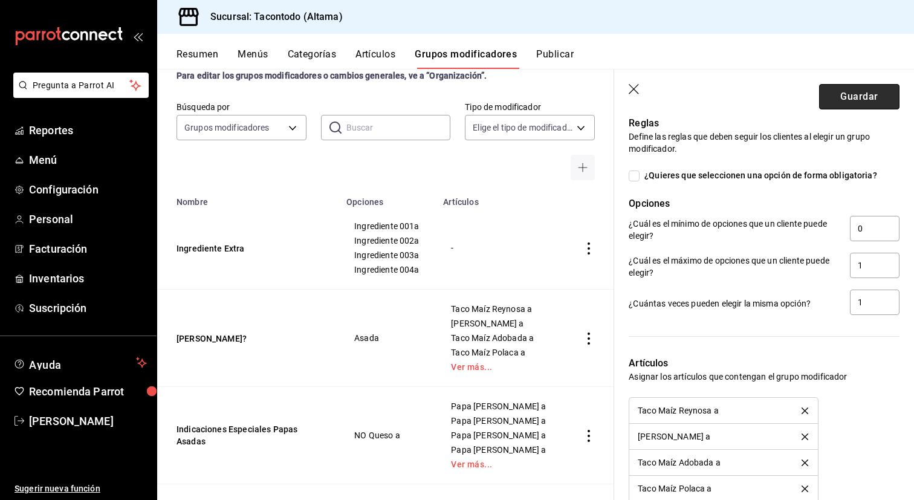
click at [844, 103] on button "Guardar" at bounding box center [859, 96] width 80 height 25
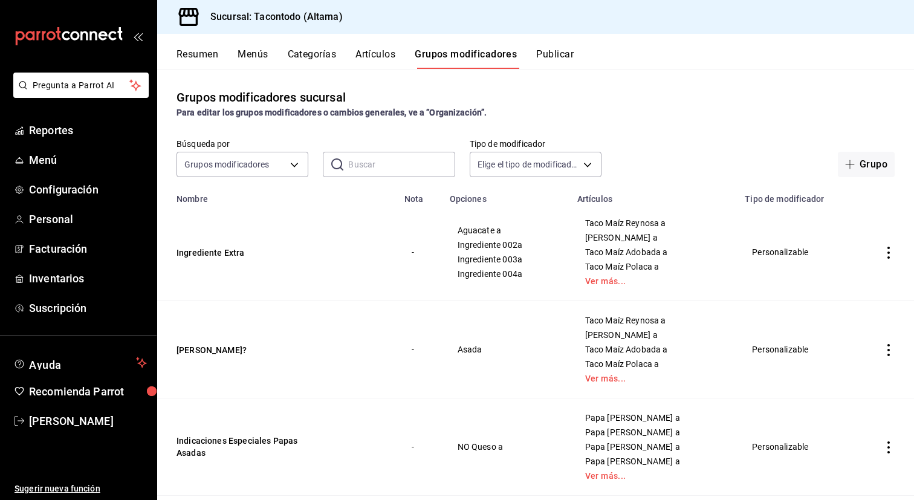
click at [264, 55] on button "Menús" at bounding box center [252, 58] width 30 height 21
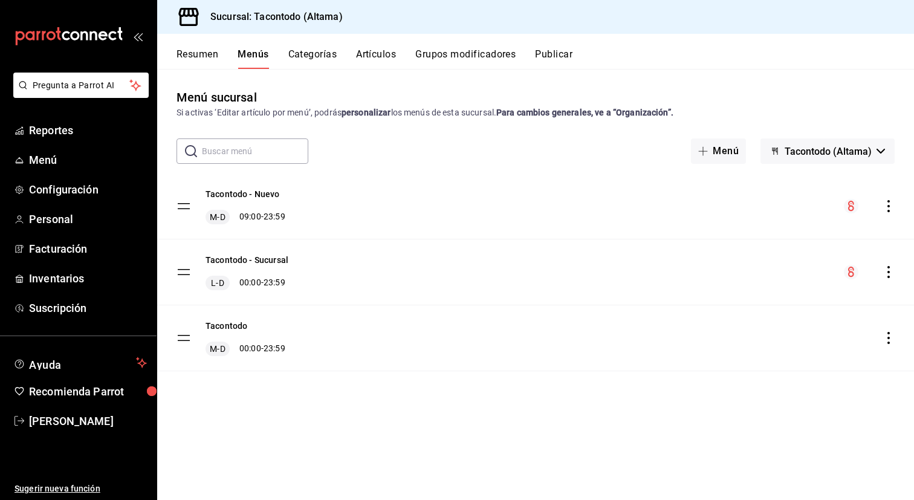
click at [888, 269] on icon "actions" at bounding box center [888, 272] width 12 height 12
click at [740, 296] on span "Editar" at bounding box center [792, 300] width 147 height 13
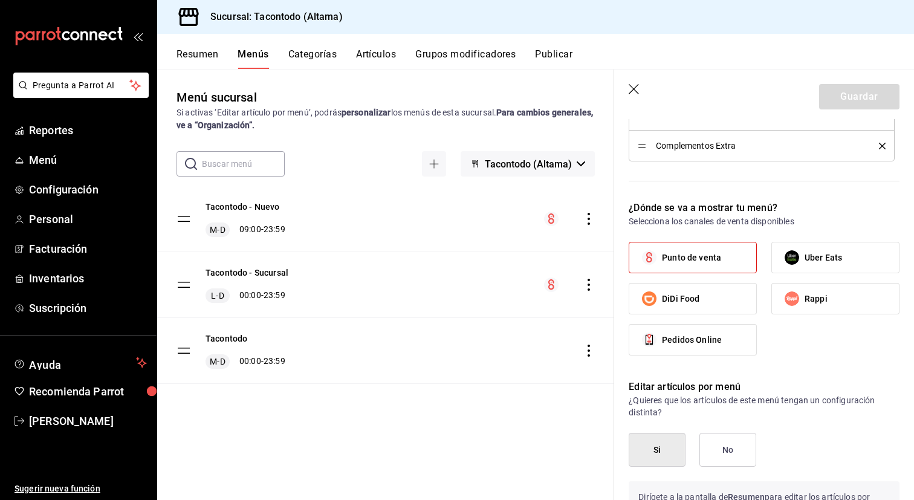
scroll to position [725, 0]
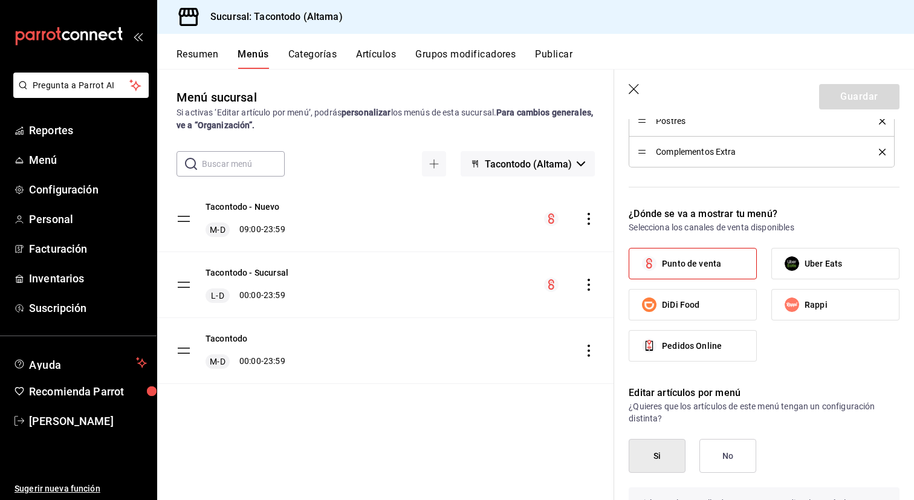
click at [722, 274] on label "Punto de venta" at bounding box center [692, 263] width 127 height 30
click at [662, 274] on input "Punto de venta" at bounding box center [648, 263] width 25 height 25
checkbox input "false"
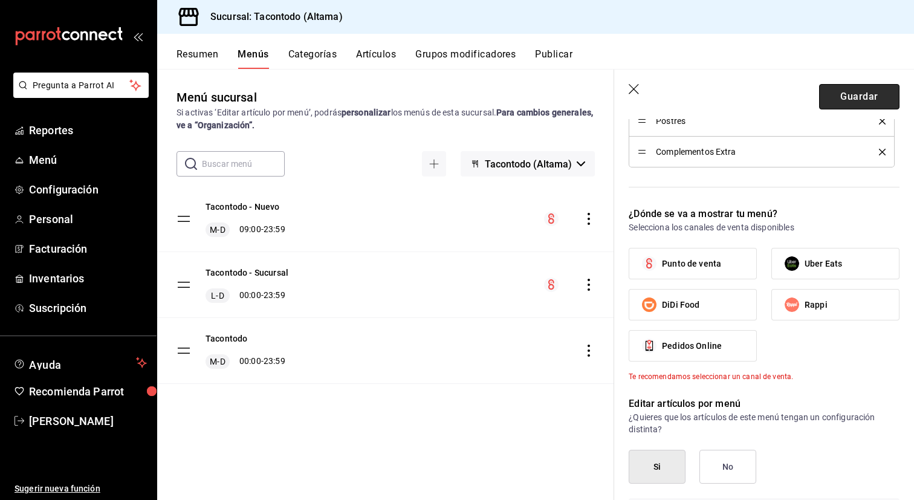
click at [847, 103] on button "Guardar" at bounding box center [859, 96] width 80 height 25
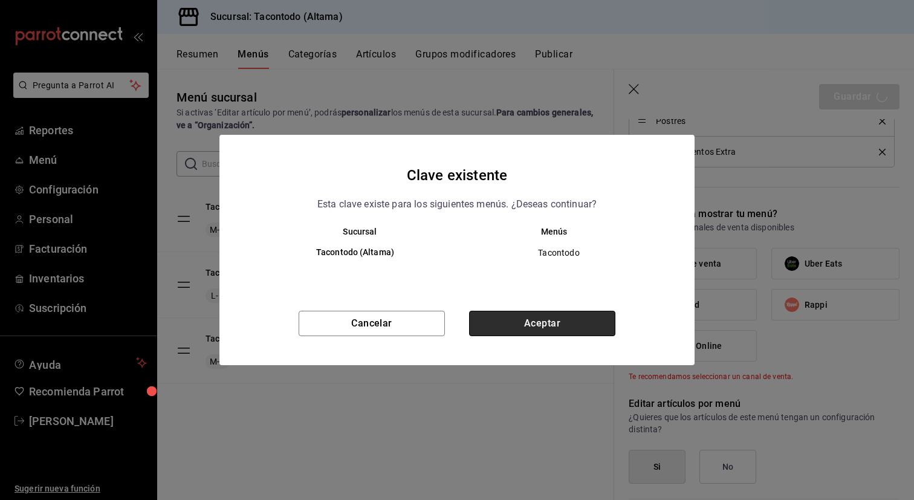
click at [583, 314] on button "Aceptar" at bounding box center [542, 323] width 146 height 25
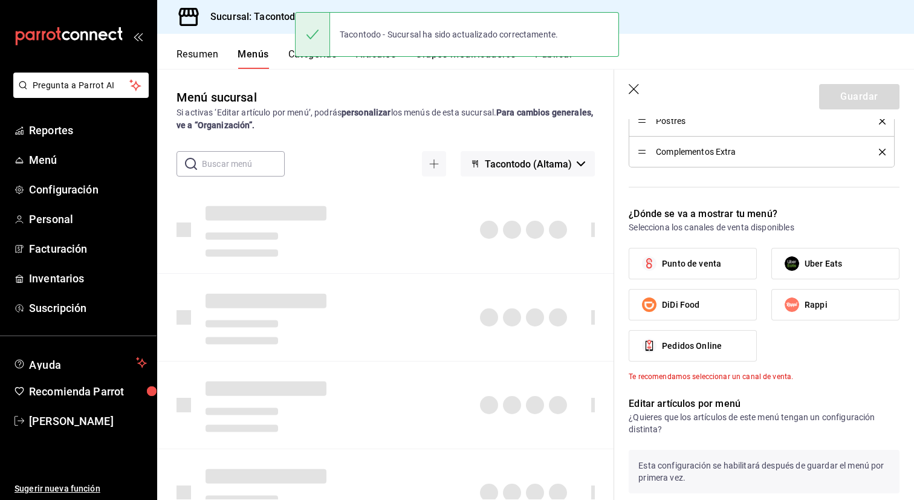
type input "1758881441978"
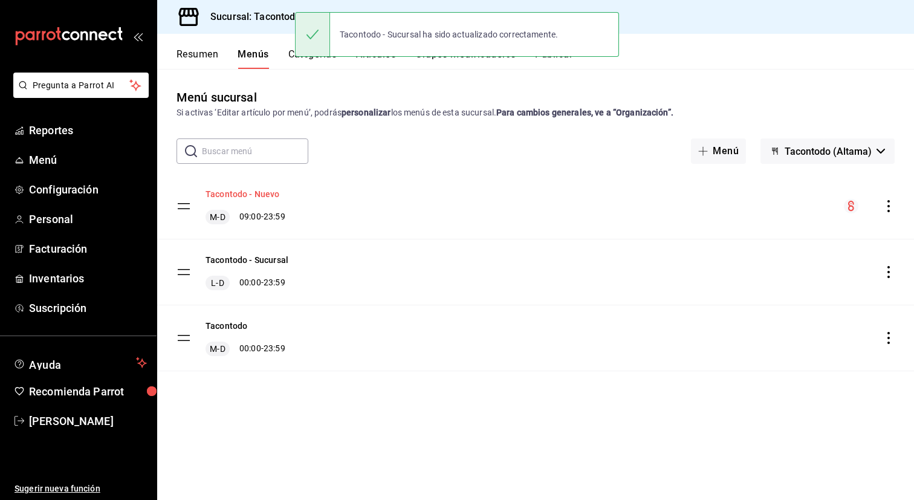
click at [248, 195] on button "Tacontodo - Nuevo" at bounding box center [242, 194] width 74 height 12
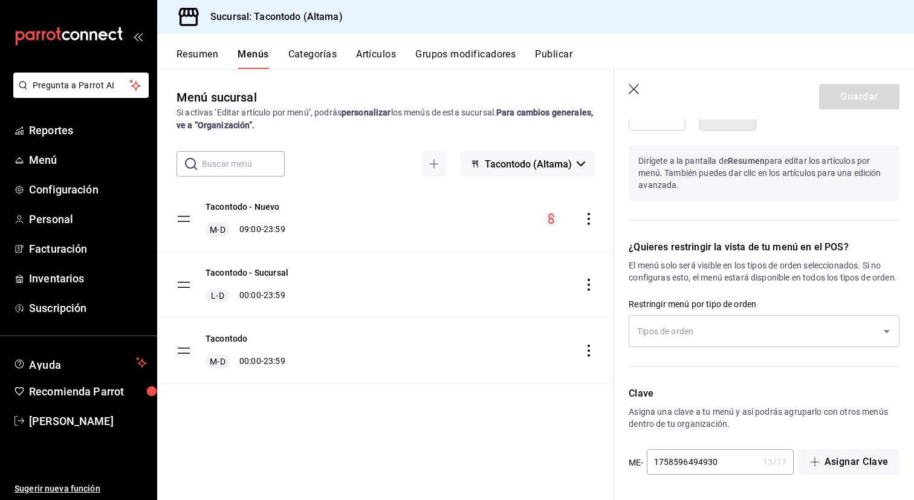
scroll to position [1110, 0]
click at [733, 342] on div "​" at bounding box center [763, 331] width 271 height 32
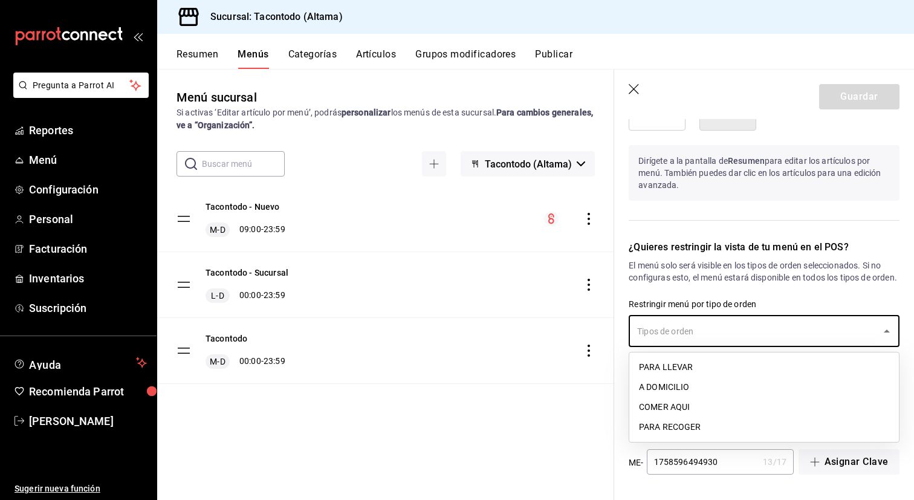
click at [758, 277] on p "El menú solo será visible en los tipos de orden seleccionados. Si no configuras…" at bounding box center [763, 271] width 271 height 24
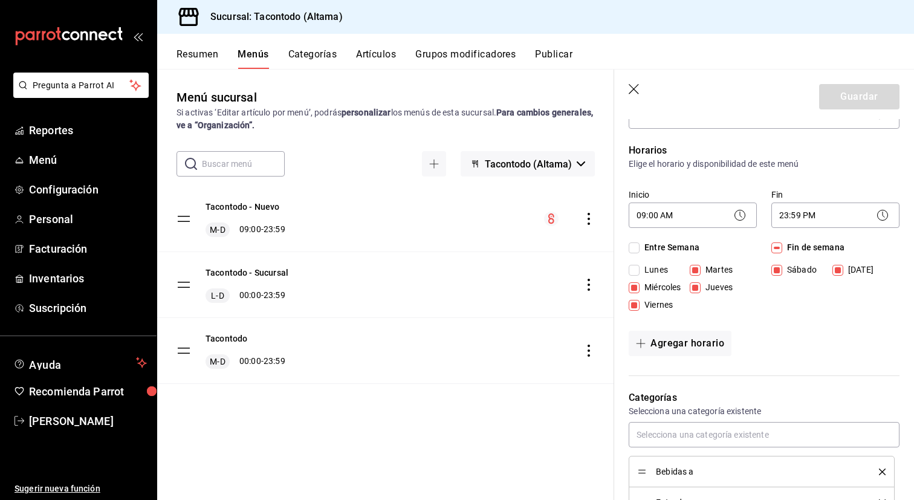
scroll to position [73, 0]
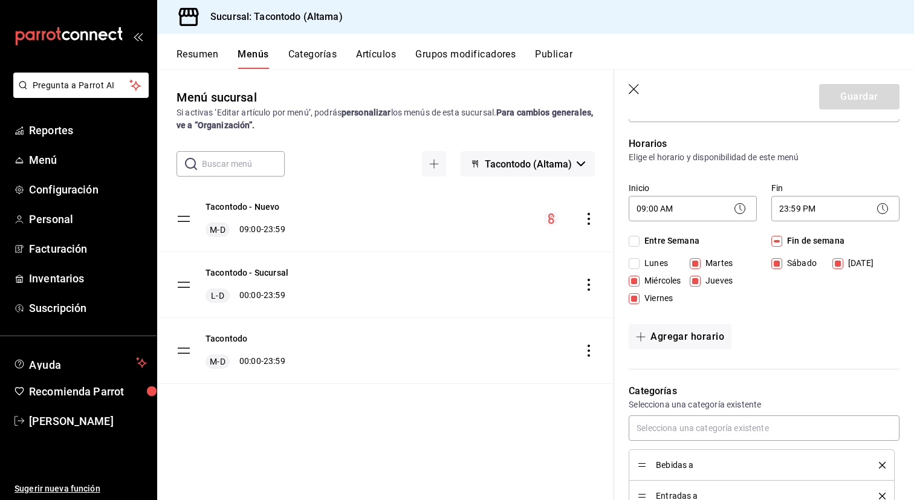
click at [590, 218] on icon "actions" at bounding box center [589, 219] width 12 height 12
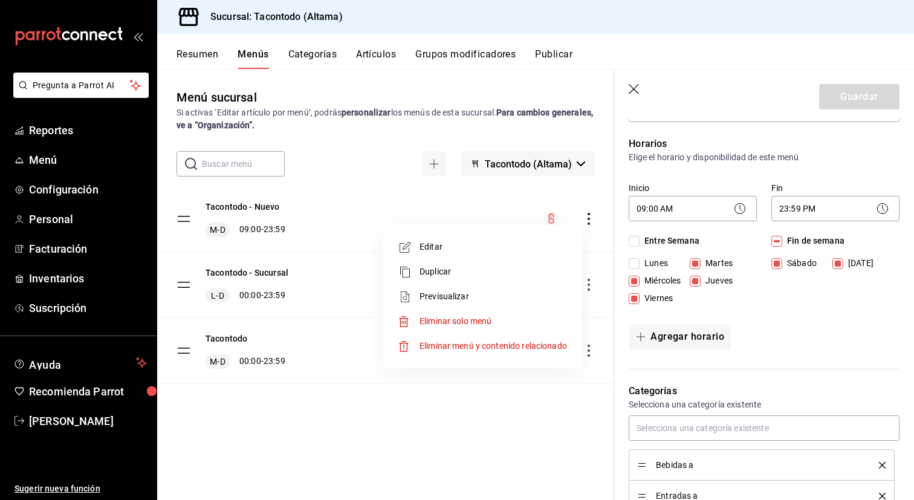
click at [532, 292] on span "Previsualizar" at bounding box center [492, 296] width 147 height 13
checkbox input "false"
type input "1758881483375"
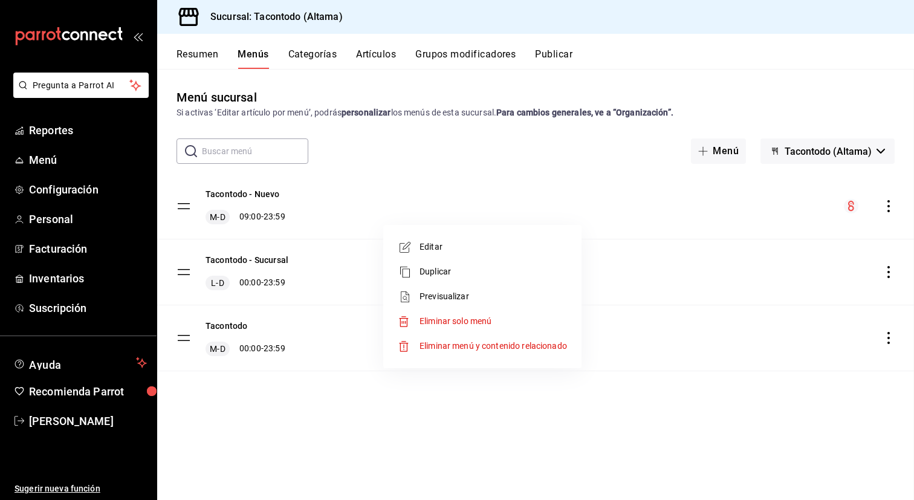
checkbox input "false"
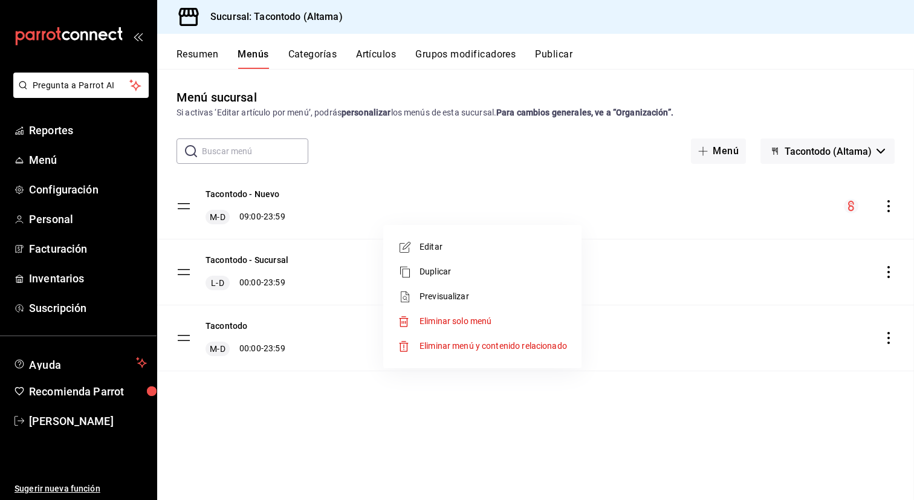
checkbox input "false"
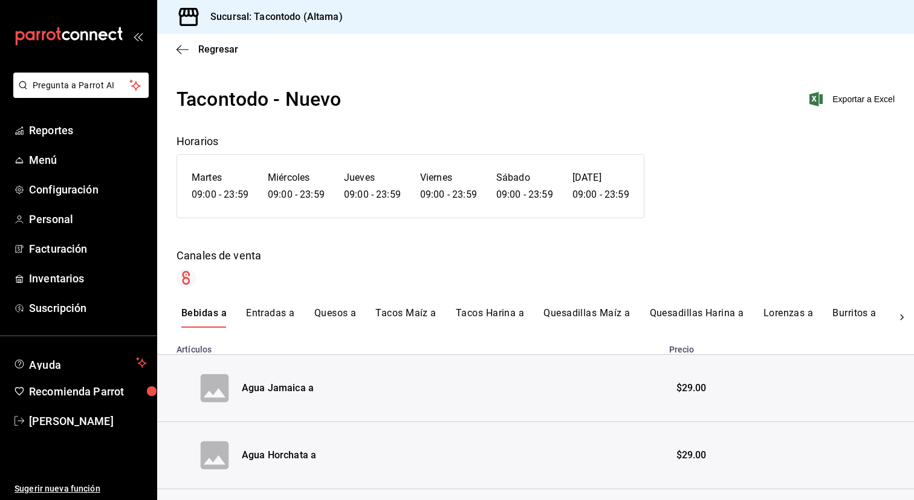
scroll to position [439, 0]
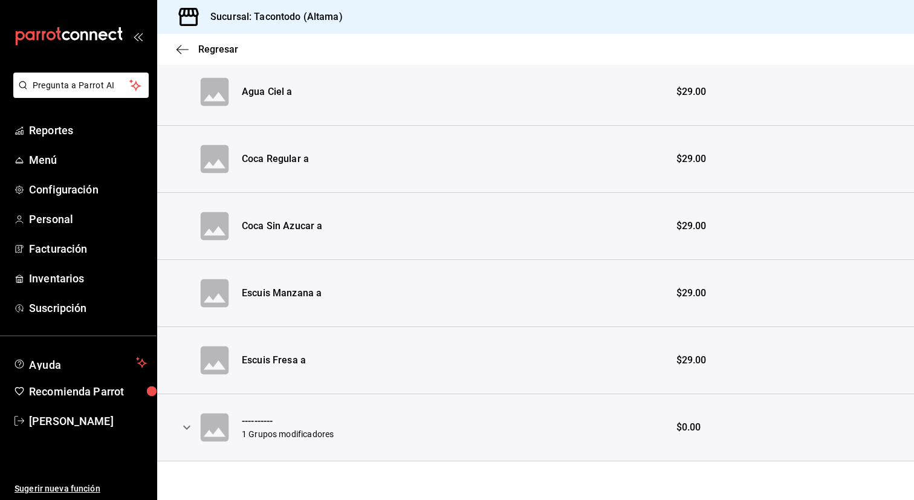
click at [184, 425] on icon "expand row" at bounding box center [186, 427] width 15 height 15
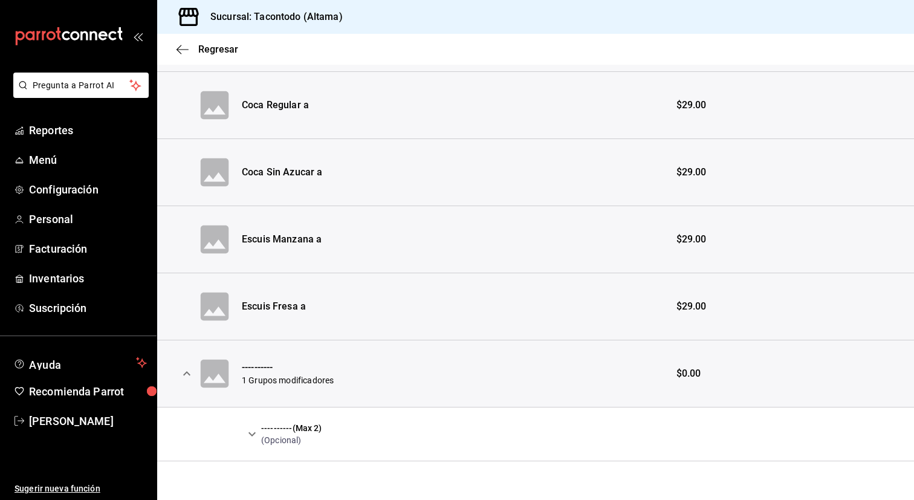
click at [254, 434] on icon "expand row" at bounding box center [252, 434] width 15 height 15
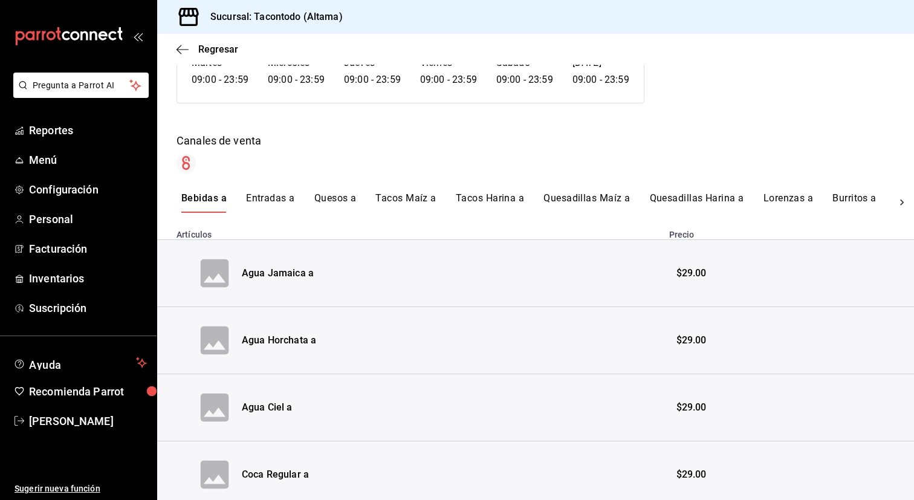
scroll to position [7, 0]
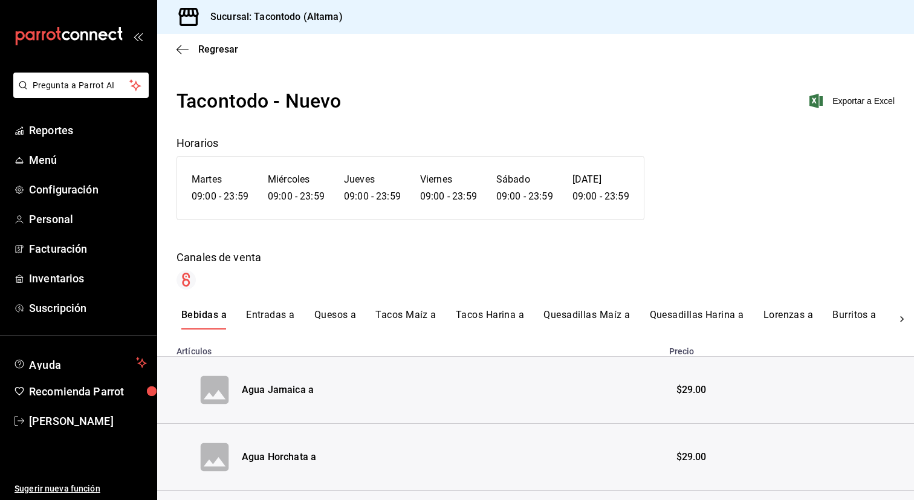
click at [275, 317] on button "Entradas a" at bounding box center [270, 319] width 49 height 21
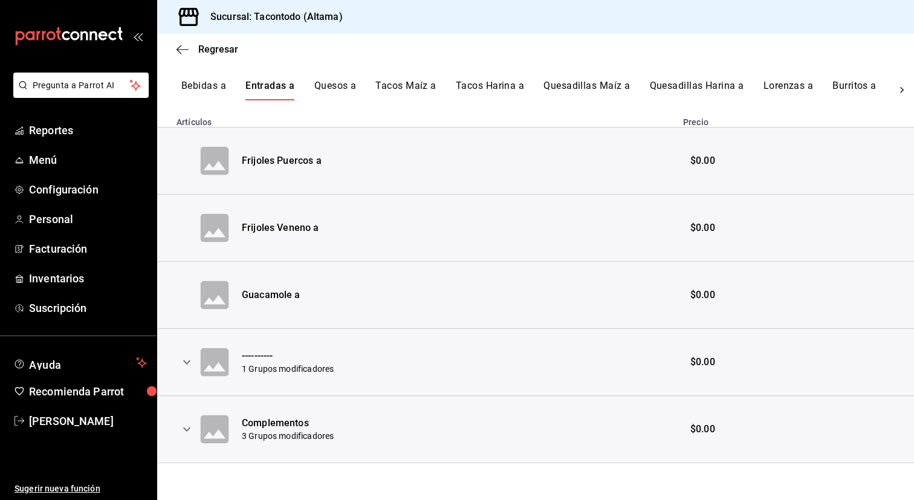
scroll to position [233, 0]
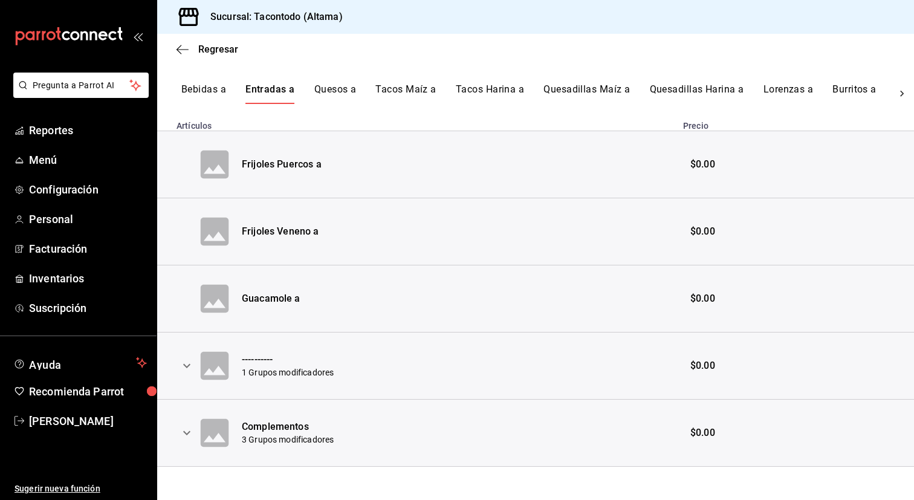
click at [335, 86] on button "Quesos a" at bounding box center [335, 93] width 42 height 21
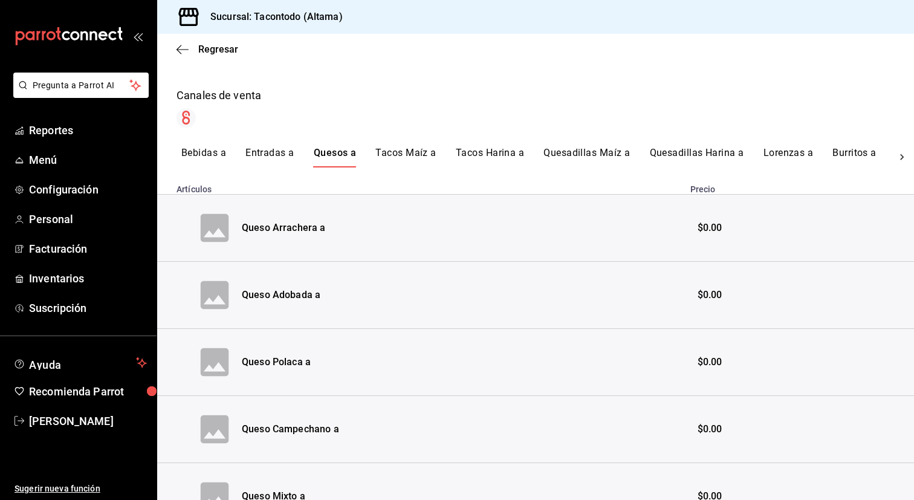
scroll to position [170, 0]
click at [425, 160] on button "Tacos Maíz a" at bounding box center [405, 156] width 61 height 21
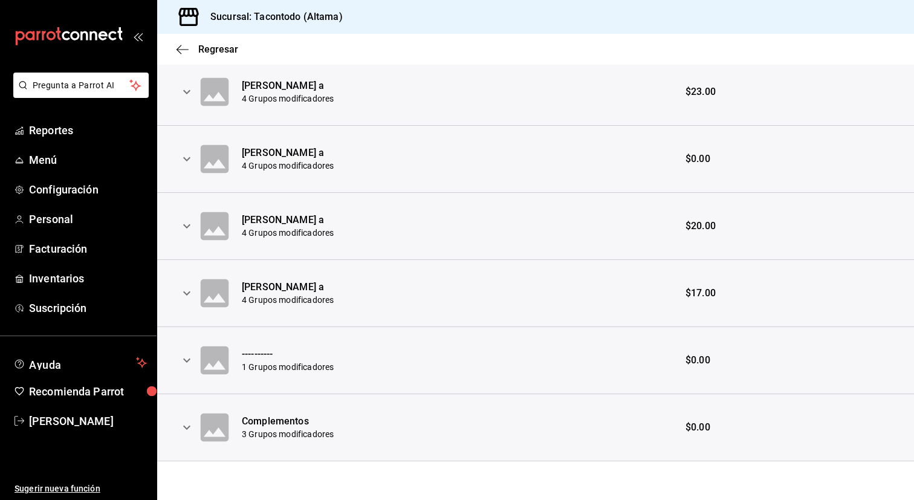
scroll to position [842, 0]
click at [187, 294] on icon "expand row" at bounding box center [186, 293] width 15 height 15
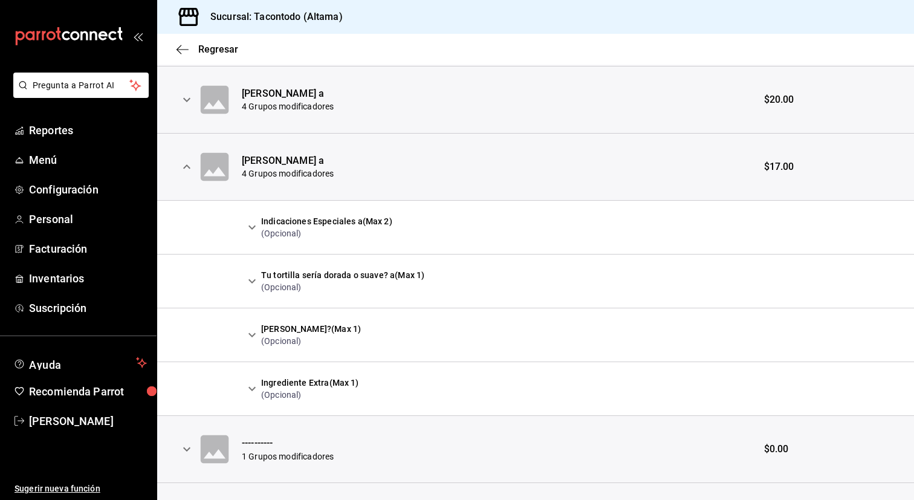
scroll to position [981, 0]
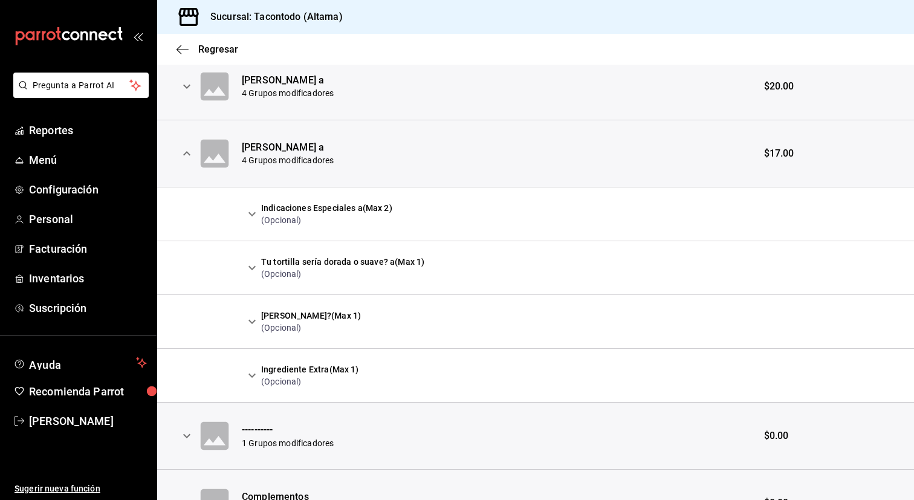
click at [253, 217] on icon "expand row" at bounding box center [252, 214] width 15 height 15
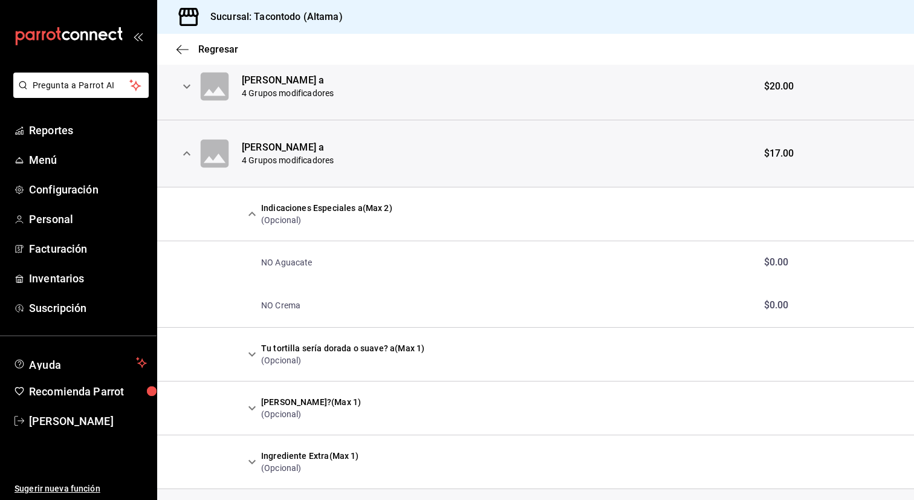
click at [253, 217] on icon "expand row" at bounding box center [252, 214] width 15 height 15
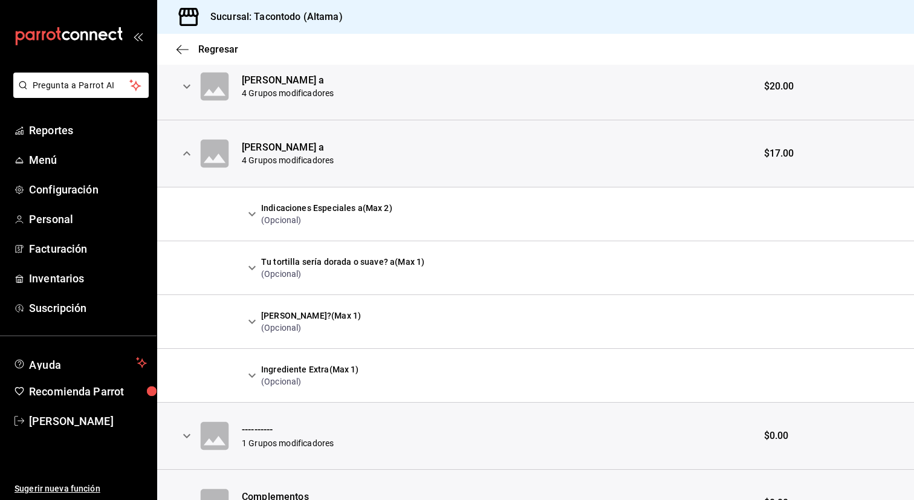
click at [254, 220] on icon "expand row" at bounding box center [252, 214] width 15 height 15
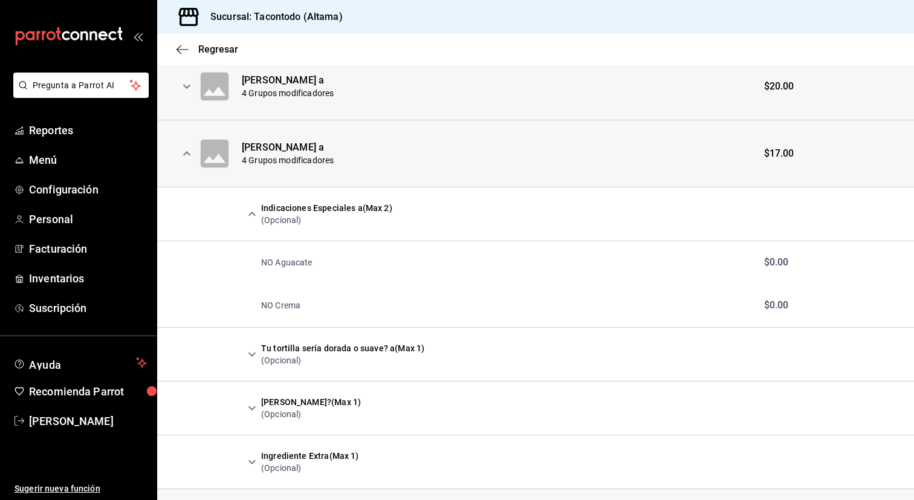
click at [254, 220] on icon "expand row" at bounding box center [252, 214] width 15 height 15
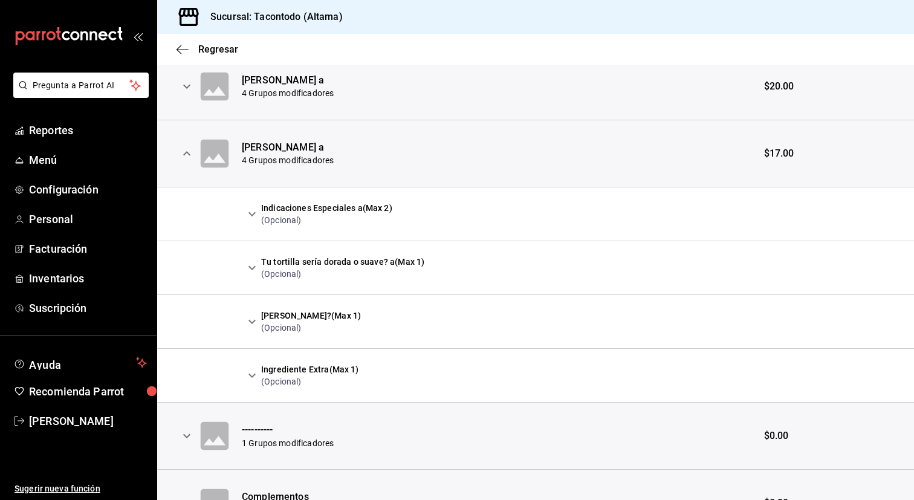
click at [192, 85] on icon "expand row" at bounding box center [186, 86] width 15 height 15
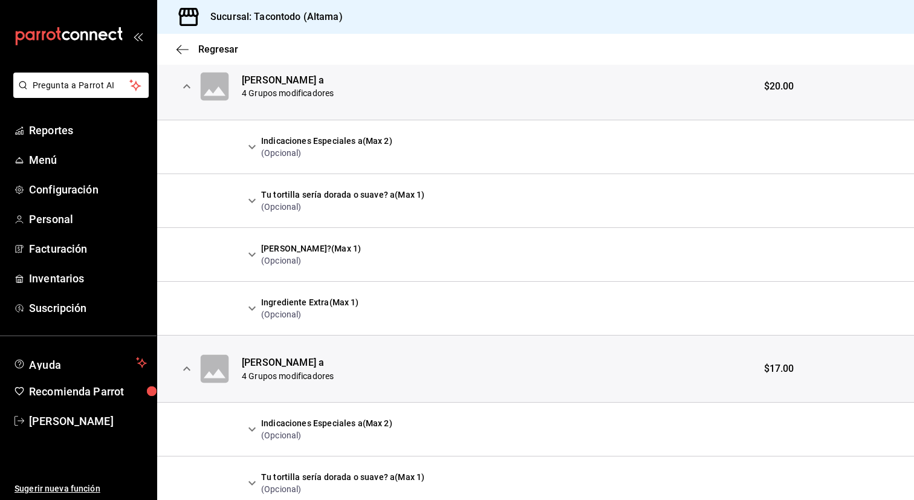
click at [256, 147] on icon "expand row" at bounding box center [252, 147] width 15 height 15
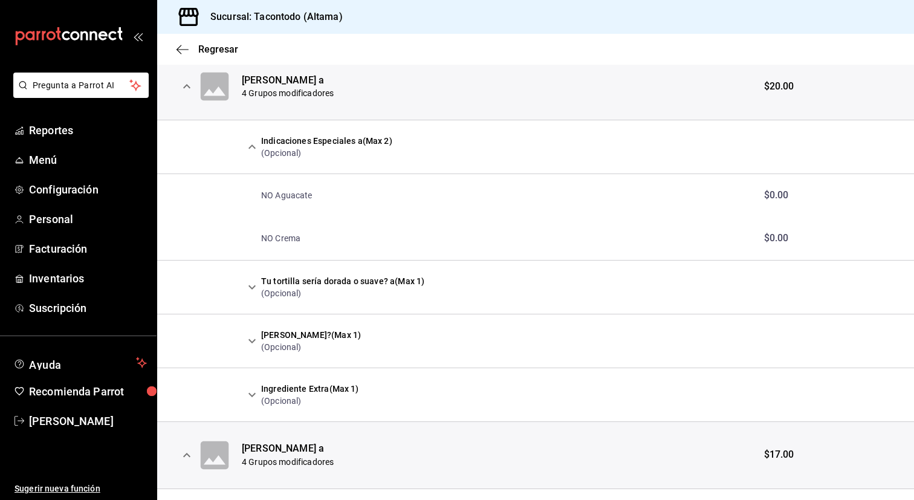
click at [256, 147] on icon "expand row" at bounding box center [252, 147] width 15 height 15
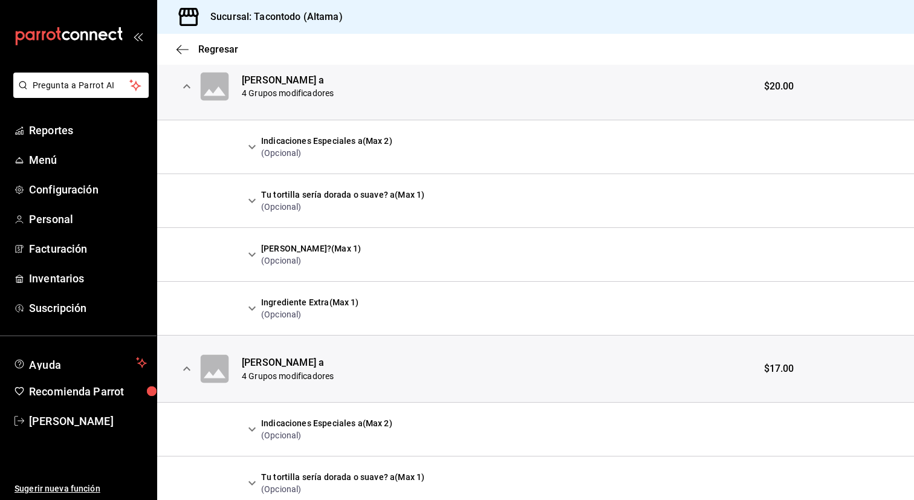
click at [252, 192] on button "expand row" at bounding box center [252, 200] width 21 height 21
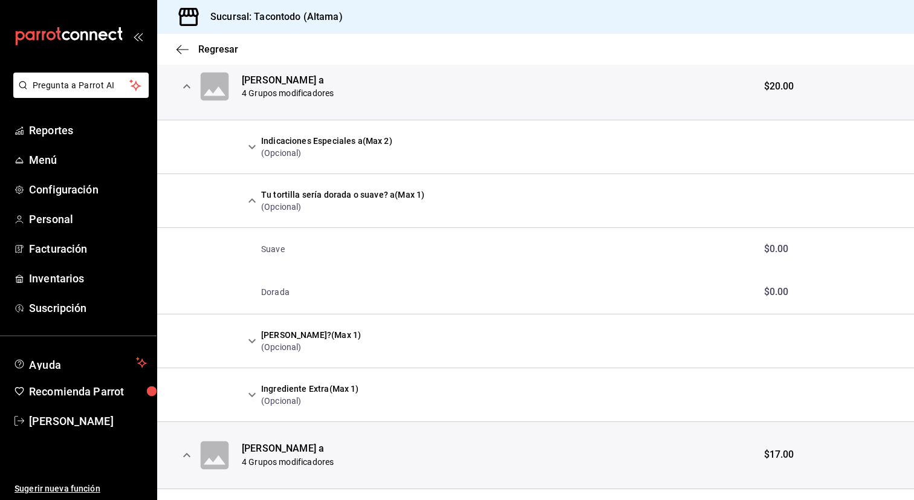
click at [252, 192] on button "expand row" at bounding box center [252, 200] width 21 height 21
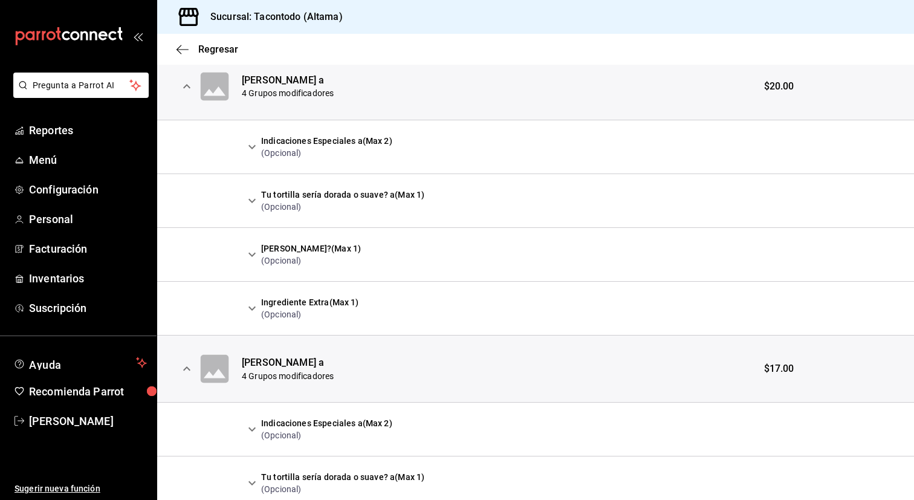
click at [252, 259] on icon "expand row" at bounding box center [252, 254] width 15 height 15
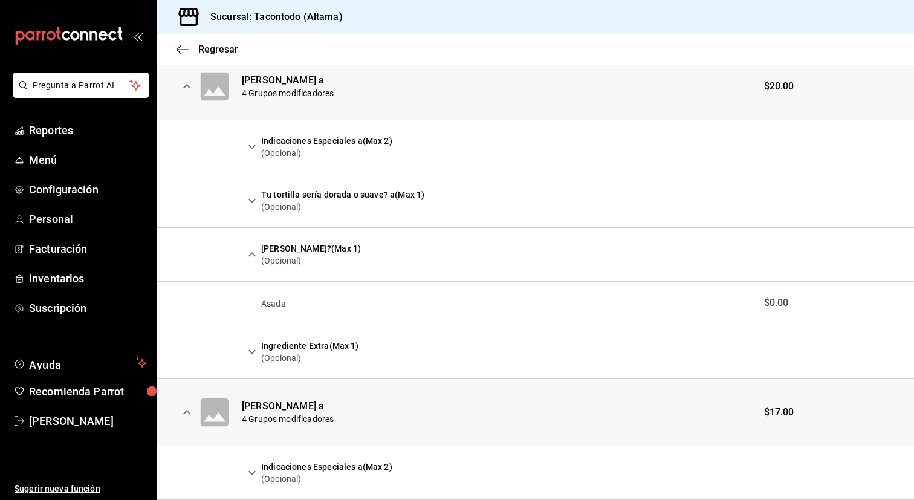
click at [252, 259] on icon "expand row" at bounding box center [252, 254] width 15 height 15
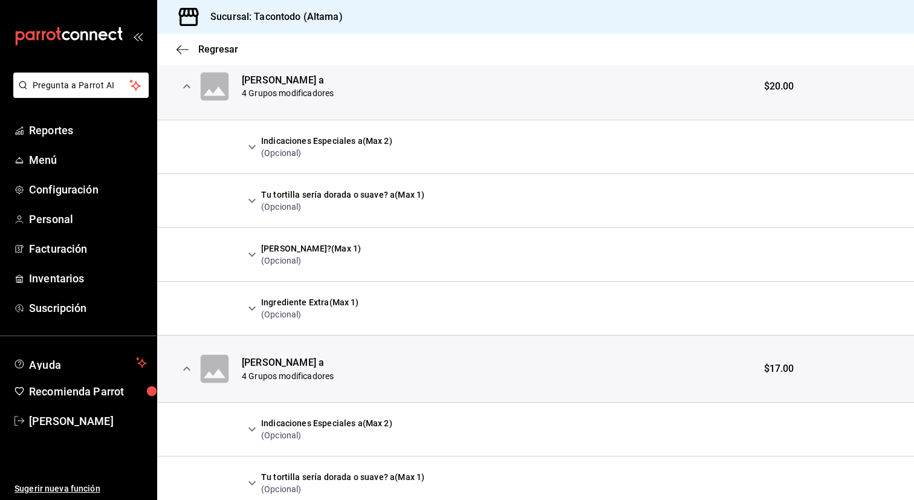
click at [253, 305] on icon "expand row" at bounding box center [252, 308] width 15 height 15
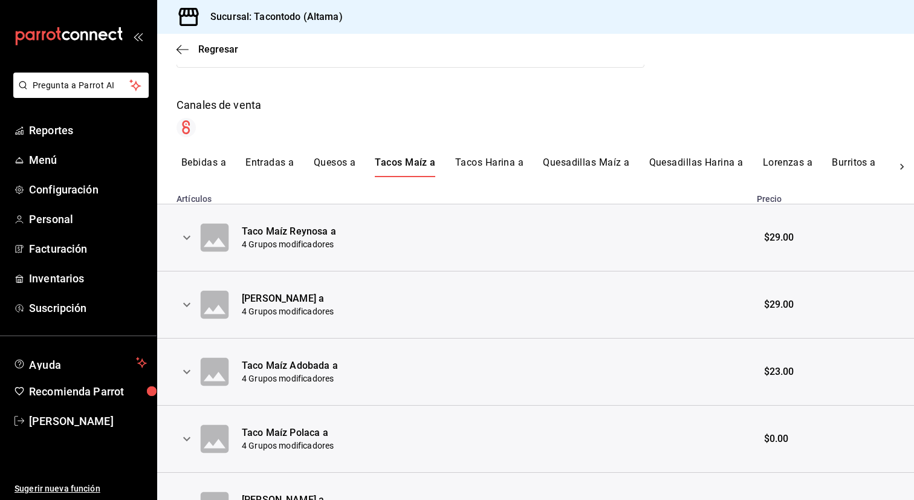
scroll to position [151, 0]
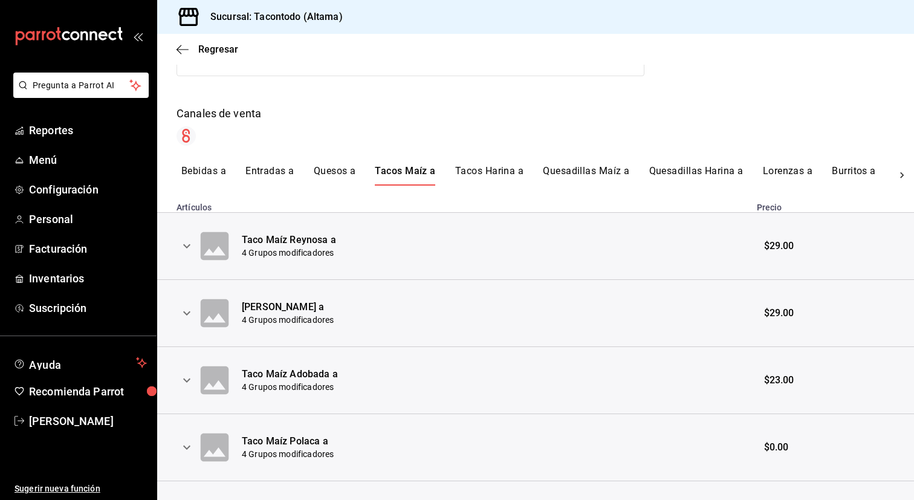
click at [465, 172] on button "Tacos Harina a" at bounding box center [489, 175] width 68 height 21
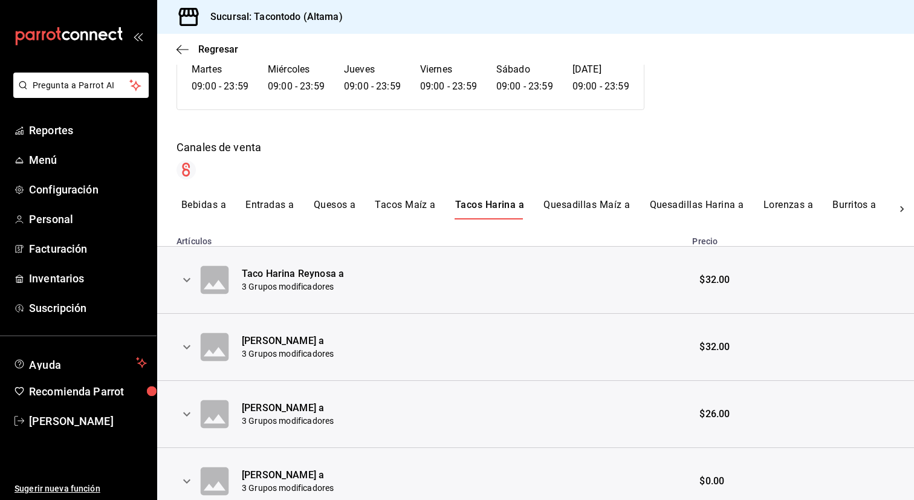
scroll to position [156, 0]
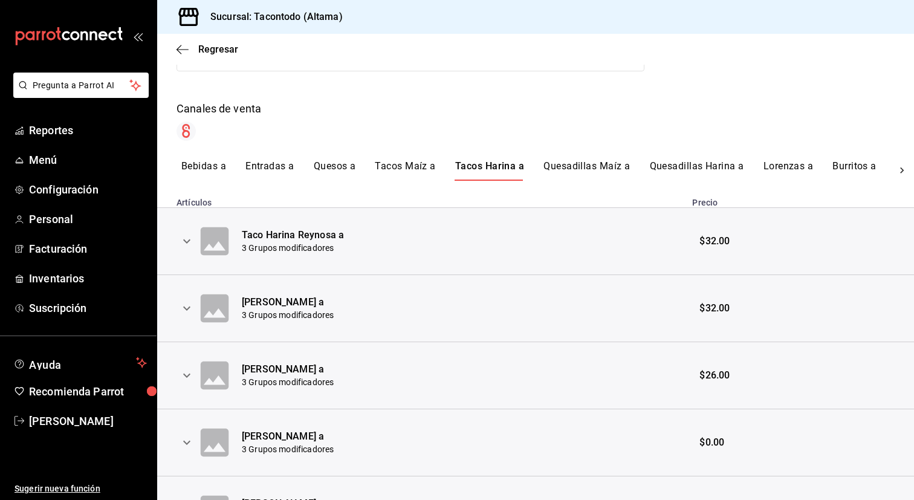
click at [184, 240] on icon "expand row" at bounding box center [186, 241] width 7 height 4
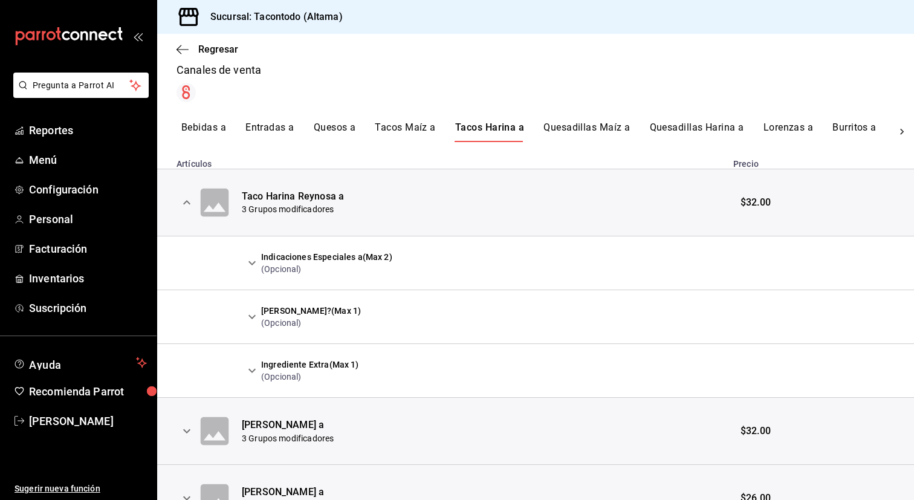
scroll to position [199, 0]
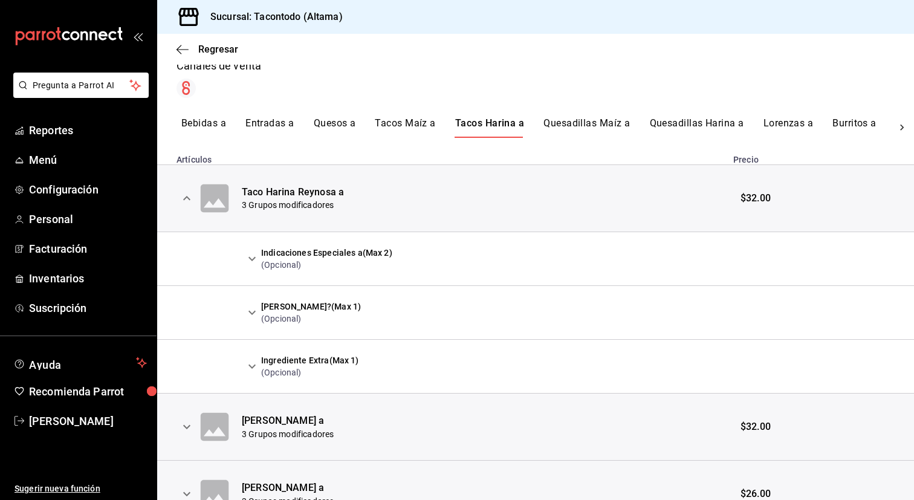
click at [253, 261] on icon "expand row" at bounding box center [252, 258] width 15 height 15
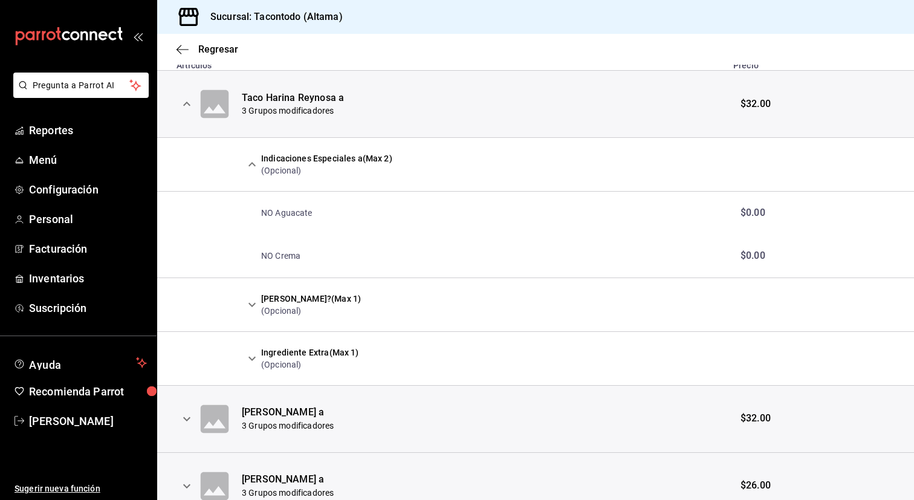
scroll to position [300, 0]
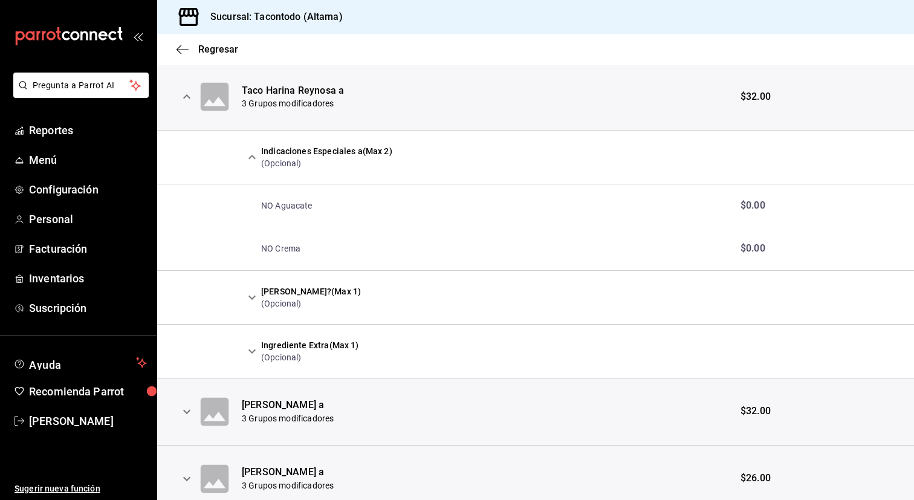
click at [254, 306] on button "expand row" at bounding box center [252, 297] width 21 height 21
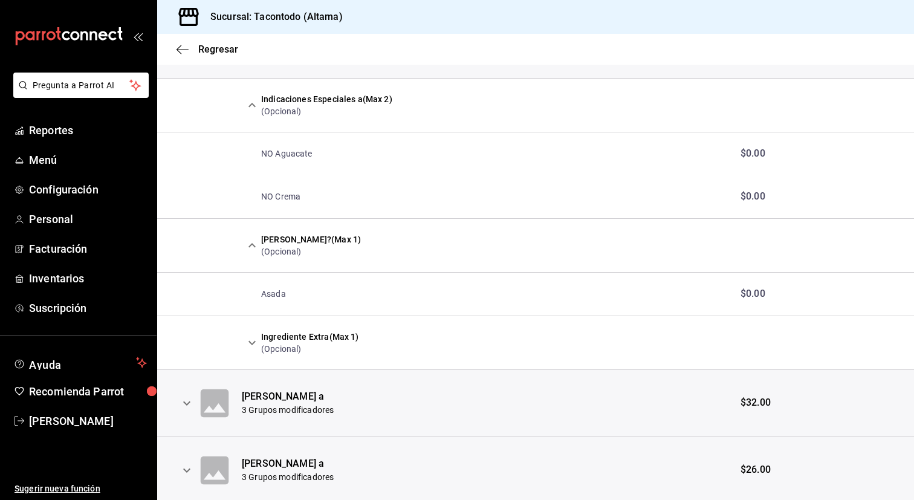
scroll to position [357, 0]
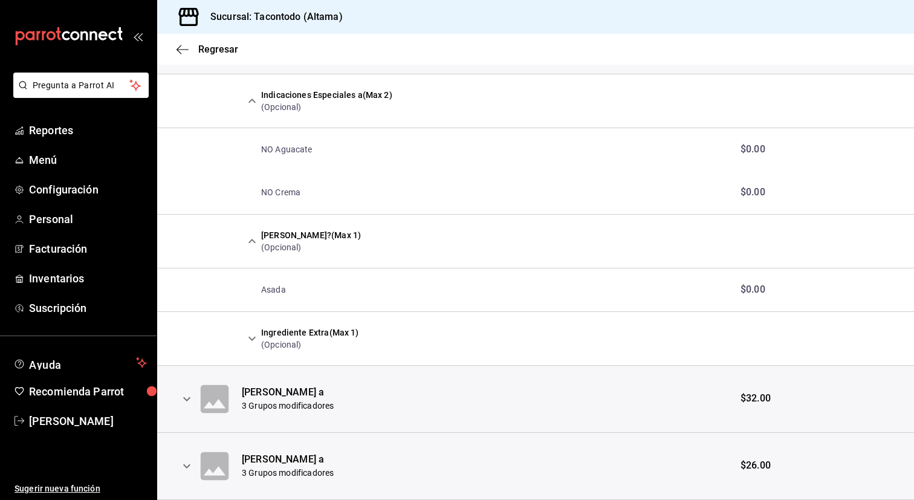
click at [251, 337] on icon "expand row" at bounding box center [252, 338] width 15 height 15
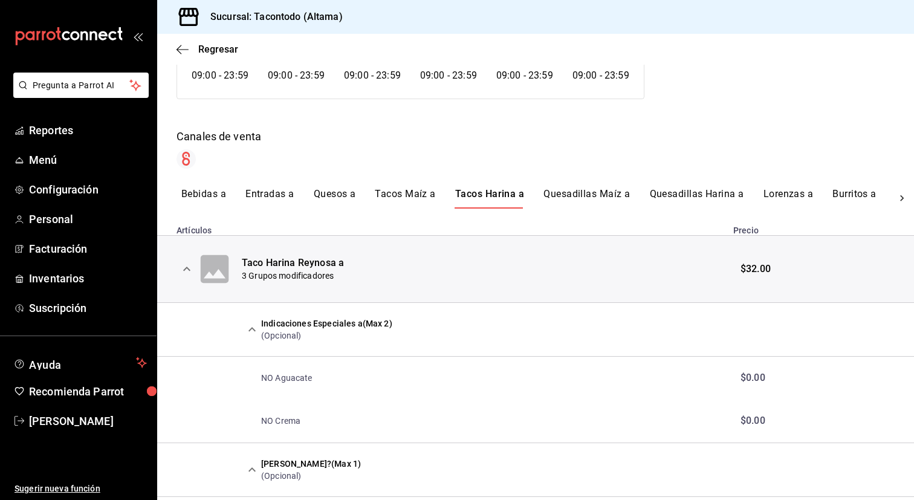
scroll to position [108, 0]
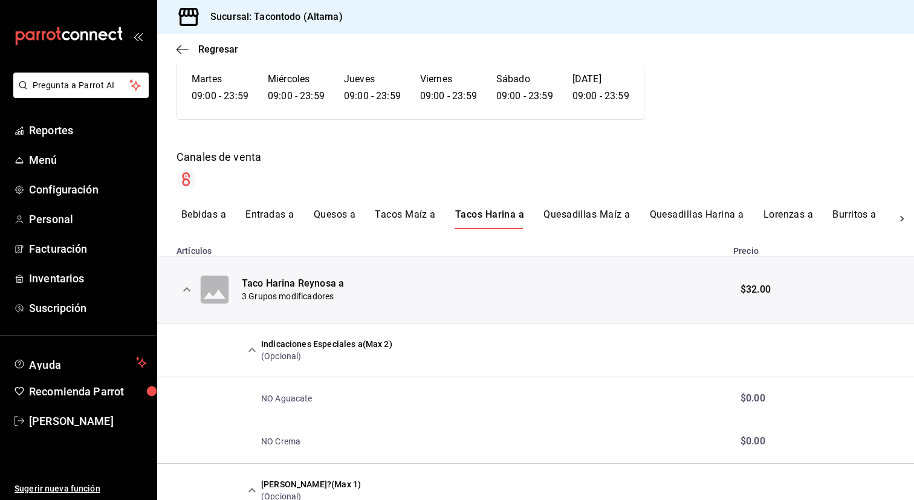
click at [565, 212] on button "Quesadillas Maíz a" at bounding box center [586, 218] width 86 height 21
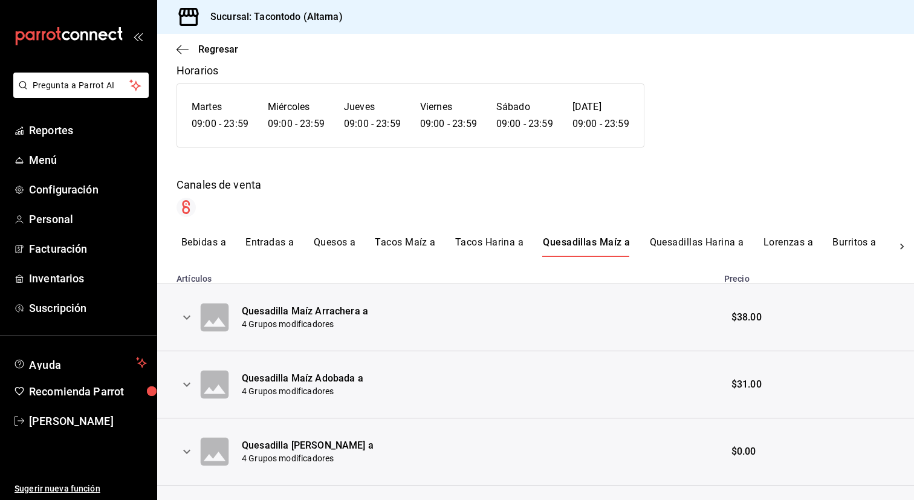
scroll to position [149, 0]
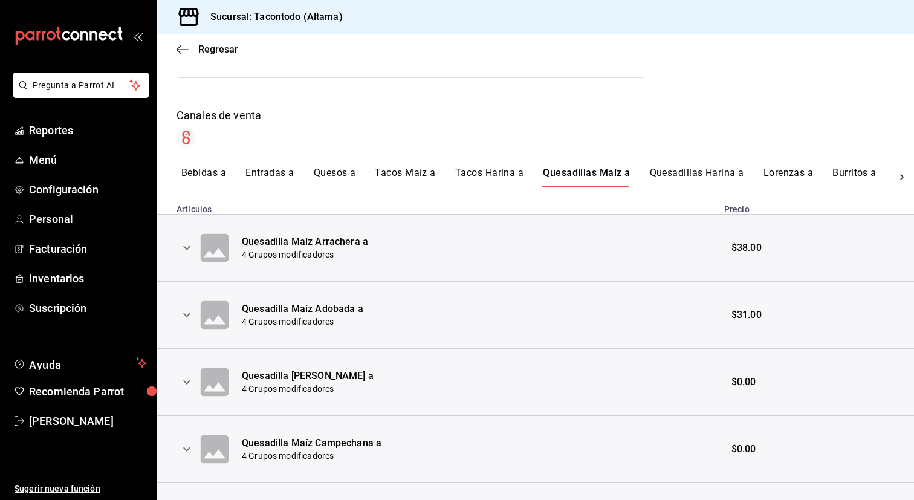
click at [190, 252] on icon "expand row" at bounding box center [186, 248] width 15 height 15
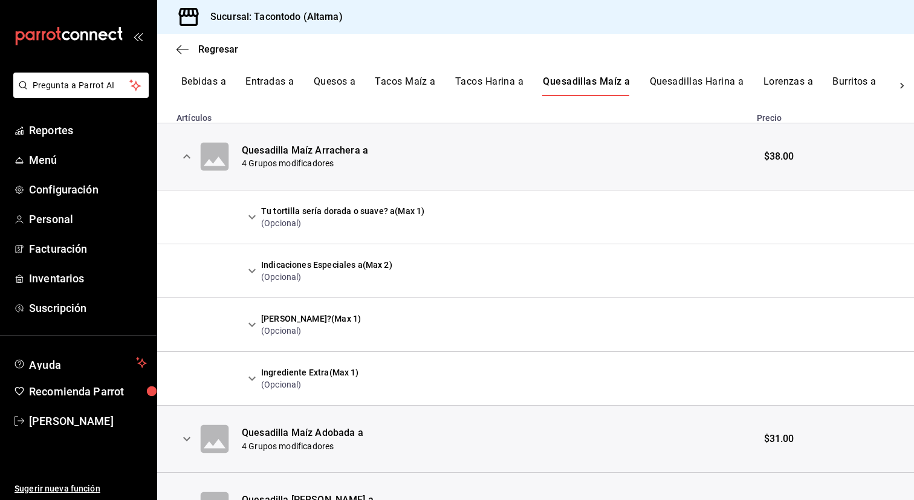
scroll to position [240, 0]
click at [248, 269] on icon "expand row" at bounding box center [252, 271] width 15 height 15
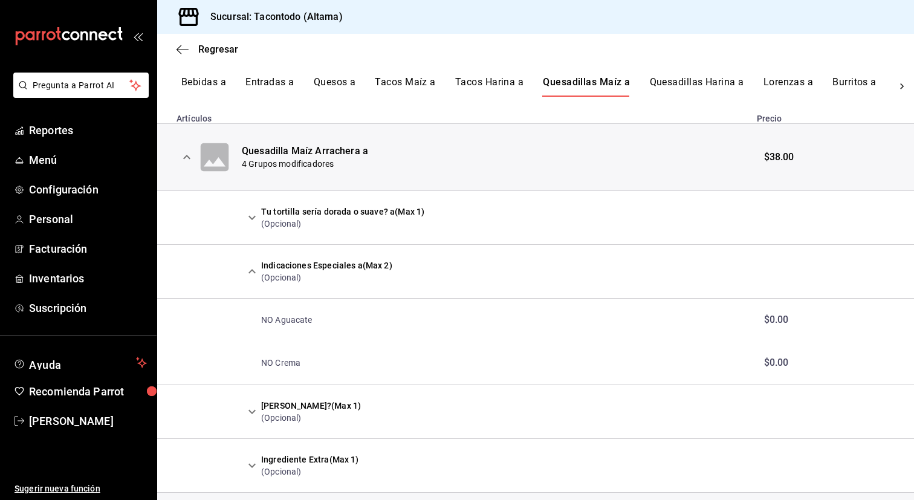
click at [248, 269] on icon "expand row" at bounding box center [252, 271] width 15 height 15
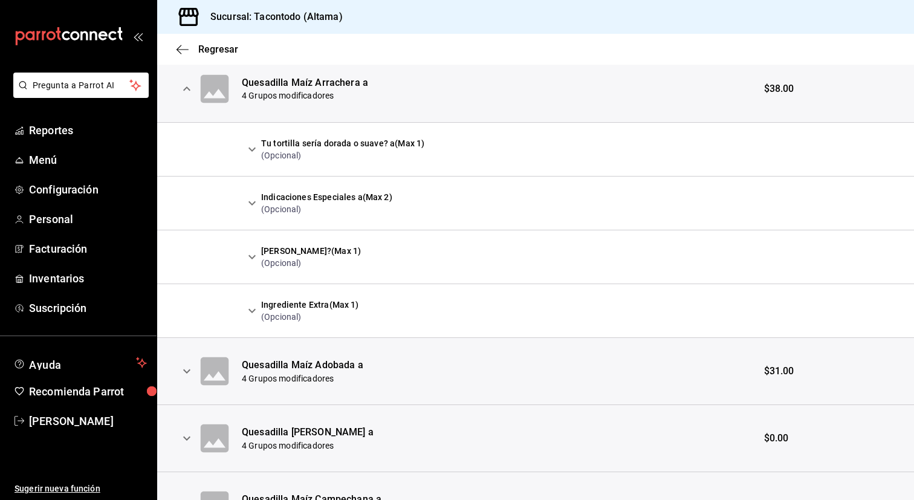
scroll to position [311, 0]
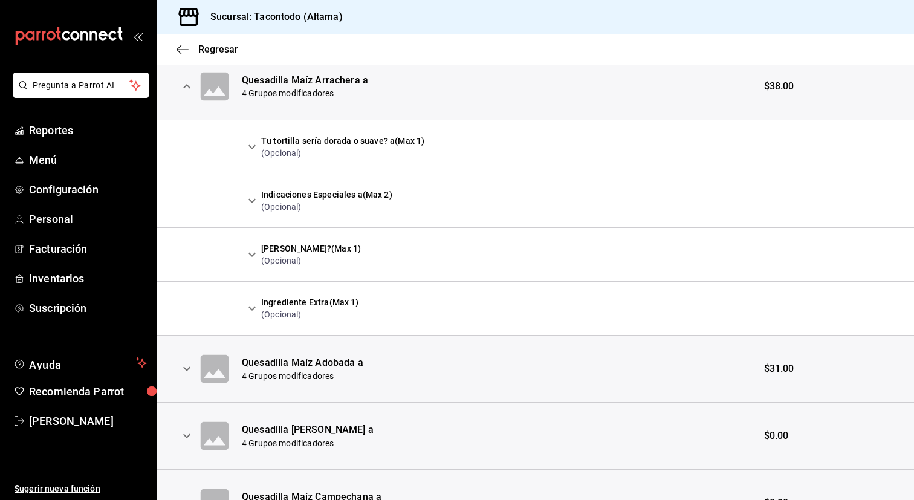
click at [248, 311] on icon "expand row" at bounding box center [252, 308] width 15 height 15
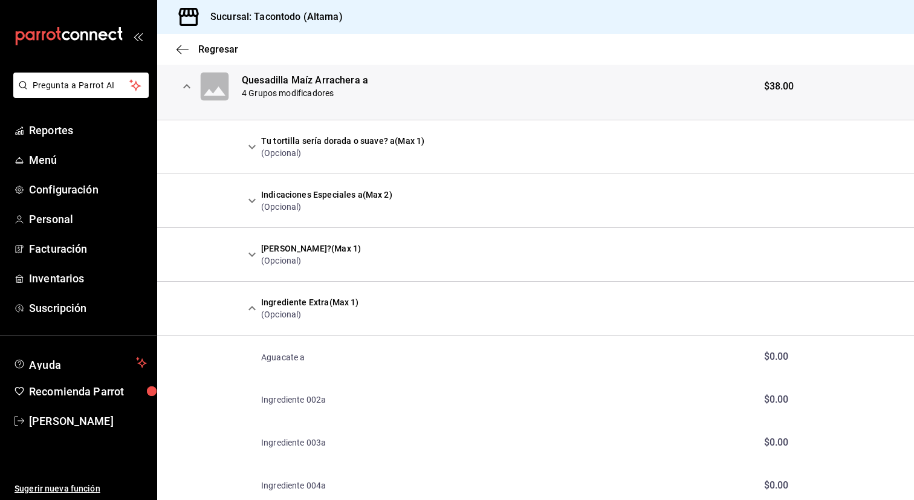
click at [248, 311] on icon "expand row" at bounding box center [252, 308] width 15 height 15
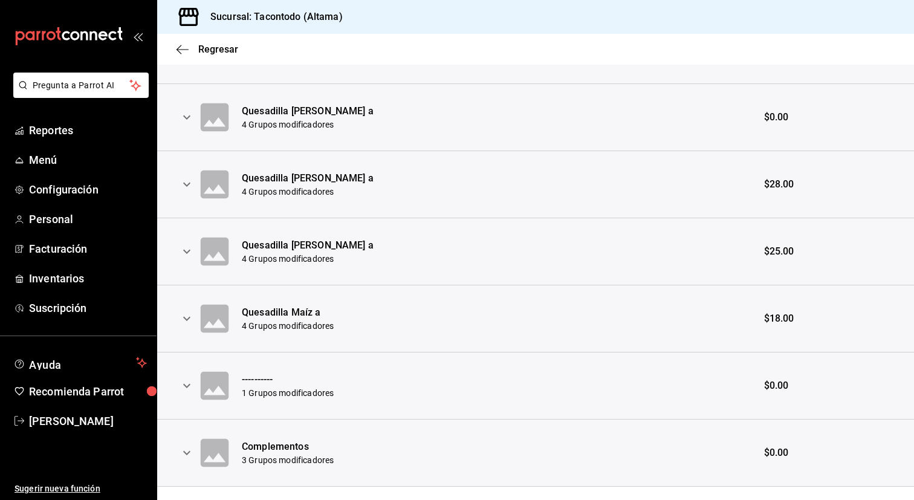
scroll to position [1057, 0]
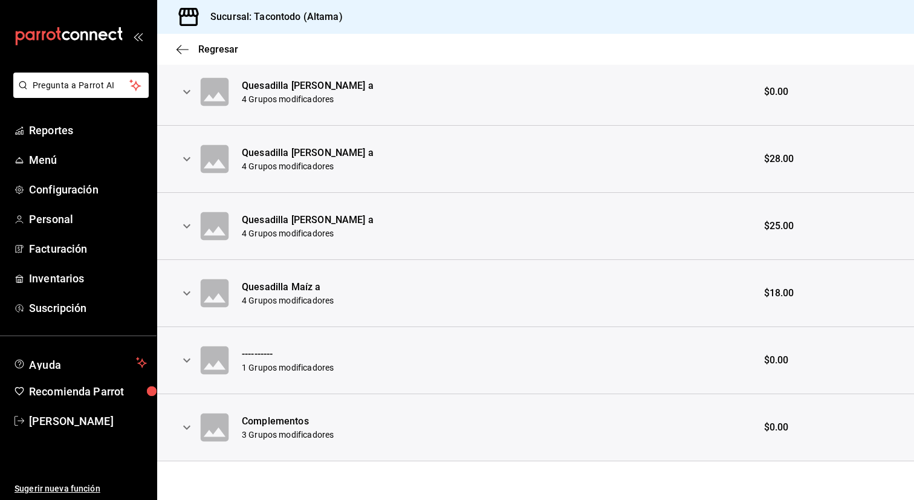
click at [183, 295] on icon "expand row" at bounding box center [186, 293] width 15 height 15
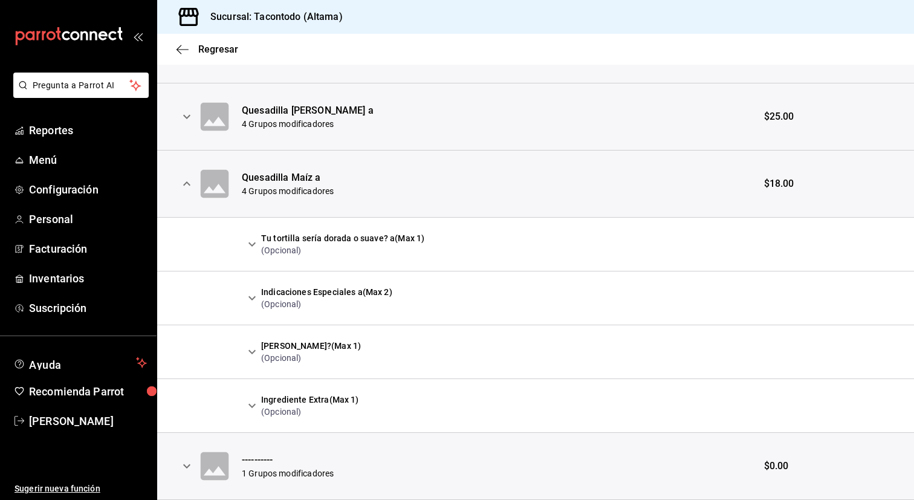
scroll to position [1188, 0]
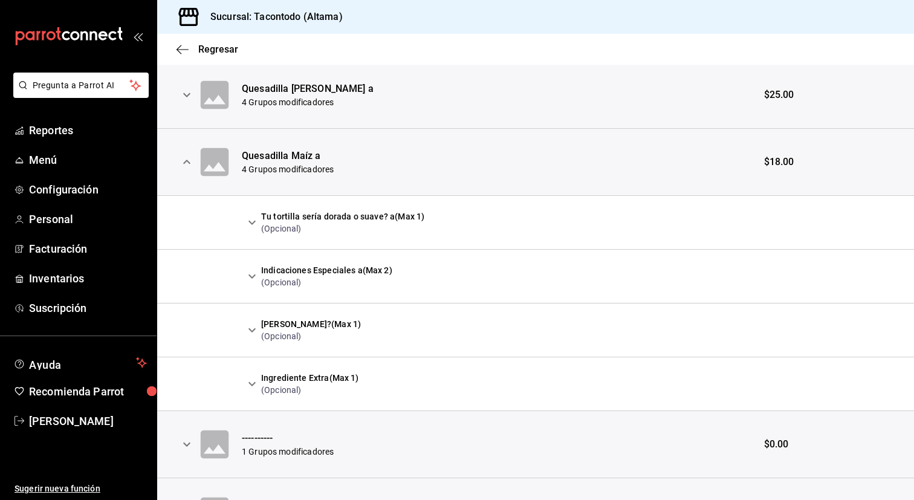
click at [249, 285] on button "expand row" at bounding box center [252, 276] width 21 height 21
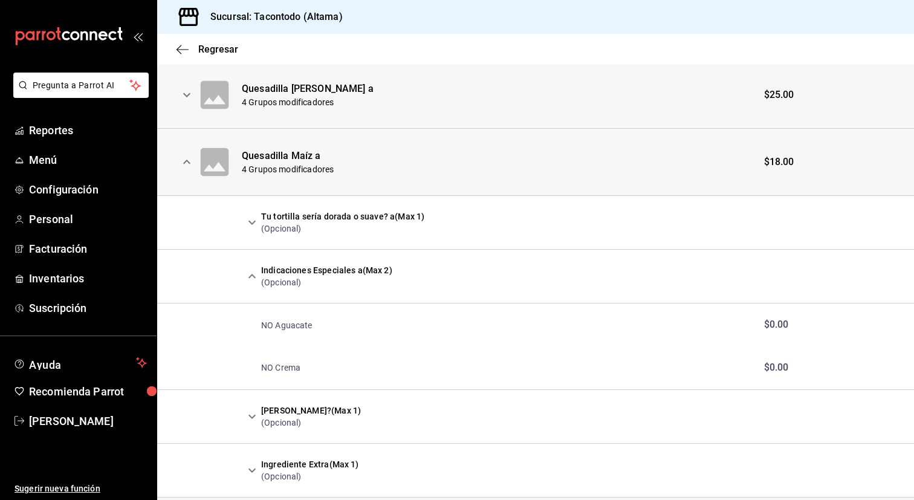
click at [249, 285] on button "expand row" at bounding box center [252, 276] width 21 height 21
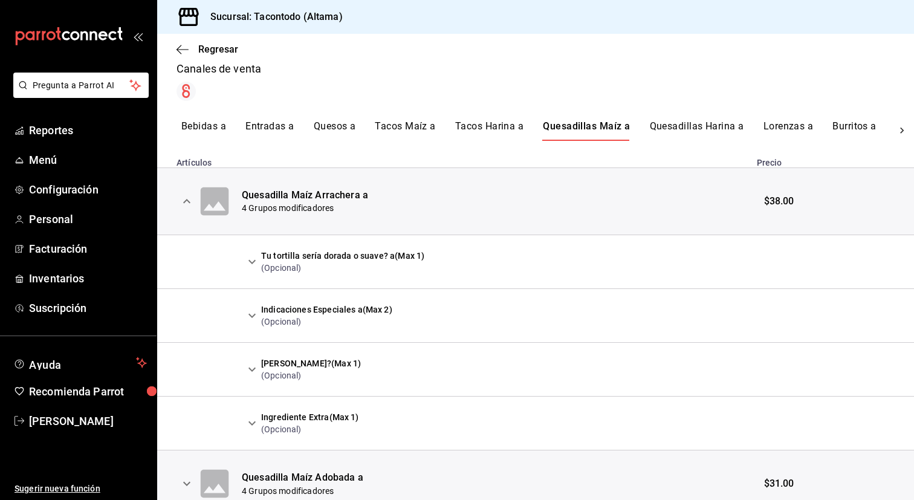
scroll to position [184, 0]
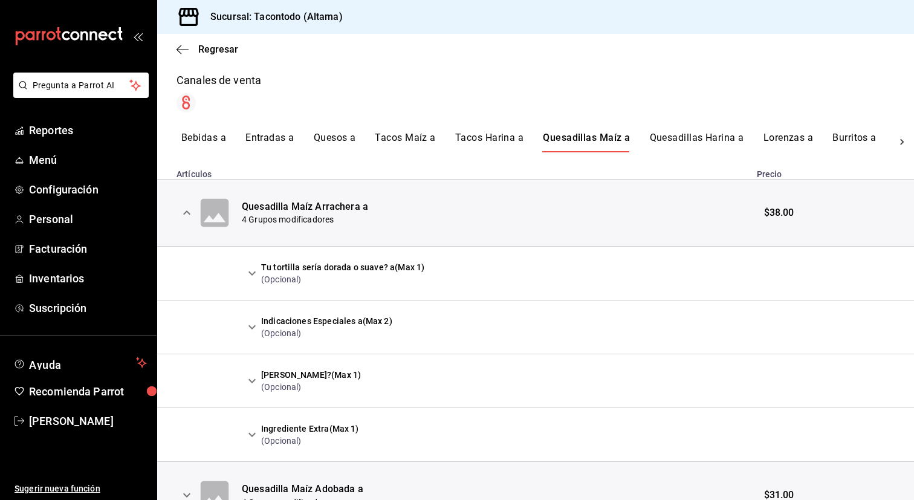
click at [672, 135] on button "Quesadillas Harina a" at bounding box center [697, 142] width 94 height 21
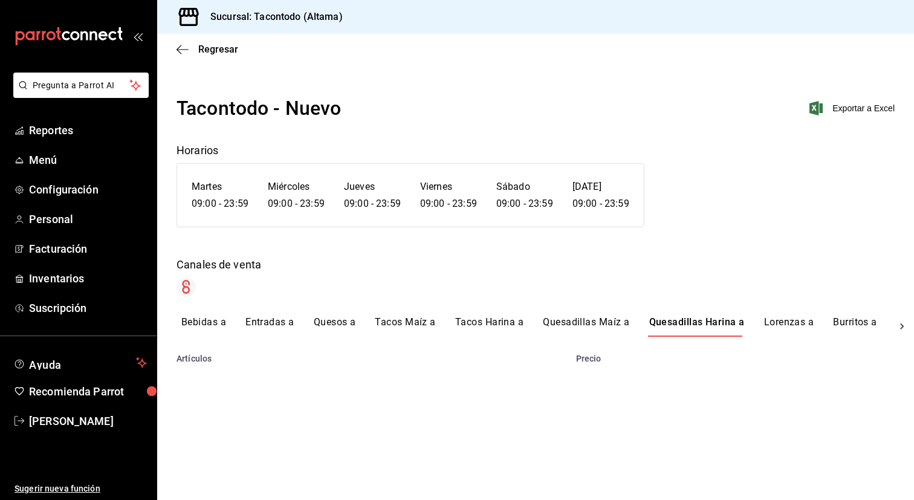
scroll to position [0, 0]
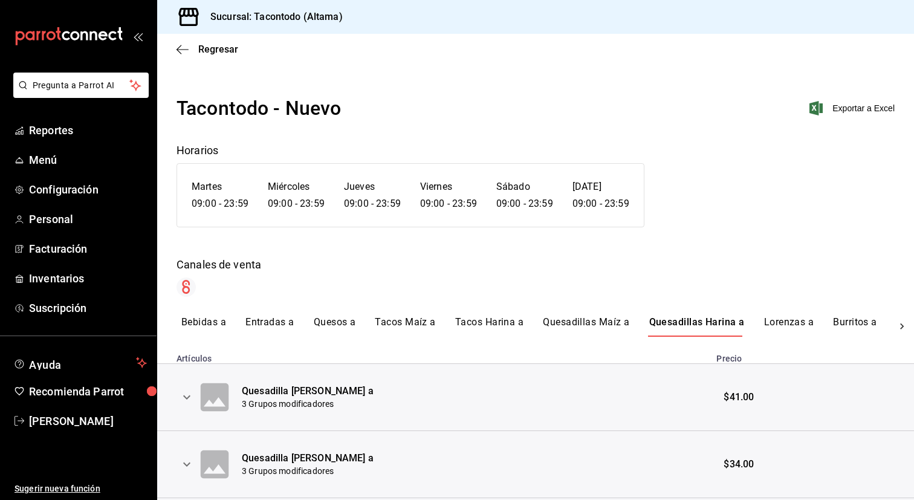
click at [193, 398] on icon "expand row" at bounding box center [186, 397] width 15 height 15
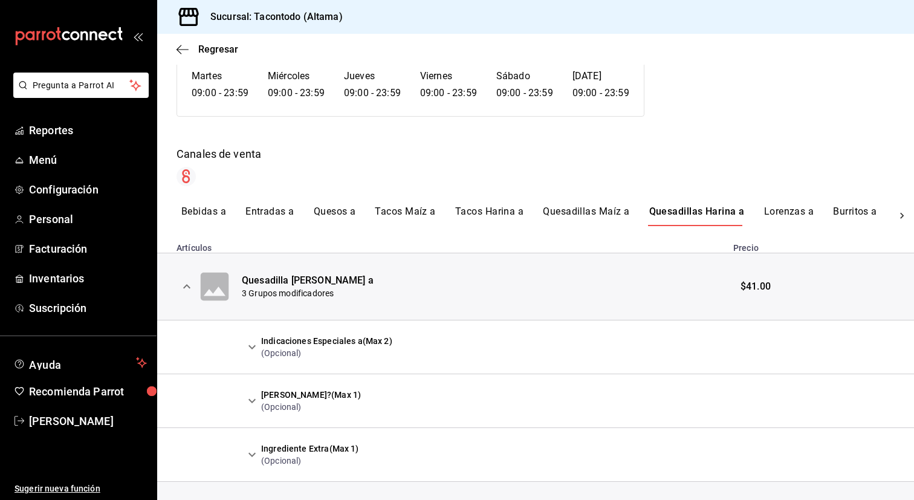
scroll to position [124, 0]
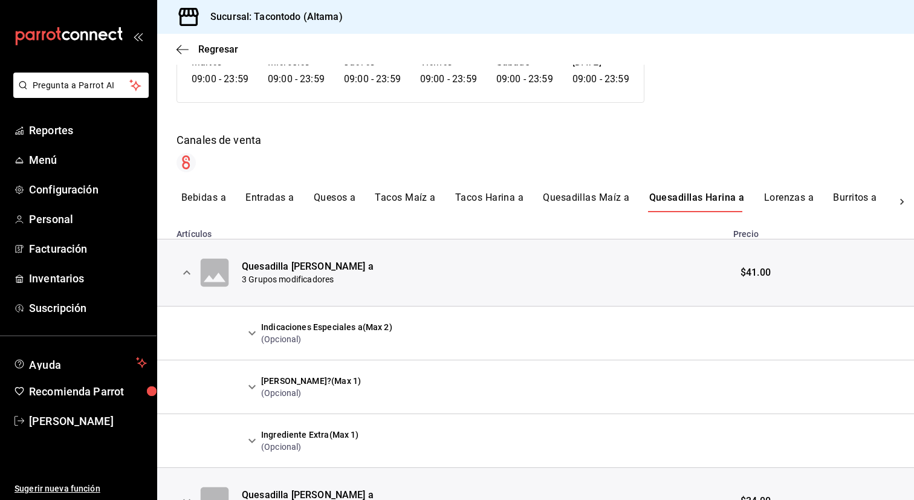
click at [777, 204] on button "Lorenzas a" at bounding box center [789, 202] width 50 height 21
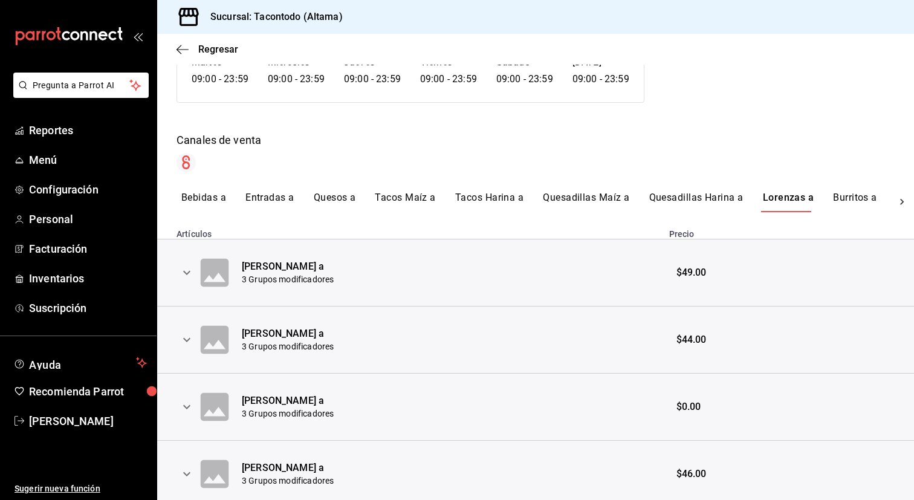
scroll to position [126, 0]
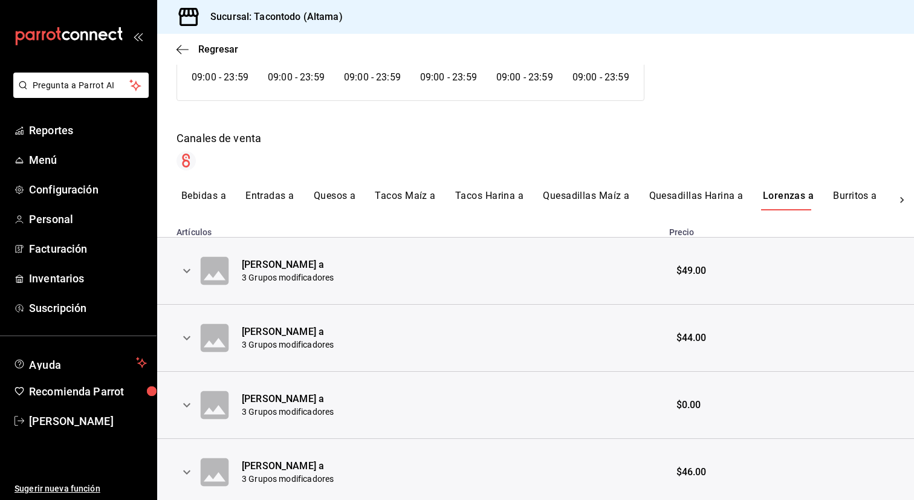
click at [186, 271] on icon "expand row" at bounding box center [186, 270] width 15 height 15
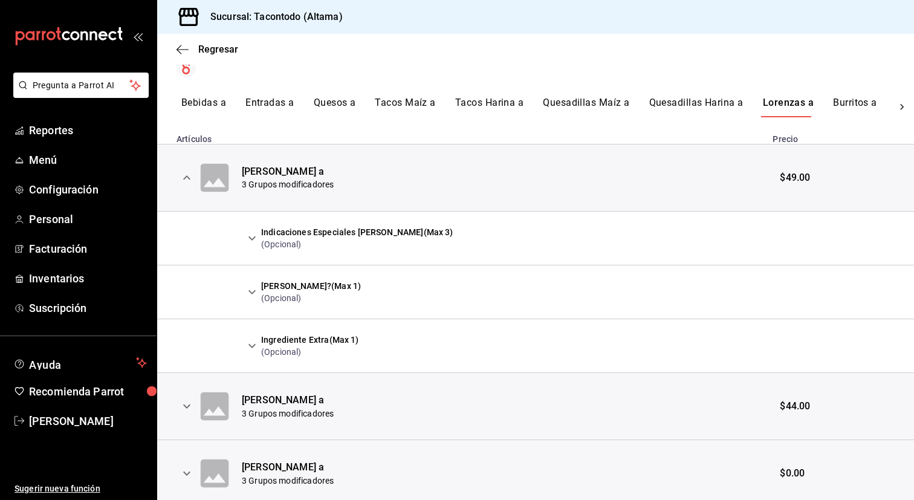
scroll to position [213, 0]
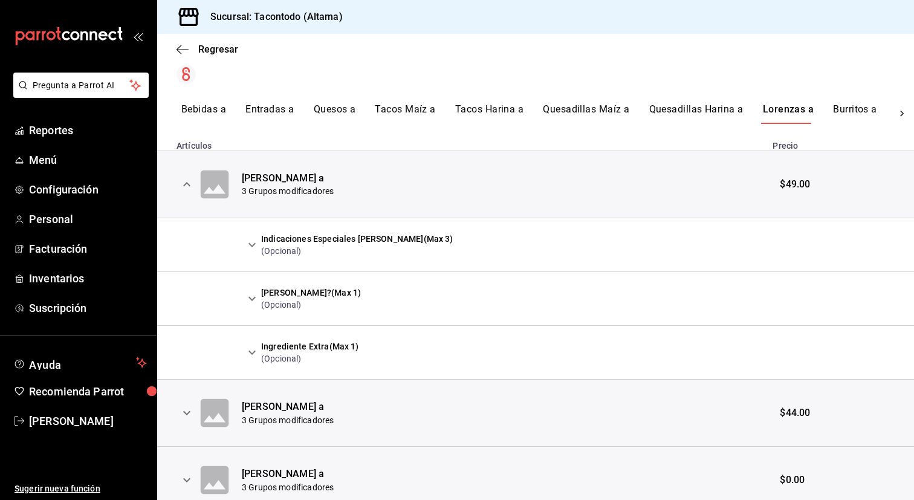
click at [836, 110] on button "Burritos a" at bounding box center [855, 113] width 44 height 21
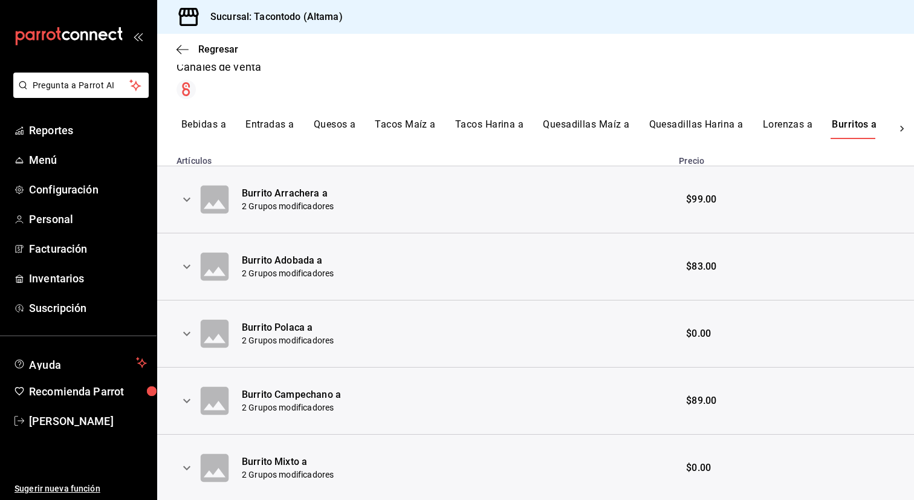
scroll to position [256, 0]
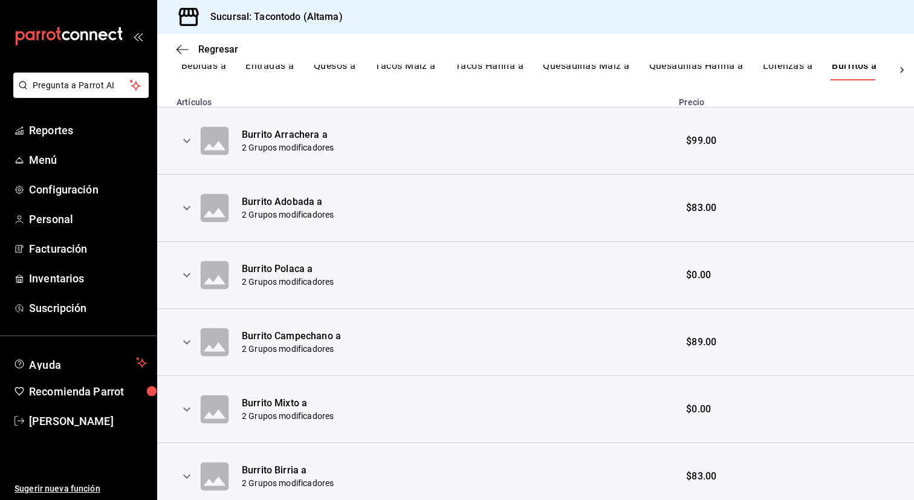
click at [180, 135] on icon "expand row" at bounding box center [186, 141] width 15 height 15
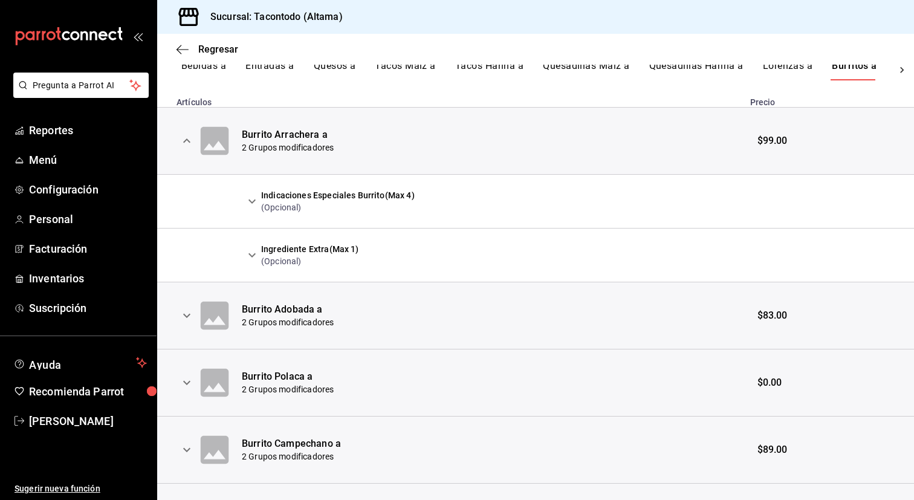
click at [184, 134] on icon "expand row" at bounding box center [186, 141] width 15 height 15
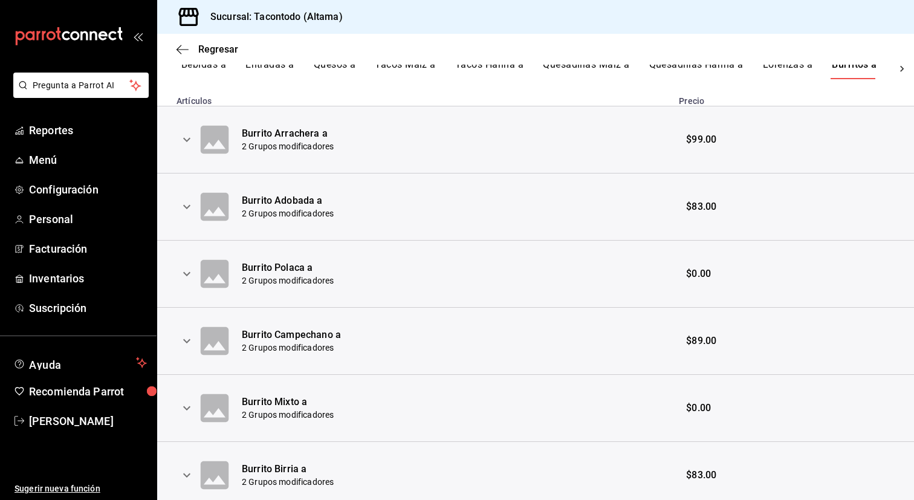
scroll to position [258, 0]
click at [185, 205] on icon "expand row" at bounding box center [186, 206] width 7 height 4
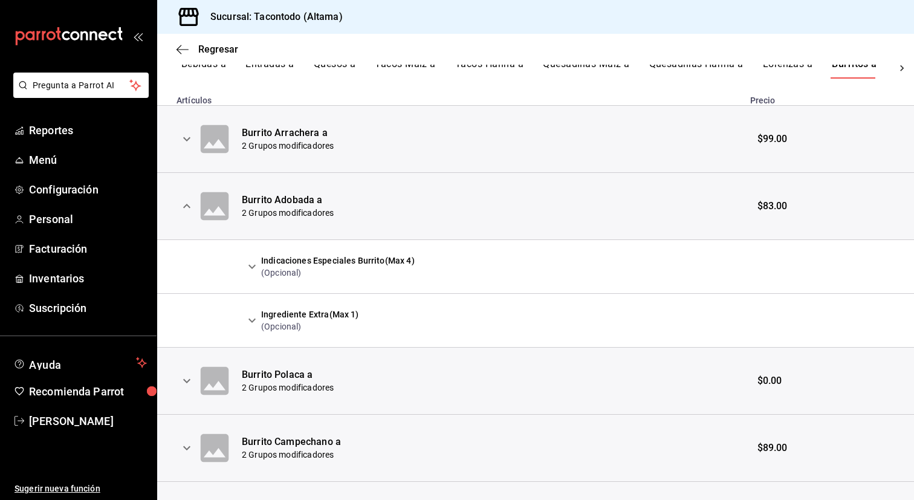
click at [248, 265] on icon "expand row" at bounding box center [252, 266] width 15 height 15
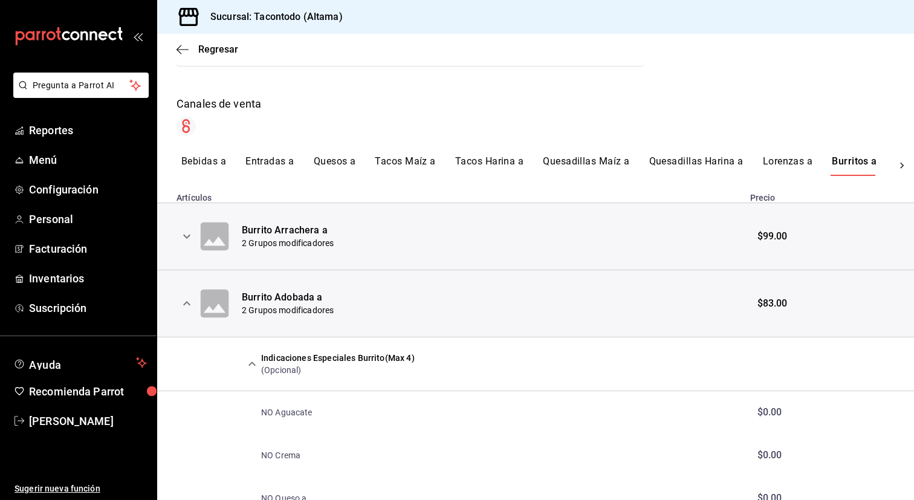
scroll to position [135, 0]
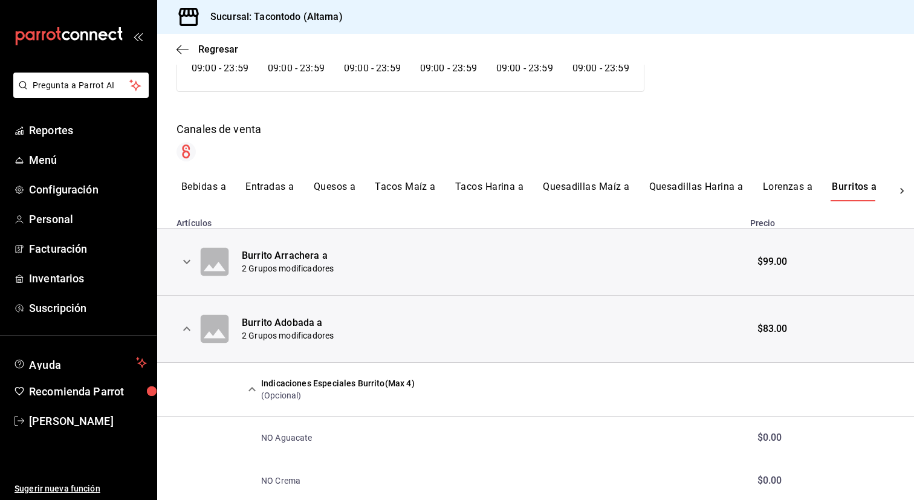
click at [900, 190] on icon at bounding box center [902, 191] width 12 height 12
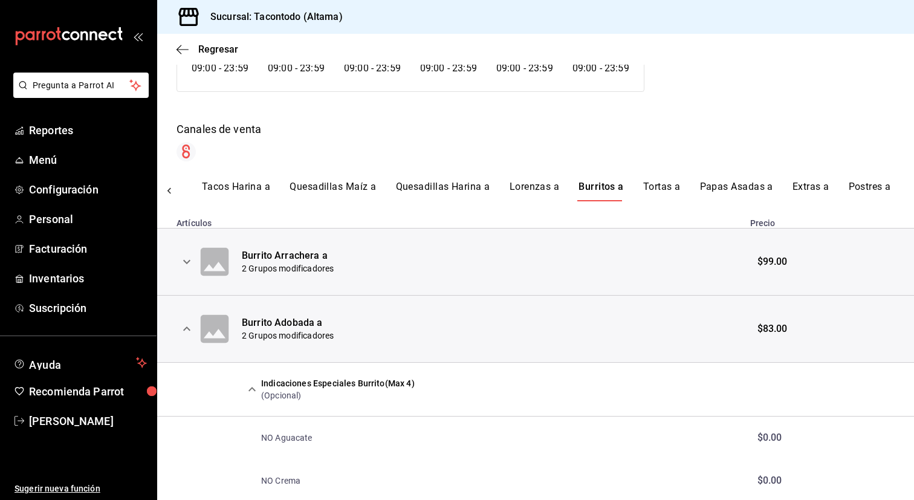
click at [656, 185] on button "Tortas a" at bounding box center [661, 191] width 37 height 21
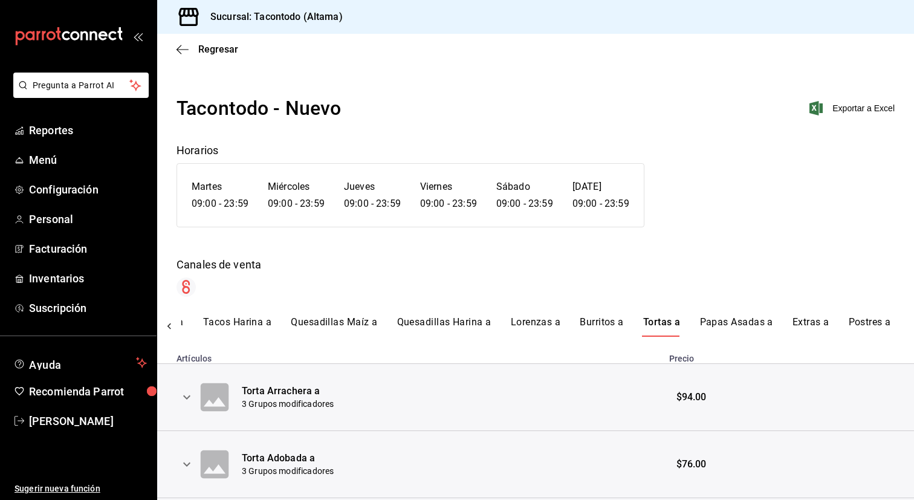
click at [184, 397] on icon "expand row" at bounding box center [186, 397] width 7 height 4
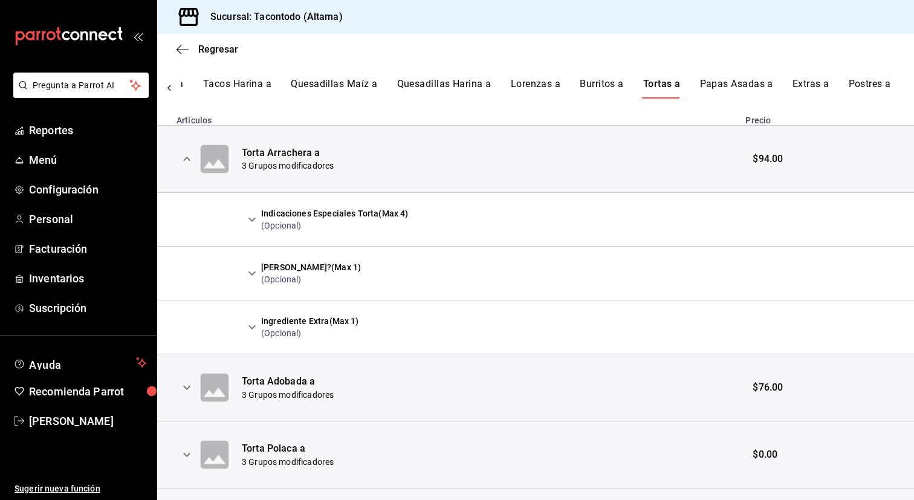
scroll to position [249, 0]
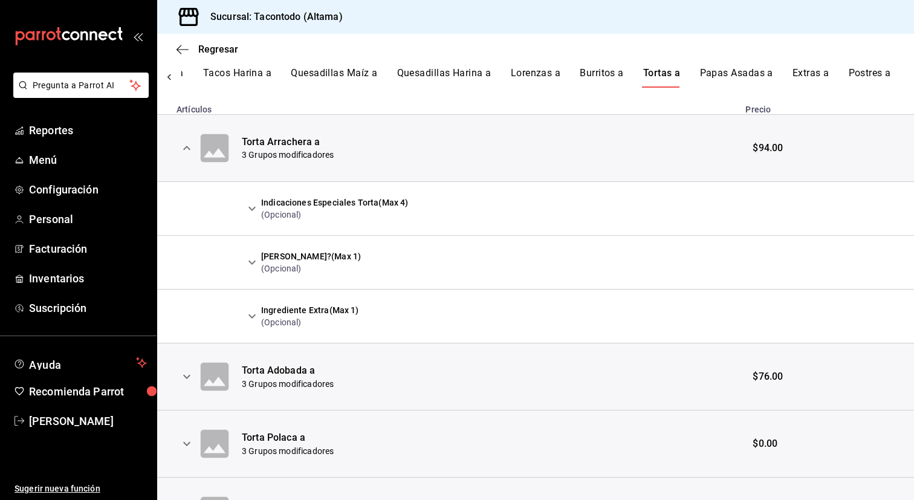
click at [254, 207] on icon "expand row" at bounding box center [251, 209] width 7 height 4
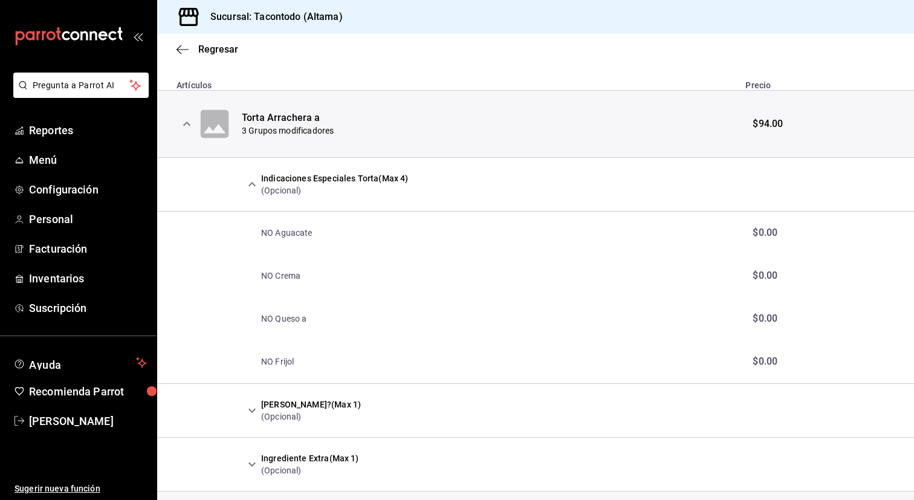
scroll to position [273, 0]
click at [253, 186] on icon "expand row" at bounding box center [252, 185] width 15 height 15
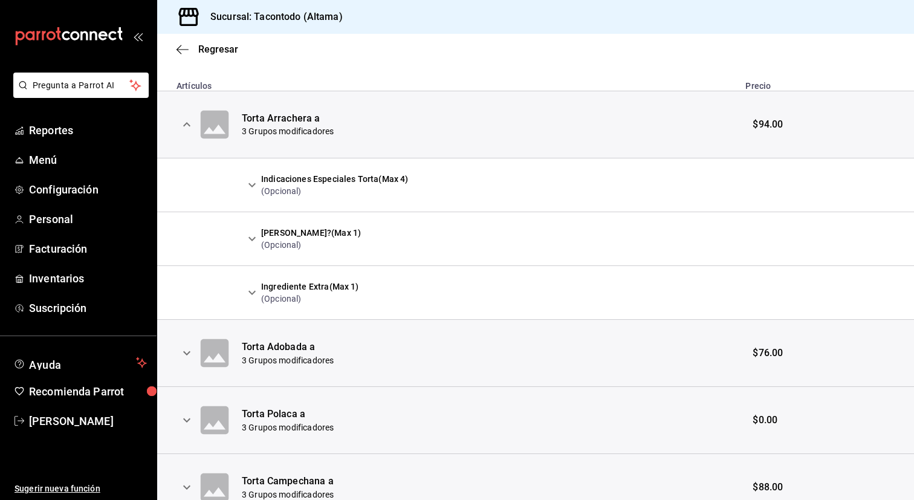
click at [248, 298] on icon "expand row" at bounding box center [252, 292] width 15 height 15
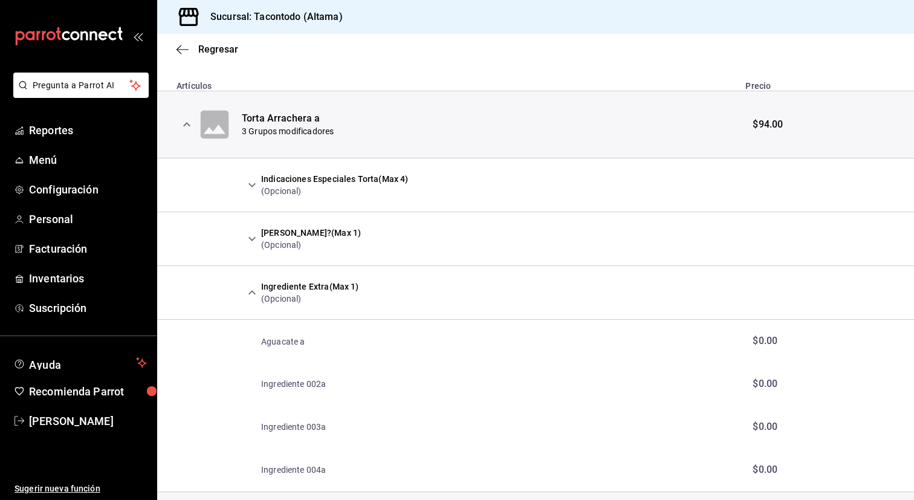
click at [248, 298] on icon "expand row" at bounding box center [252, 292] width 15 height 15
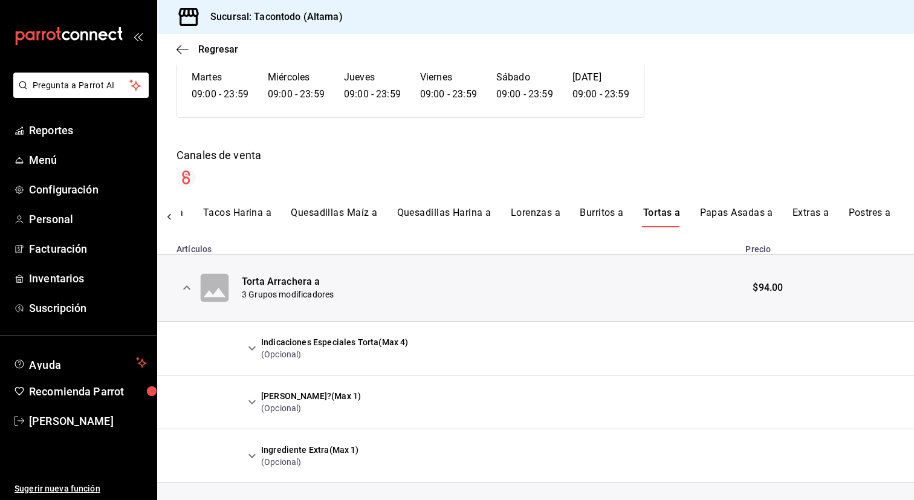
scroll to position [106, 0]
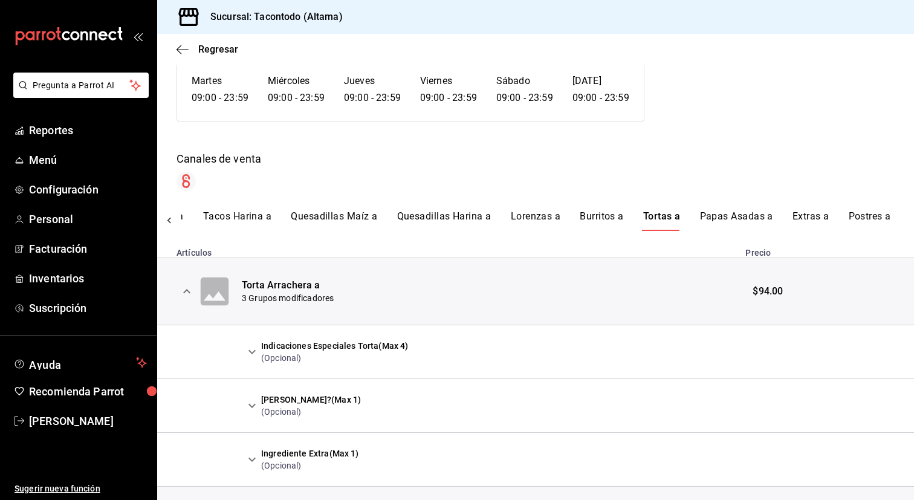
click at [718, 216] on button "Papas Asadas a" at bounding box center [736, 220] width 73 height 21
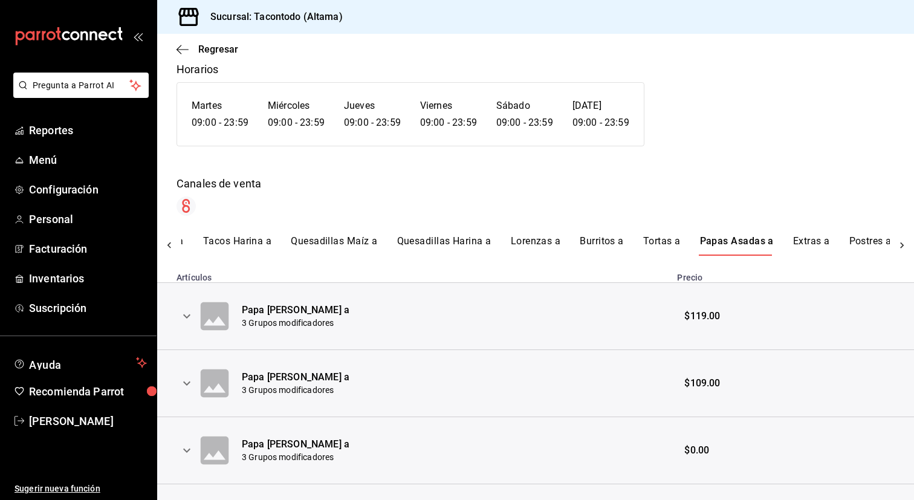
scroll to position [89, 0]
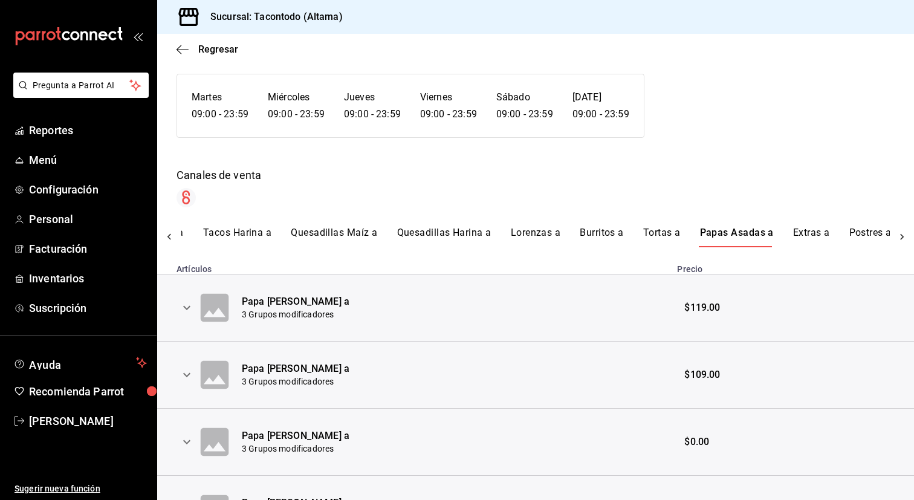
click at [187, 311] on icon "expand row" at bounding box center [186, 307] width 15 height 15
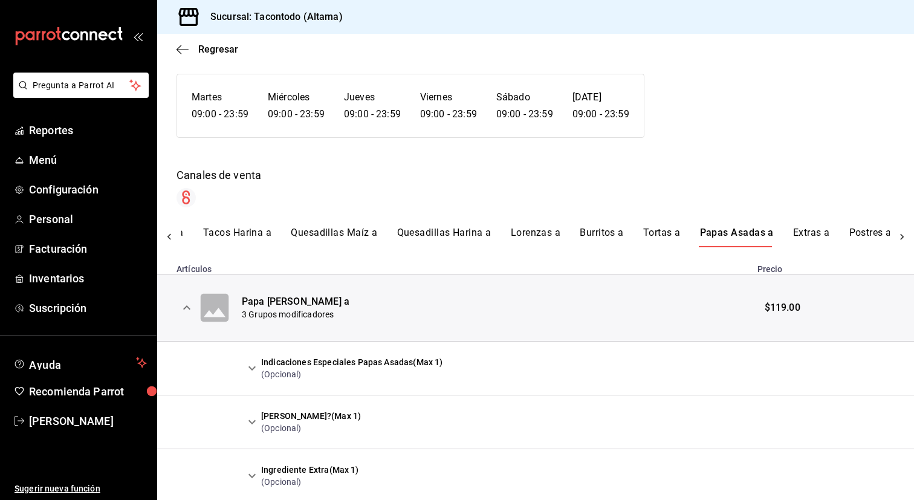
click at [249, 366] on icon "expand row" at bounding box center [251, 368] width 7 height 4
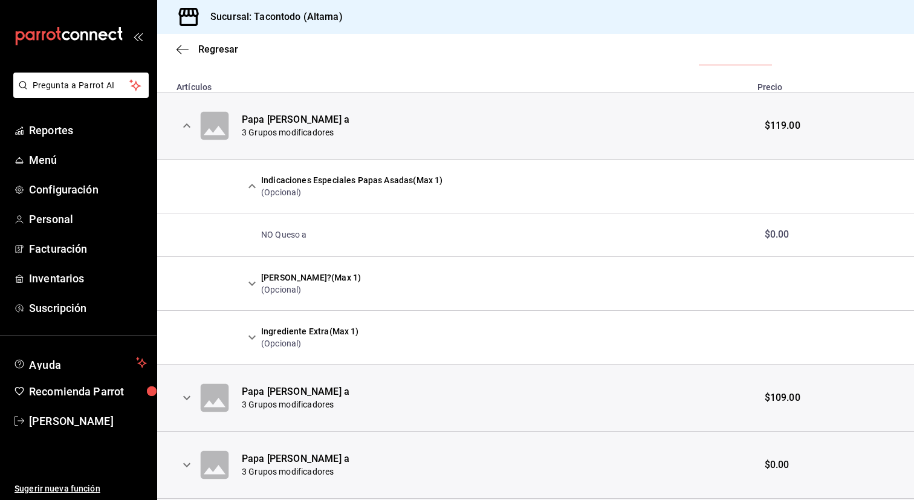
scroll to position [273, 0]
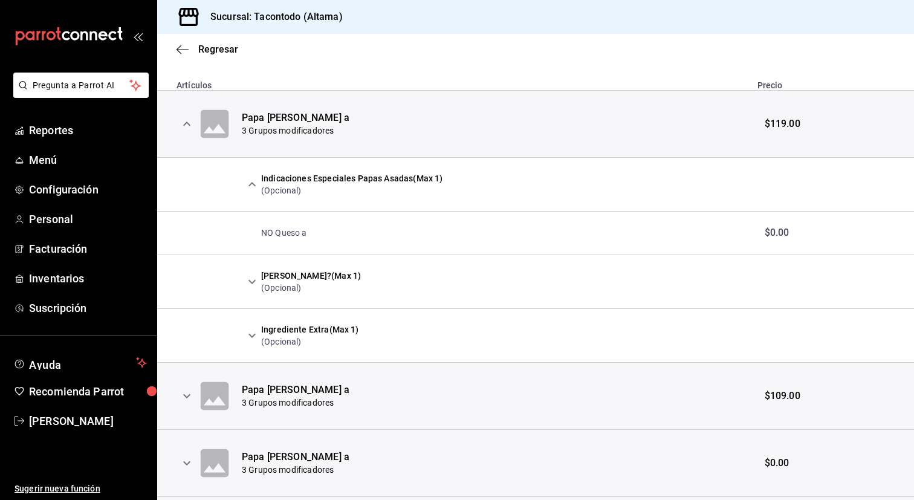
click at [254, 332] on icon "expand row" at bounding box center [252, 335] width 15 height 15
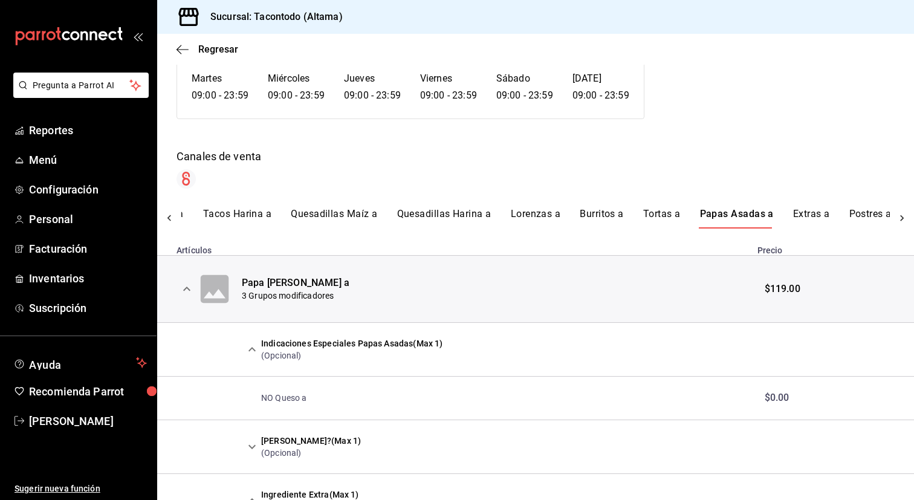
scroll to position [106, 0]
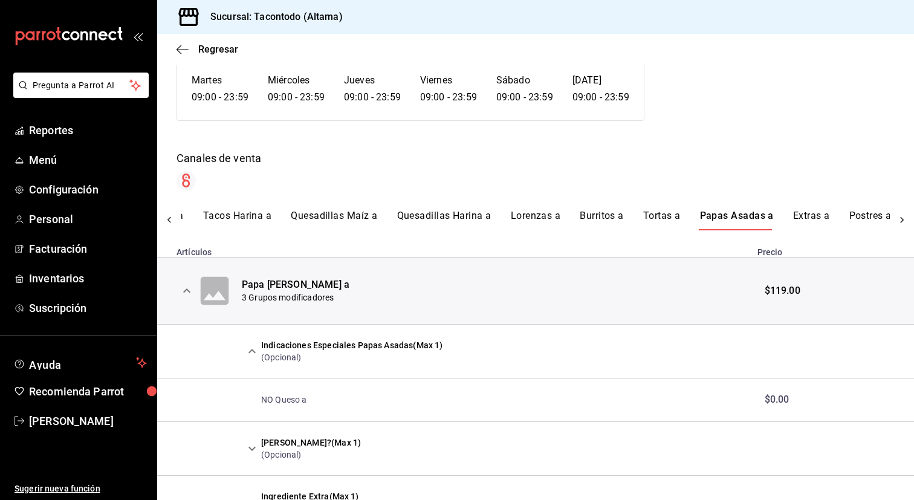
click at [801, 222] on button "Extras a" at bounding box center [811, 220] width 37 height 21
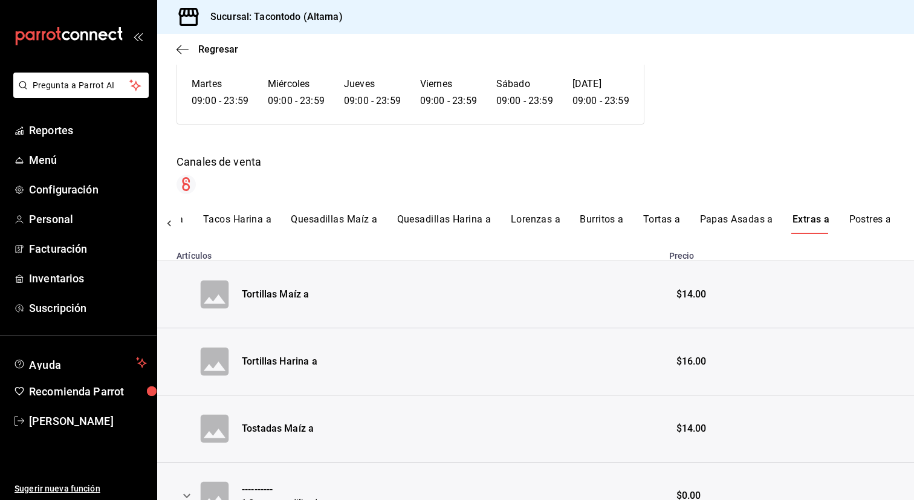
scroll to position [0, 253]
click at [868, 222] on button "Postres a" at bounding box center [869, 223] width 42 height 21
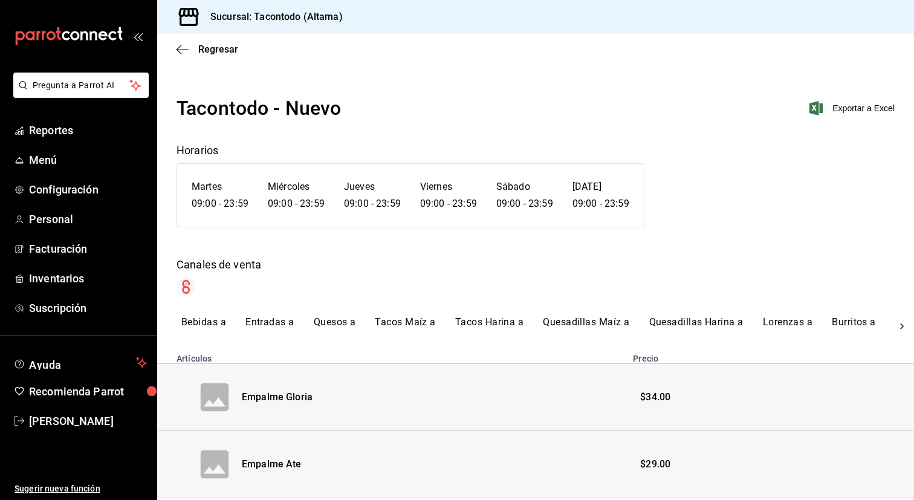
scroll to position [37, 0]
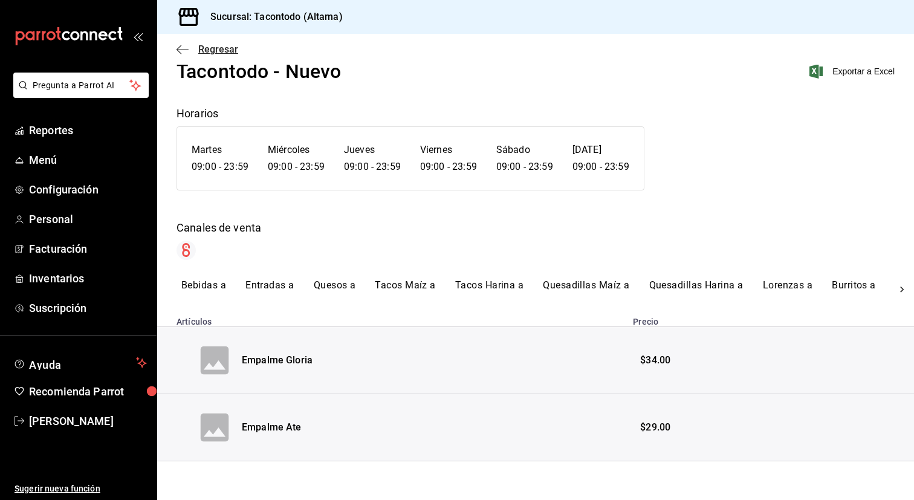
click at [207, 45] on span "Regresar" at bounding box center [218, 49] width 40 height 11
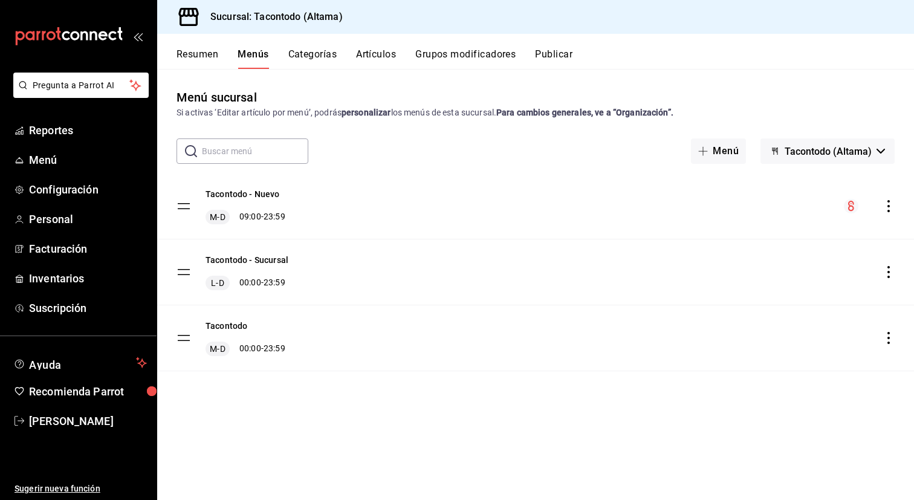
click at [888, 198] on div "Tacontodo - Nuevo M-D 09:00 - 23:59" at bounding box center [535, 205] width 757 height 65
click at [889, 208] on icon "actions" at bounding box center [888, 206] width 12 height 12
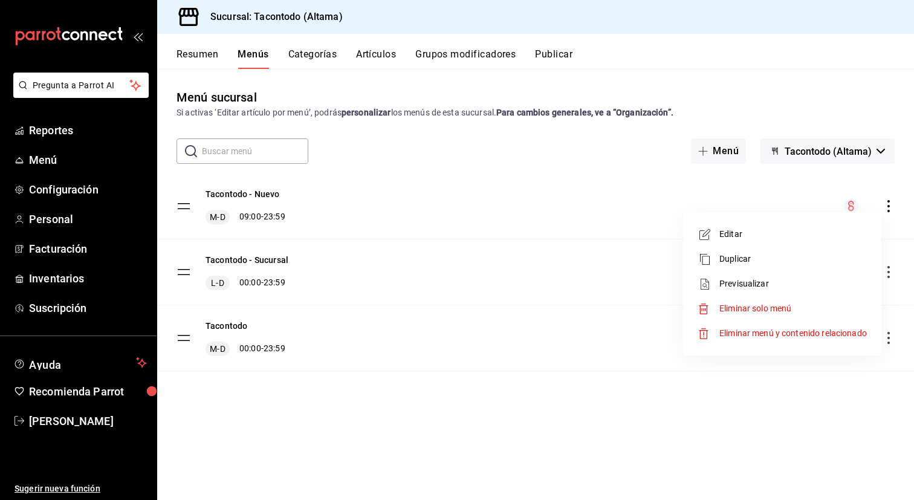
click at [708, 224] on li "Editar" at bounding box center [782, 234] width 189 height 25
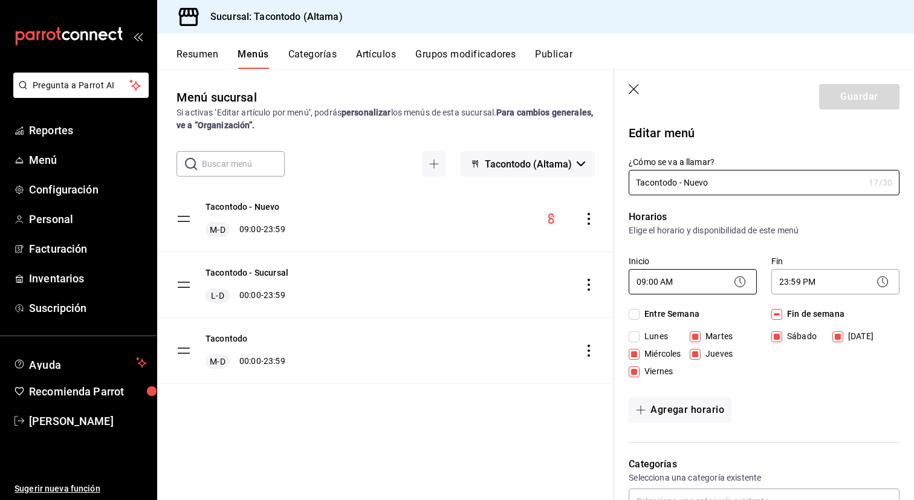
click at [706, 283] on body "Pregunta a Parrot AI Reportes Menú Configuración Personal Facturación Inventari…" at bounding box center [457, 250] width 914 height 500
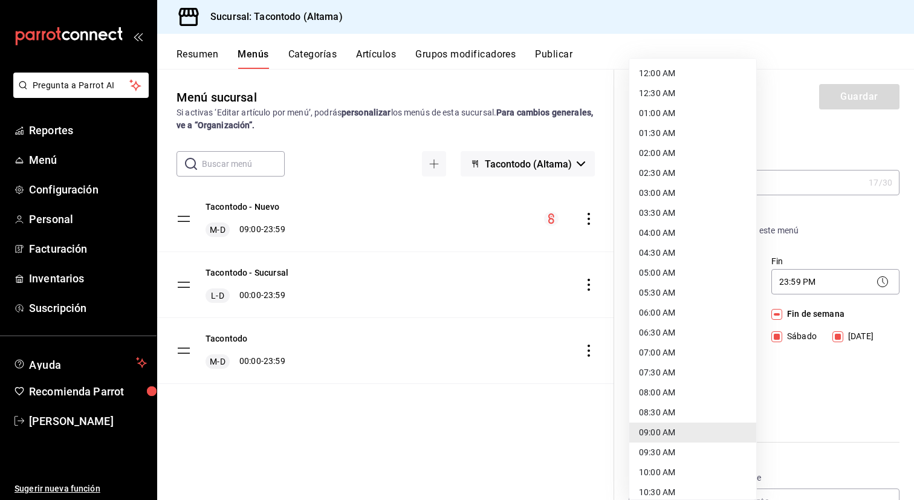
click at [682, 392] on li "08:00 AM" at bounding box center [692, 393] width 127 height 20
type input "08:00"
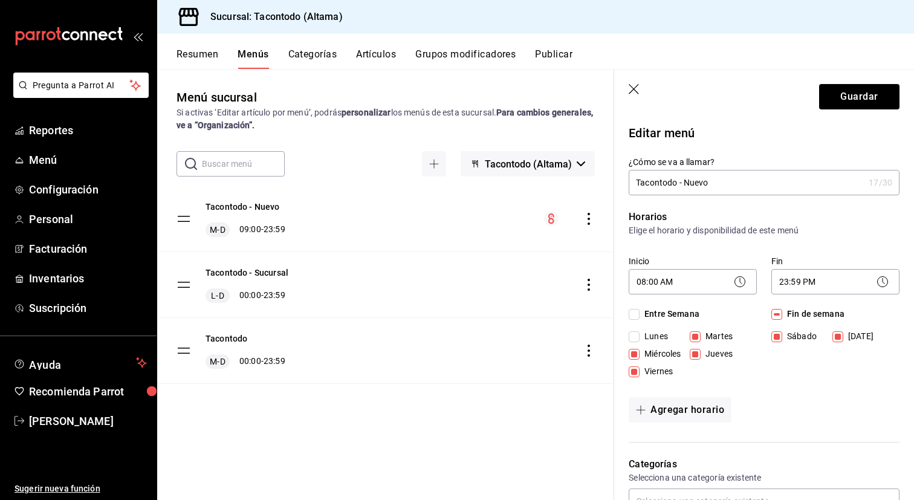
click at [683, 387] on div "Horarios Elige el horario y disponibilidad de este menú Inicio 08:00 AM 08:00 F…" at bounding box center [756, 318] width 285 height 247
drag, startPoint x: 184, startPoint y: 354, endPoint x: 182, endPoint y: 229, distance: 124.5
click at [182, 229] on tbody "Tacontodo - Nuevo M-D 09:00 - 23:59 Tacontodo - Sucursal L-D 00:00 - 23:59 Taco…" at bounding box center [385, 285] width 457 height 198
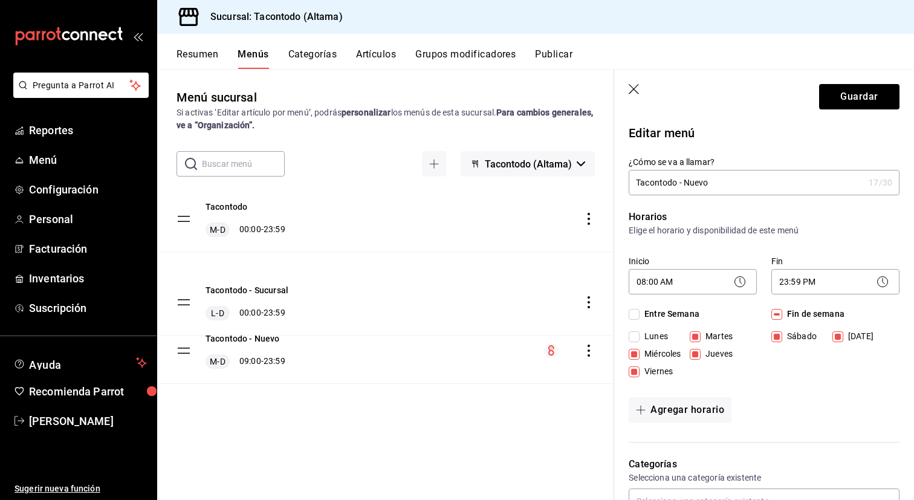
drag, startPoint x: 177, startPoint y: 352, endPoint x: 177, endPoint y: 303, distance: 48.3
click at [177, 303] on tbody "Tacontodo M-D 00:00 - 23:59 Tacontodo - Nuevo M-D 09:00 - 23:59 Tacontodo - Suc…" at bounding box center [385, 285] width 457 height 198
click at [260, 340] on button "Tacontodo - Nuevo" at bounding box center [242, 338] width 74 height 12
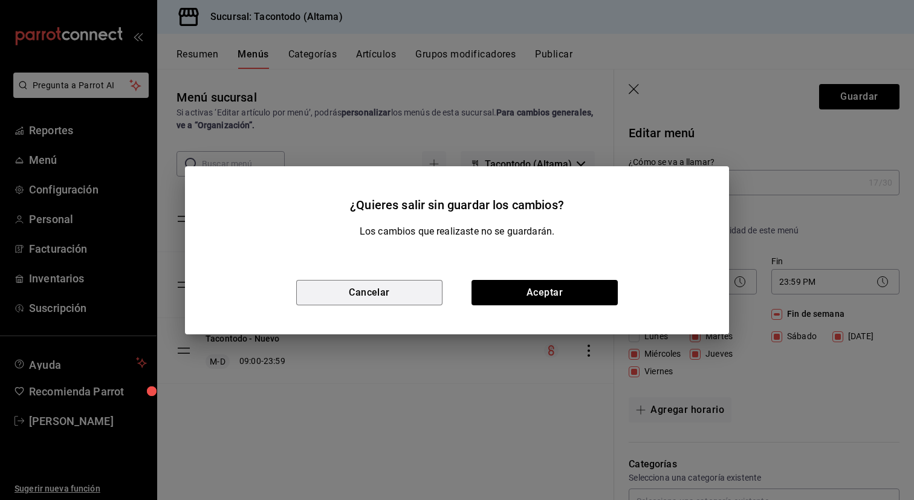
drag, startPoint x: 427, startPoint y: 303, endPoint x: 529, endPoint y: 277, distance: 106.0
click at [529, 277] on div "Cancelar Aceptar" at bounding box center [457, 292] width 544 height 83
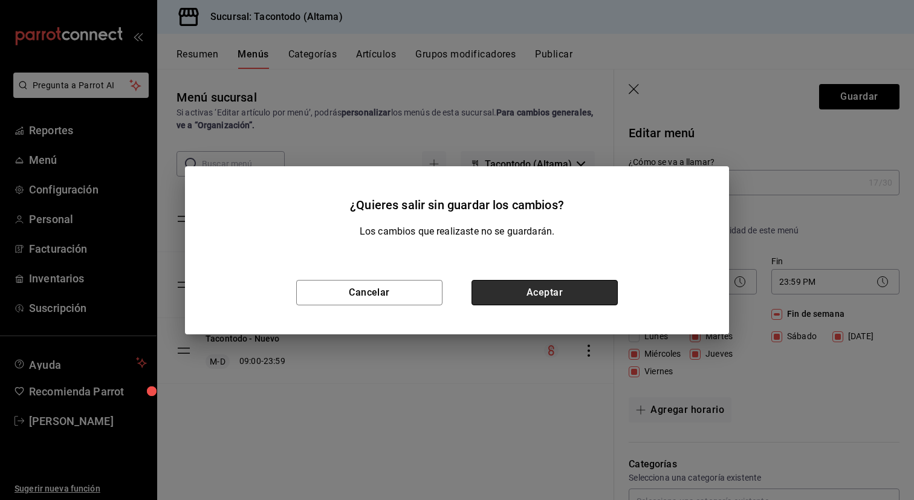
click at [525, 289] on button "Aceptar" at bounding box center [544, 292] width 146 height 25
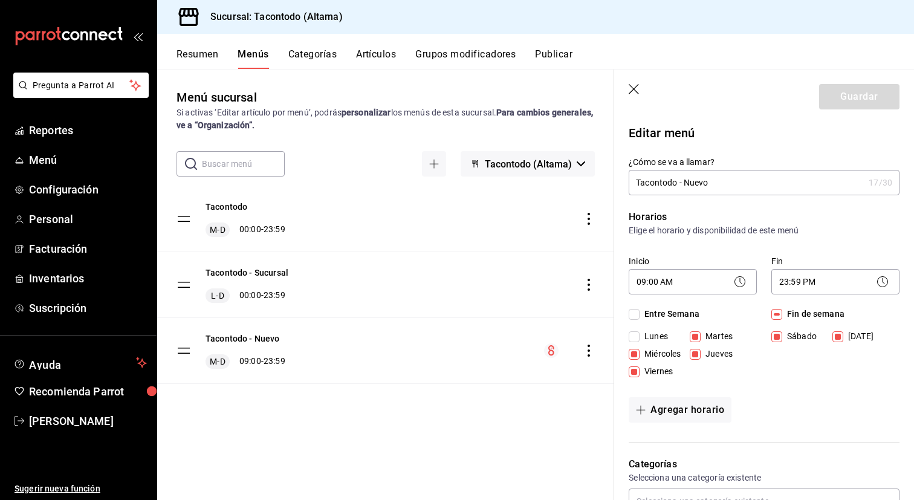
click at [735, 186] on input "Tacontodo - Nuevo" at bounding box center [745, 182] width 235 height 24
click at [734, 192] on input "Tacontodo - Nuevo" at bounding box center [745, 182] width 235 height 24
type input "Tacontodo - Nuevo v2"
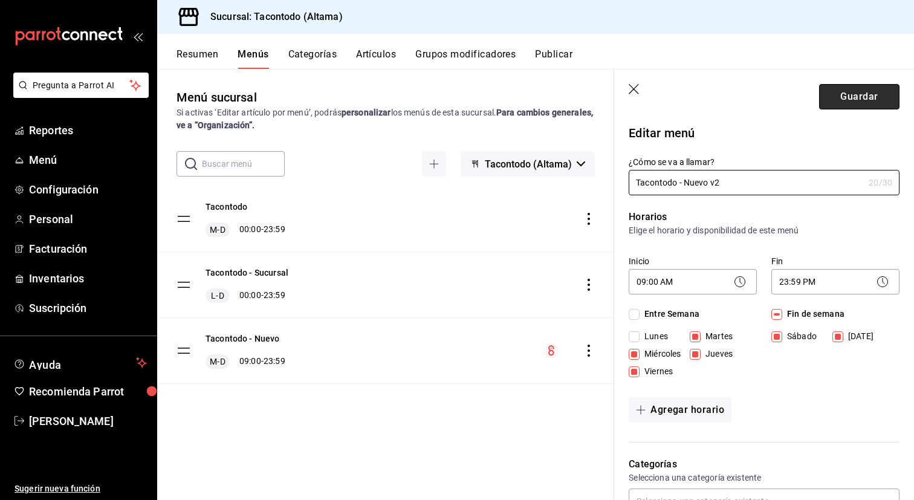
click at [847, 103] on button "Guardar" at bounding box center [859, 96] width 80 height 25
checkbox input "false"
type input "1758882066273"
